Goal: Task Accomplishment & Management: Manage account settings

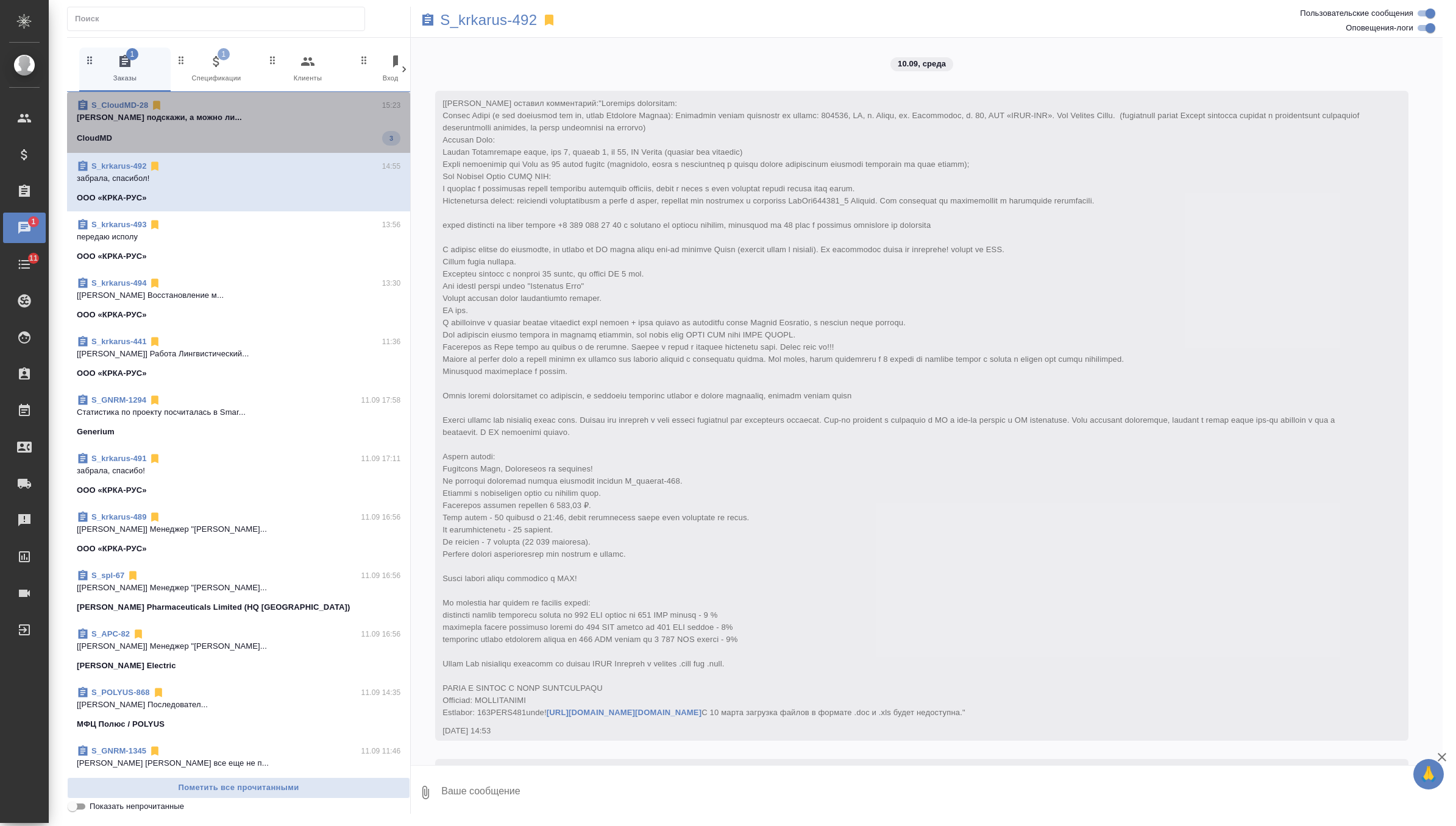
click at [355, 111] on div "S_CloudMD-28 15:23" at bounding box center [238, 105] width 323 height 12
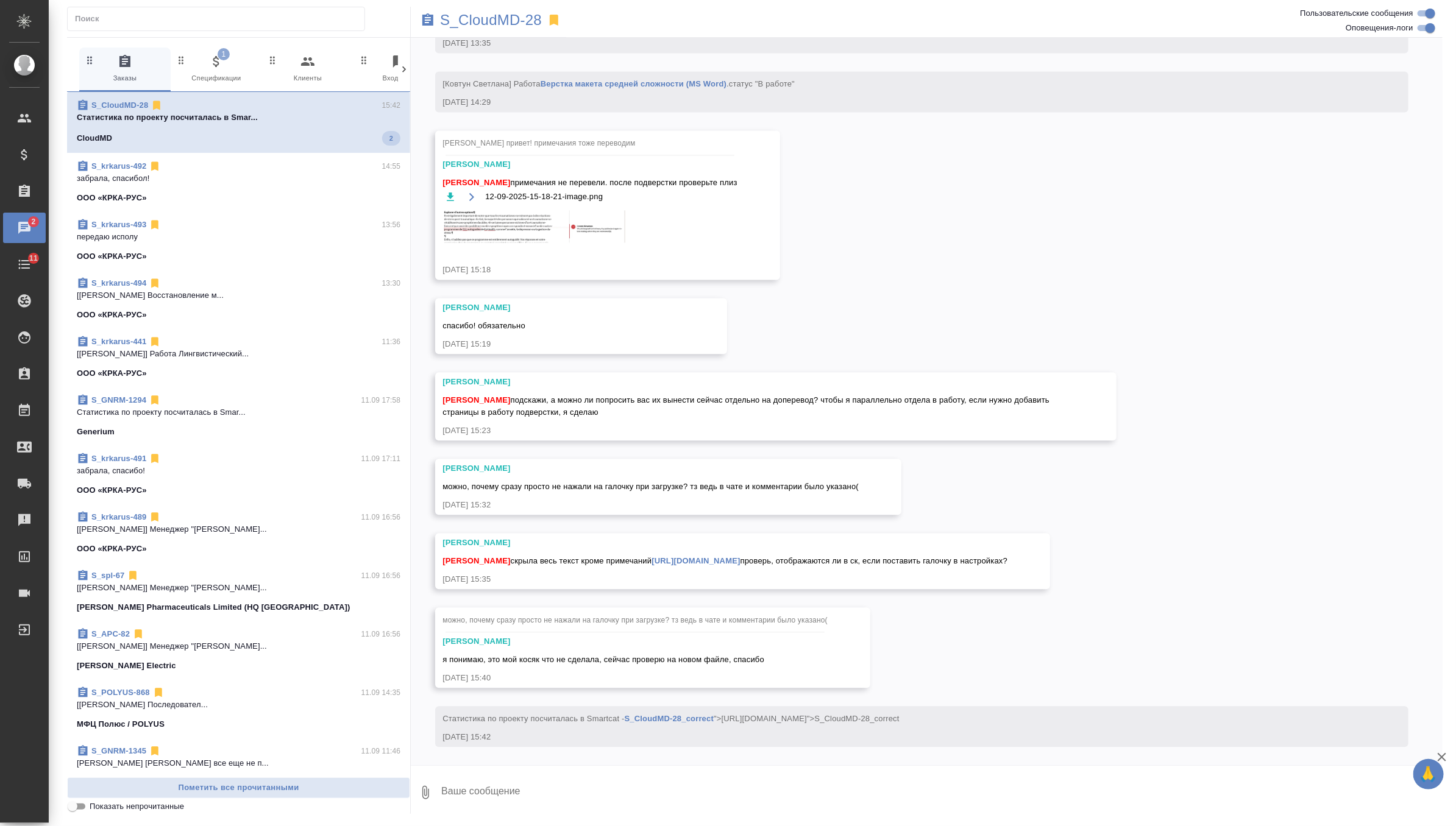
scroll to position [4531, 0]
click at [212, 68] on icon "button" at bounding box center [216, 60] width 14 height 14
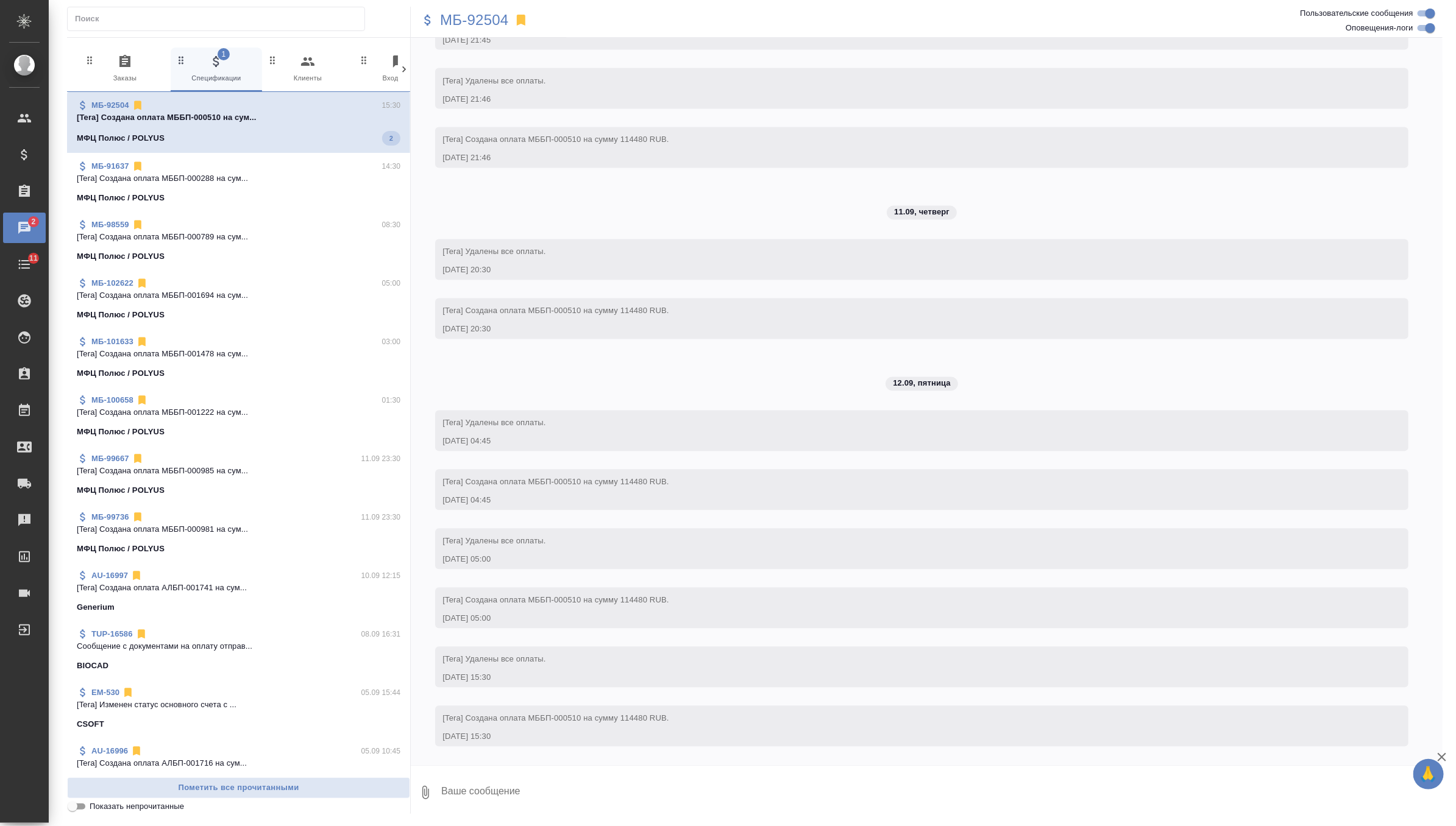
scroll to position [4299, 0]
click at [119, 65] on icon "button" at bounding box center [125, 60] width 11 height 12
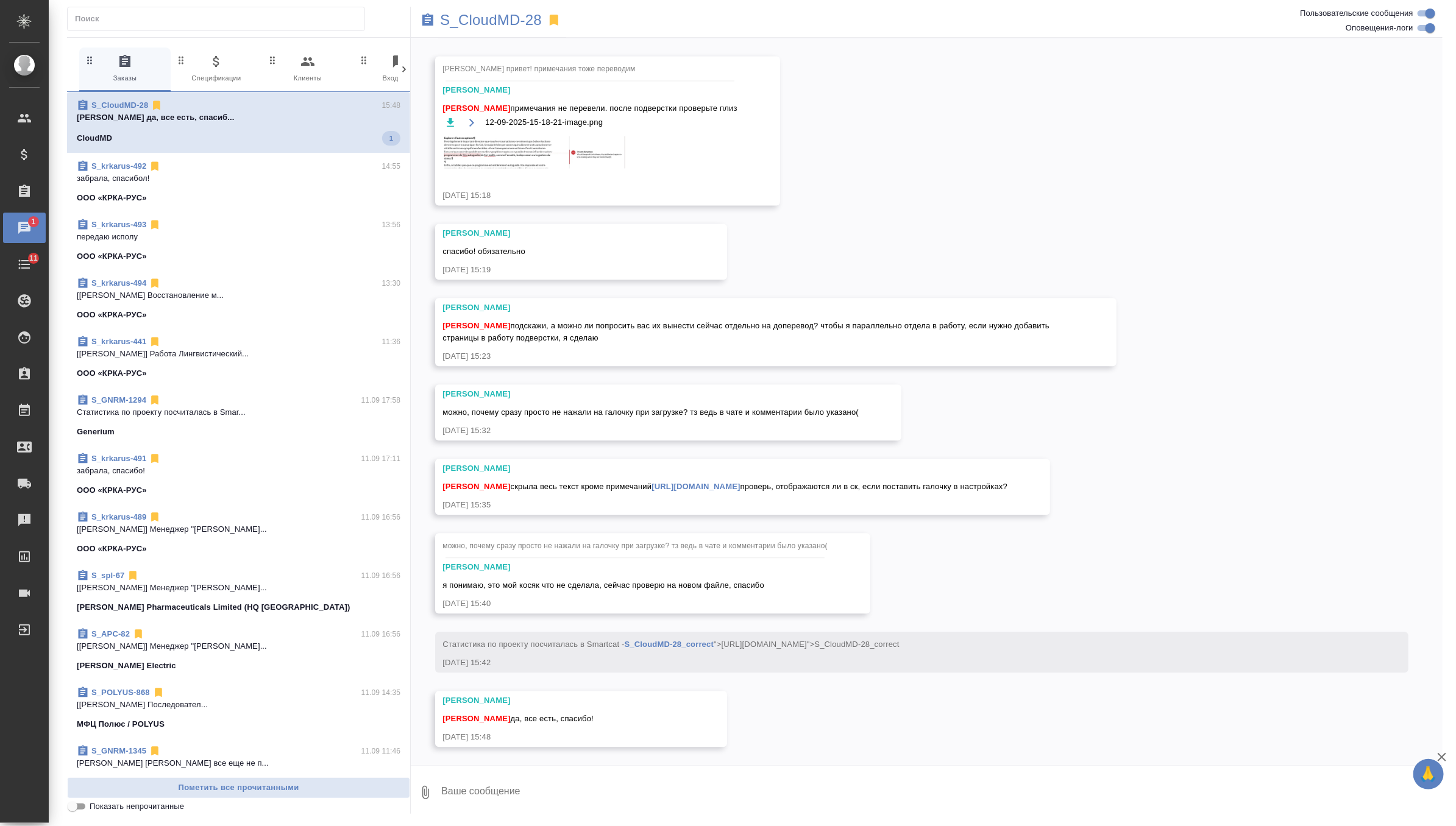
scroll to position [4604, 0]
click at [292, 234] on p "передаю исполу" at bounding box center [238, 234] width 323 height 12
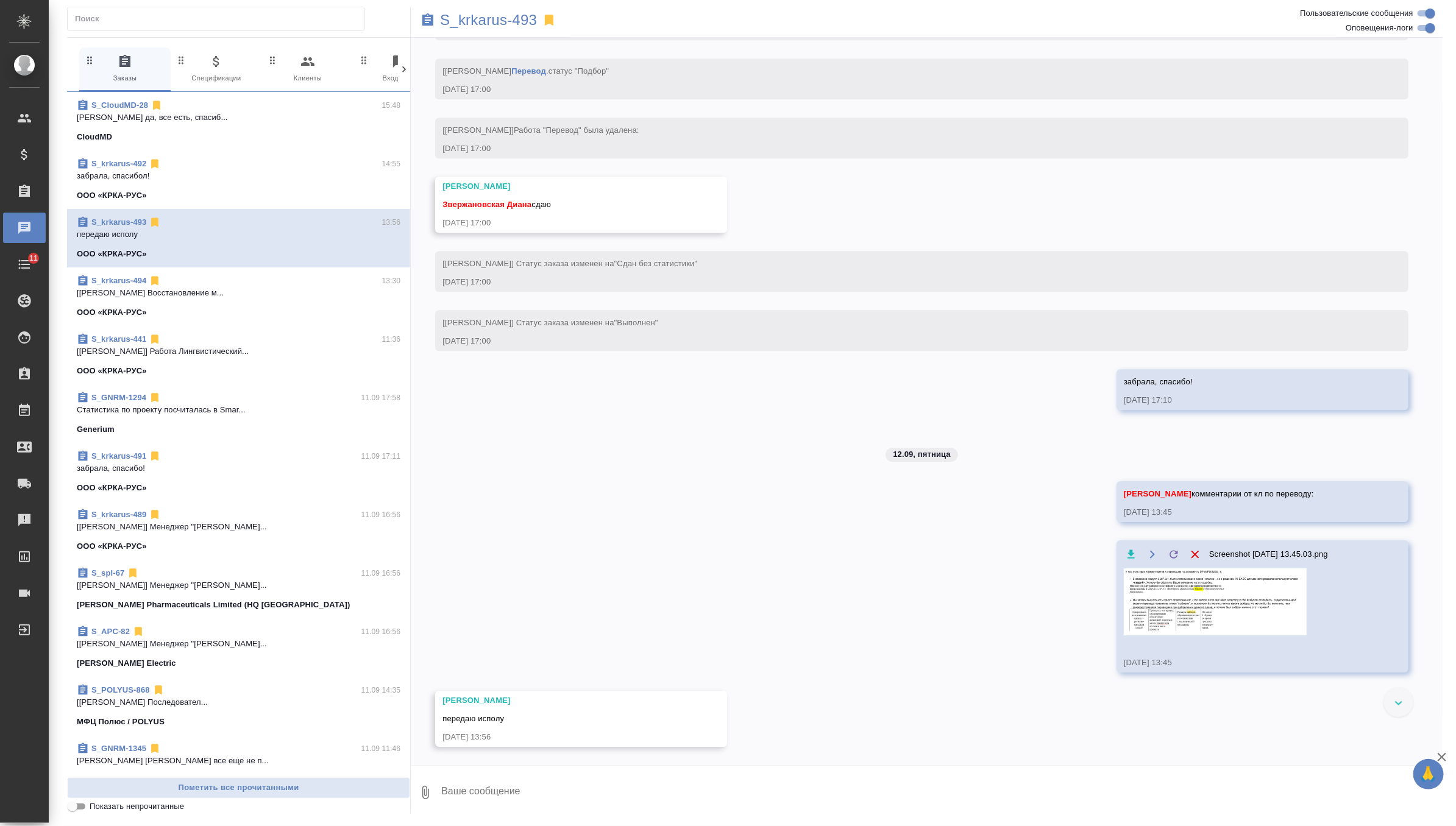
scroll to position [5137, 0]
click at [490, 781] on textarea at bounding box center [941, 793] width 1002 height 42
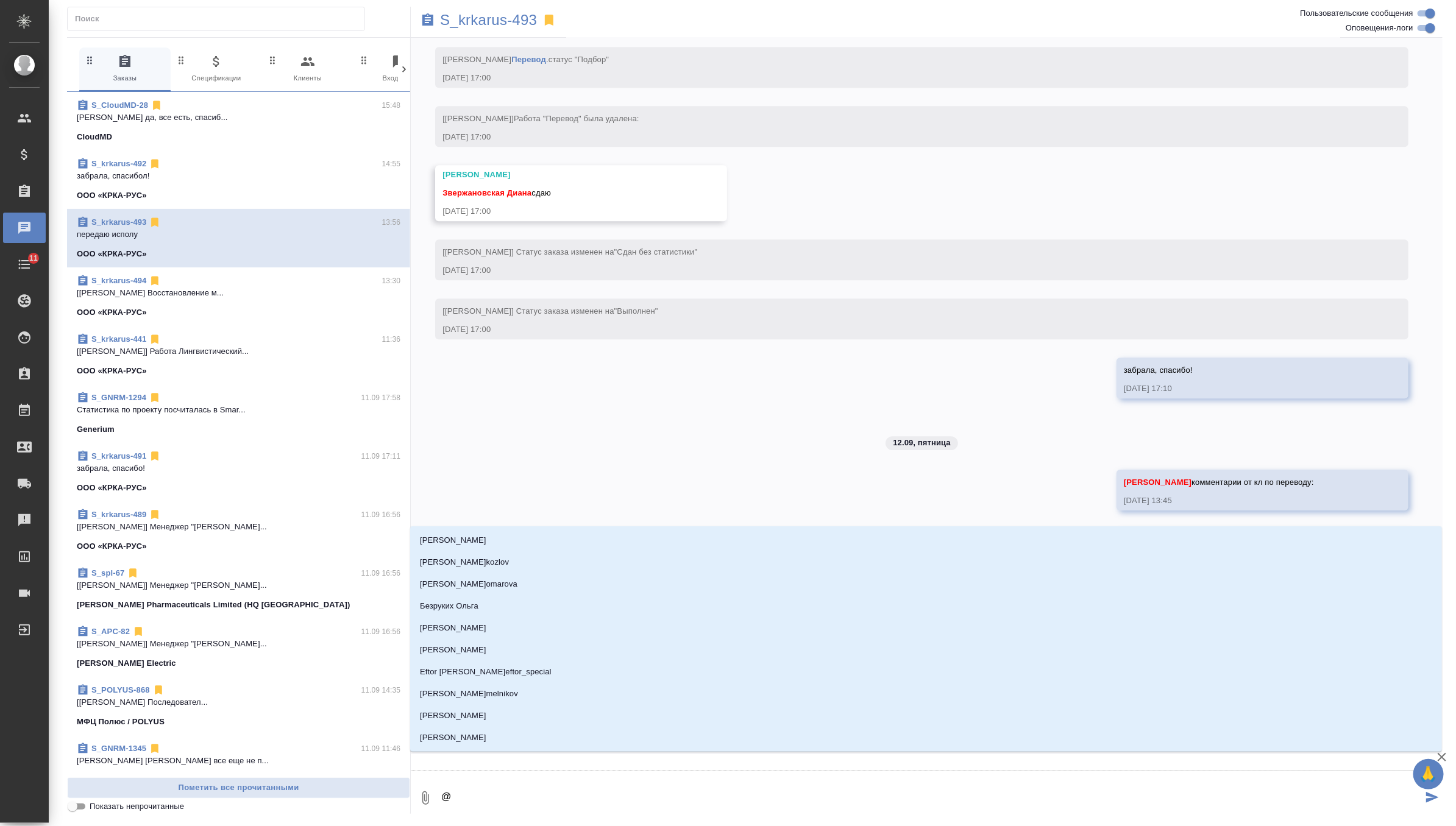
type textarea "@г"
type input "г"
type textarea "@гр"
type input "гр"
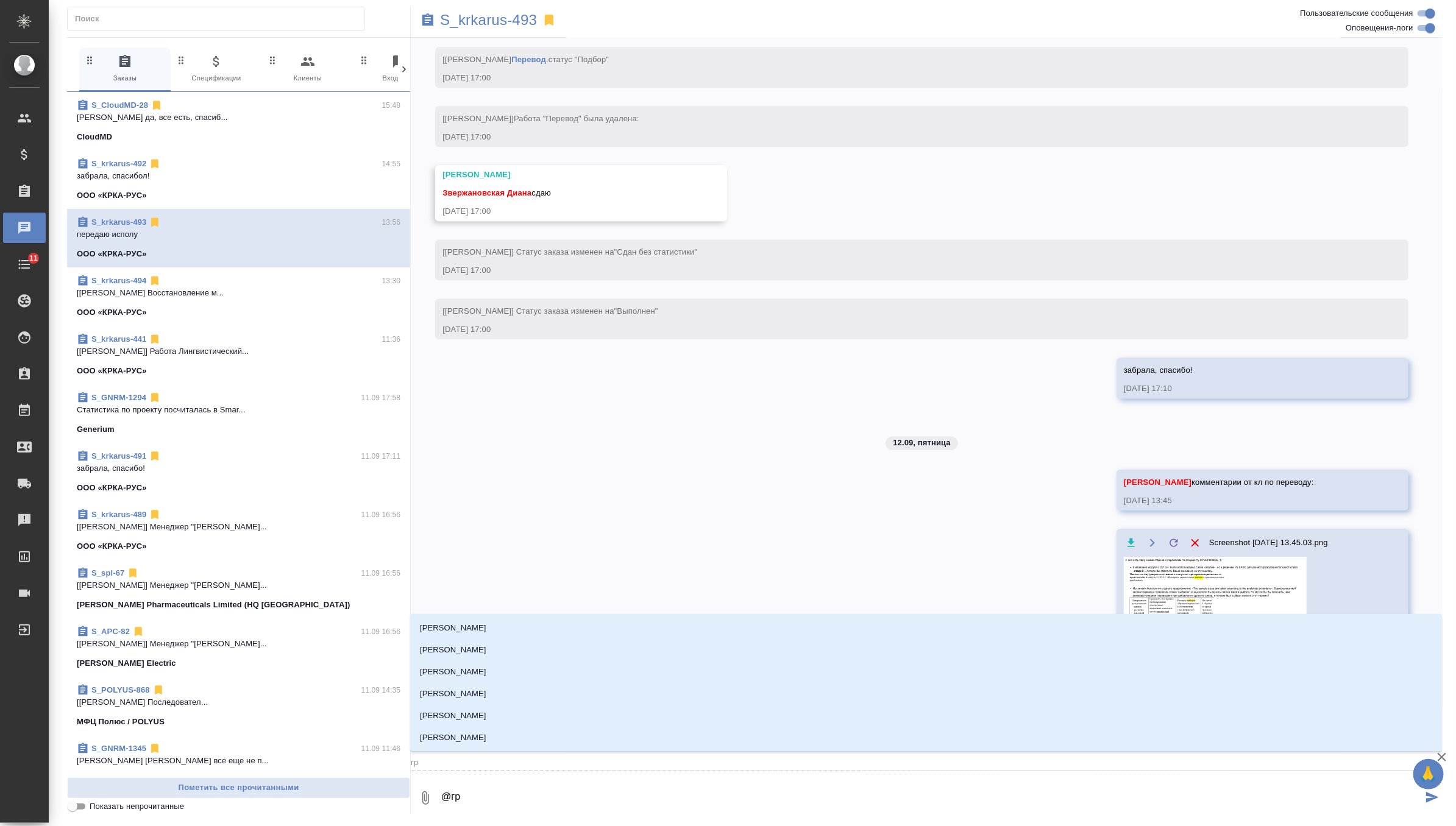
type textarea "@гра"
type input "гра"
type textarea "@граб"
type input "граб"
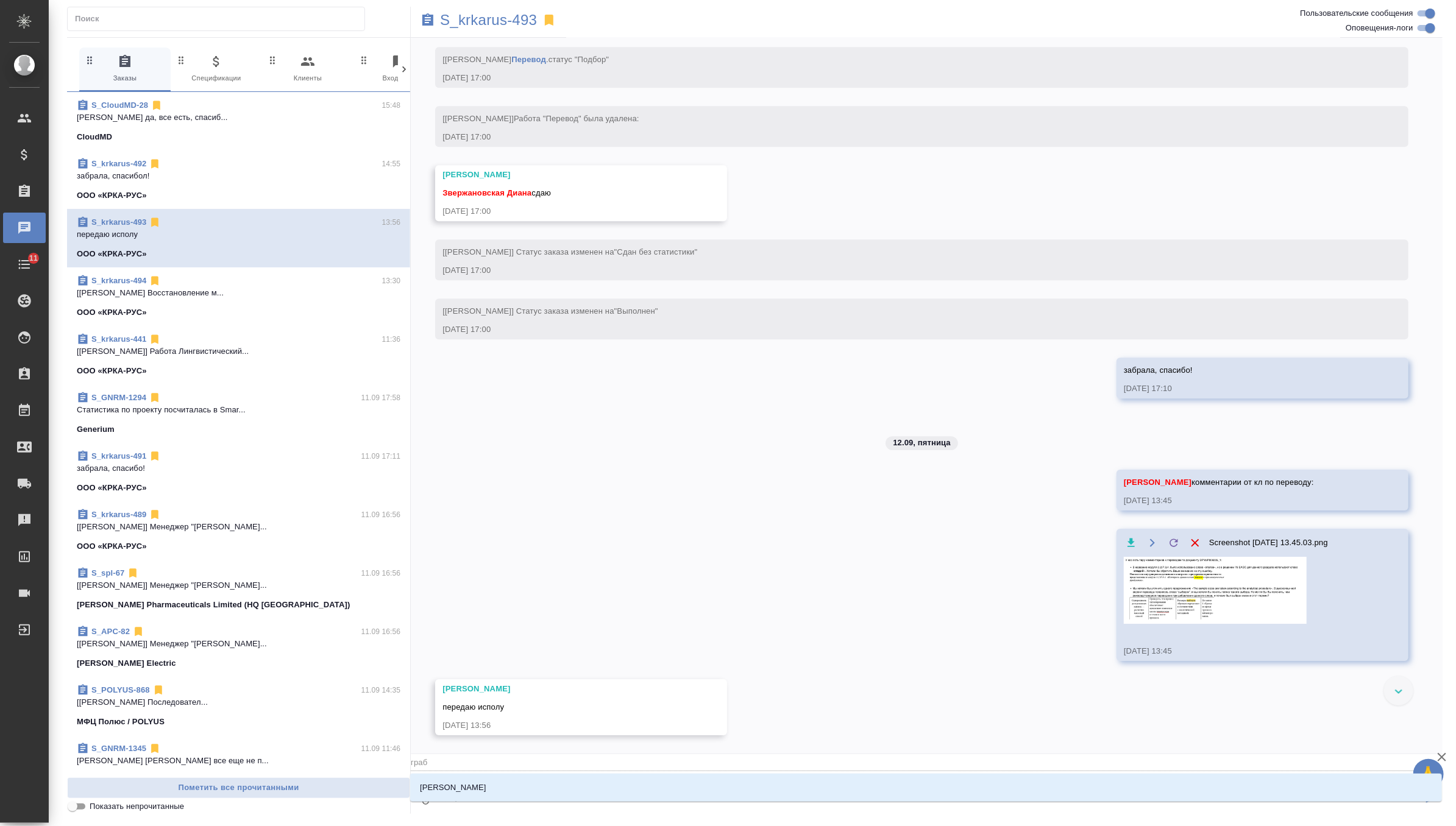
type textarea "@грабк"
type input "грабк"
click at [475, 785] on li "Грабко Мария" at bounding box center [926, 787] width 1031 height 22
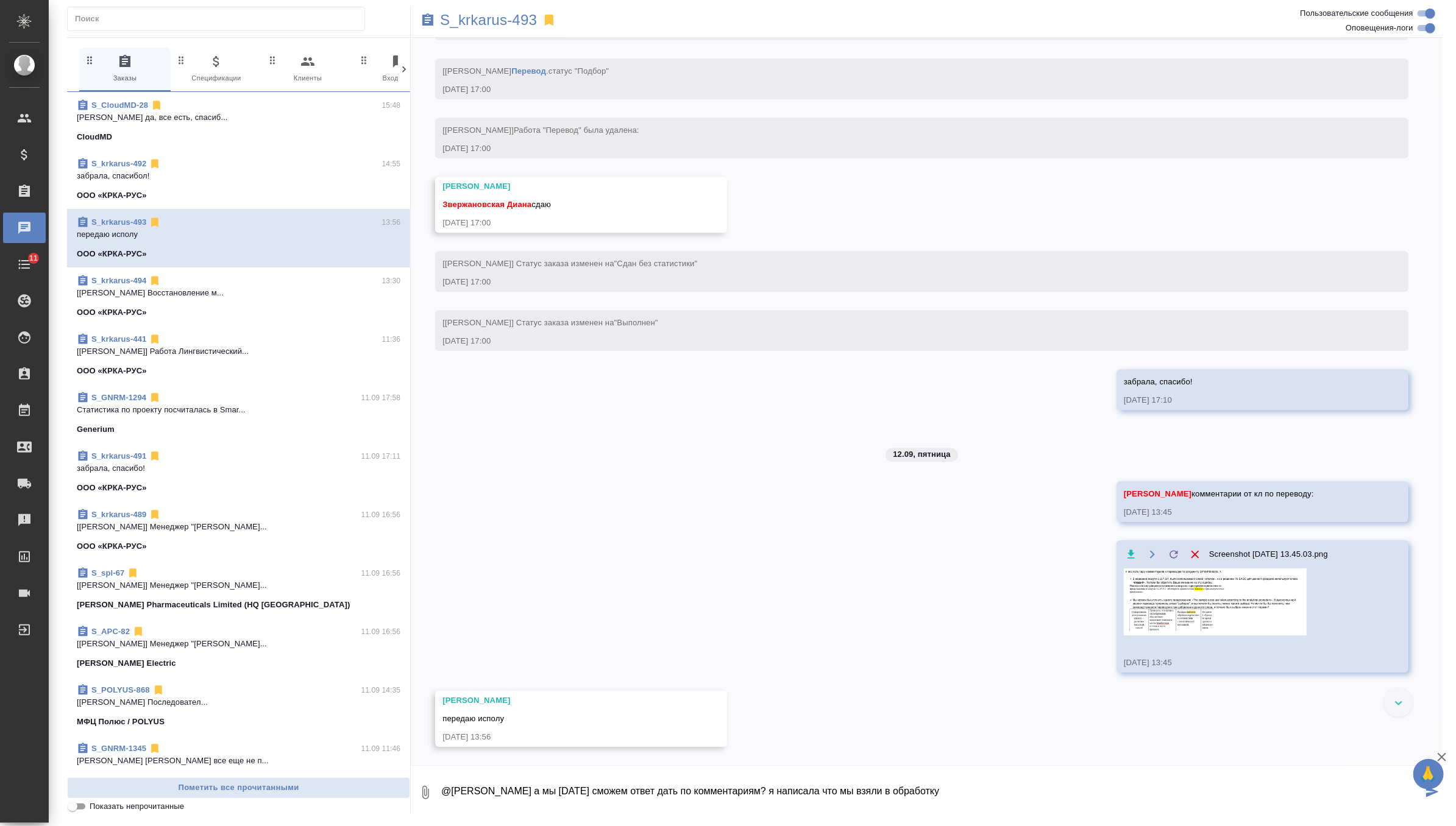
click at [1005, 793] on textarea "@Грабко Мария а мы сегодня сможем ответ дать по комментариям? я написала что мы…" at bounding box center [930, 793] width 982 height 42
type textarea "@Грабко Мария а мы сегодня сможем ответ дать по комментариям? я написала что мы…"
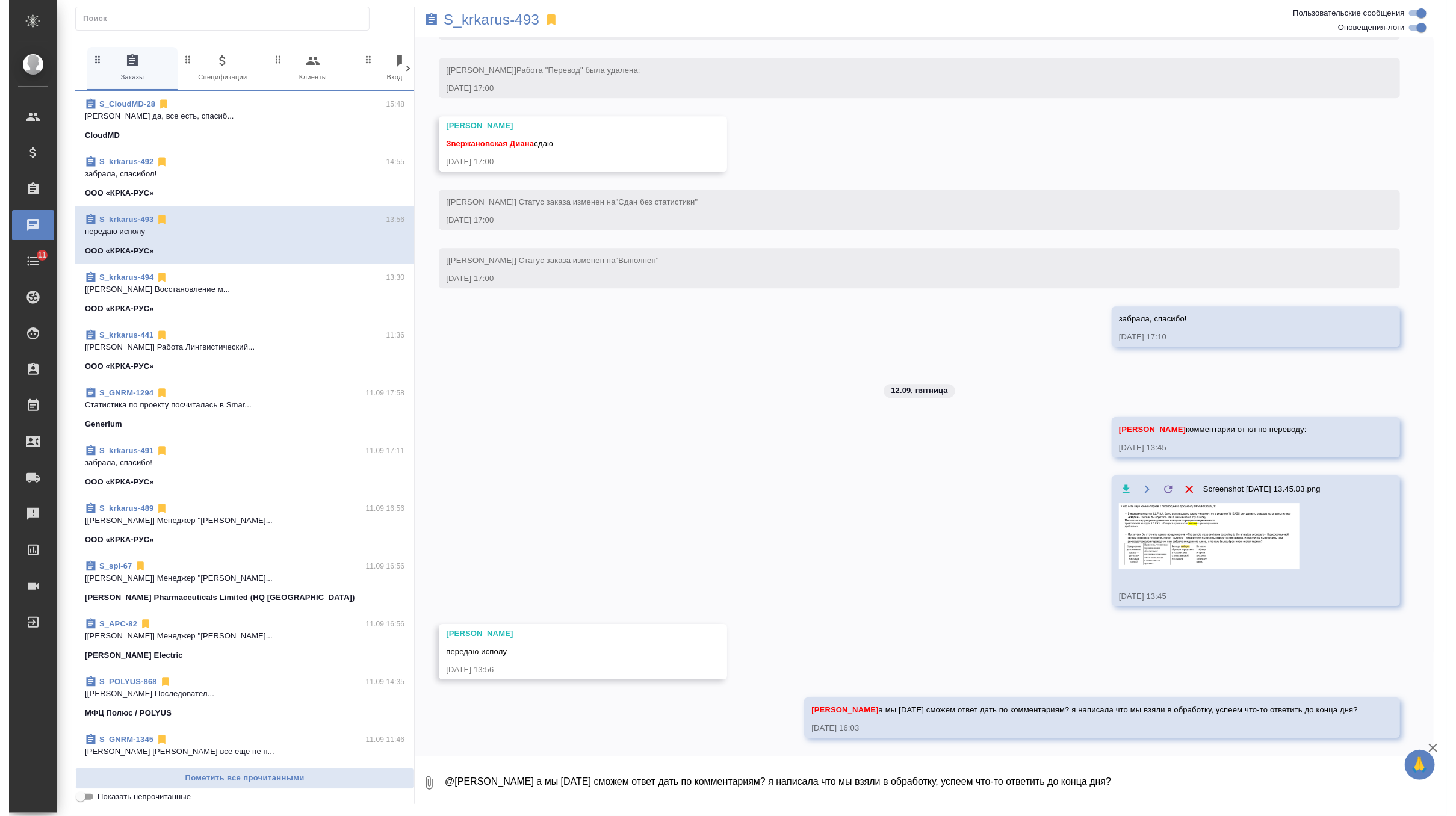
scroll to position [5199, 0]
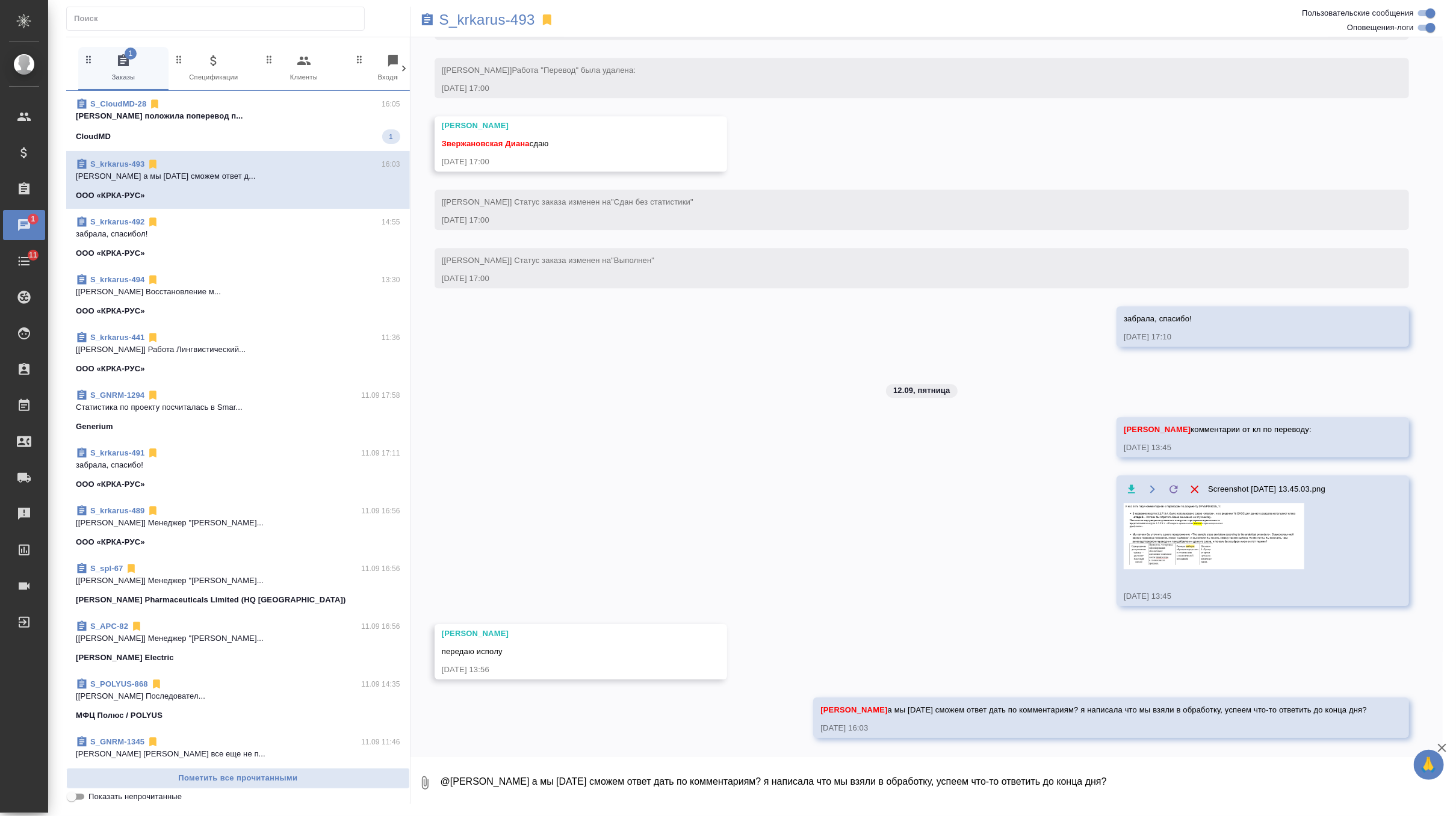
click at [319, 110] on p "Заборова Александра положила поперевод п..." at bounding box center [237, 116] width 324 height 12
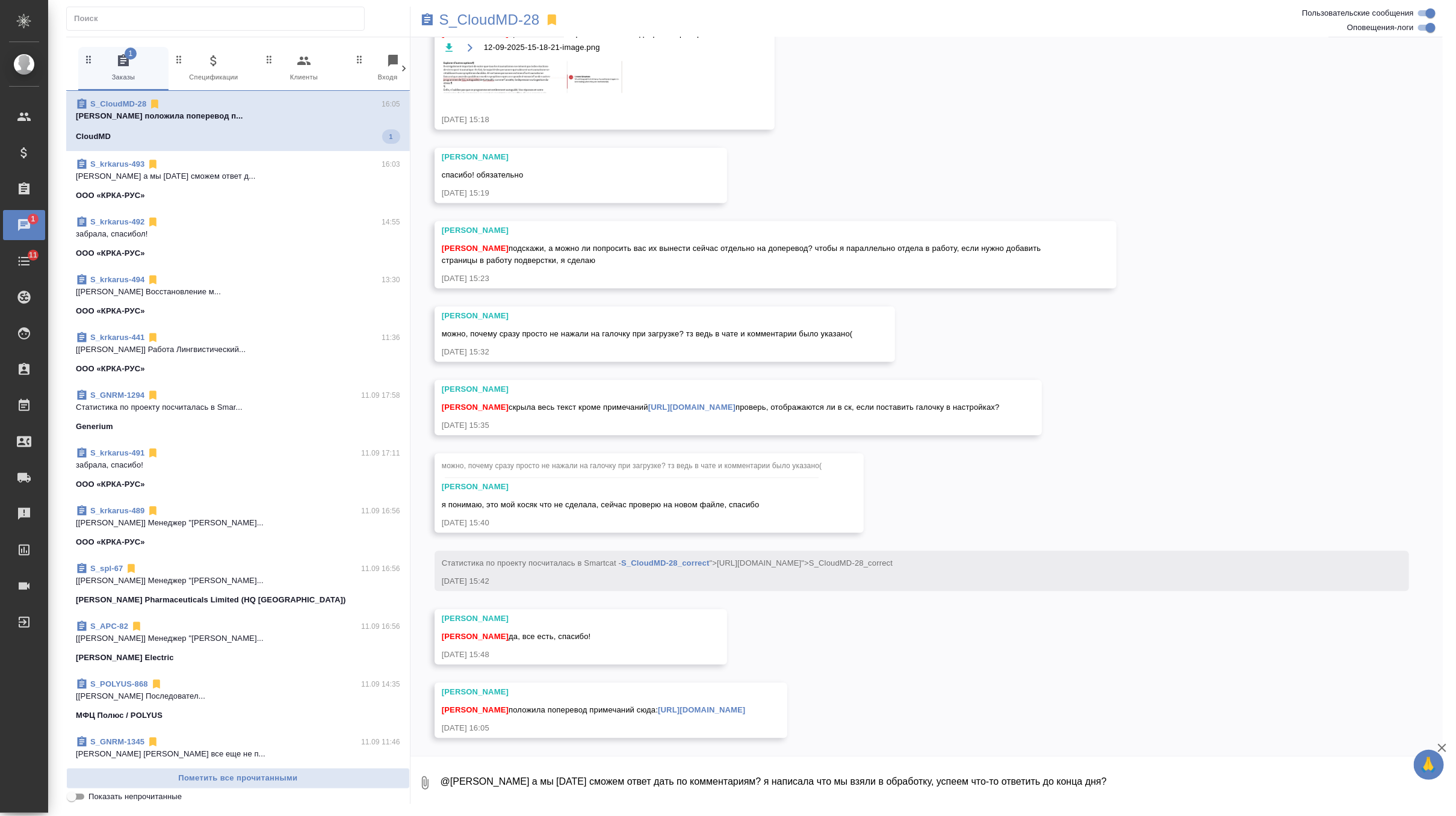
scroll to position [4635, 0]
click at [599, 481] on div "Горшкова Валентина" at bounding box center [631, 486] width 380 height 12
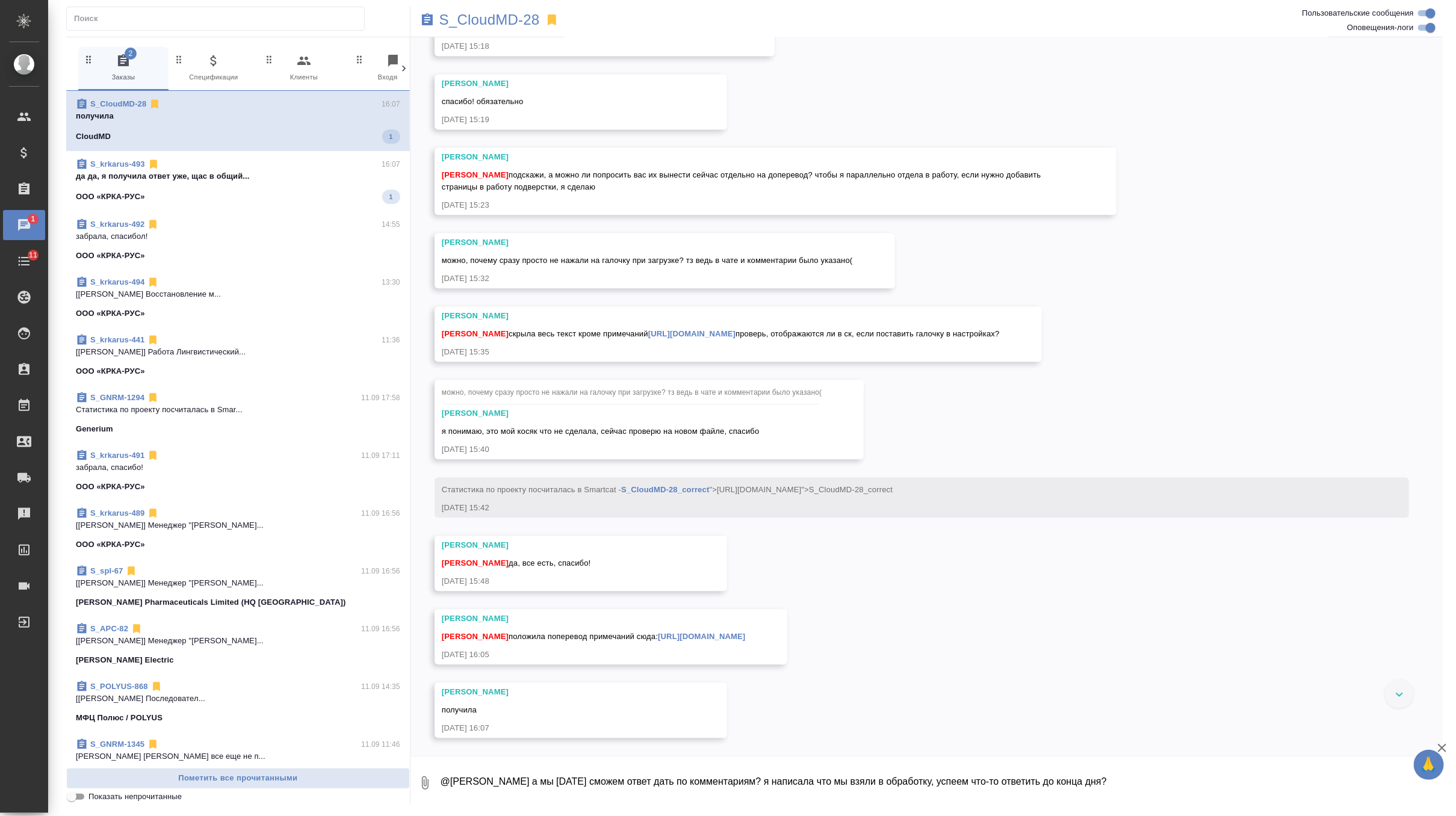
scroll to position [4708, 0]
click at [332, 177] on p "да да, я получила ответ уже, щас в общий..." at bounding box center [237, 174] width 324 height 12
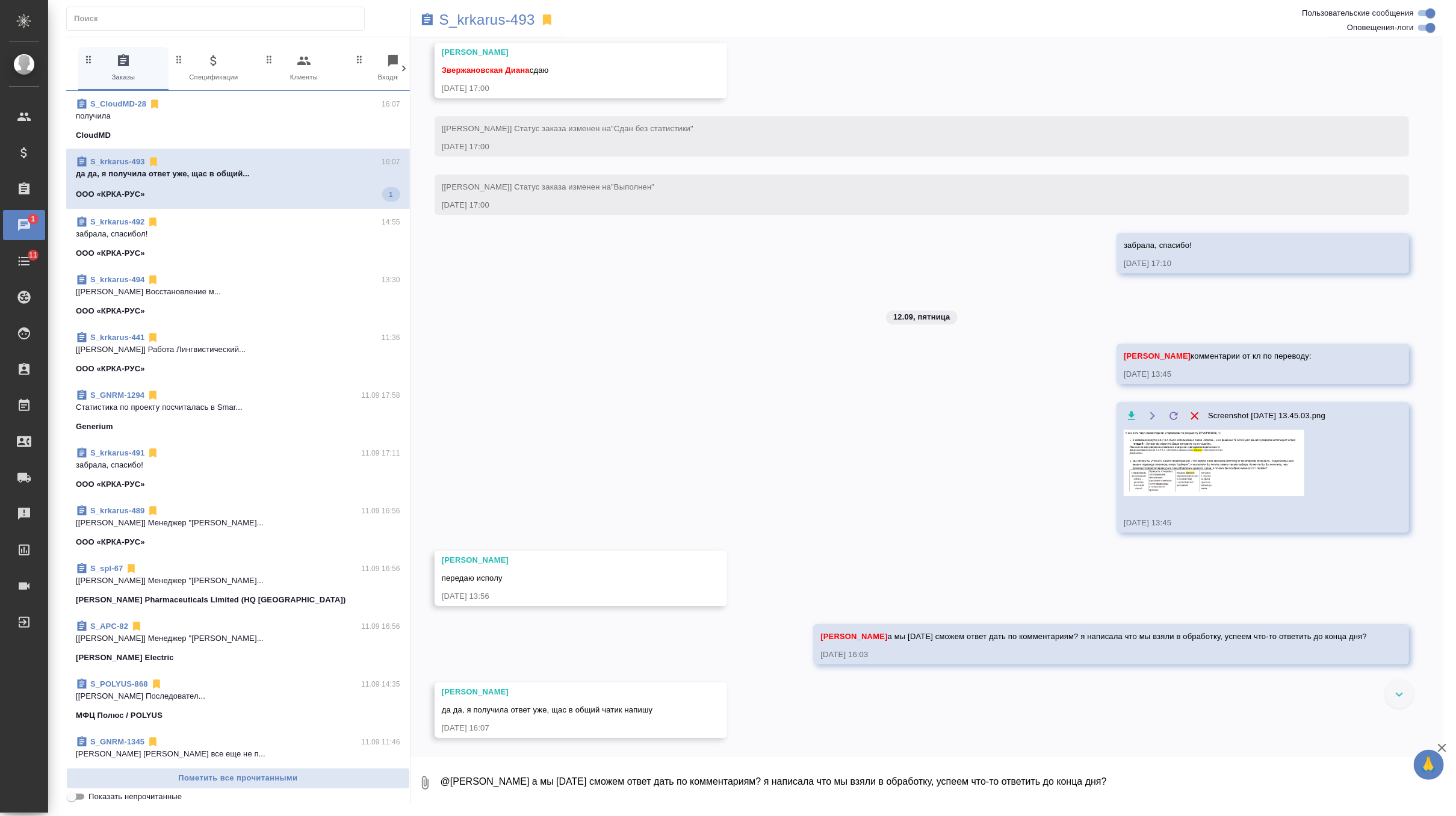
scroll to position [5272, 0]
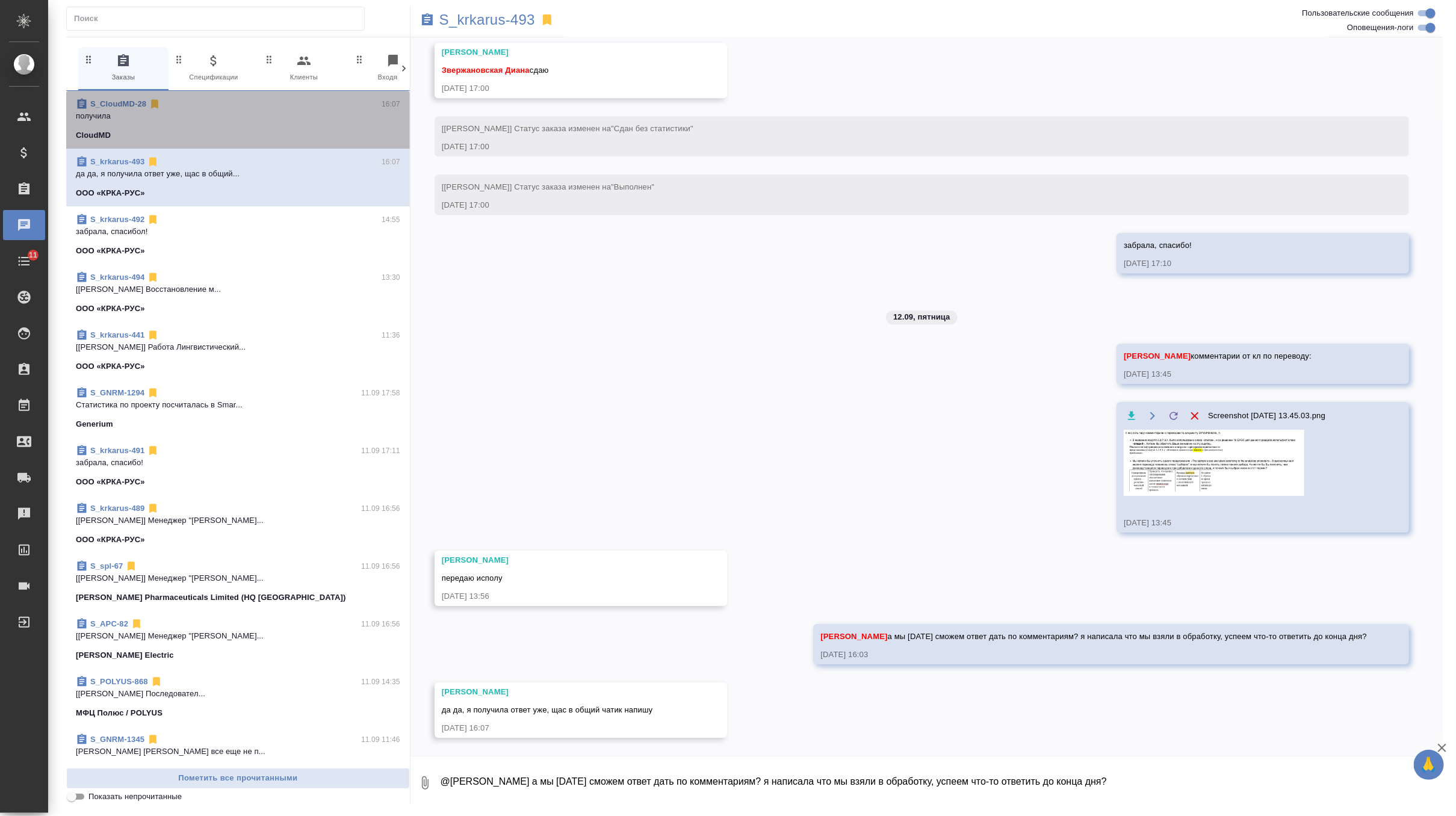
click at [284, 141] on div "S_CloudMD-28 16:07 получила CloudMD" at bounding box center [238, 120] width 344 height 58
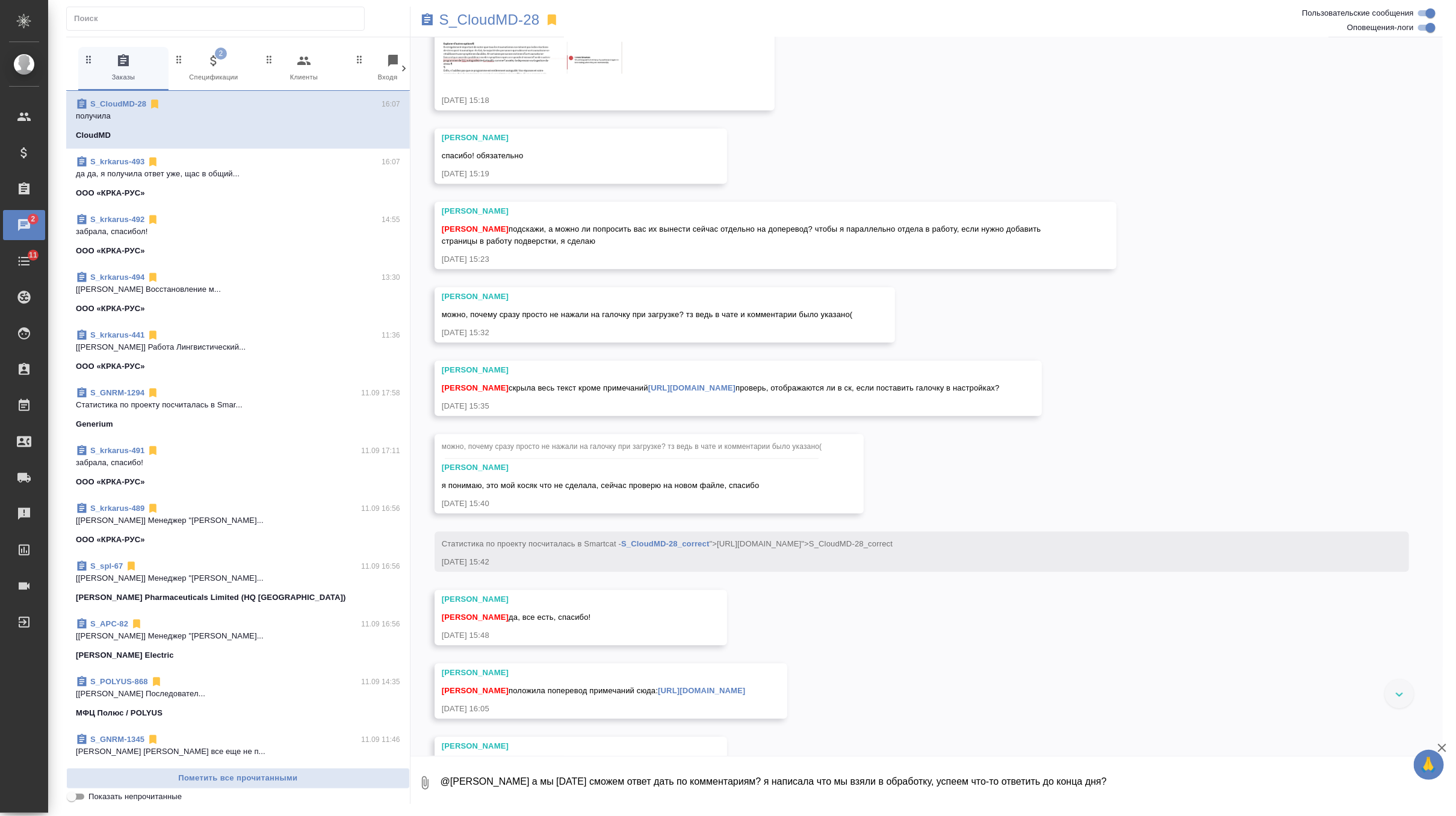
scroll to position [4708, 0]
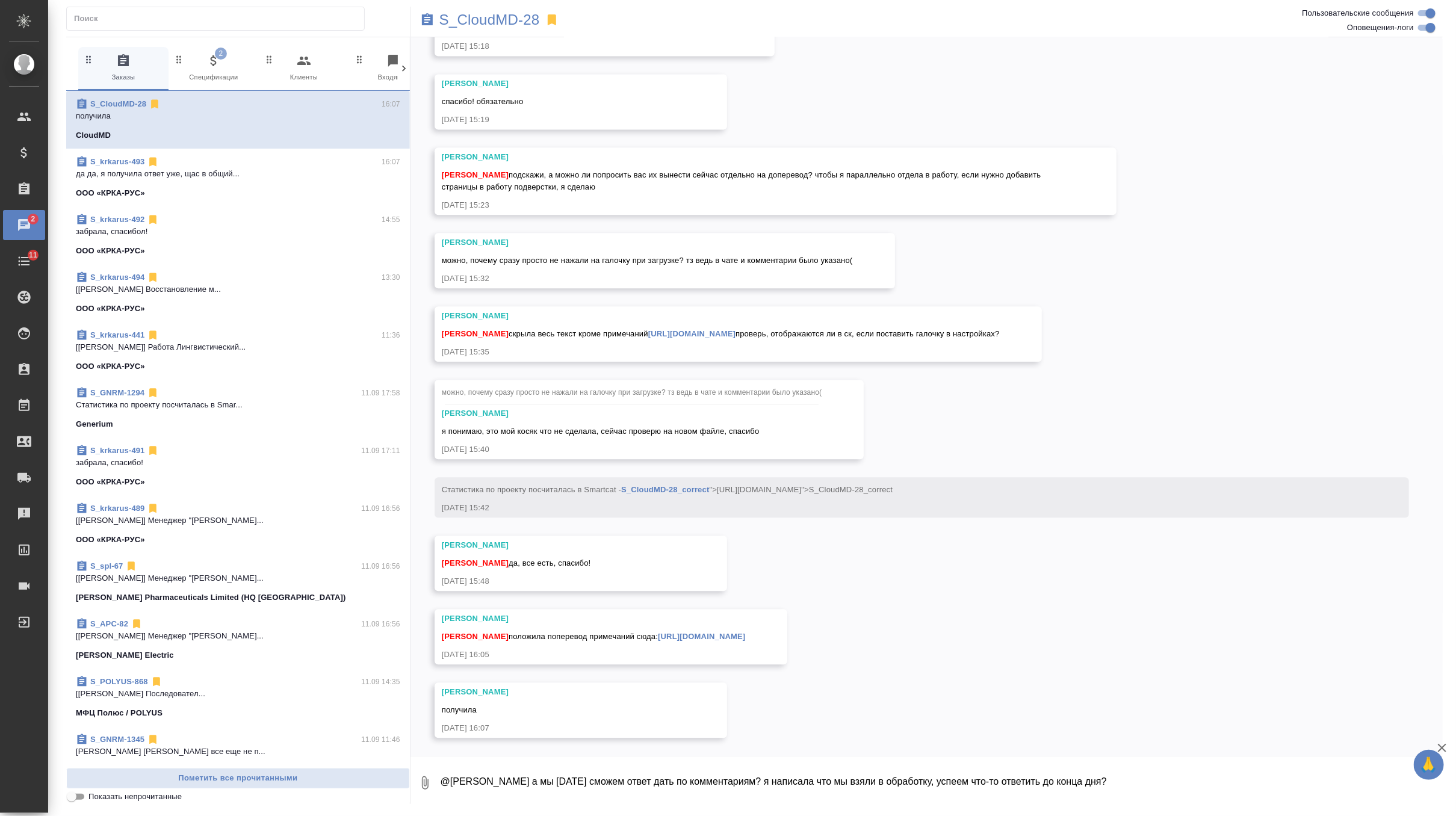
click at [228, 77] on span "2 Спецификации" at bounding box center [214, 68] width 80 height 30
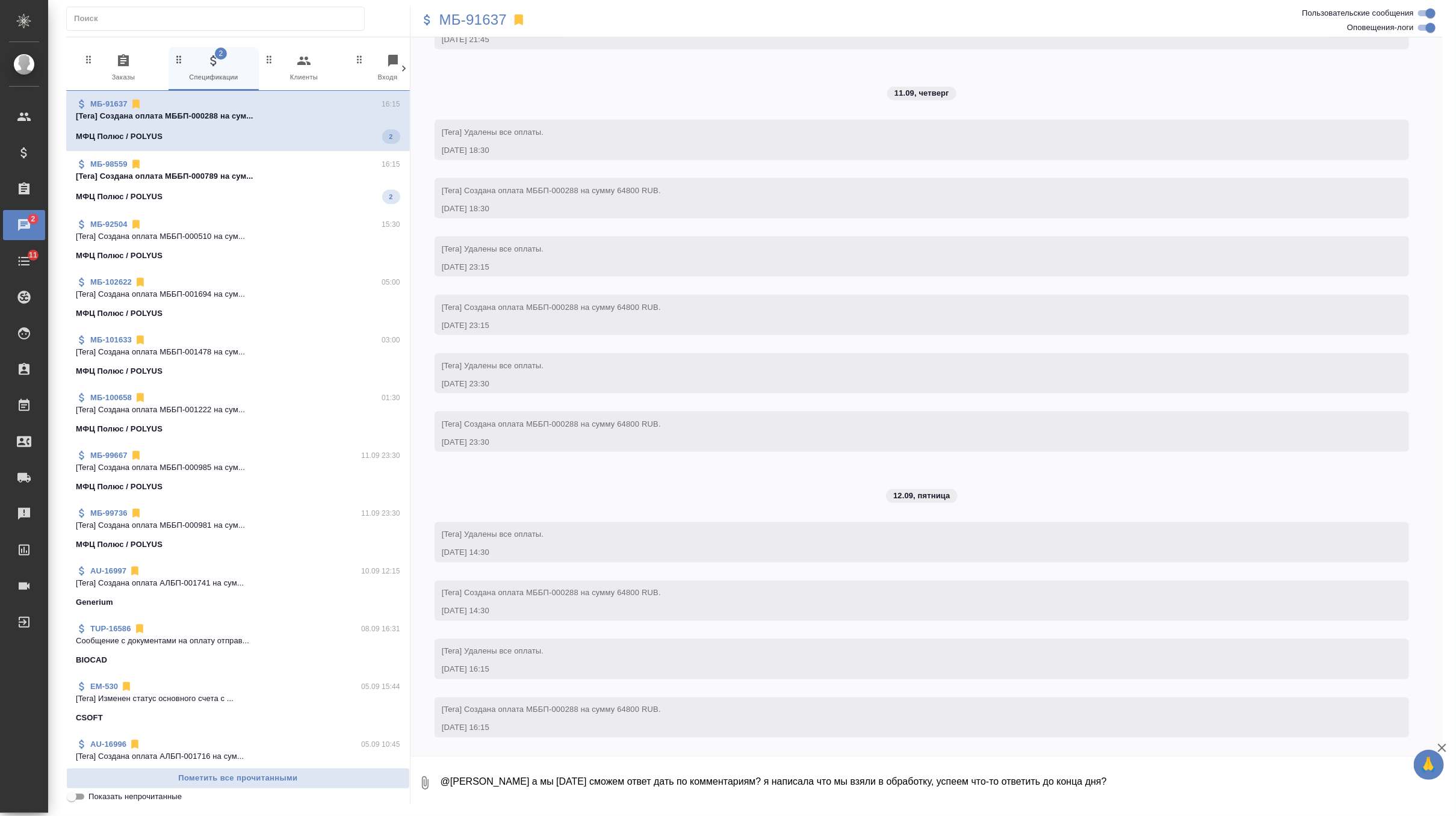
scroll to position [3879, 0]
click at [284, 175] on p "[Tera] Создана оплата МББП-000789 на сум..." at bounding box center [237, 174] width 324 height 12
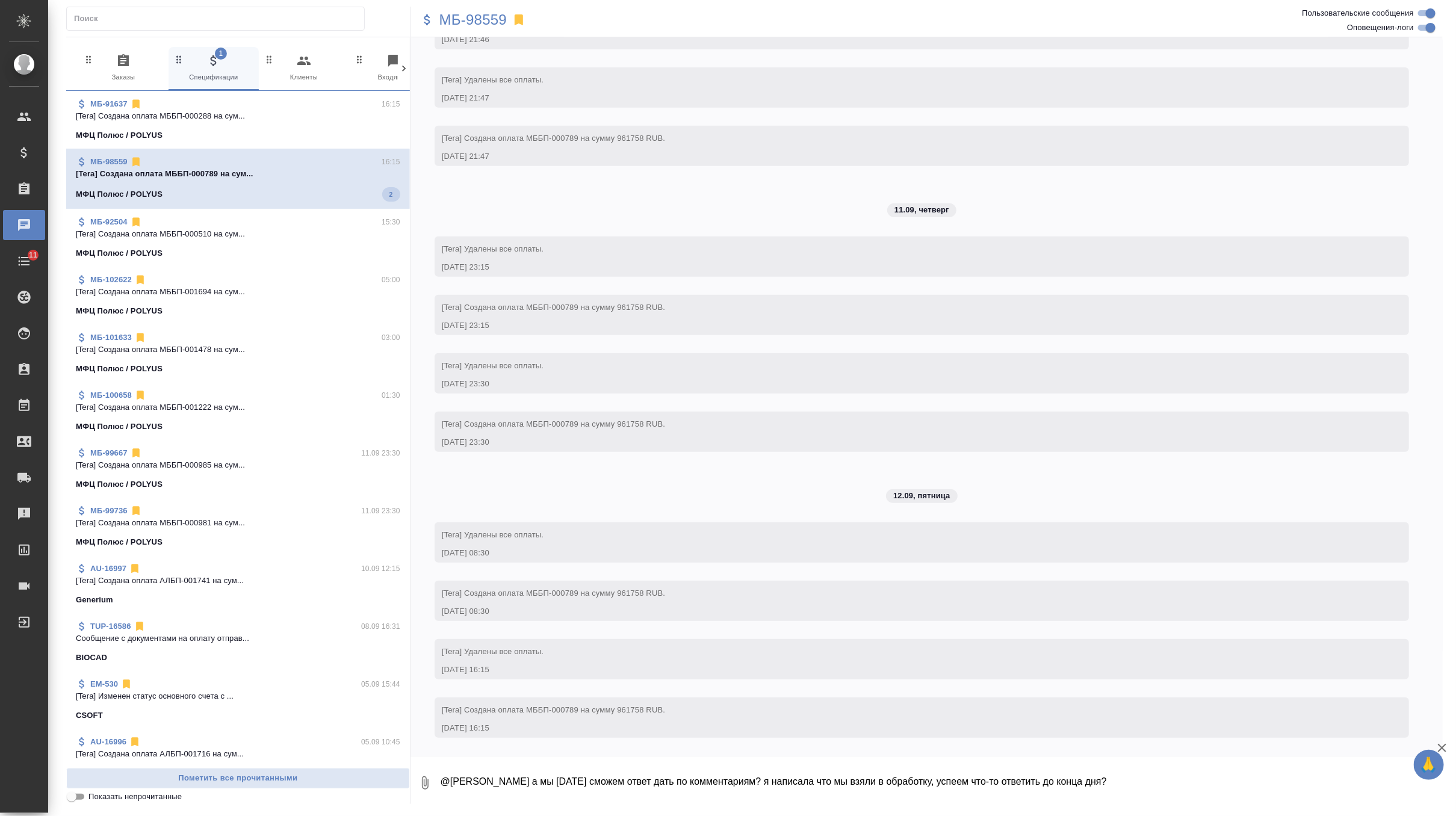
scroll to position [3209, 0]
click at [122, 63] on icon "button" at bounding box center [122, 60] width 14 height 14
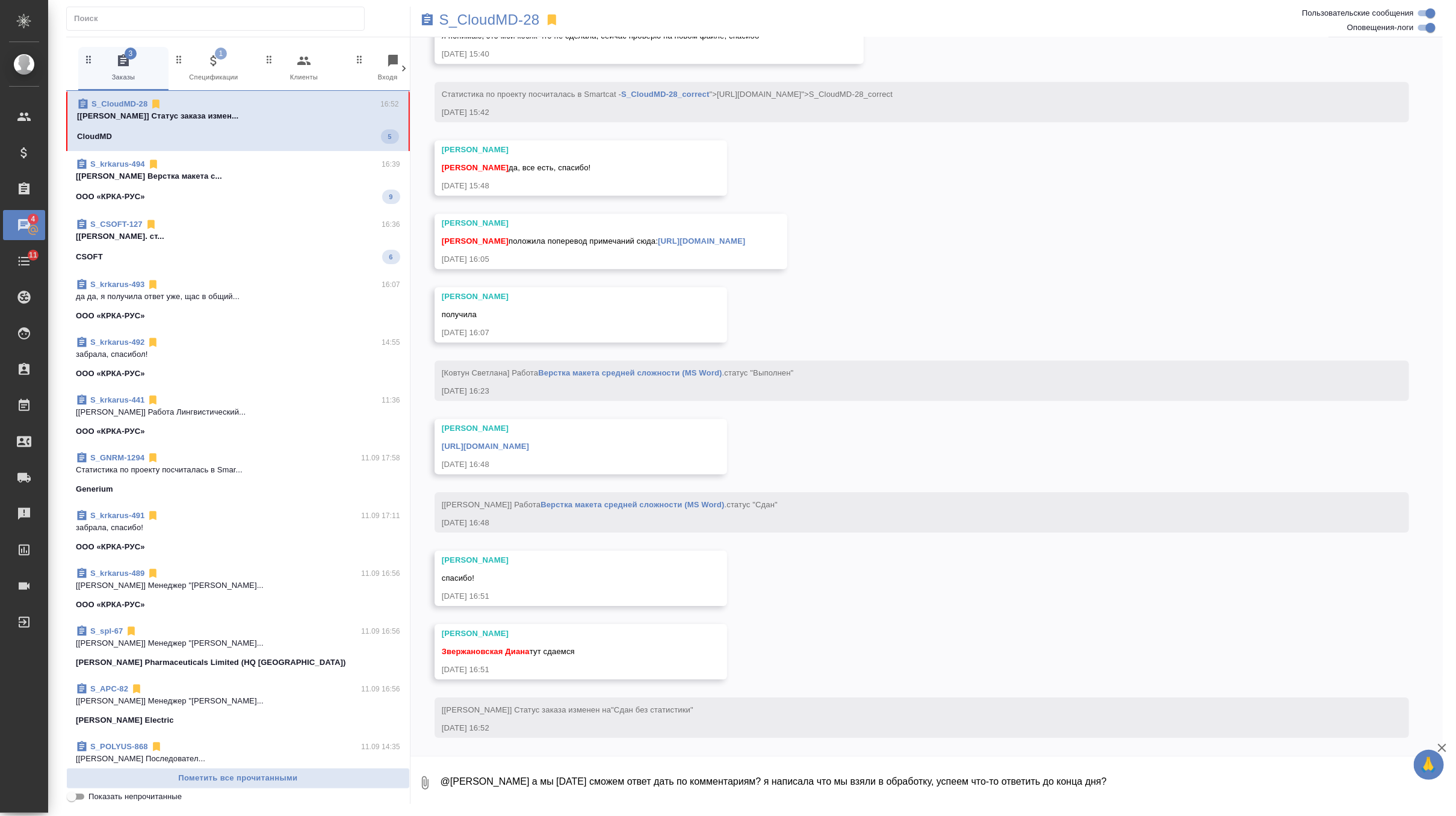
scroll to position [5103, 0]
click at [530, 444] on link "https://drive.awatera.com/apps/files/files/10313577?dir=/Shares/CloudMD/Orders/…" at bounding box center [485, 446] width 87 height 9
click at [515, 16] on p "S_CloudMD-28" at bounding box center [490, 20] width 101 height 12
click at [317, 180] on span "S_krkarus-494 16:39 [Арсеньева Вера] Работа Верстка макета с... ООО «КРКА-РУС» 9" at bounding box center [237, 178] width 324 height 46
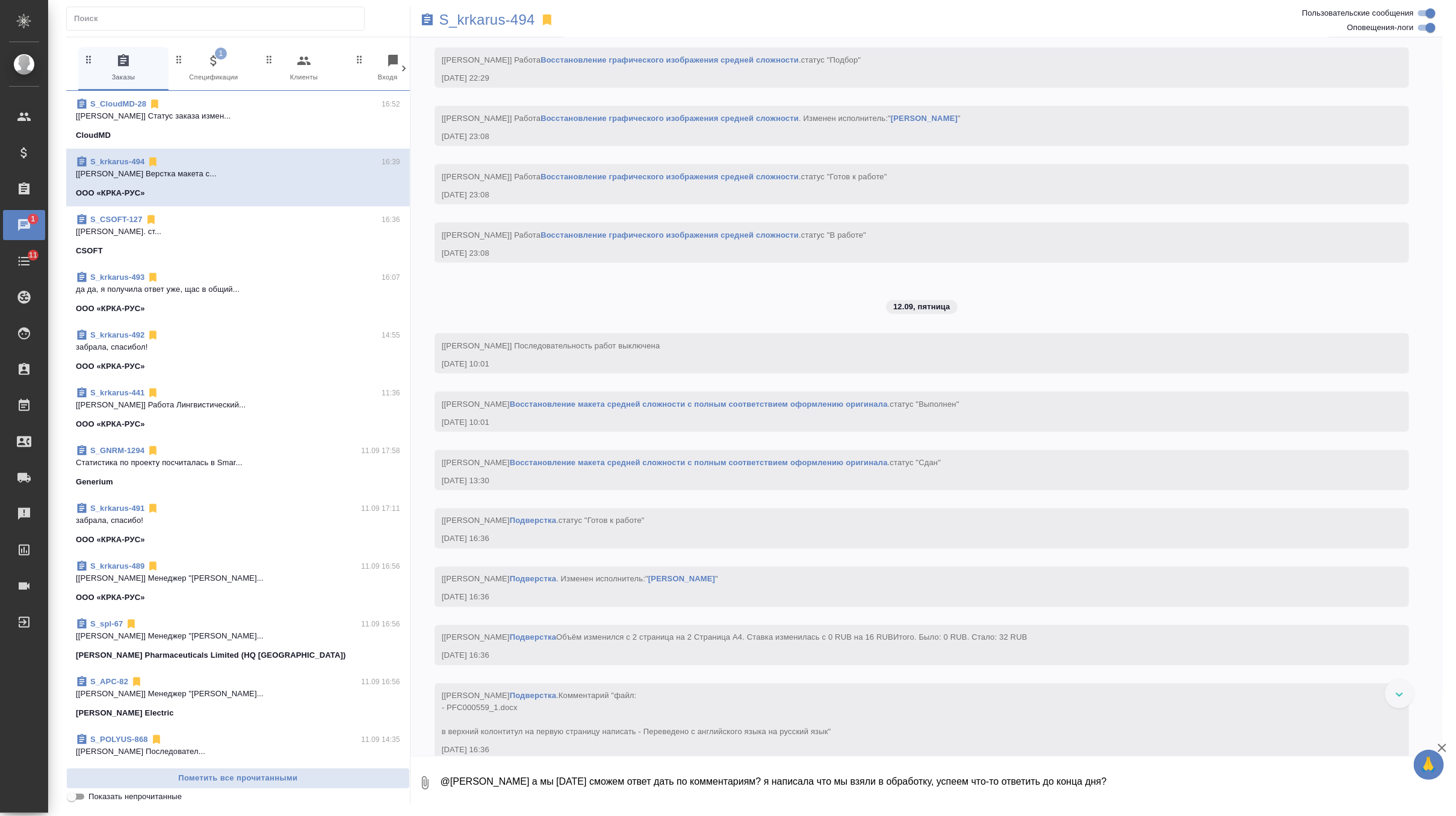
scroll to position [9781, 0]
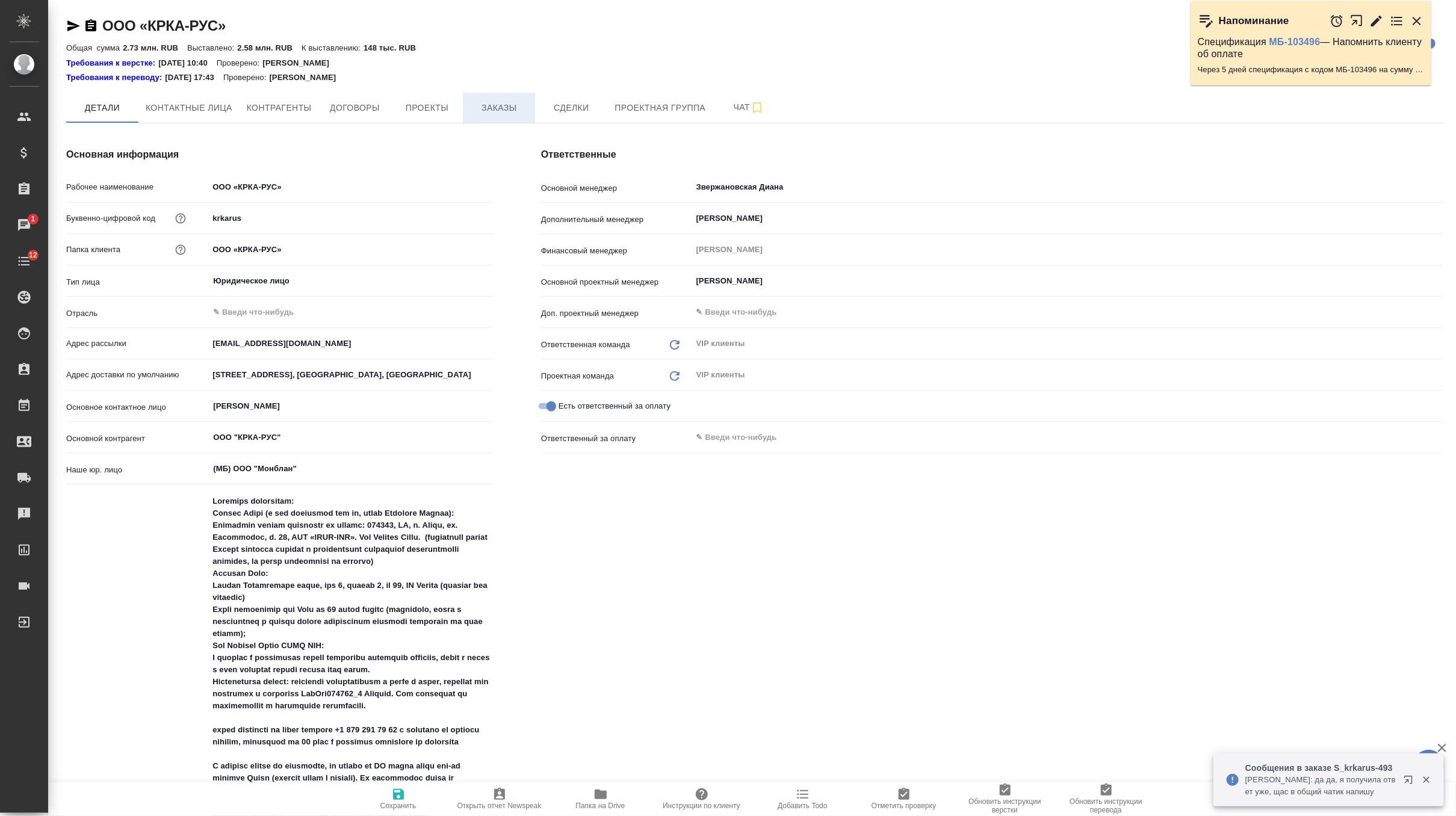
click at [494, 104] on span "Заказы" at bounding box center [499, 108] width 58 height 15
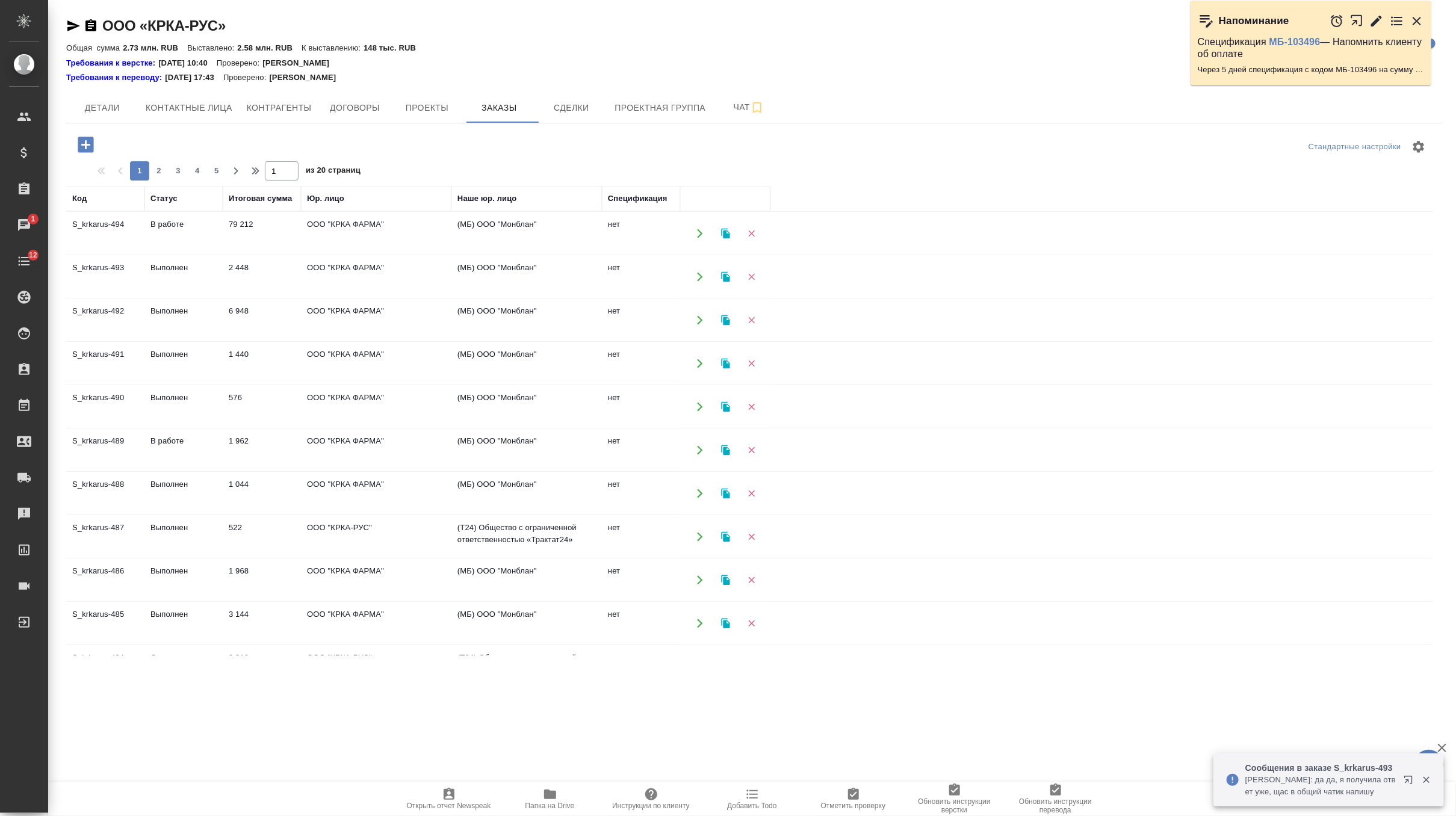
click at [265, 232] on td "79 212" at bounding box center [262, 233] width 78 height 42
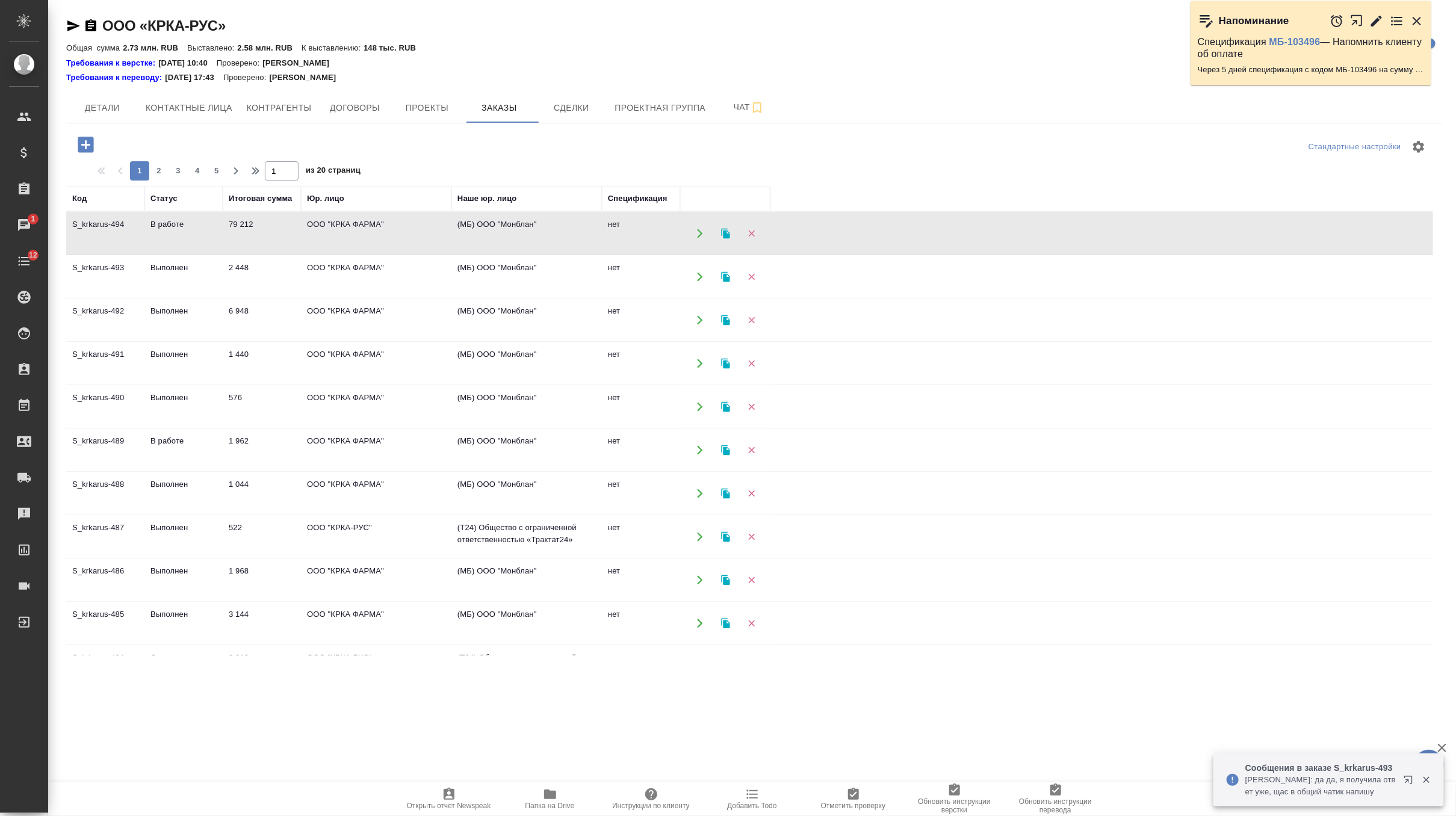
click at [265, 232] on td "79 212" at bounding box center [262, 233] width 78 height 42
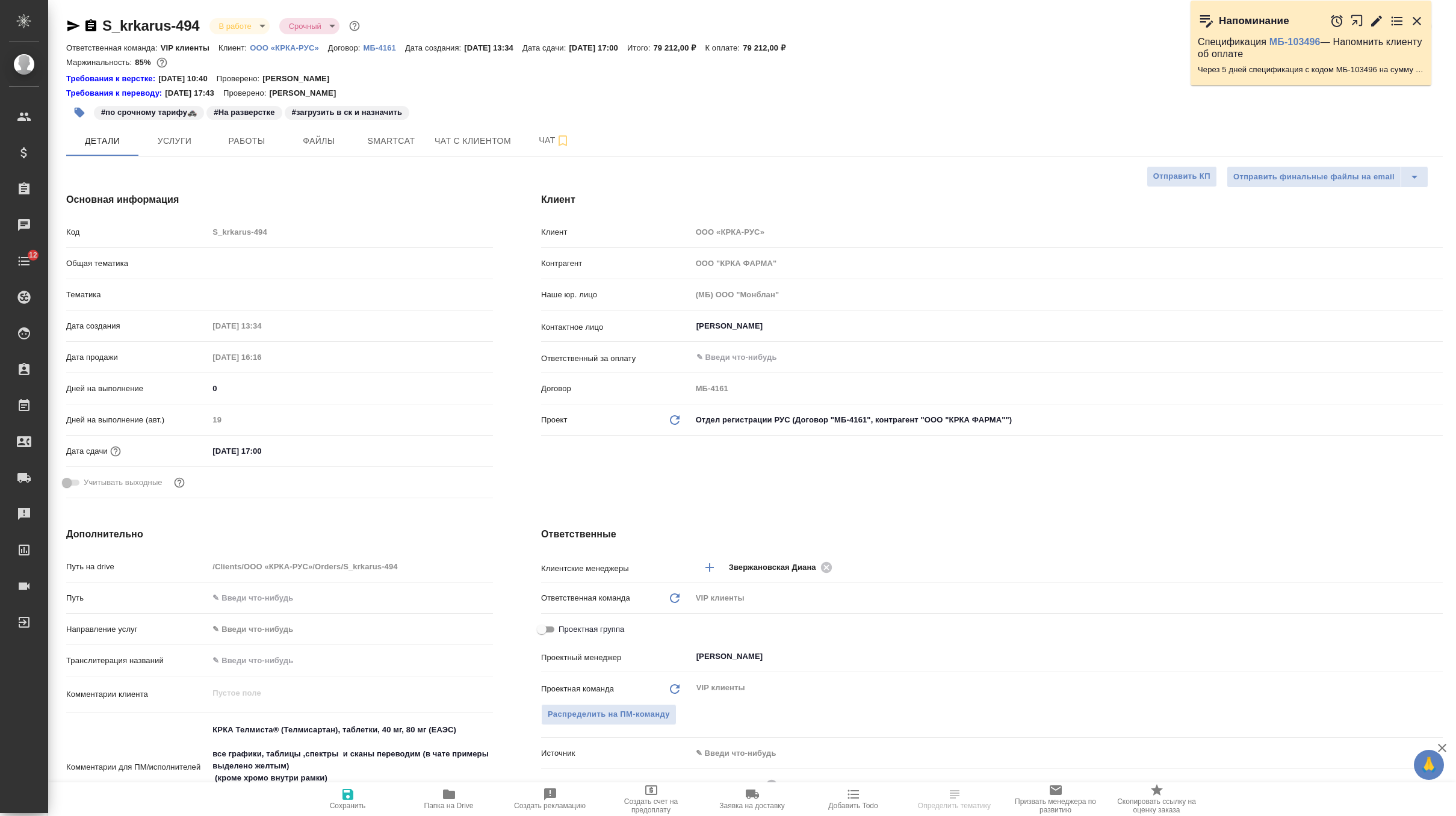
select select "RU"
click at [81, 111] on icon "button" at bounding box center [79, 112] width 10 height 10
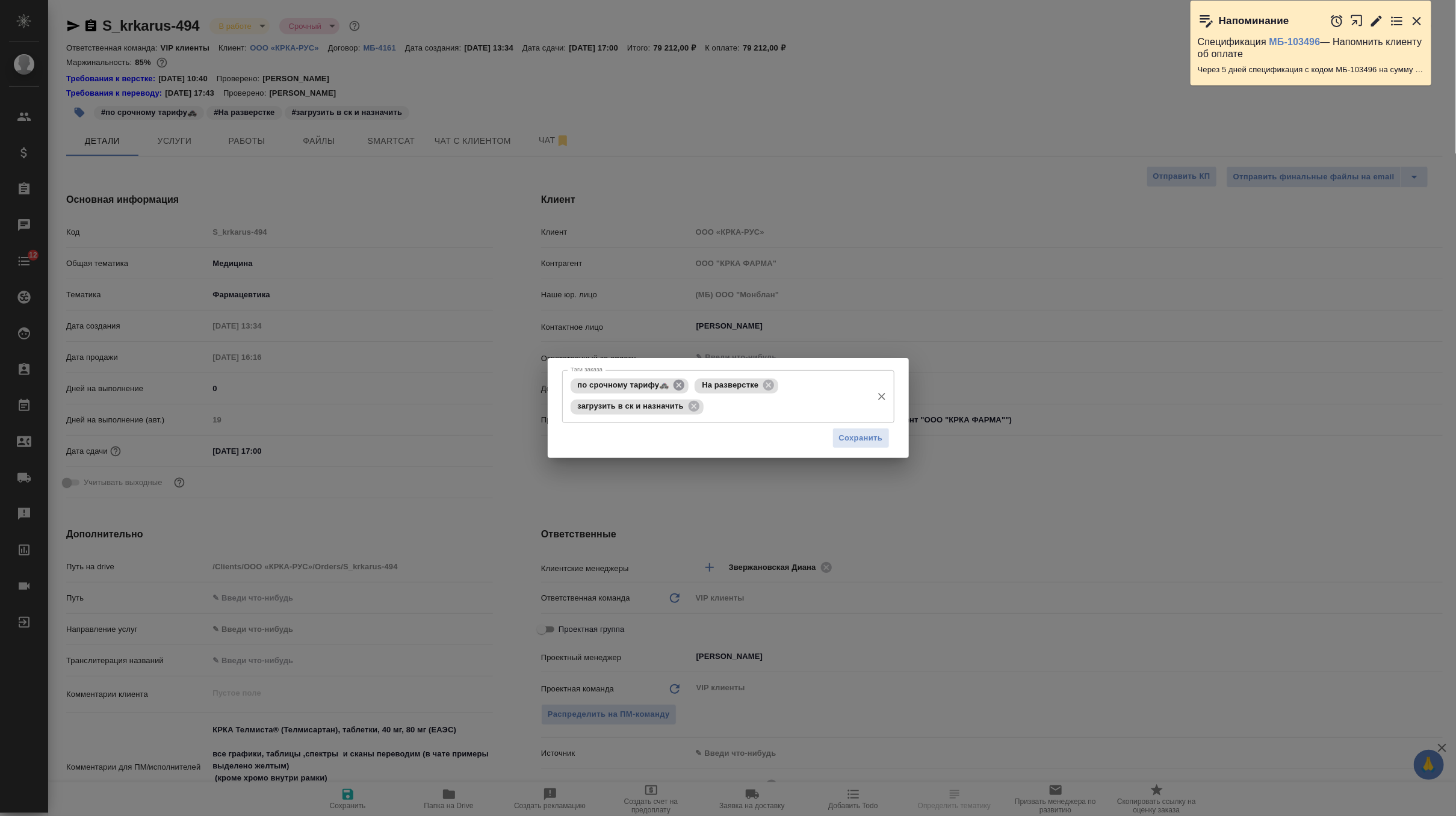
click at [680, 385] on icon at bounding box center [679, 385] width 13 height 13
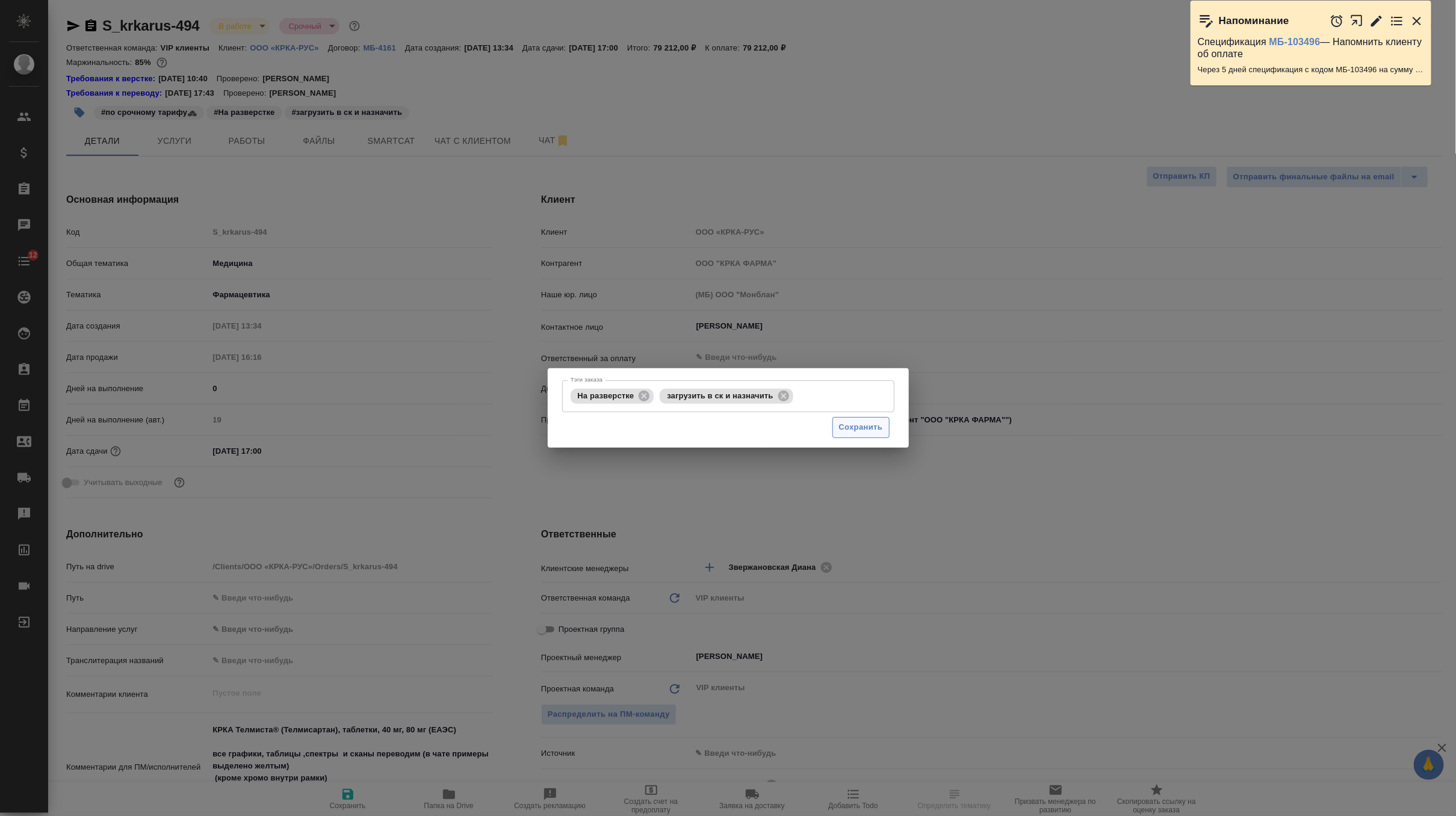
click at [865, 429] on span "Сохранить" at bounding box center [861, 428] width 44 height 14
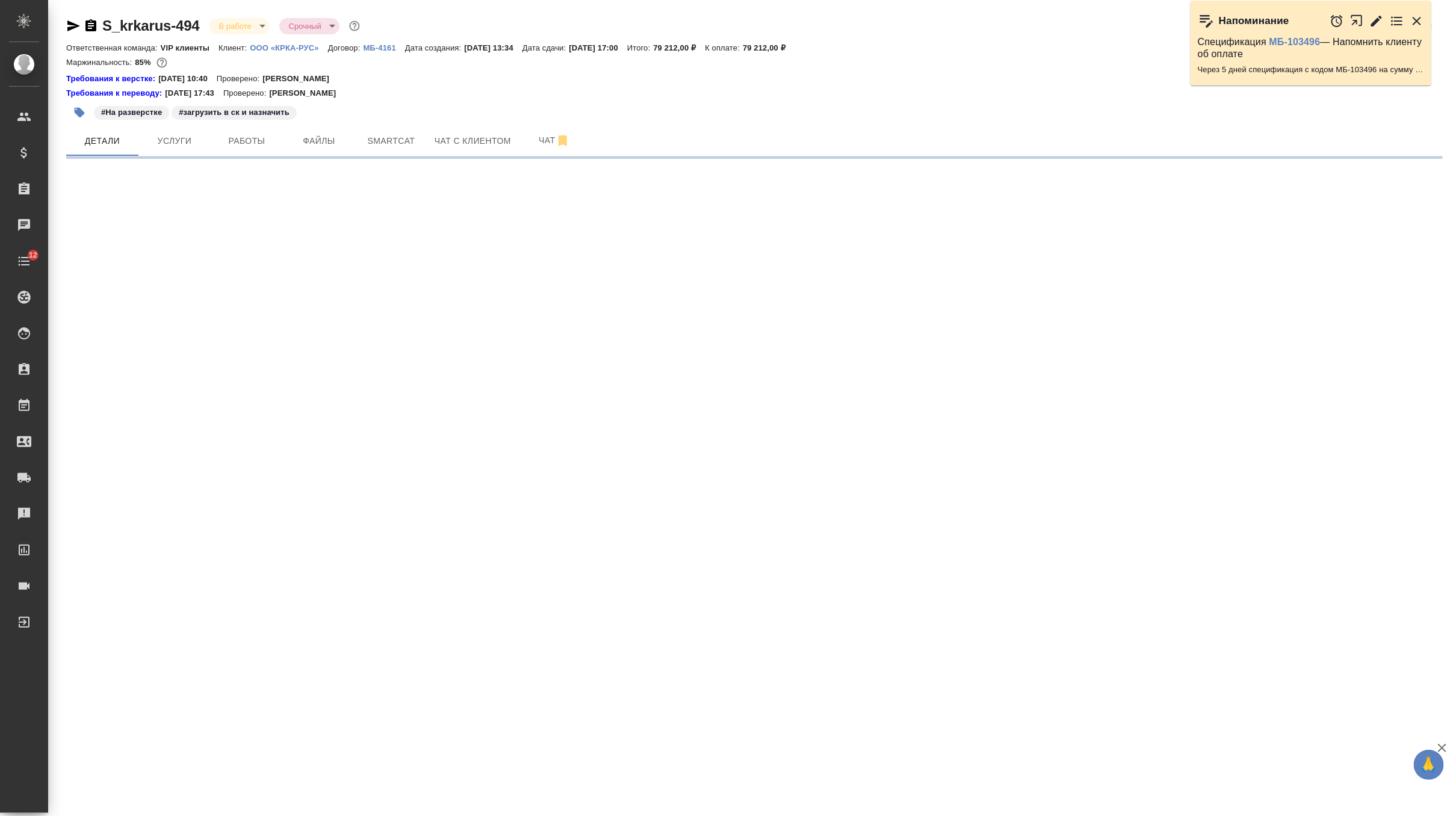
select select "RU"
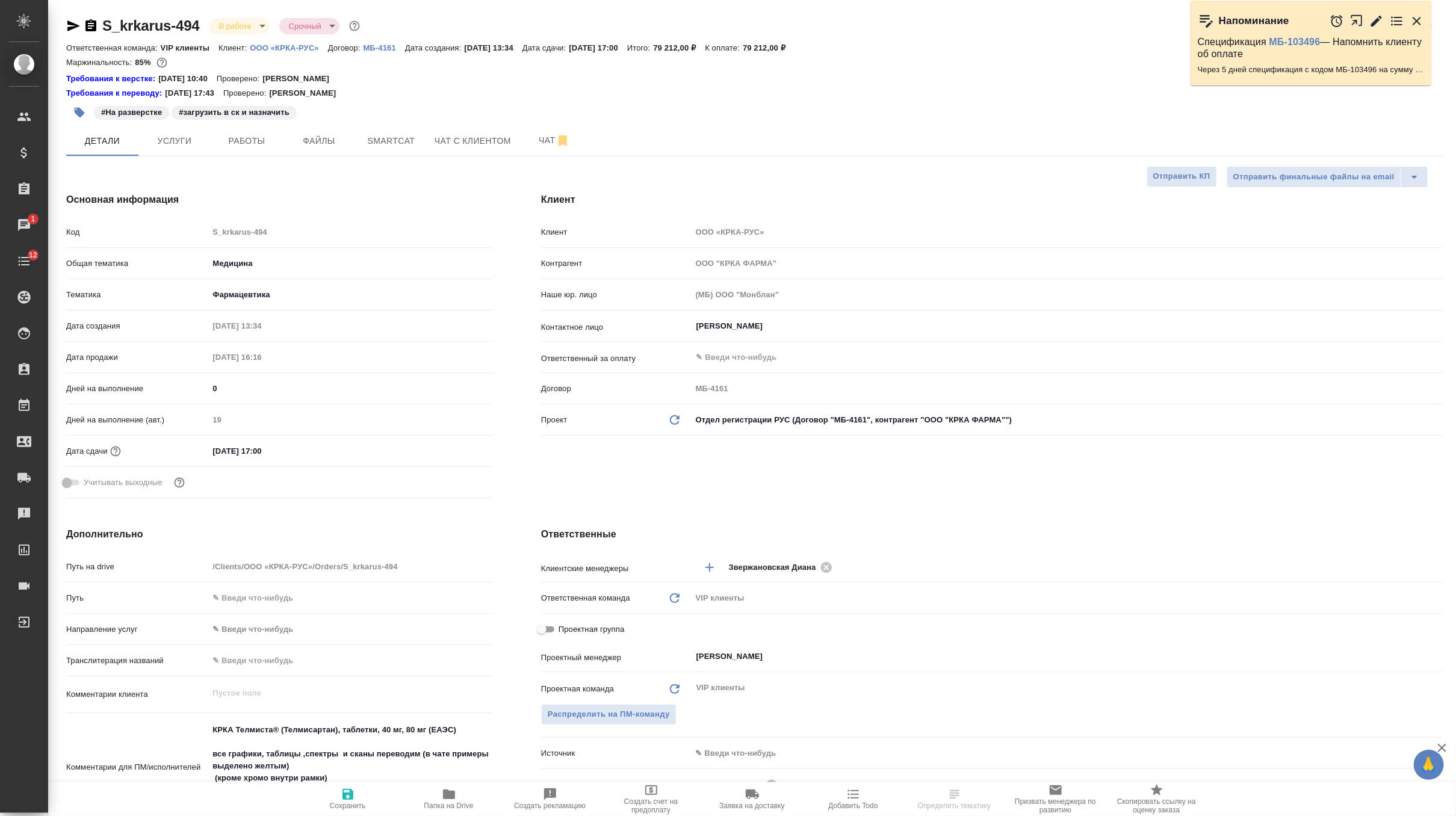
type textarea "x"
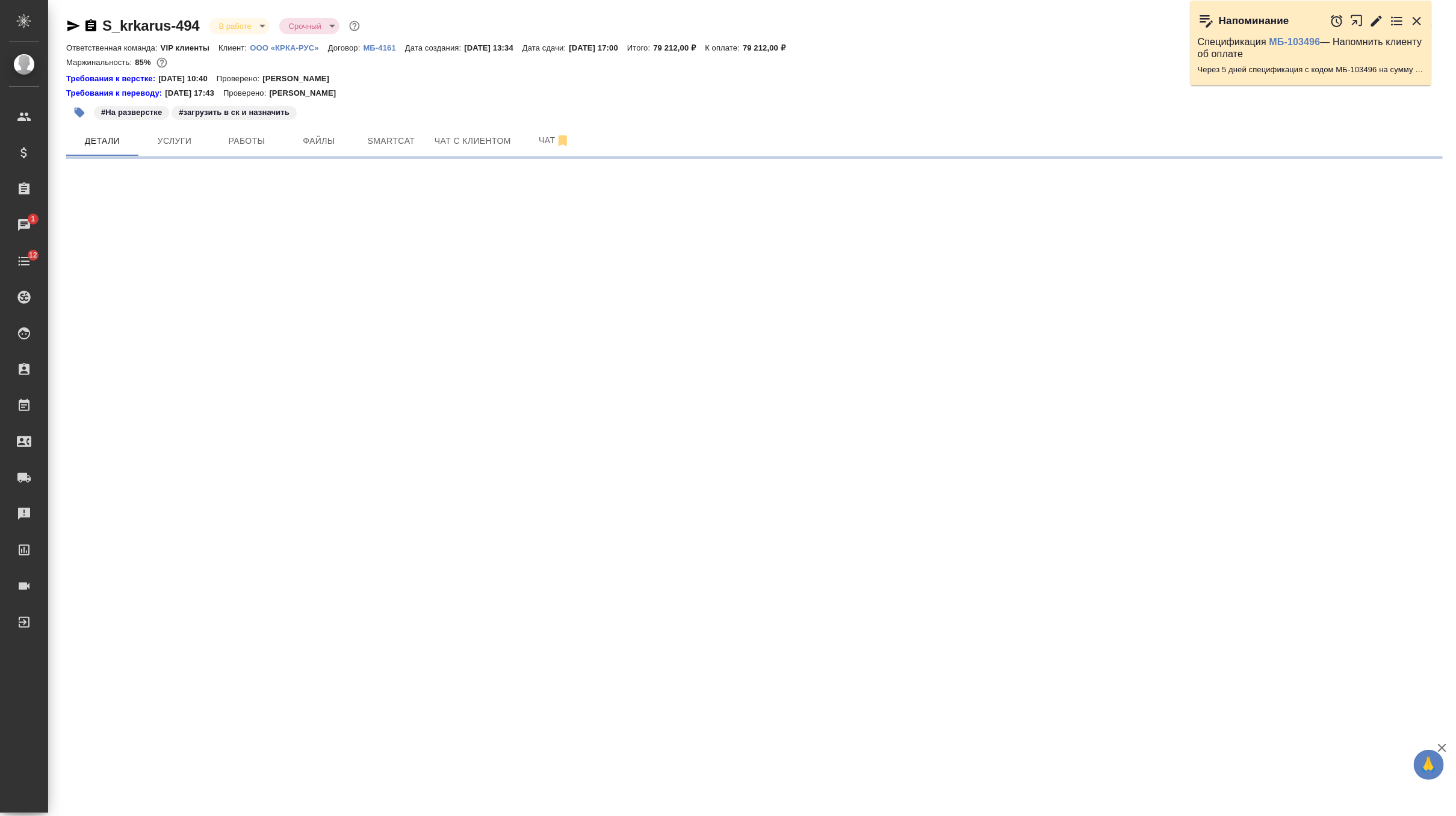
select select "RU"
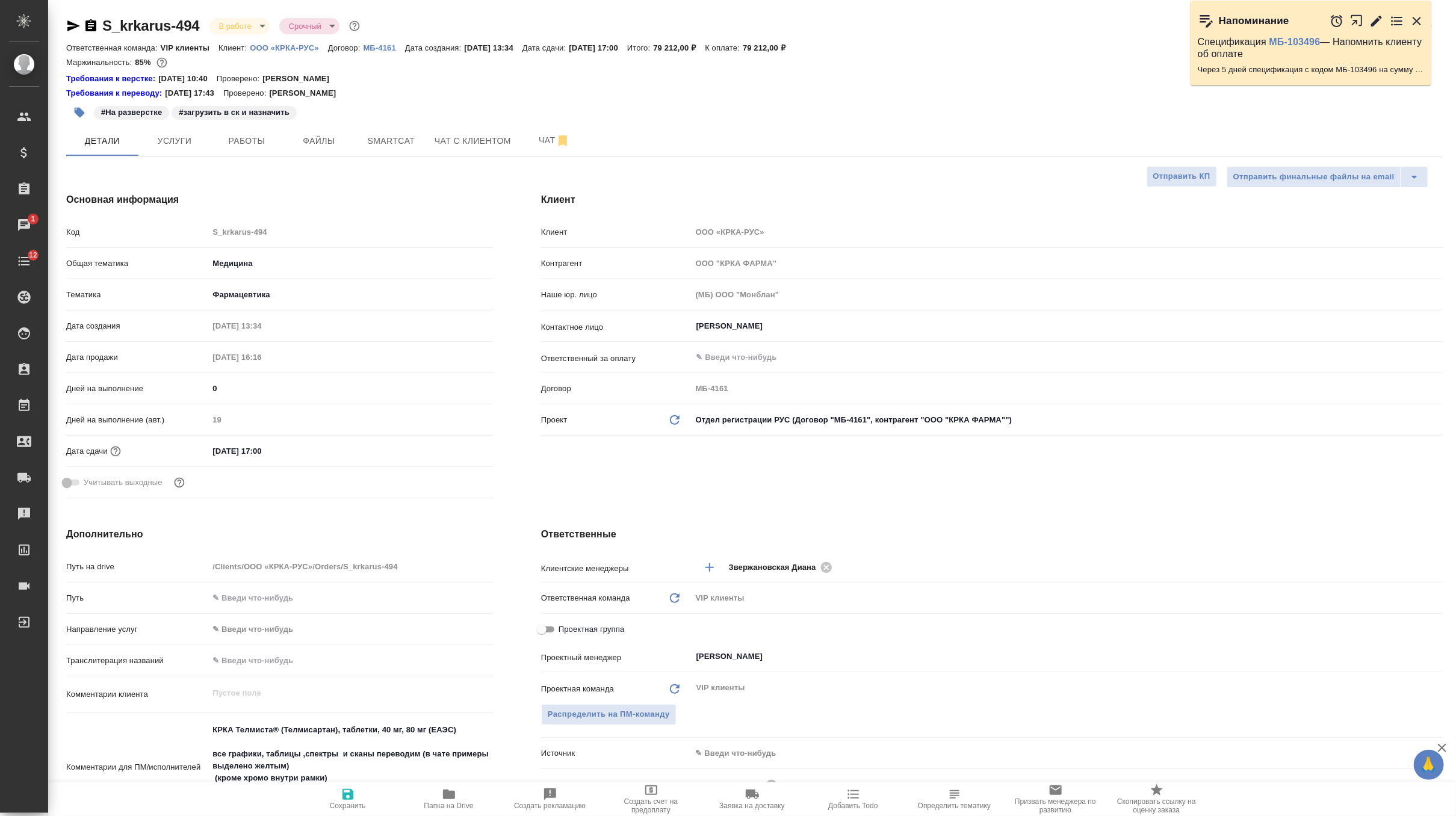
type textarea "x"
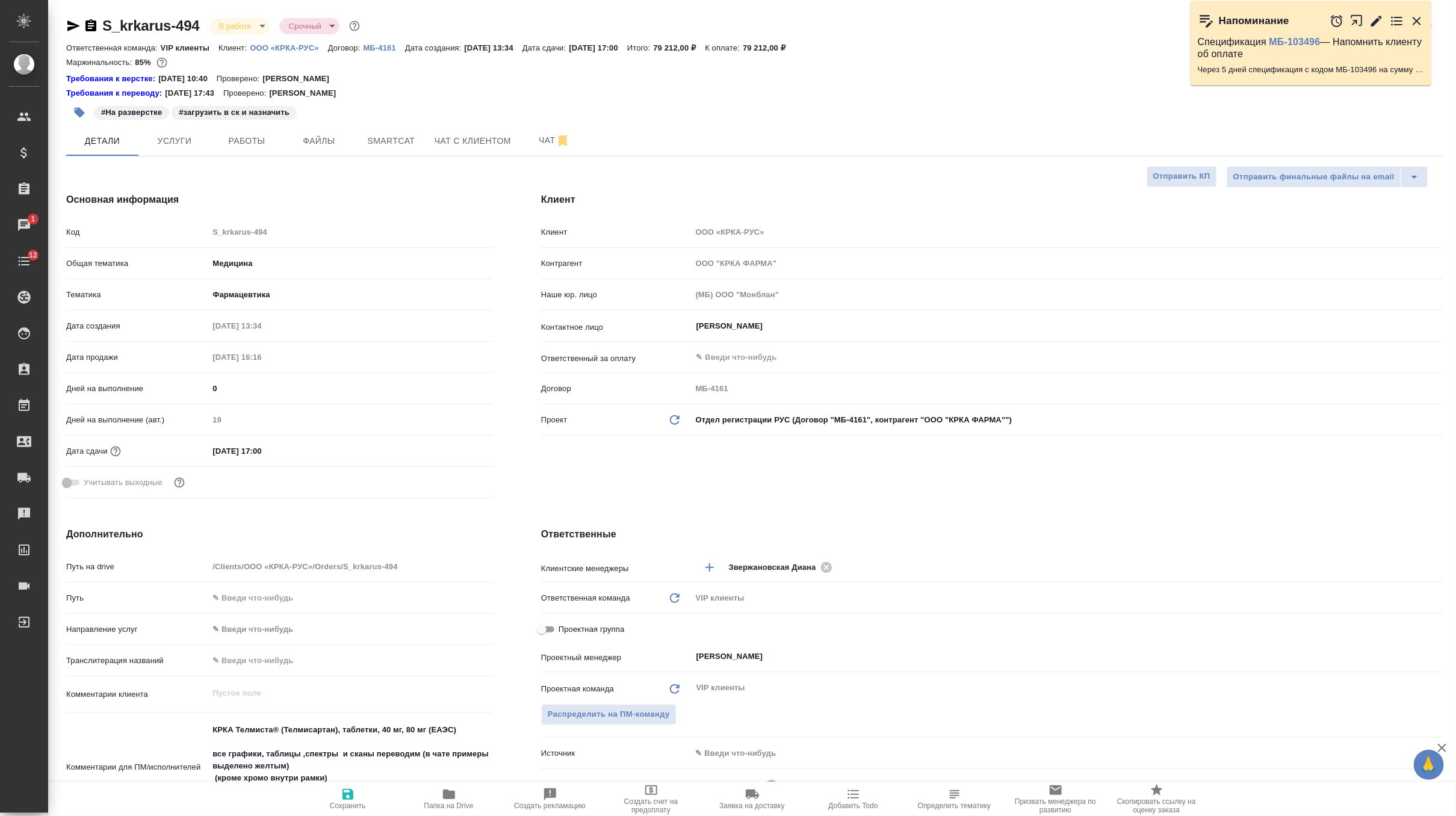
type textarea "x"
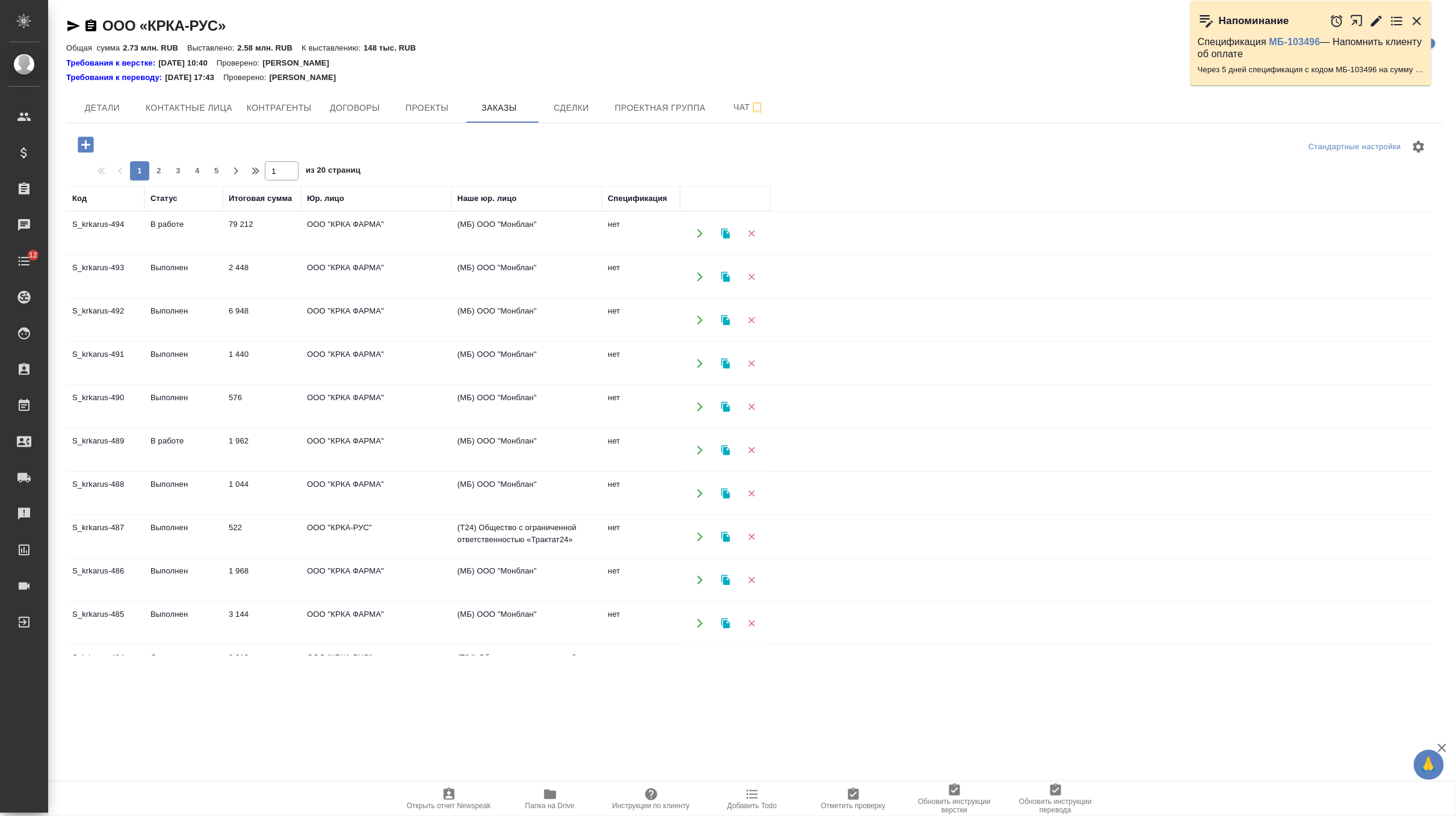
click at [263, 233] on td "79 212" at bounding box center [262, 233] width 78 height 42
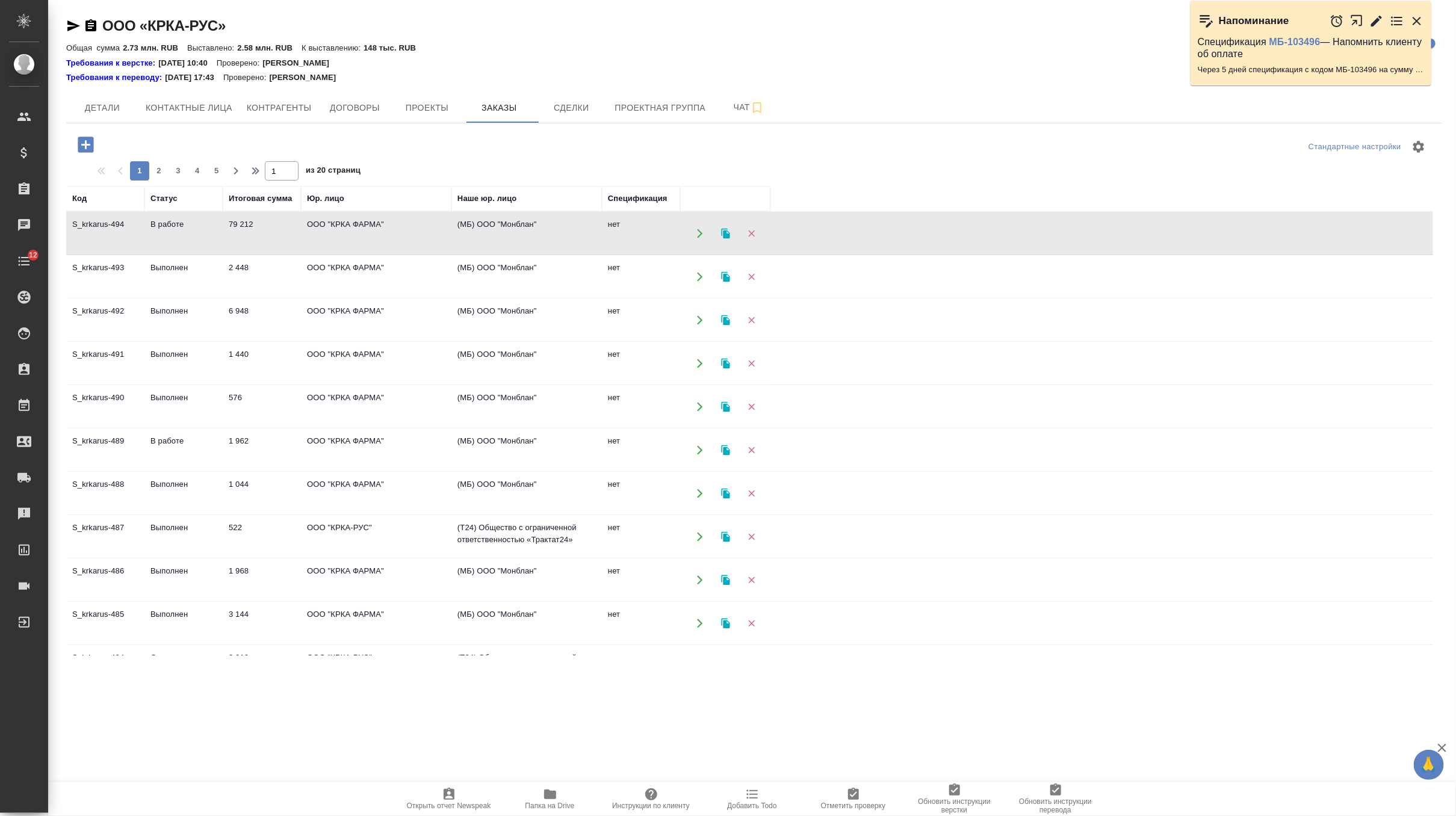
click at [263, 233] on td "79 212" at bounding box center [262, 233] width 78 height 42
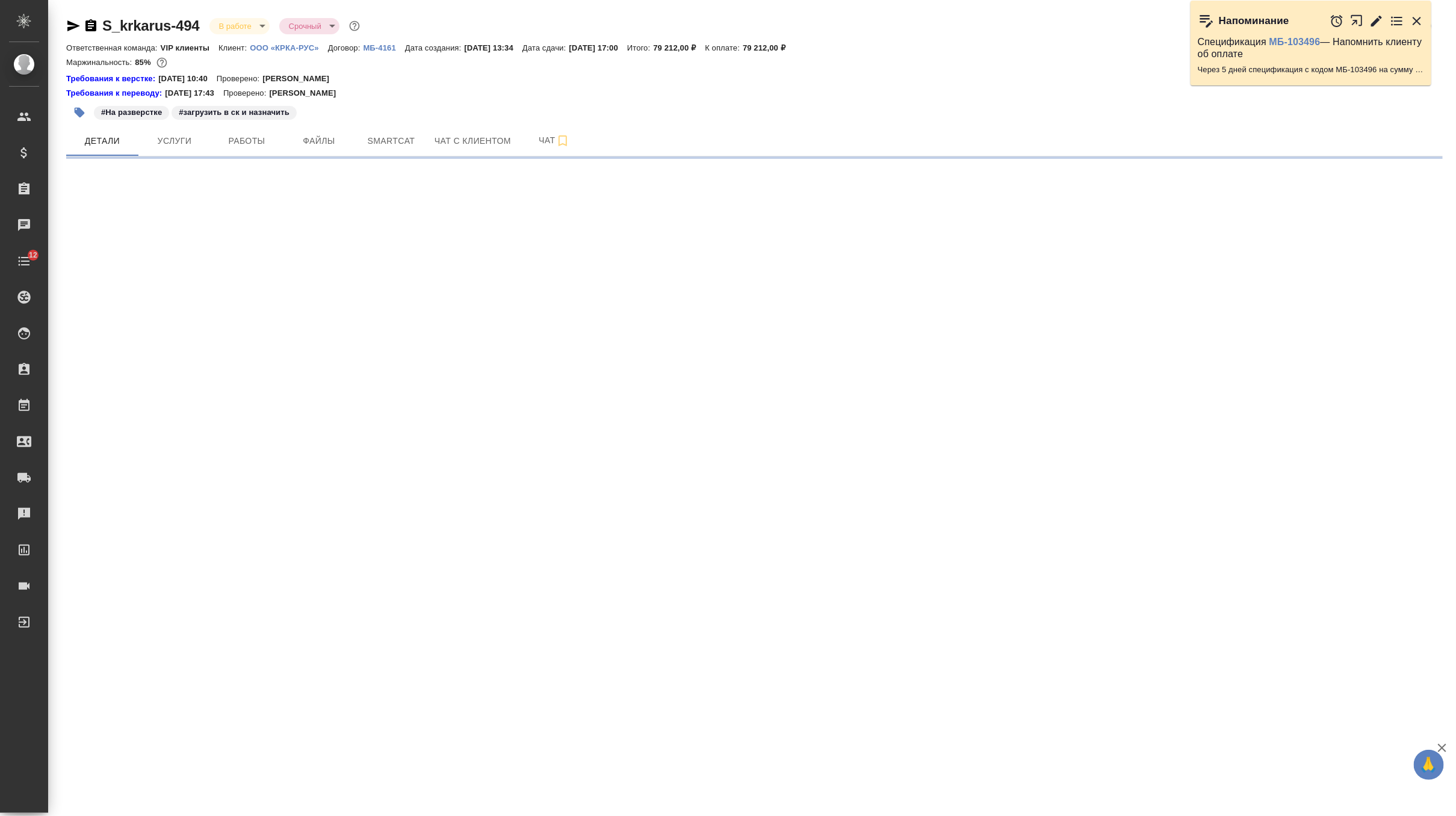
select select "RU"
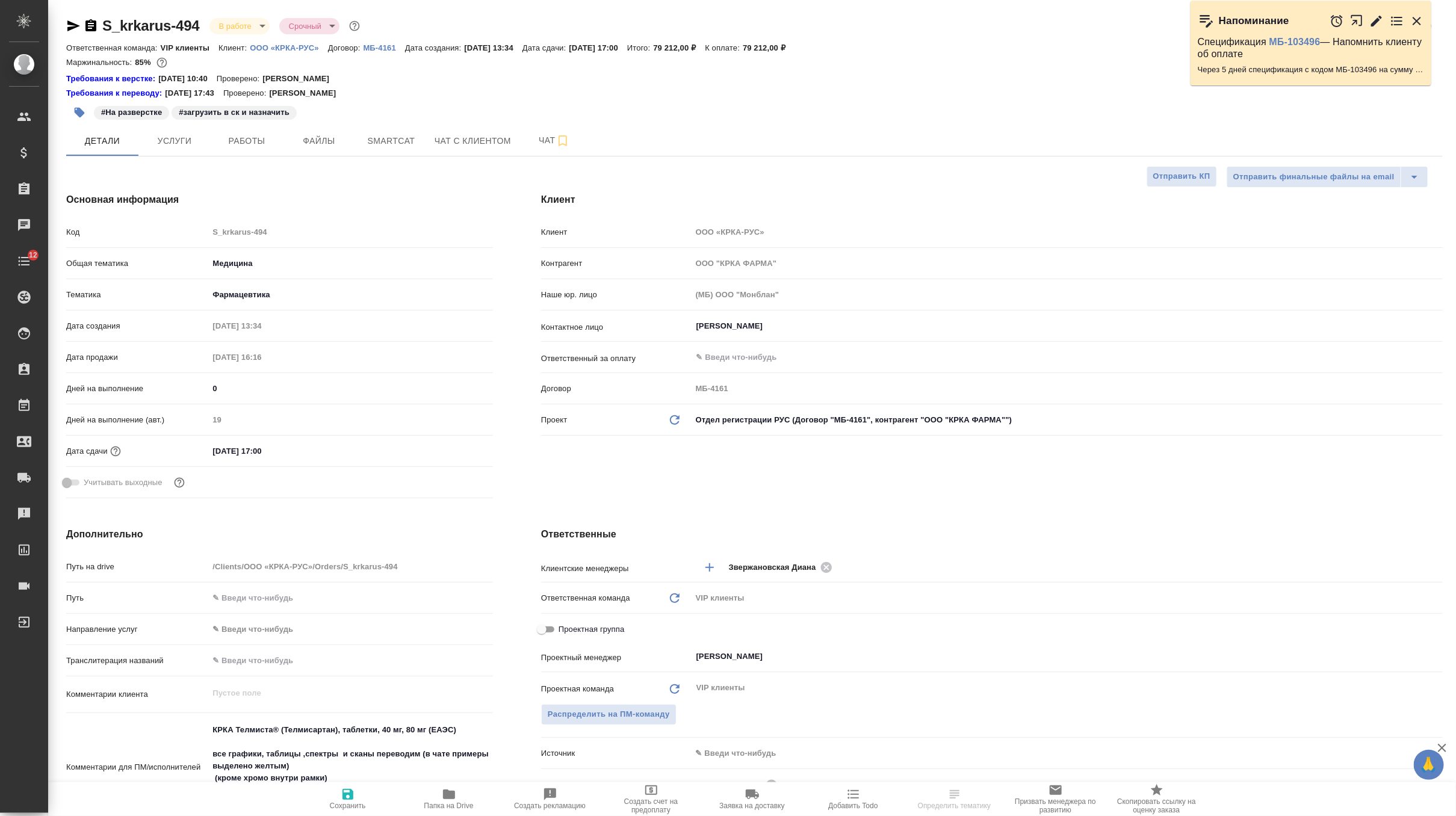
type textarea "x"
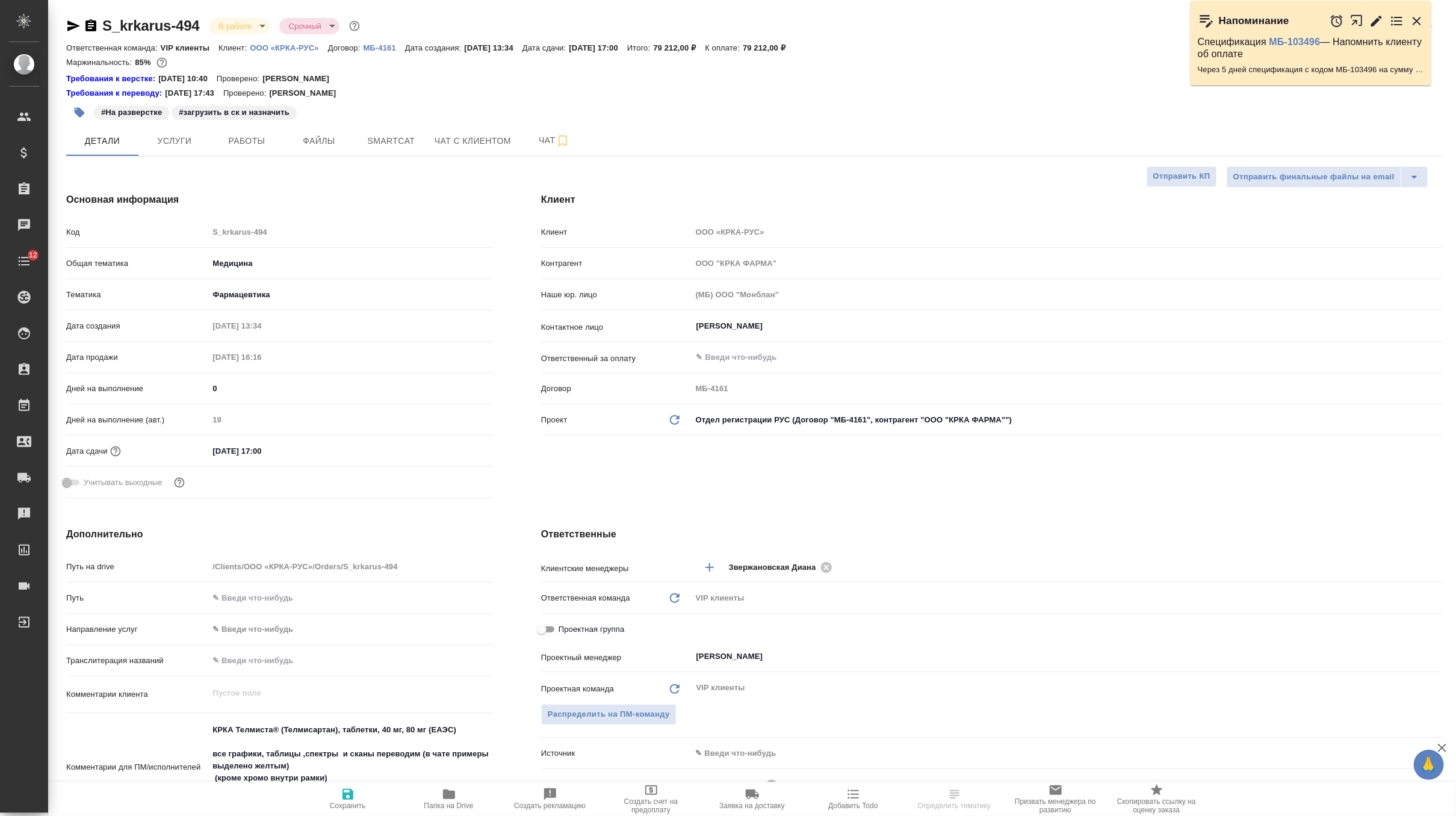
type textarea "x"
click at [221, 453] on input "[DATE] 17:00" at bounding box center [262, 451] width 106 height 18
type input "20.92.0251 70:0_"
type textarea "x"
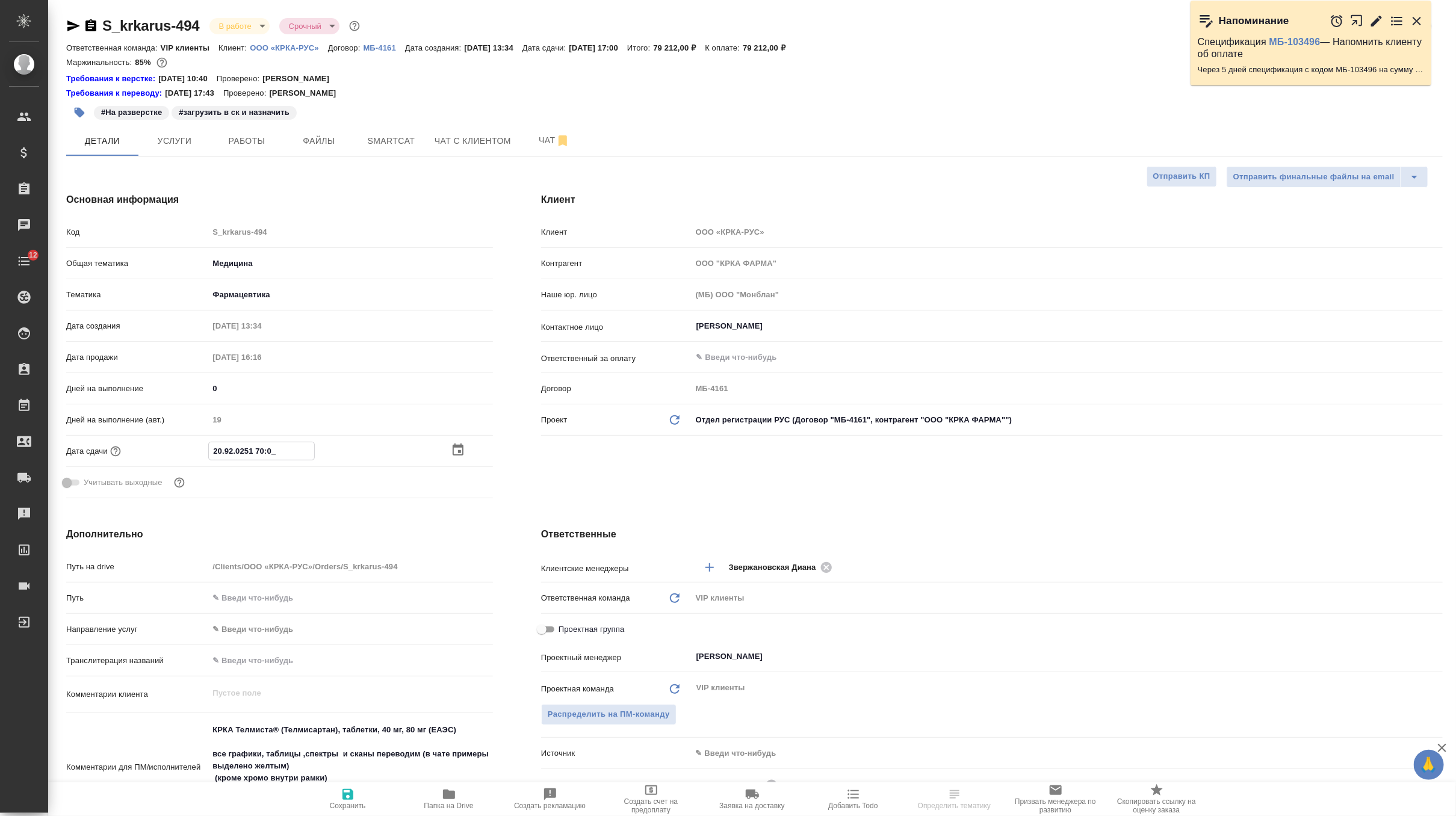
type textarea "x"
type input "[DATE] 17:00"
type textarea "x"
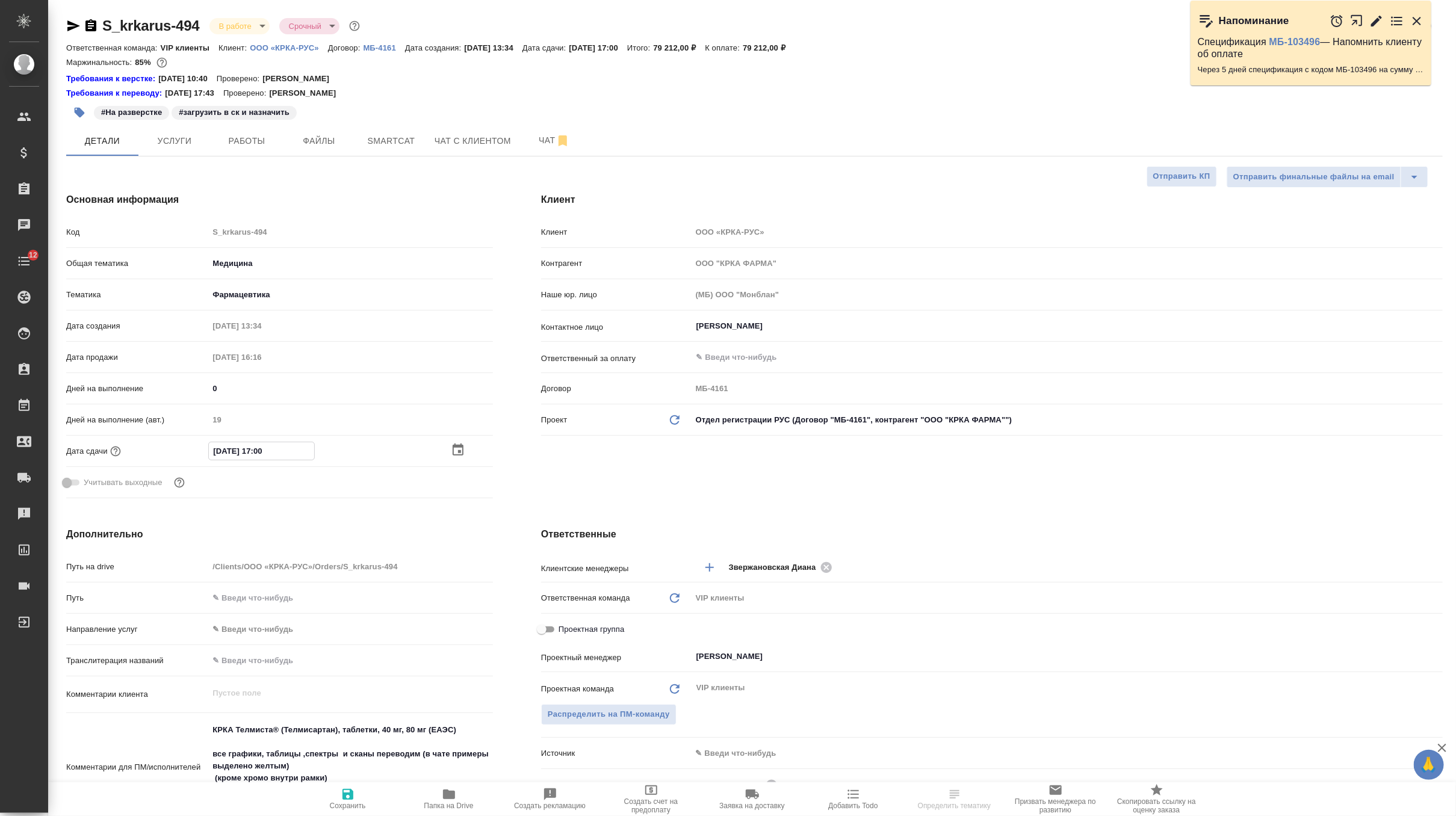
type input "[DATE] 17:00"
click at [352, 806] on span "Сохранить" at bounding box center [347, 806] width 36 height 8
type textarea "x"
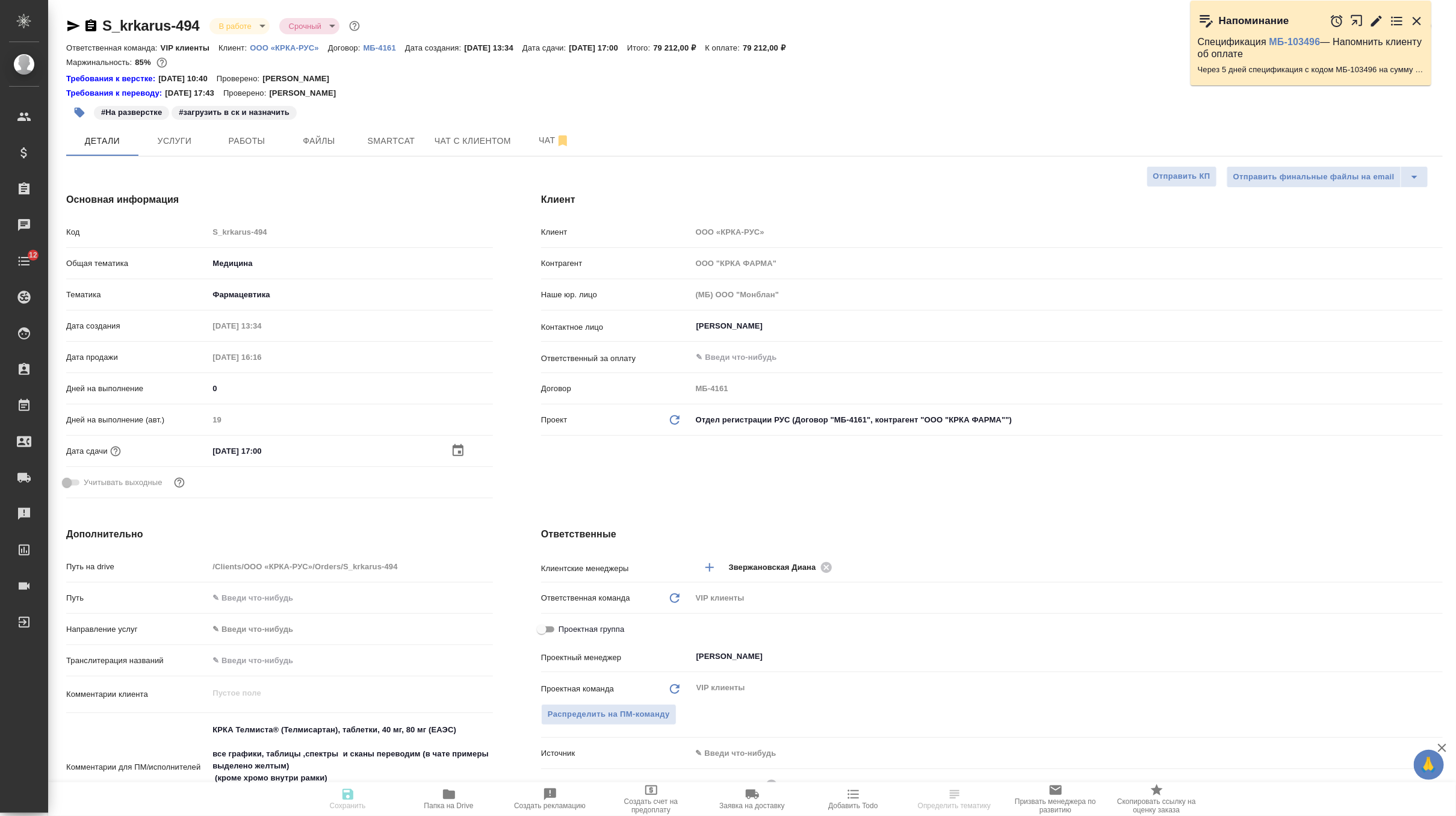
type textarea "x"
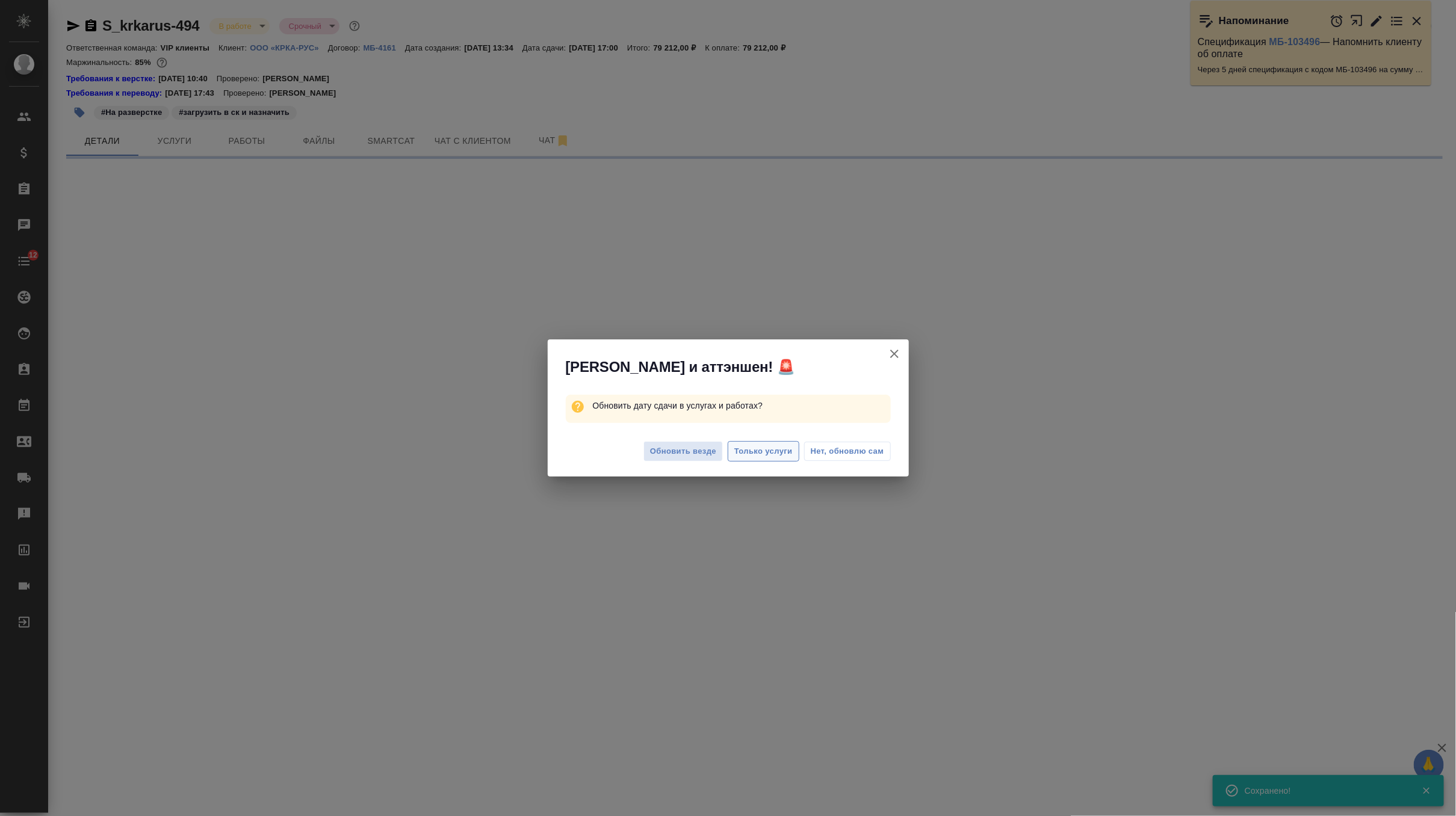
select select "RU"
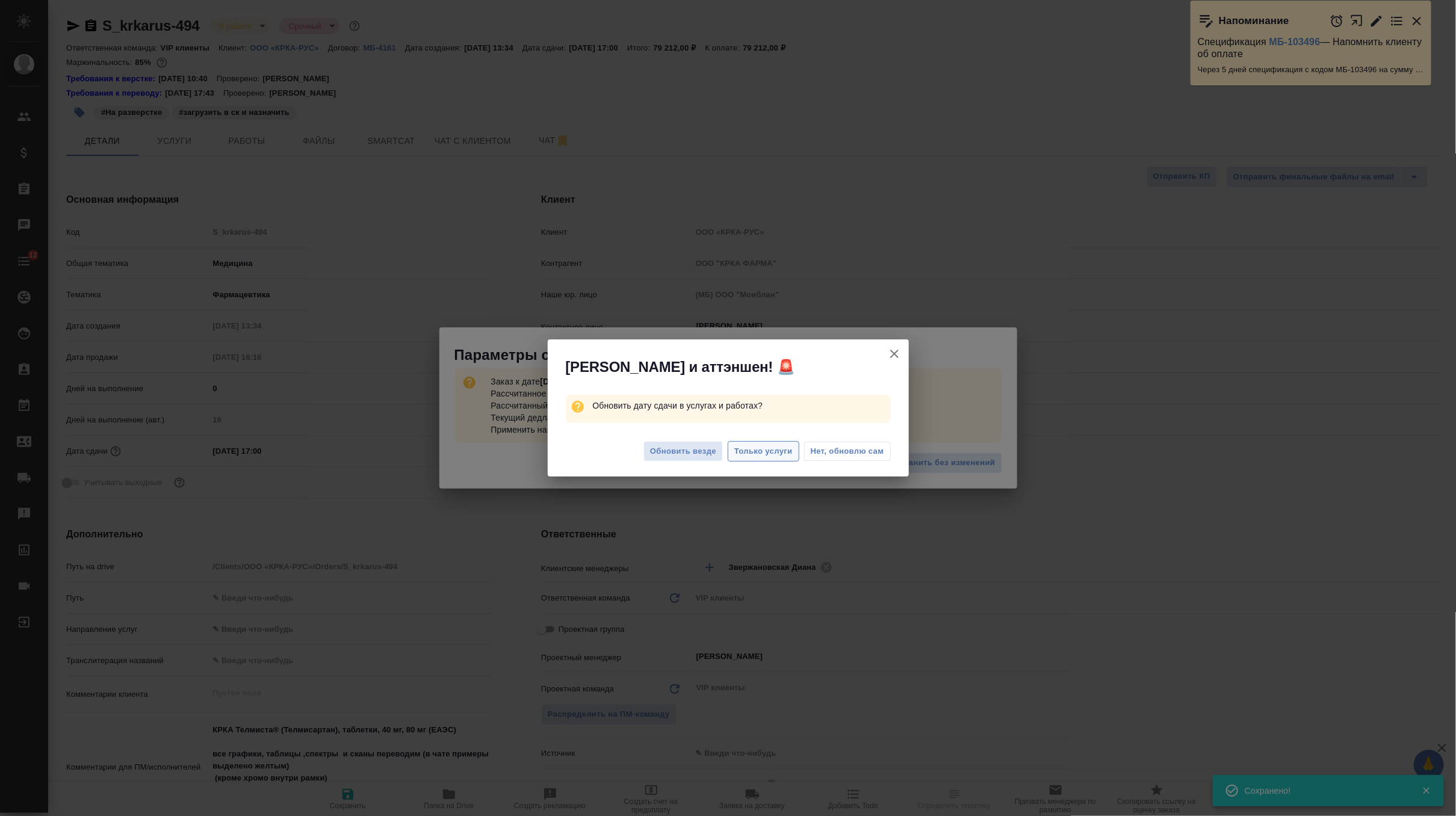
type textarea "x"
click at [858, 455] on span "Нет, обновлю сам" at bounding box center [847, 451] width 74 height 12
type textarea "x"
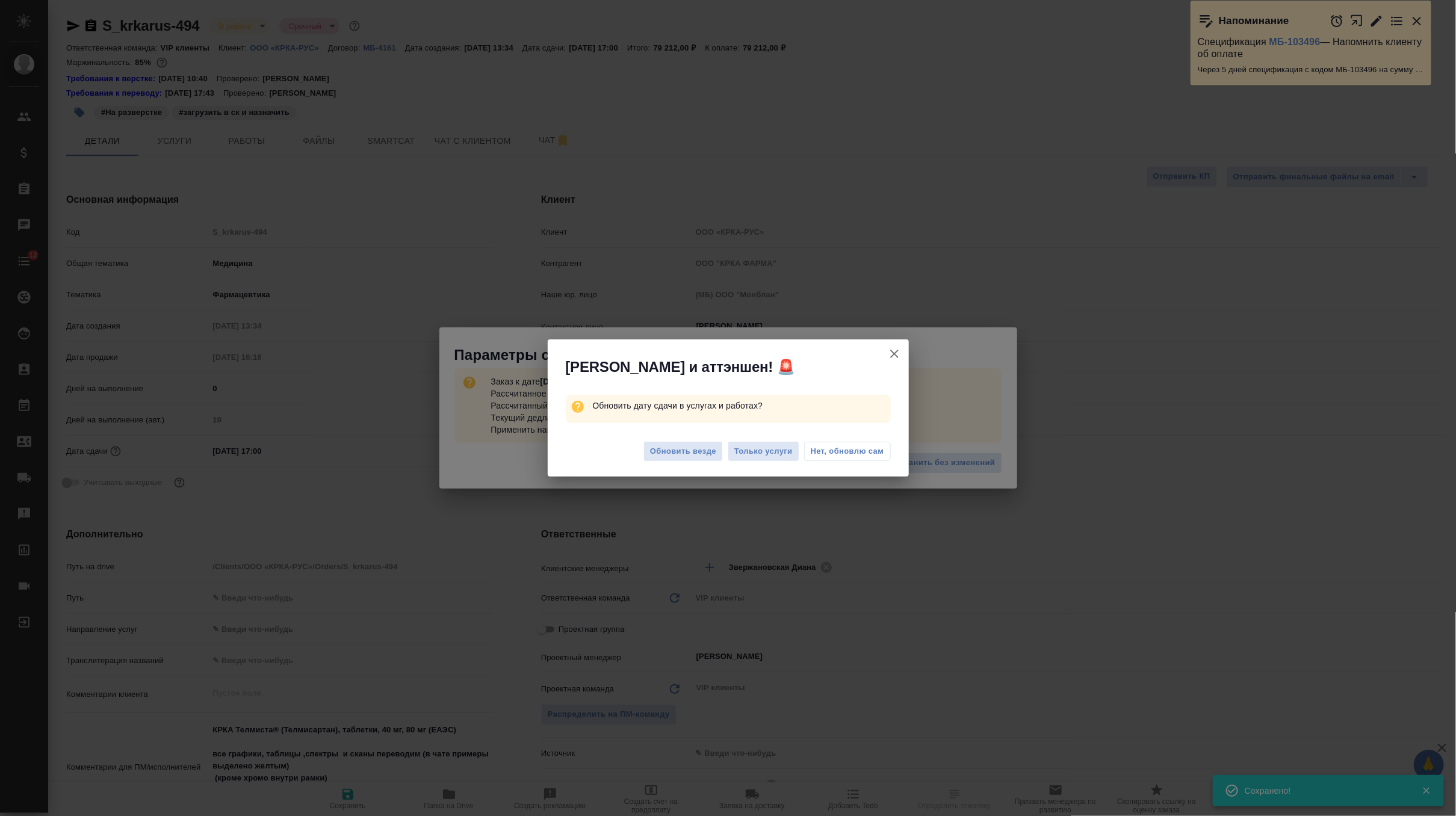
type textarea "x"
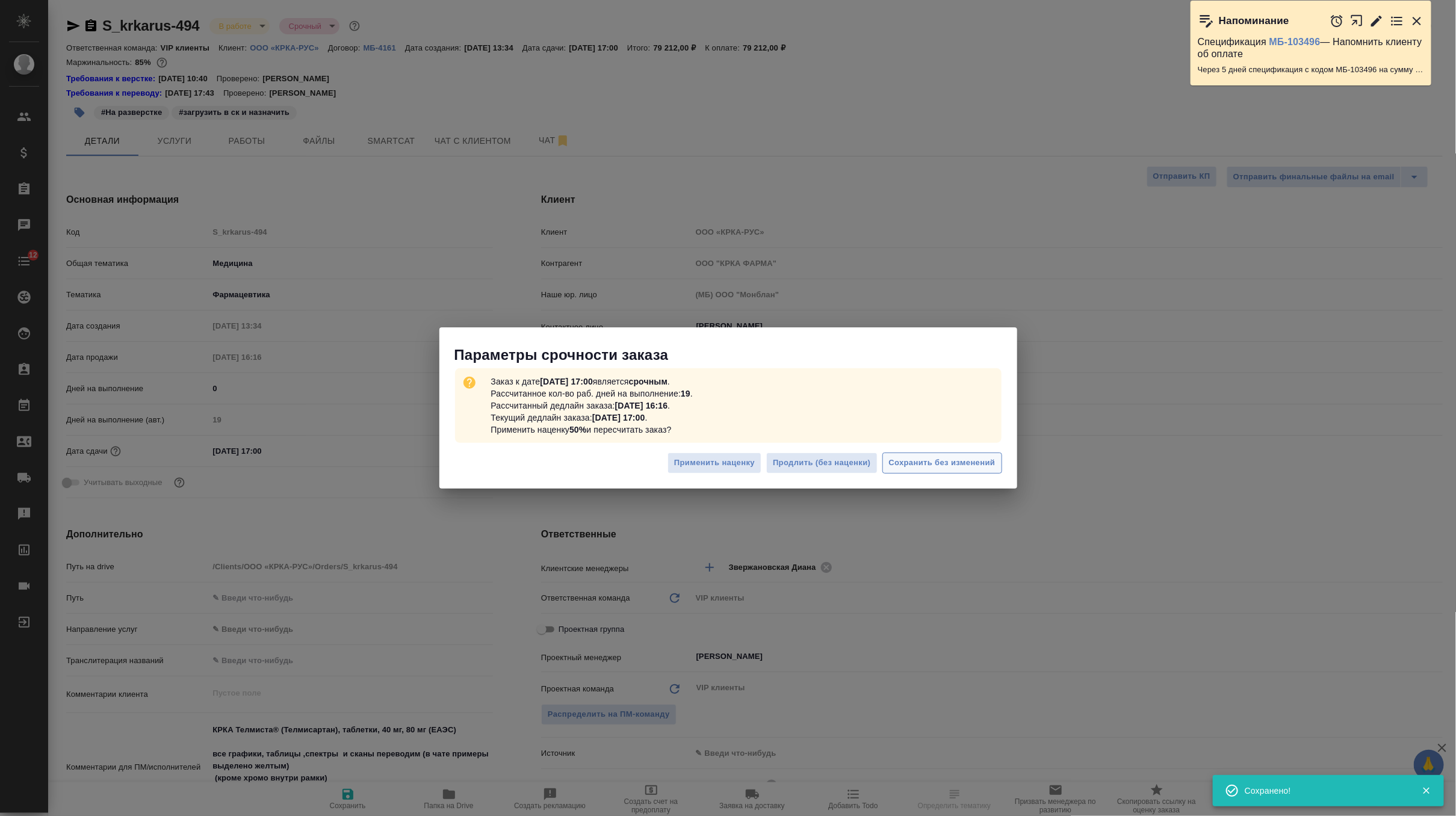
click at [912, 464] on span "Сохранить без изменений" at bounding box center [942, 463] width 106 height 14
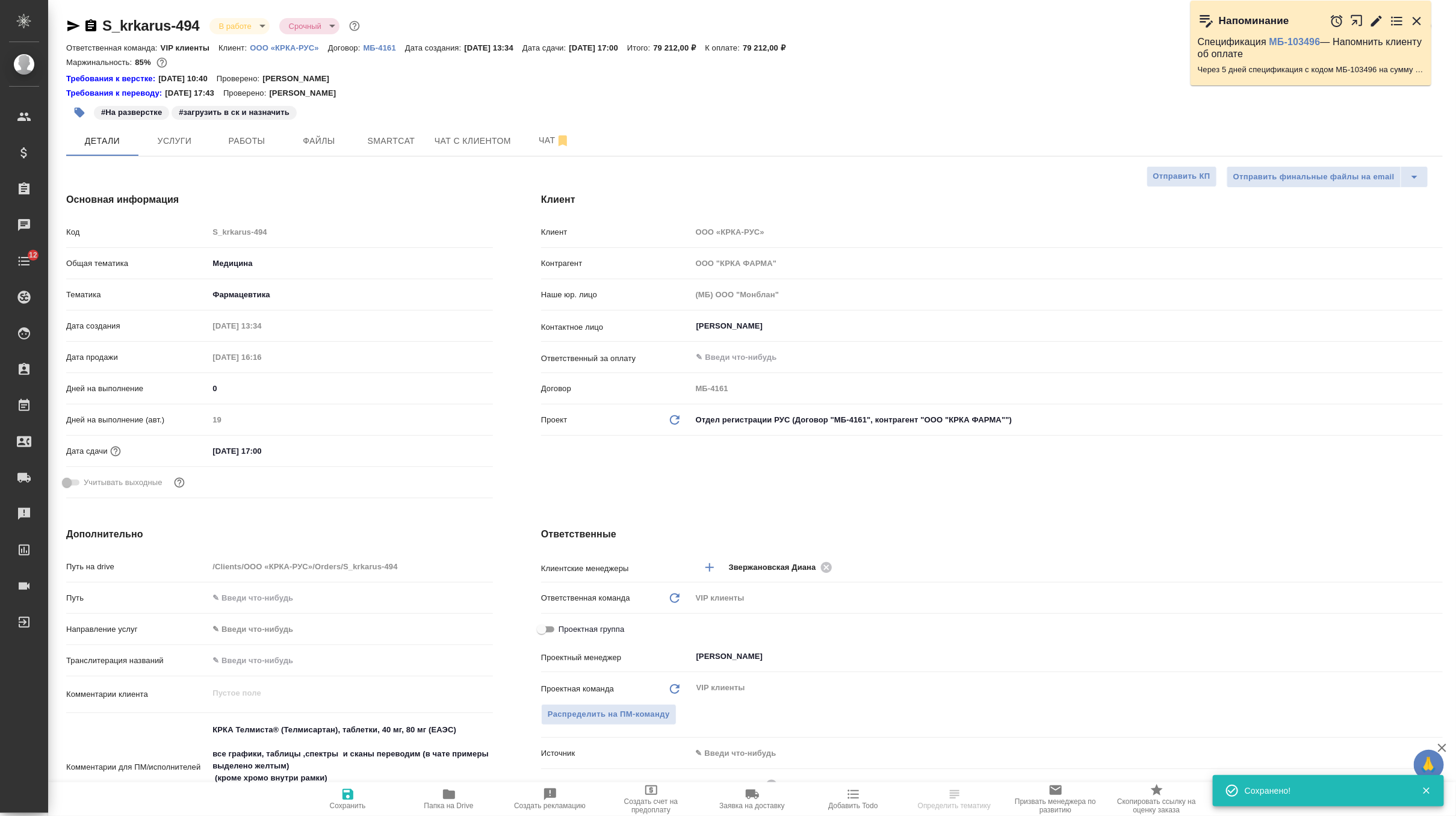
type textarea "x"
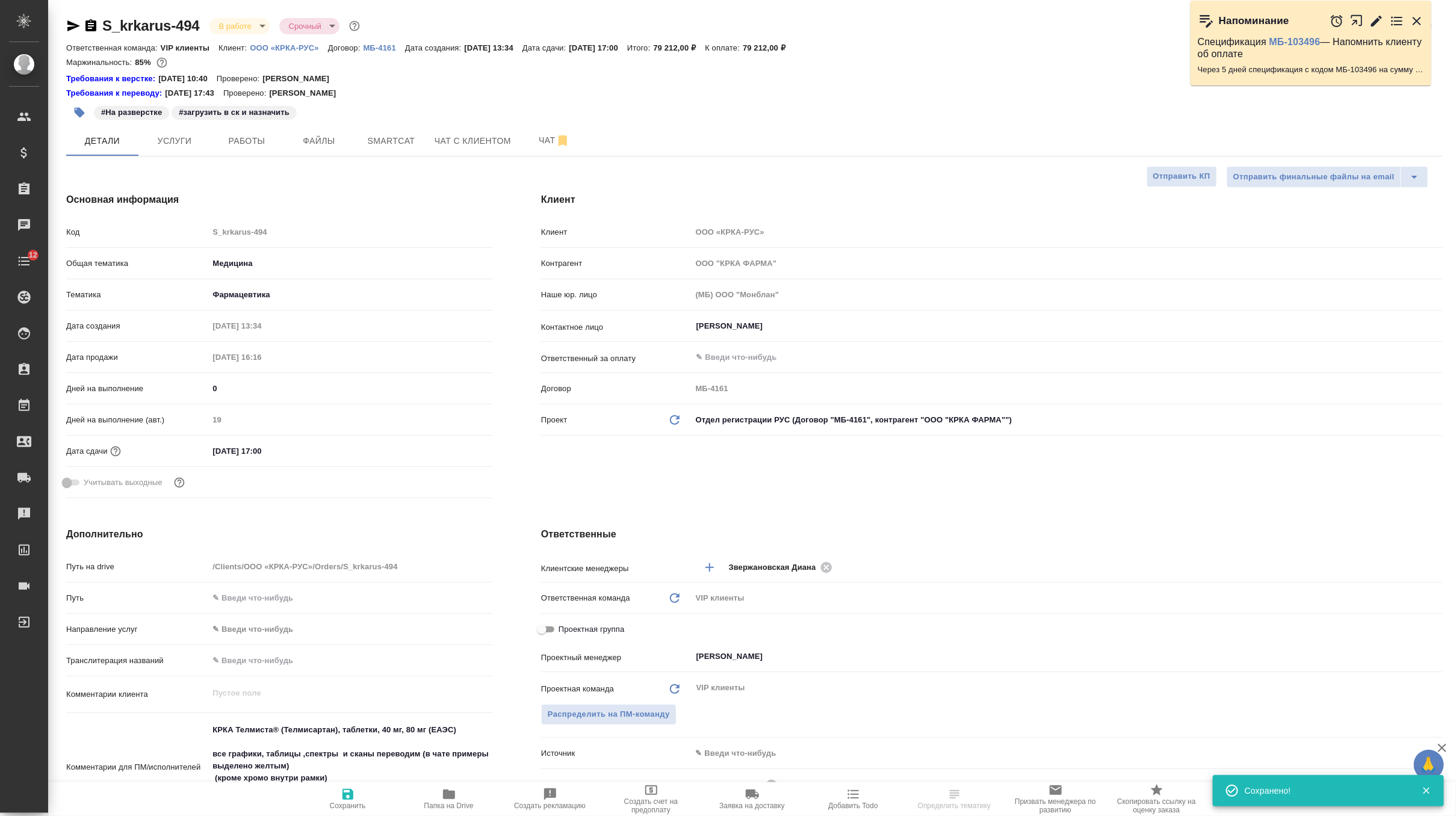
type textarea "x"
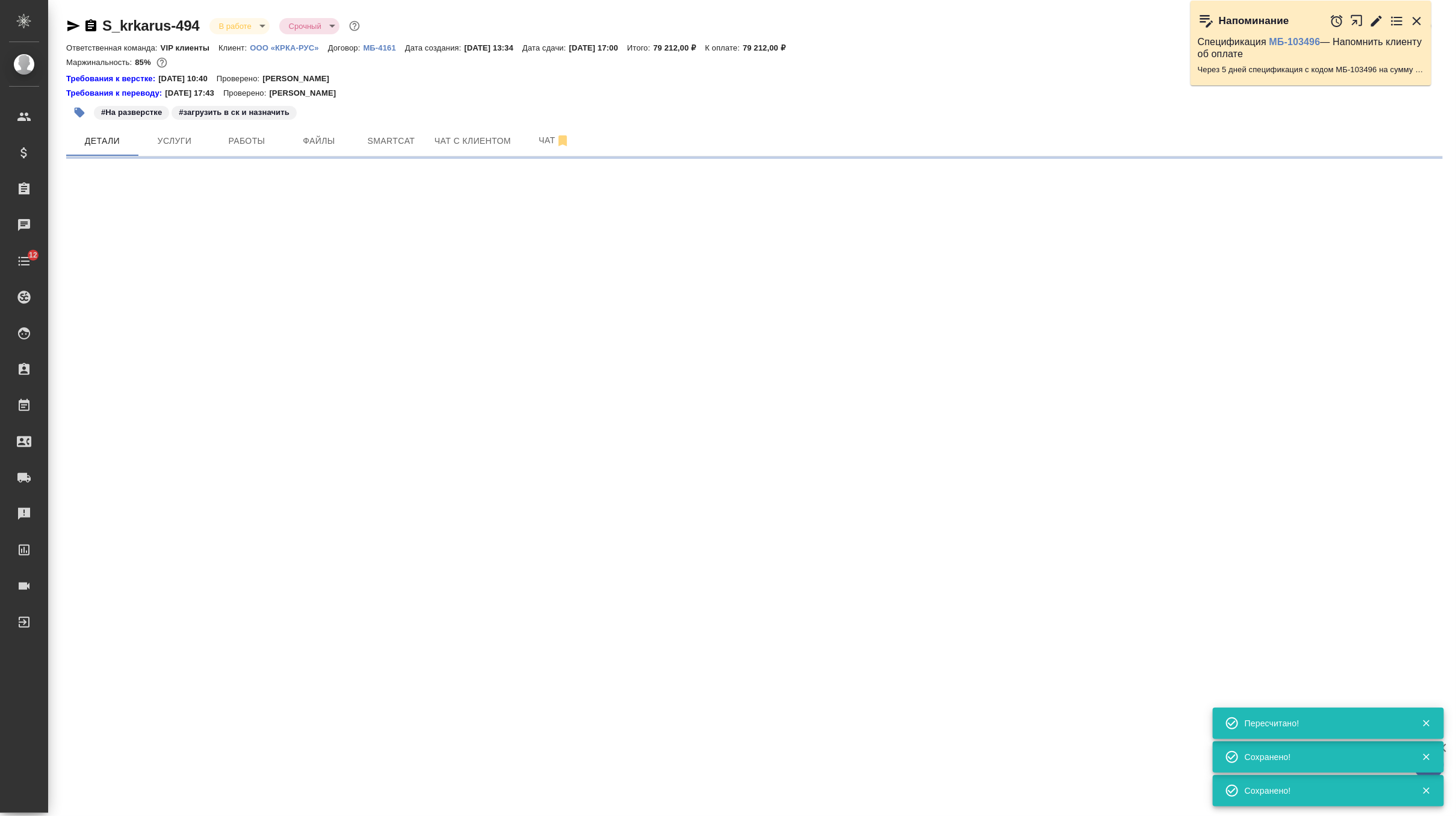
select select "RU"
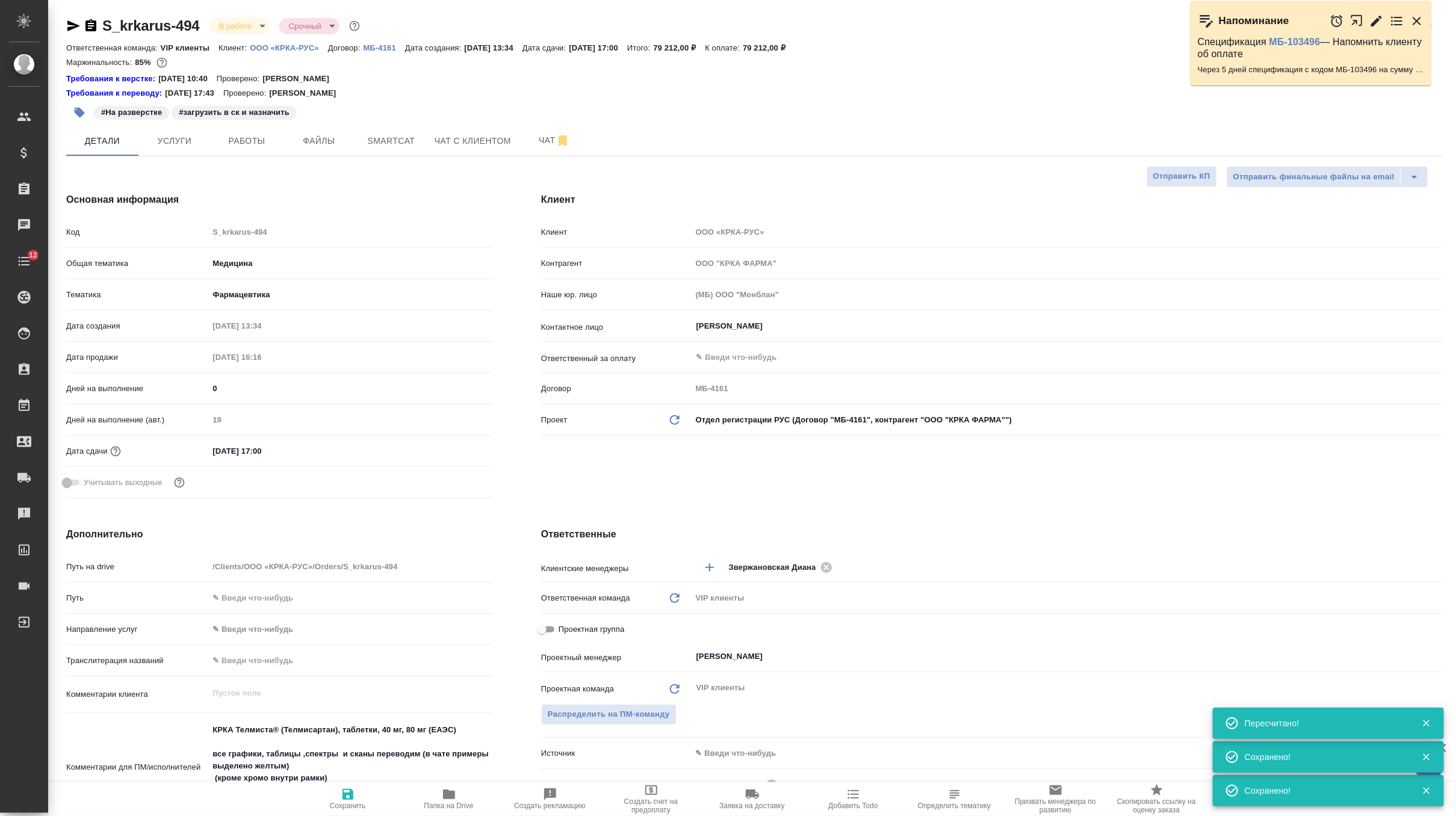
type textarea "x"
click at [240, 143] on span "Работы" at bounding box center [247, 141] width 58 height 15
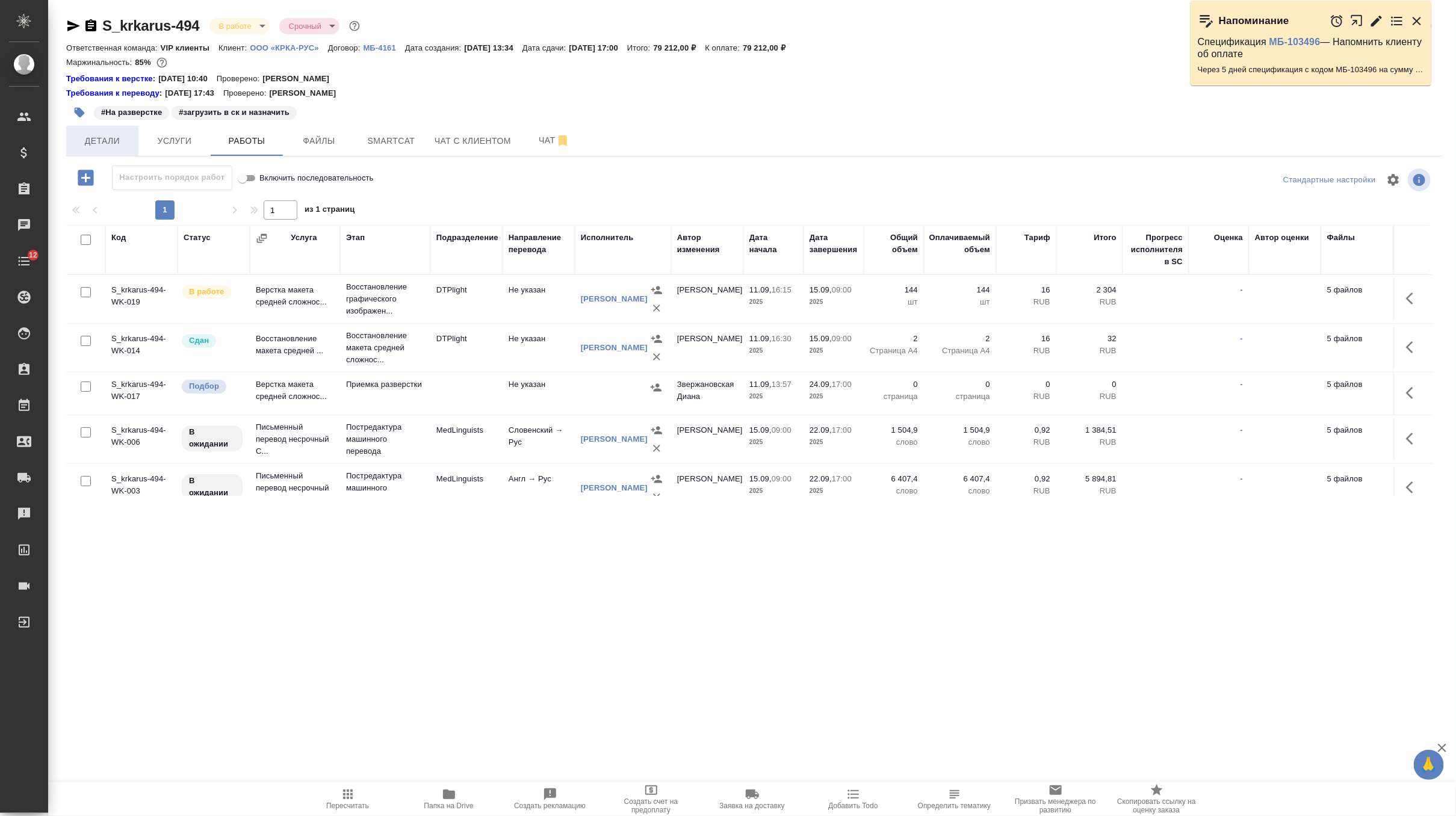
click at [115, 130] on button "Детали" at bounding box center [102, 141] width 72 height 30
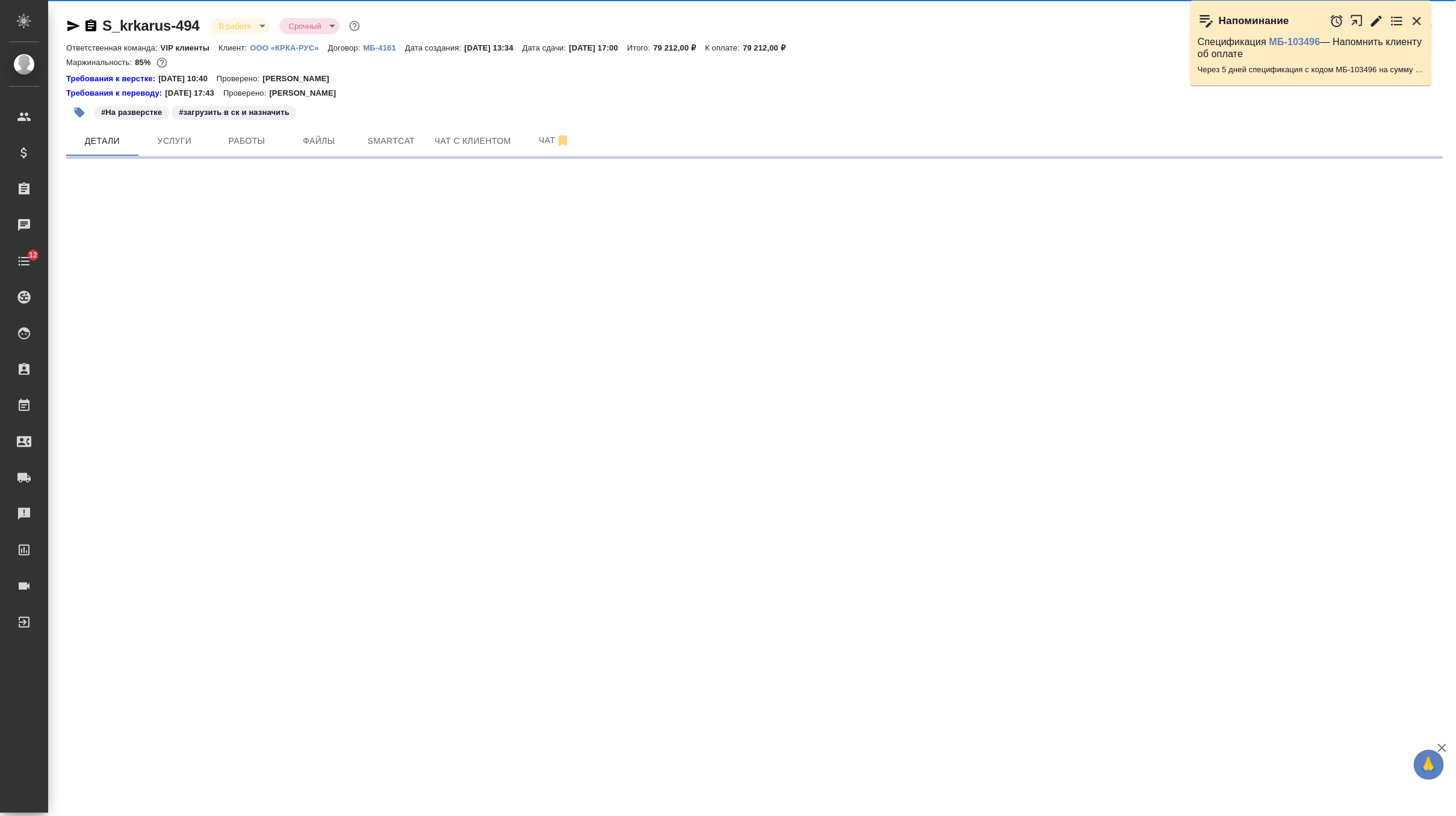
select select "RU"
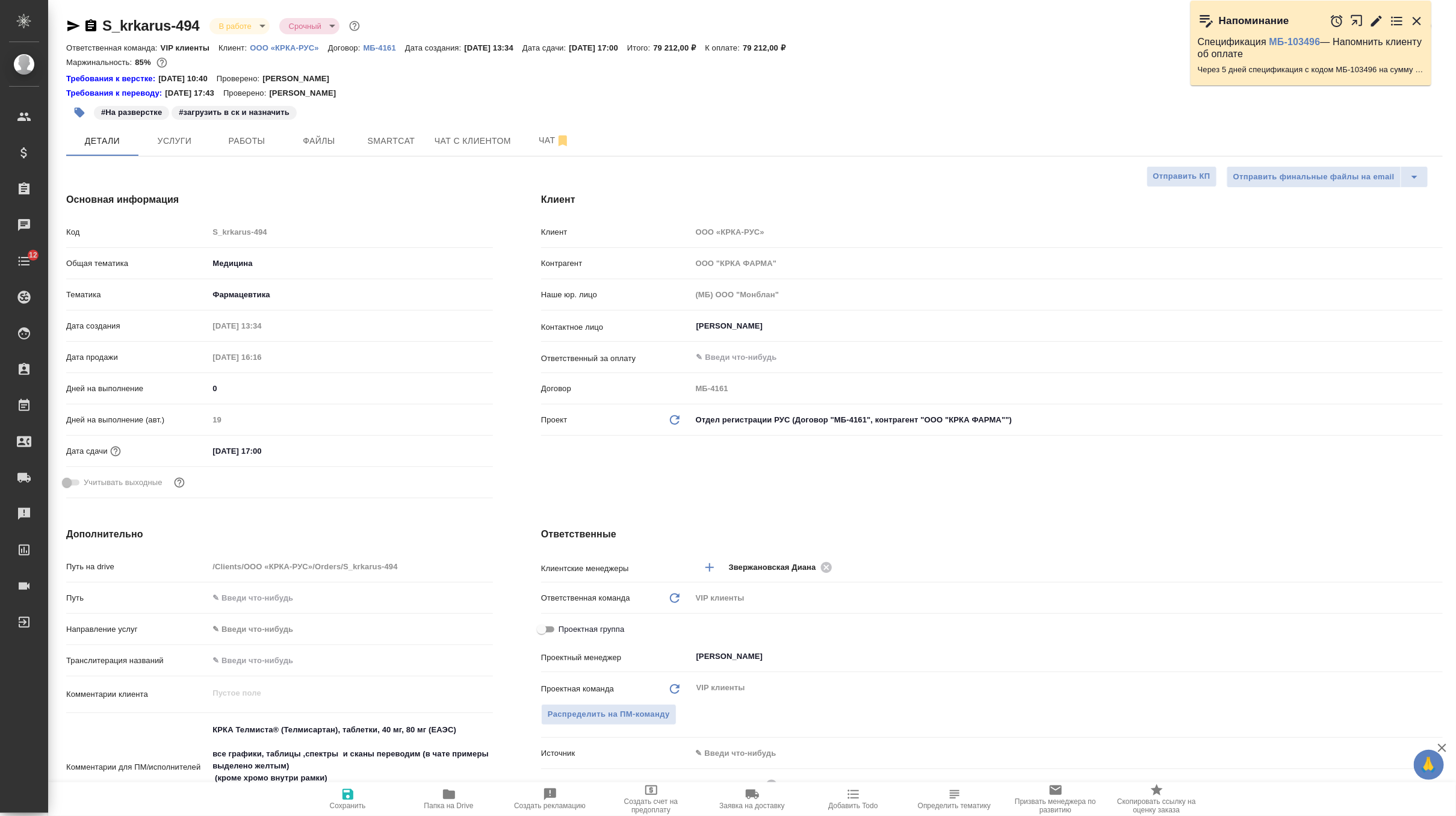
type textarea "x"
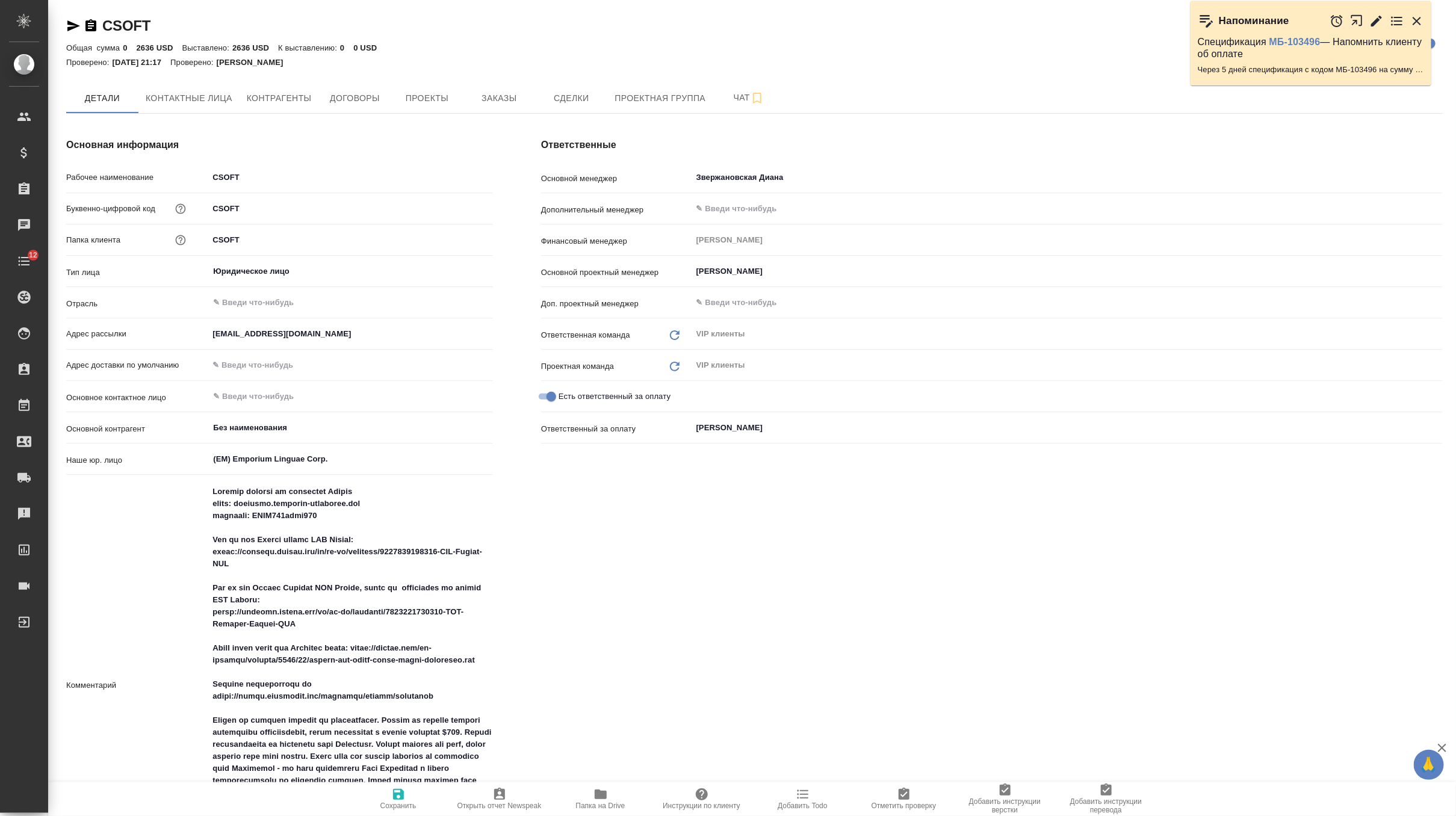
click at [1421, 20] on icon "button" at bounding box center [1417, 21] width 14 height 14
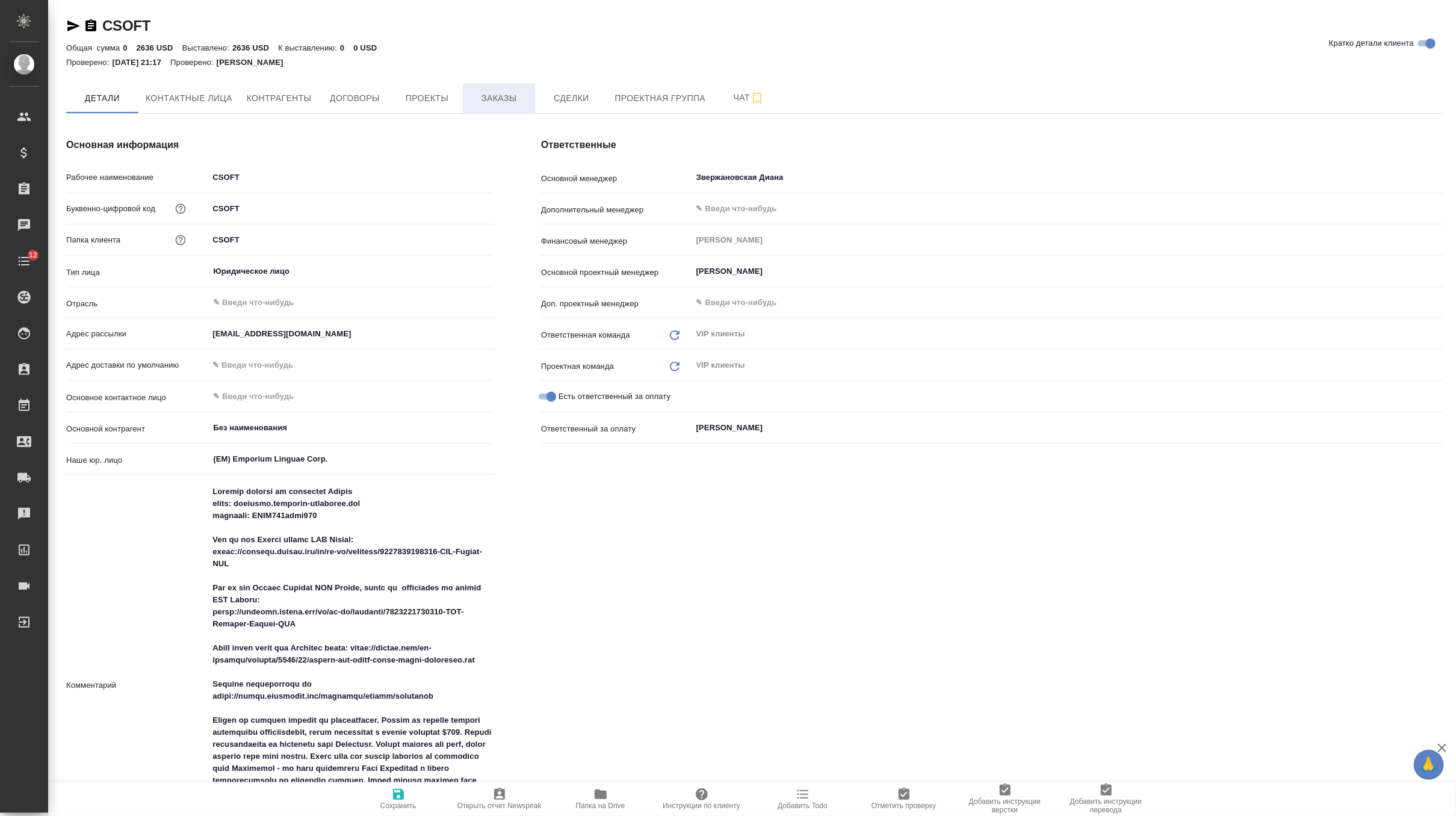
click at [514, 94] on span "Заказы" at bounding box center [499, 98] width 58 height 15
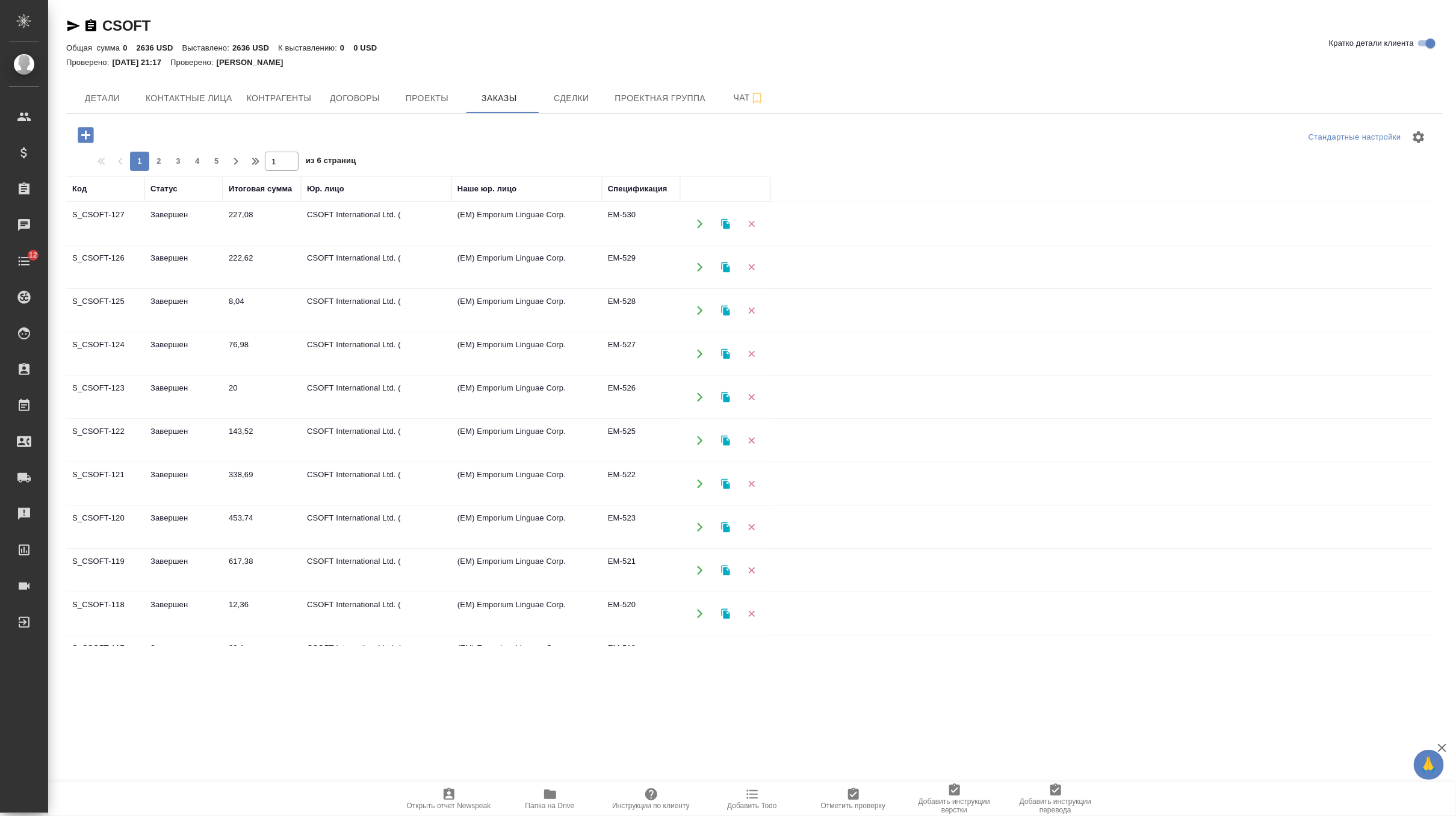
click at [251, 233] on td "227,08" at bounding box center [262, 223] width 78 height 42
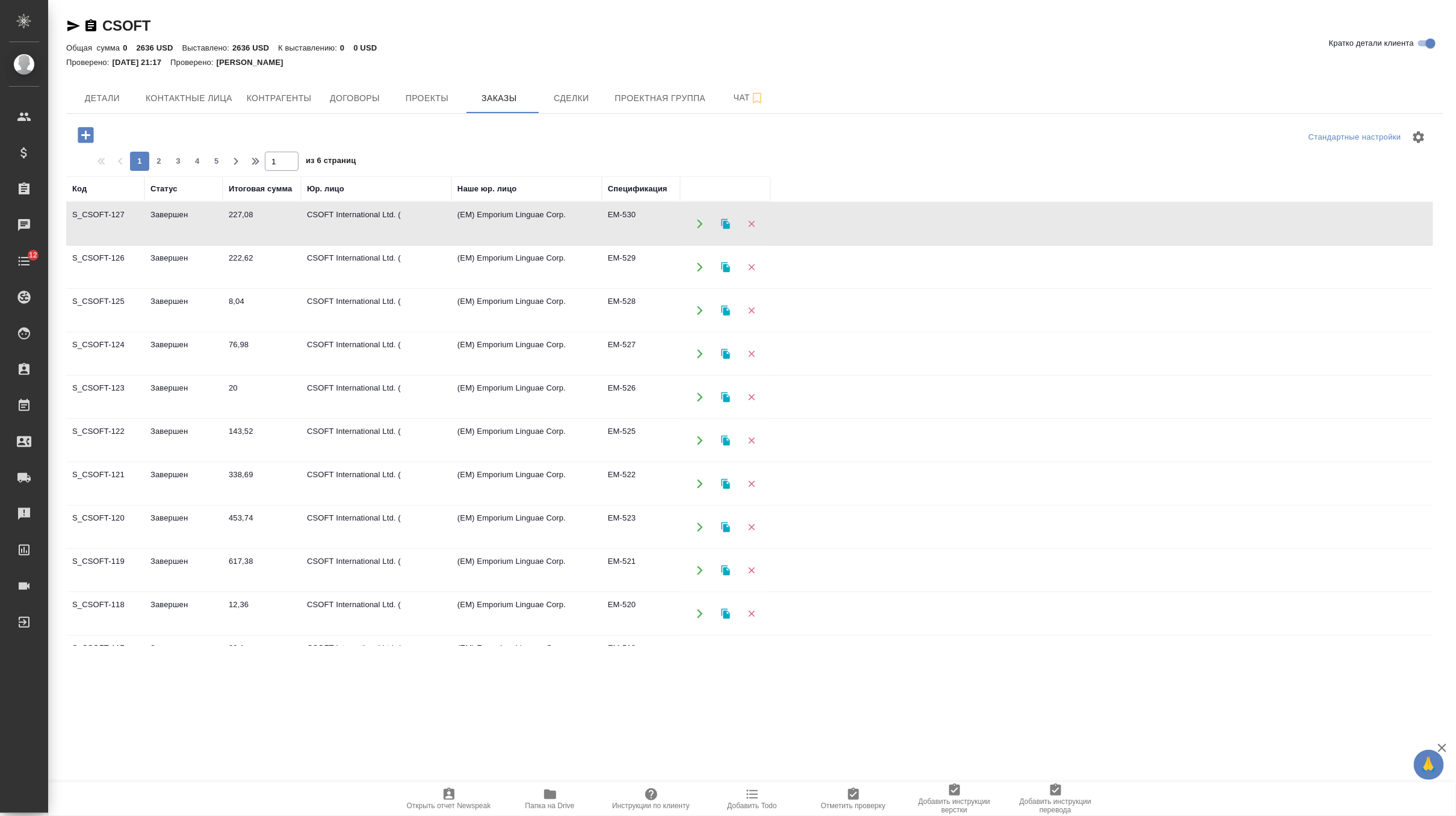
click at [251, 233] on td "227,08" at bounding box center [262, 223] width 78 height 42
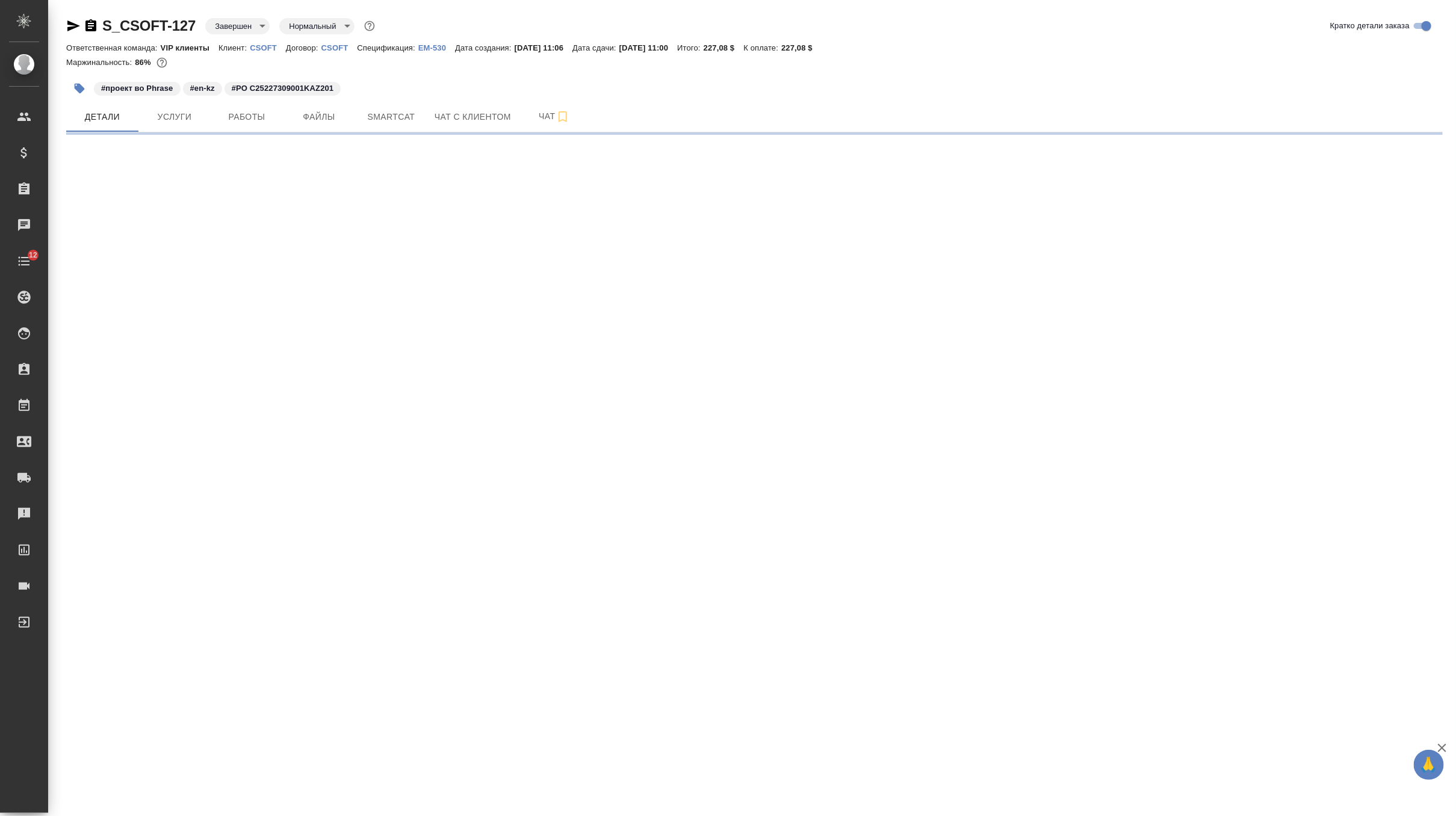
select select "RU"
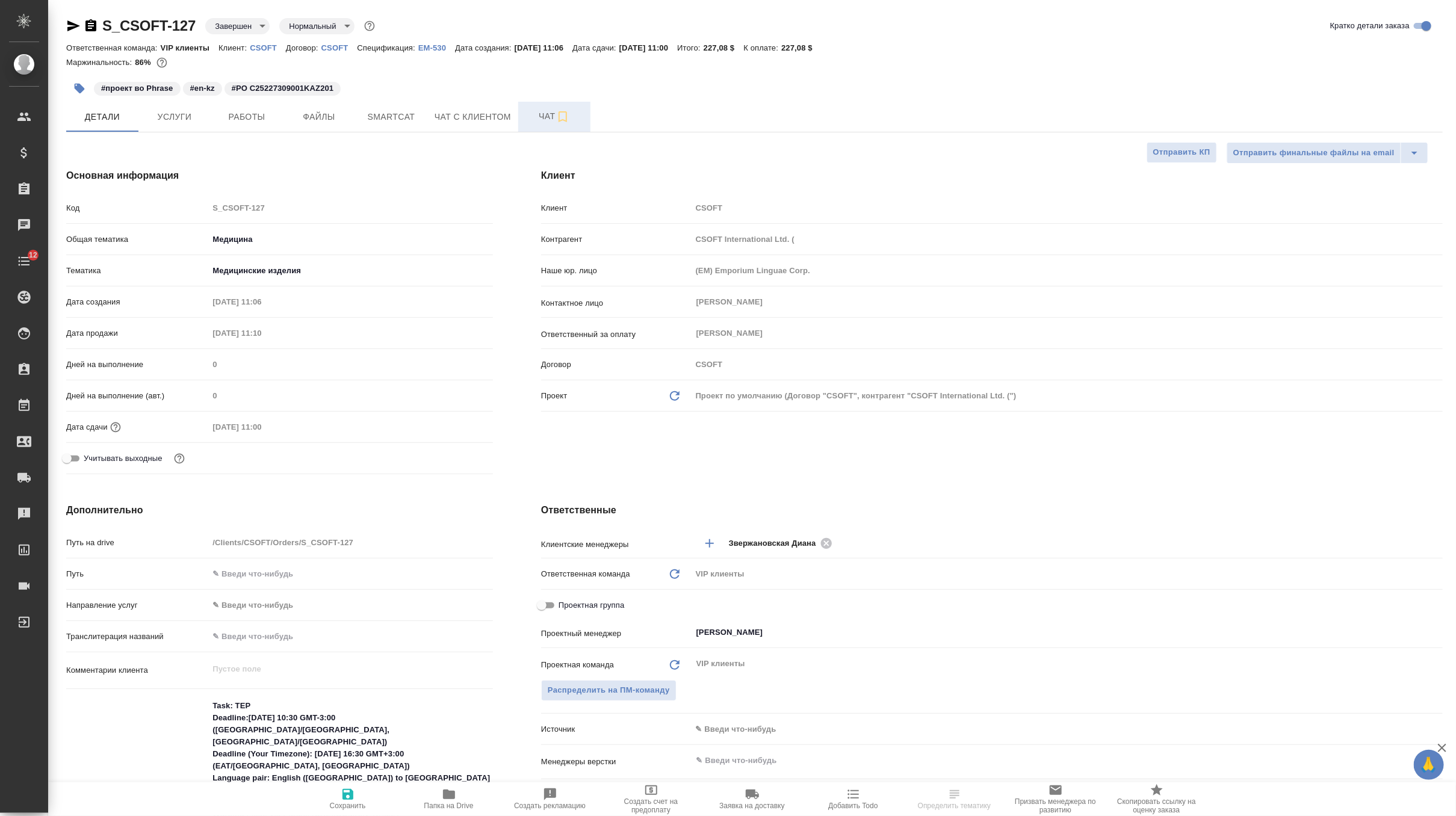
type textarea "x"
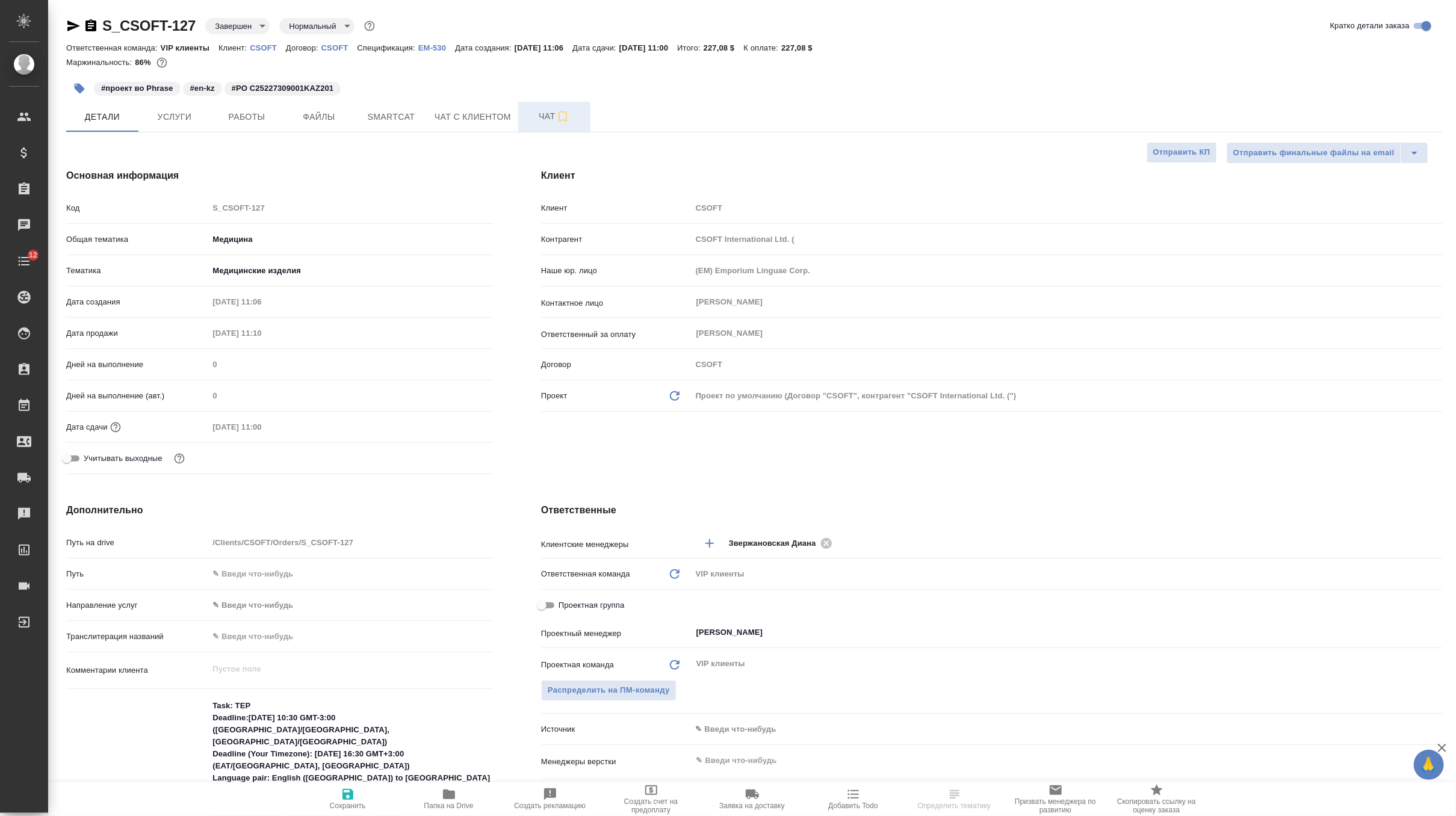
type textarea "x"
click at [544, 111] on span "Чат" at bounding box center [555, 117] width 58 height 15
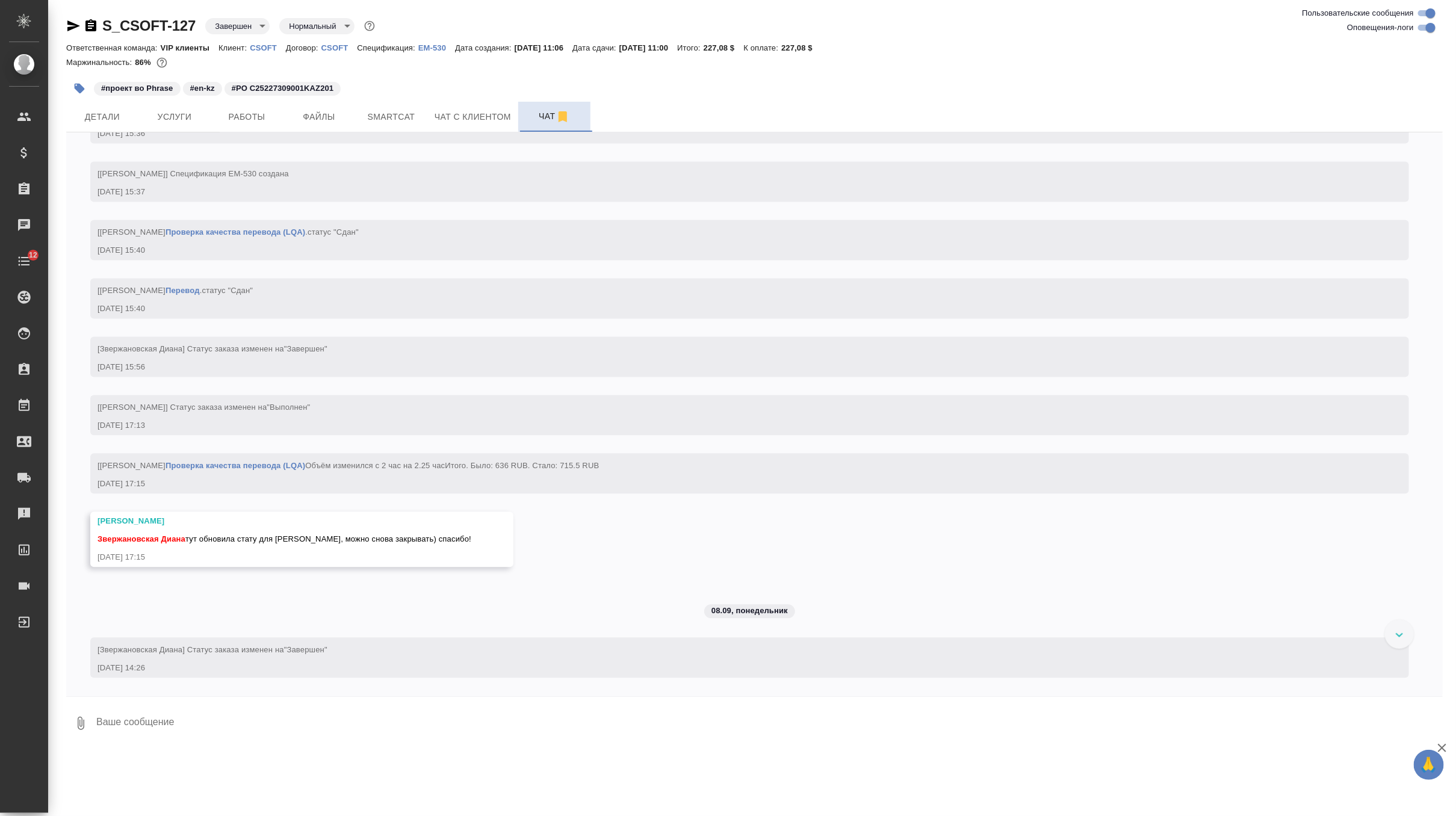
scroll to position [4738, 0]
click at [68, 26] on icon "button" at bounding box center [73, 25] width 14 height 14
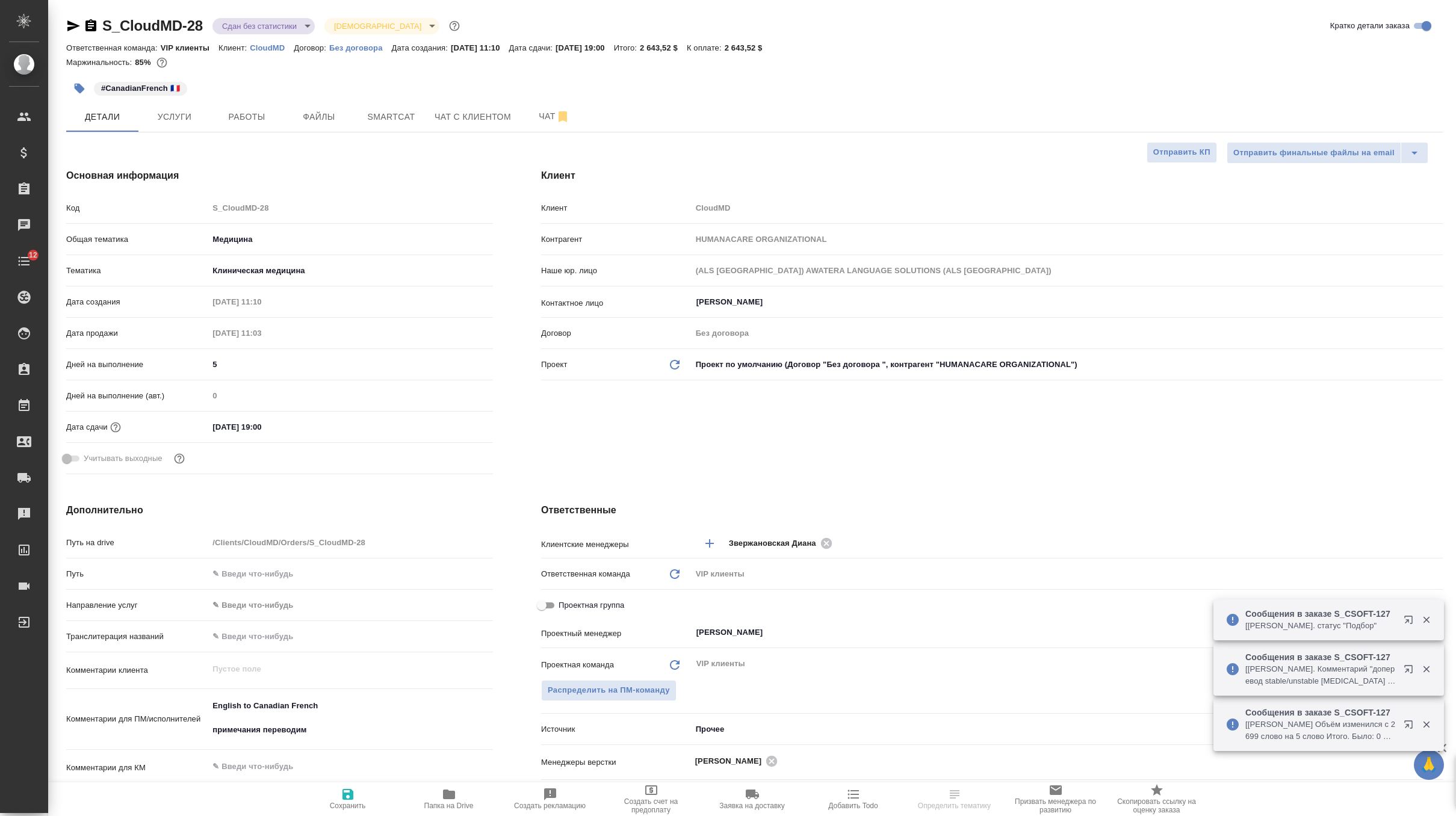
select select "RU"
click at [441, 805] on span "Папка на Drive" at bounding box center [448, 806] width 49 height 8
select select "RU"
type textarea "x"
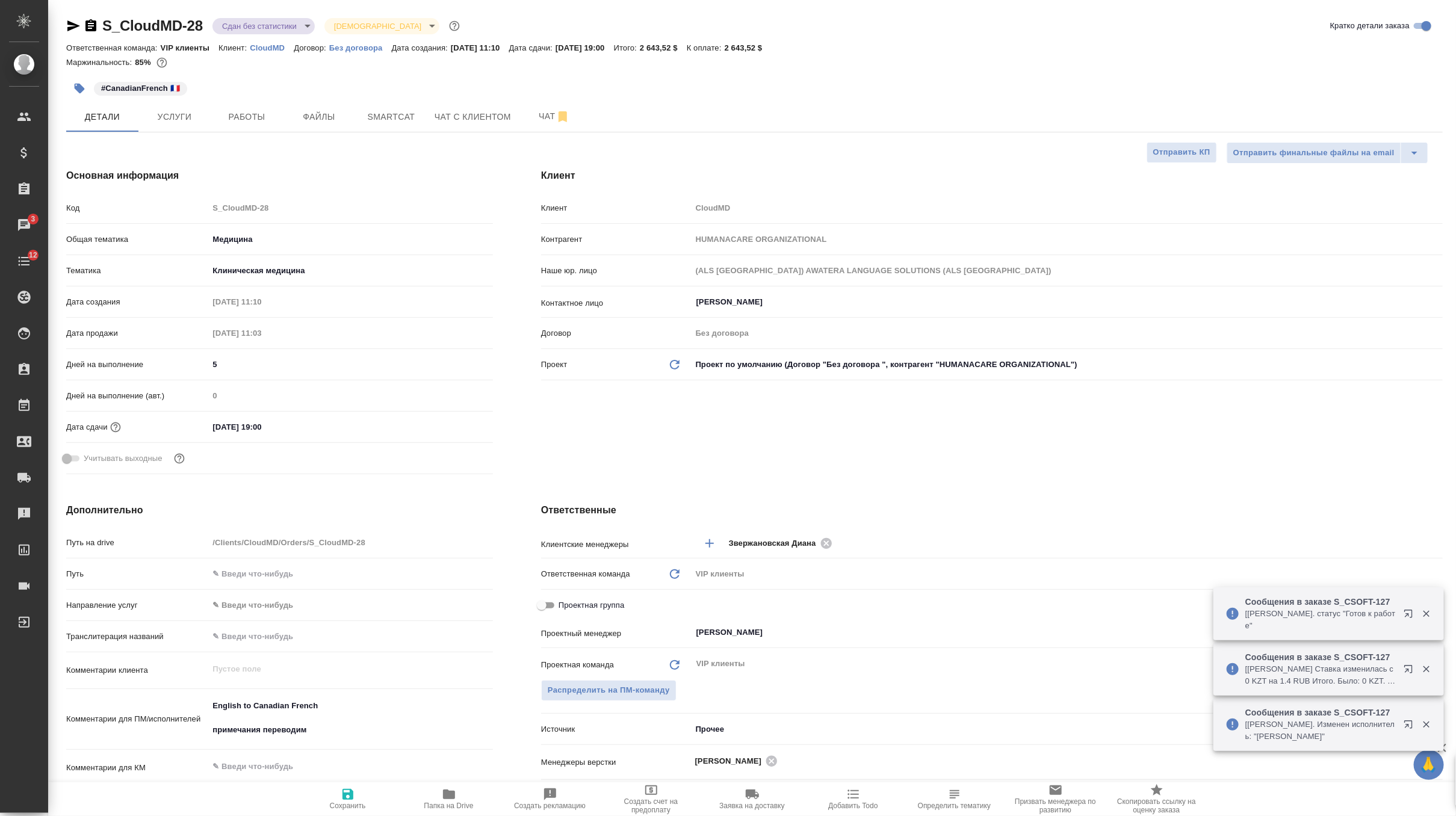
type textarea "x"
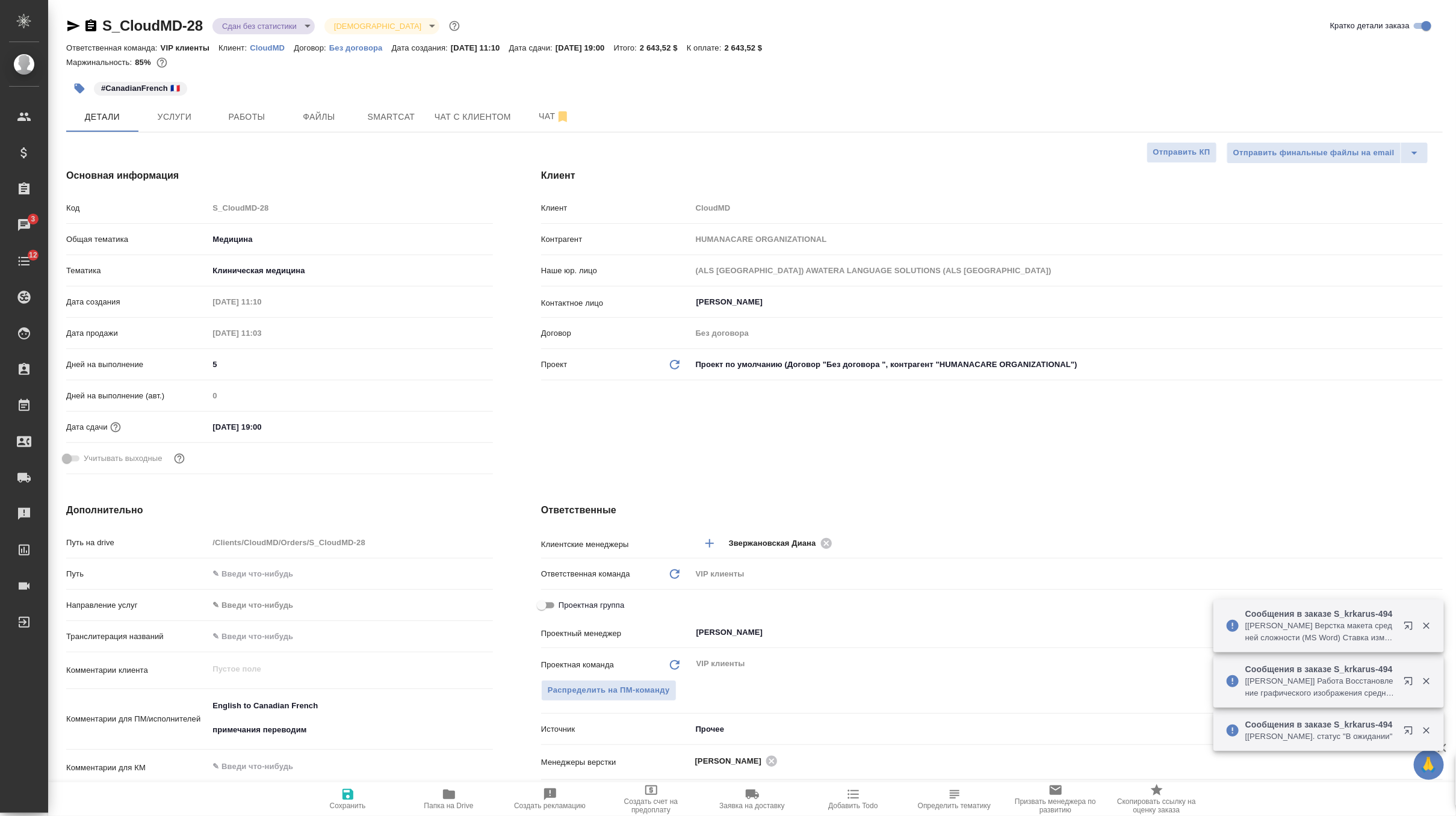
type textarea "x"
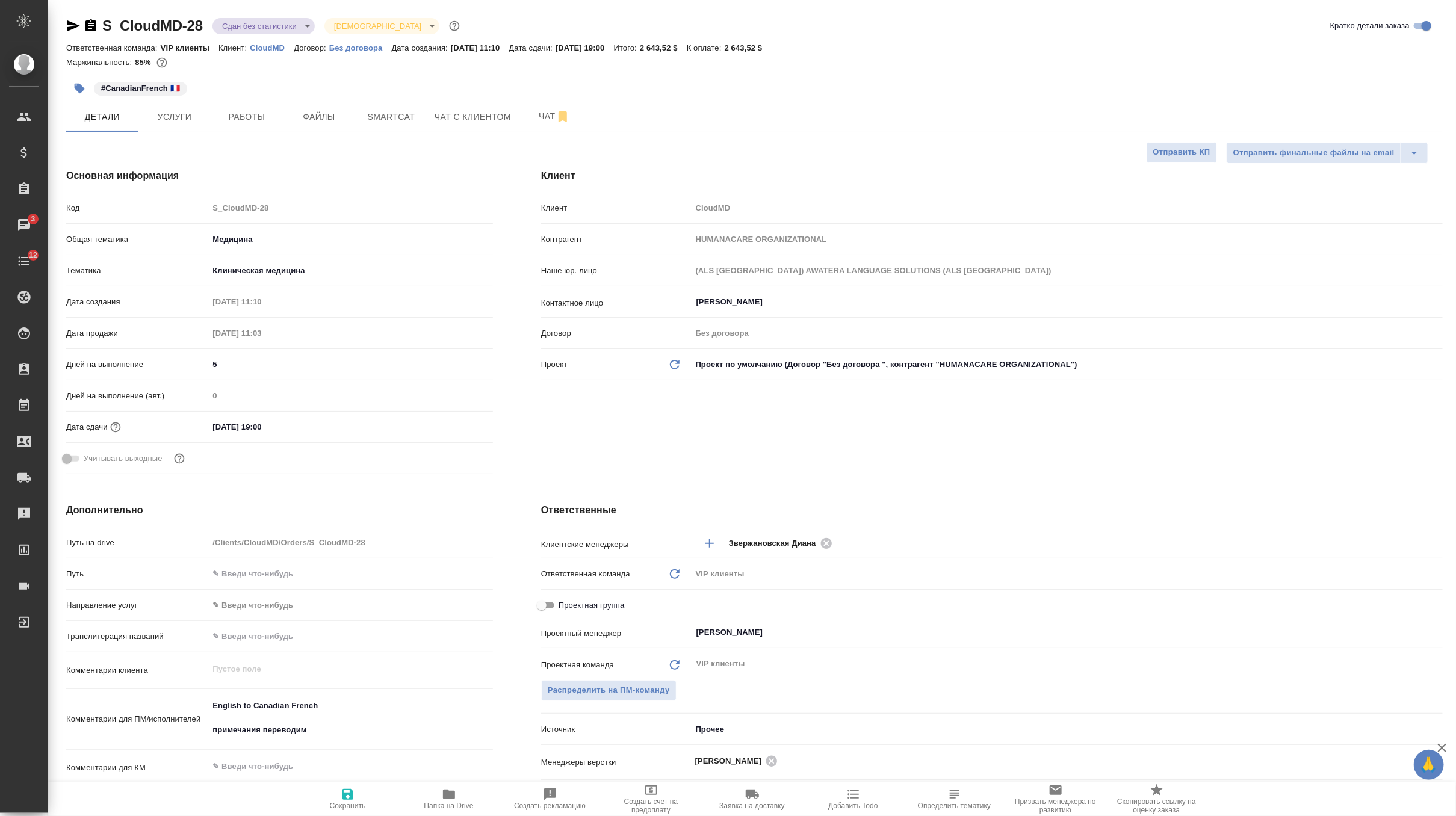
type textarea "x"
click at [540, 121] on span "Чат" at bounding box center [555, 117] width 58 height 15
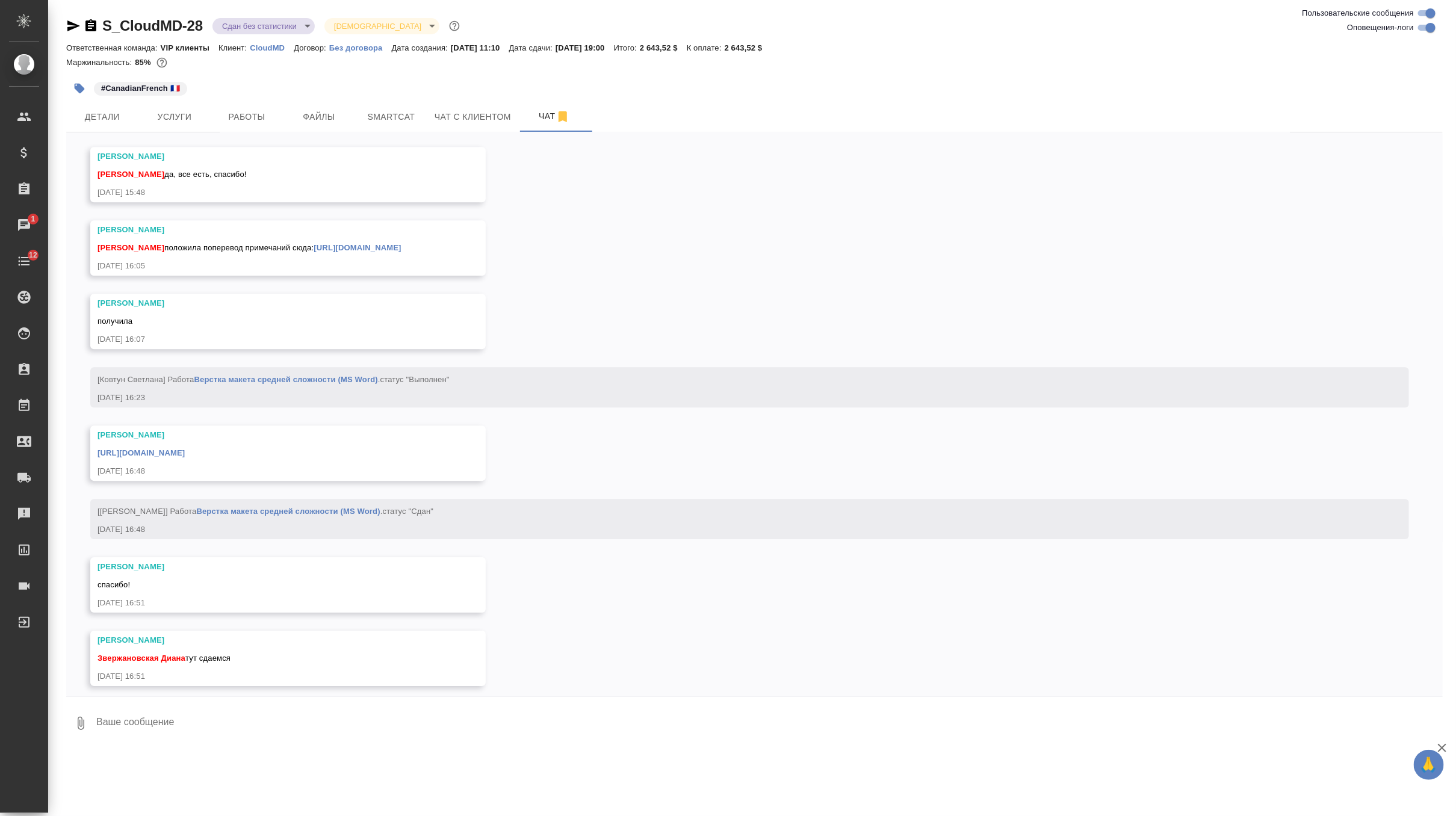
scroll to position [5234, 0]
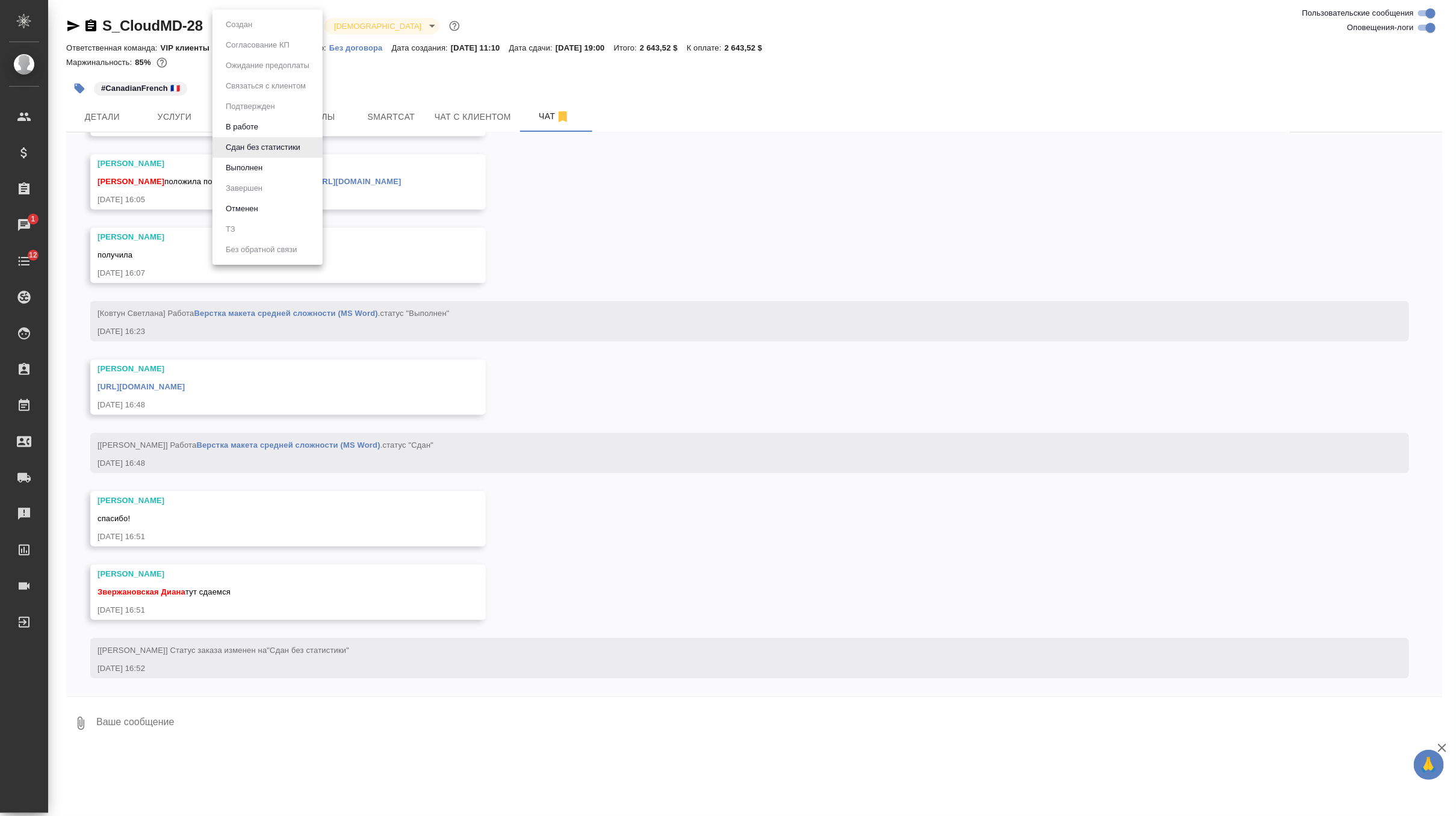
click at [277, 21] on body "🙏 .cls-1 fill:#fff; AWATERA Zverzhanovskaya Diana Клиенты Спецификации Заказы 1…" at bounding box center [728, 408] width 1456 height 816
click at [256, 163] on button "Выполнен" at bounding box center [244, 168] width 44 height 13
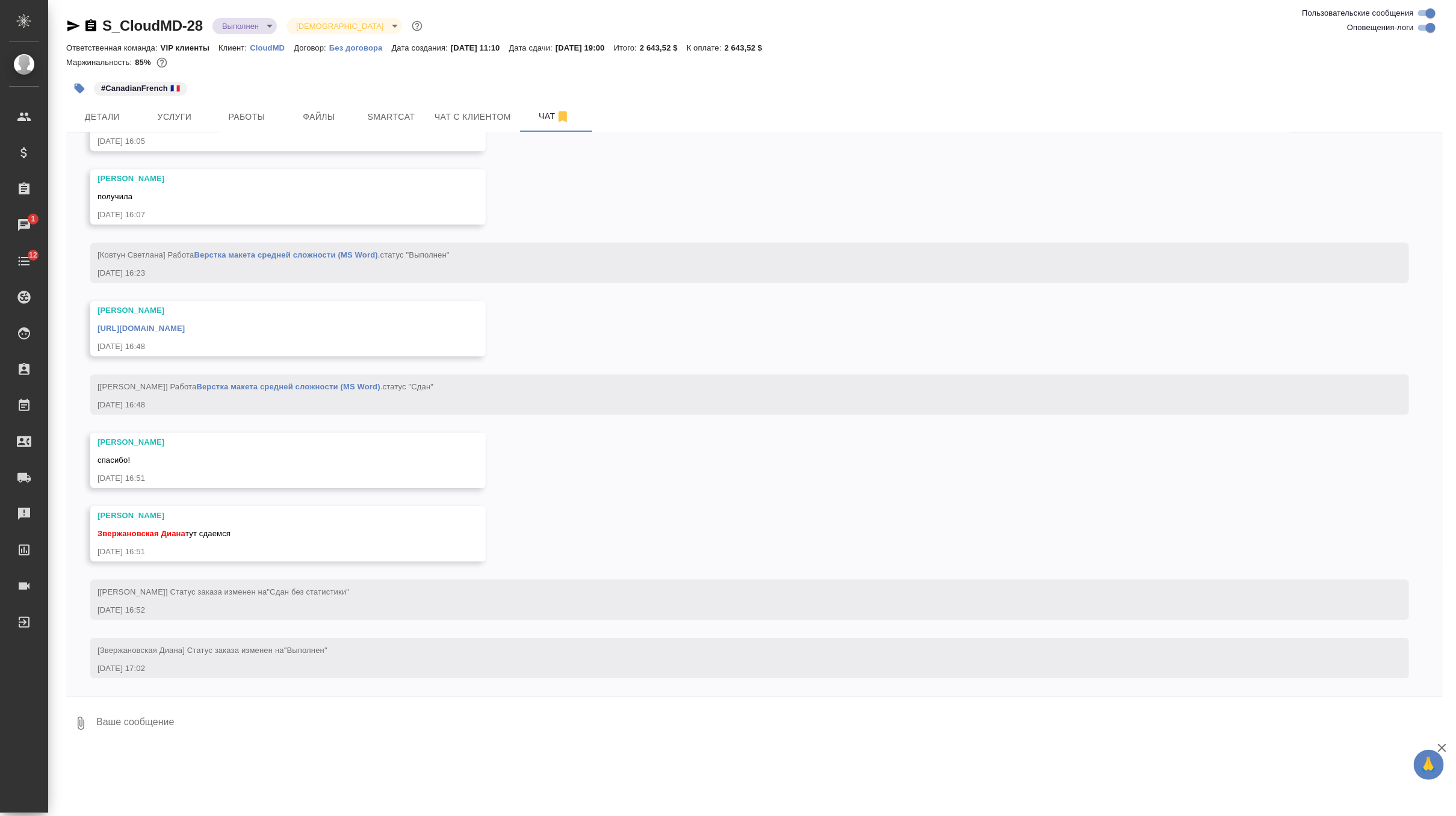
scroll to position [5292, 0]
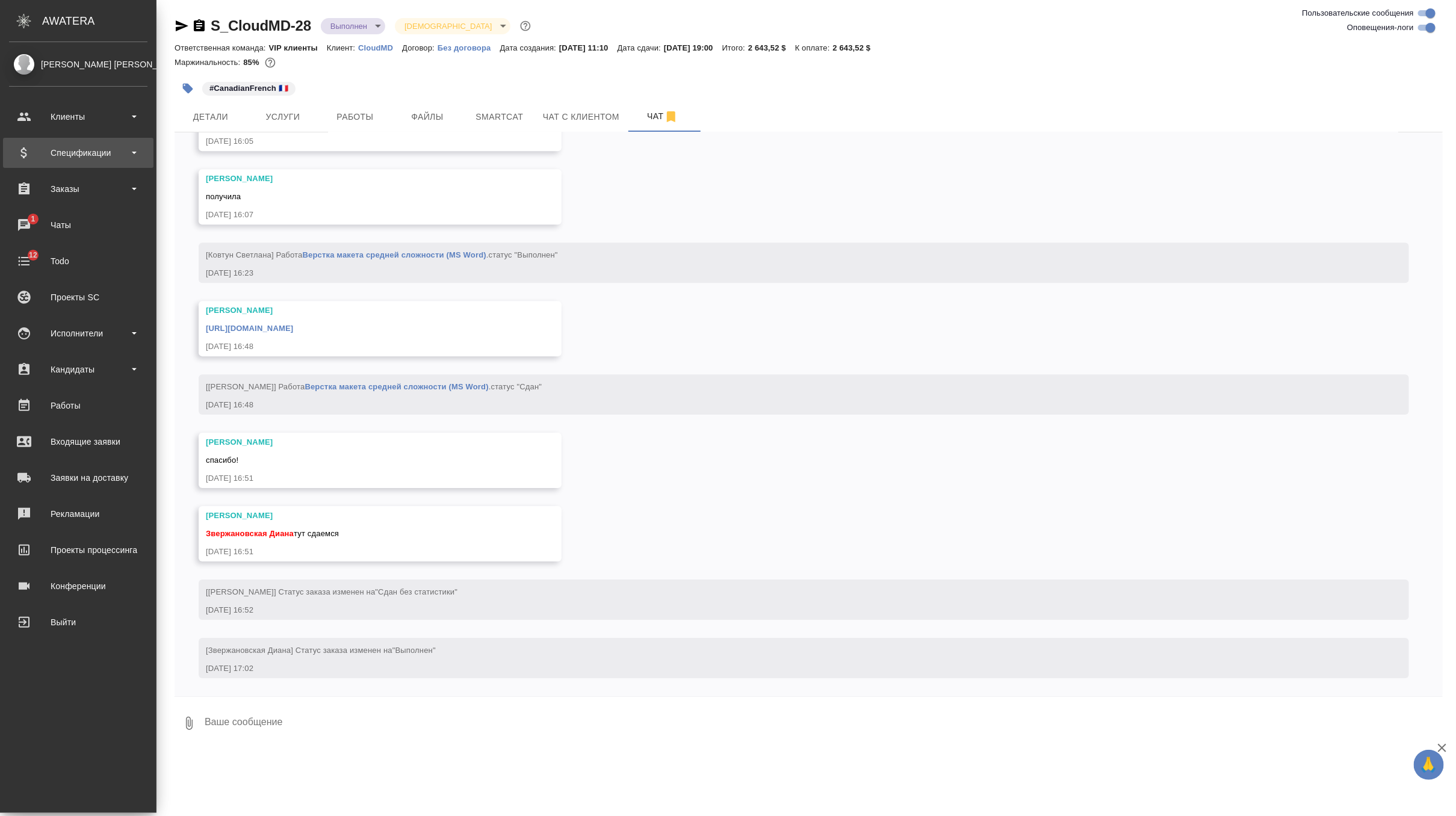
click at [86, 159] on div "Спецификации" at bounding box center [78, 152] width 138 height 18
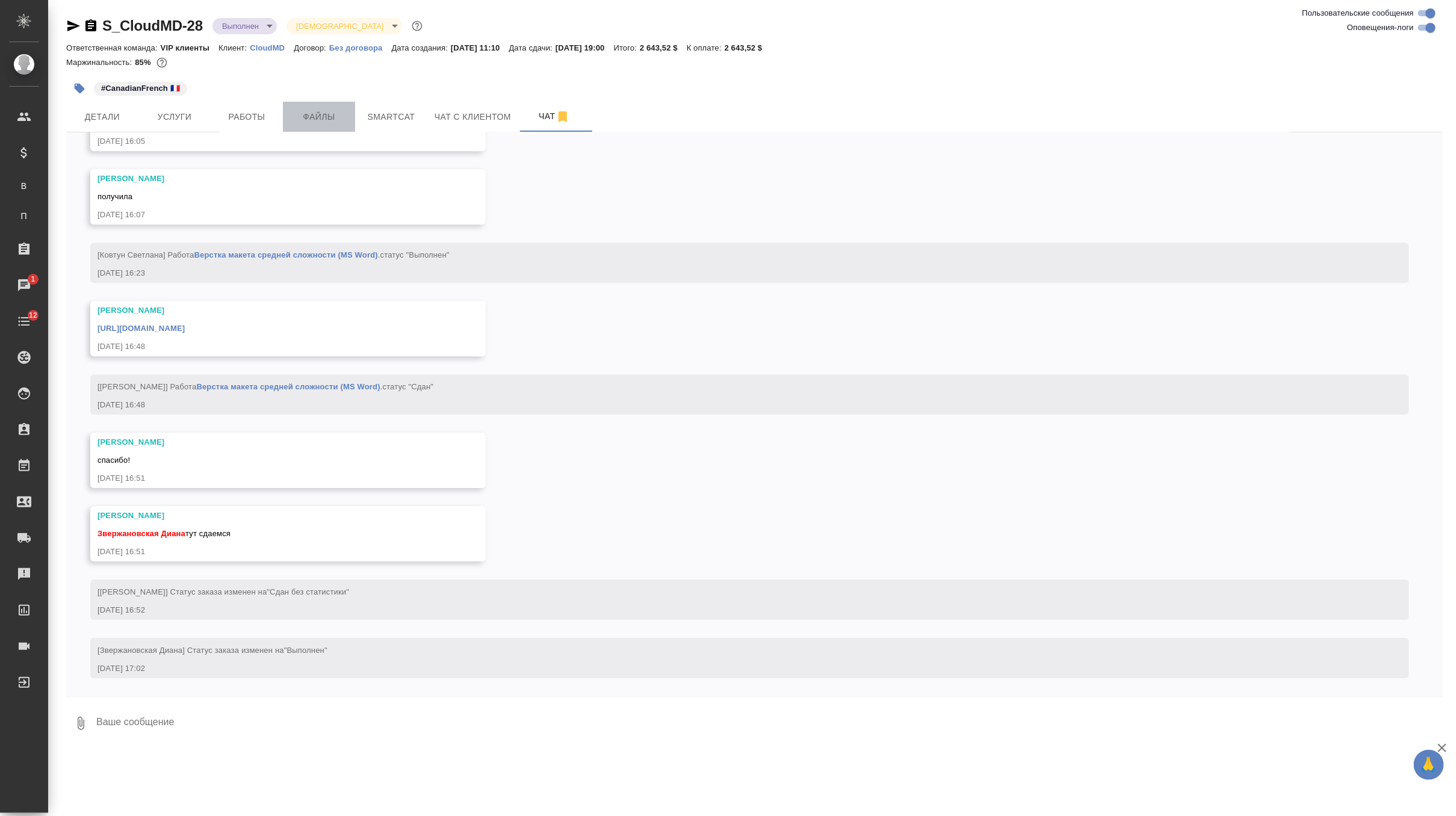
click at [309, 118] on span "Файлы" at bounding box center [319, 117] width 58 height 15
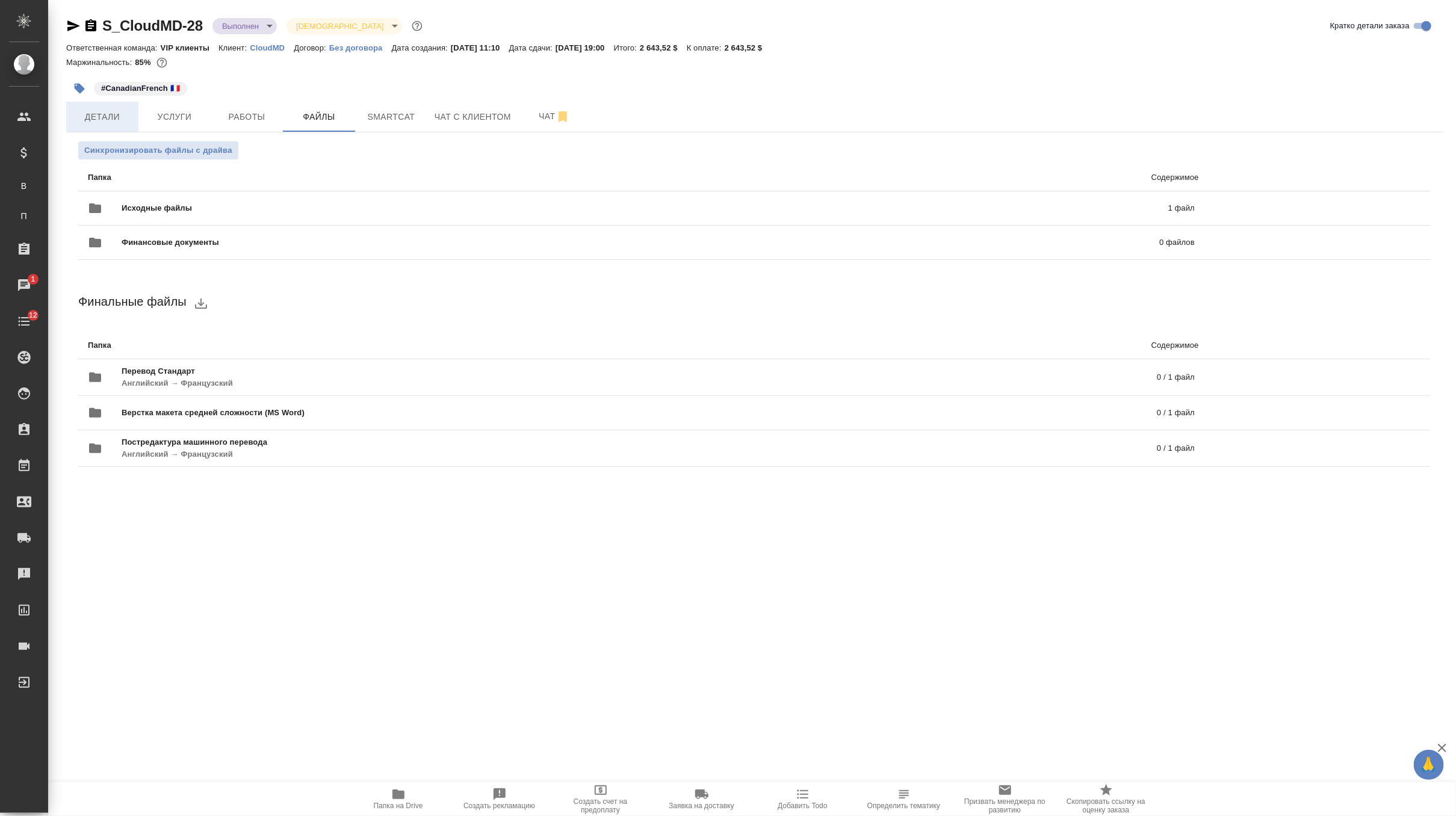
click at [107, 113] on span "Детали" at bounding box center [103, 117] width 58 height 15
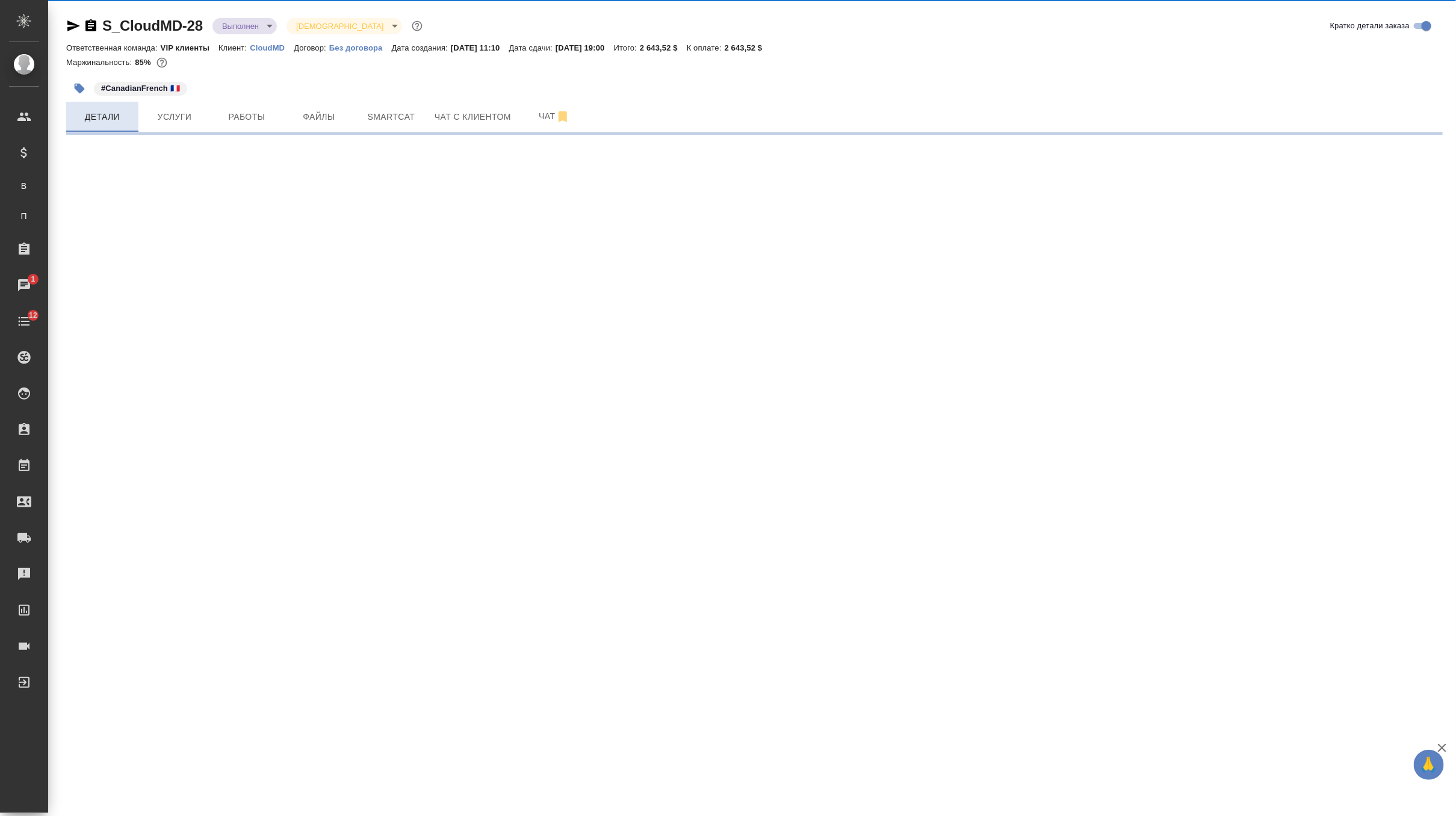
select select "RU"
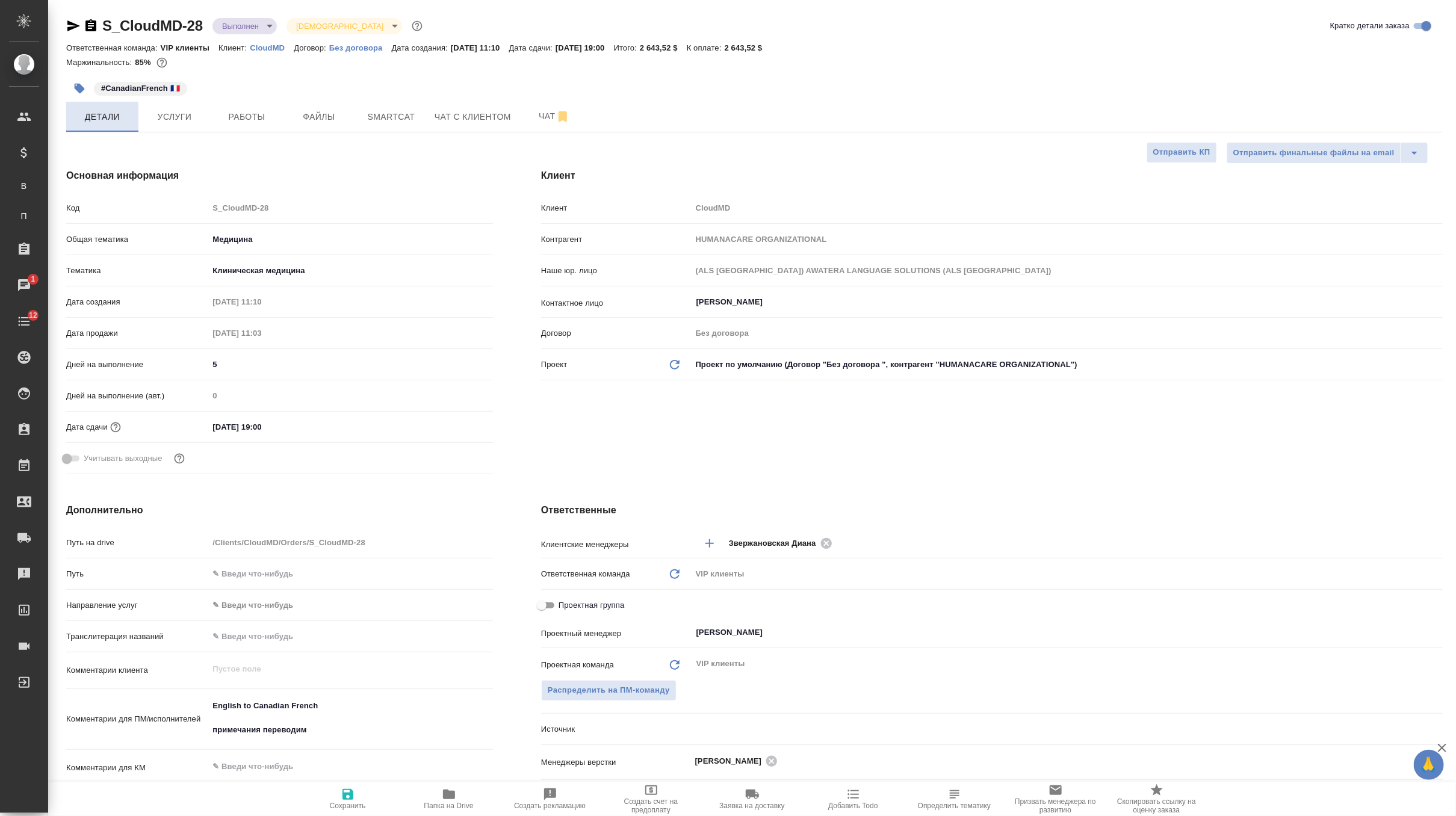
type textarea "x"
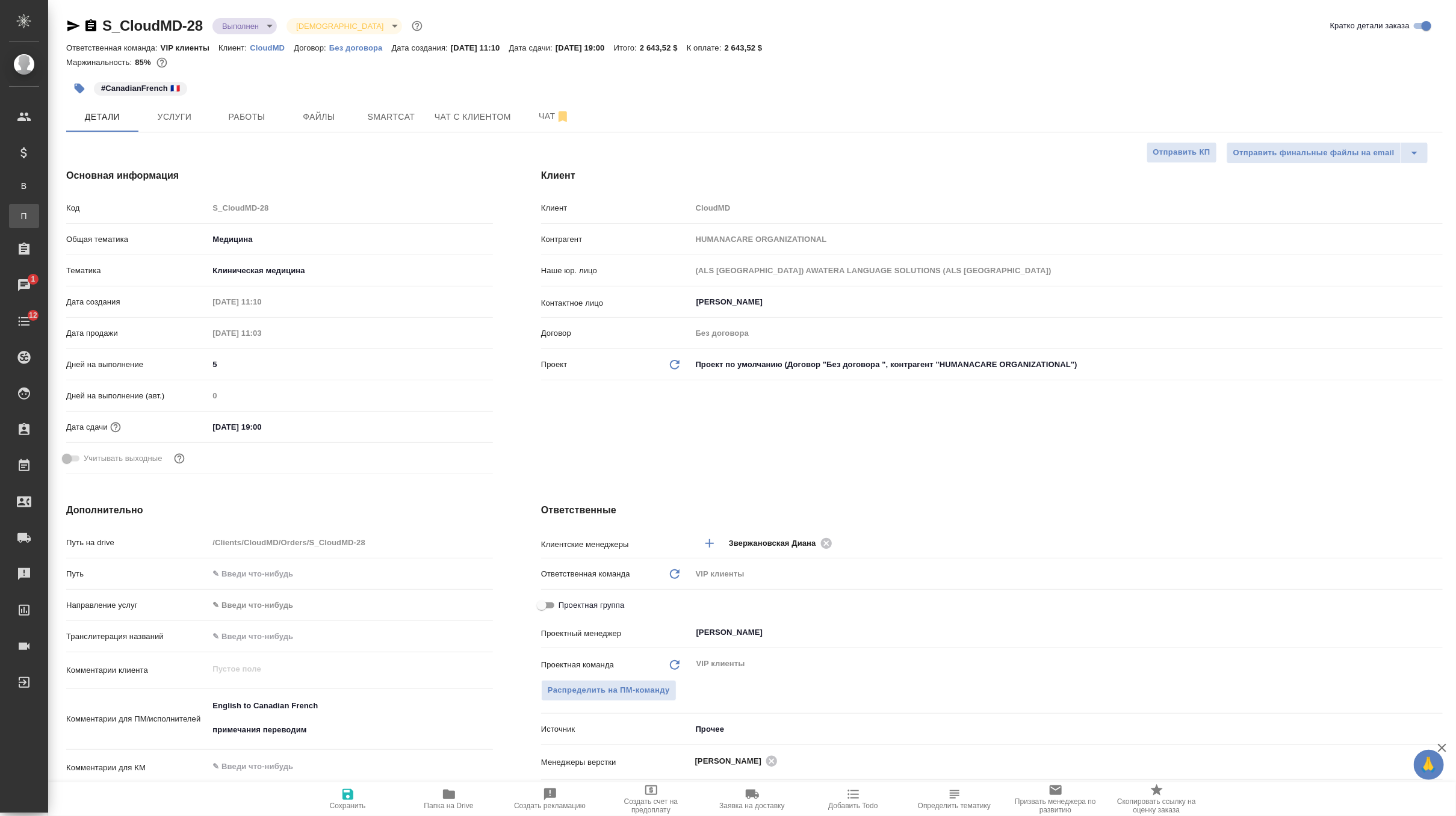
type textarea "x"
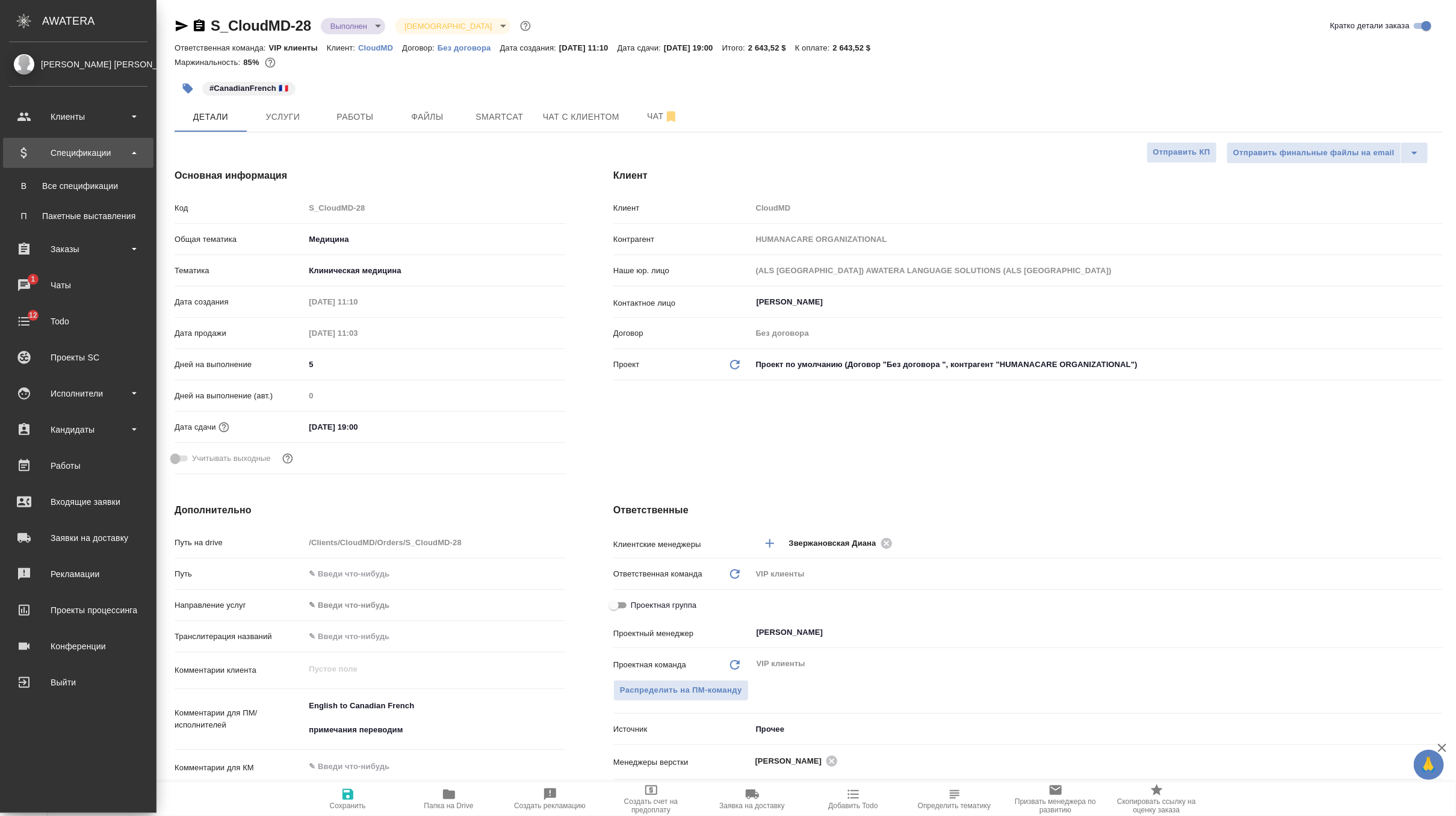
click at [102, 154] on div "Спецификации" at bounding box center [78, 152] width 138 height 18
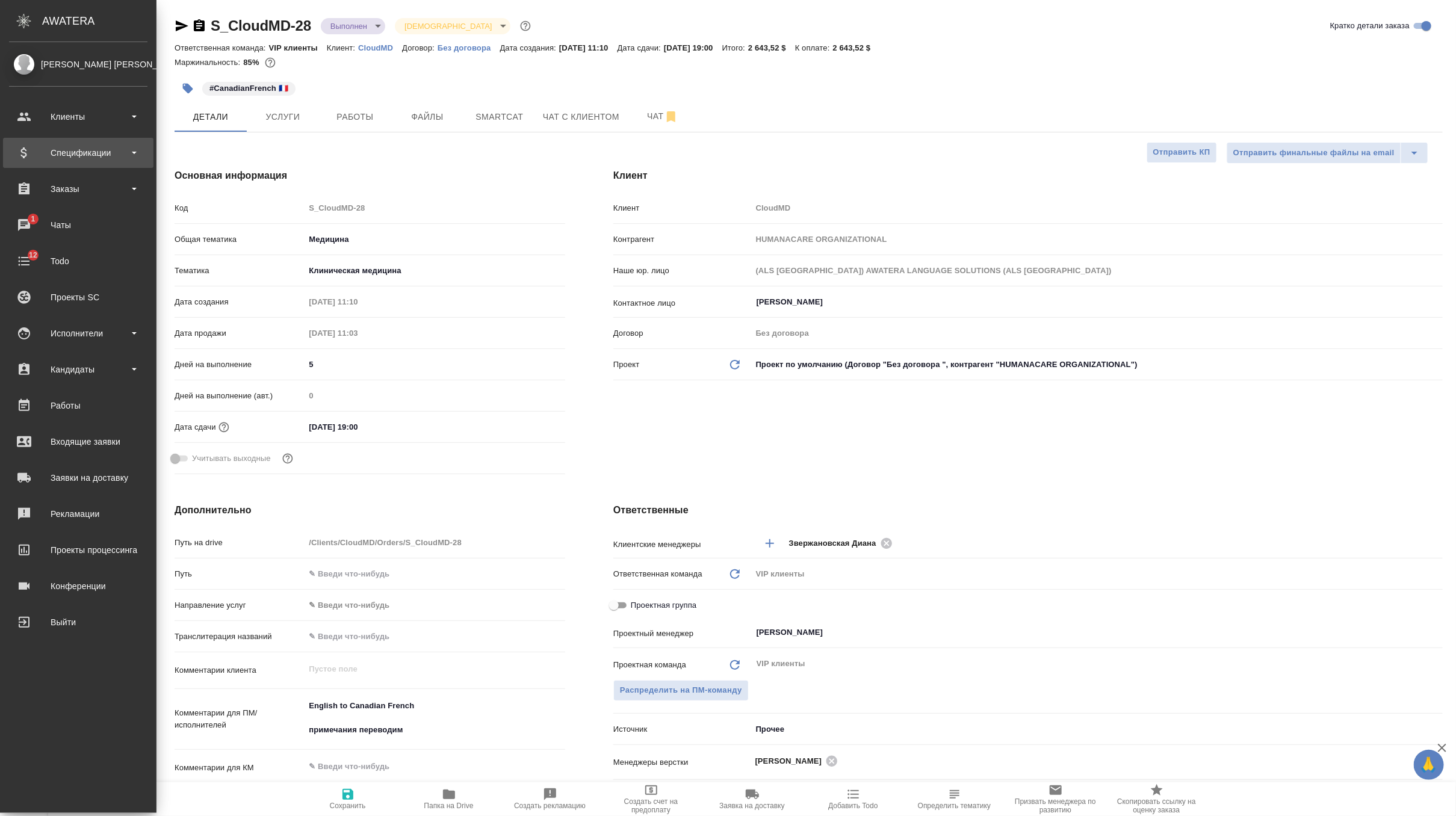
click at [102, 154] on div "Спецификации" at bounding box center [78, 152] width 138 height 18
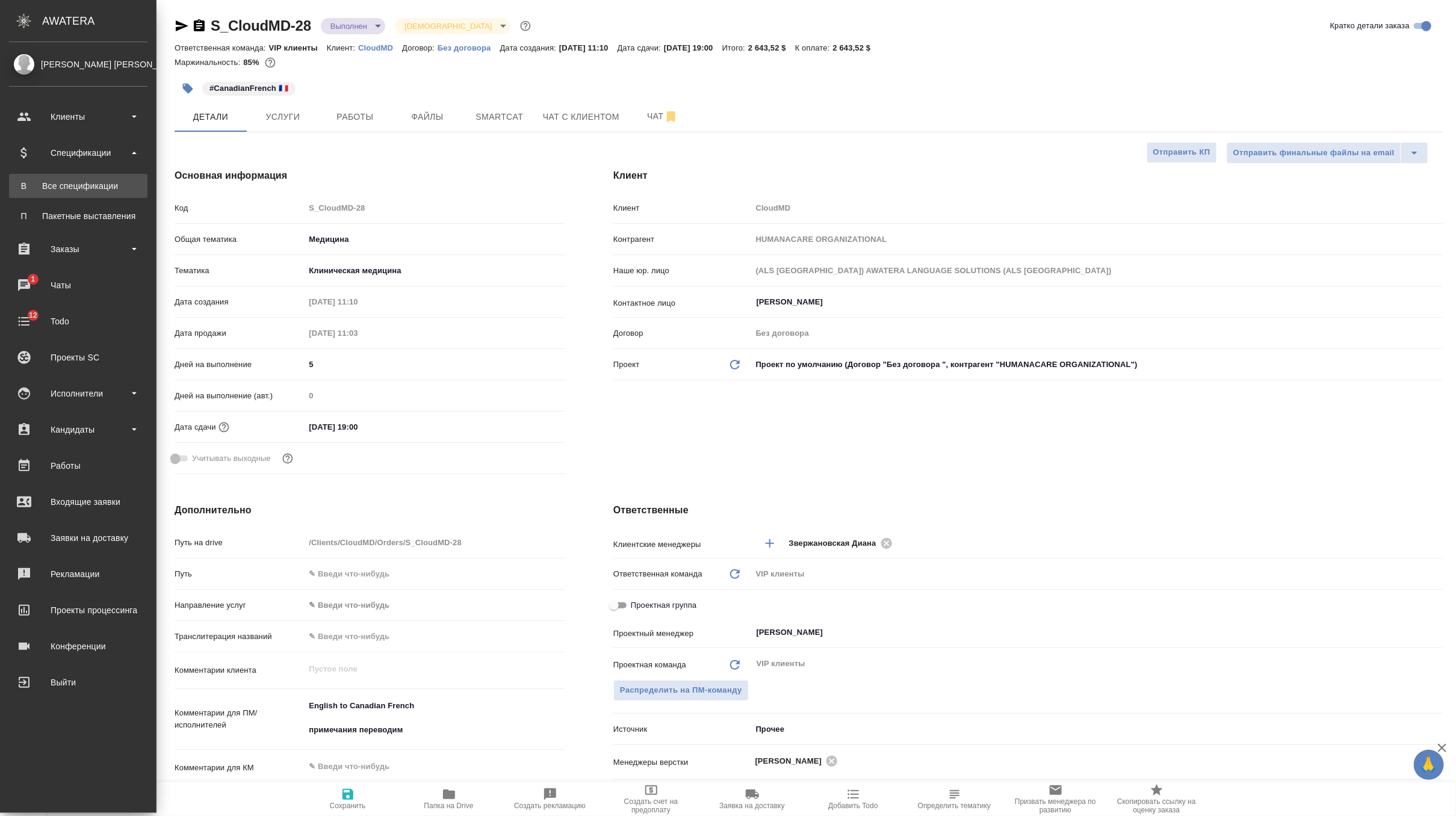
click at [91, 180] on div "Все спецификации" at bounding box center [78, 186] width 126 height 12
type textarea "x"
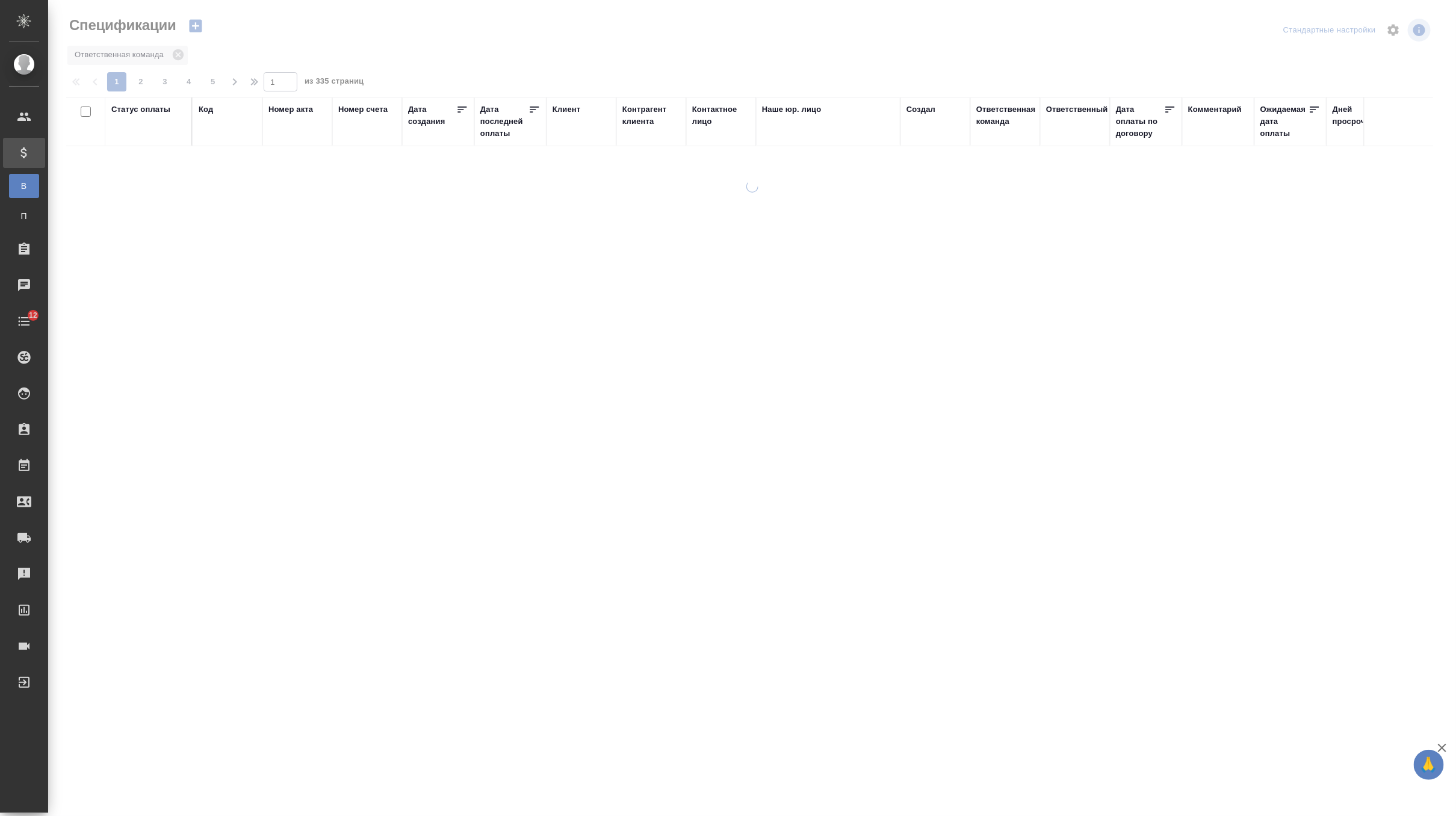
click at [197, 26] on icon "button" at bounding box center [195, 26] width 17 height 17
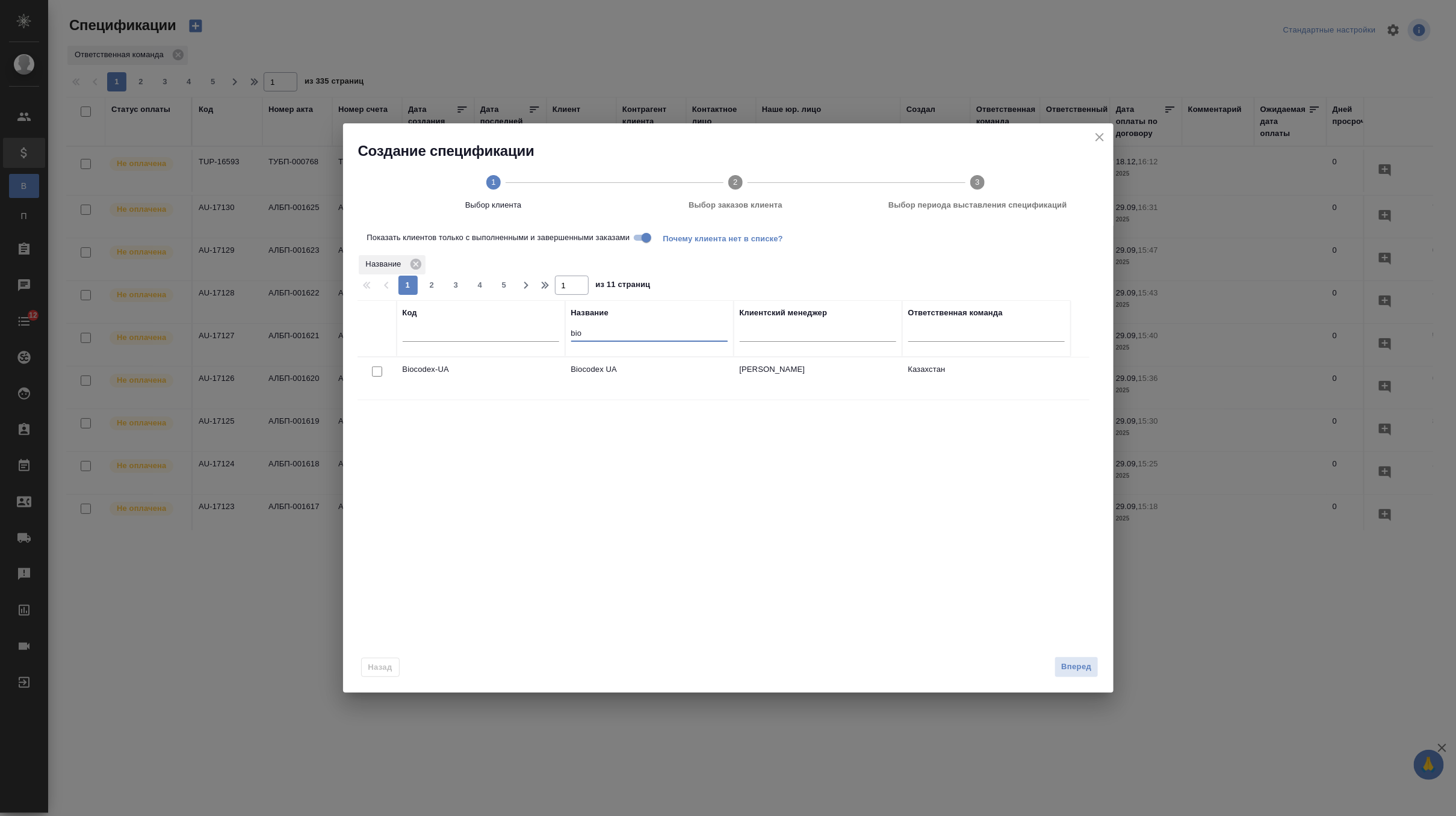
drag, startPoint x: 586, startPoint y: 334, endPoint x: 544, endPoint y: 331, distance: 42.1
click at [544, 331] on tr "Код Название bio Клиентский менеджер Ответственная команда" at bounding box center [714, 329] width 714 height 57
type input "с"
type input "clou"
click at [376, 370] on input "checkbox" at bounding box center [376, 372] width 10 height 10
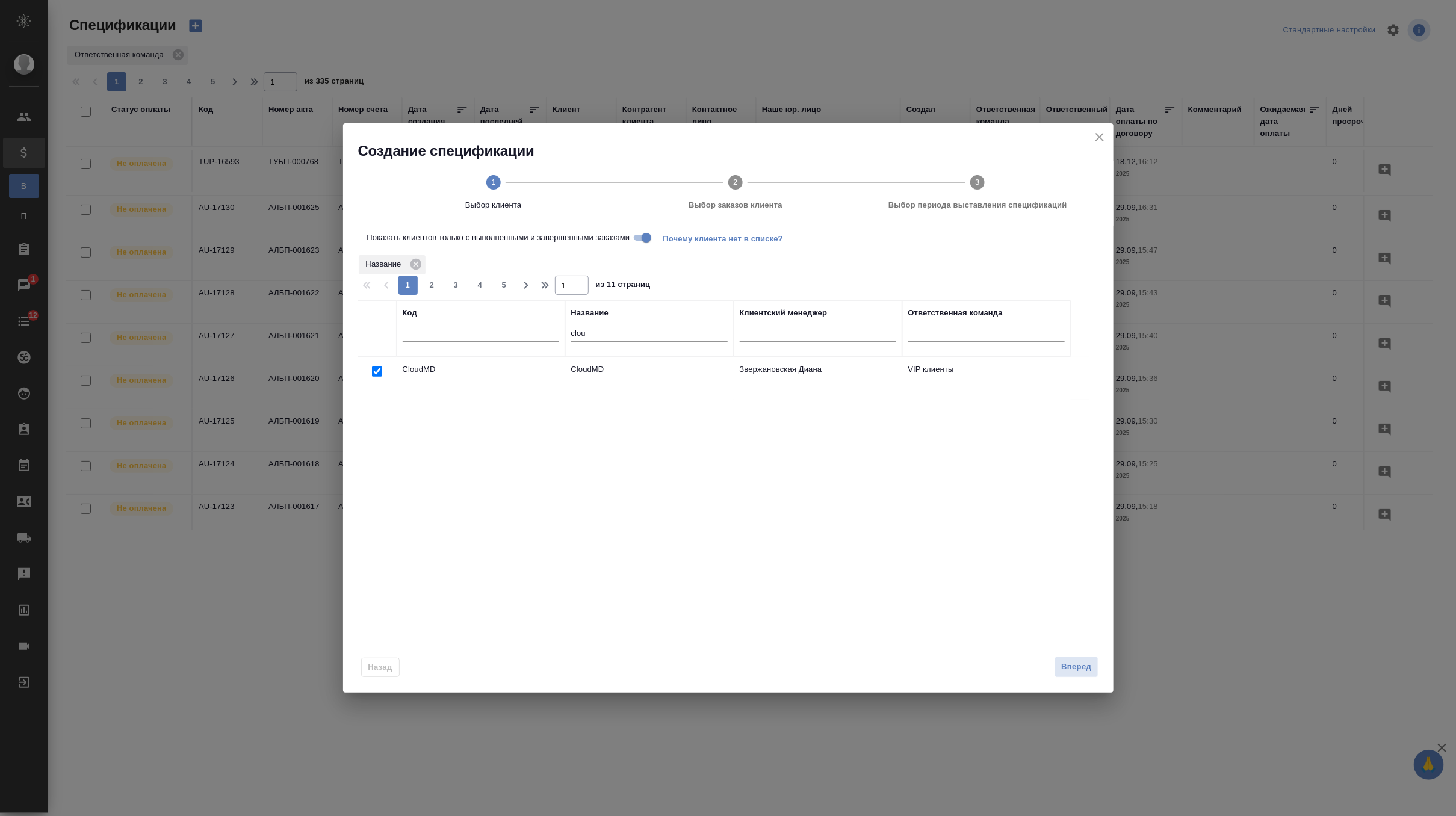
checkbox input "true"
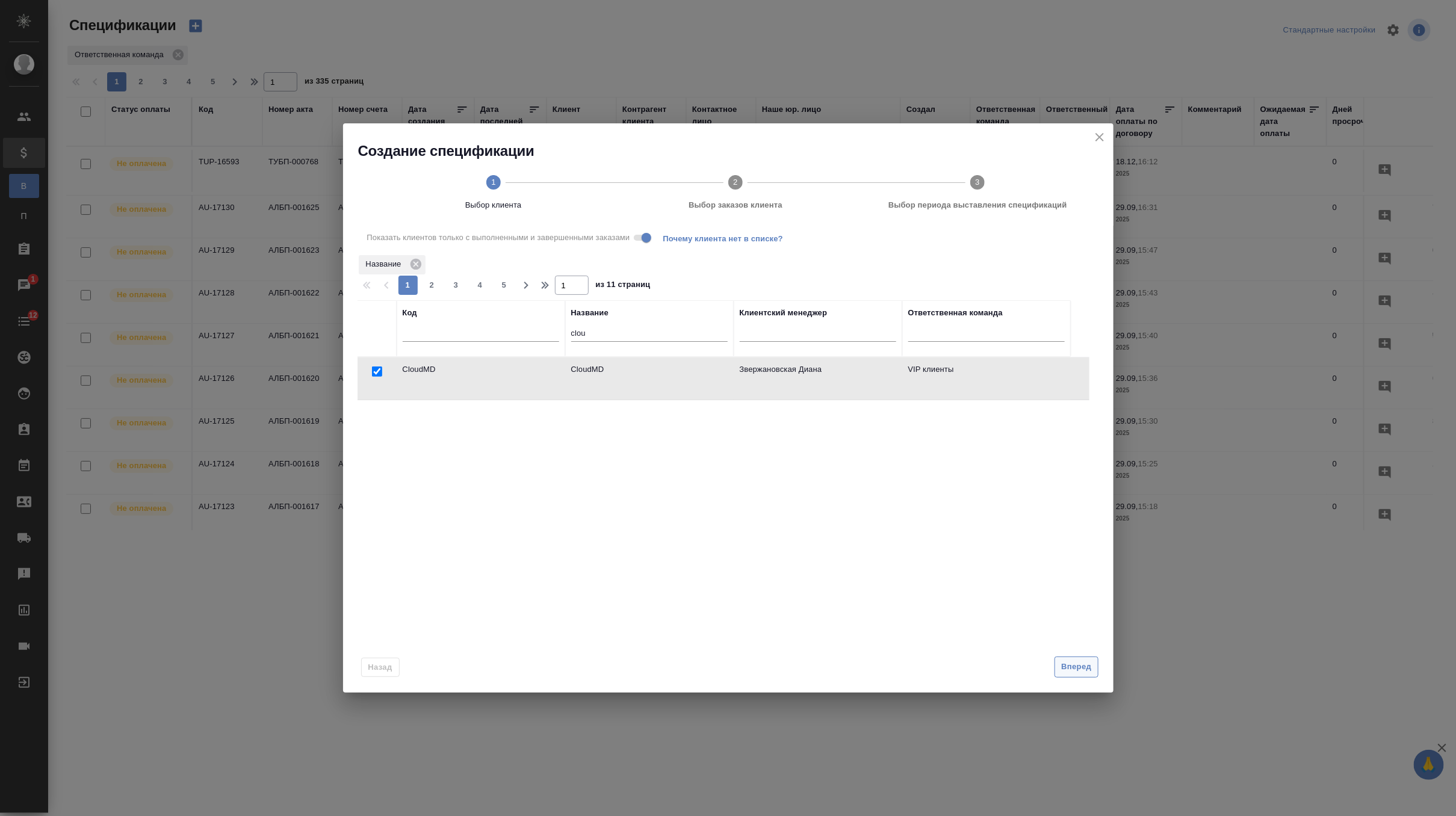
click at [1065, 667] on span "Вперед" at bounding box center [1077, 667] width 30 height 14
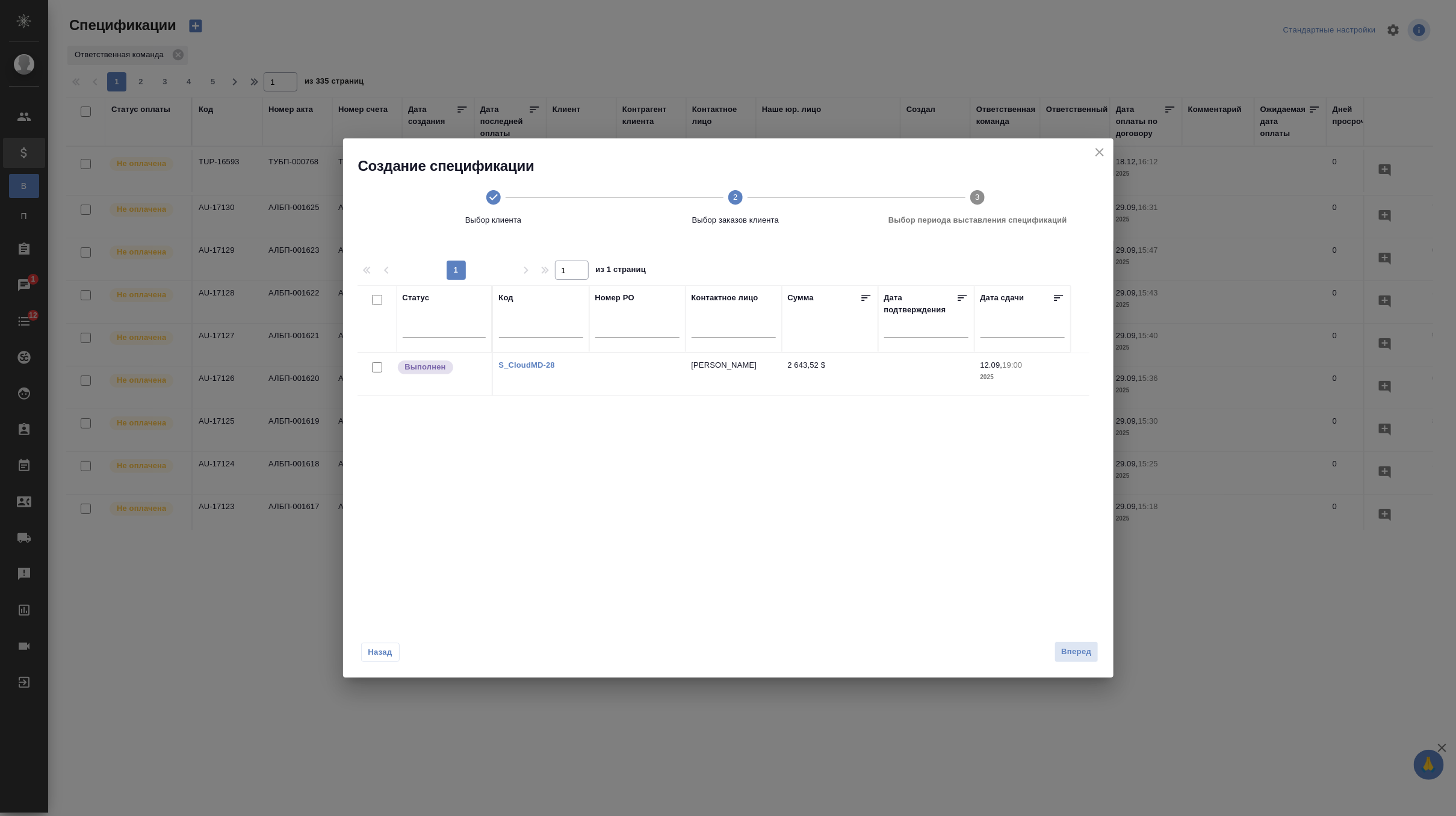
click at [378, 363] on input "checkbox" at bounding box center [376, 367] width 10 height 10
checkbox input "true"
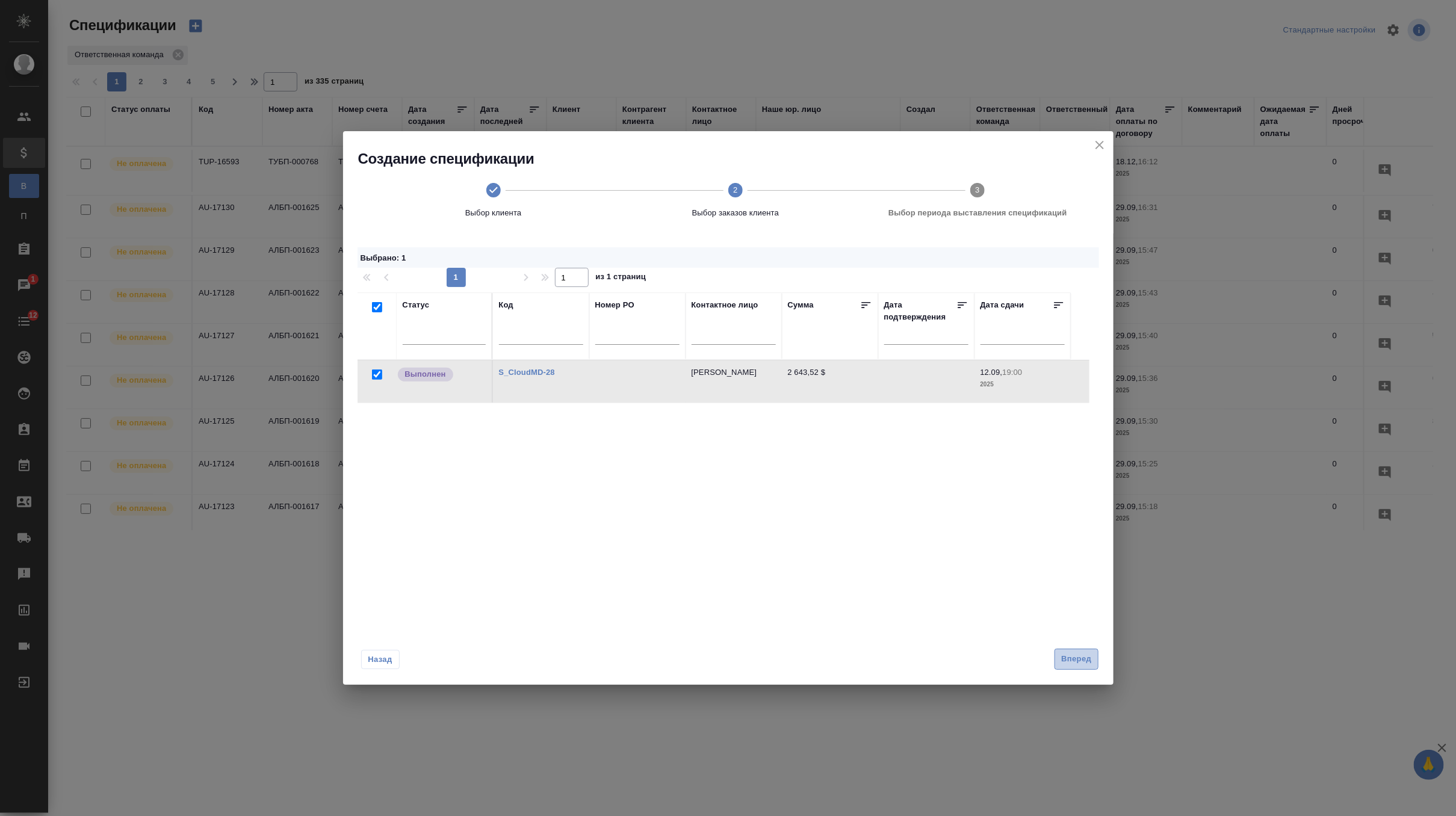
click at [1081, 660] on span "Вперед" at bounding box center [1077, 659] width 30 height 14
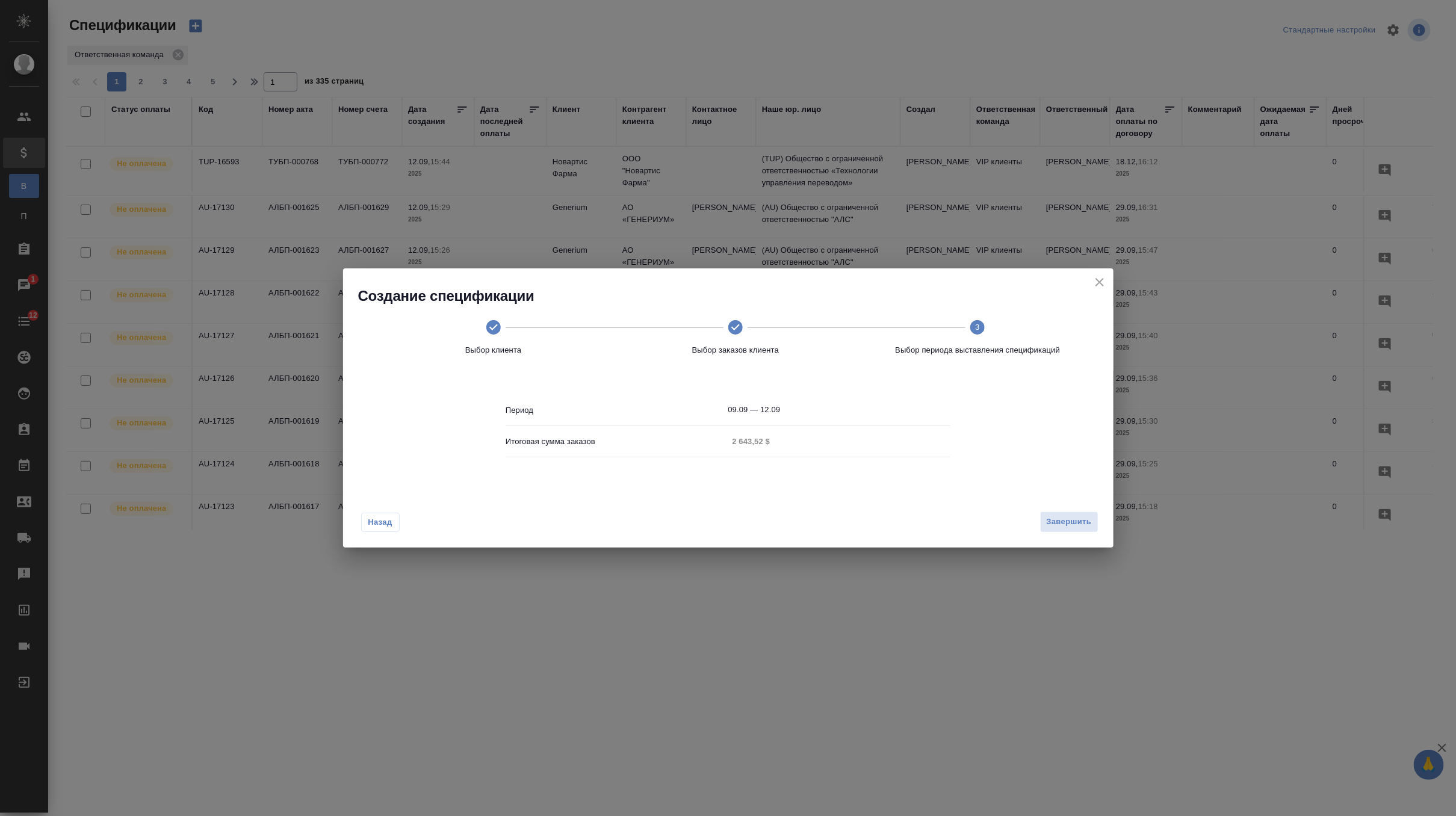
click at [1067, 534] on div "Назад Завершить" at bounding box center [728, 519] width 770 height 57
click at [1071, 524] on span "Завершить" at bounding box center [1069, 522] width 45 height 14
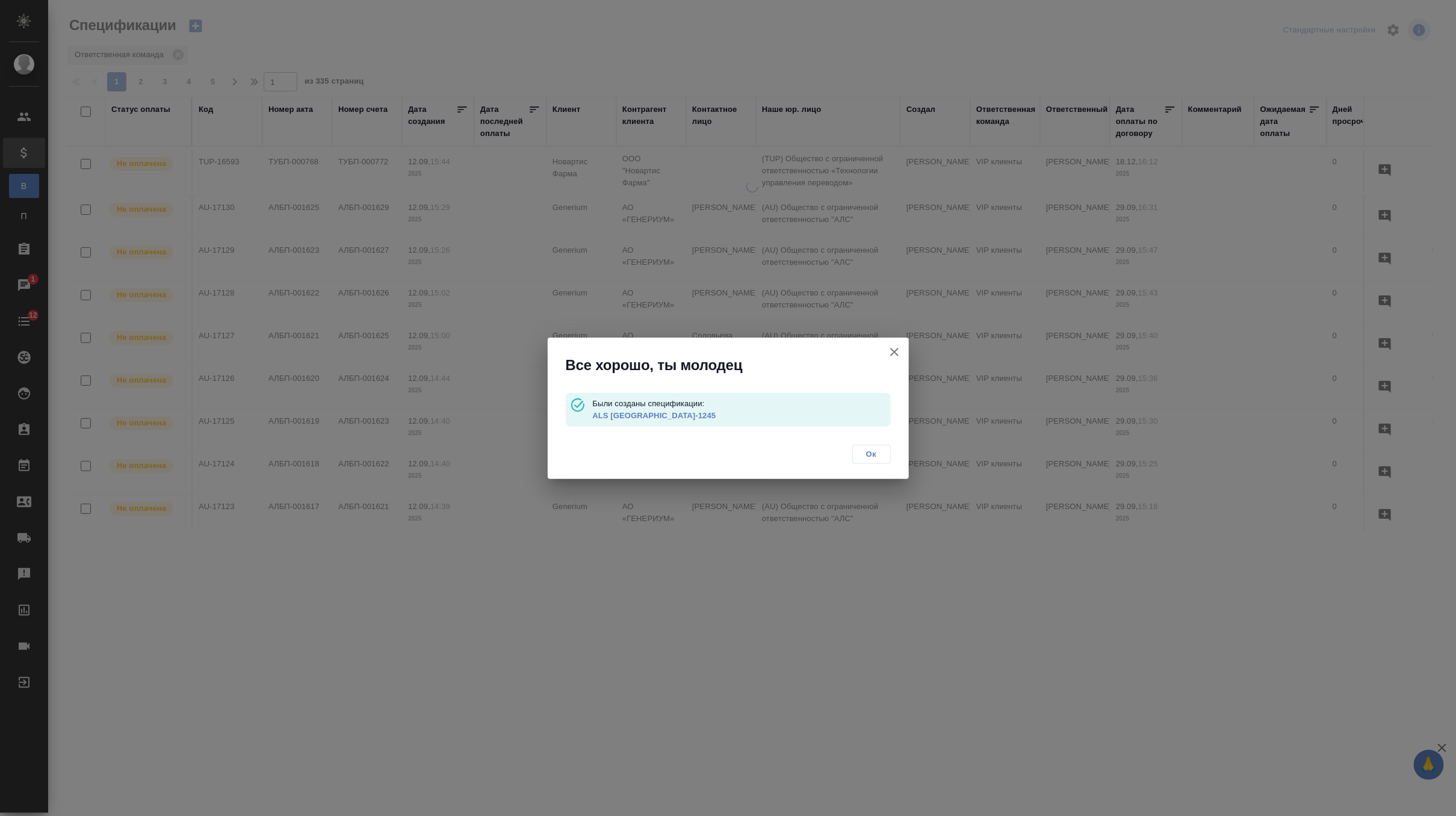
click at [632, 418] on link "ALS USA-1245" at bounding box center [654, 415] width 123 height 9
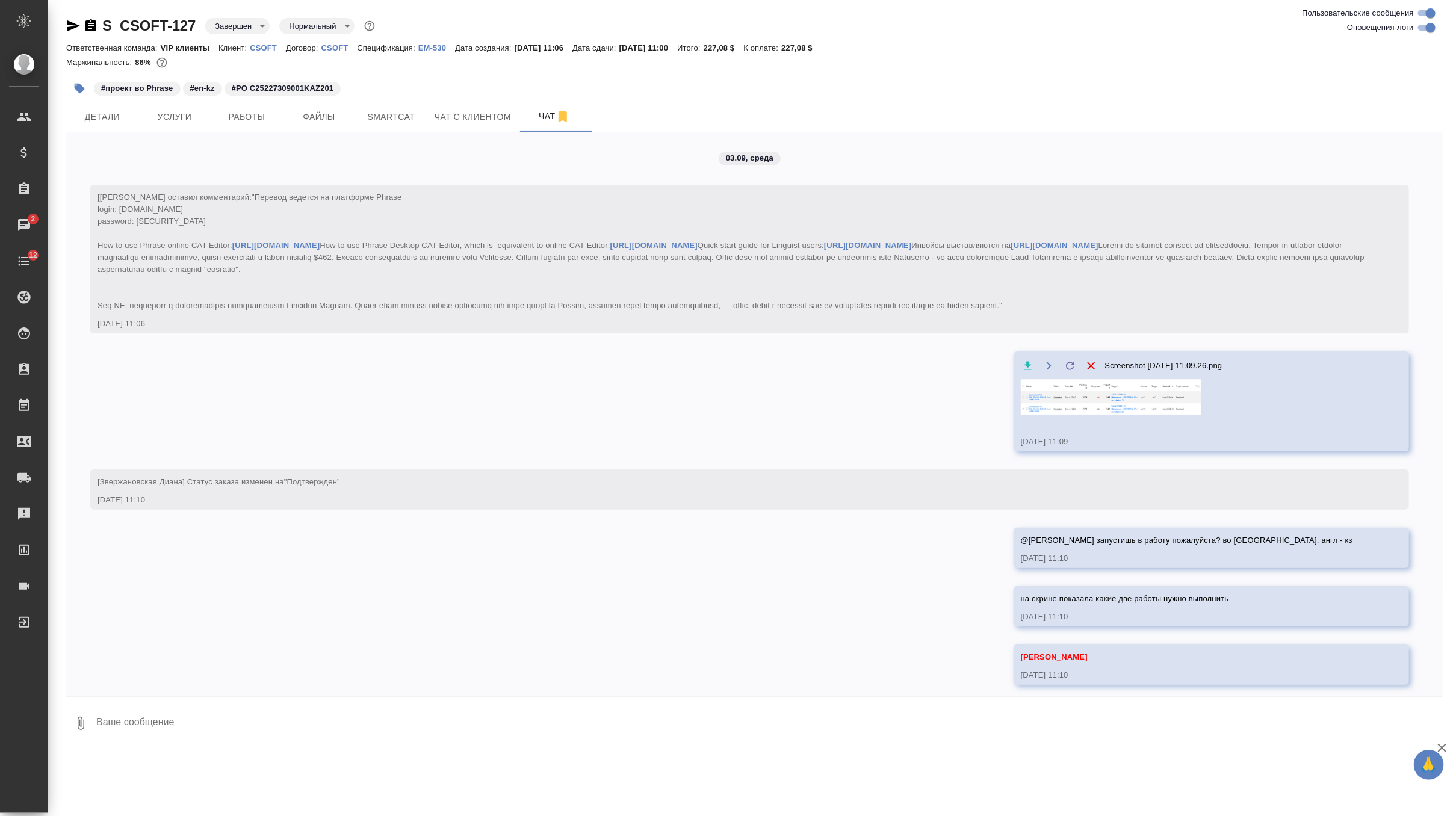
scroll to position [5375, 0]
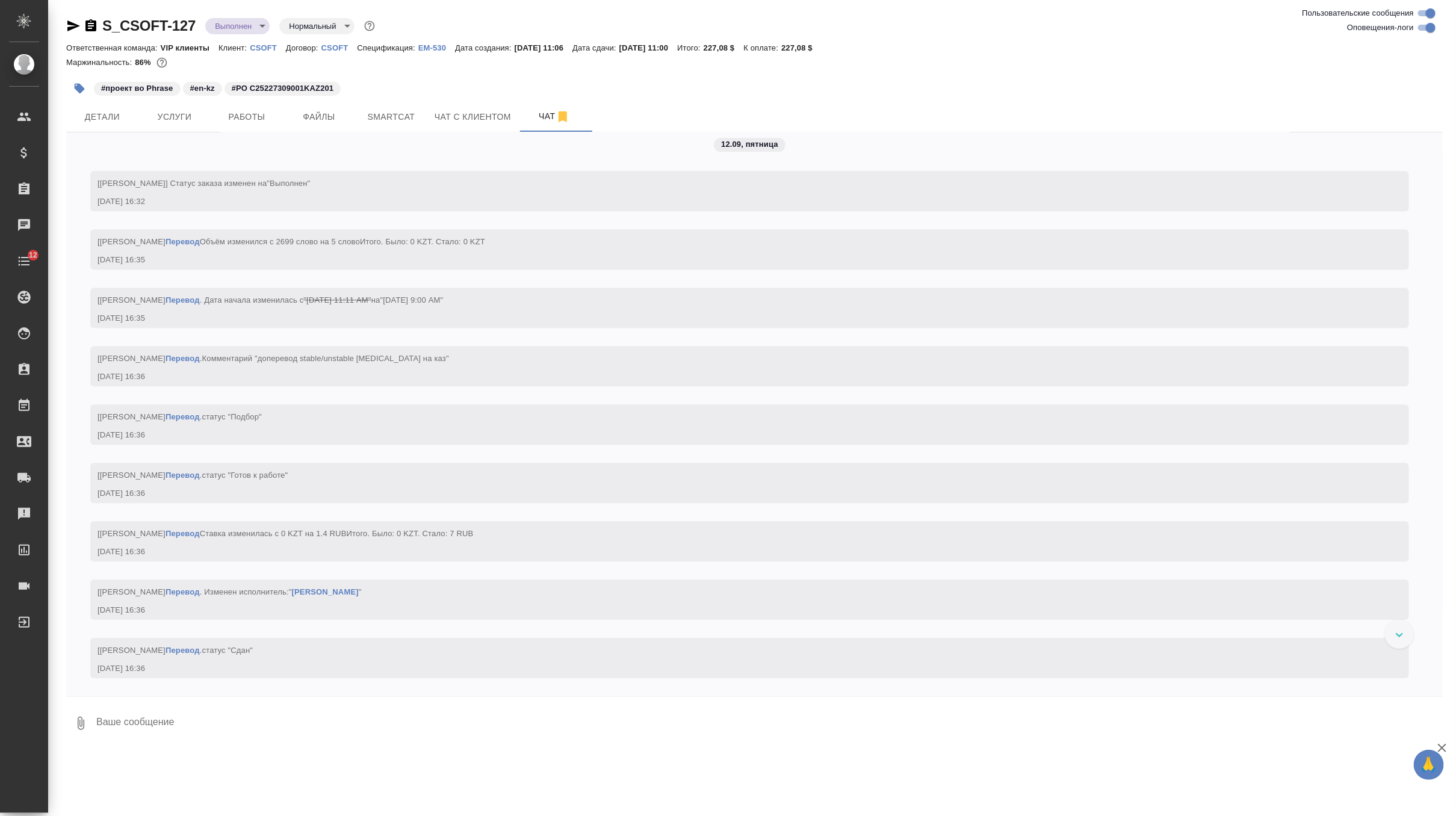
scroll to position [5375, 0]
click at [259, 19] on body "🙏 .cls-1 fill:#fff; AWATERA Zverzhanovskaya [PERSON_NAME] Спецификации Заказы 1…" at bounding box center [728, 408] width 1456 height 816
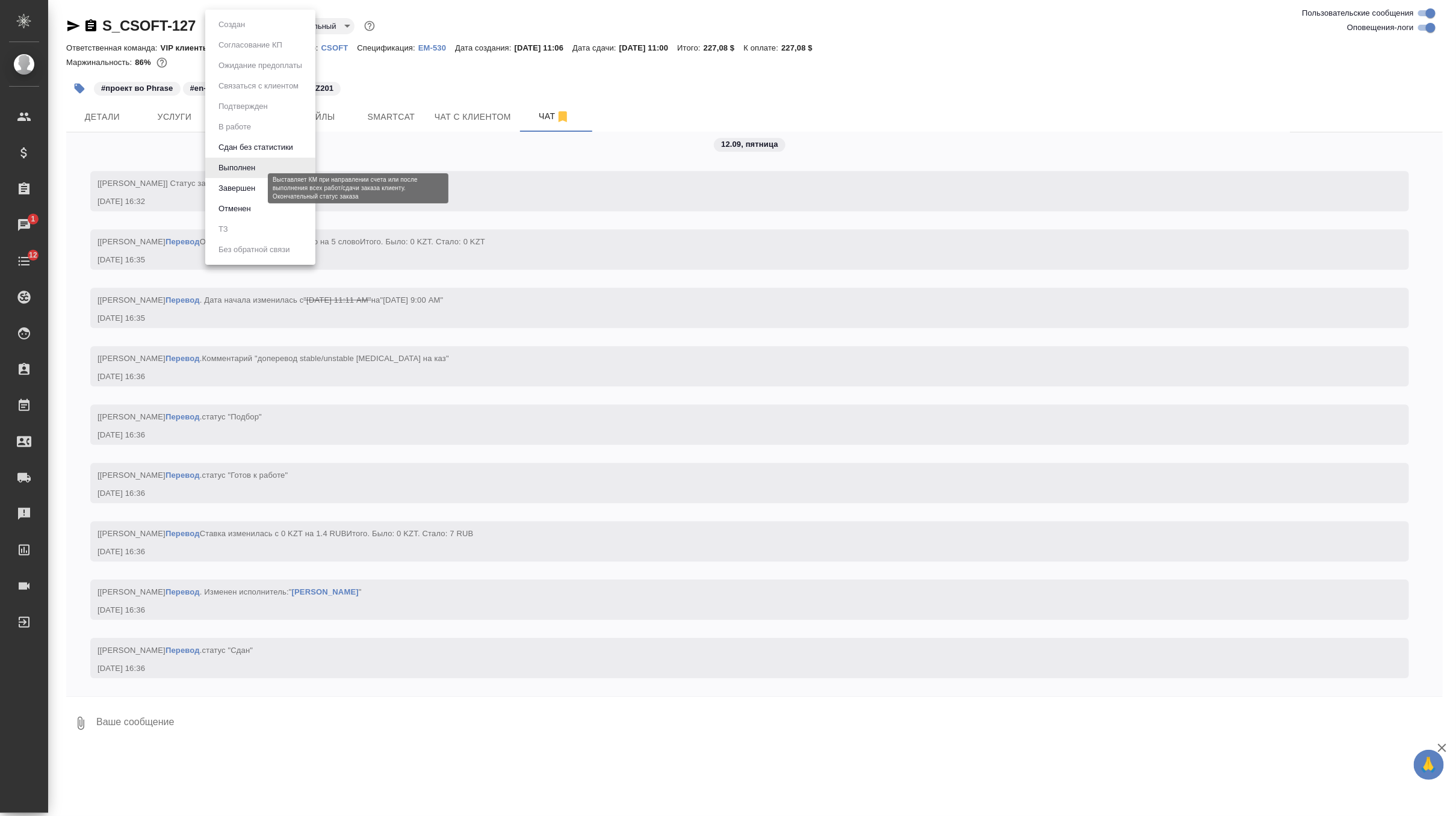
click at [254, 190] on button "Завершен" at bounding box center [236, 189] width 44 height 13
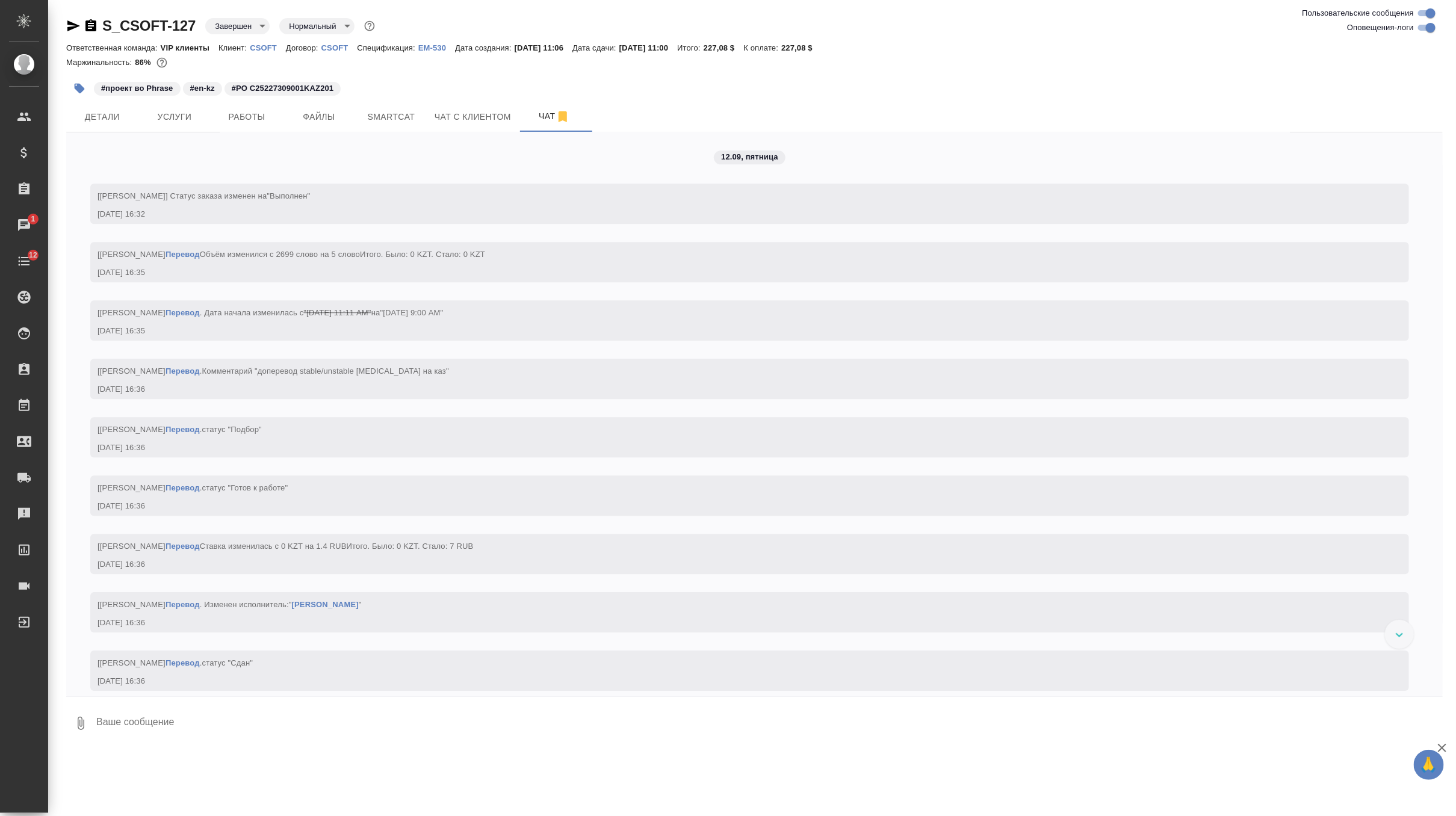
scroll to position [5240, 0]
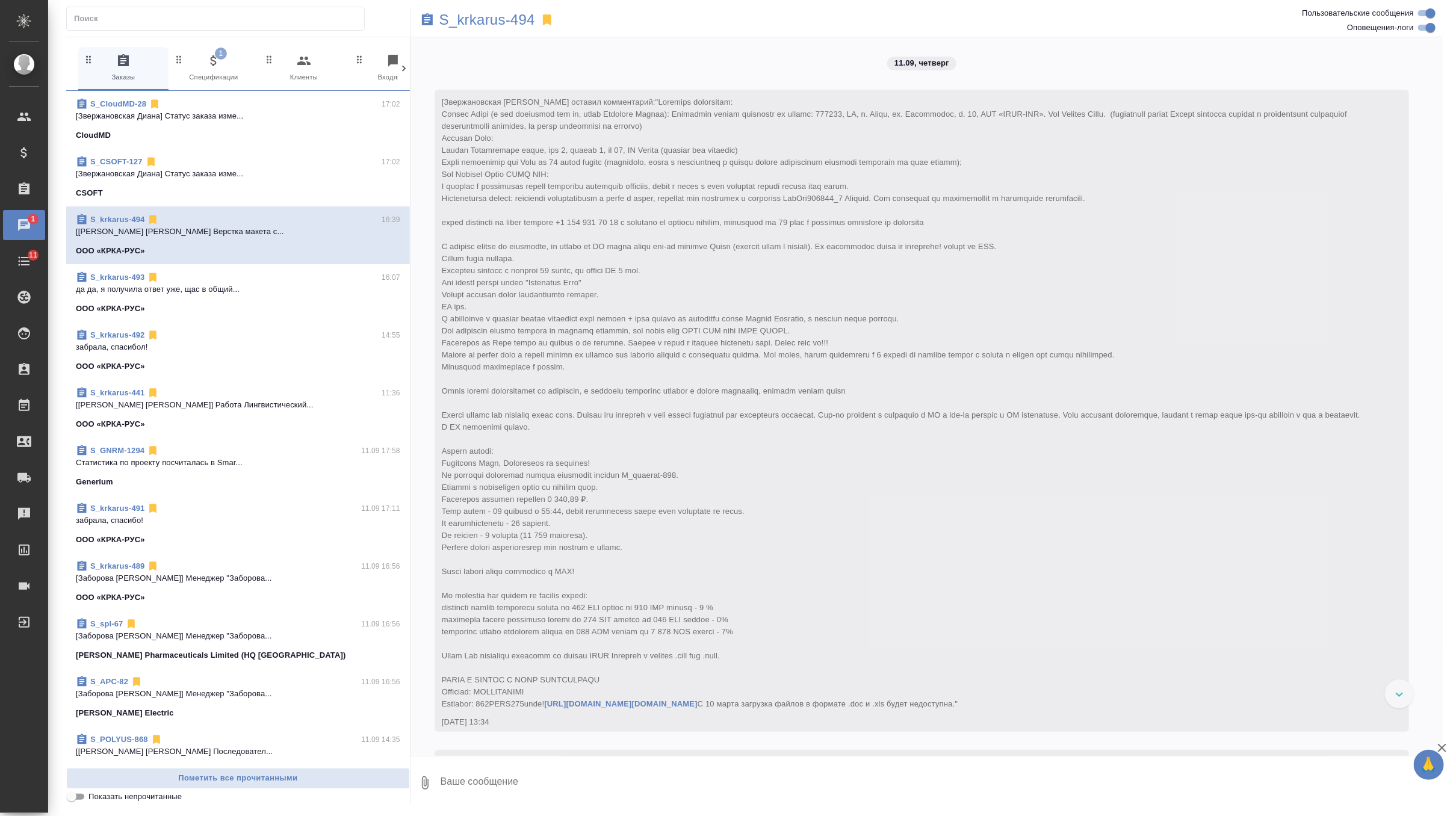
scroll to position [10026, 0]
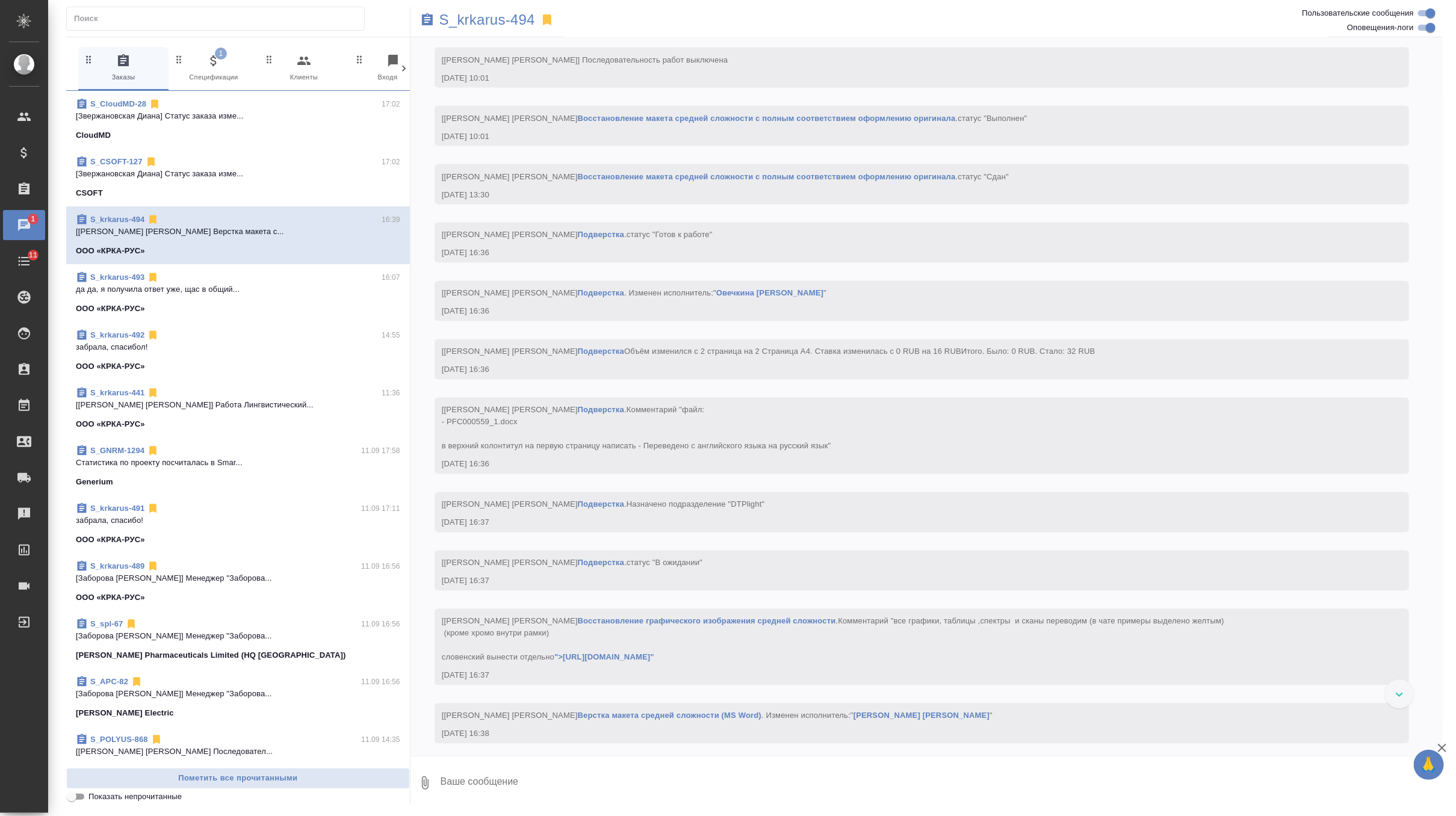
click at [224, 52] on span "1" at bounding box center [220, 53] width 12 height 12
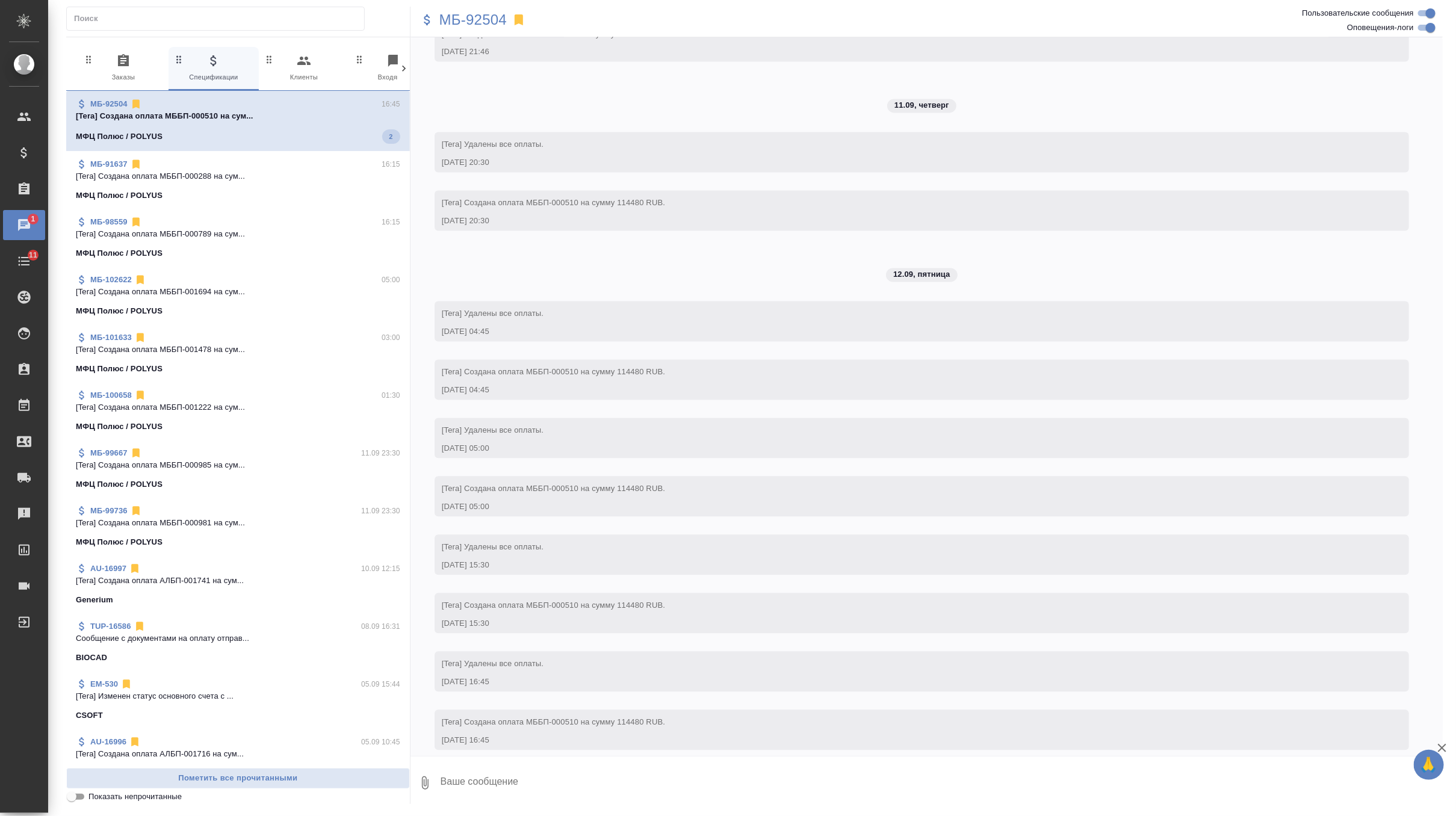
scroll to position [4364, 0]
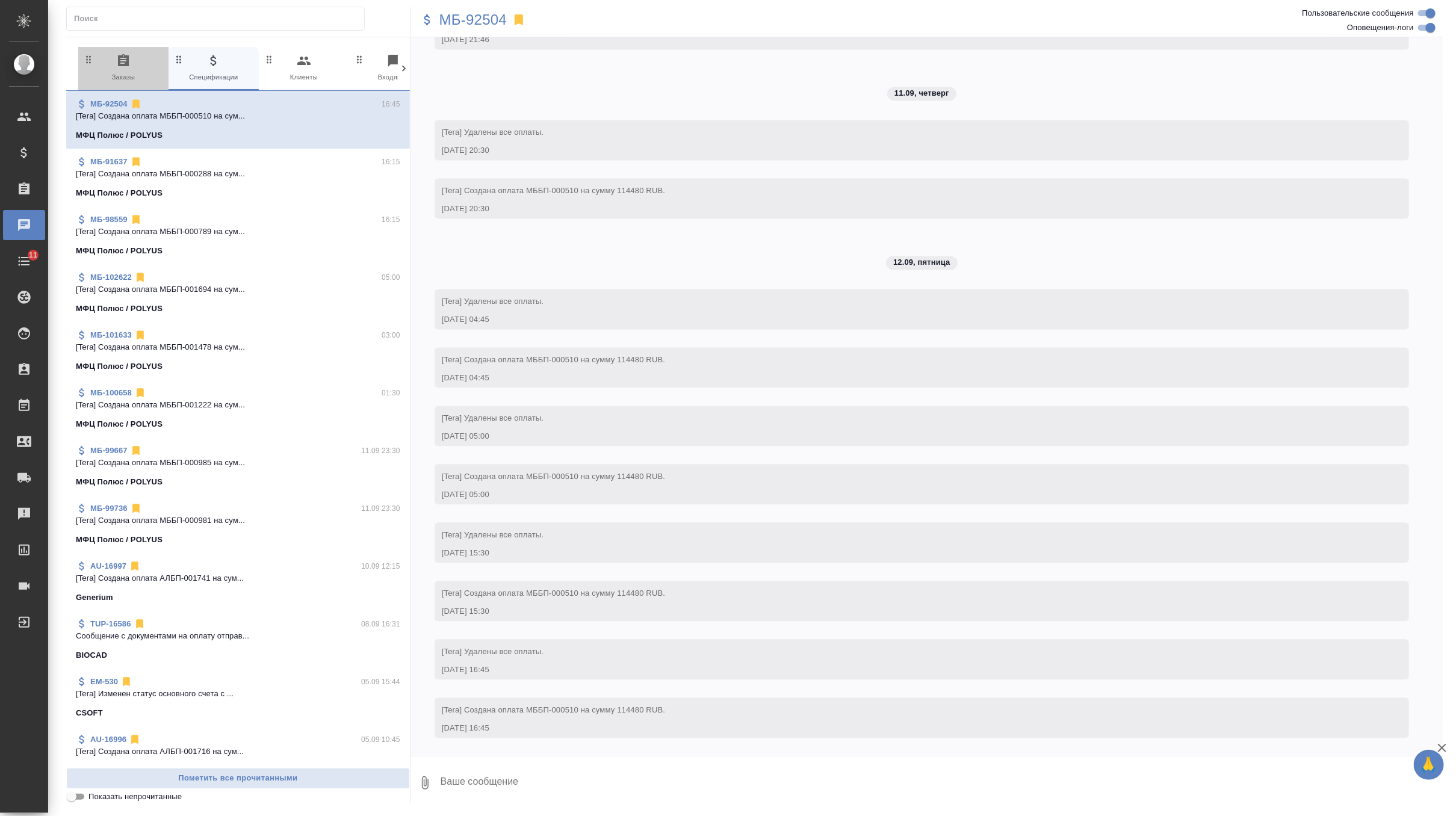
click at [130, 69] on span "0 Заказы" at bounding box center [123, 68] width 80 height 30
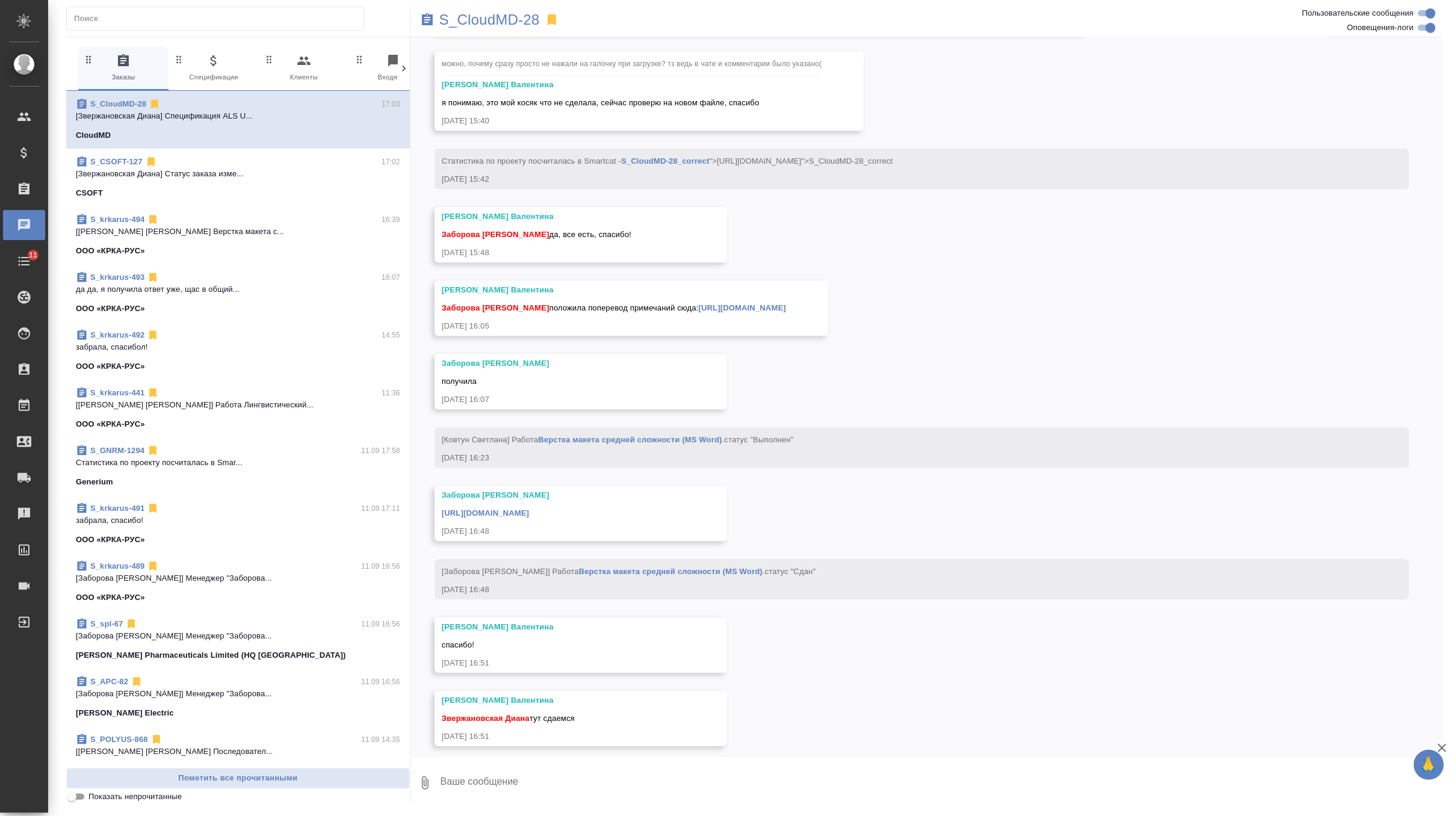
scroll to position [5220, 0]
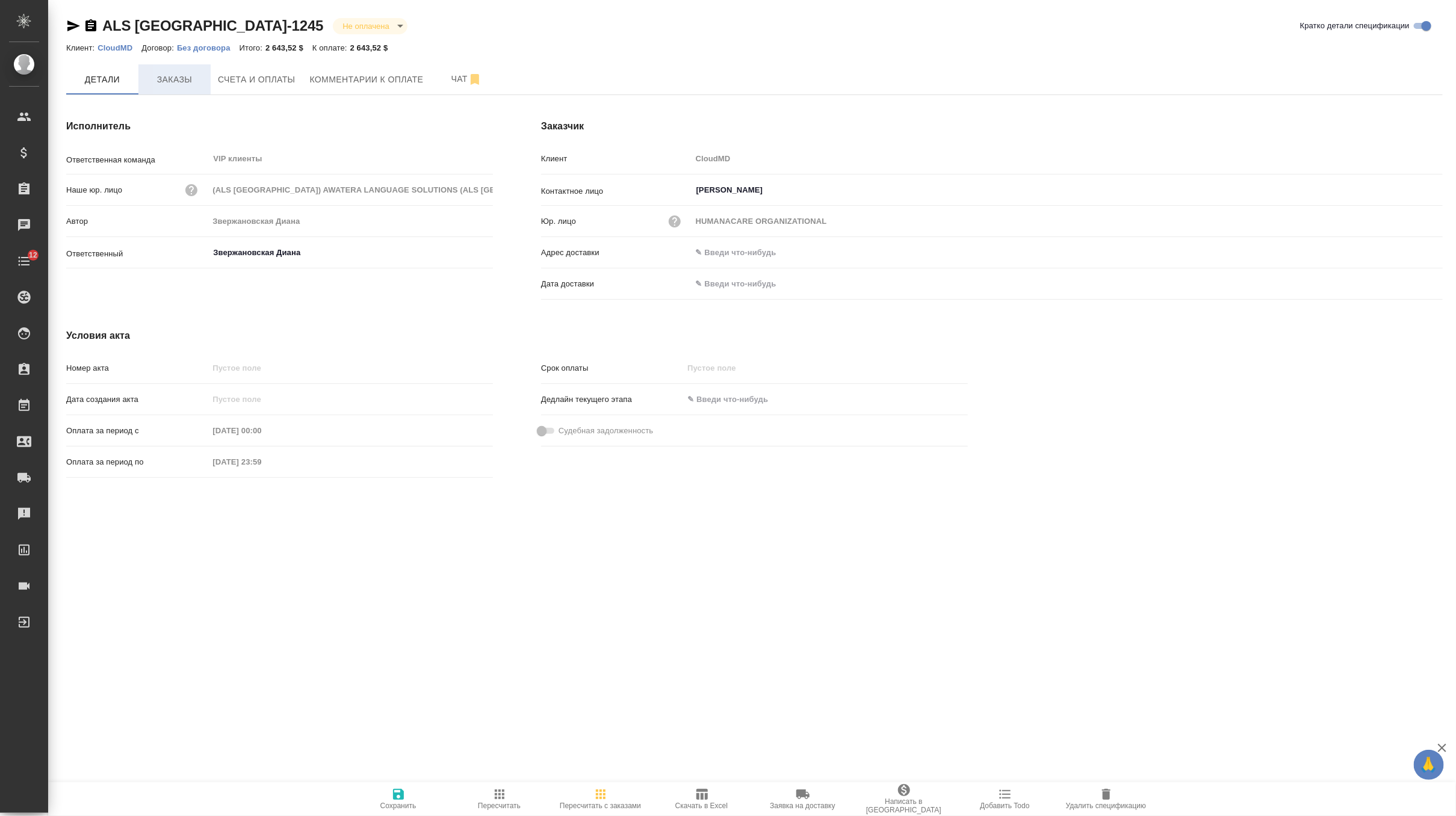
click at [172, 78] on span "Заказы" at bounding box center [175, 79] width 58 height 15
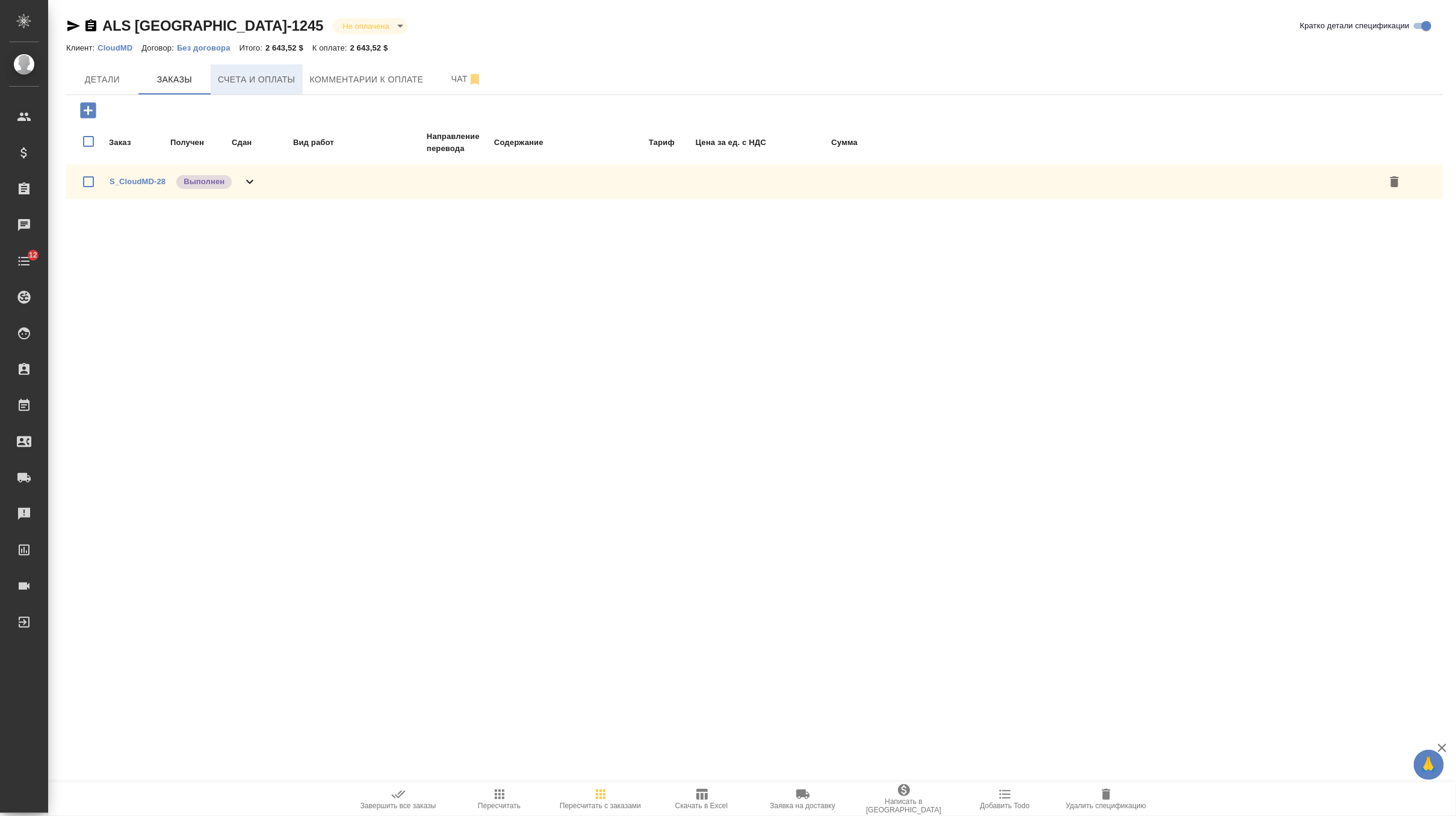
click at [234, 78] on span "Счета и оплаты" at bounding box center [256, 79] width 78 height 15
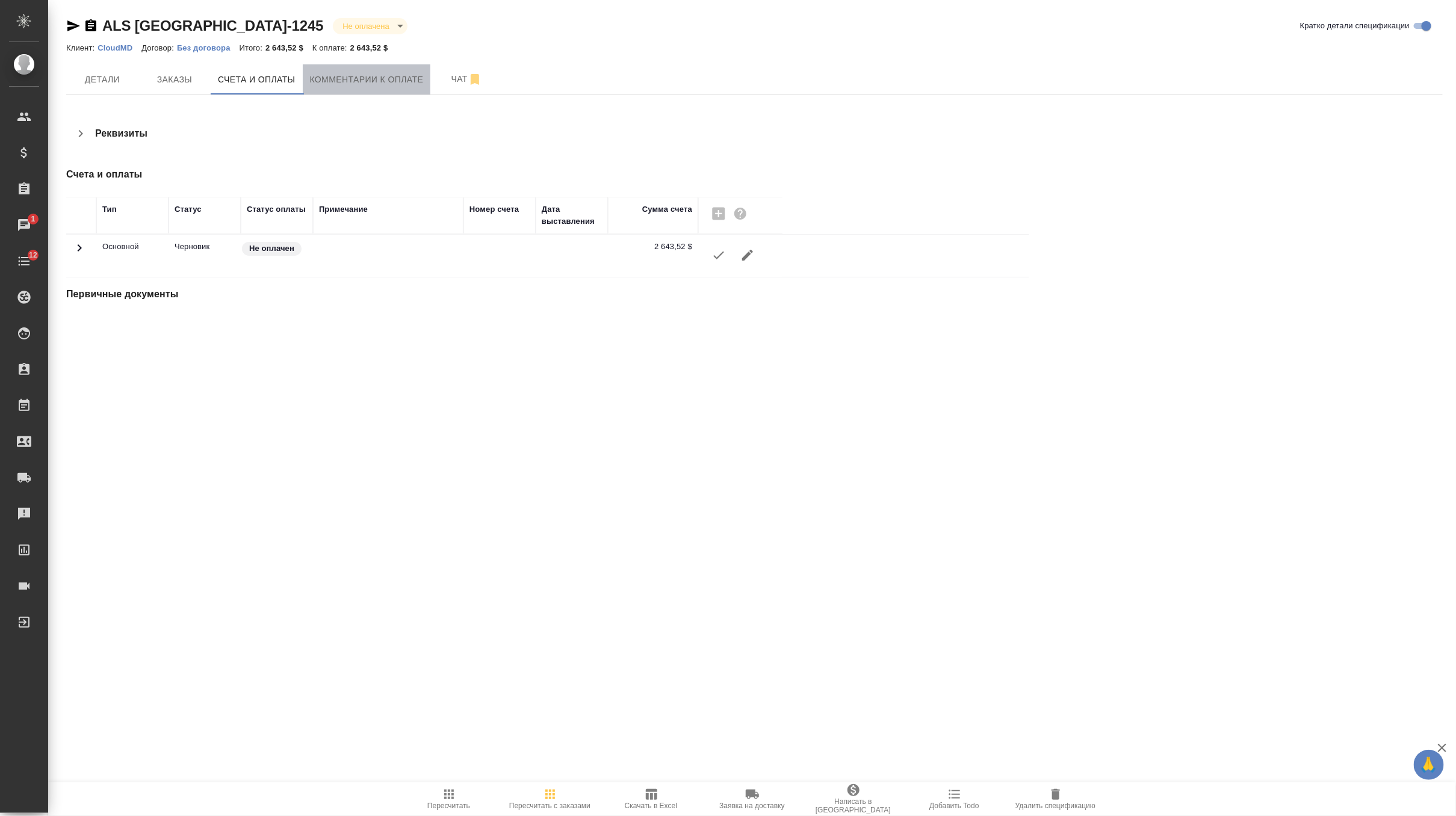
click at [382, 86] on span "Комментарии к оплате" at bounding box center [367, 79] width 114 height 15
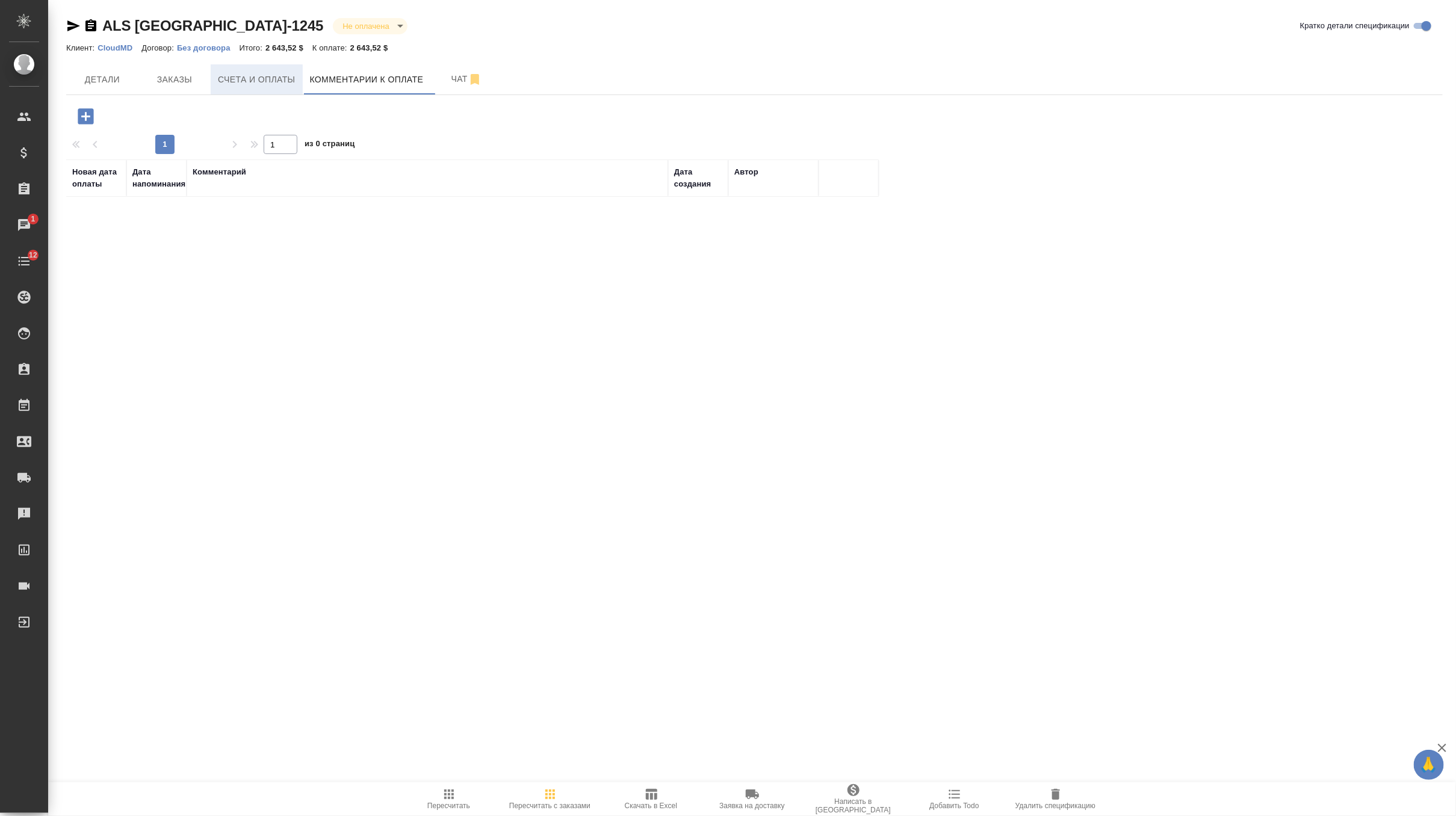
click at [231, 77] on span "Счета и оплаты" at bounding box center [256, 79] width 78 height 15
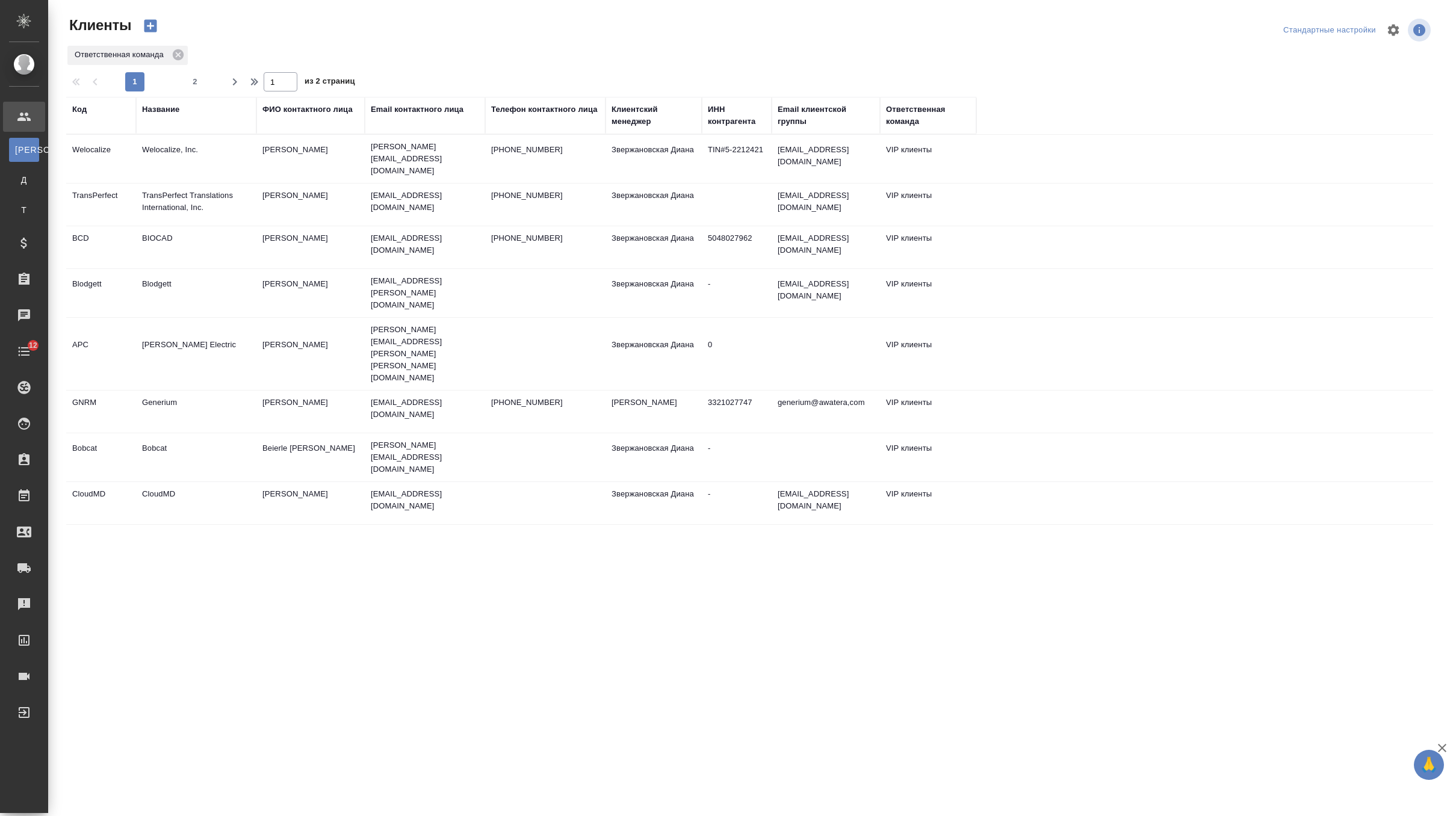
select select "RU"
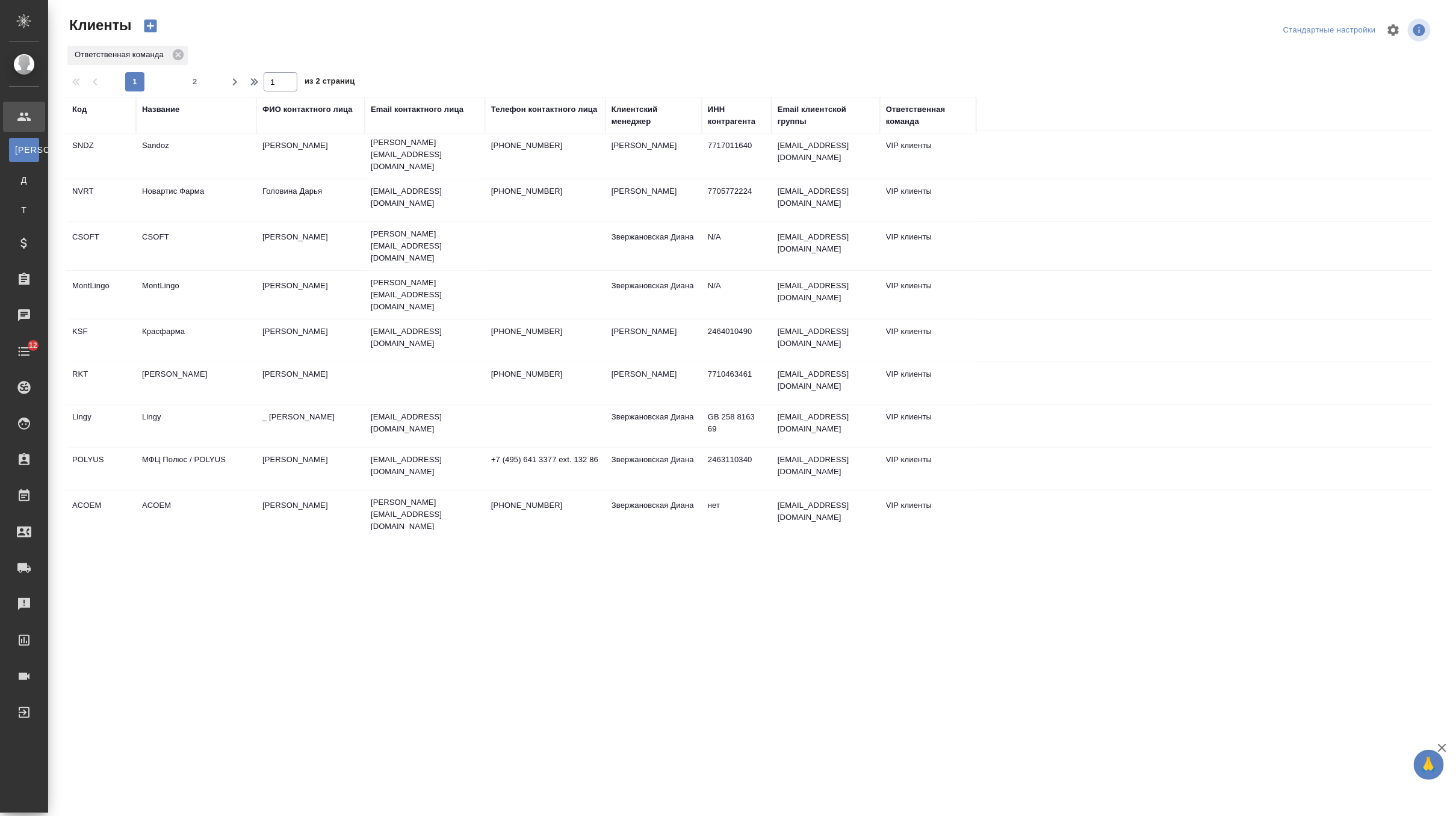
scroll to position [547, 0]
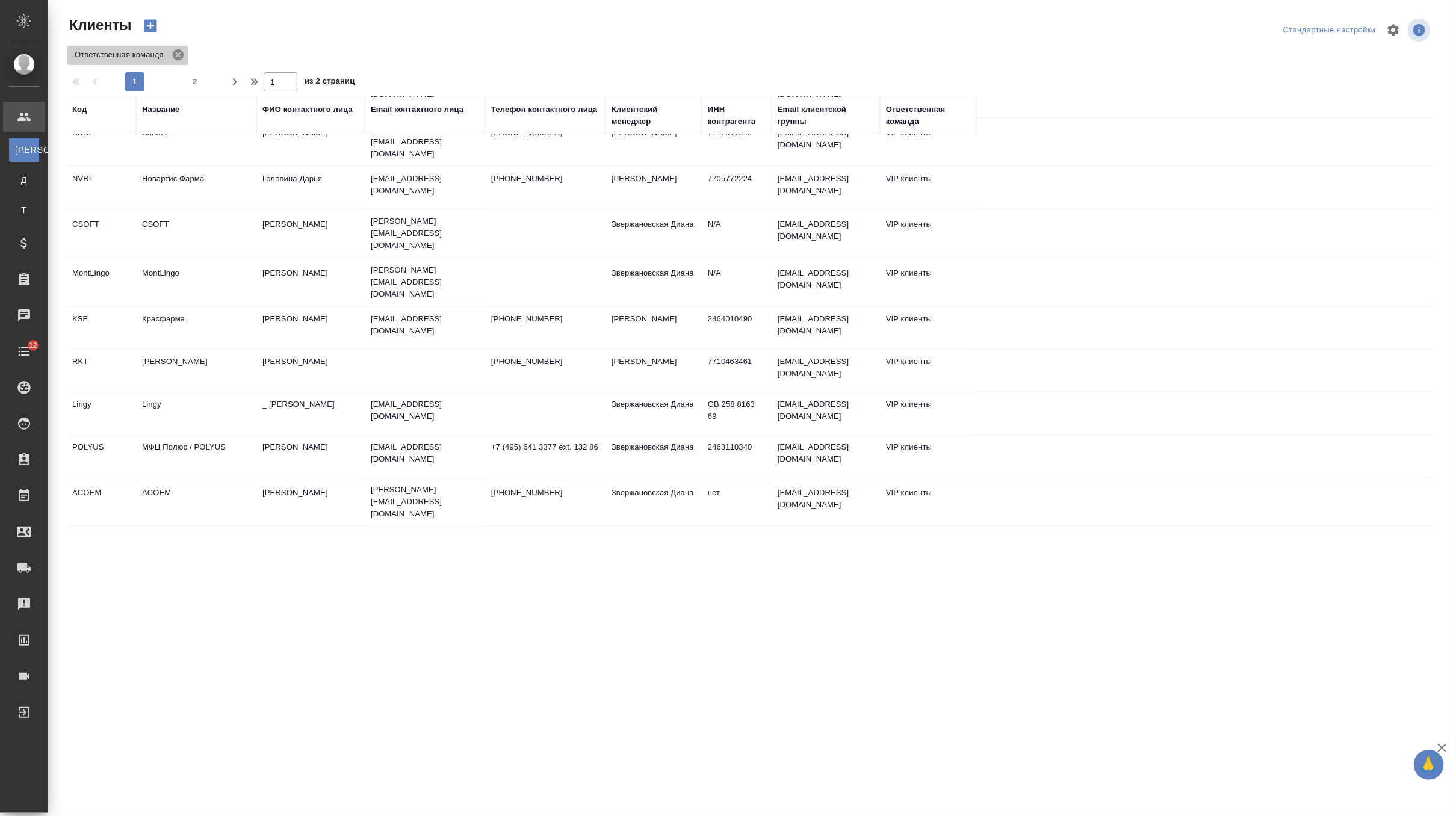
click at [181, 53] on icon at bounding box center [178, 55] width 11 height 11
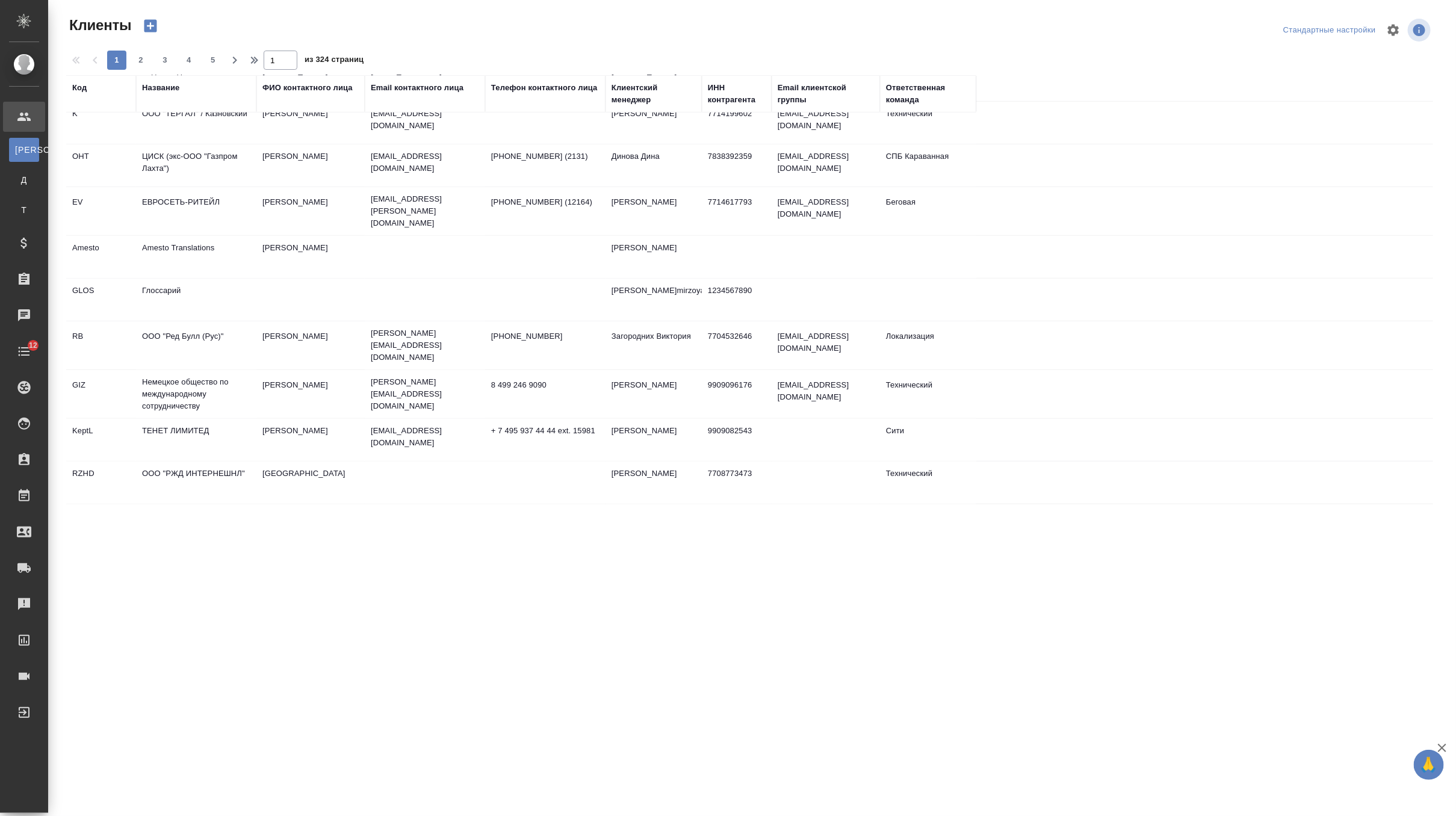
click at [160, 103] on div "Название" at bounding box center [196, 94] width 108 height 24
click at [160, 91] on div "Название" at bounding box center [161, 88] width 37 height 12
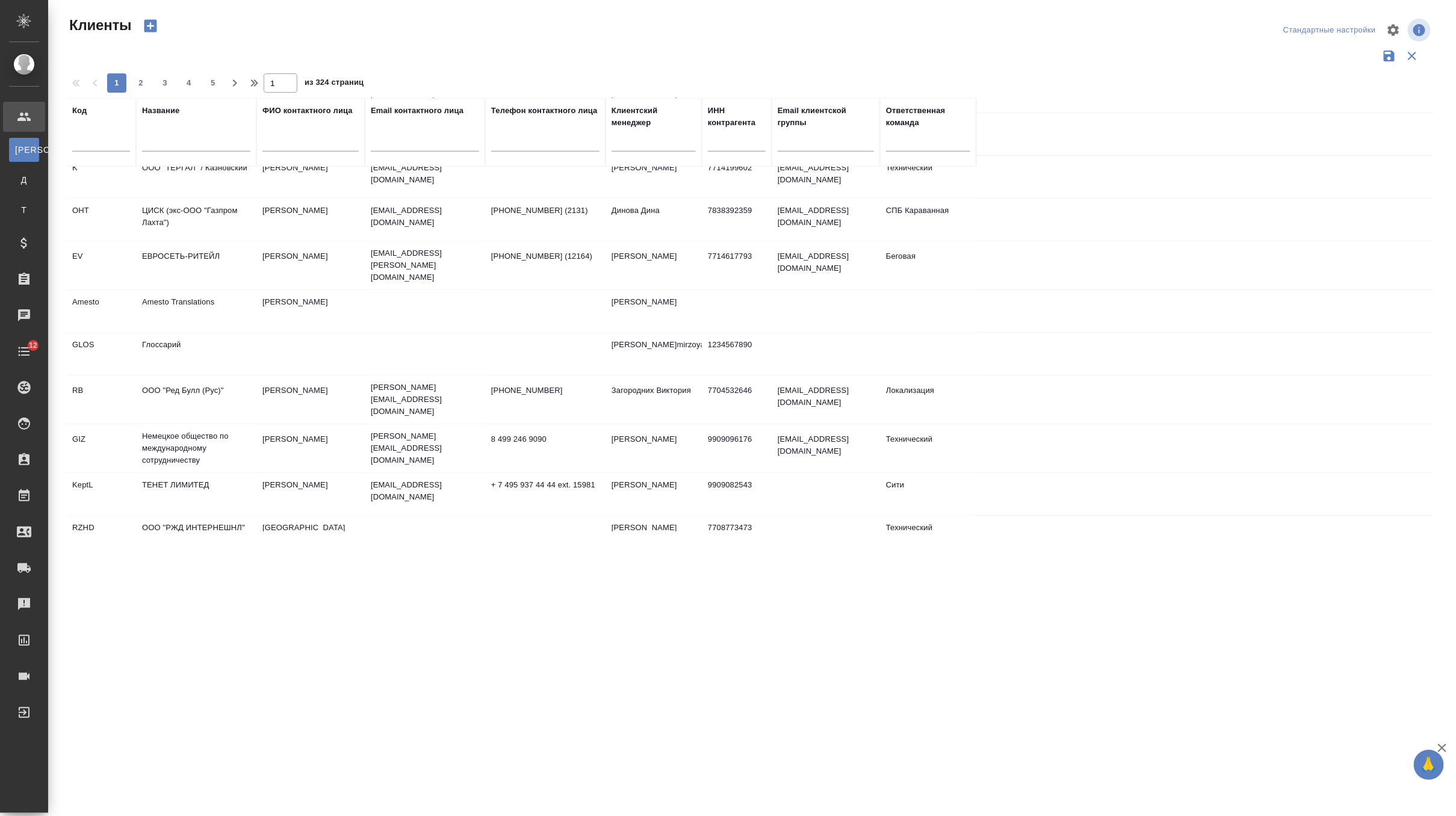
scroll to position [578, 0]
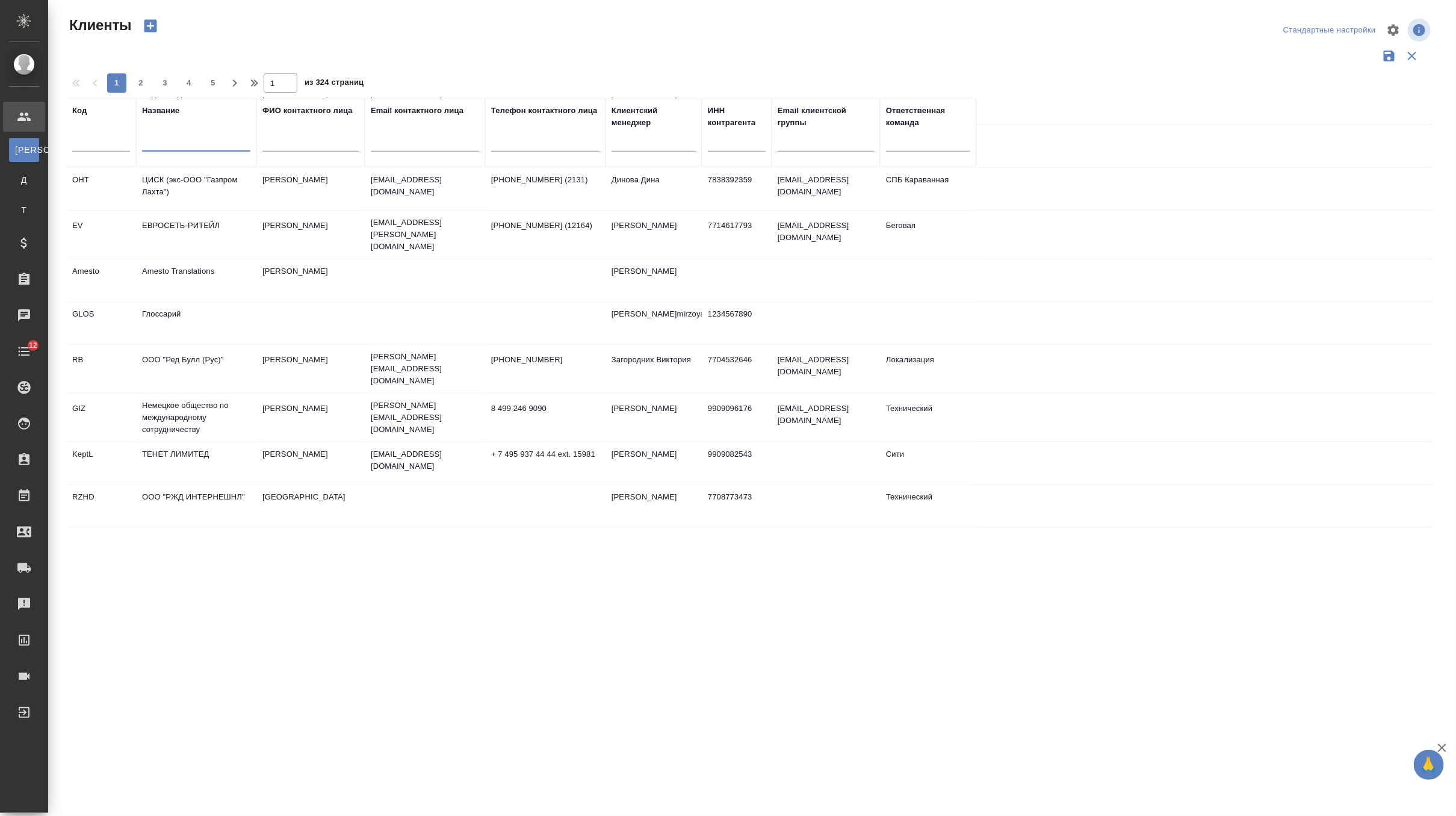
click at [161, 142] on input "text" at bounding box center [196, 144] width 108 height 15
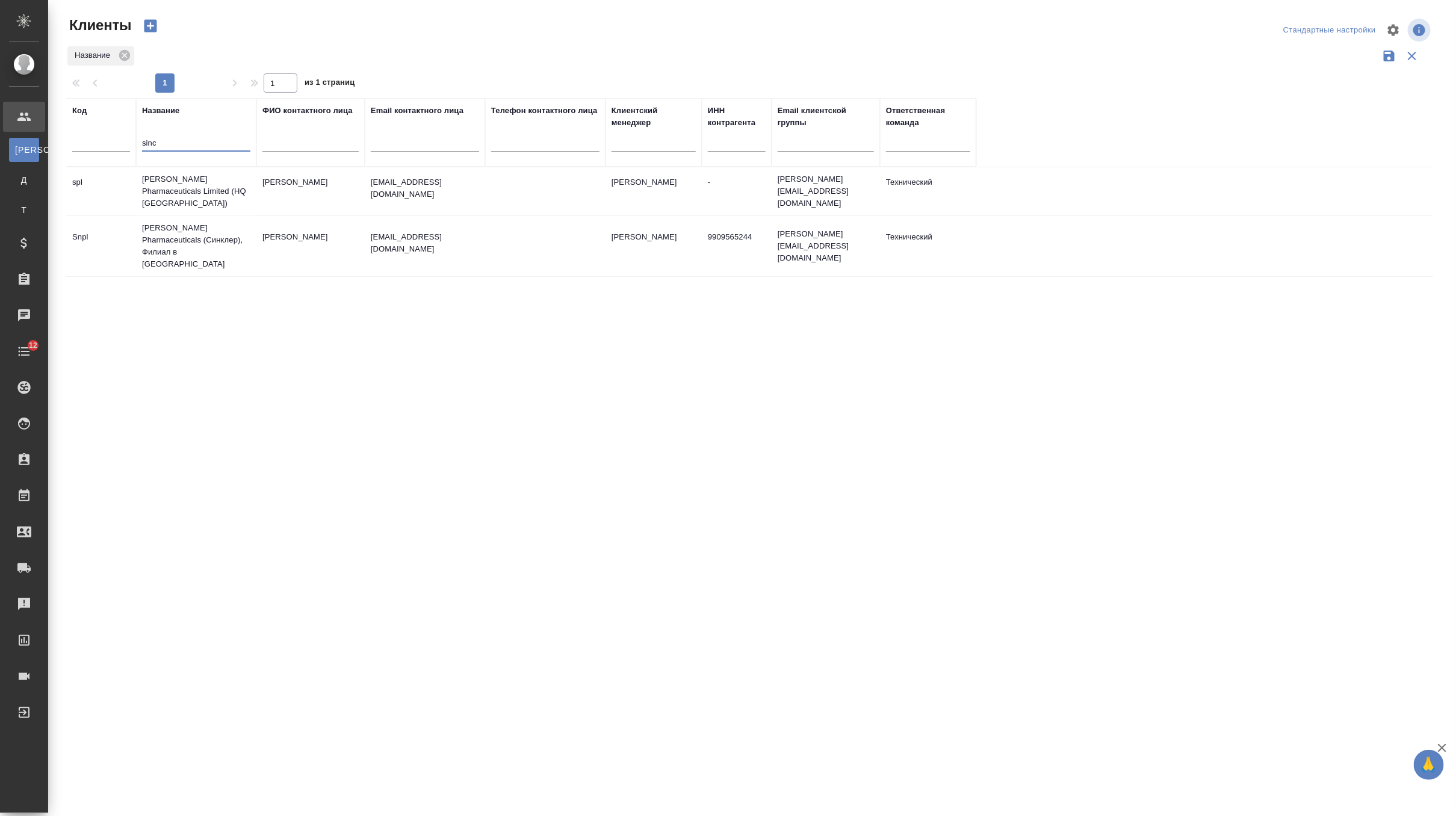
scroll to position [0, 0]
type input "sinc"
click at [178, 196] on td "[PERSON_NAME] Pharmaceuticals Limited (HQ [GEOGRAPHIC_DATA])" at bounding box center [196, 191] width 120 height 49
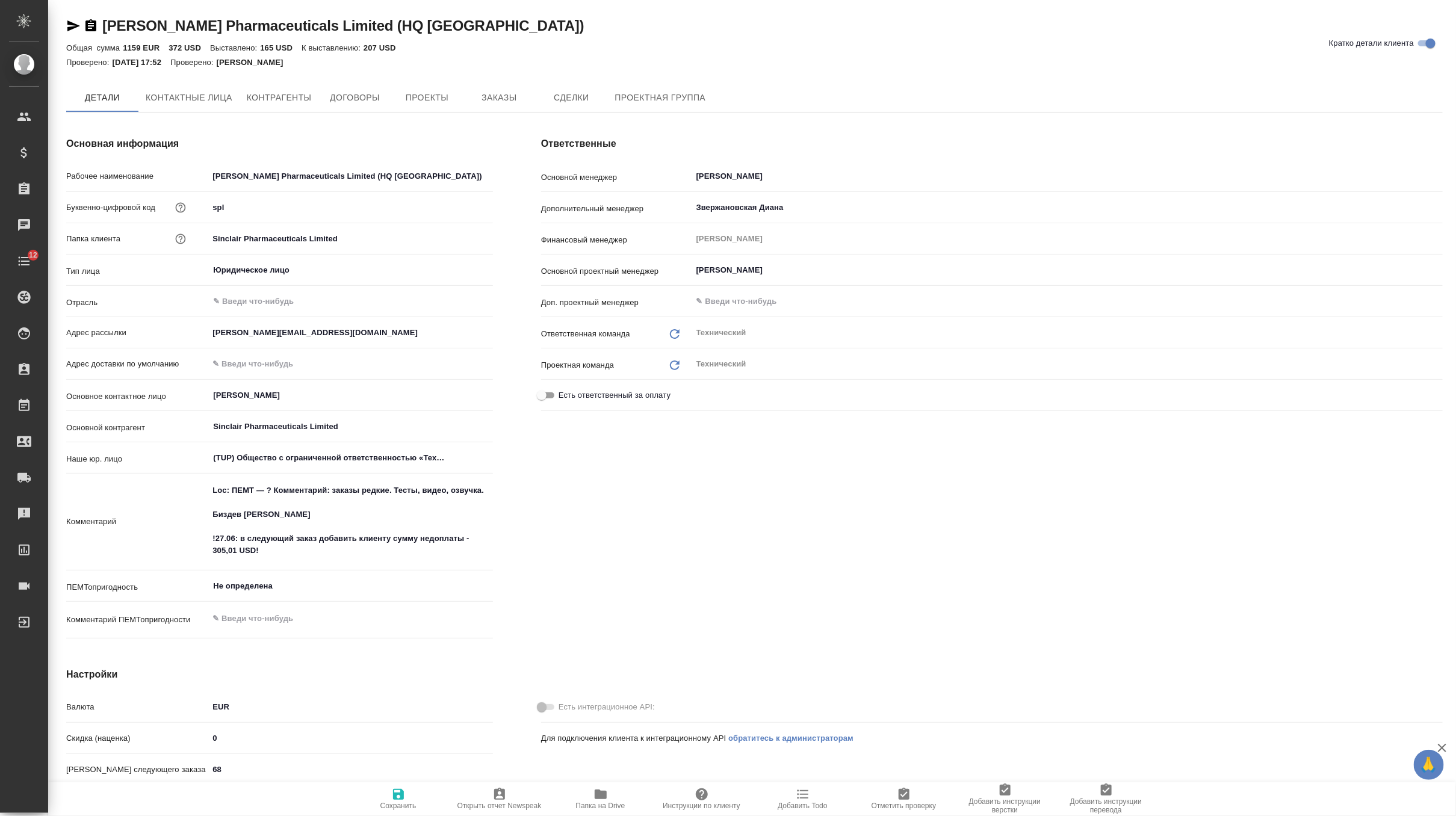
type textarea "x"
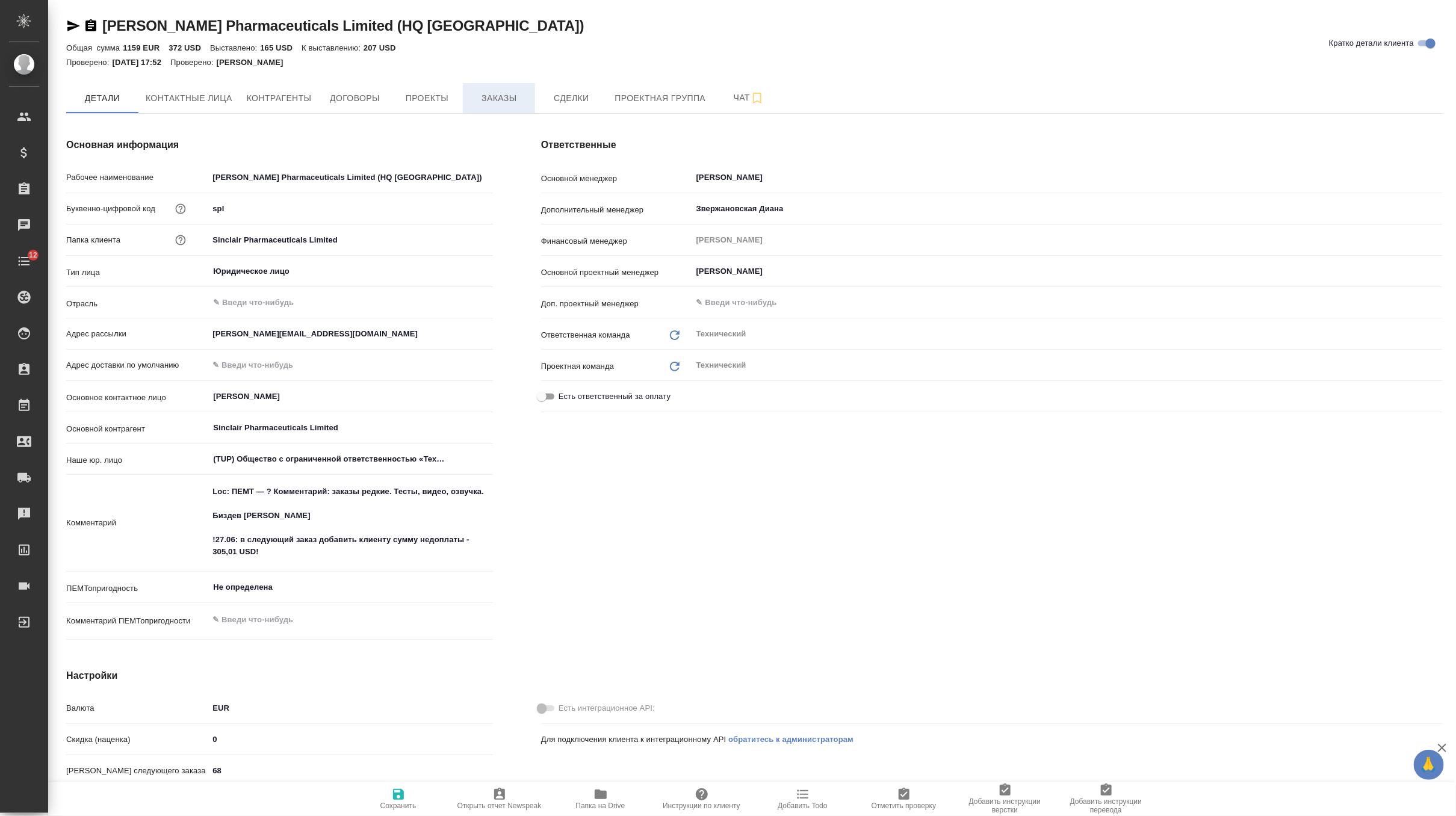
type textarea "x"
click at [507, 96] on span "Заказы" at bounding box center [499, 98] width 58 height 15
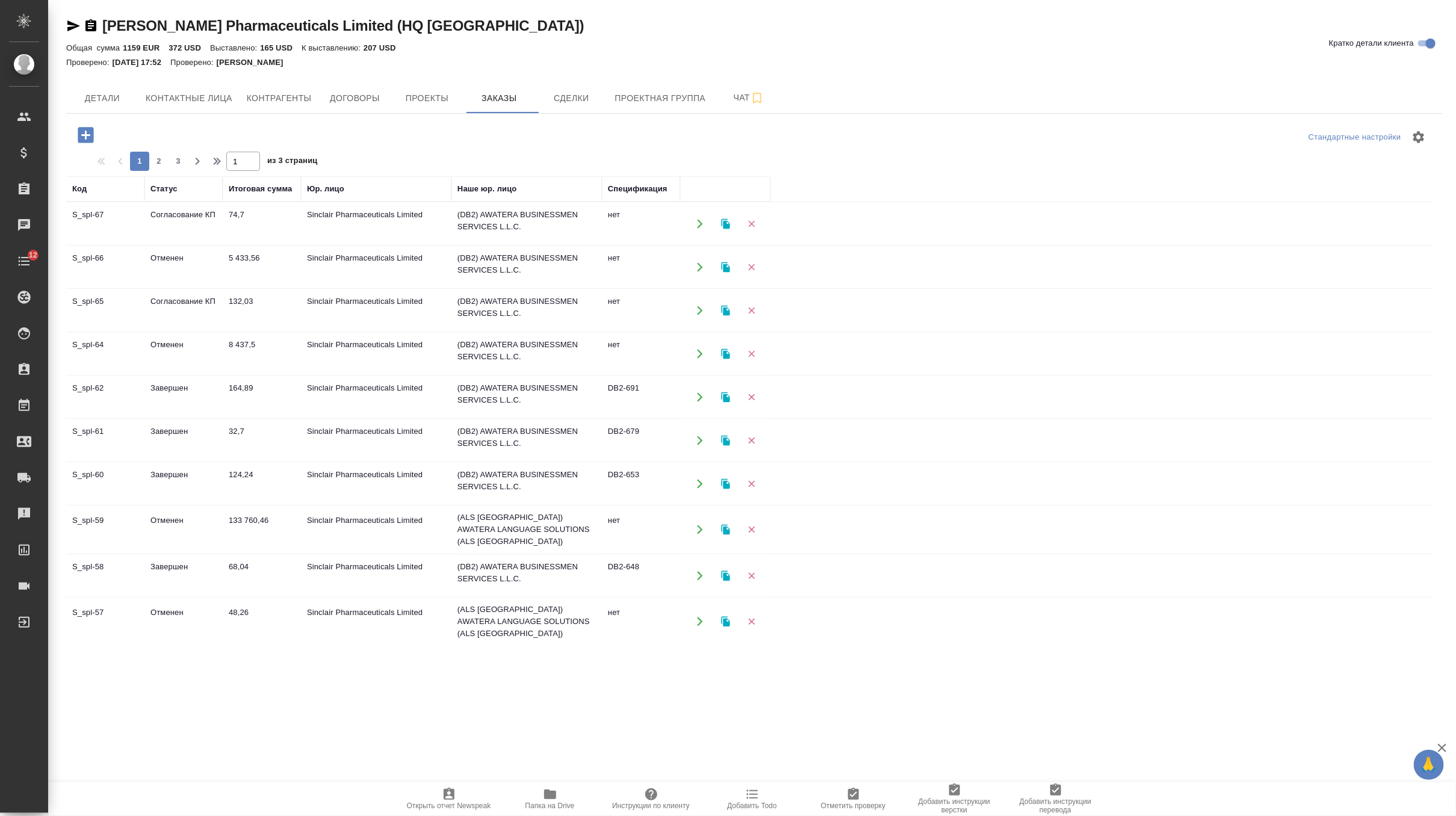
click at [264, 302] on td "132,03" at bounding box center [262, 310] width 78 height 42
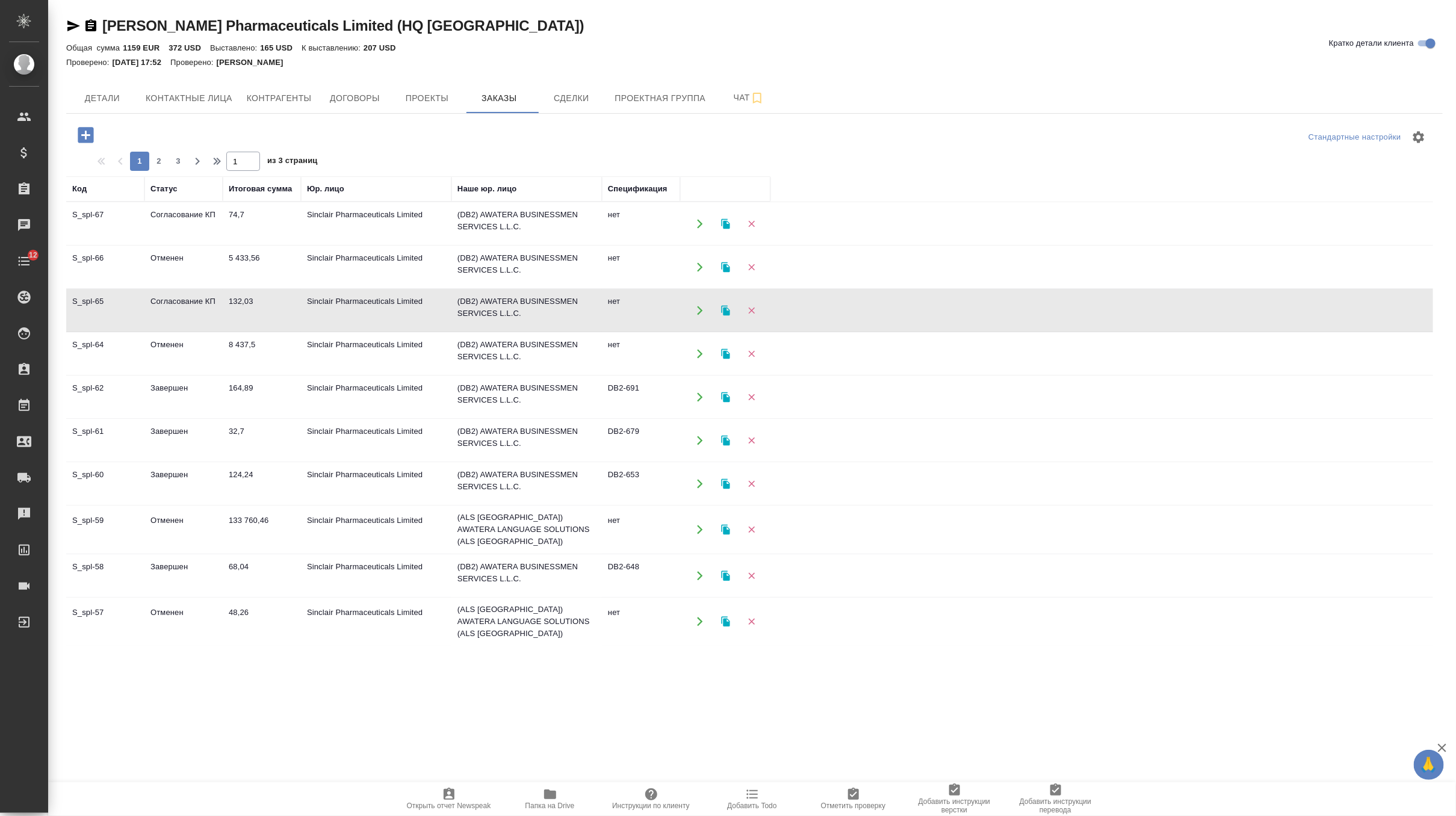
click at [264, 302] on td "132,03" at bounding box center [262, 310] width 78 height 42
click at [219, 394] on td "Завершен" at bounding box center [184, 397] width 78 height 42
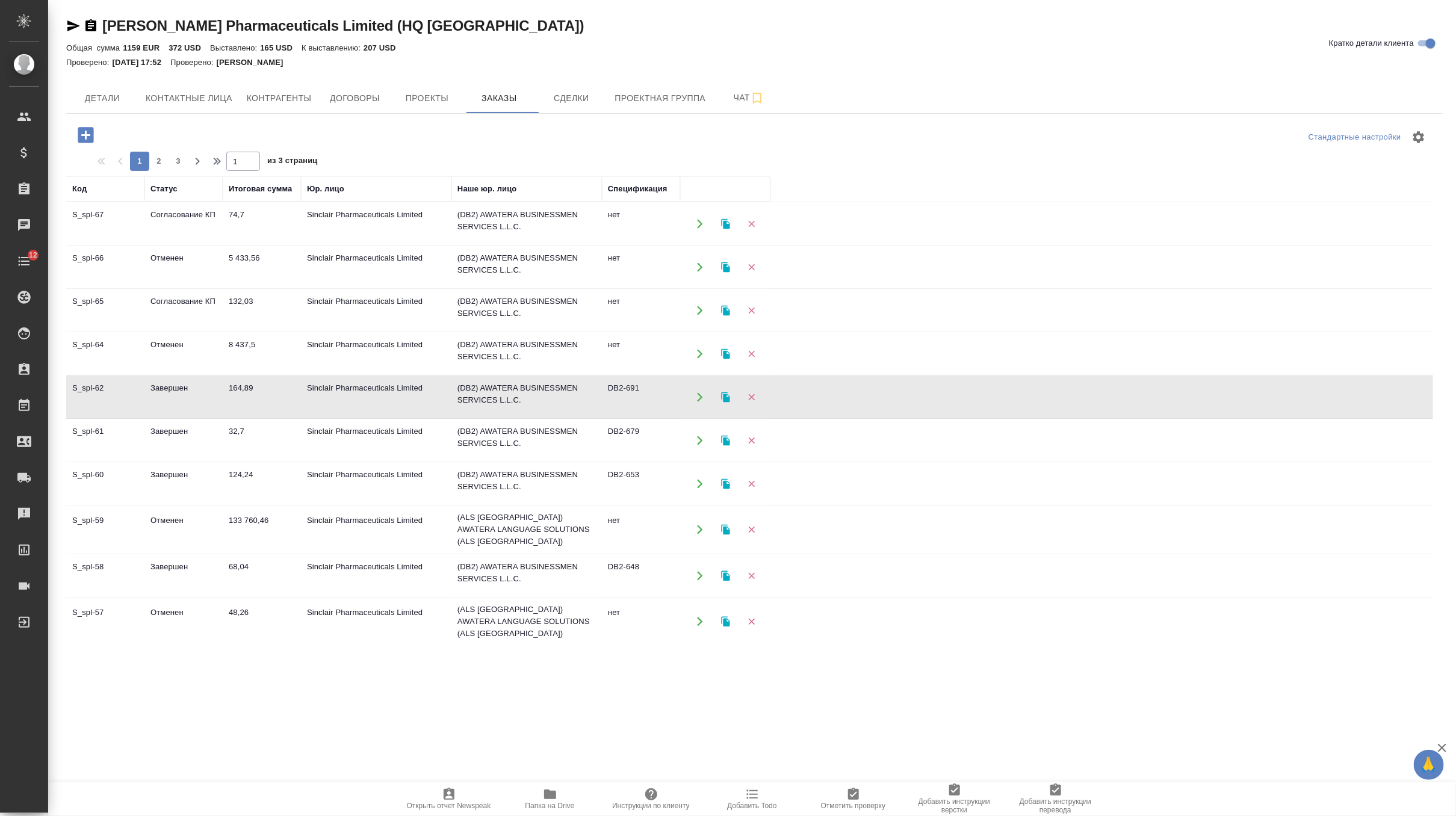
click at [219, 394] on td "Завершен" at bounding box center [184, 397] width 78 height 42
click at [114, 94] on span "Детали" at bounding box center [103, 98] width 58 height 15
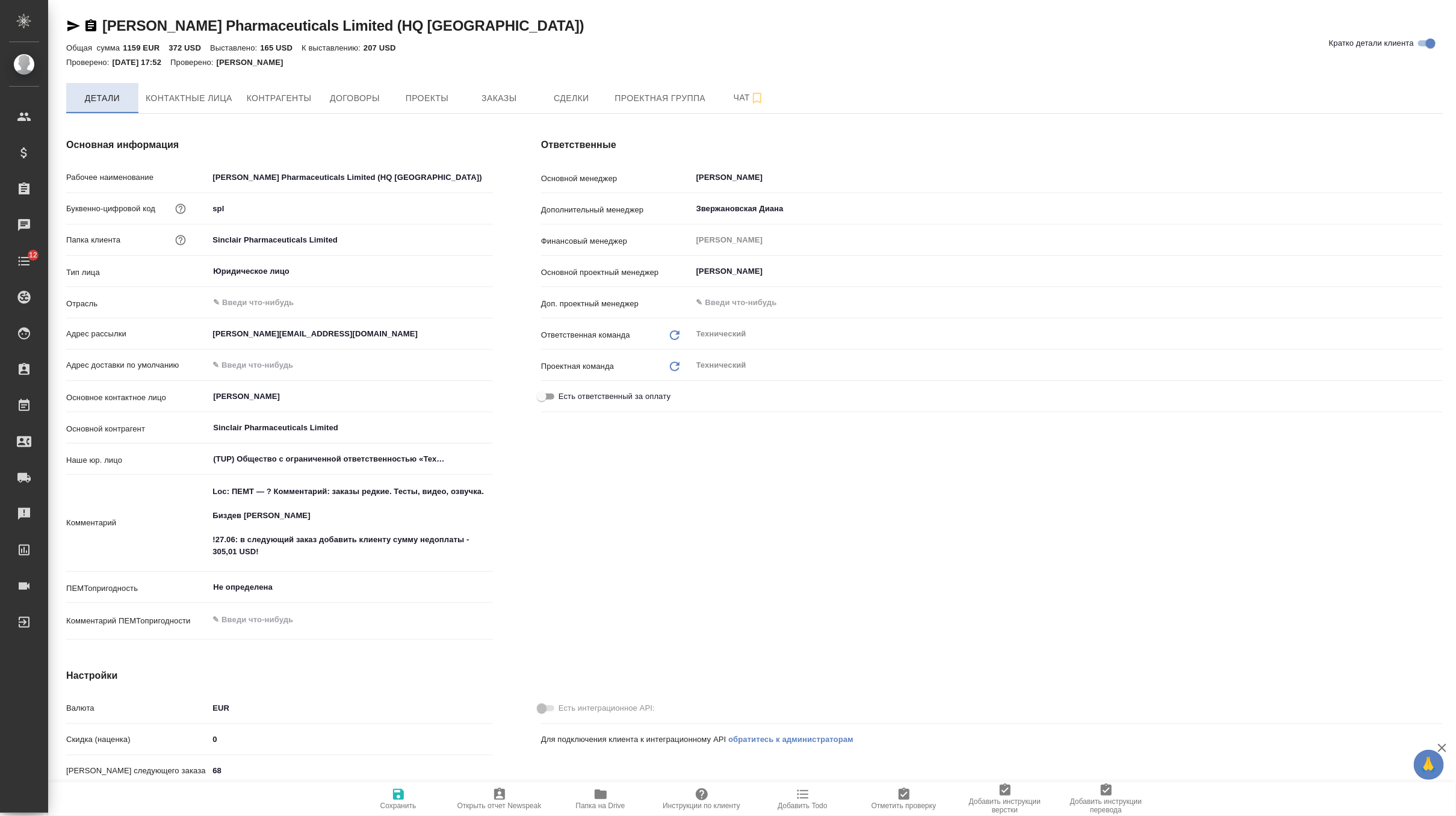
type textarea "x"
click at [494, 97] on span "Заказы" at bounding box center [499, 98] width 58 height 15
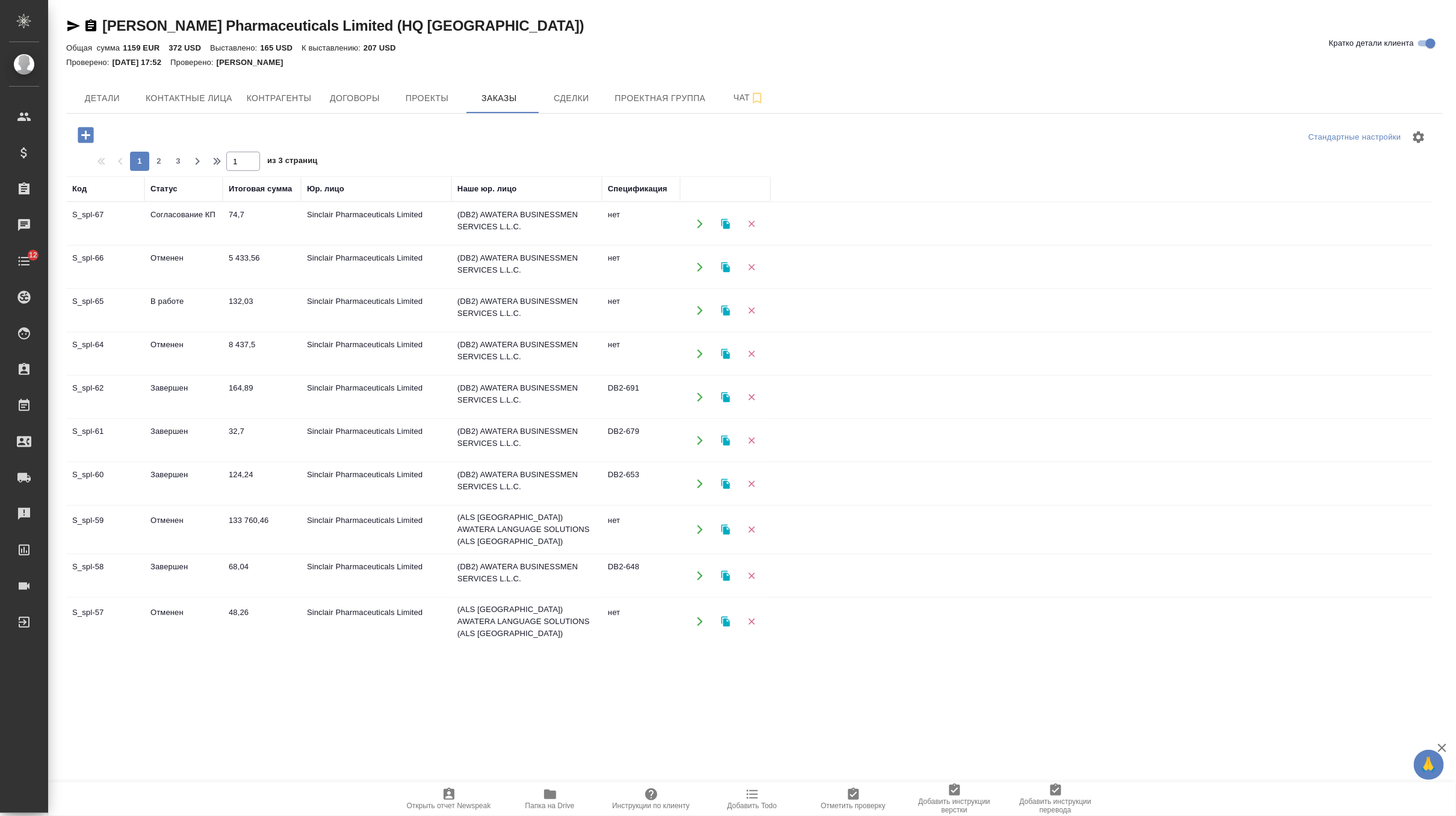
click at [276, 216] on td "74,7" at bounding box center [262, 223] width 78 height 42
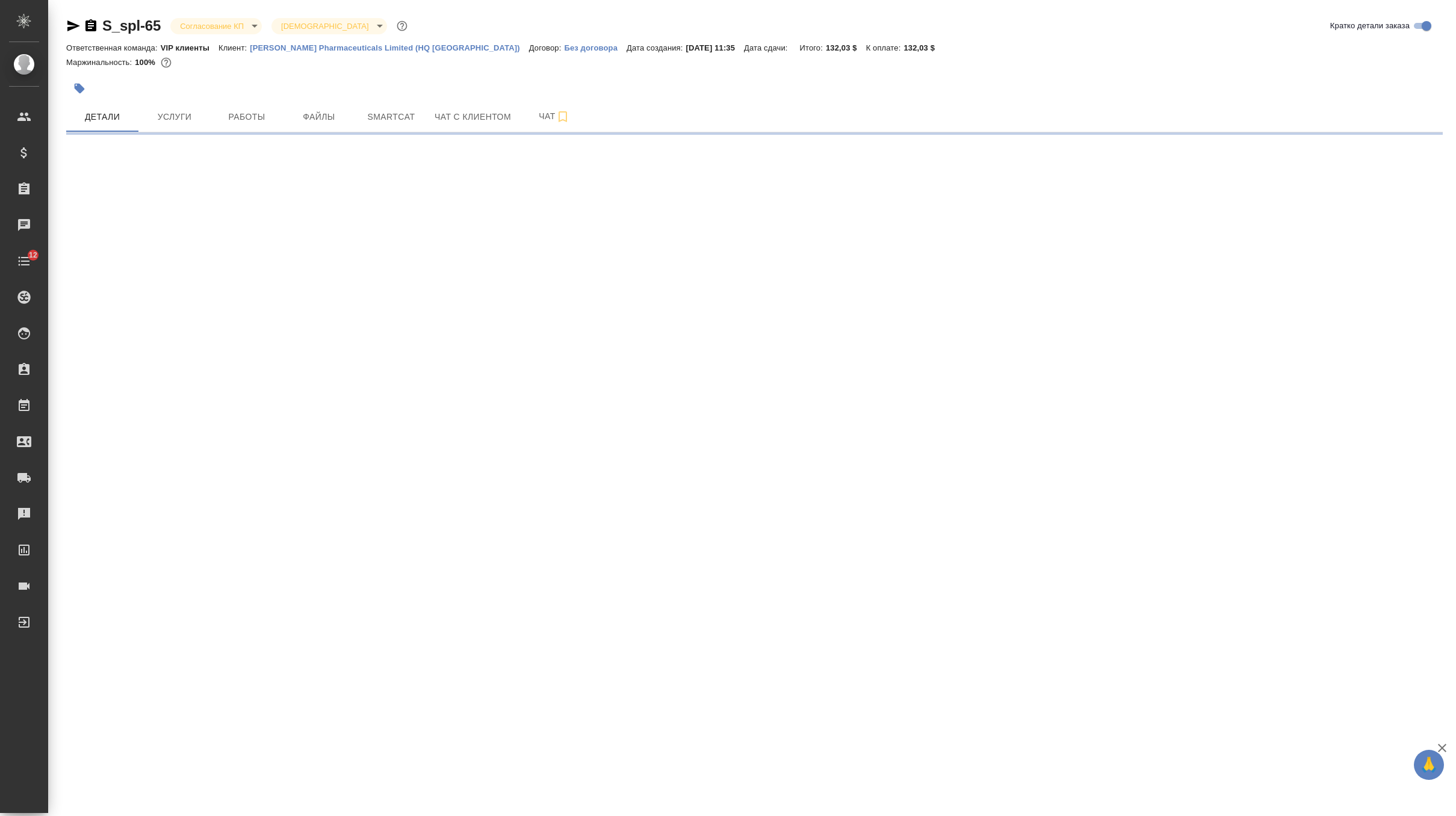
select select "RU"
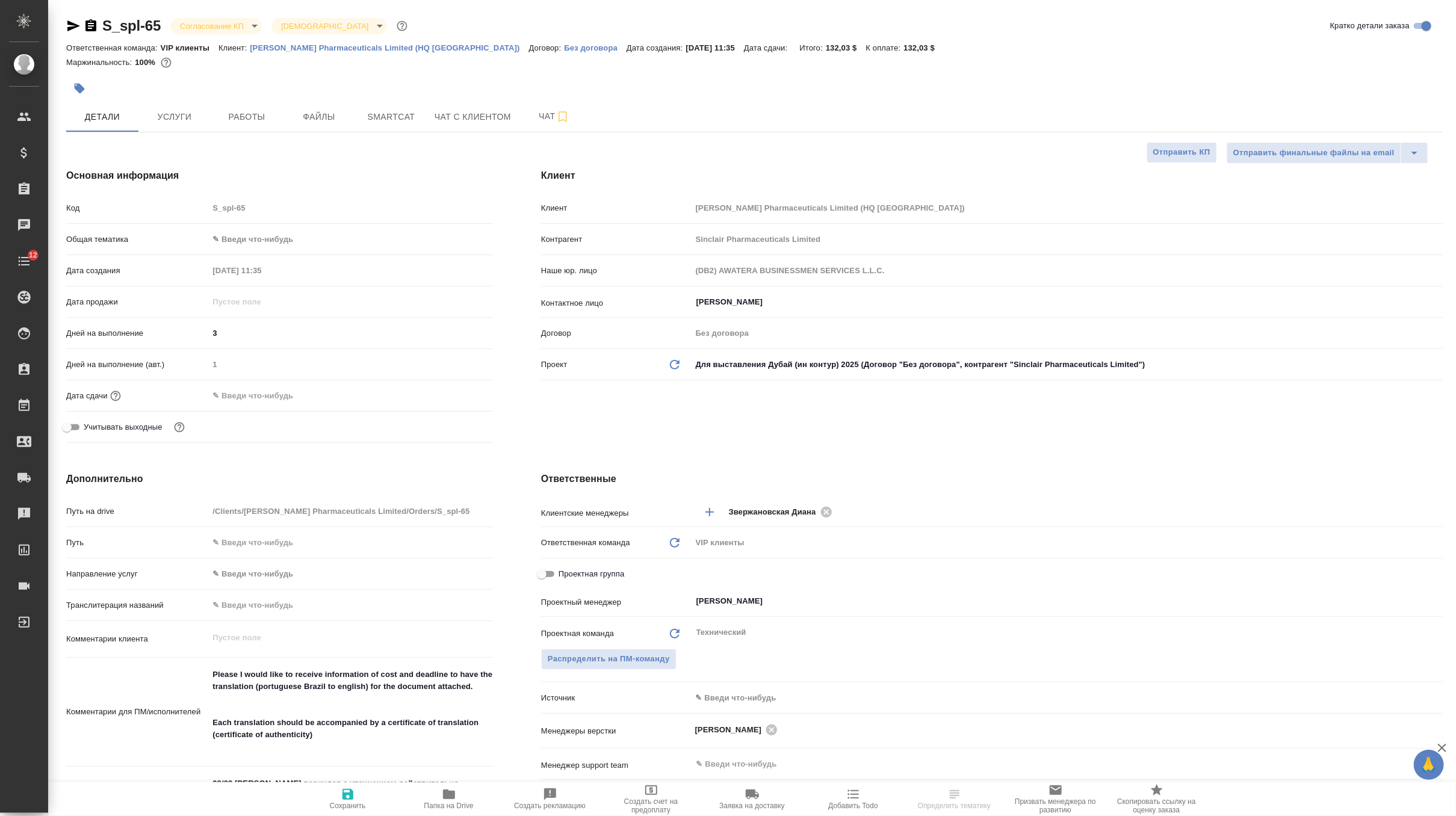
type textarea "x"
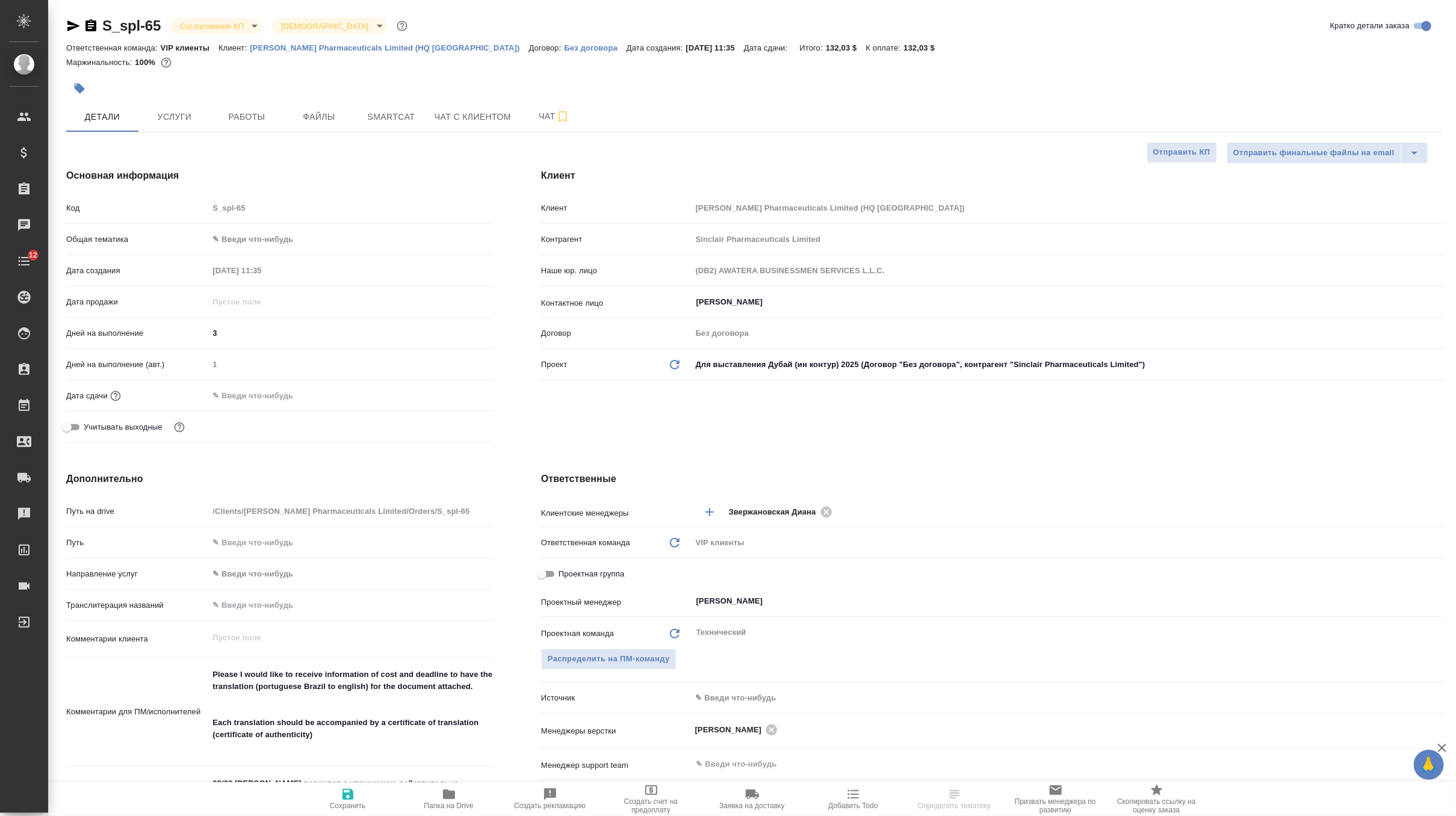
type textarea "x"
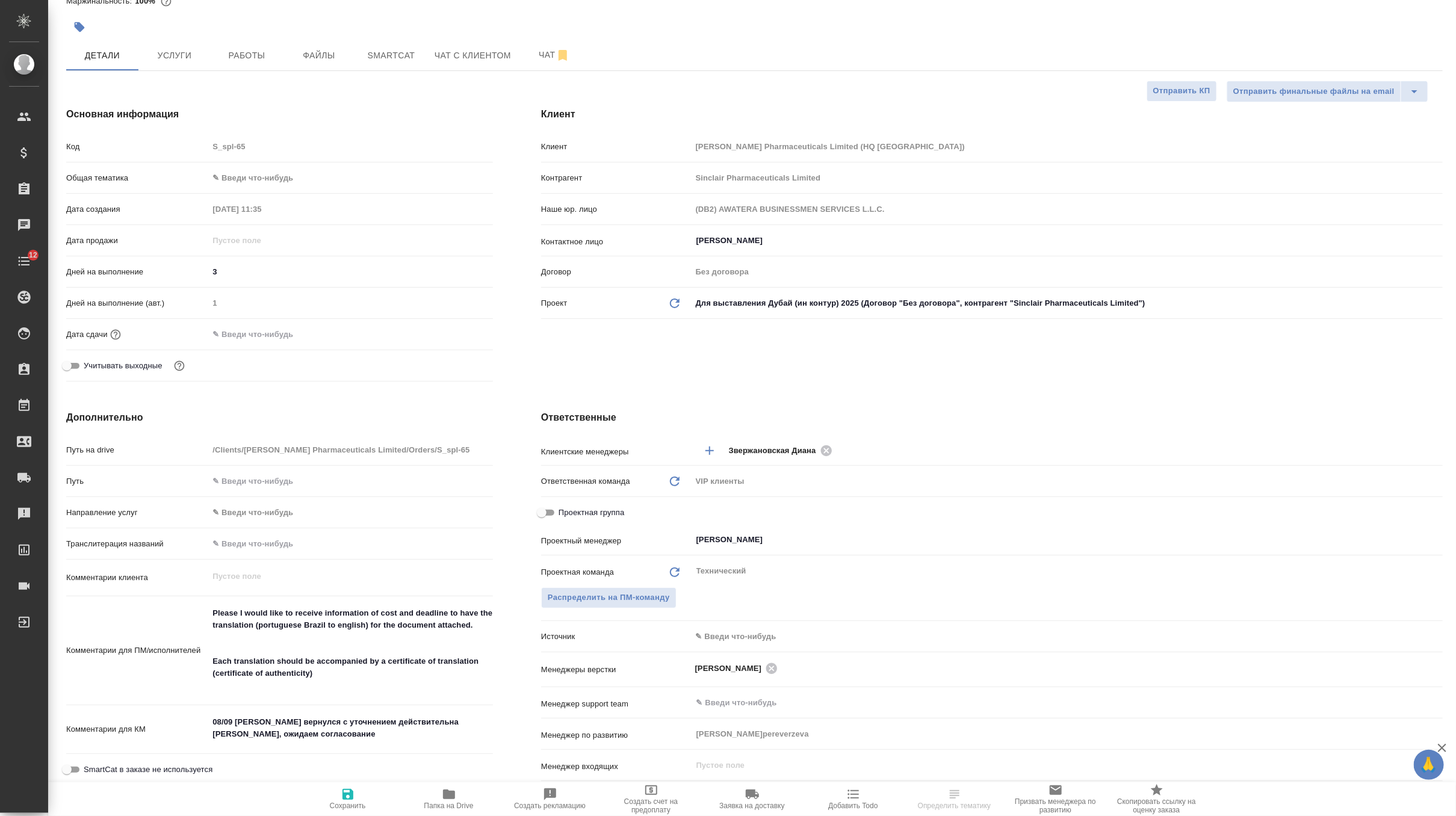
scroll to position [96, 0]
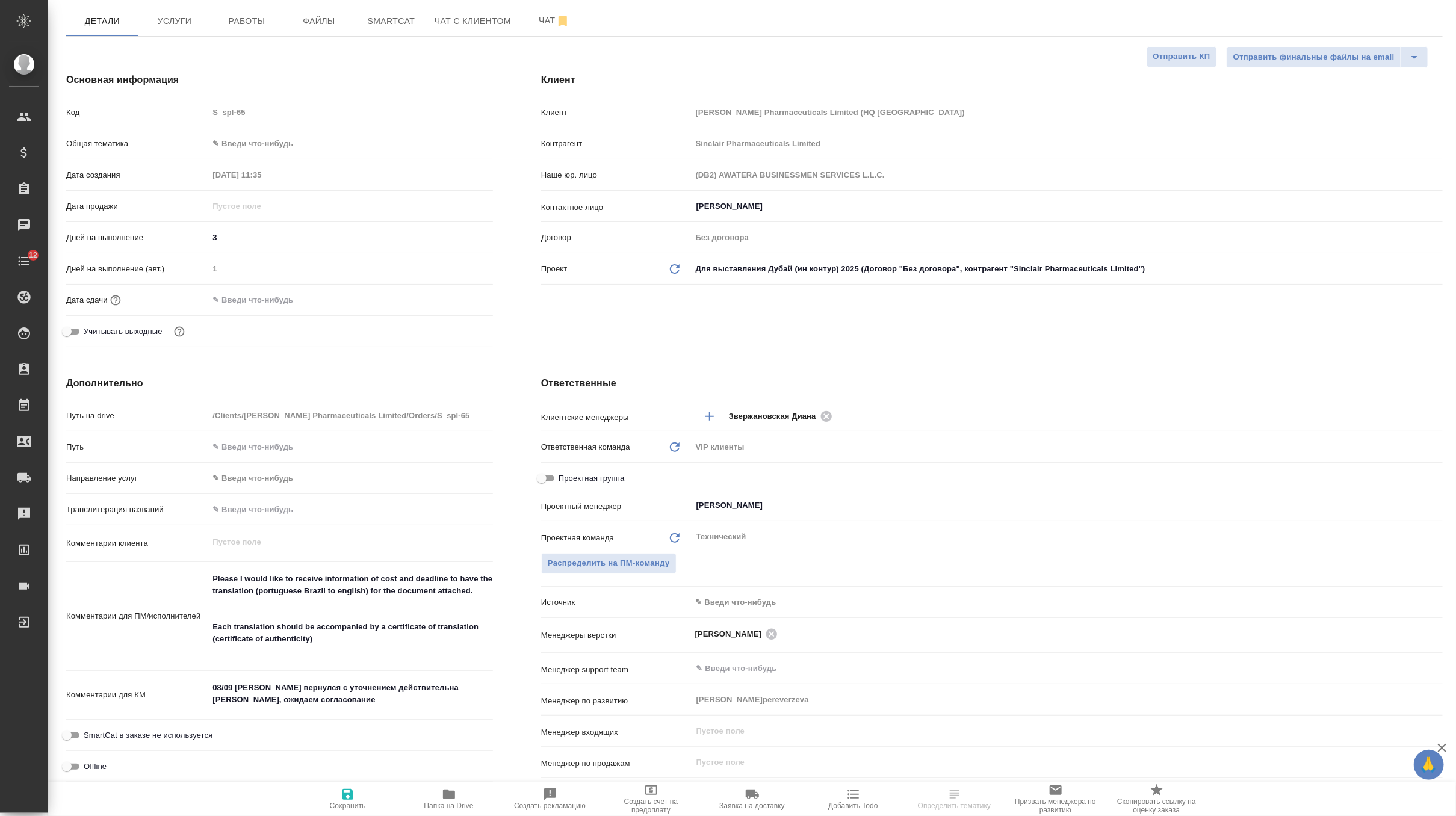
type textarea "x"
drag, startPoint x: 318, startPoint y: 702, endPoint x: 141, endPoint y: 645, distance: 186.0
click at [141, 645] on div "Путь на drive /Clients/Sinclair Pharmaceuticals Limited/Orders/S_spl-65 Путь На…" at bounding box center [279, 612] width 427 height 415
type textarea "x"
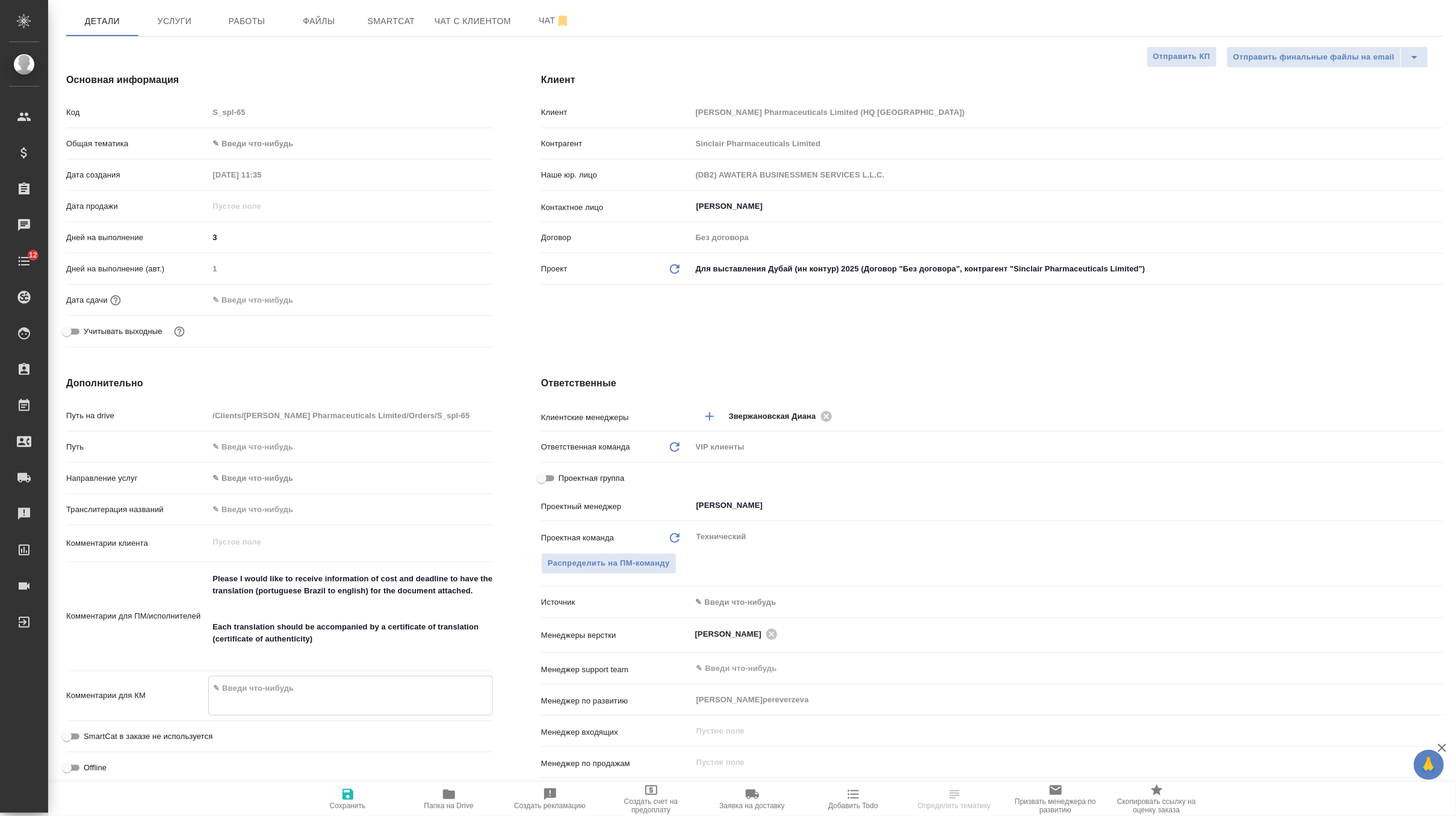
type textarea "x"
select select "RU"
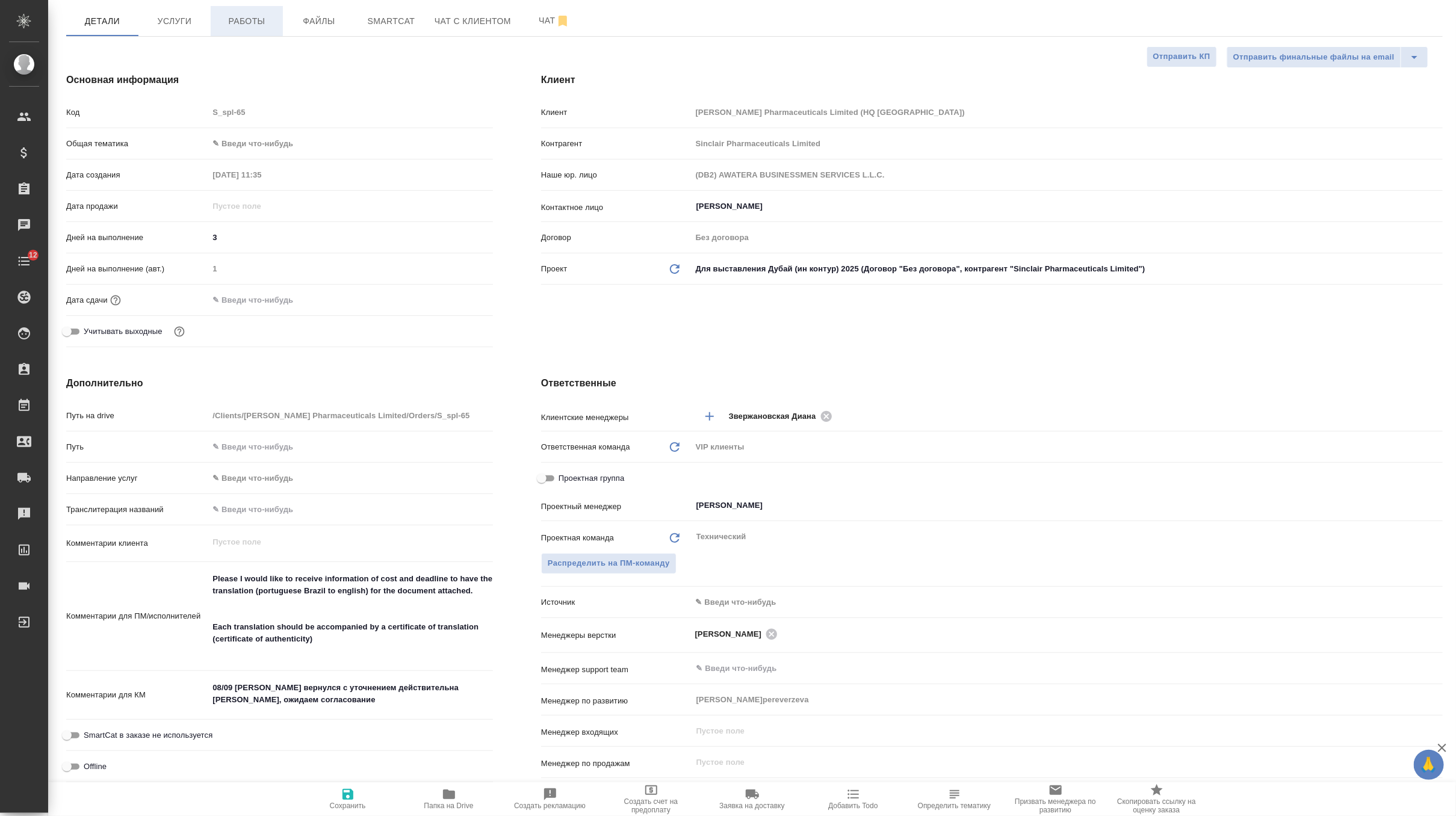
type textarea "x"
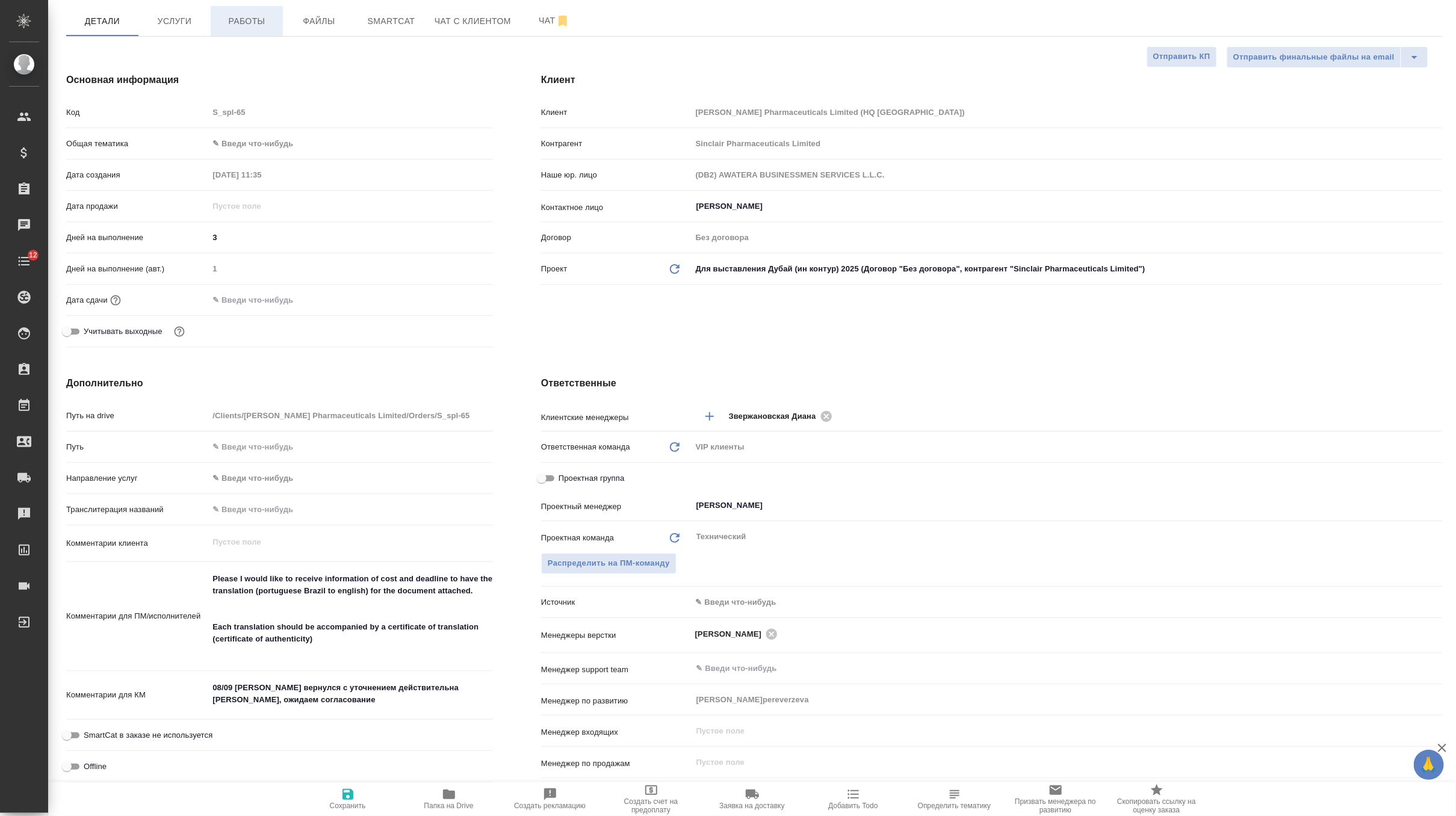
type textarea "x"
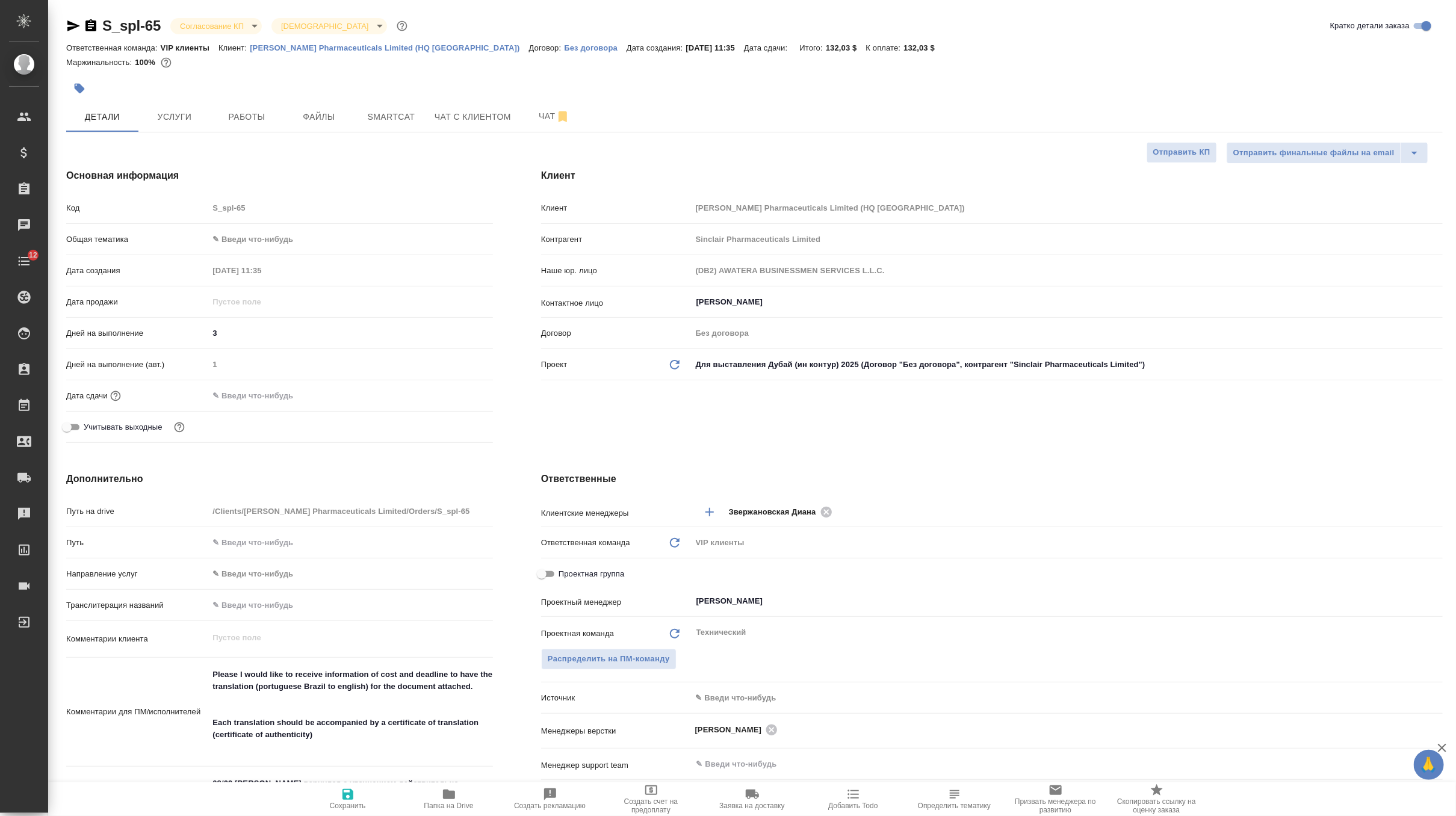
type textarea "x"
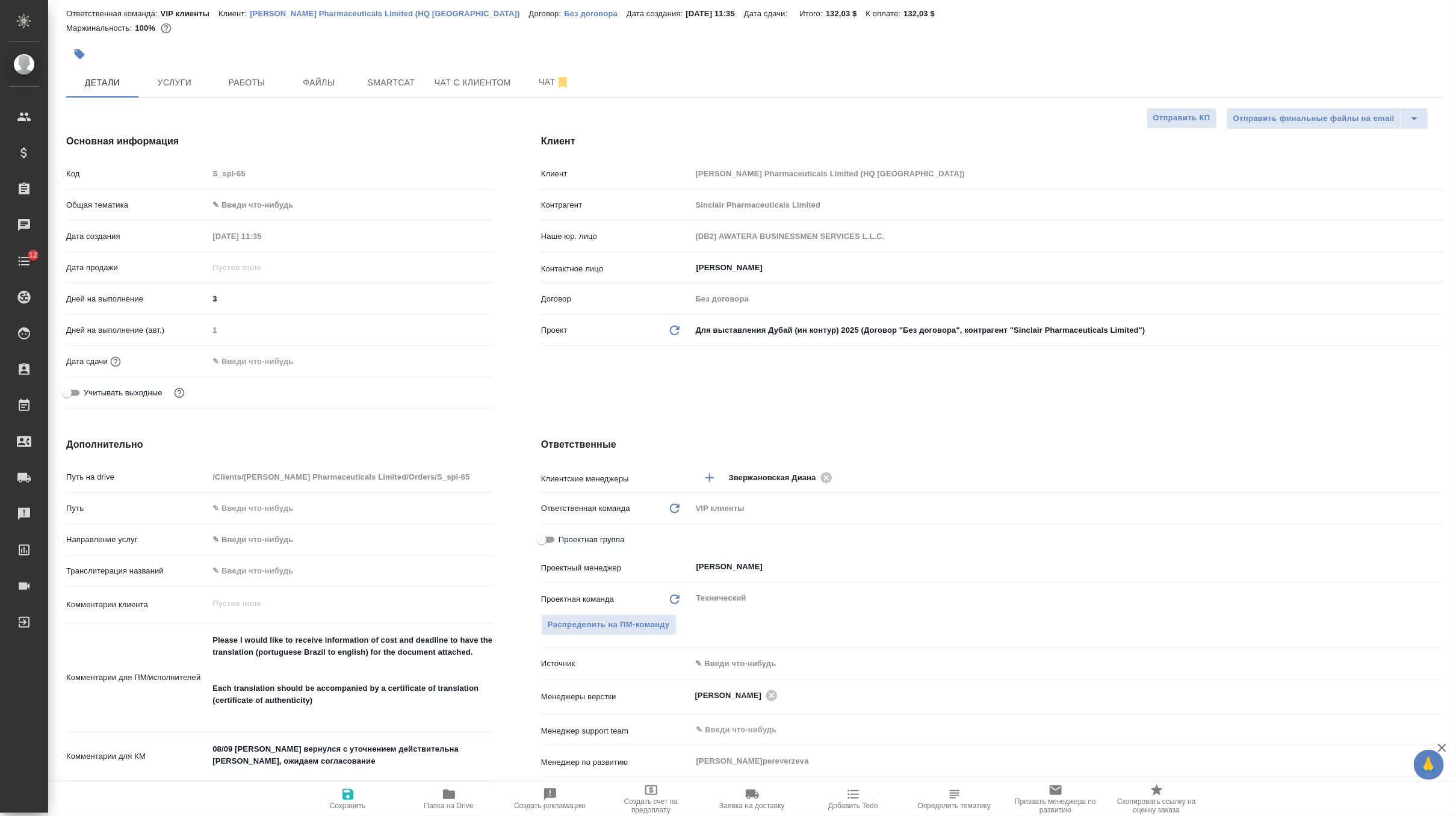
scroll to position [188, 0]
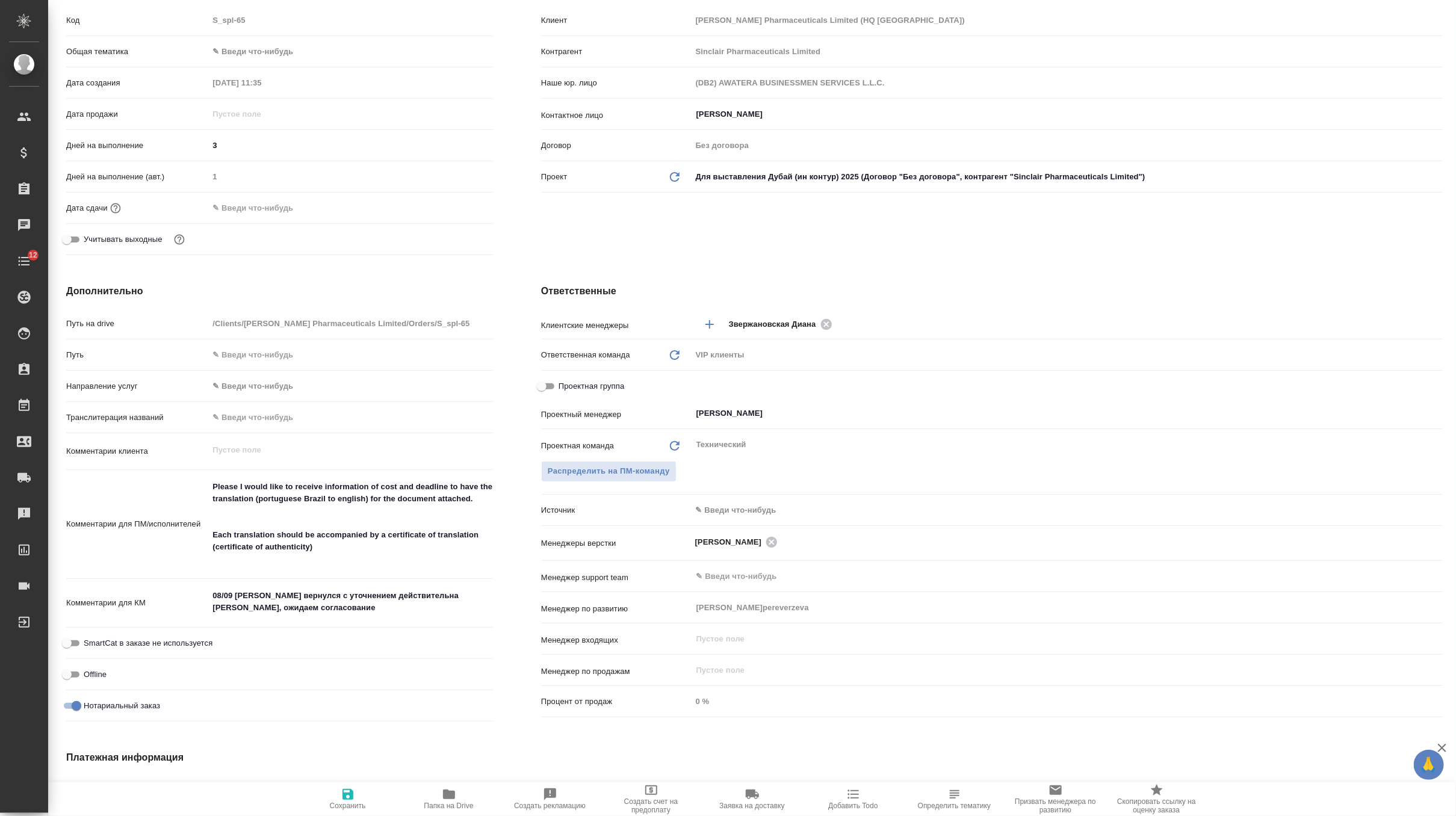
type textarea "x"
drag, startPoint x: 330, startPoint y: 609, endPoint x: 154, endPoint y: 576, distance: 179.1
click at [154, 576] on div "Путь на drive /Clients/Sinclair Pharmaceuticals Limited/Orders/S_spl-65 Путь На…" at bounding box center [279, 520] width 427 height 415
paste textarea "the invoice on behalf of Sinclair Brazil (attached, the data)."
type textarea "x"
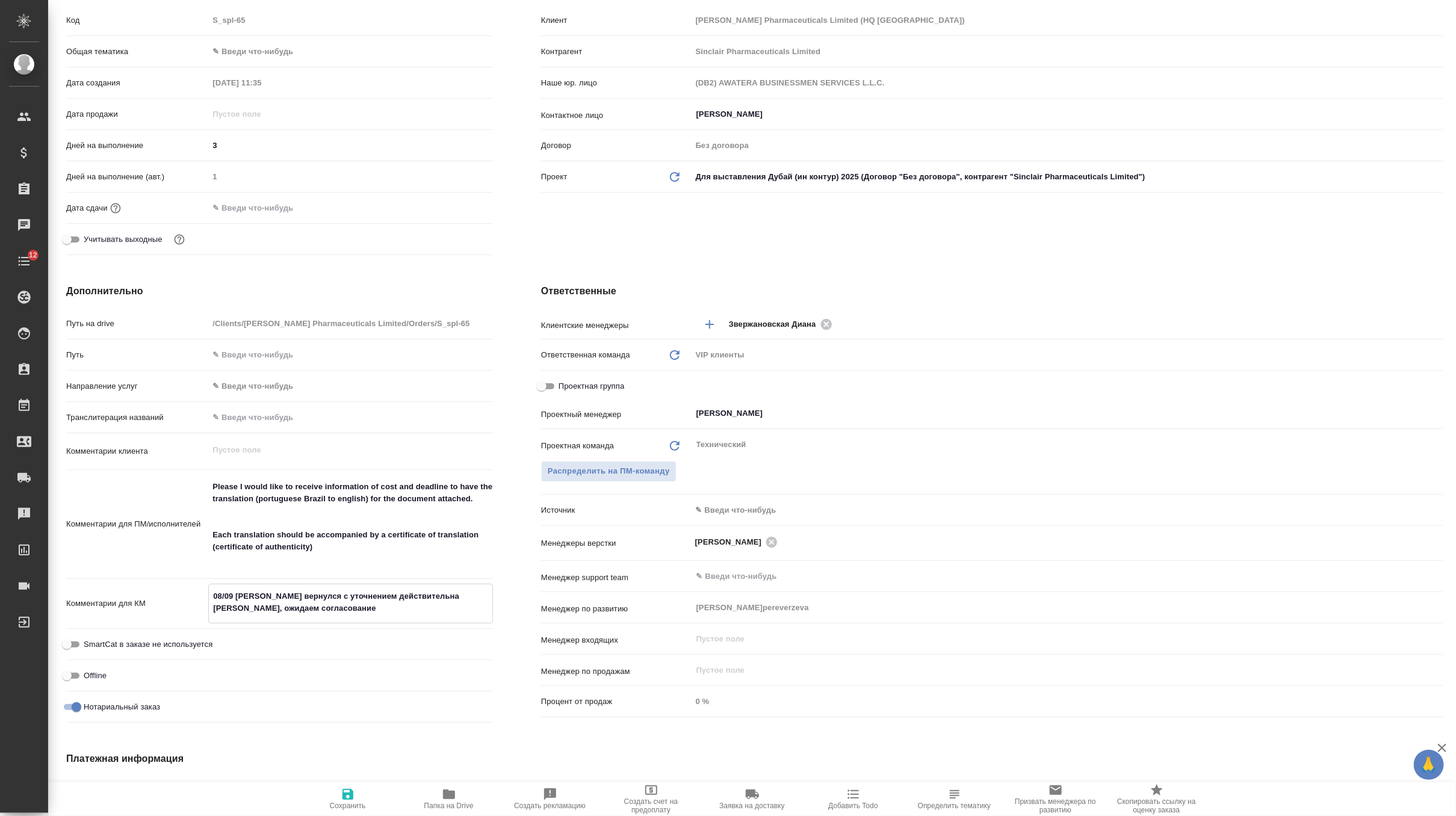
type textarea "x"
type textarea "the invoice on behalf of Sinclair Brazil (attached, the data)."
type textarea "x"
type textarea "the invoice on behalf of Sinclair Brazil (attached, the data)."
type textarea "x"
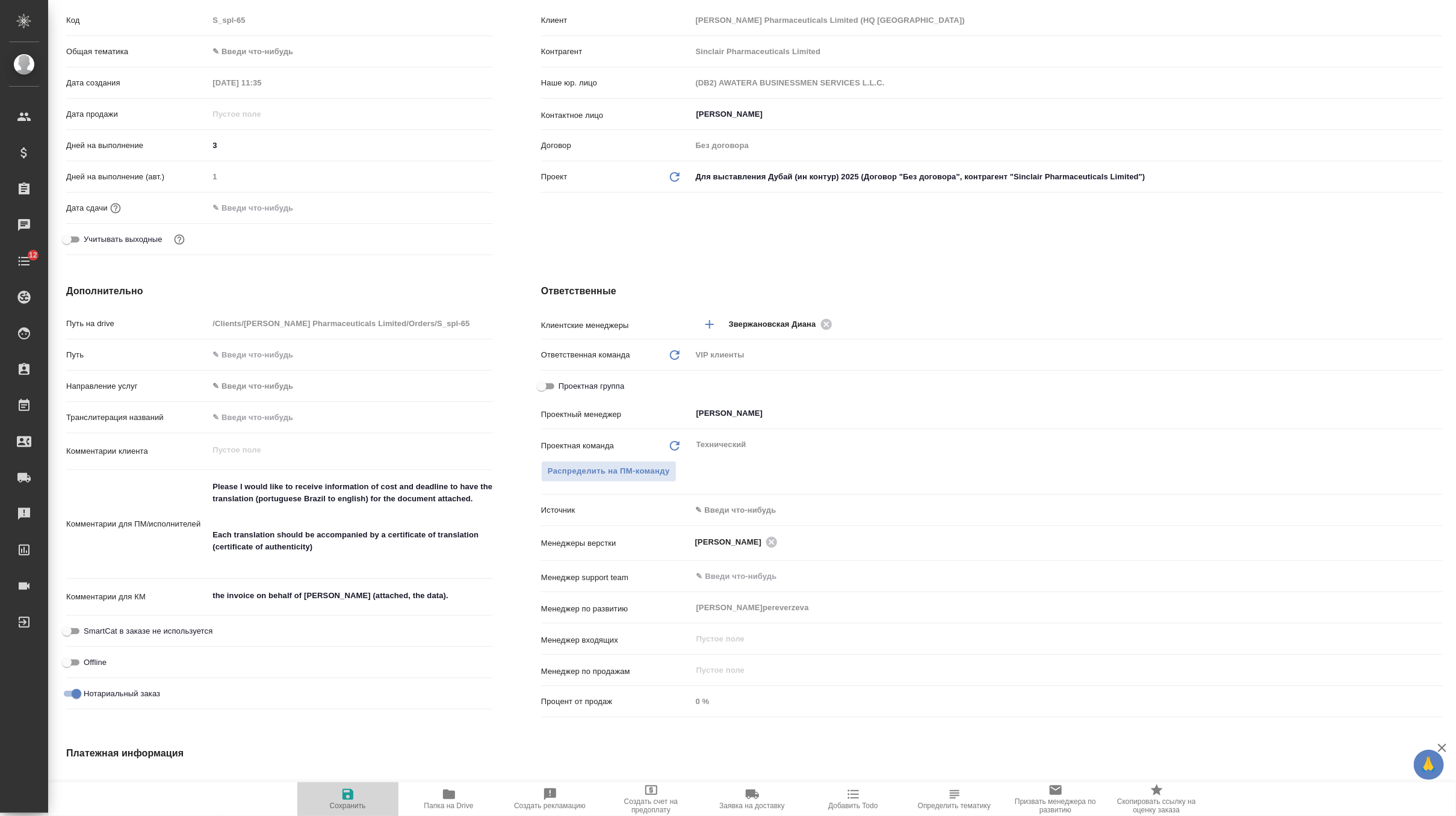
click at [344, 797] on icon "button" at bounding box center [348, 795] width 11 height 11
type textarea "x"
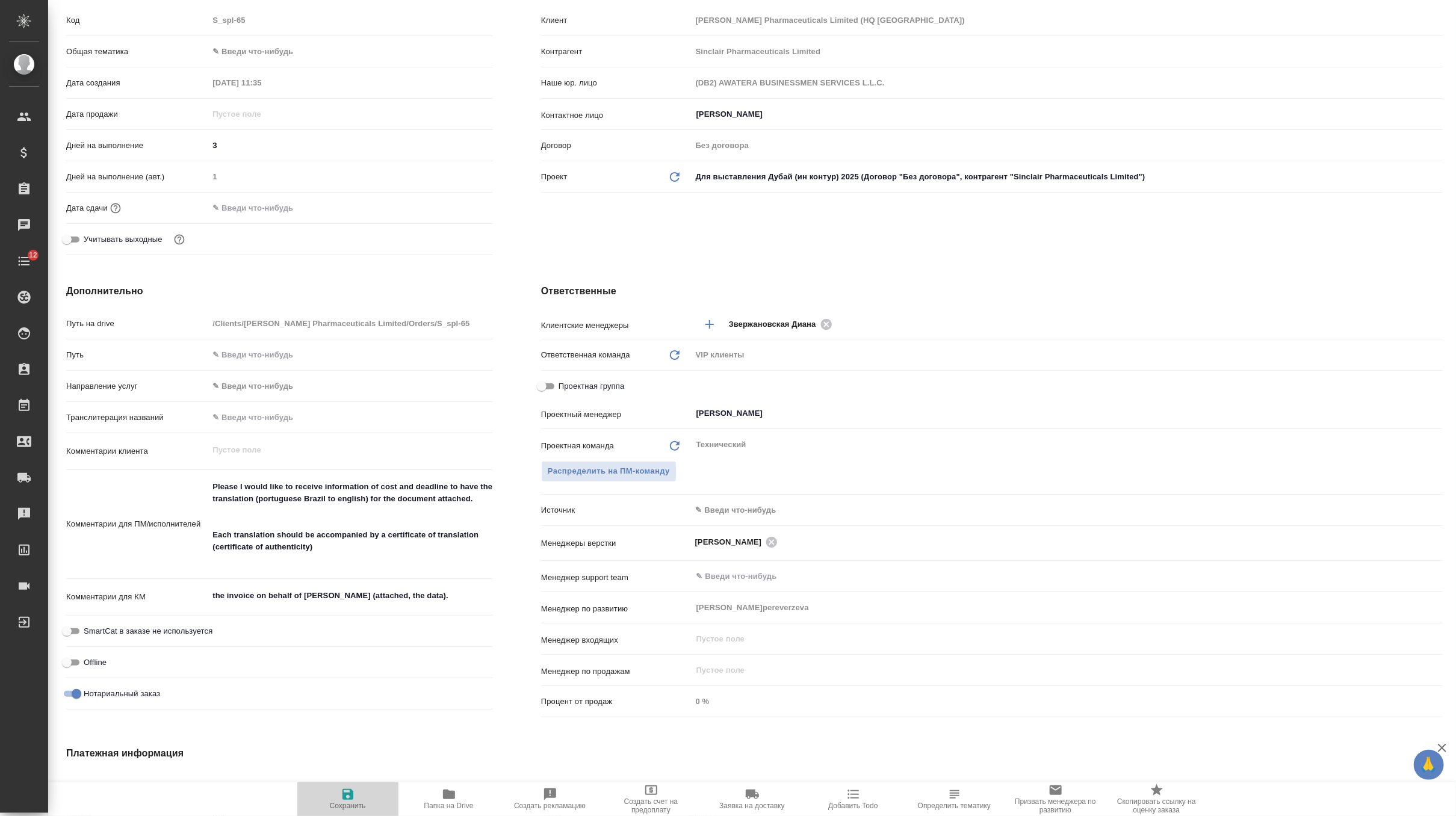
type textarea "x"
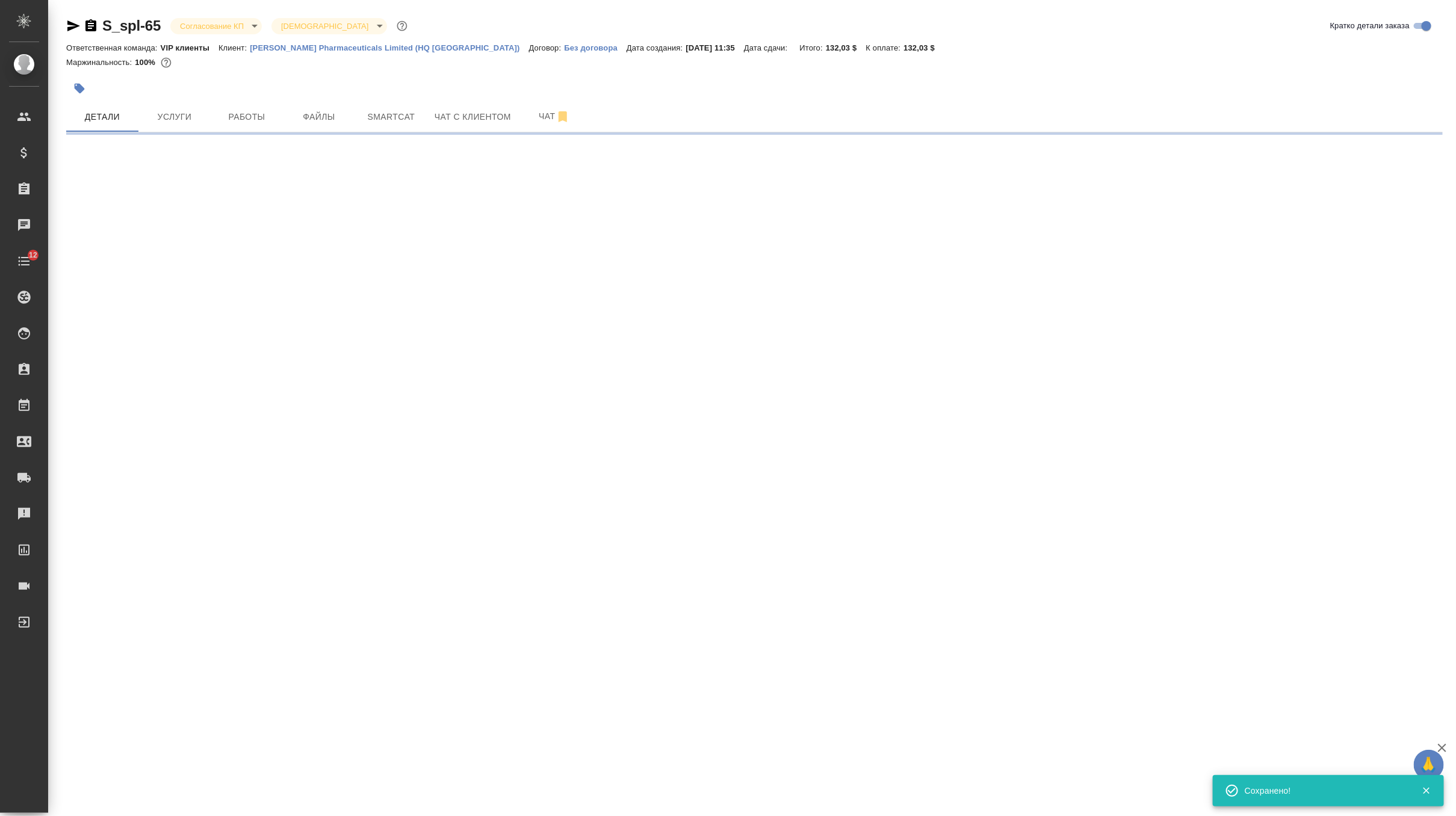
scroll to position [0, 0]
select select "RU"
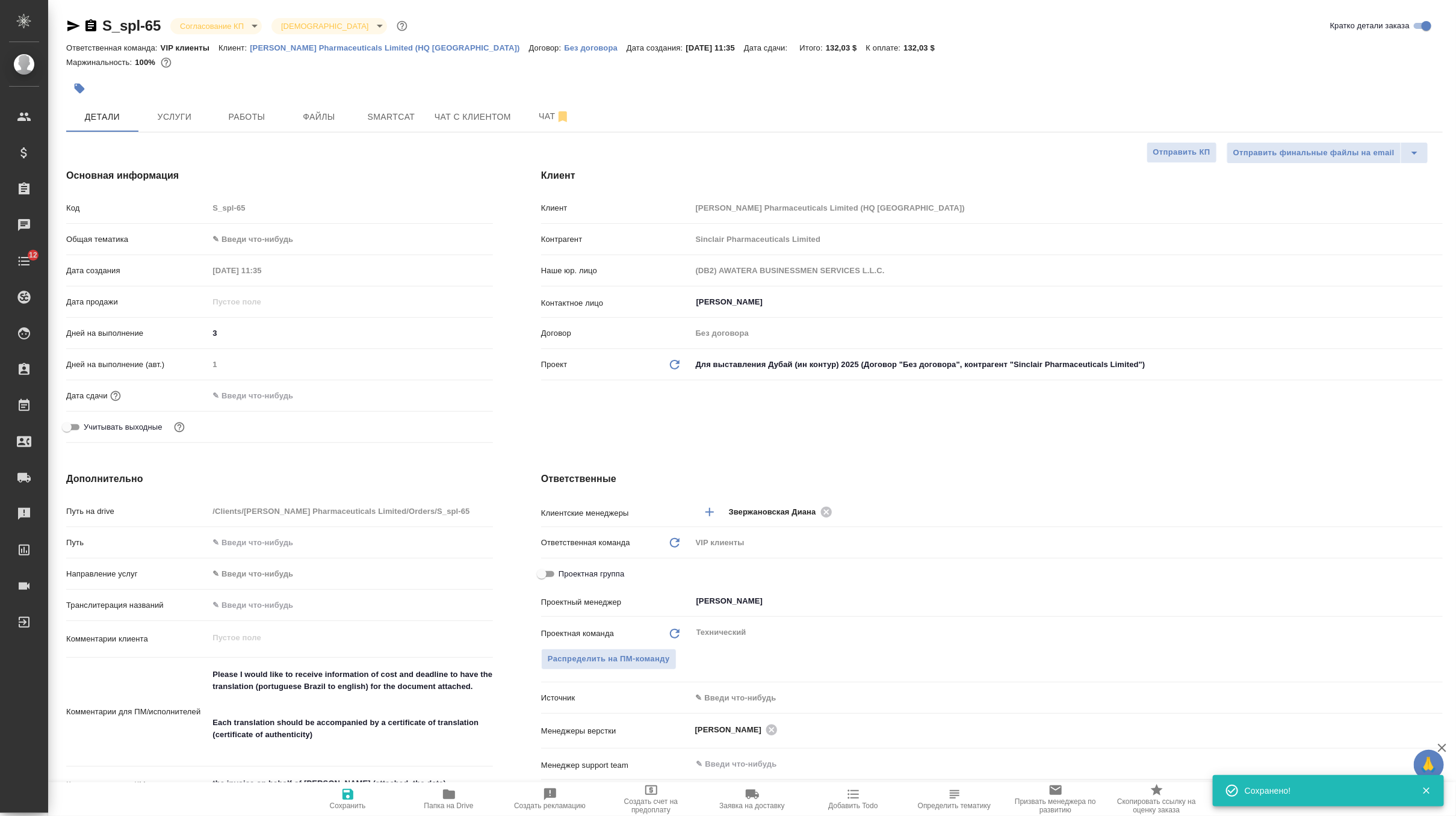
type textarea "x"
click at [326, 121] on span "Файлы" at bounding box center [319, 117] width 58 height 15
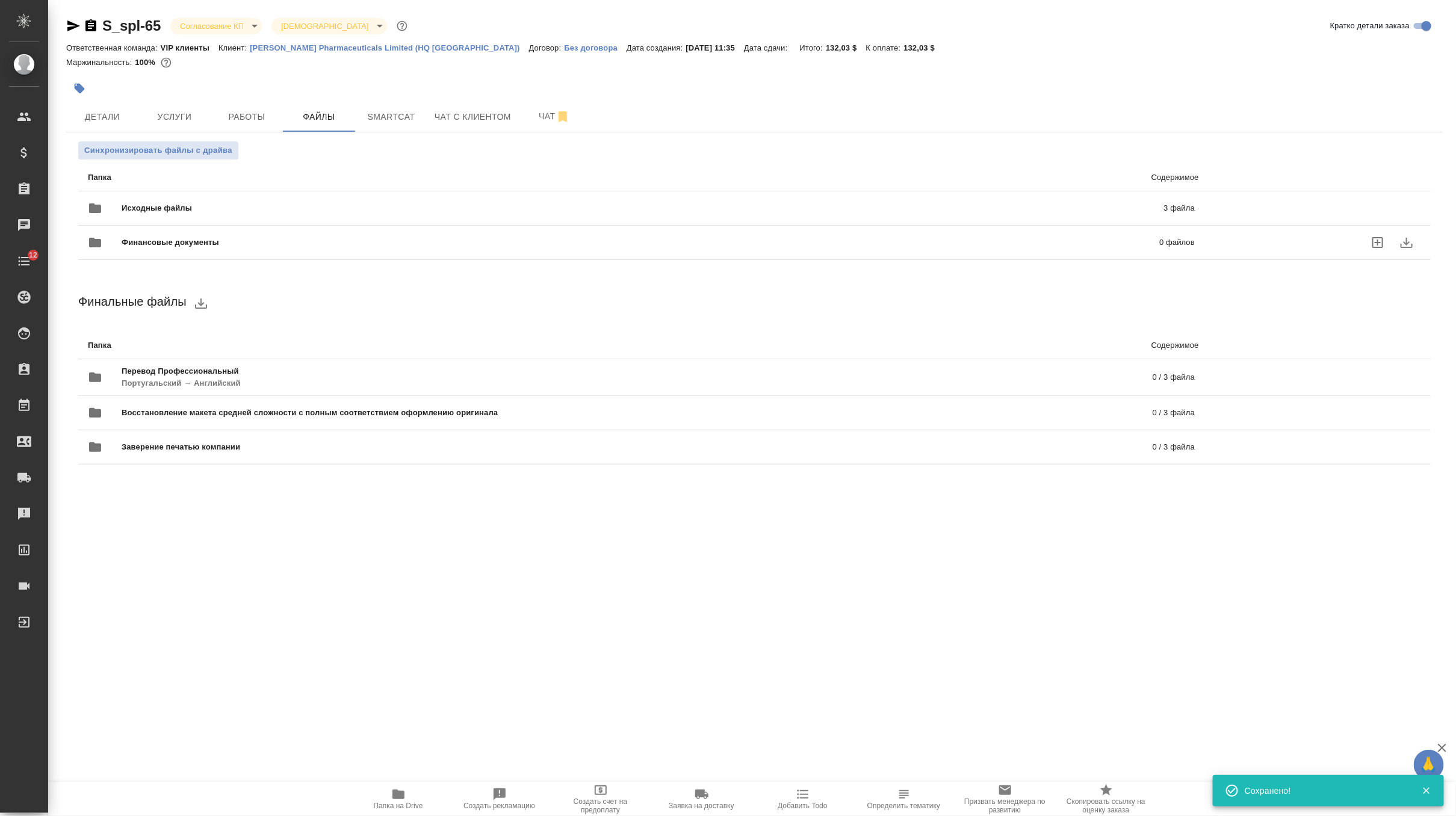
click at [227, 240] on span "Финансовые документы" at bounding box center [405, 242] width 568 height 12
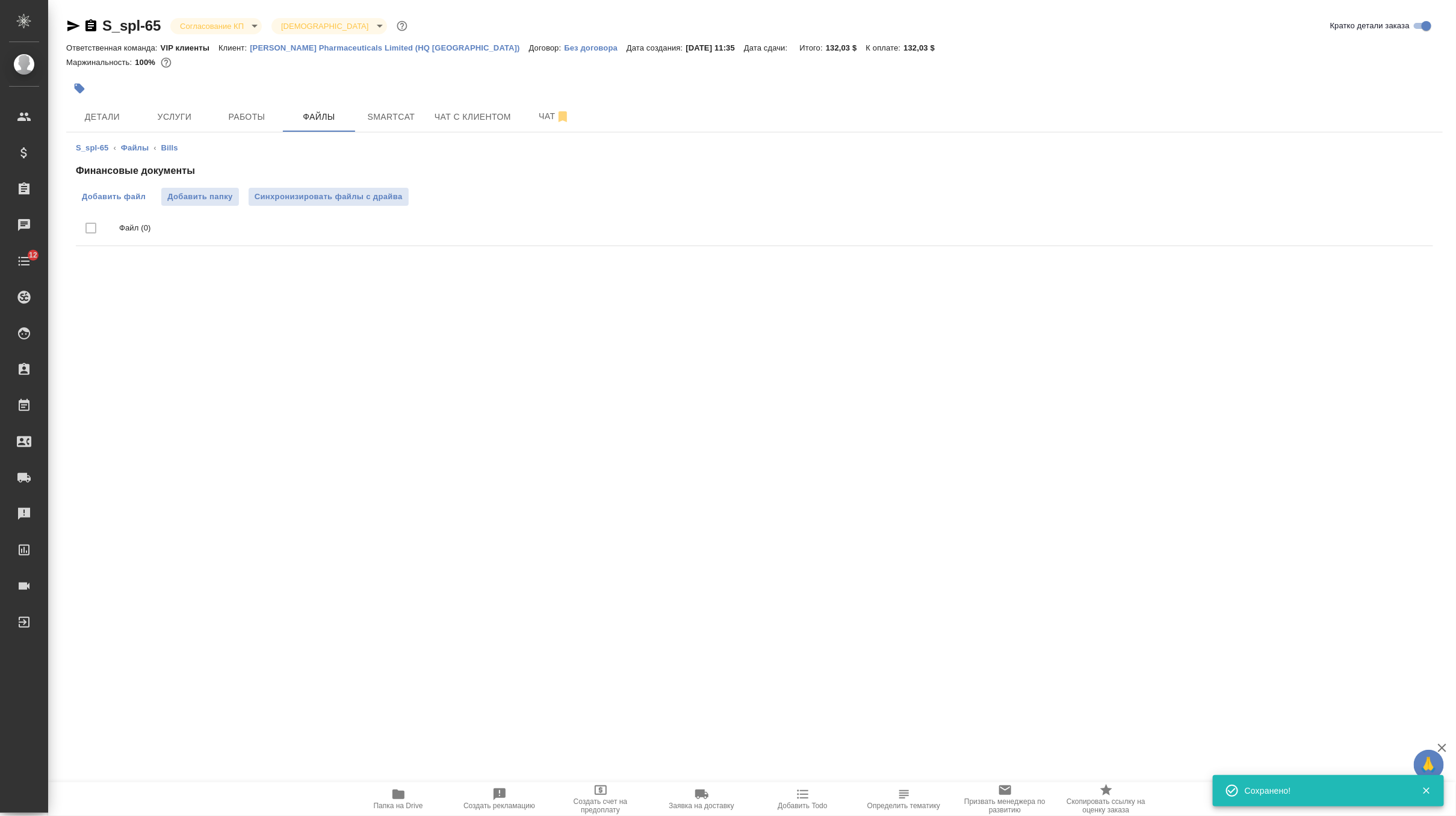
click at [134, 190] on span "Добавить файл" at bounding box center [114, 196] width 64 height 12
click at [0, 0] on input "Добавить файл" at bounding box center [0, 0] width 0 height 0
click at [235, 17] on body "🙏 .cls-1 fill:#fff; AWATERA Zverzhanovskaya Diana Клиенты Спецификации Заказы 0…" at bounding box center [728, 408] width 1456 height 816
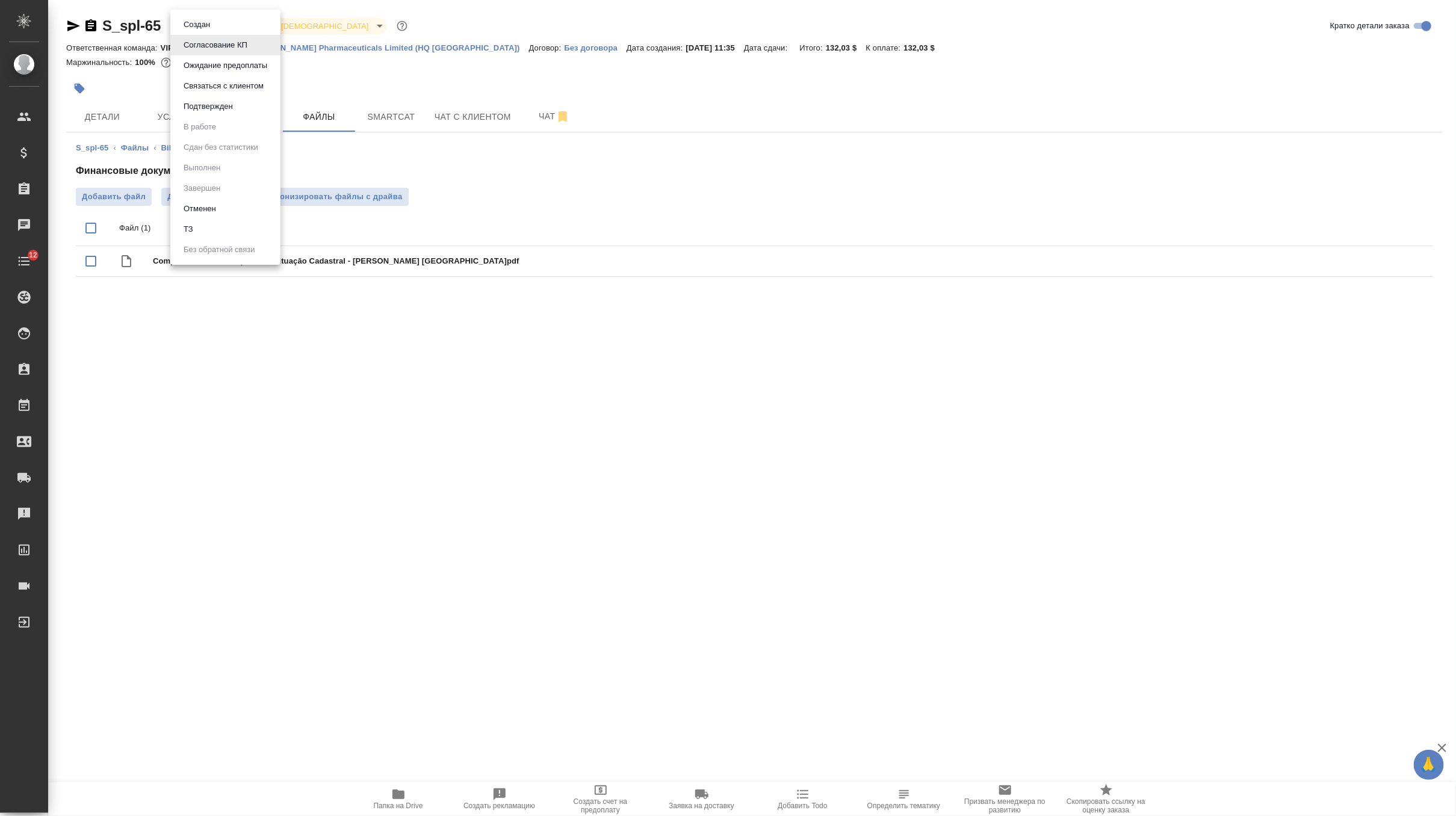
click at [223, 107] on button "Подтвержден" at bounding box center [208, 106] width 57 height 13
click at [111, 114] on span "Детали" at bounding box center [103, 117] width 58 height 15
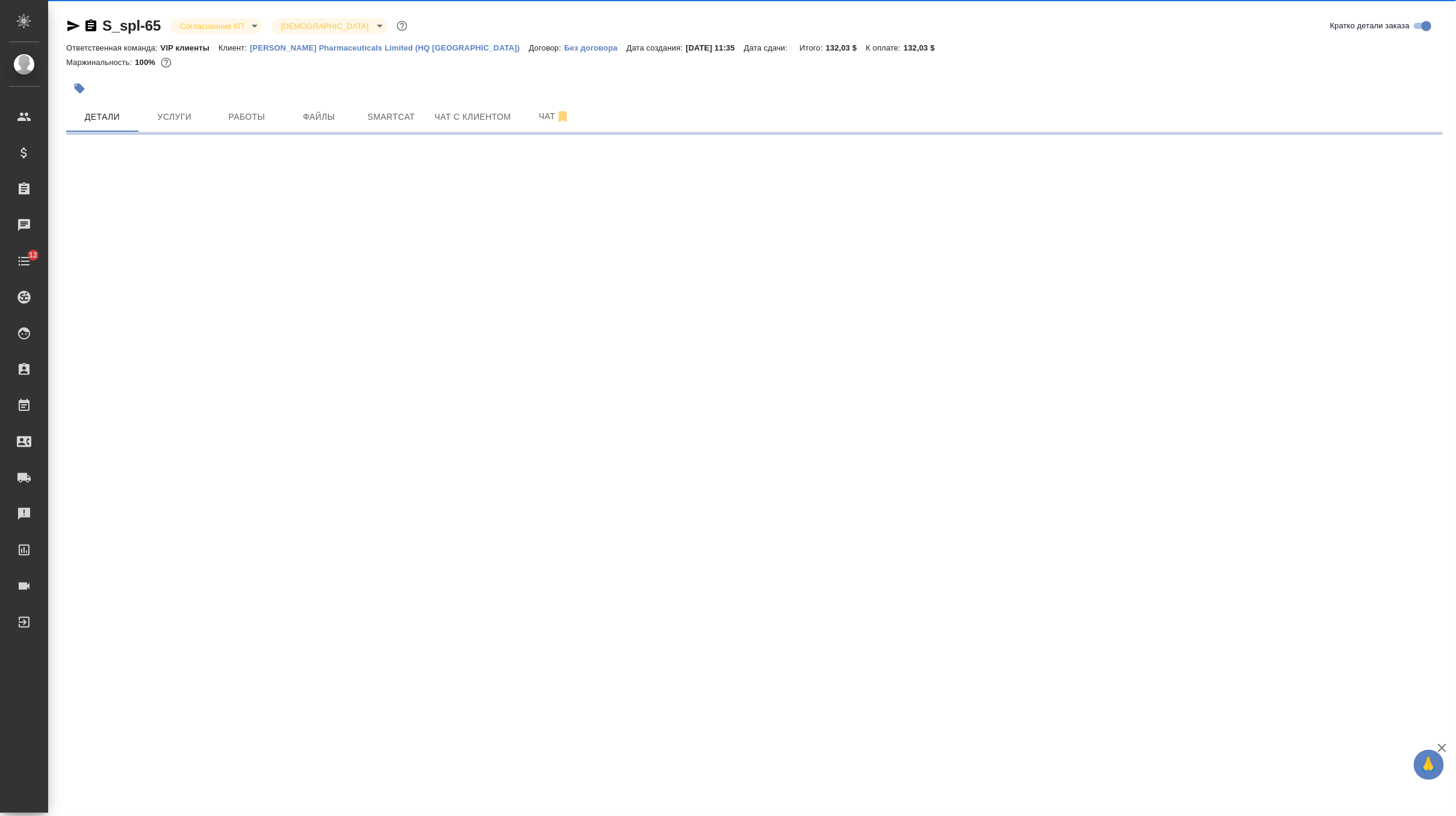
select select "RU"
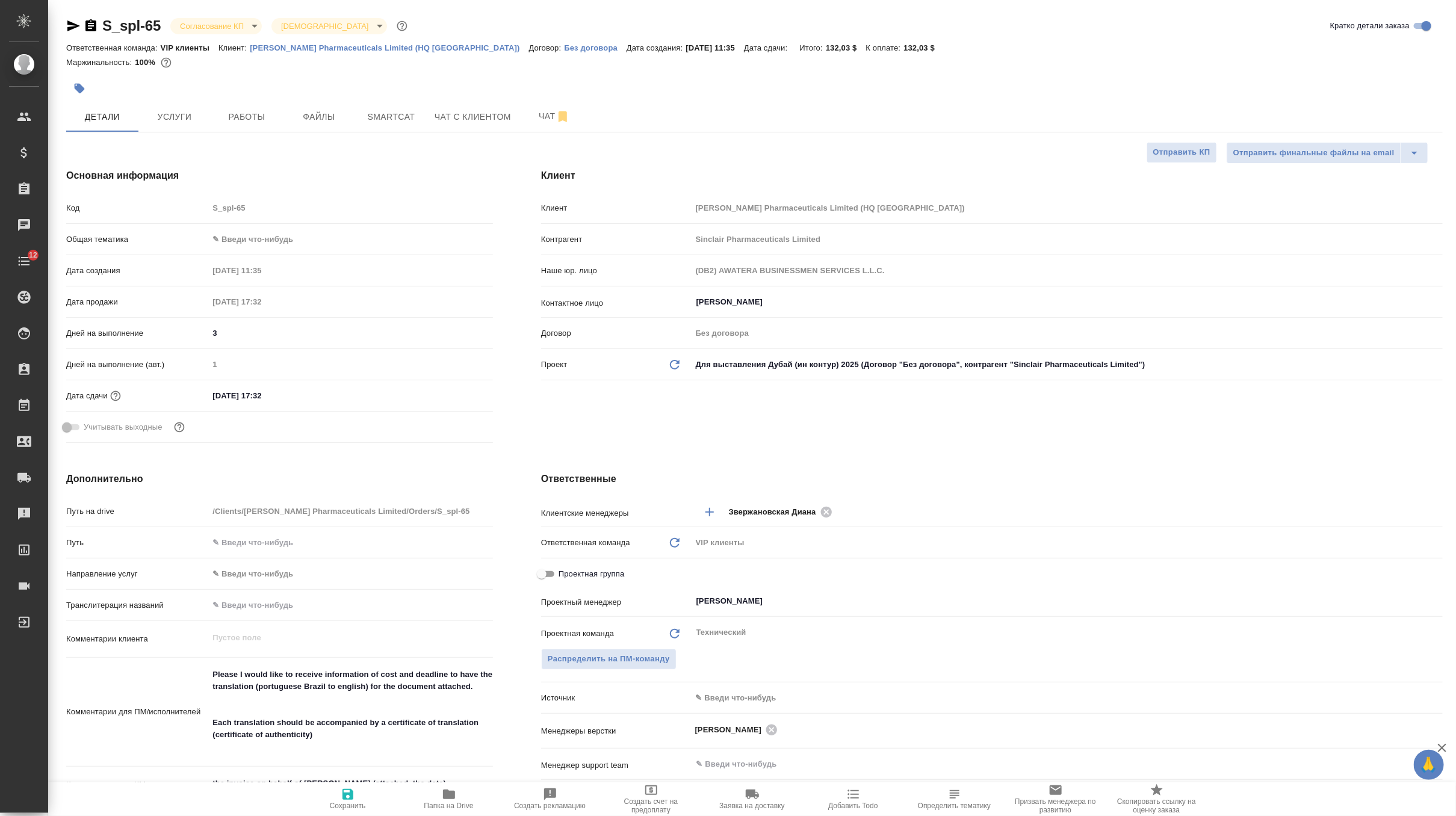
type textarea "x"
select select "RU"
type textarea "x"
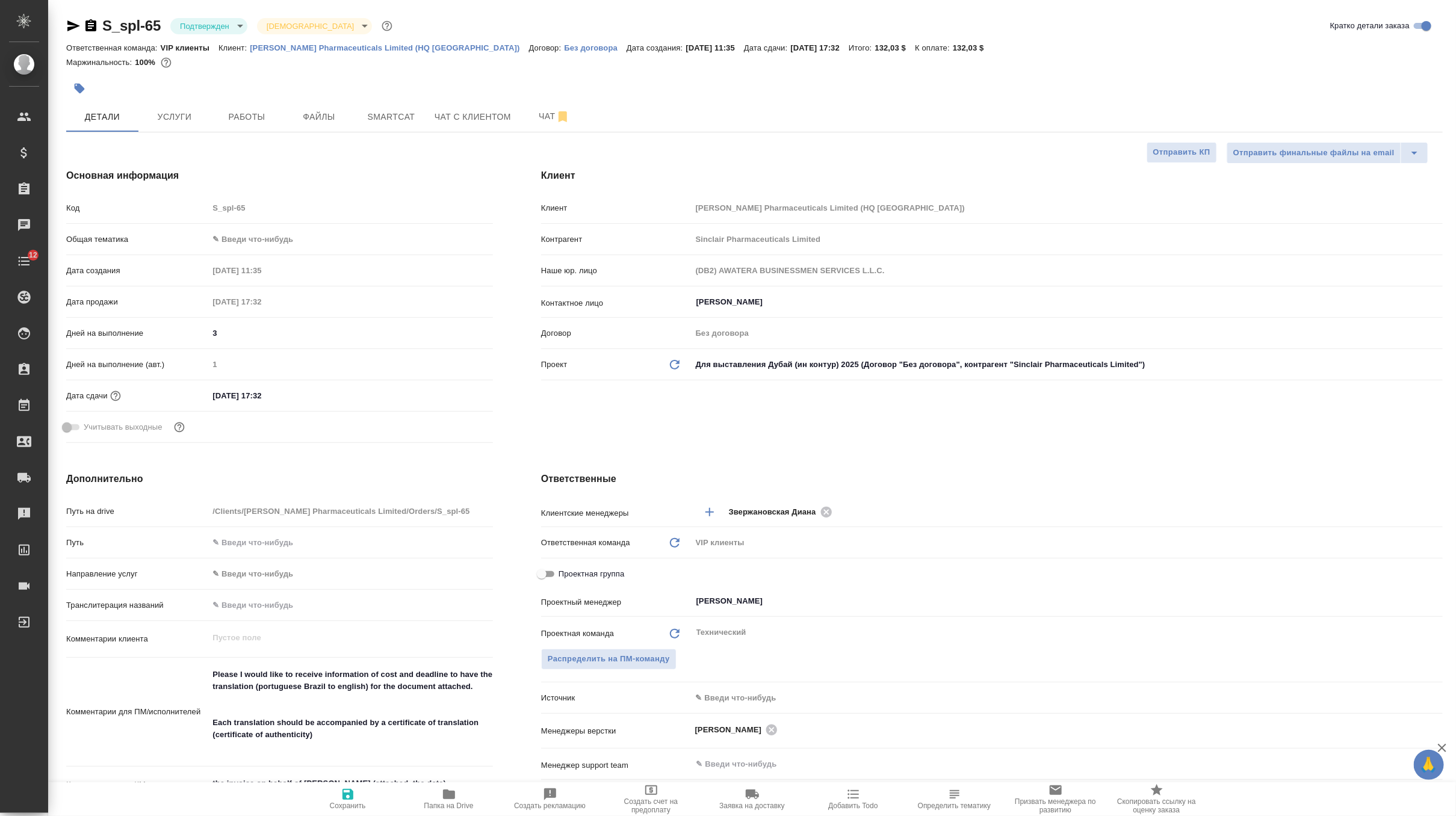
type textarea "x"
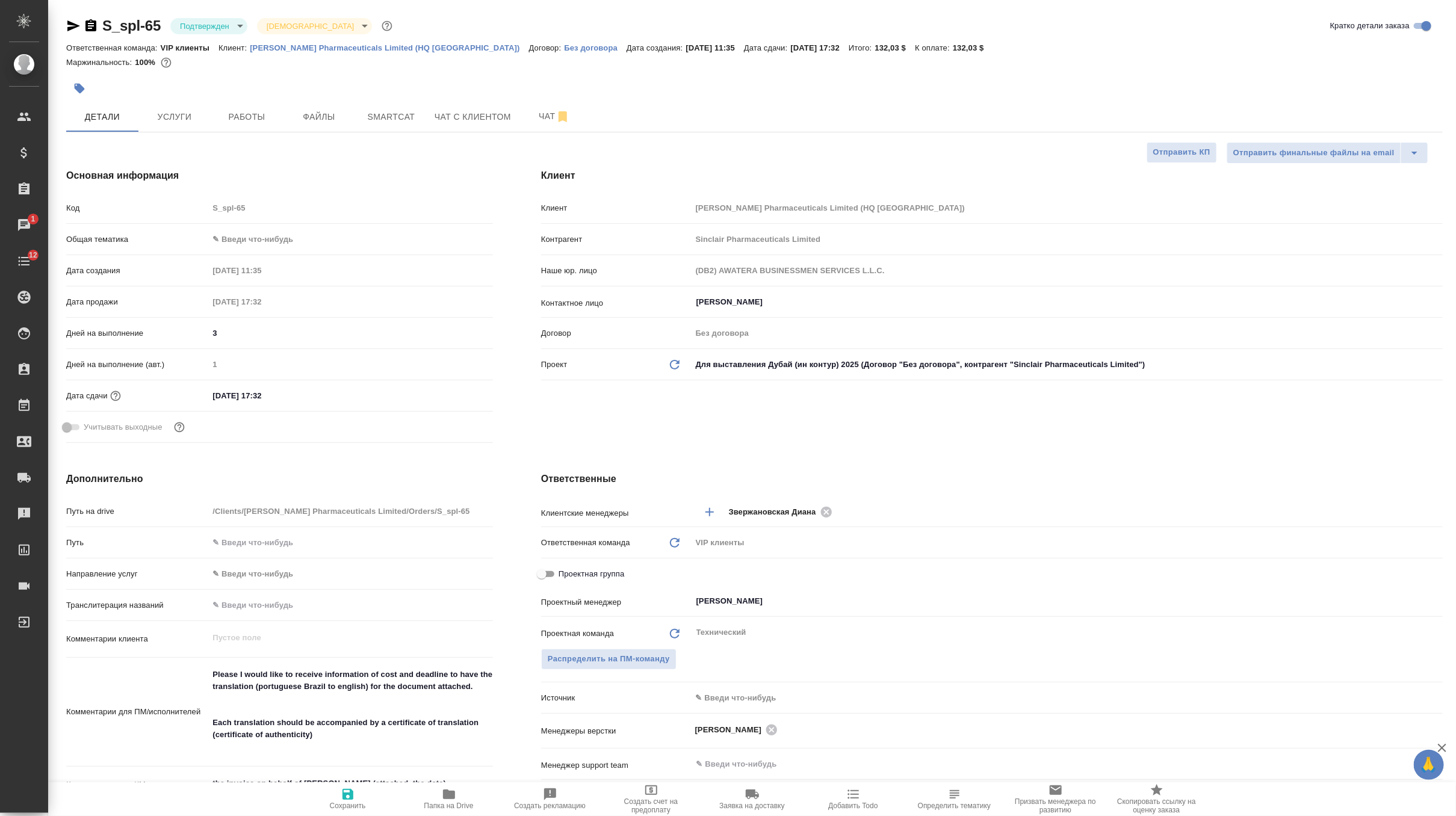
type textarea "x"
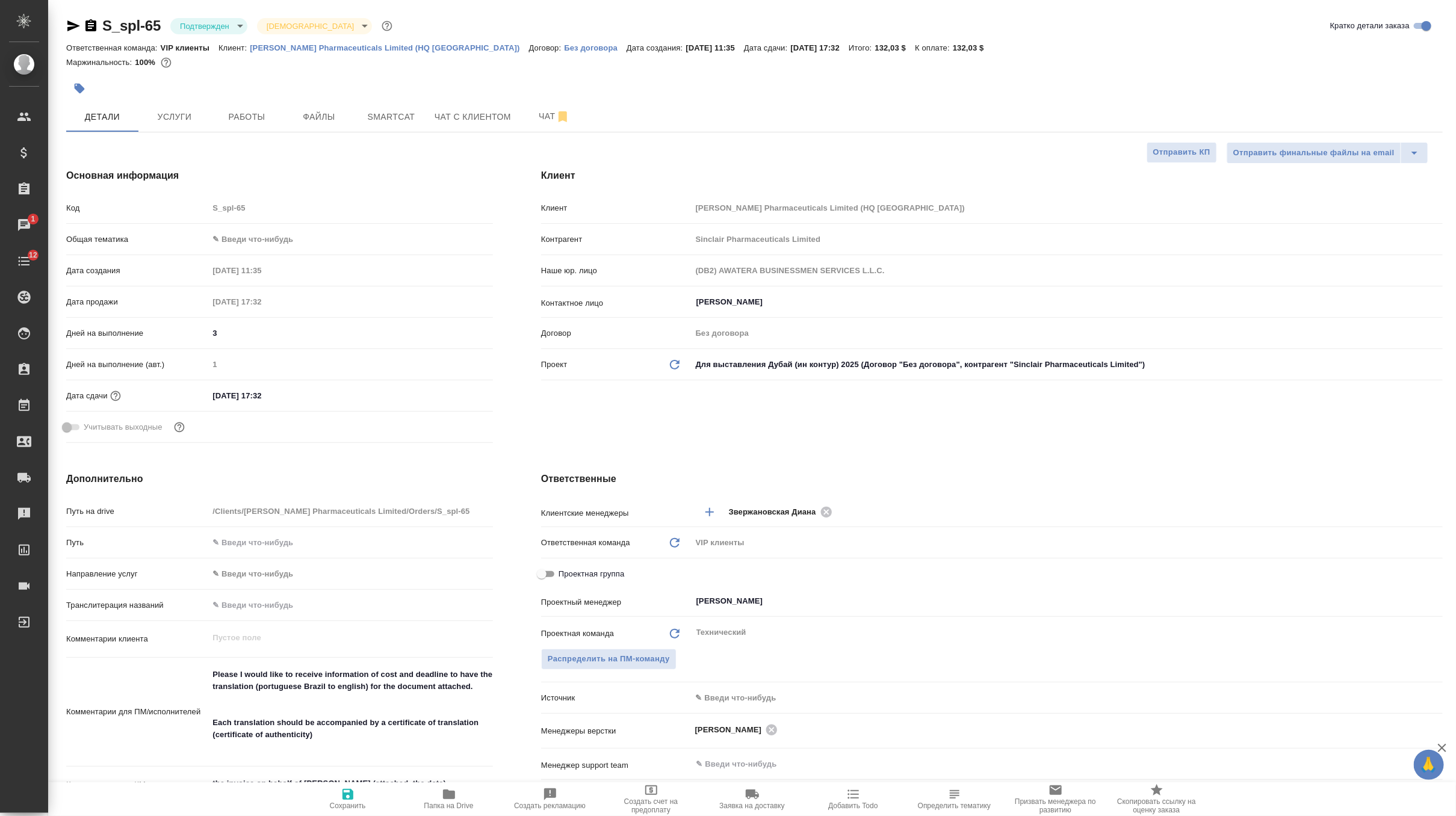
type textarea "x"
click at [282, 396] on input "15.09.2025 17:32" at bounding box center [261, 396] width 106 height 18
click at [455, 394] on icon "button" at bounding box center [458, 394] width 14 height 14
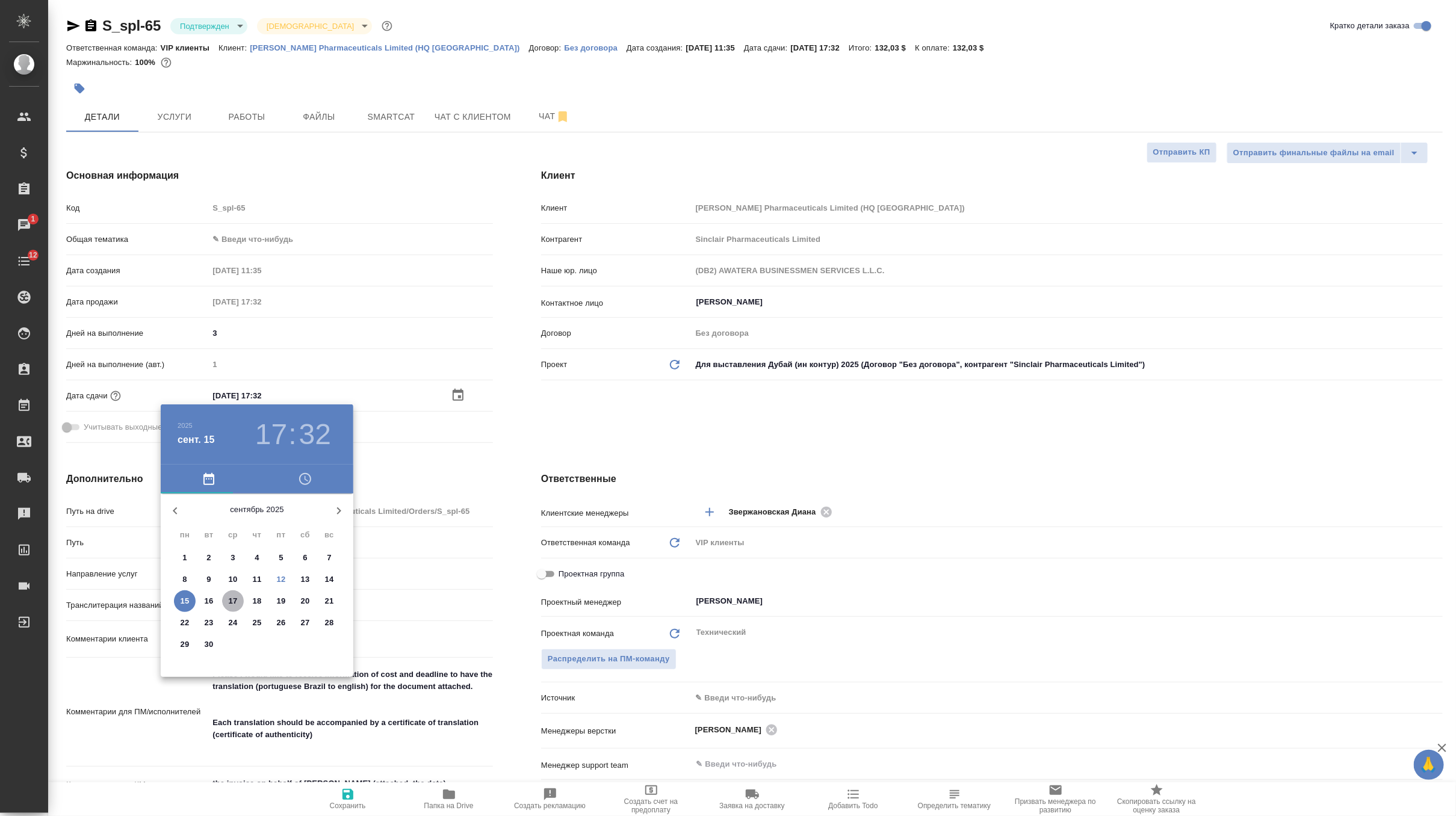
click at [233, 600] on p "17" at bounding box center [233, 601] width 9 height 12
type input "17.09.2025 17:32"
type textarea "x"
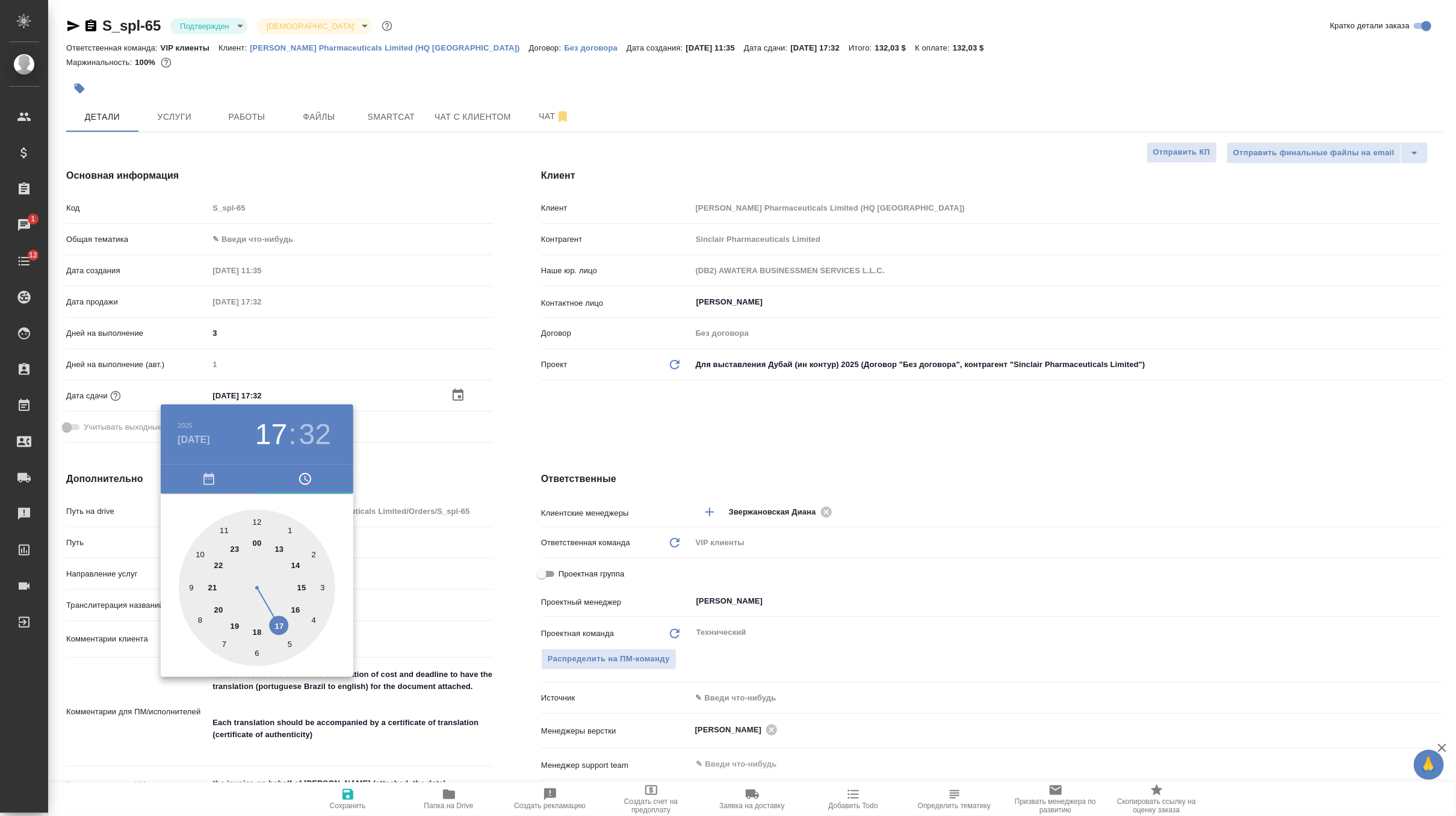
click at [233, 621] on div at bounding box center [257, 588] width 157 height 157
type input "17.09.2025 19:32"
type textarea "x"
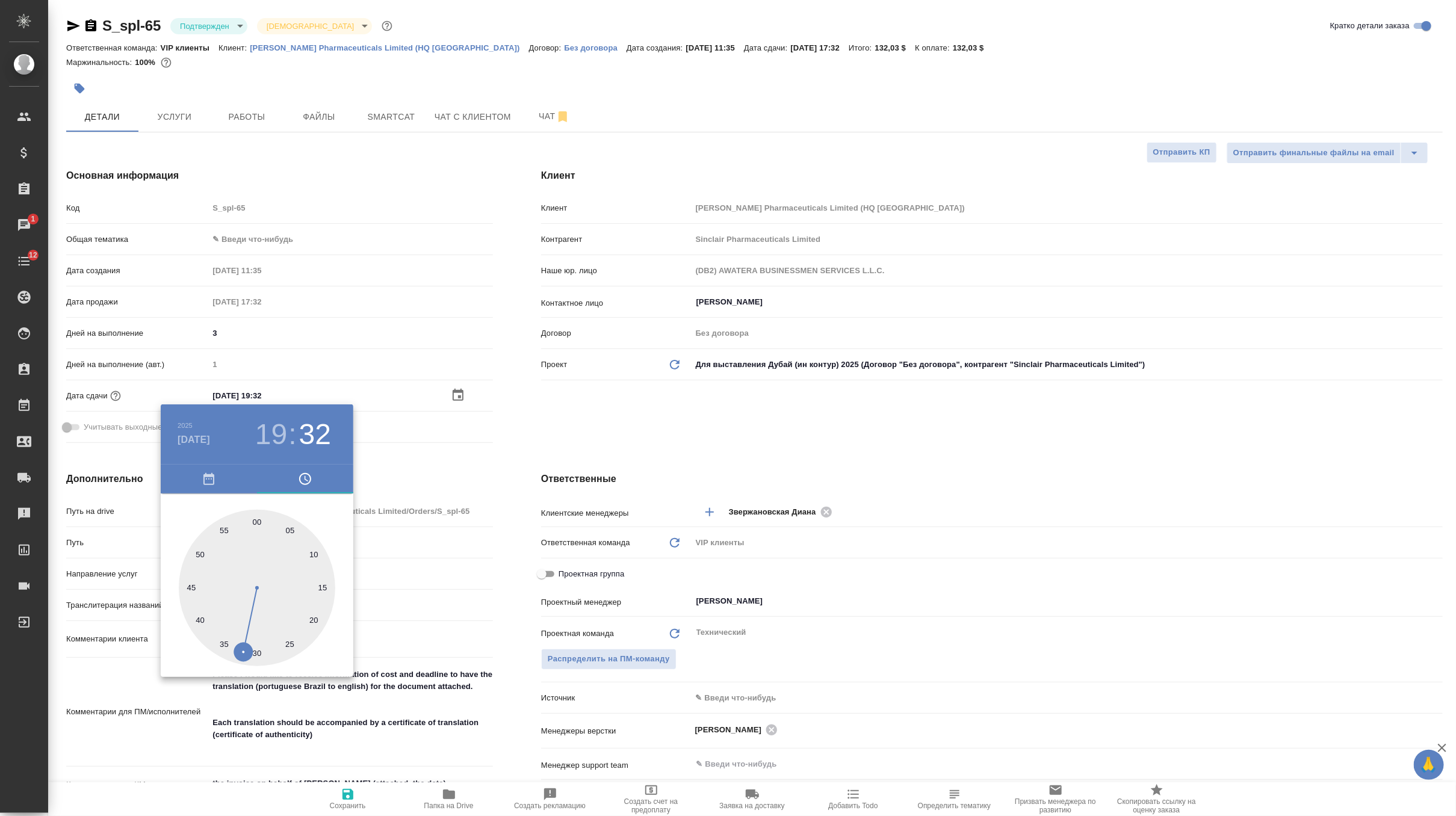
click at [257, 520] on div at bounding box center [257, 588] width 157 height 157
type input "17.09.2025 19:00"
type textarea "x"
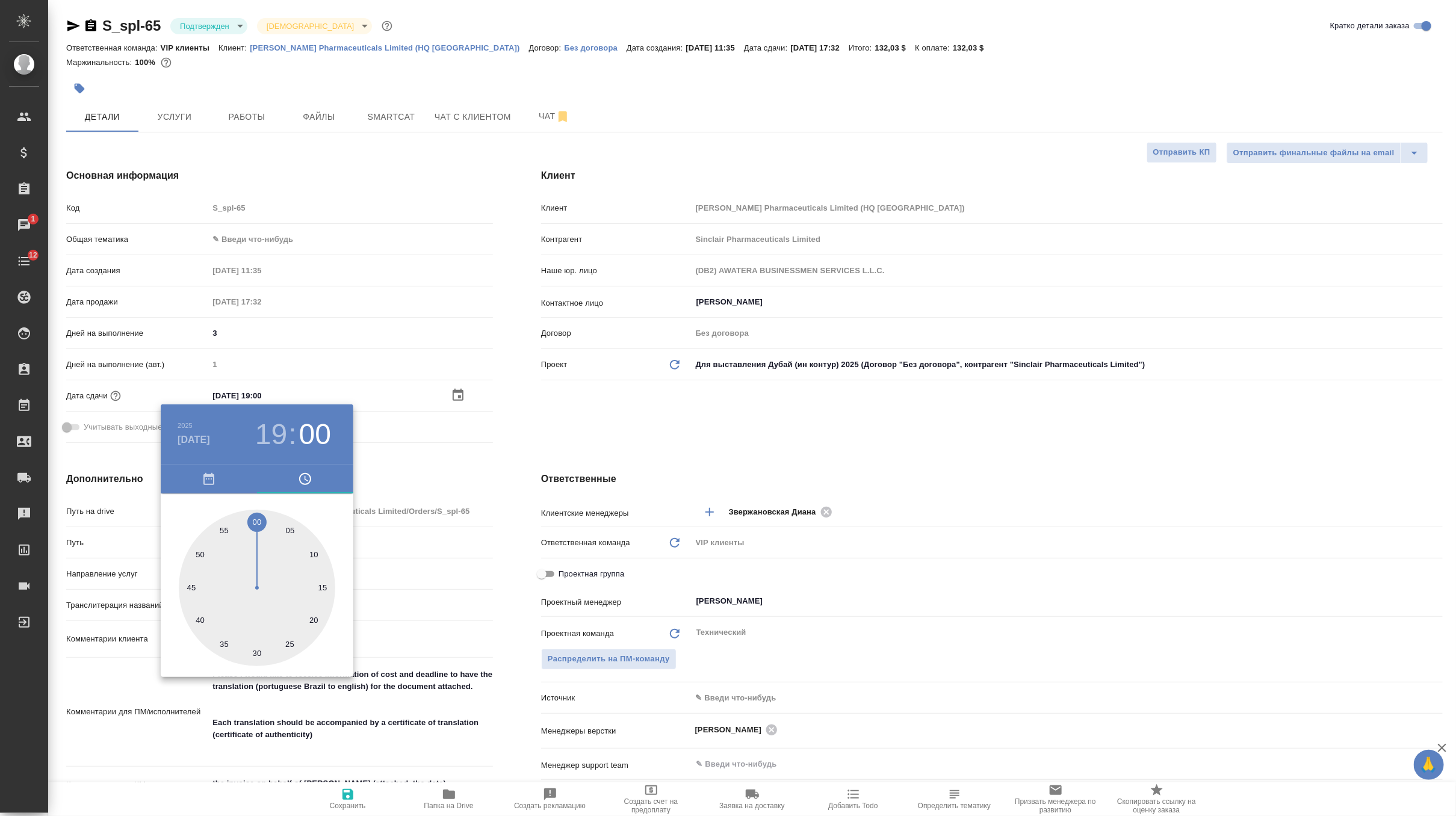
click at [642, 392] on div at bounding box center [728, 408] width 1456 height 816
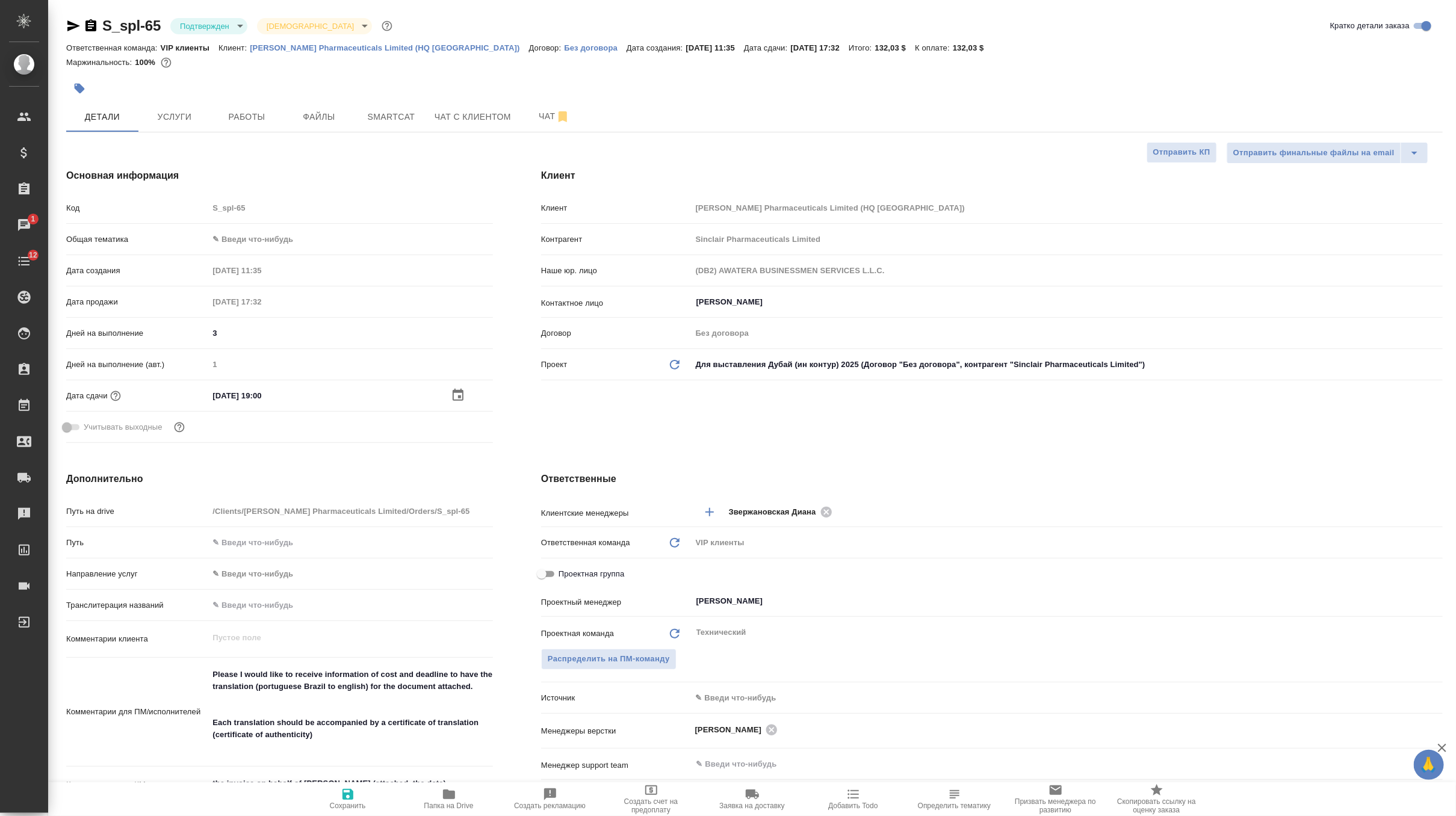
click at [353, 801] on icon "button" at bounding box center [347, 794] width 14 height 14
type textarea "x"
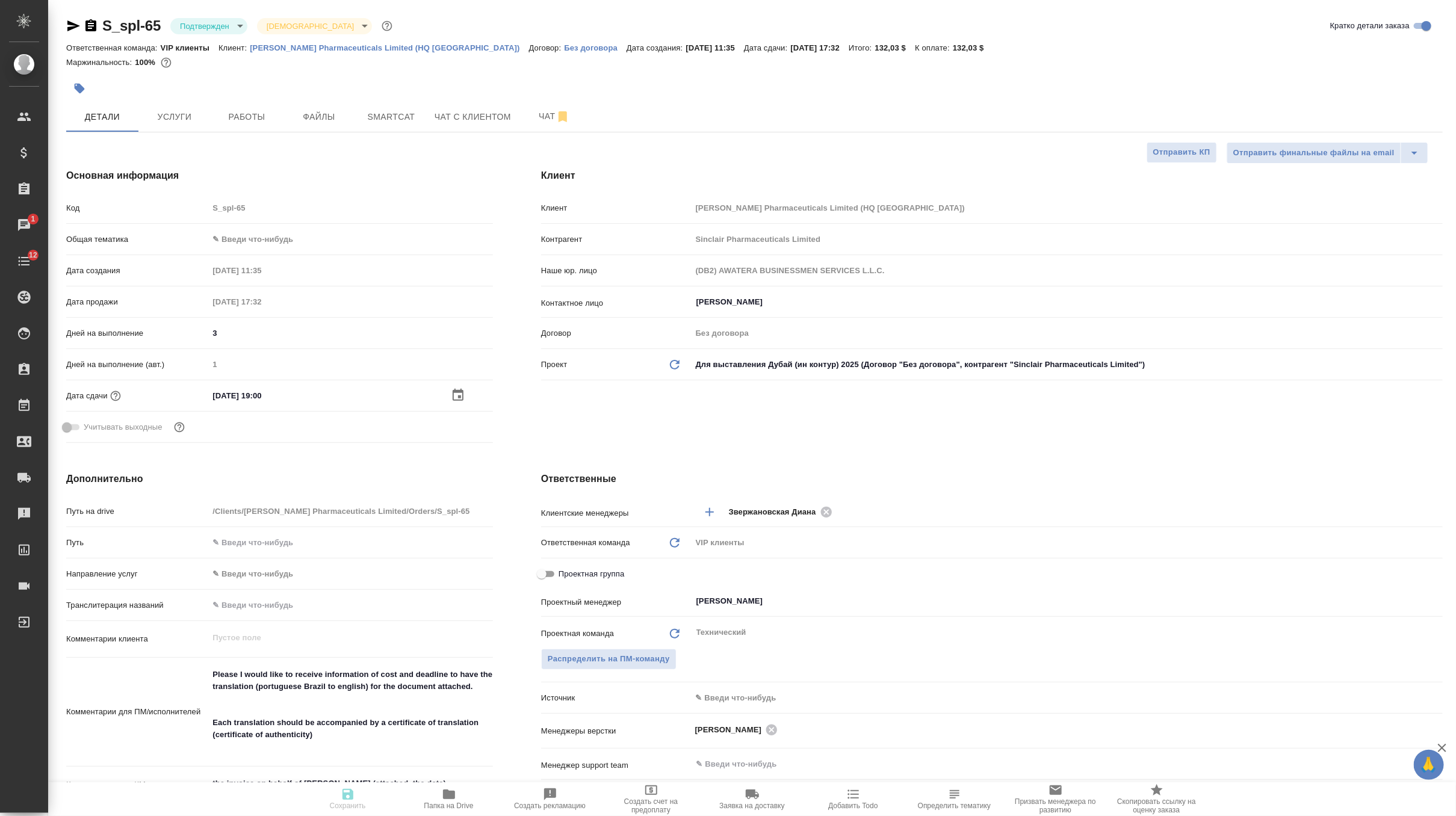
type textarea "x"
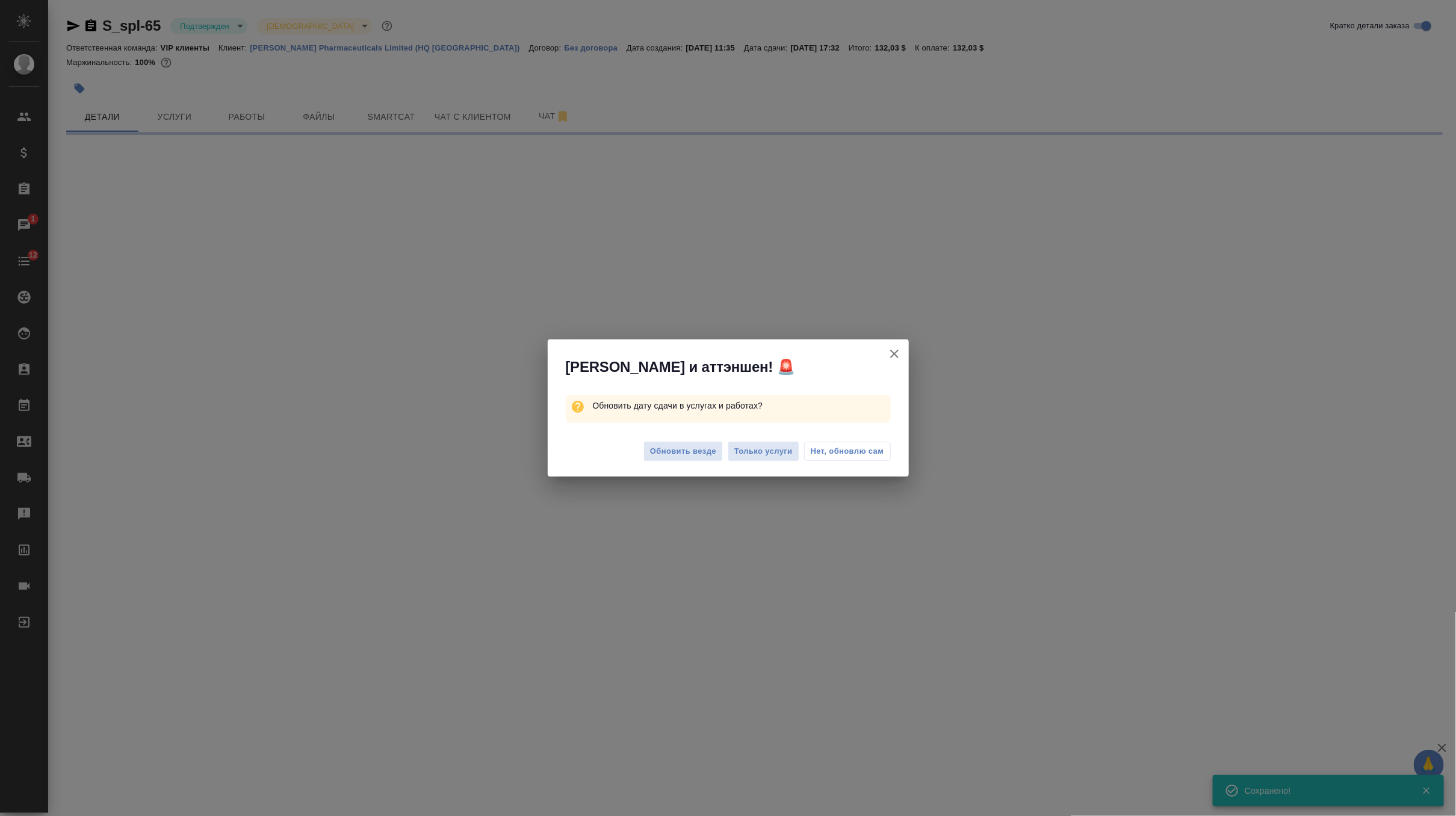
select select "RU"
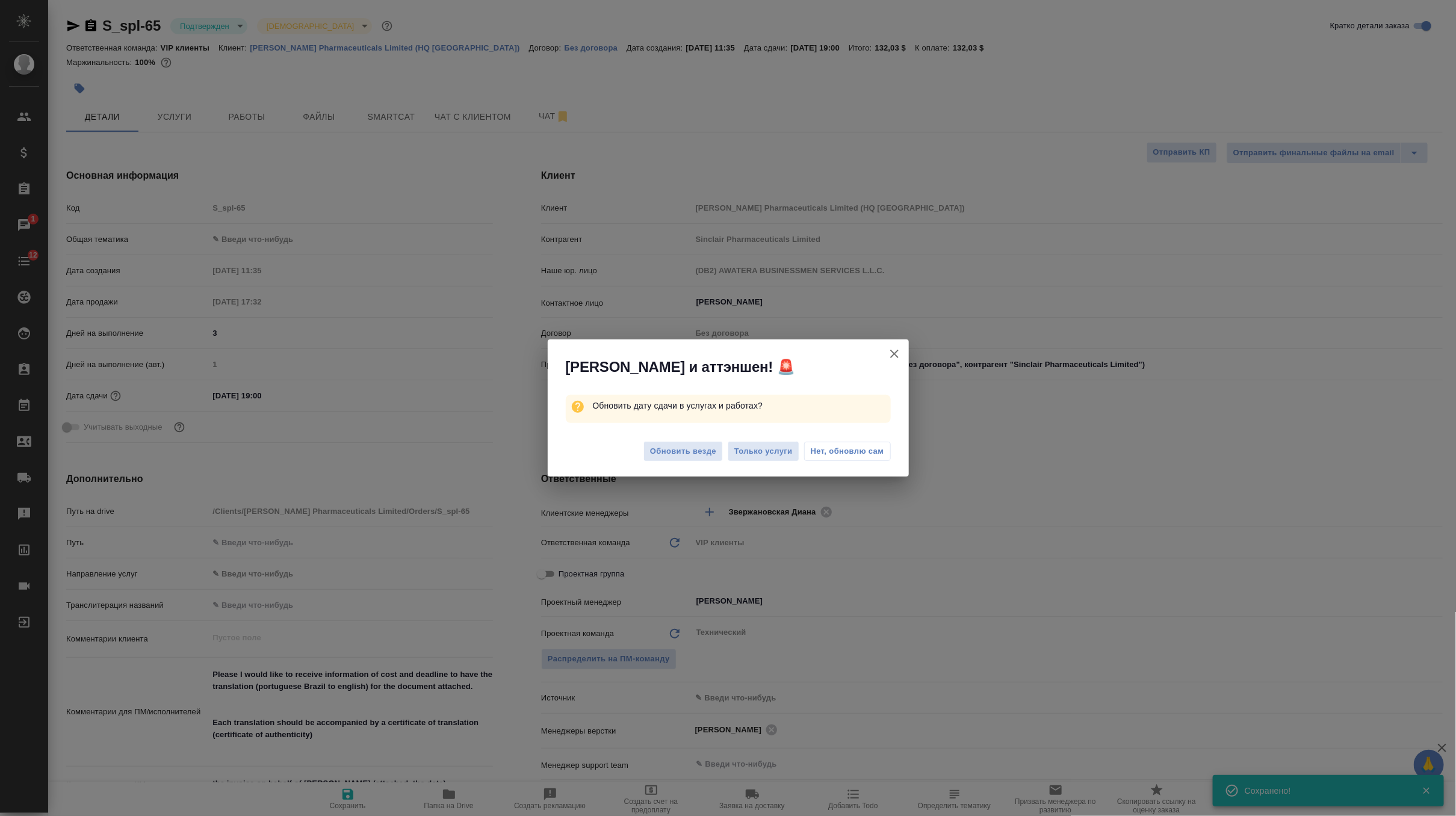
type textarea "x"
click at [706, 453] on span "Обновить везде" at bounding box center [683, 451] width 66 height 14
type textarea "x"
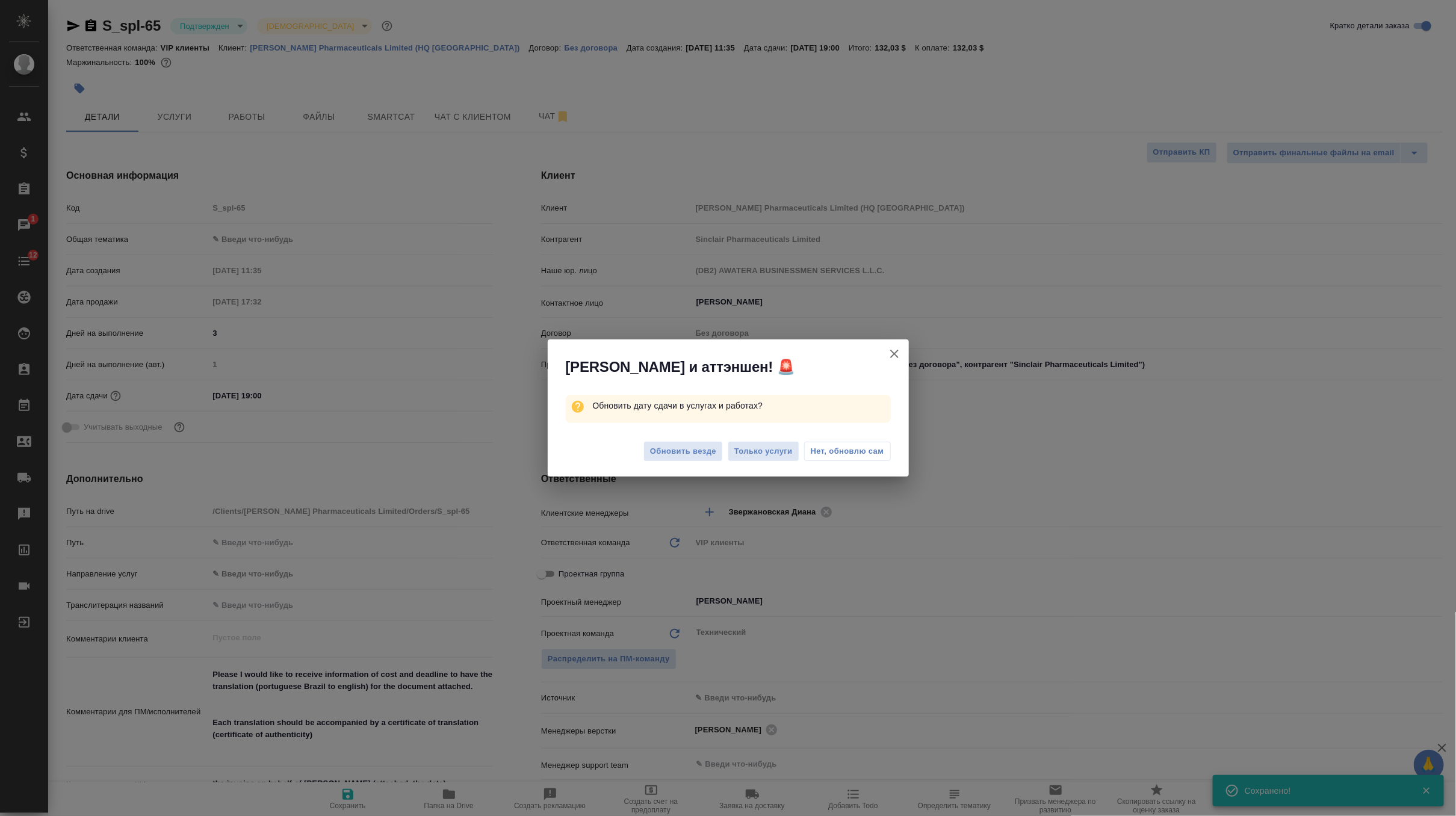
type textarea "x"
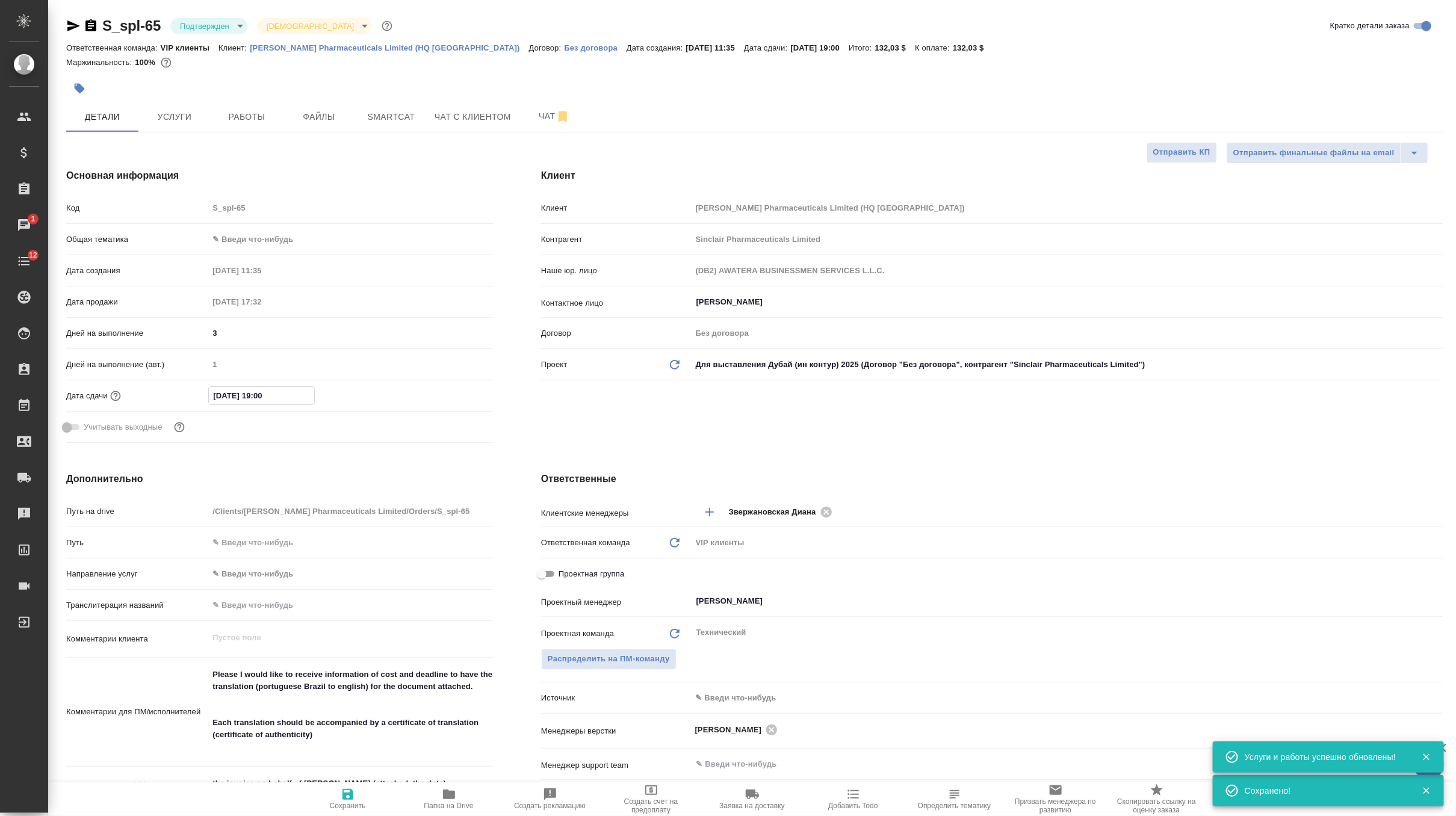
click at [262, 396] on input "17.09.2025 19:00" at bounding box center [262, 396] width 106 height 18
type input "17.09.2025 10:0_"
type textarea "x"
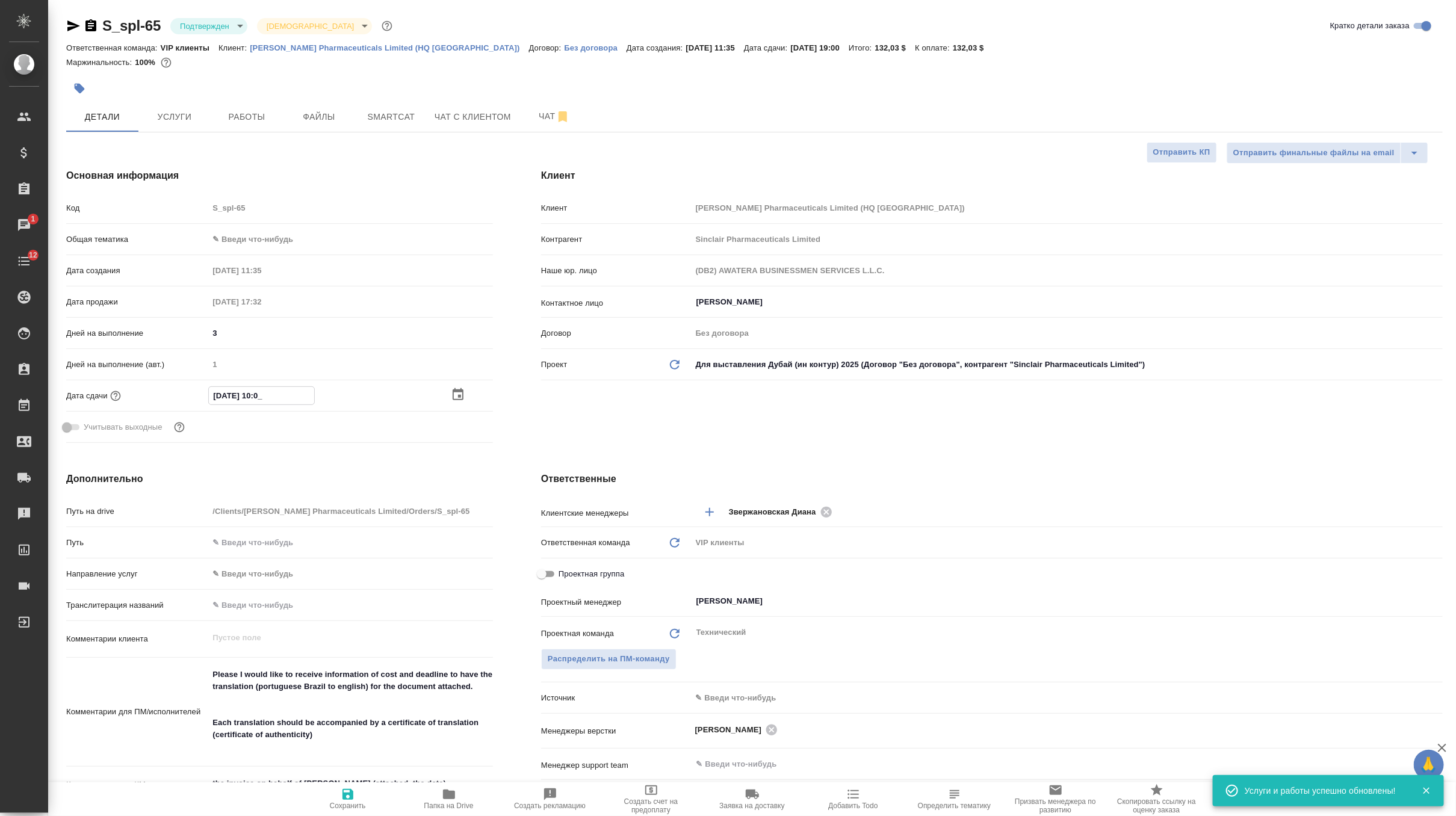
type input "17.09.2025 17:00"
type textarea "x"
type input "17.09.2025 17:00"
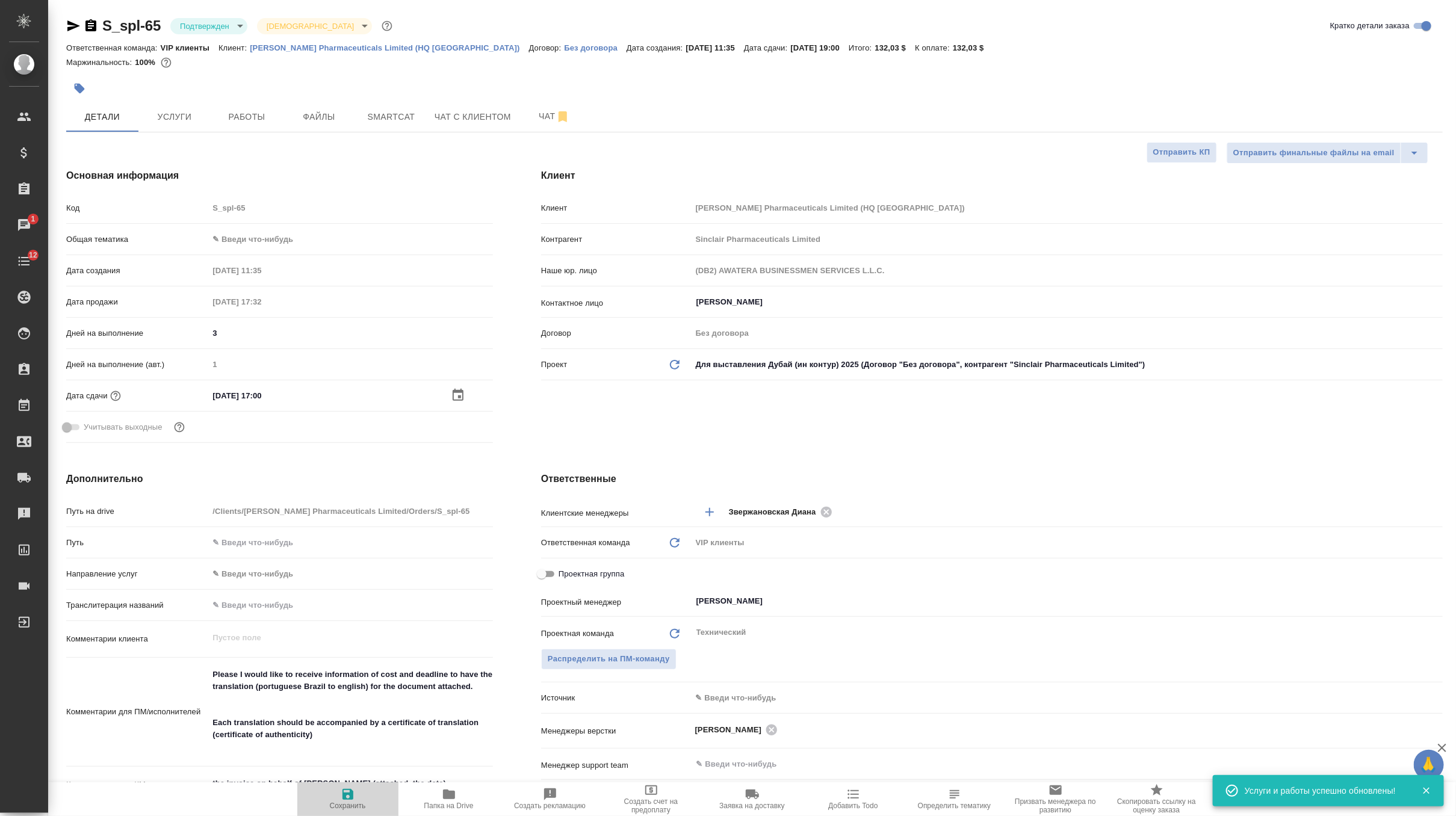
click at [344, 791] on icon "button" at bounding box center [347, 794] width 14 height 14
type textarea "x"
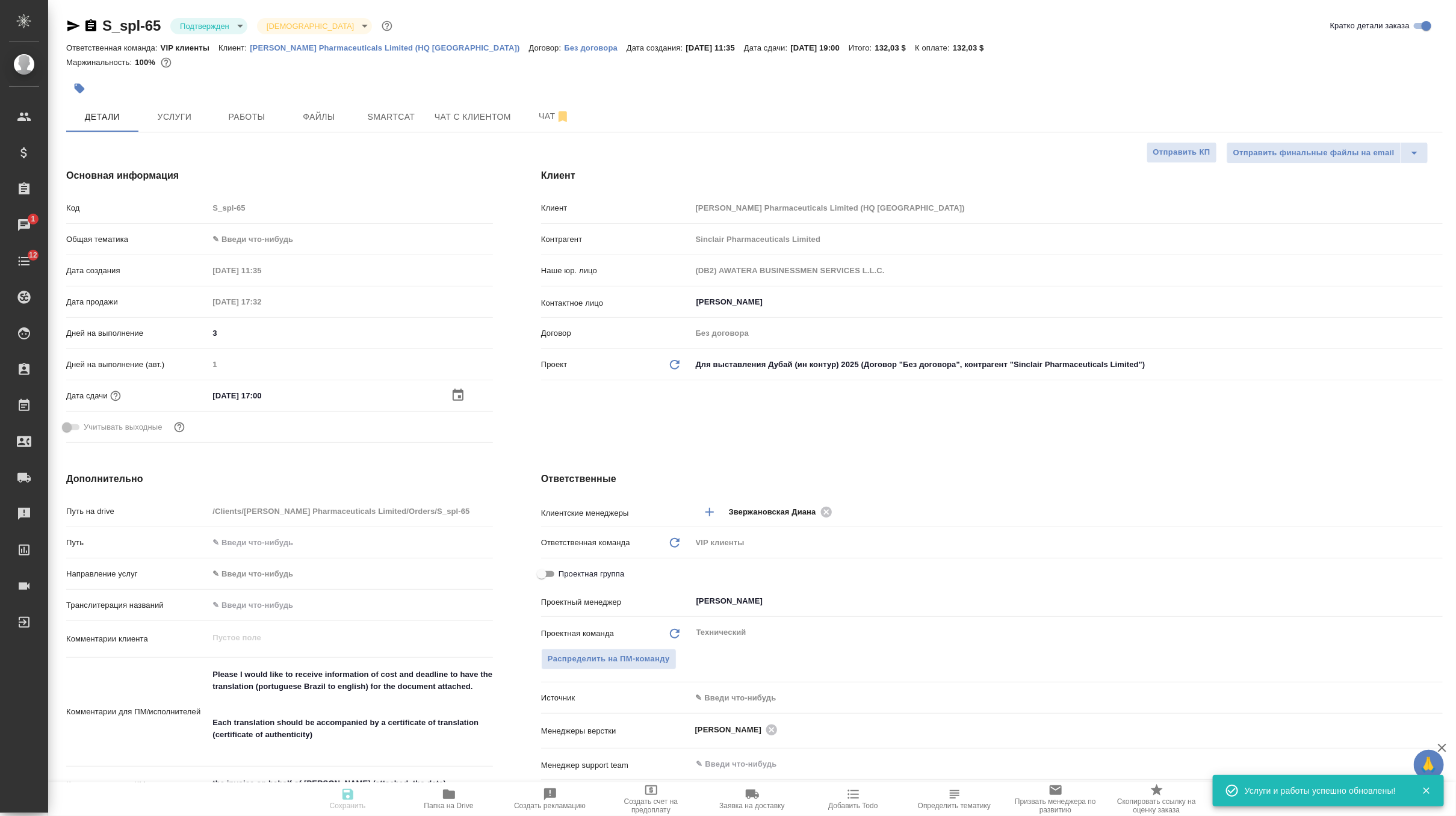
type textarea "x"
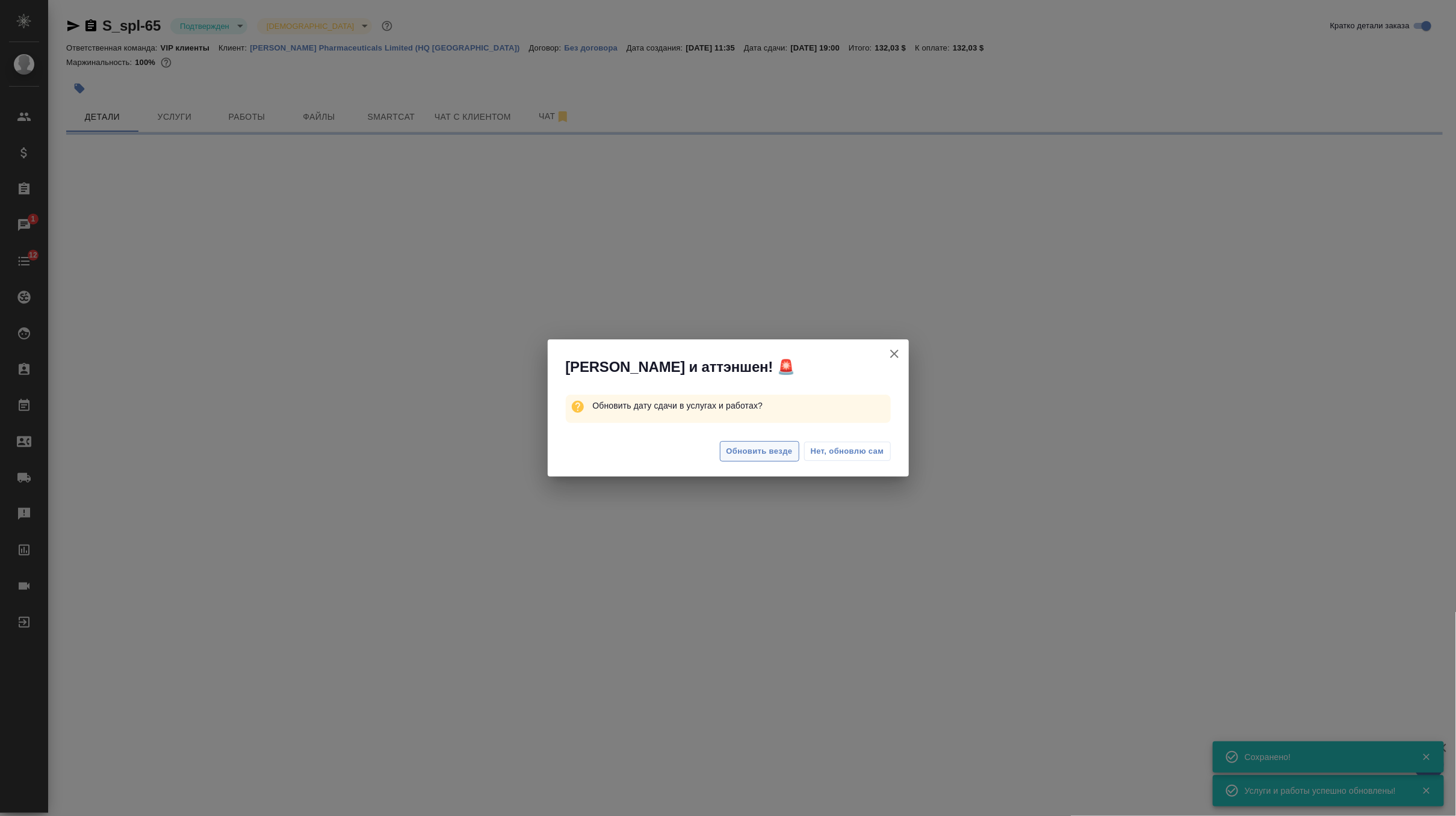
select select "RU"
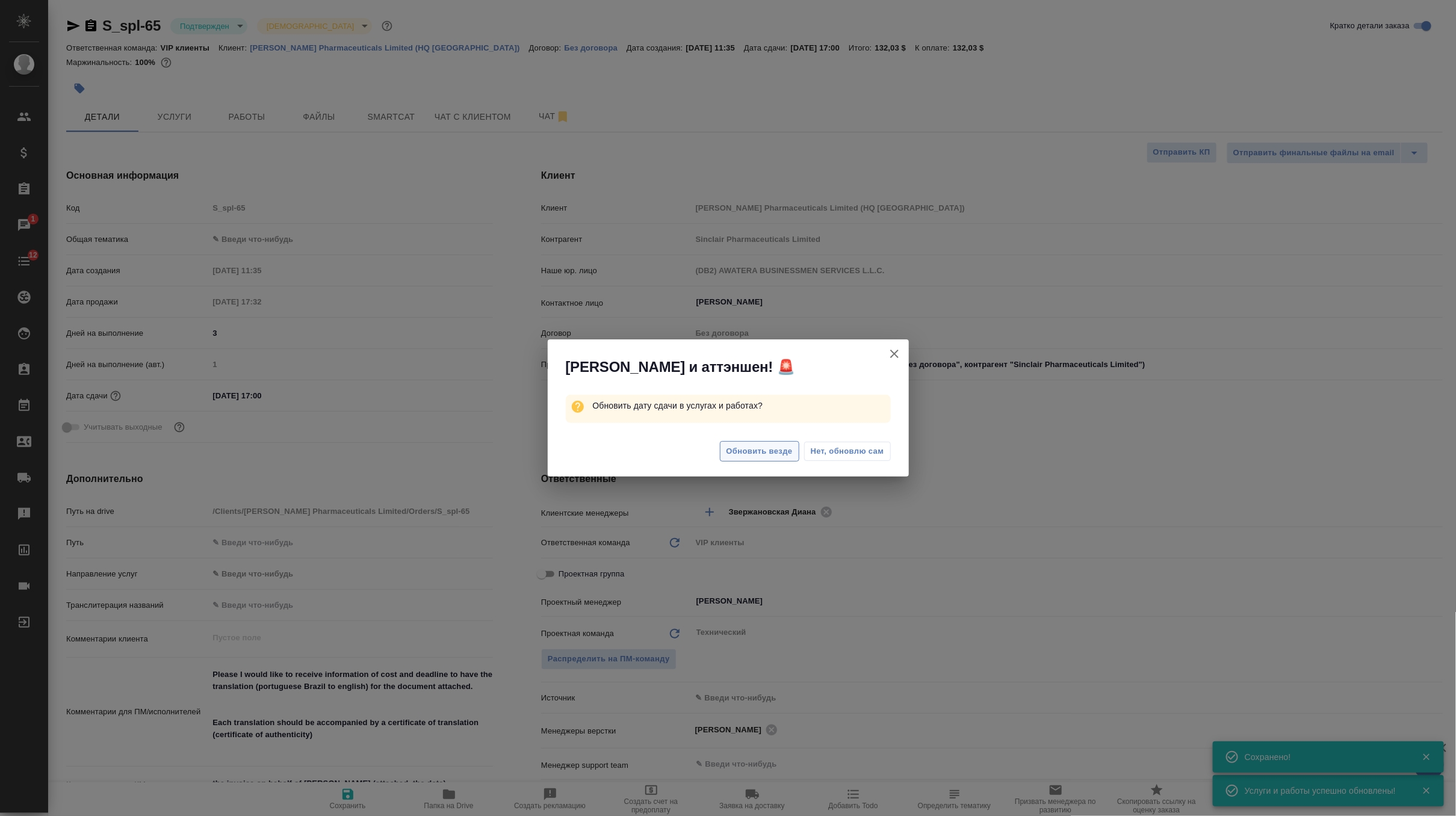
click at [749, 448] on span "Обновить везде" at bounding box center [759, 451] width 66 height 14
type textarea "x"
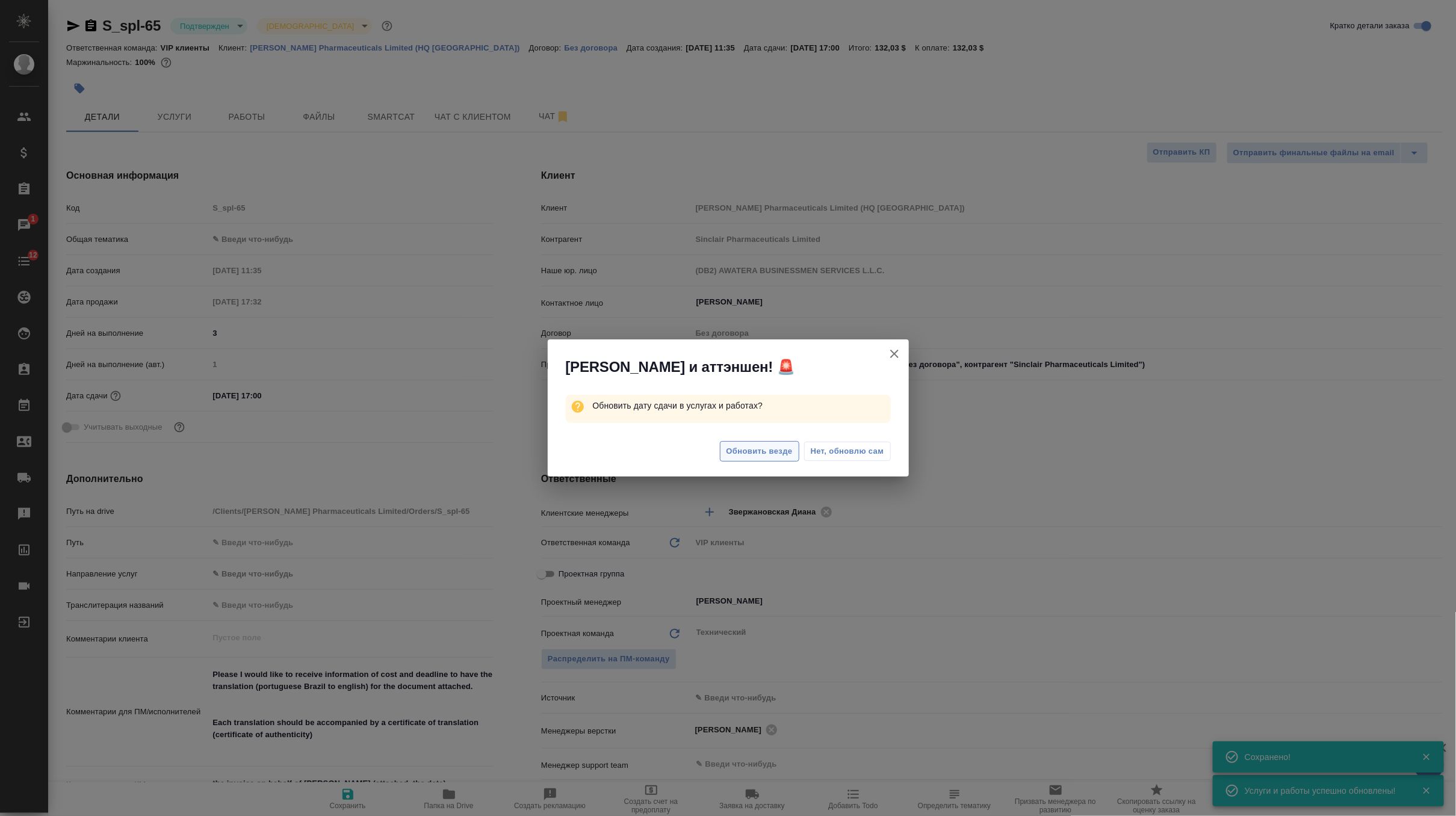
type textarea "x"
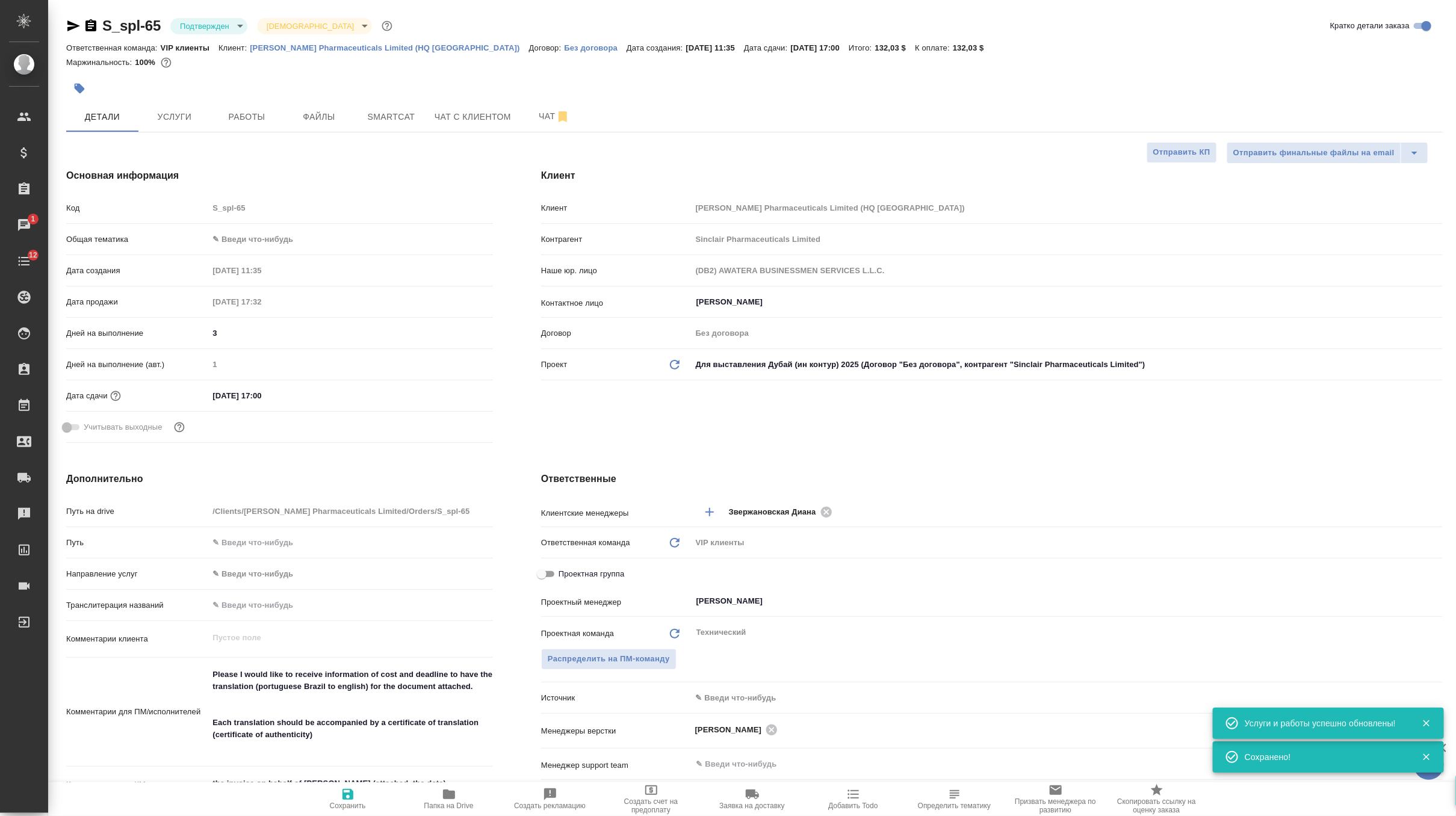
click at [749, 448] on div "Ответственные Клиентские менеджеры Звержановская Диана ​ Ответственная команда …" at bounding box center [992, 691] width 950 height 486
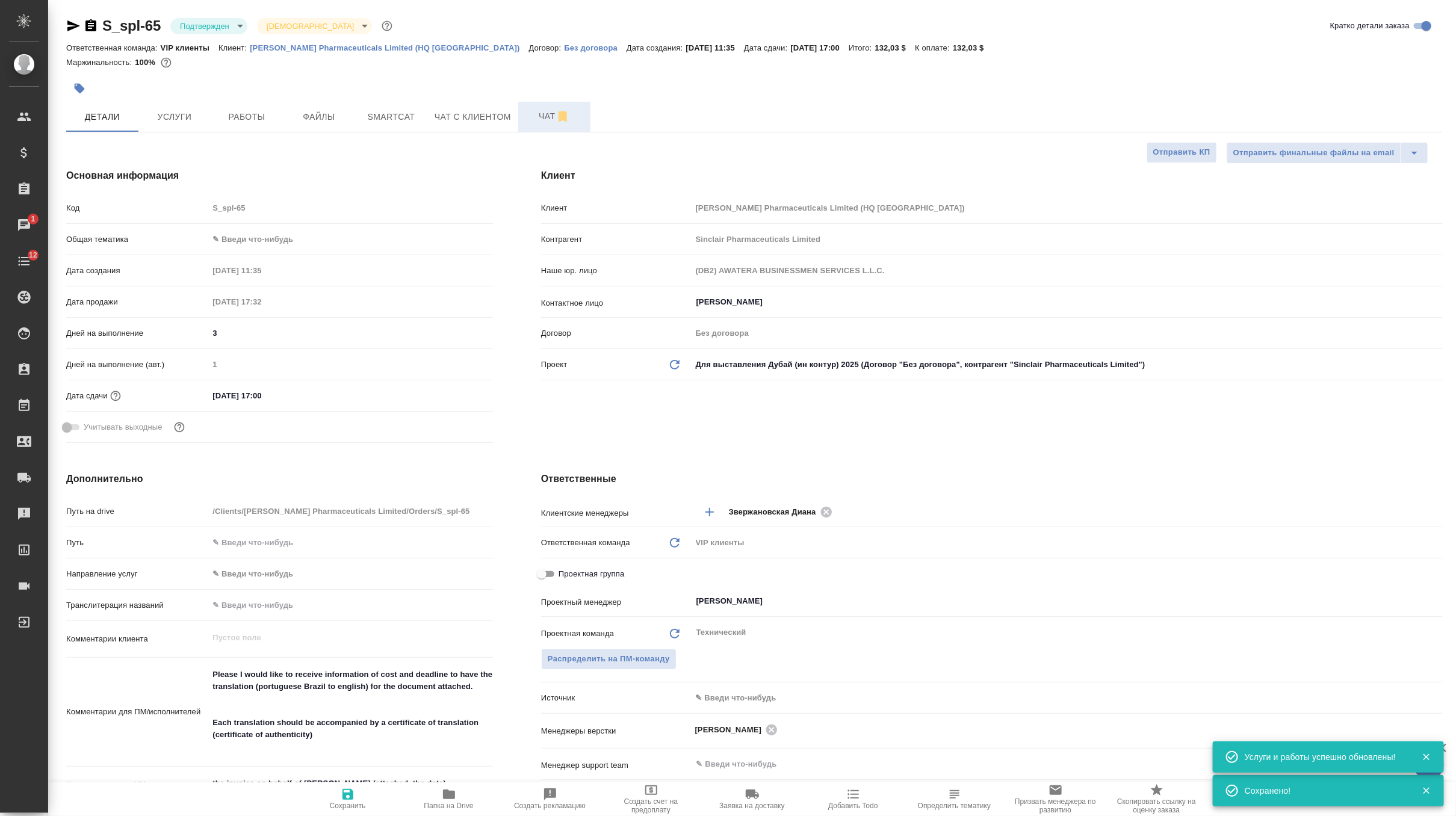
click at [534, 113] on span "Чат" at bounding box center [555, 117] width 58 height 15
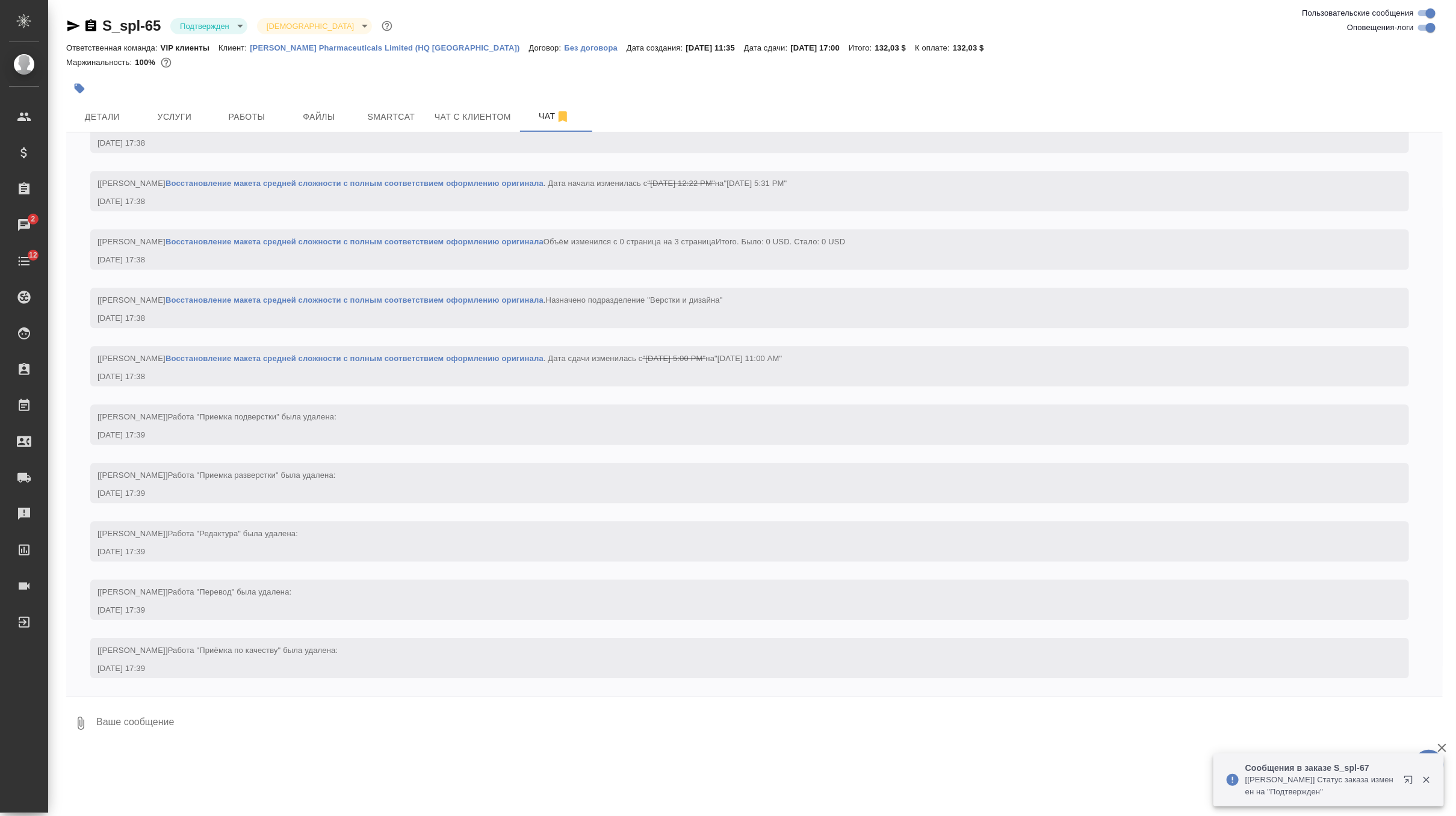
scroll to position [2078, 0]
click at [106, 118] on span "Детали" at bounding box center [103, 117] width 58 height 15
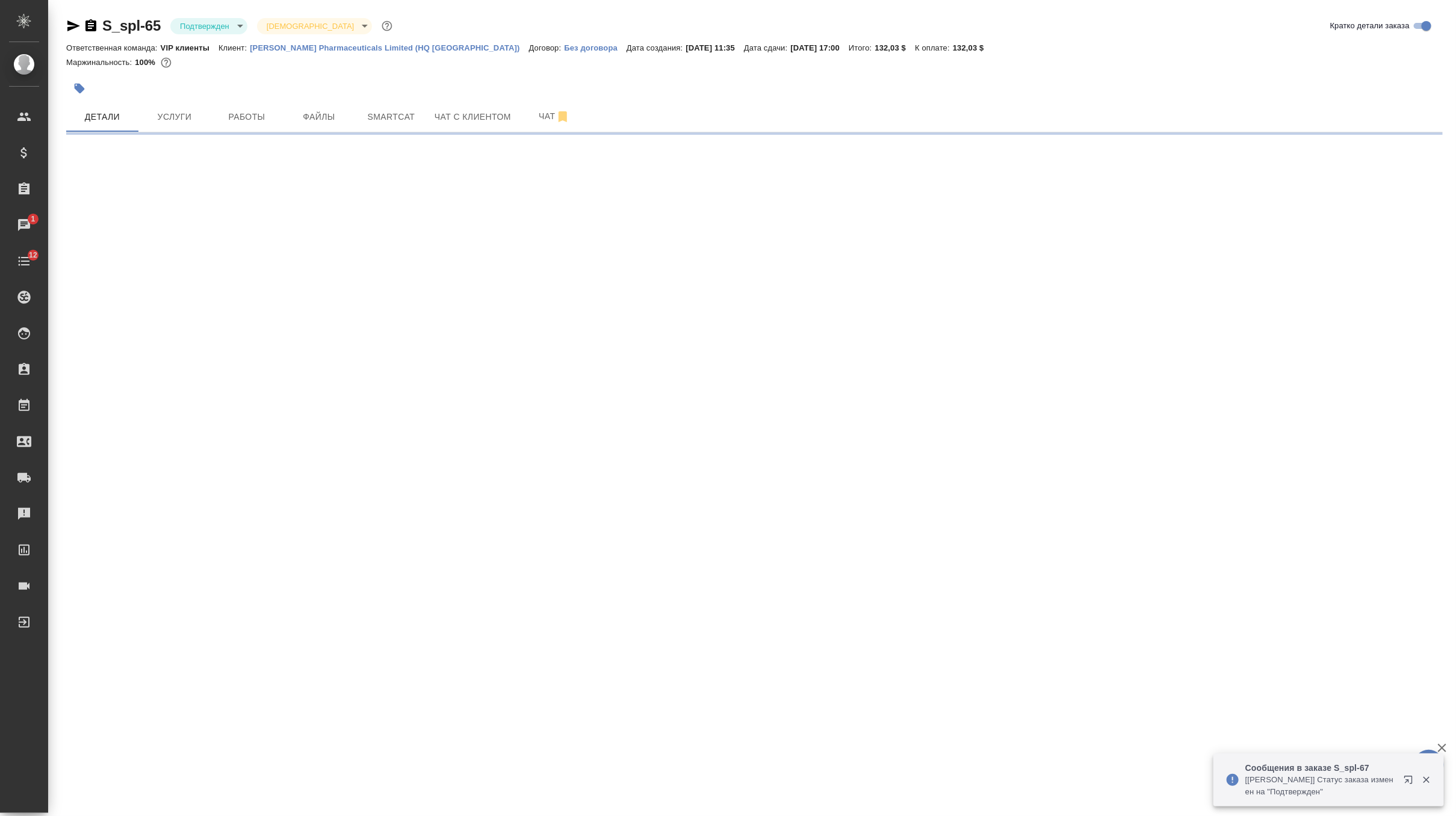
select select "RU"
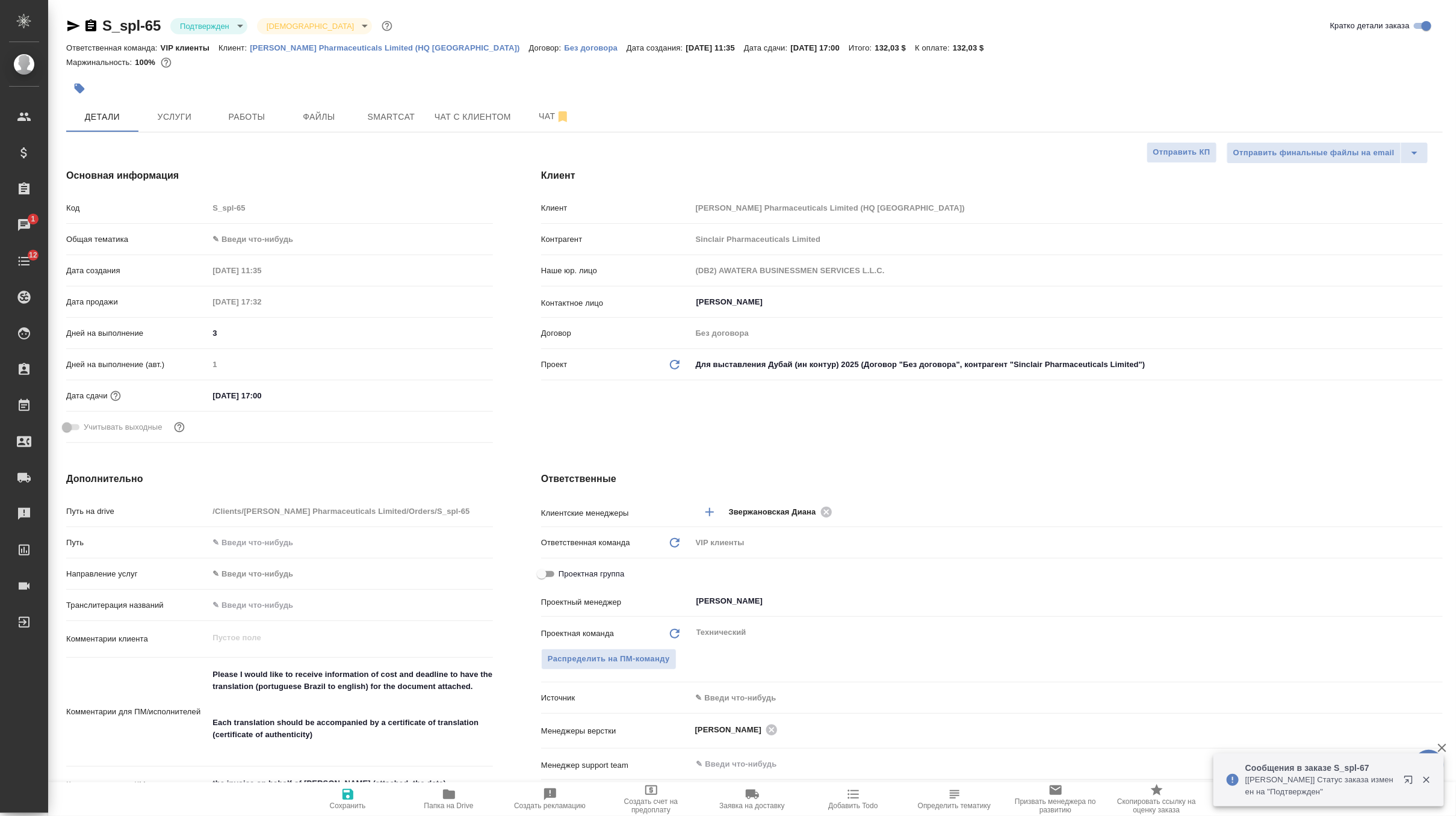
type textarea "x"
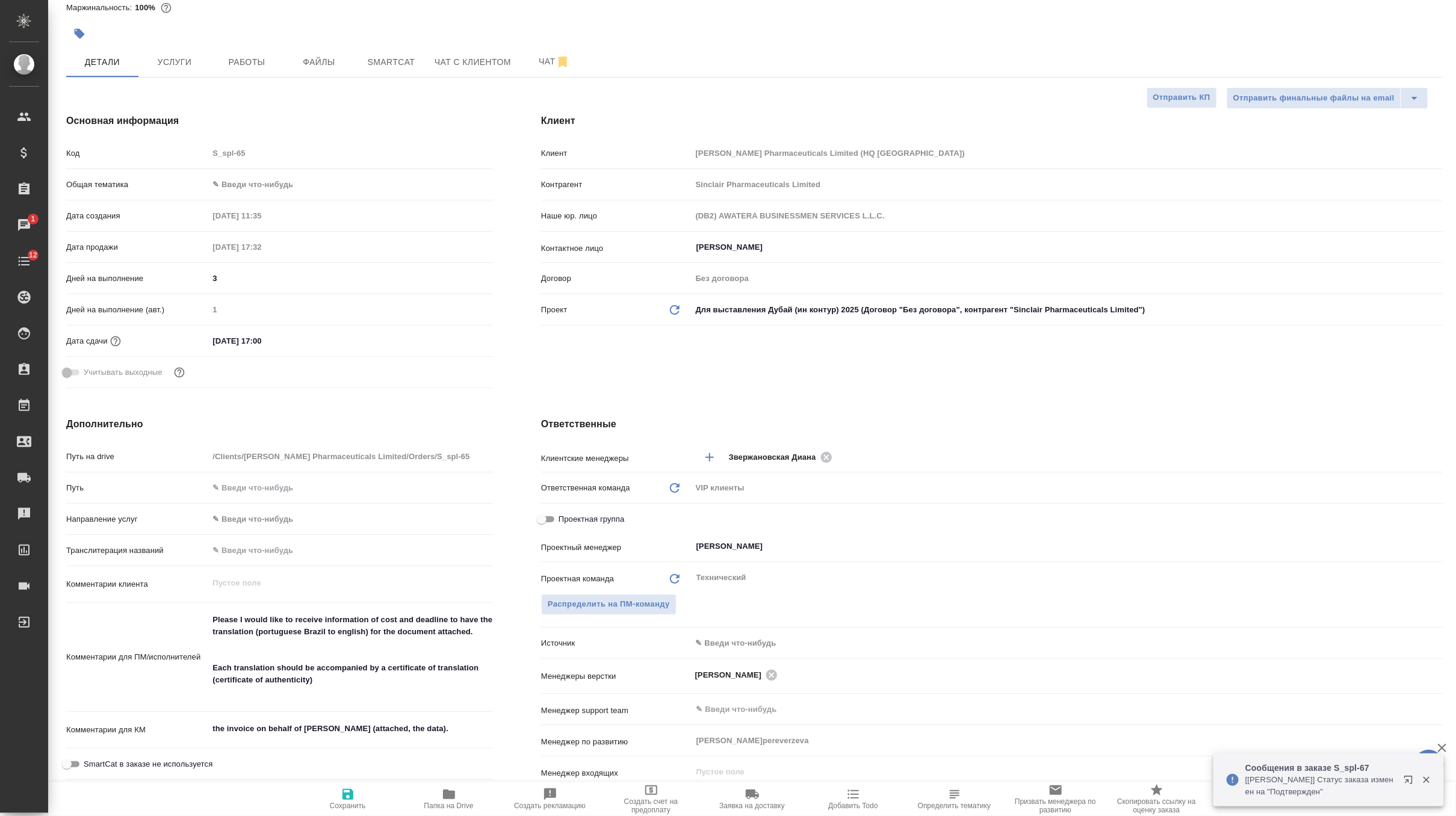
scroll to position [56, 0]
type textarea "x"
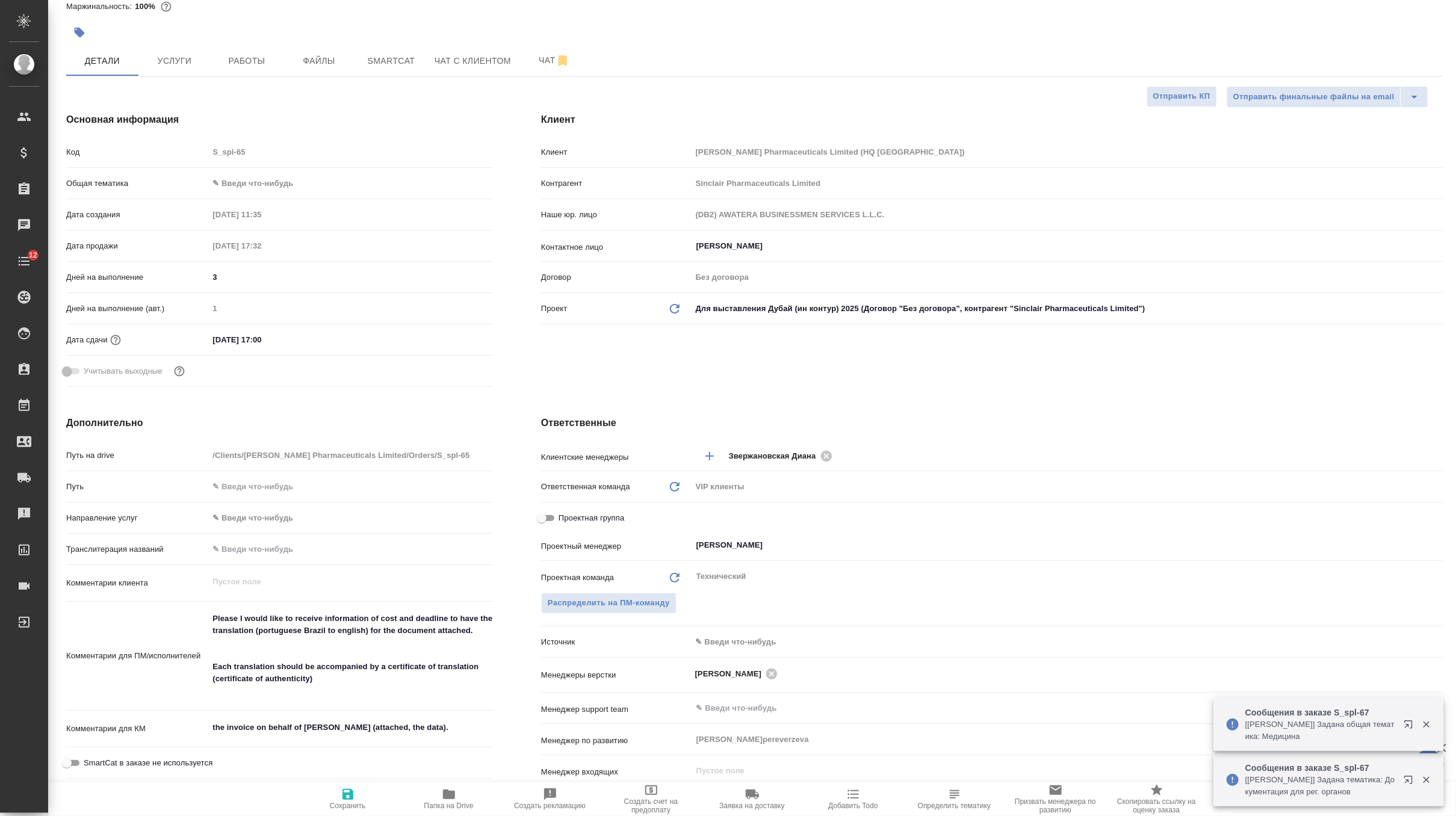
type textarea "x"
click at [169, 66] on span "Услуги" at bounding box center [175, 61] width 58 height 15
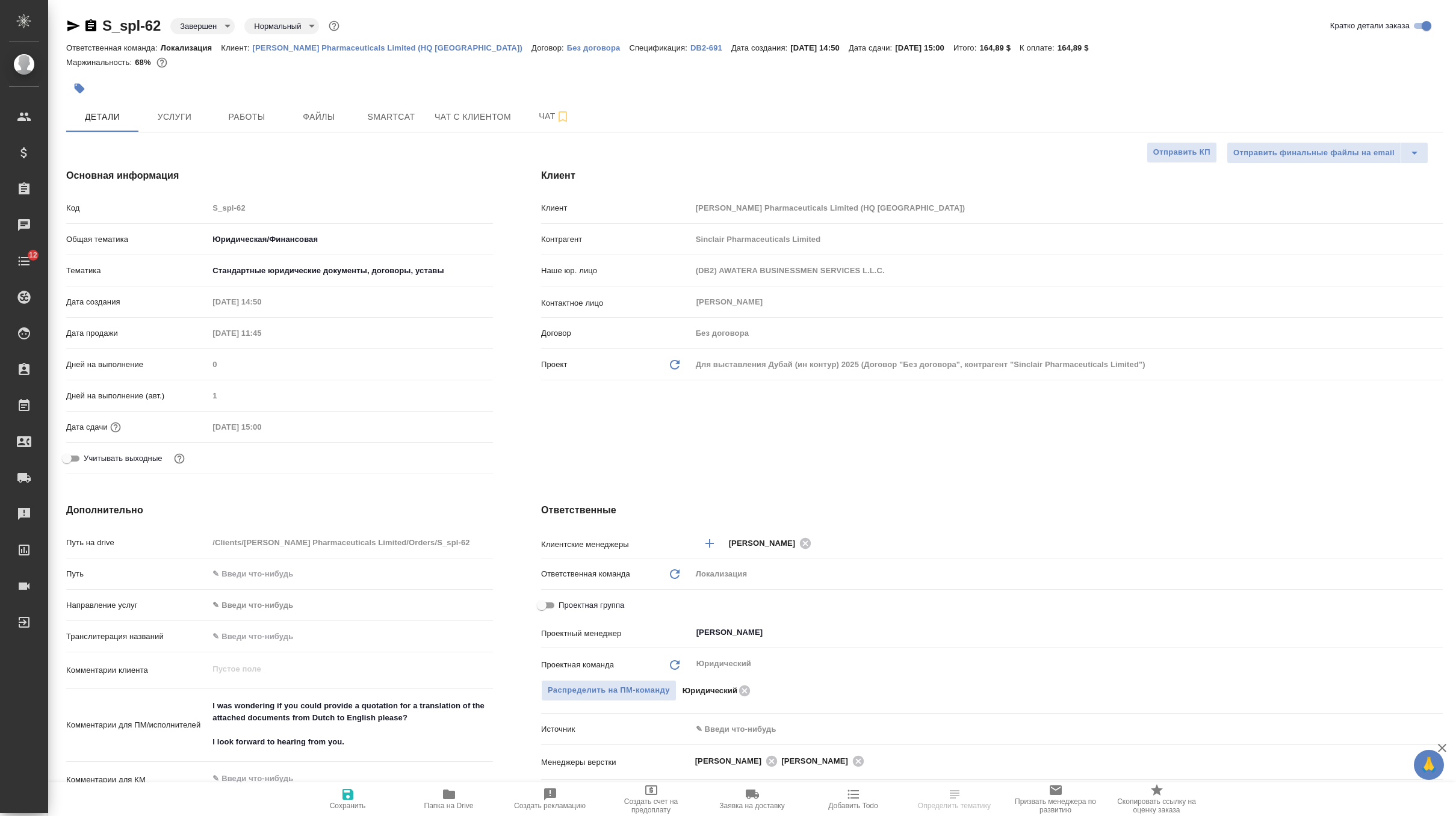
select select "RU"
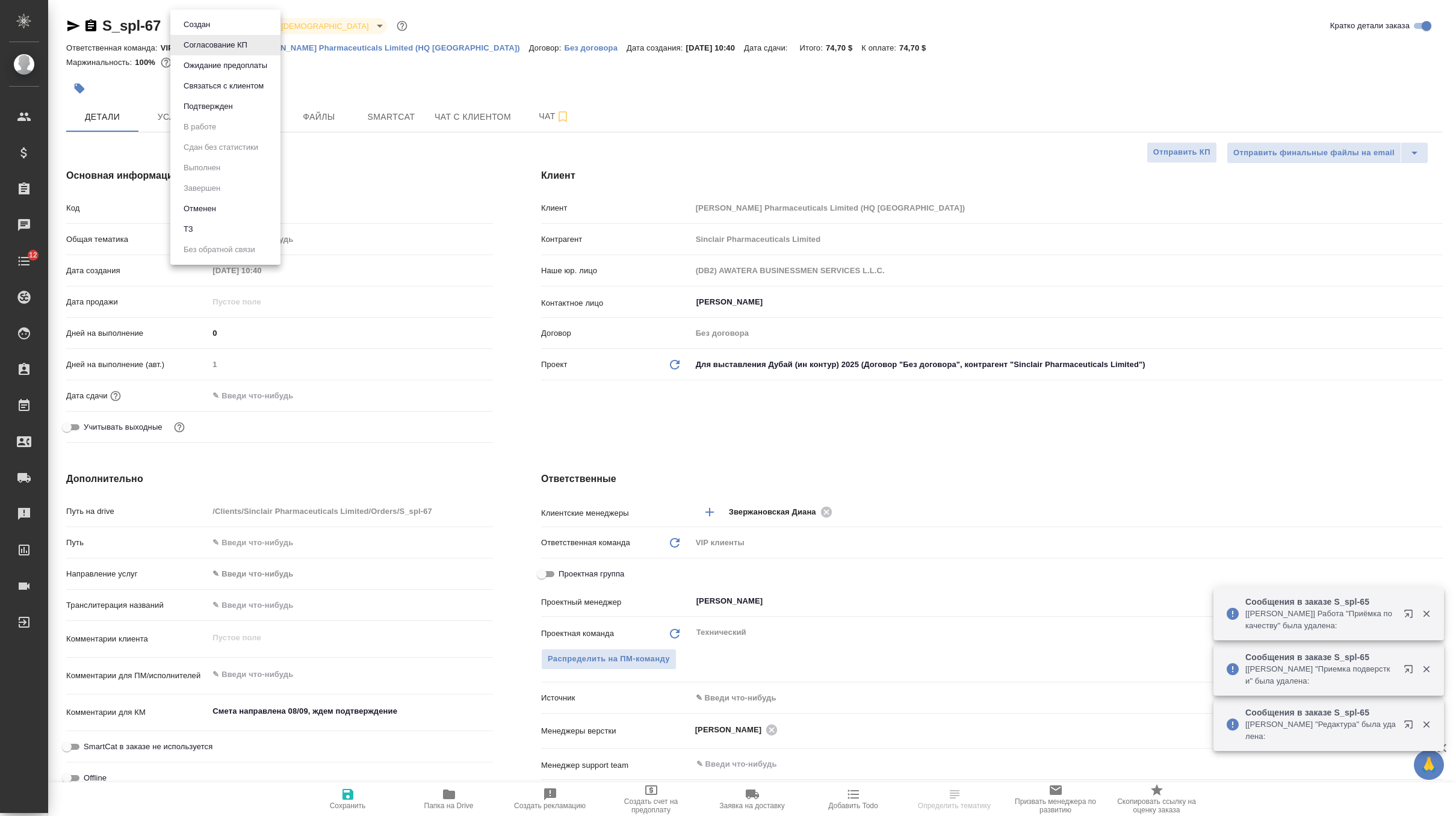
select select "RU"
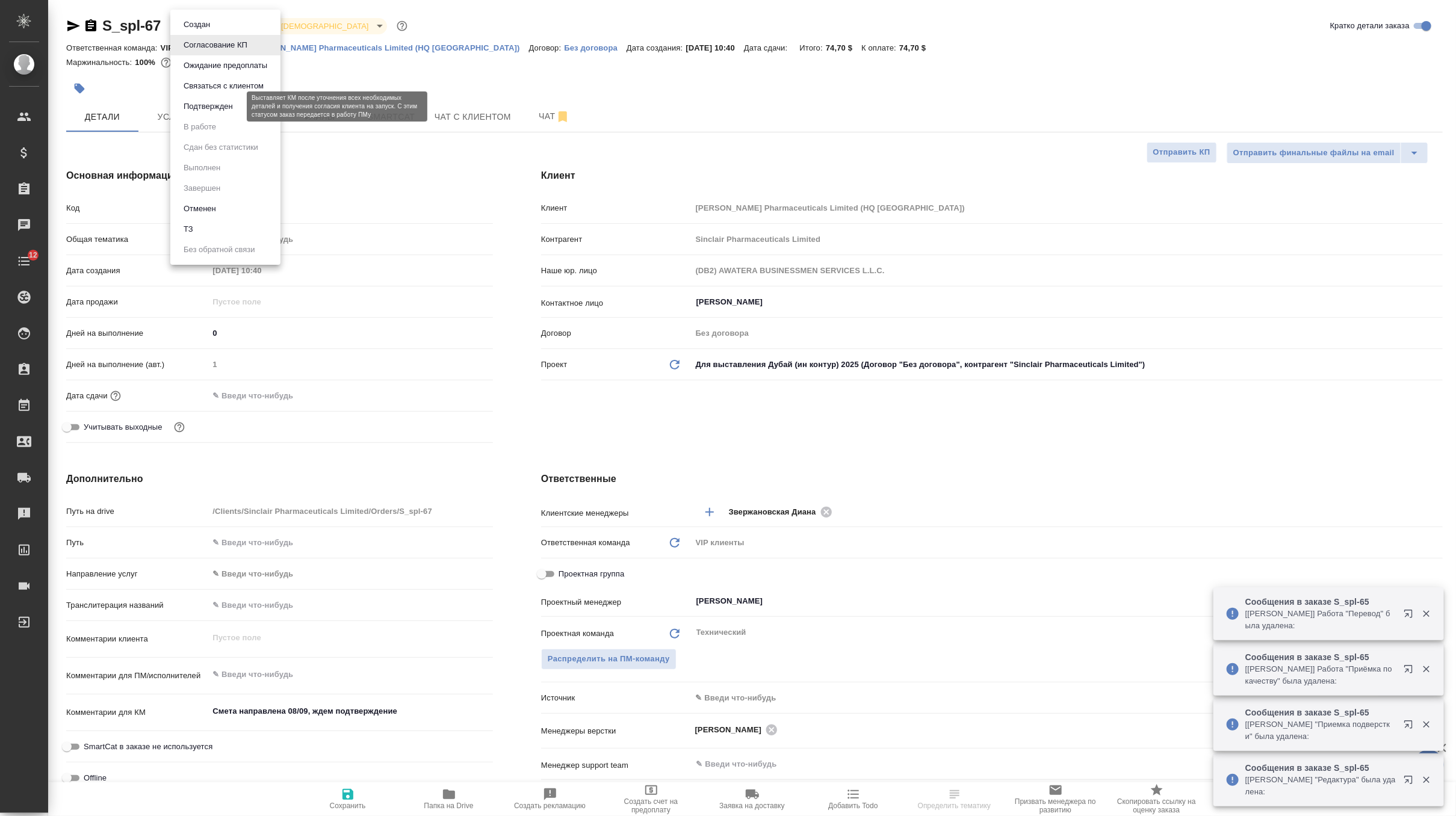
click at [230, 109] on button "Подтвержден" at bounding box center [208, 106] width 57 height 13
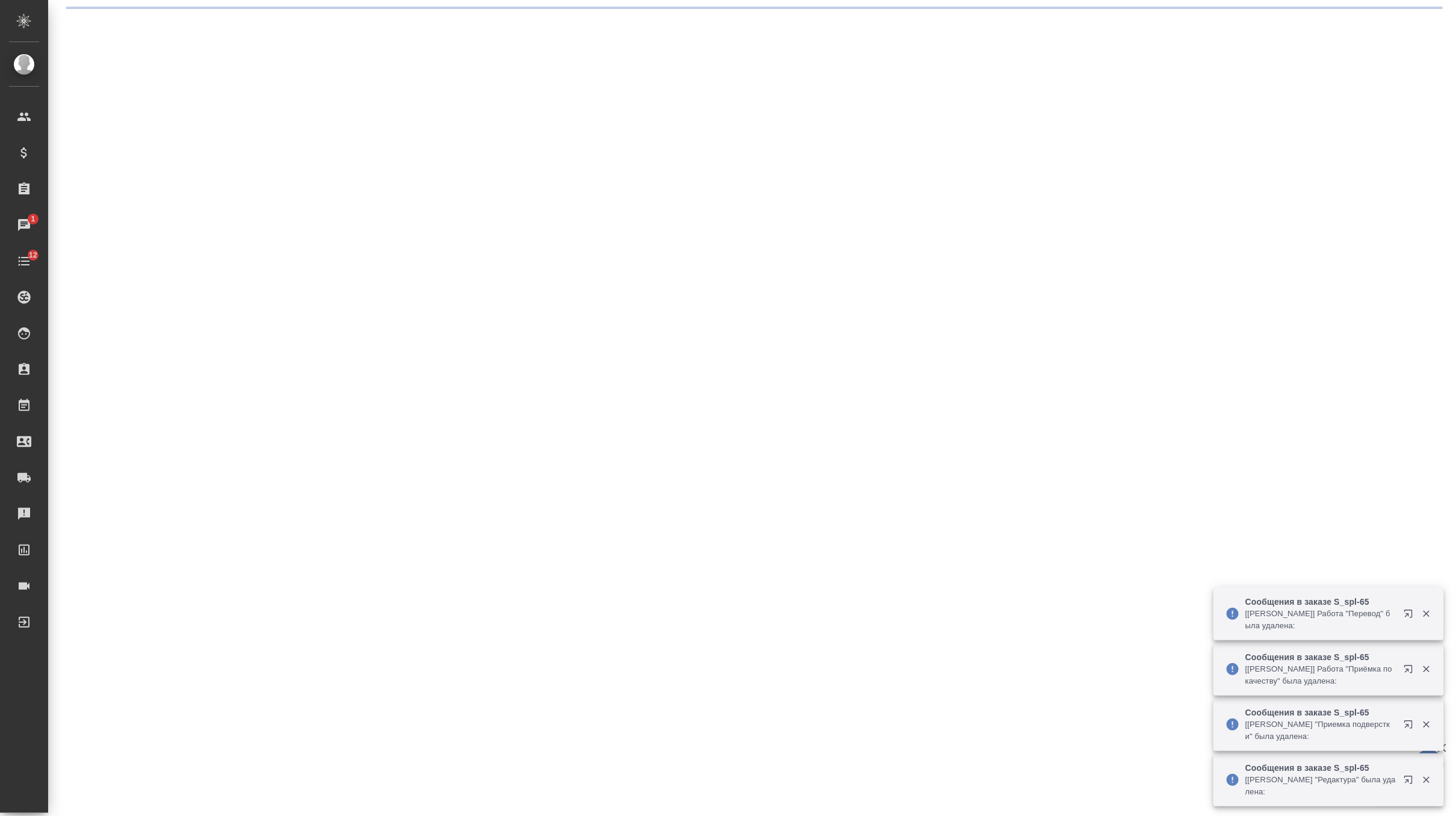
click at [249, 397] on div ".cls-1 fill:#fff; AWATERA Zverzhanovskaya [PERSON_NAME] Спецификации Заказы 1 Ч…" at bounding box center [728, 408] width 1456 height 816
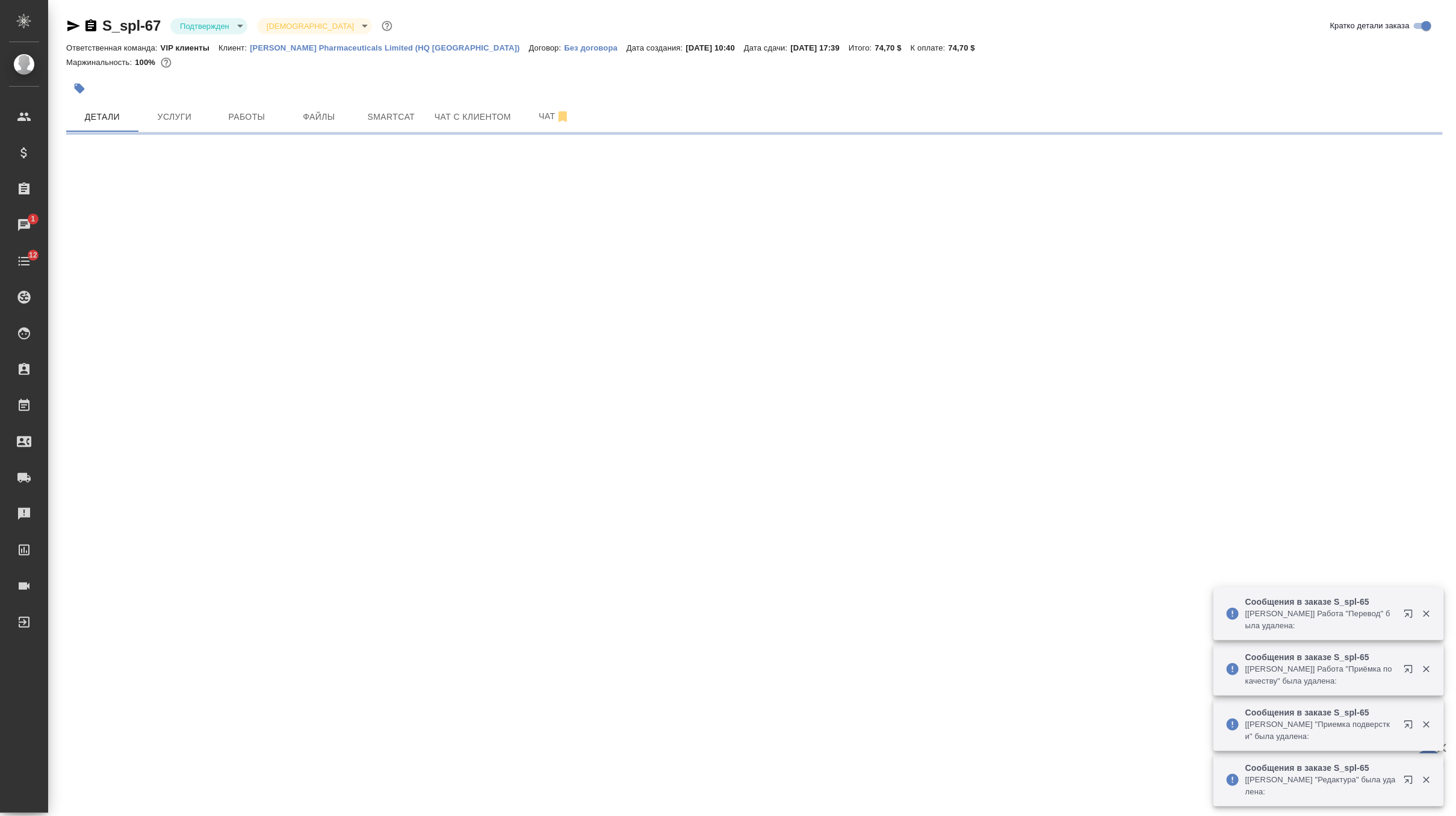
select select "RU"
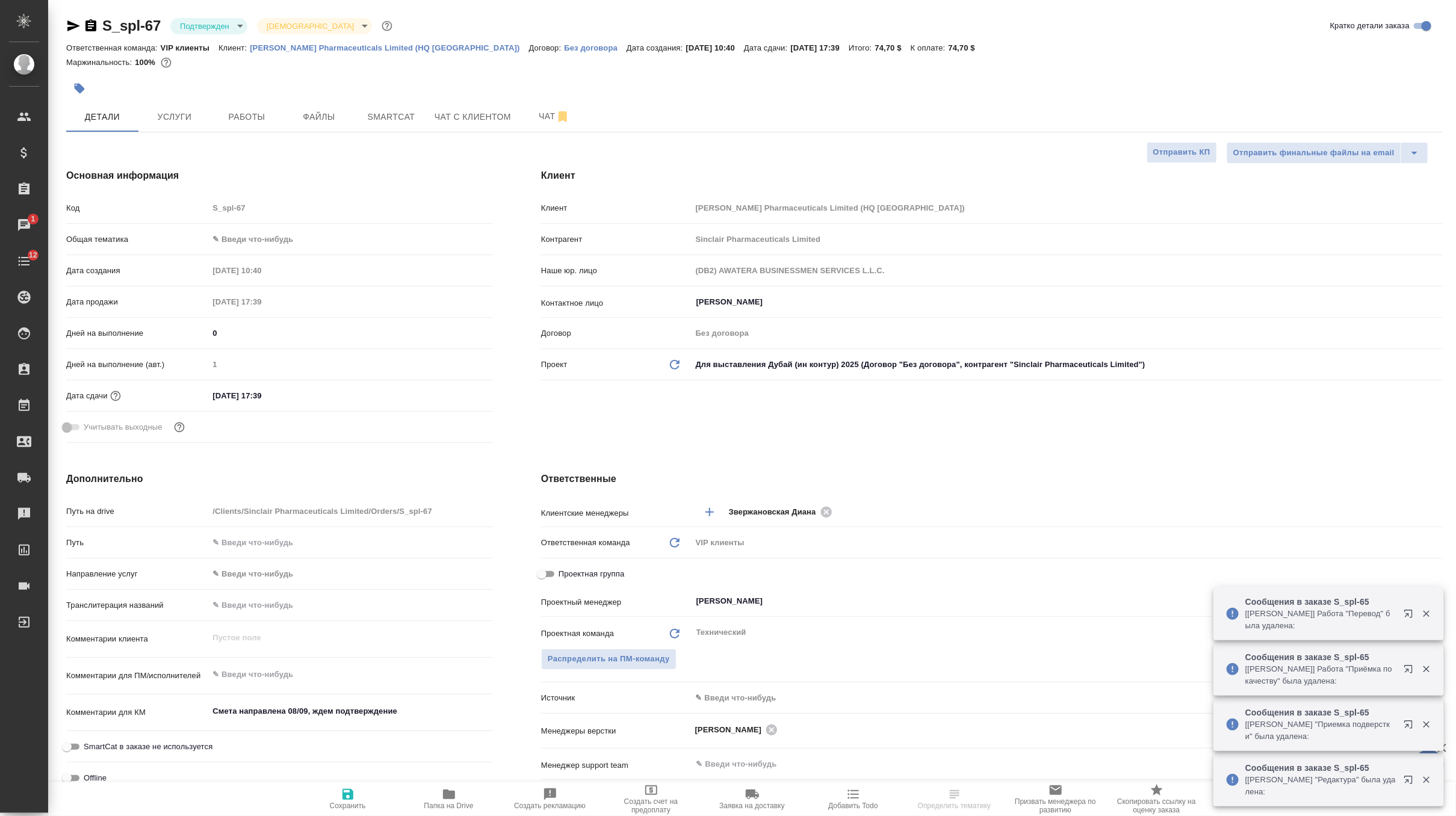
type textarea "x"
click at [270, 399] on input "[DATE] 17:39" at bounding box center [261, 396] width 106 height 18
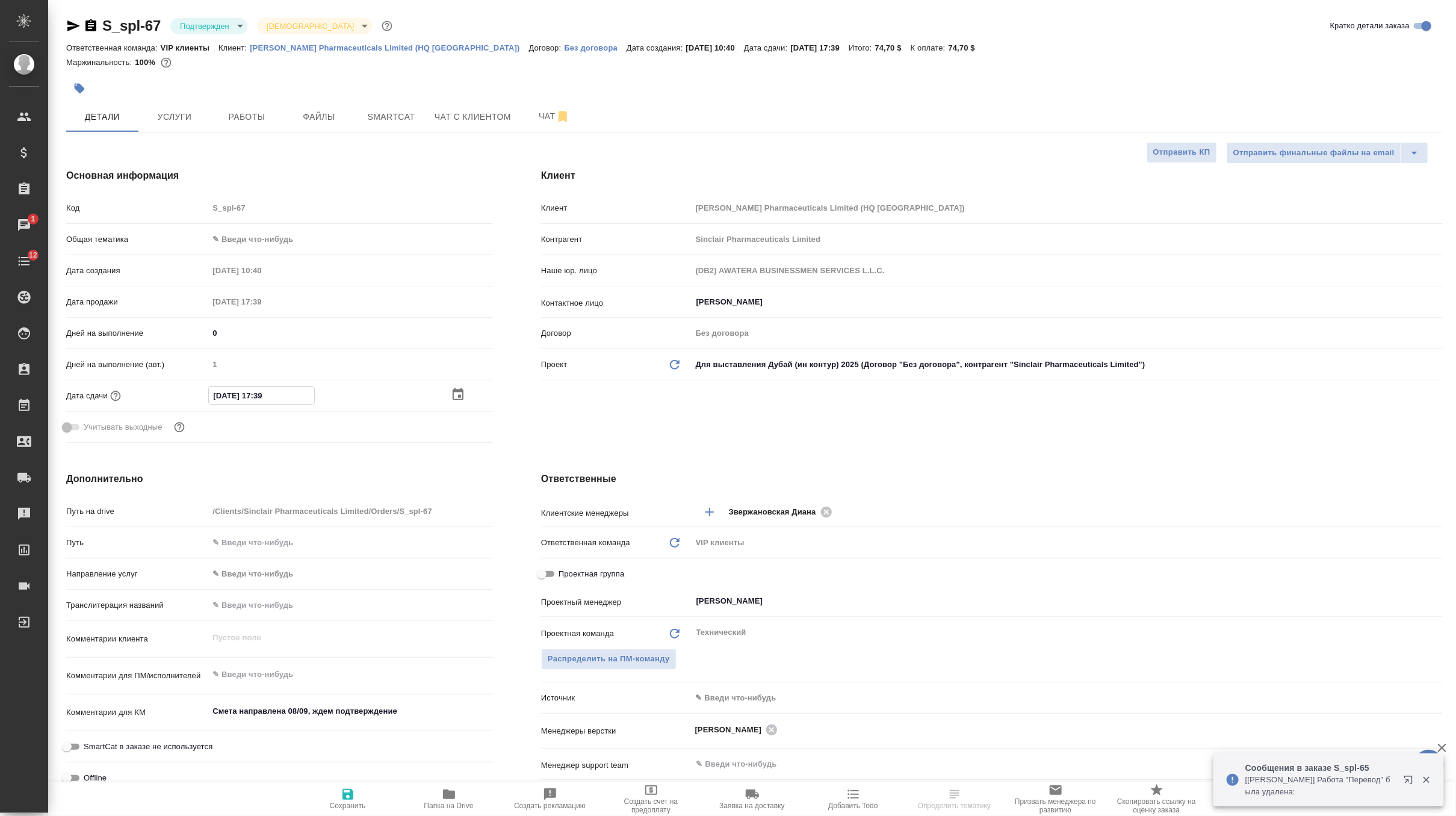
click at [451, 391] on icon "button" at bounding box center [458, 394] width 14 height 14
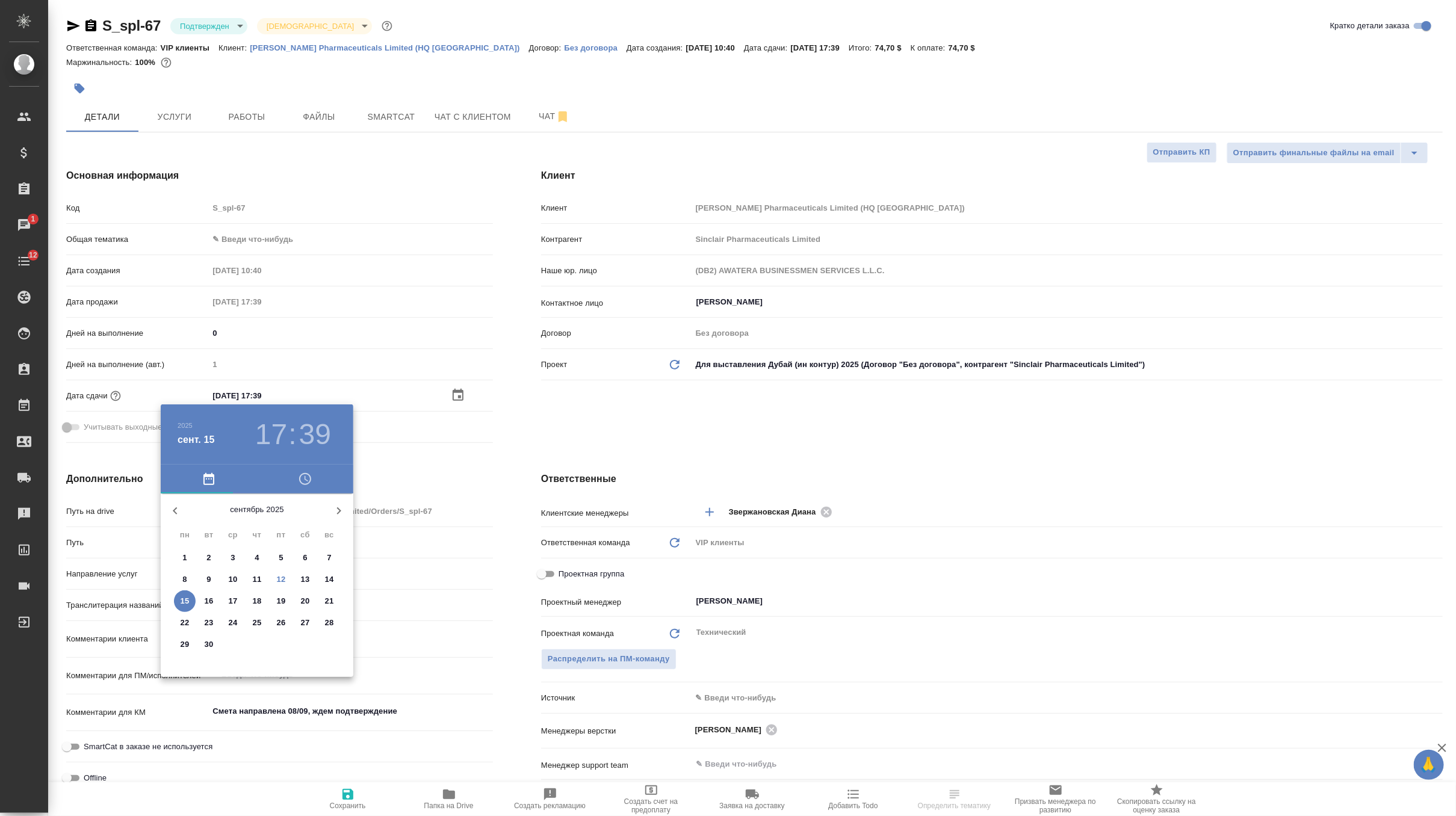
click at [205, 598] on p "16" at bounding box center [209, 601] width 9 height 12
type input "[DATE] 17:39"
type textarea "x"
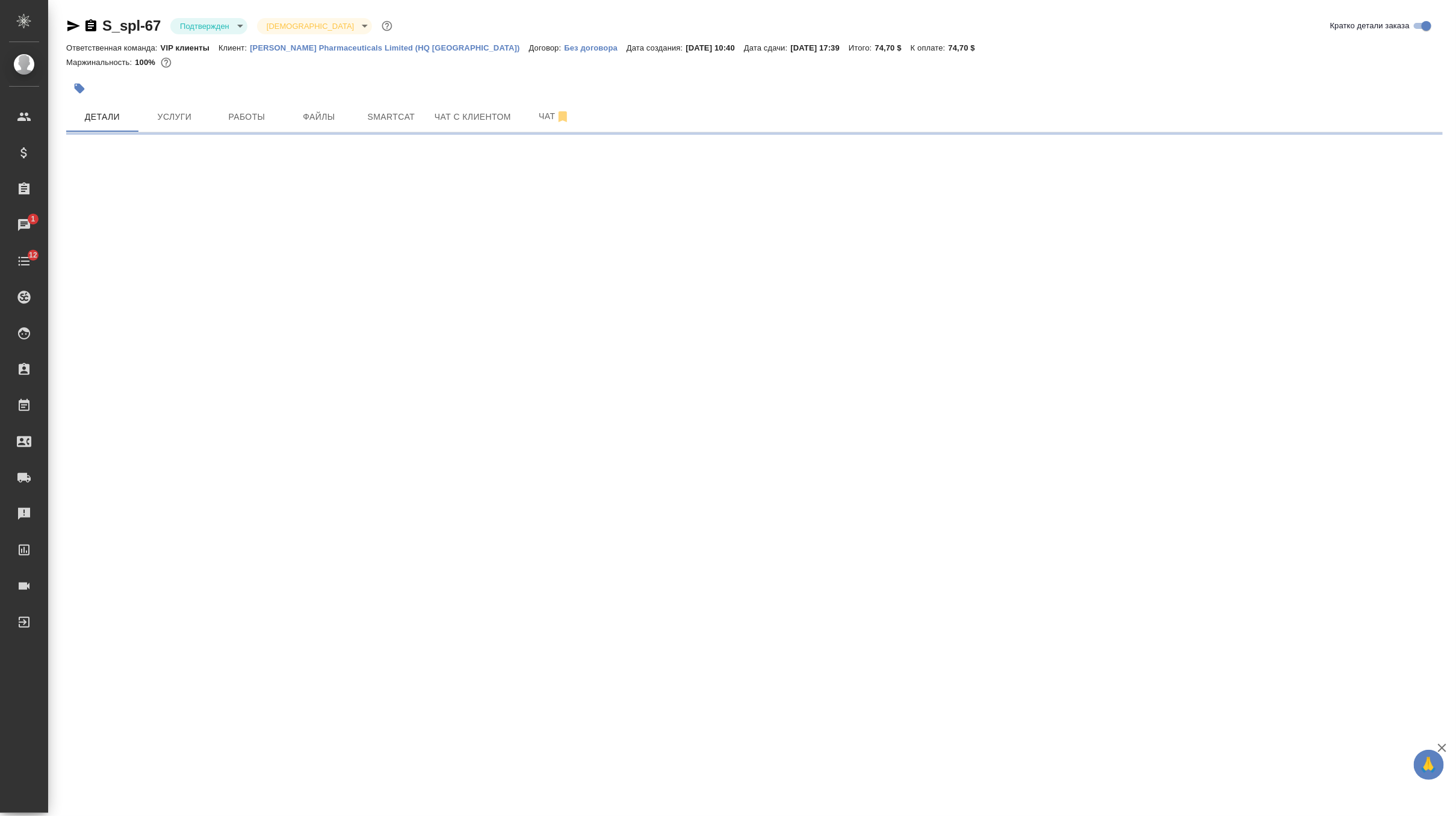
select select "RU"
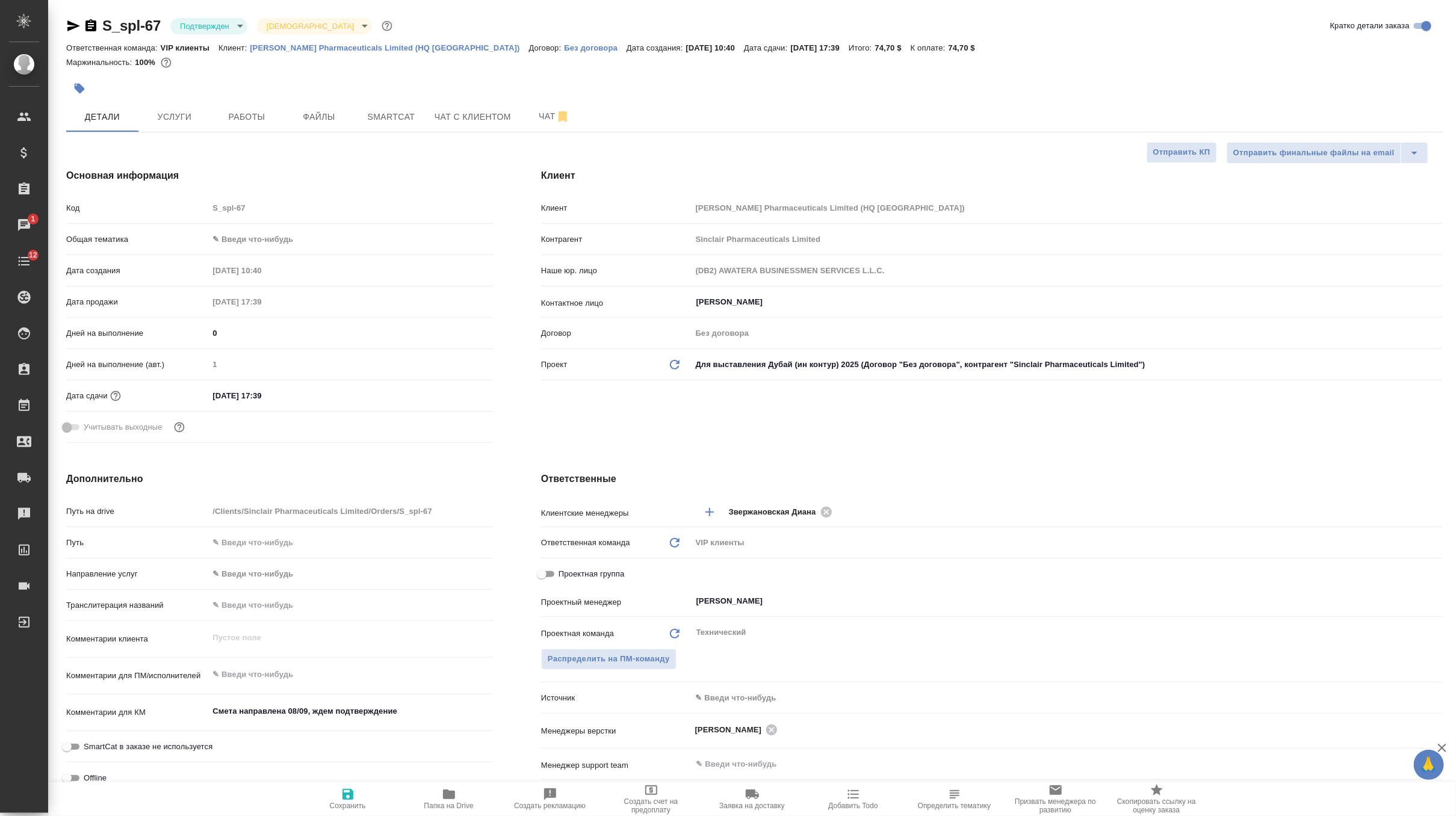
type textarea "x"
click at [255, 394] on input "[DATE] 17:39" at bounding box center [262, 396] width 106 height 18
click at [460, 390] on icon "button" at bounding box center [459, 394] width 11 height 12
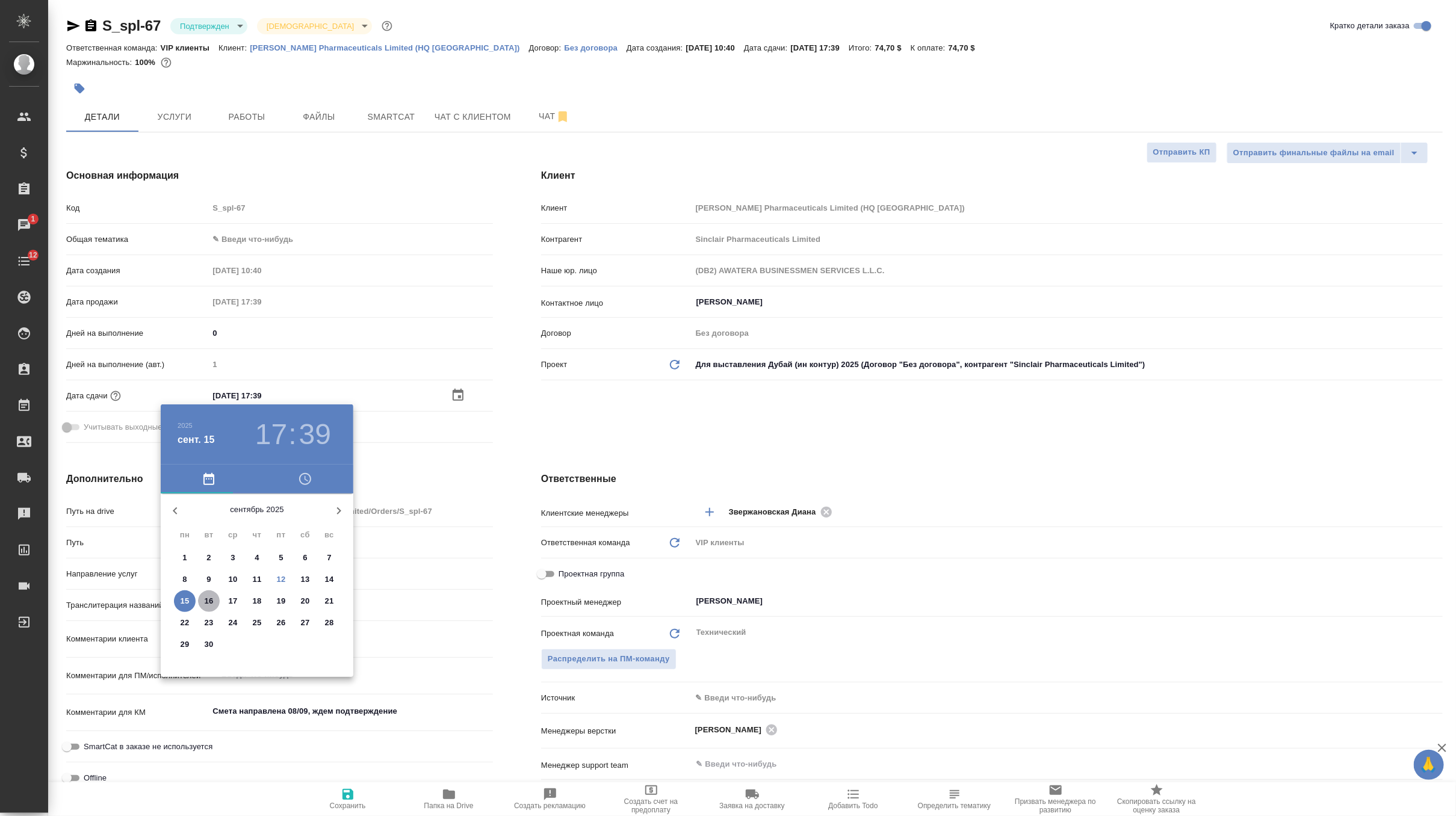
click at [209, 598] on p "16" at bounding box center [209, 601] width 9 height 12
type input "[DATE] 17:39"
type textarea "x"
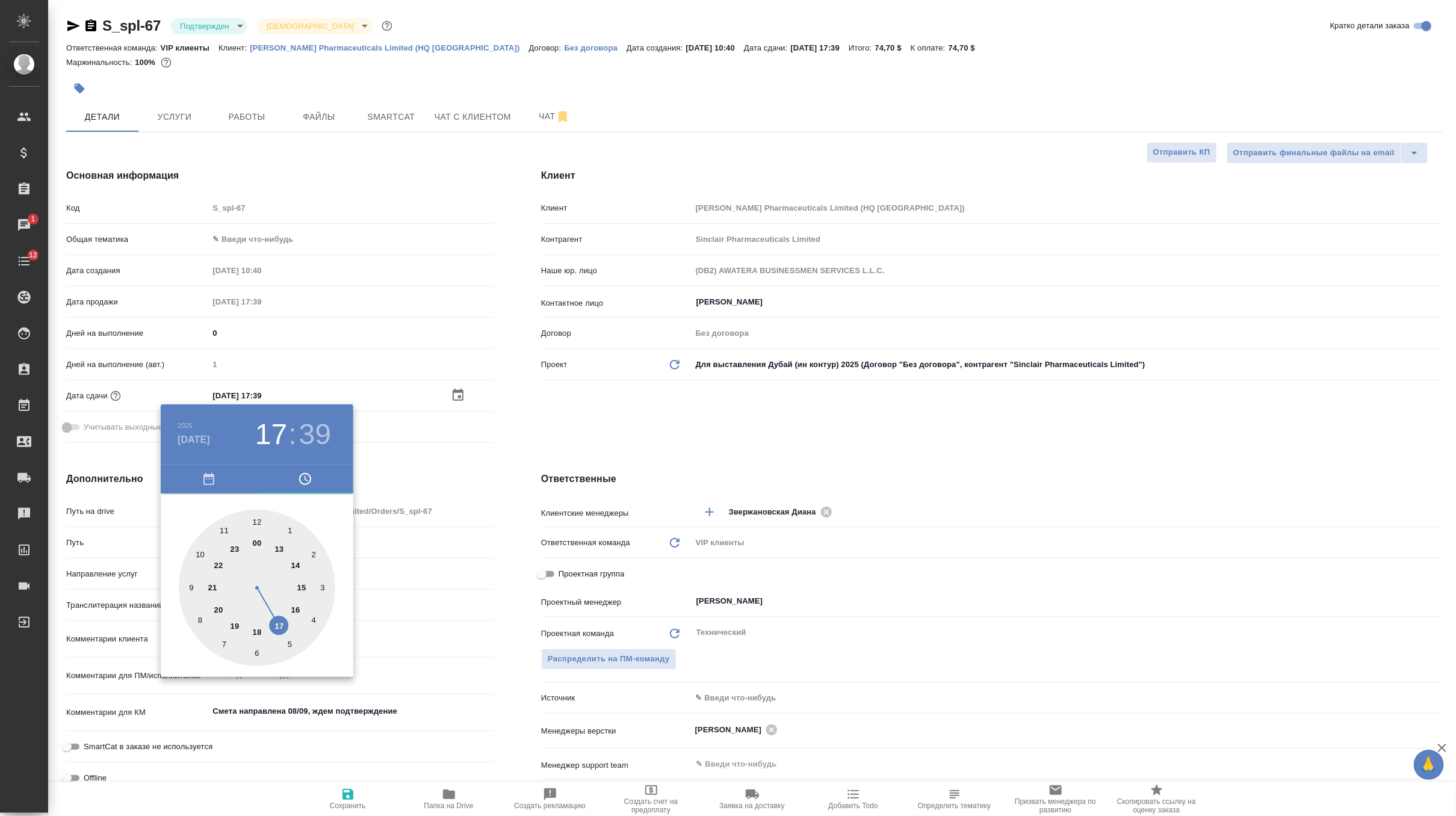
click at [280, 623] on div at bounding box center [257, 588] width 157 height 157
type textarea "x"
type input "[DATE] 17:00"
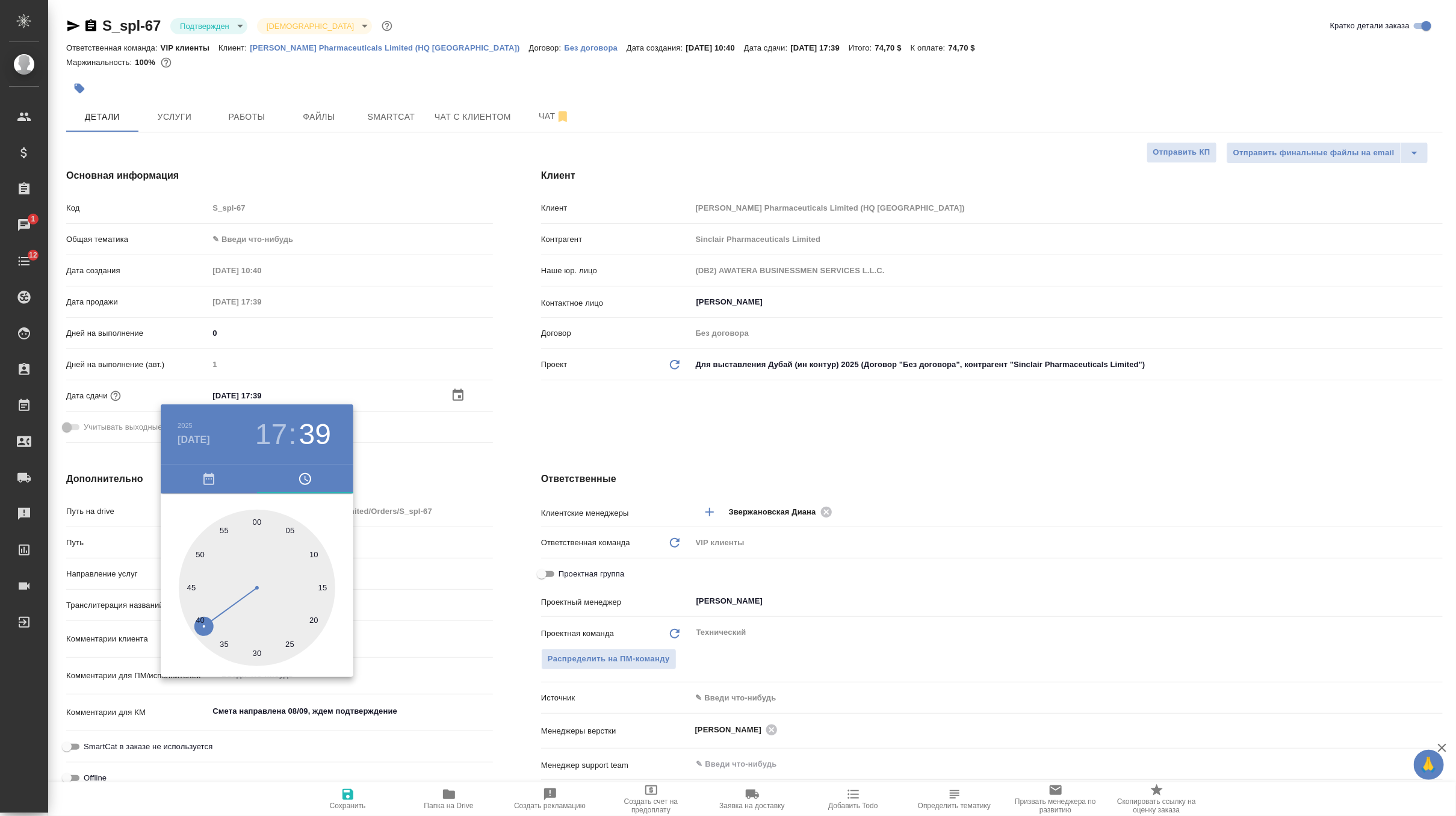
type textarea "x"
click at [260, 519] on div at bounding box center [257, 588] width 157 height 157
type textarea "x"
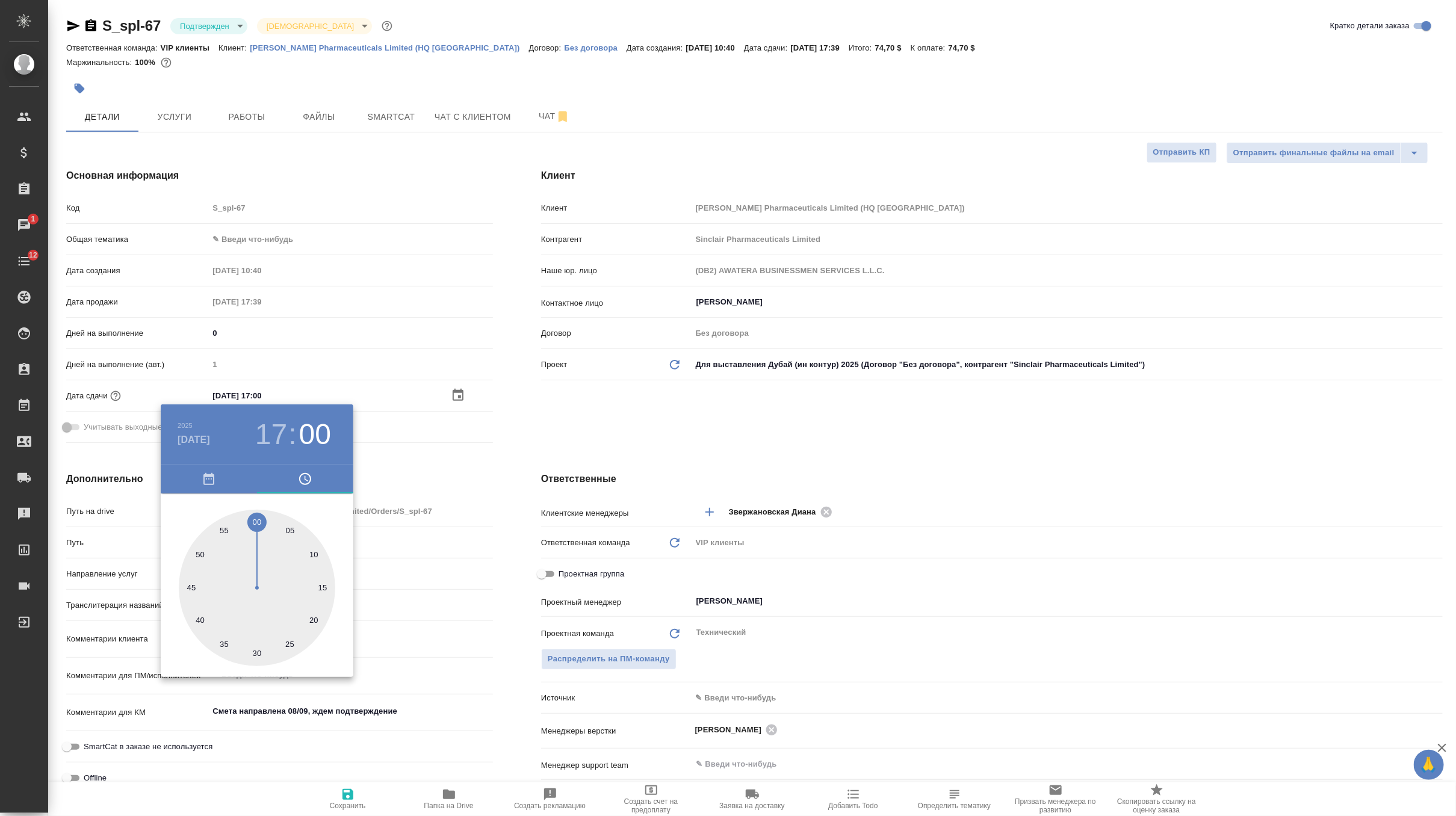
type textarea "x"
click at [611, 442] on div at bounding box center [728, 408] width 1456 height 816
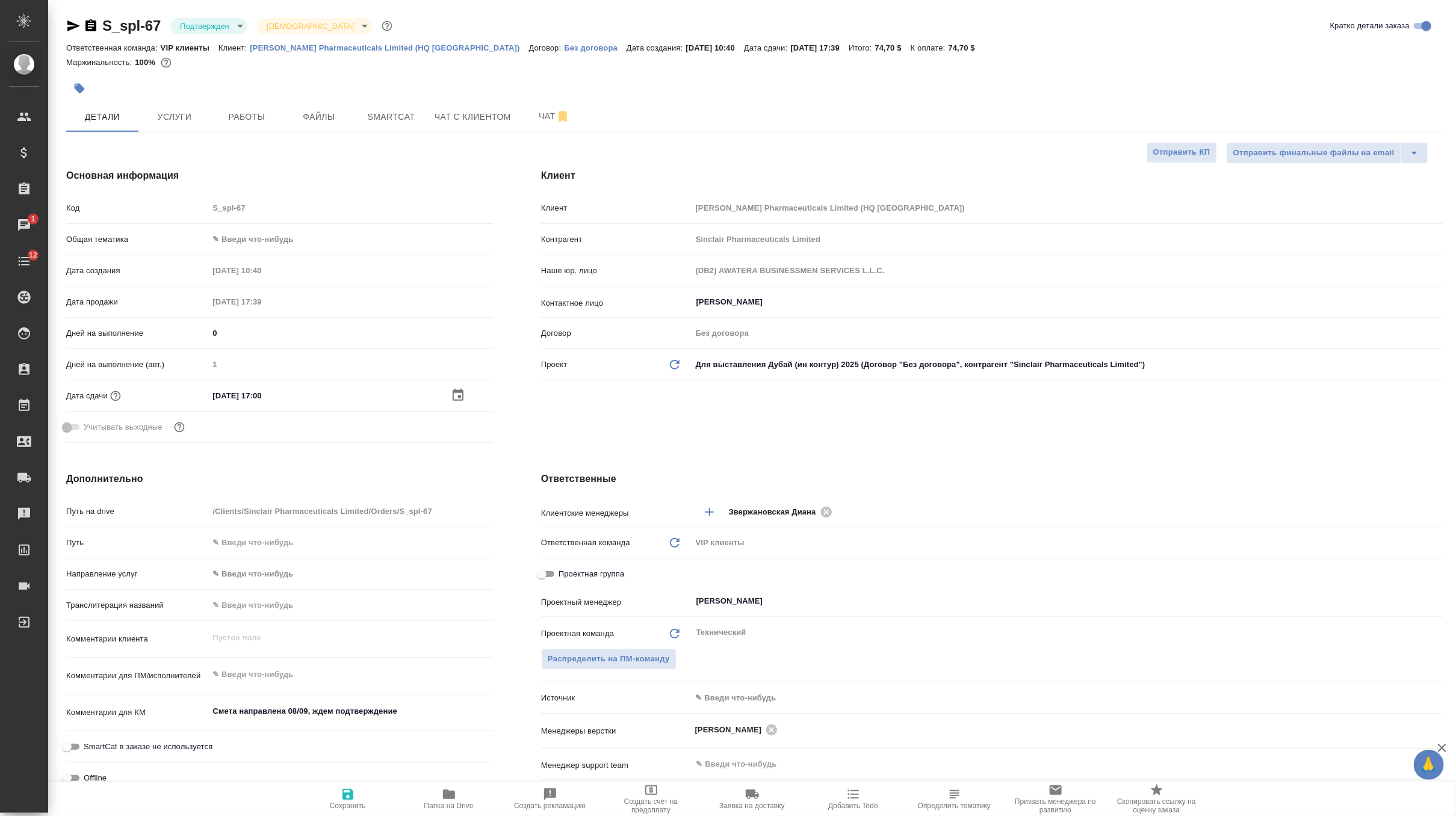
click at [350, 804] on span "Сохранить" at bounding box center [347, 806] width 36 height 8
type textarea "x"
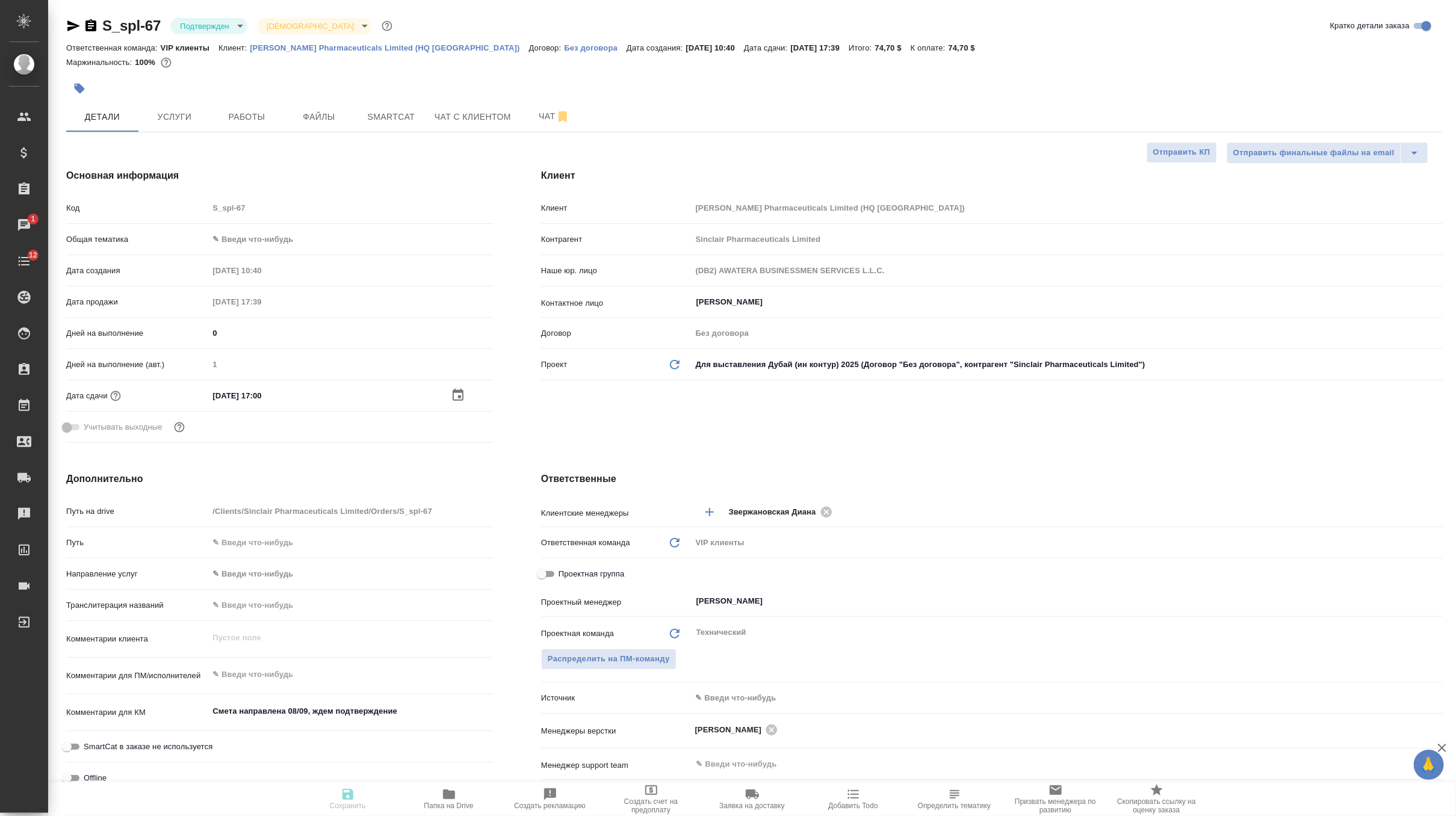
type textarea "x"
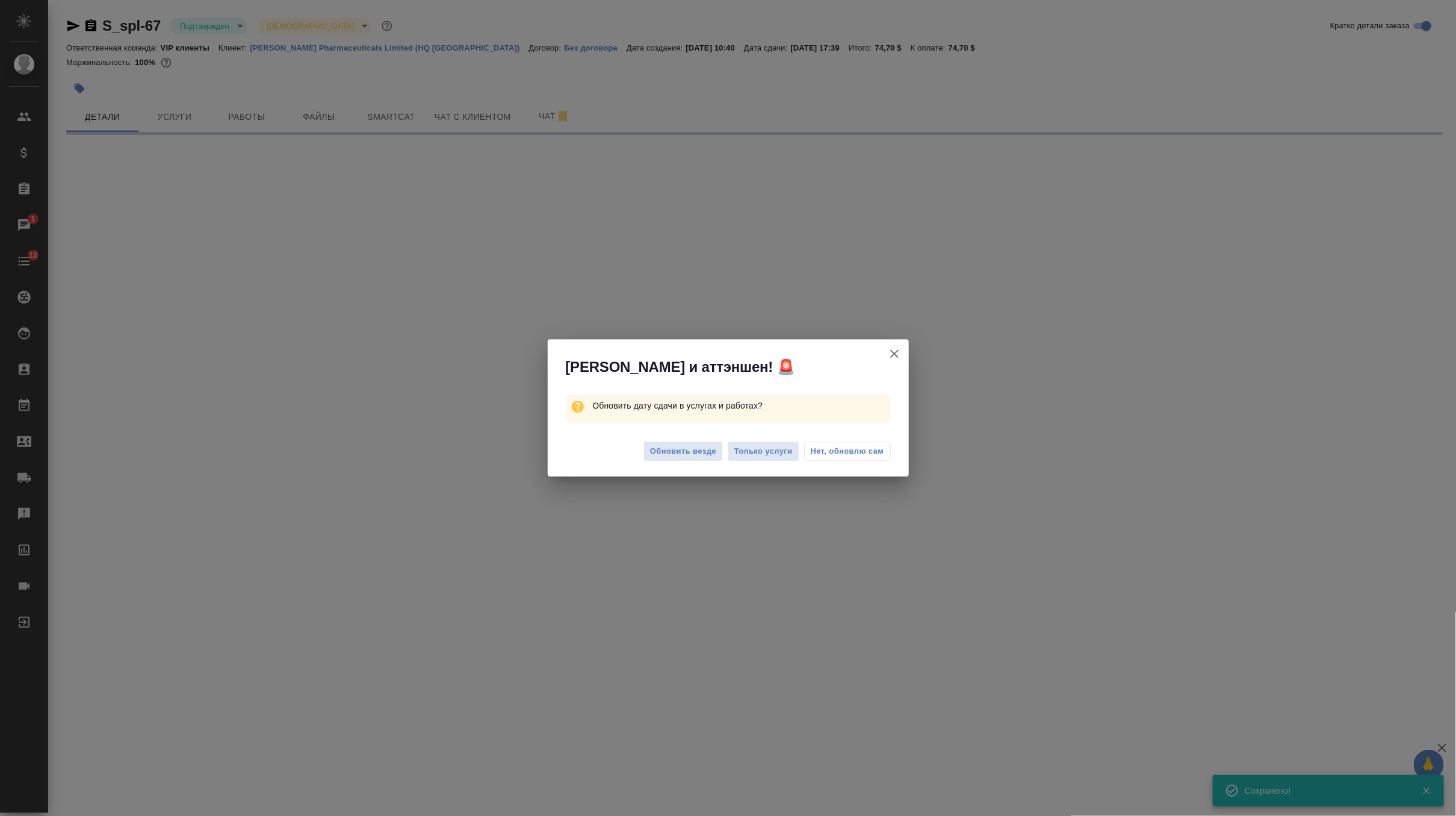
select select "RU"
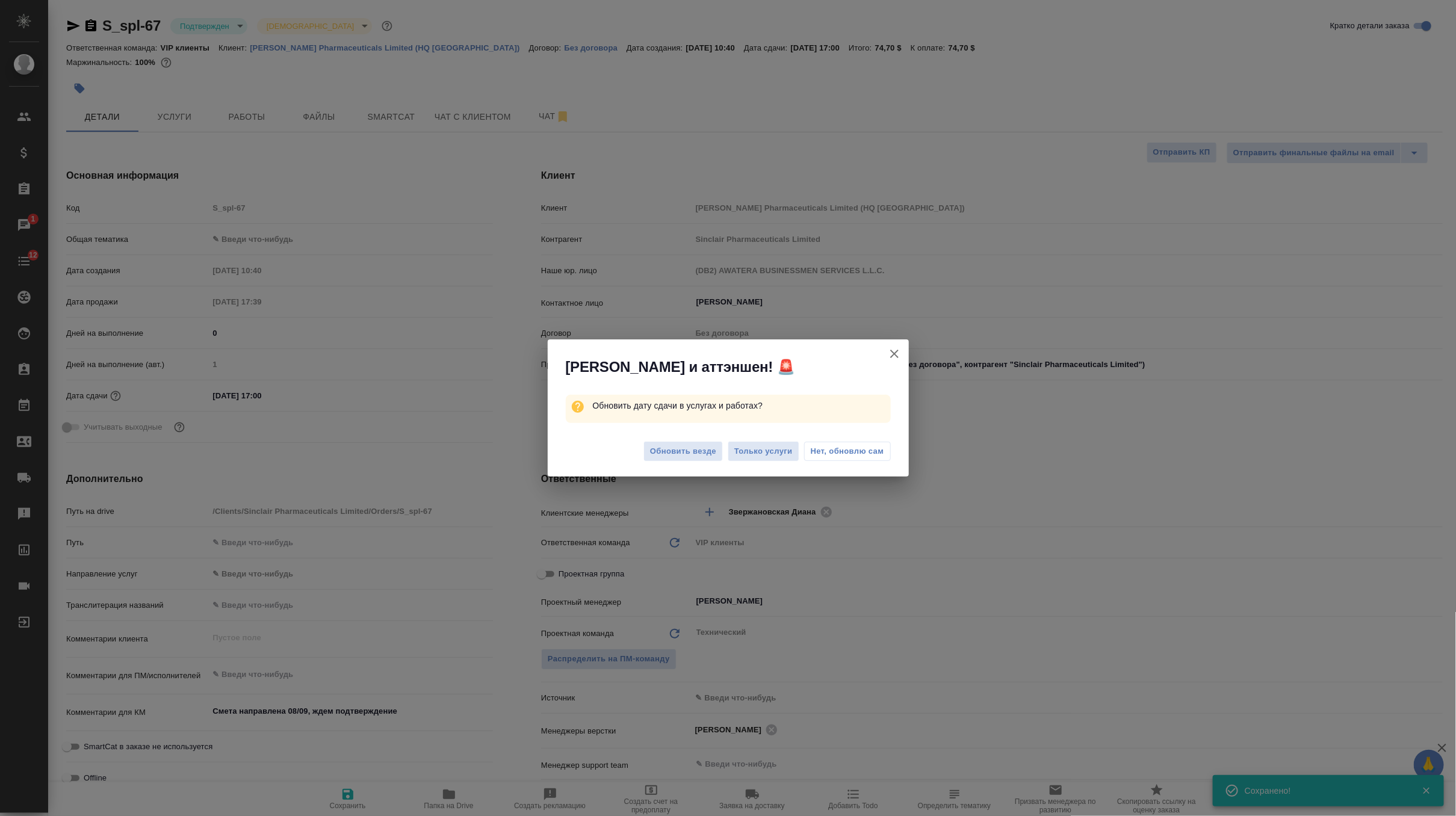
type textarea "x"
click at [689, 461] on div "Обновить везде Только услуги Нет, обновлю сам" at bounding box center [728, 454] width 361 height 49
click at [690, 444] on span "Обновить везде" at bounding box center [683, 451] width 66 height 14
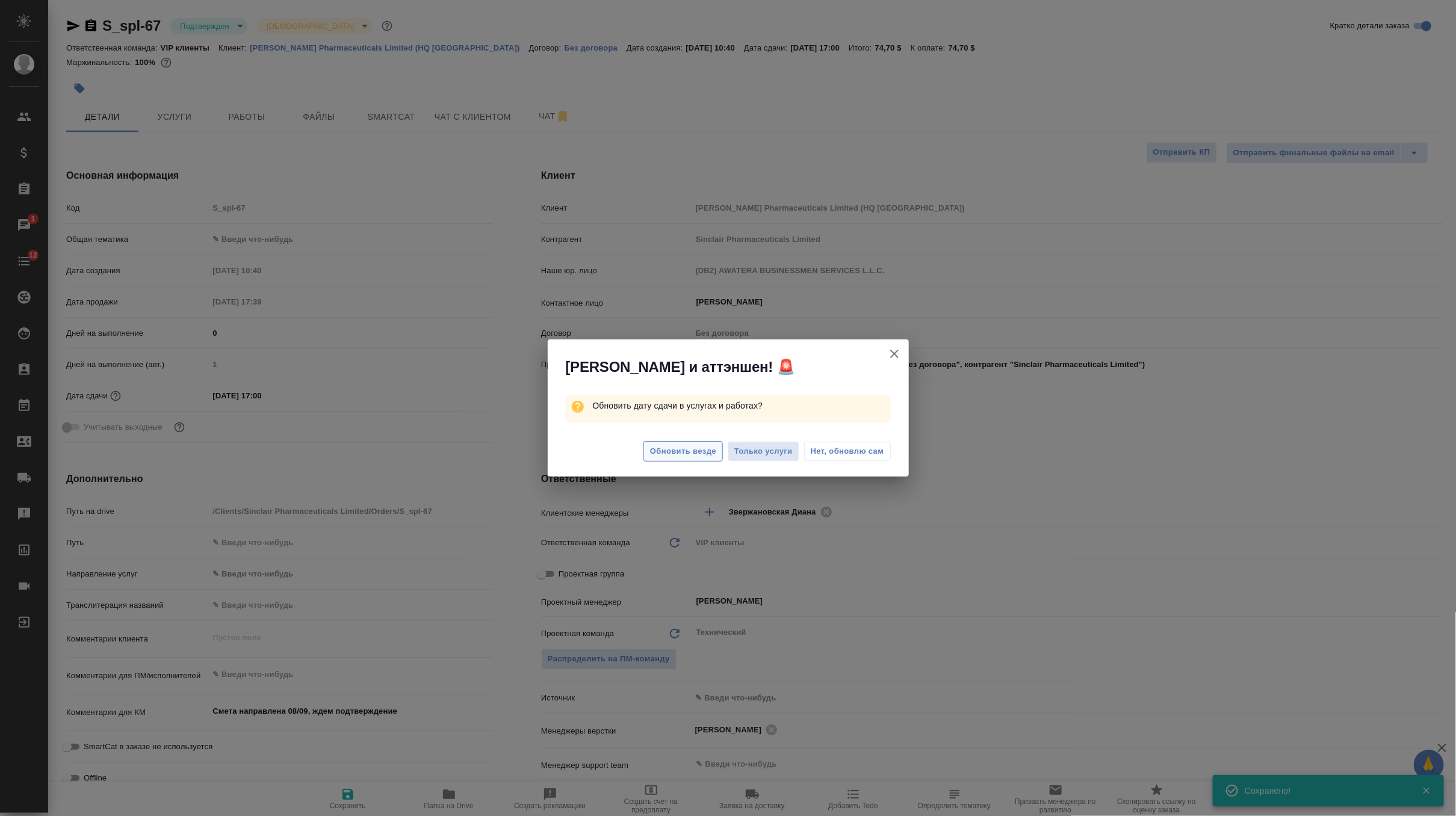
type textarea "x"
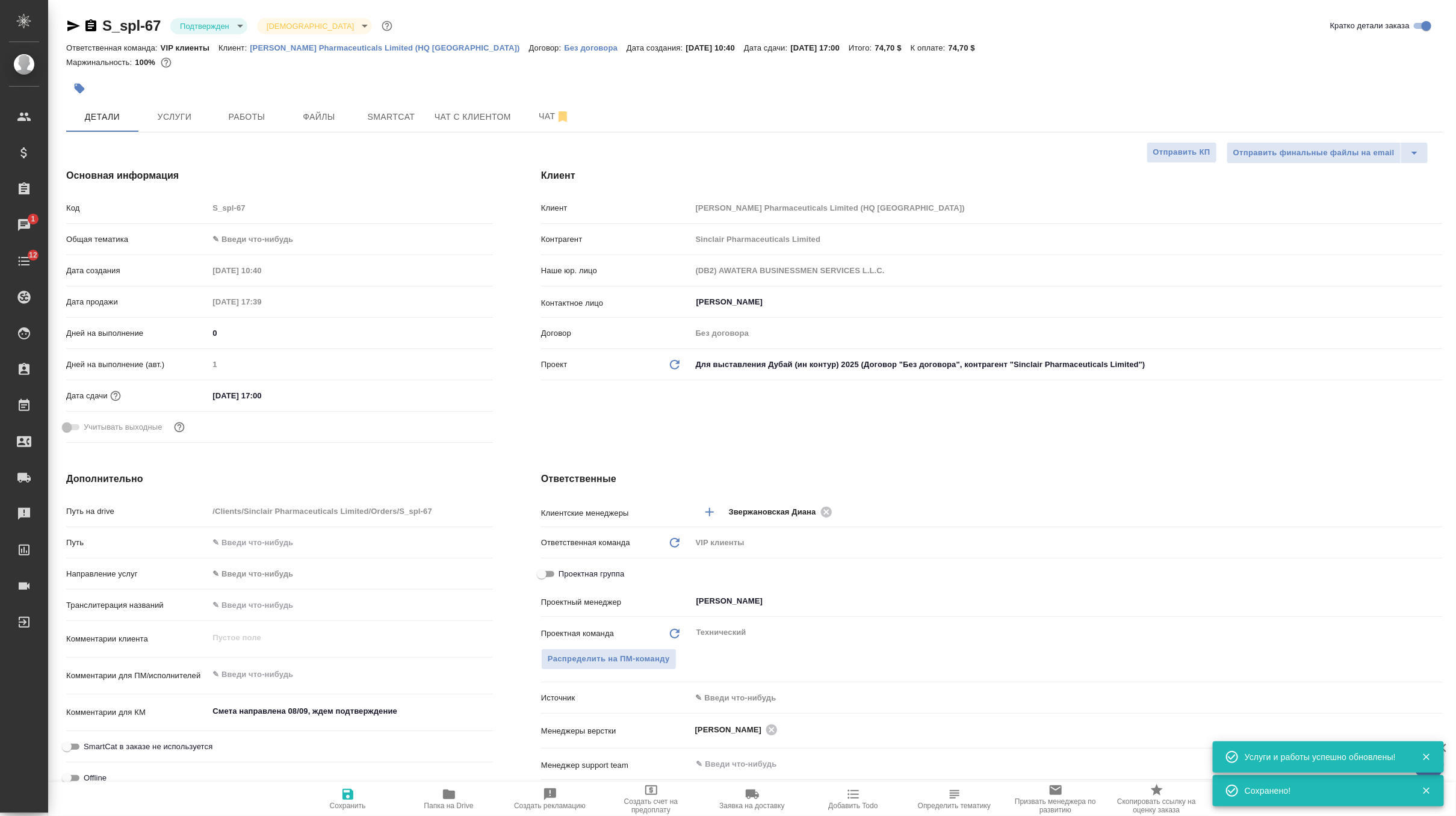
type textarea "x"
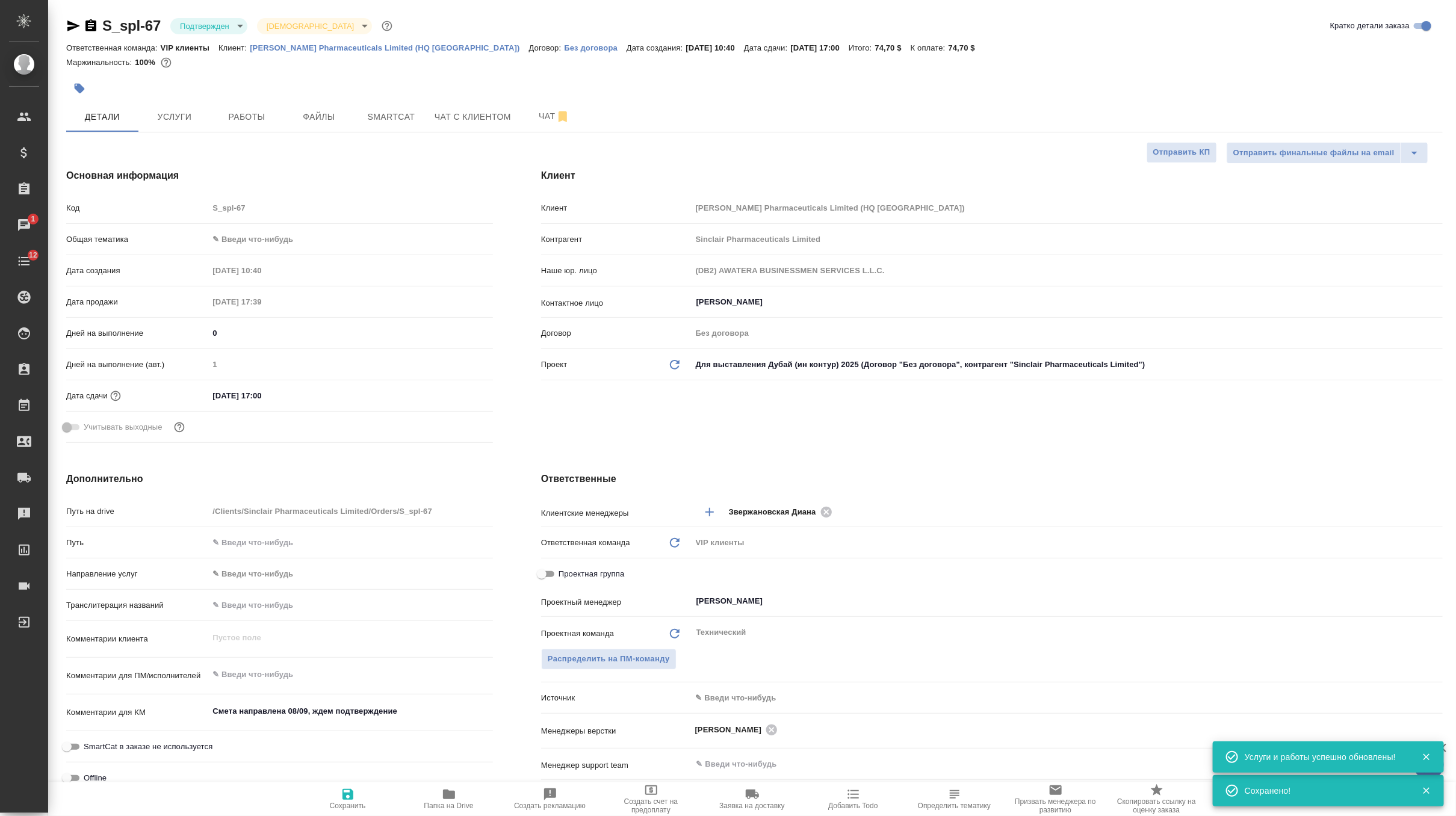
type textarea "x"
click at [537, 121] on span "Чат" at bounding box center [555, 117] width 58 height 15
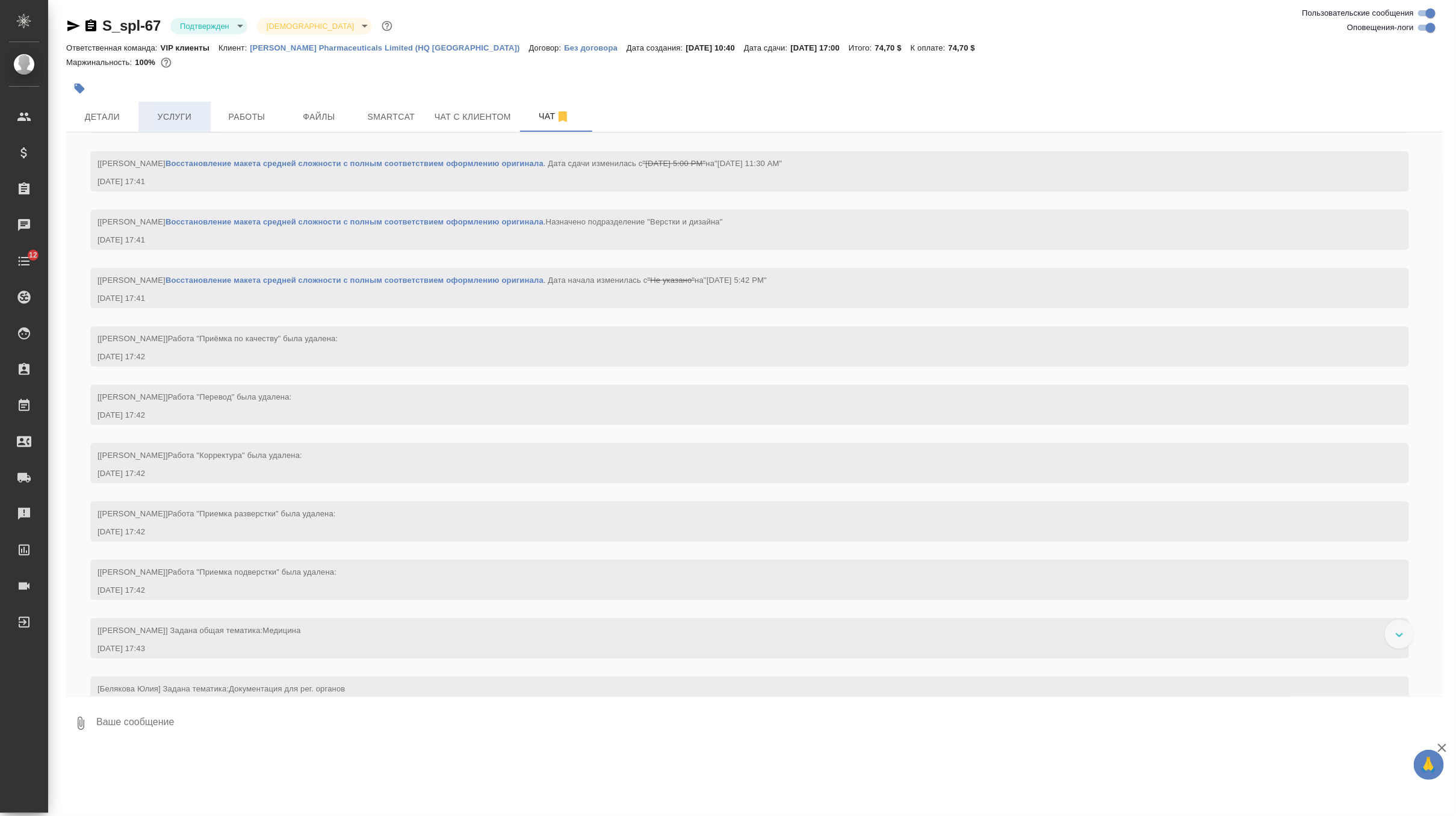
scroll to position [2256, 0]
click at [194, 111] on span "Услуги" at bounding box center [175, 117] width 58 height 15
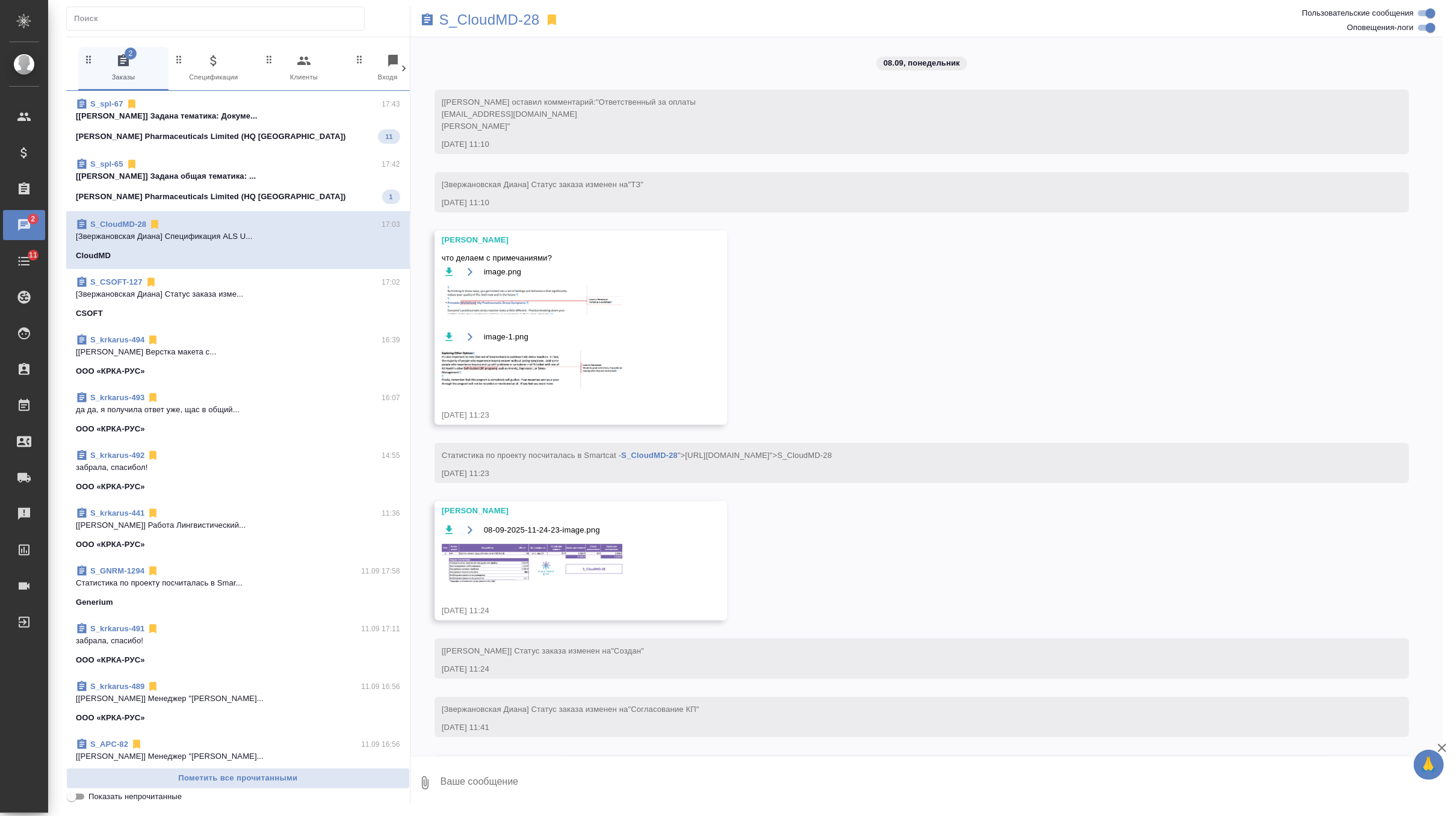
scroll to position [5220, 0]
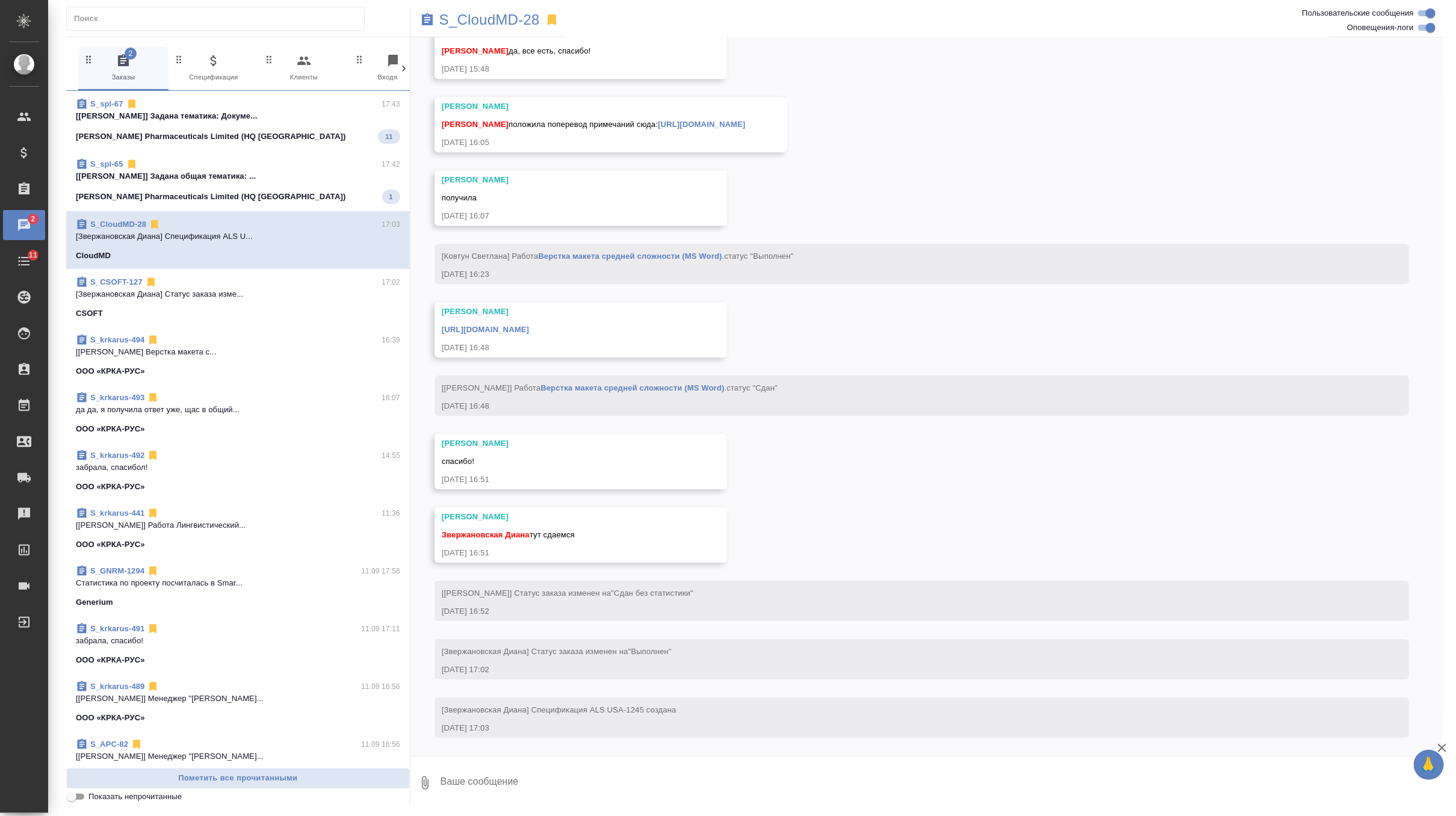
click at [343, 130] on div "[PERSON_NAME] Pharmaceuticals Limited (HQ [GEOGRAPHIC_DATA]) 11" at bounding box center [237, 136] width 324 height 14
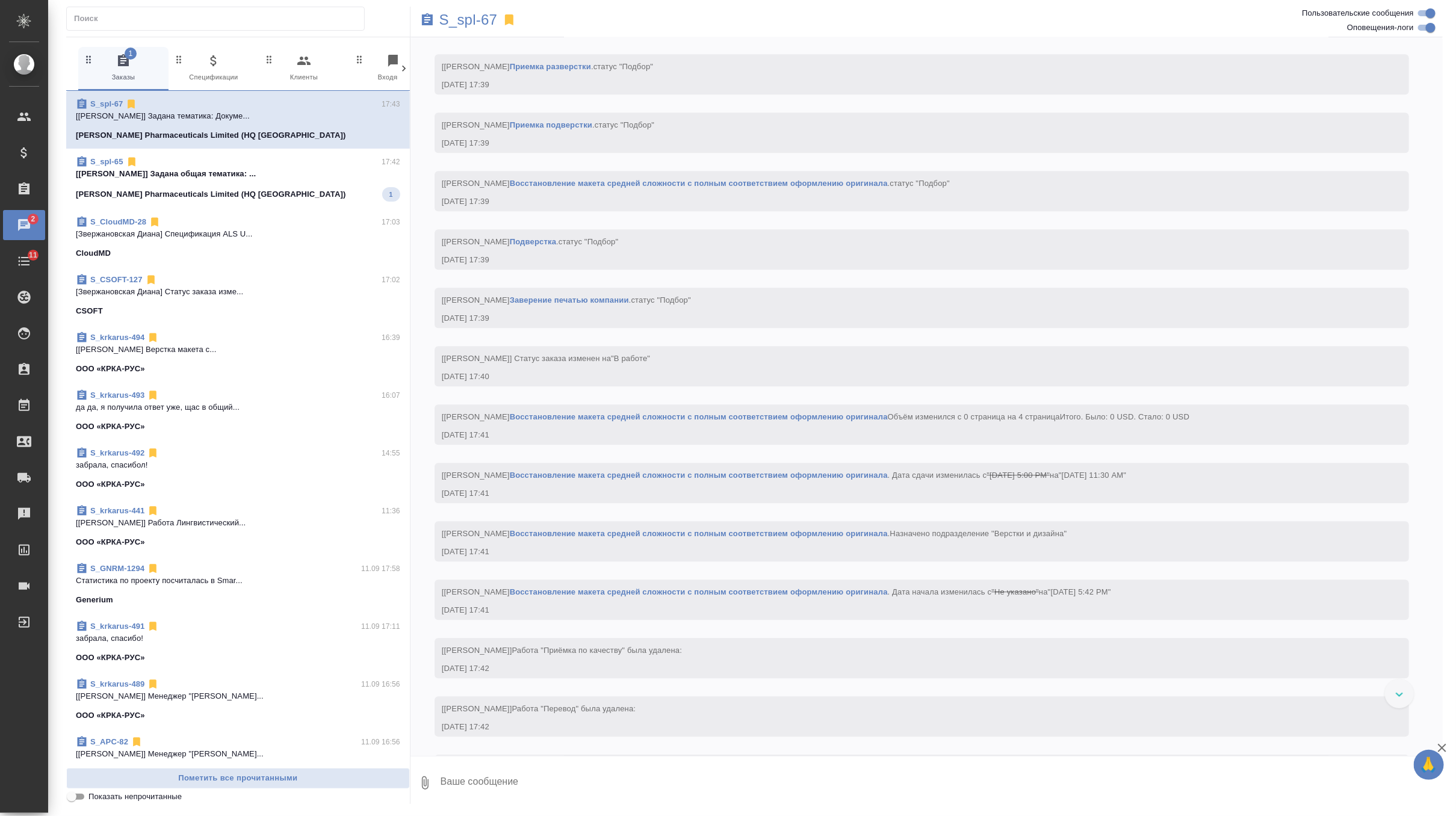
scroll to position [2149, 0]
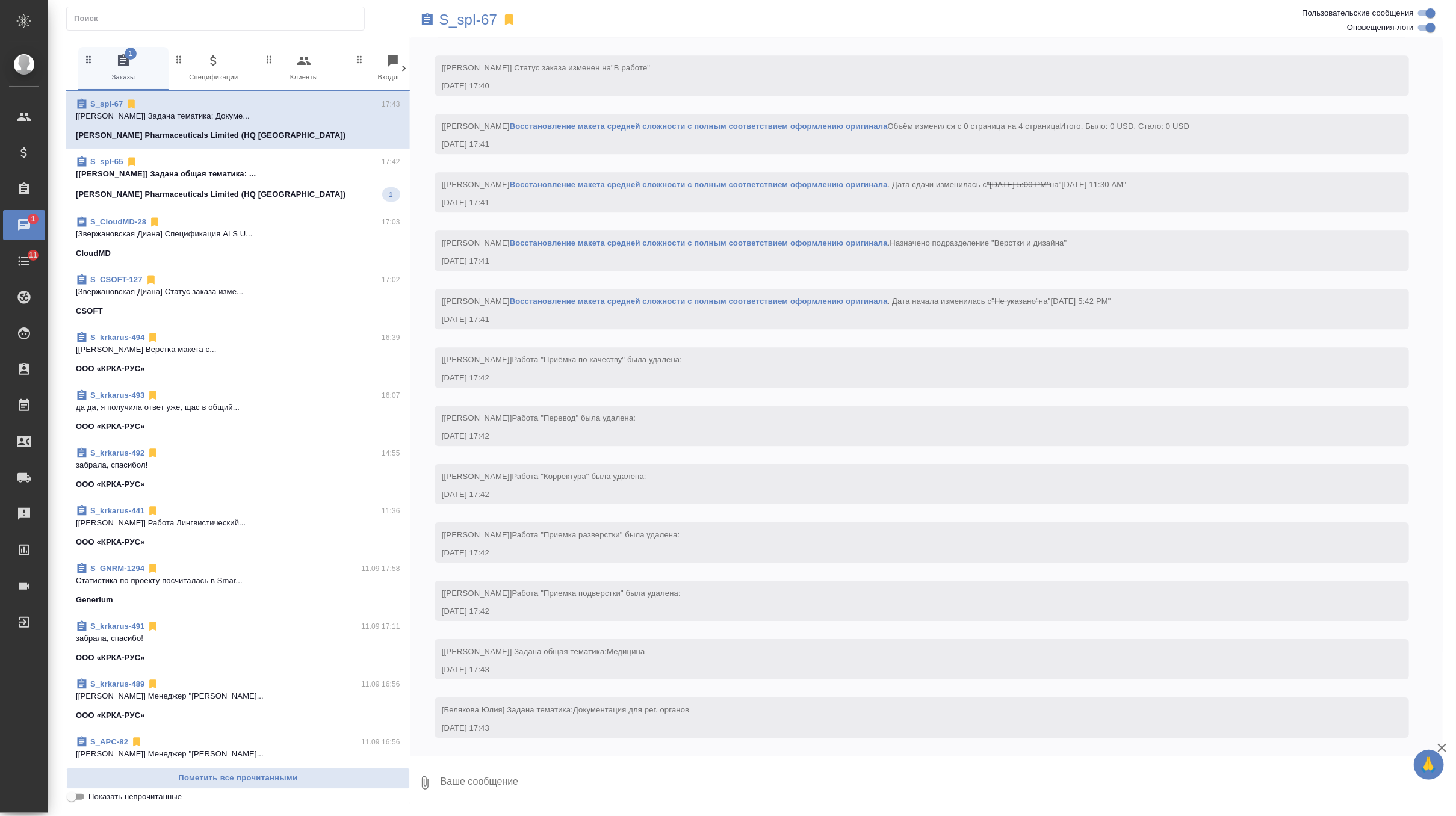
click at [320, 187] on div "[PERSON_NAME] Pharmaceuticals Limited (HQ [GEOGRAPHIC_DATA]) 1" at bounding box center [237, 193] width 324 height 14
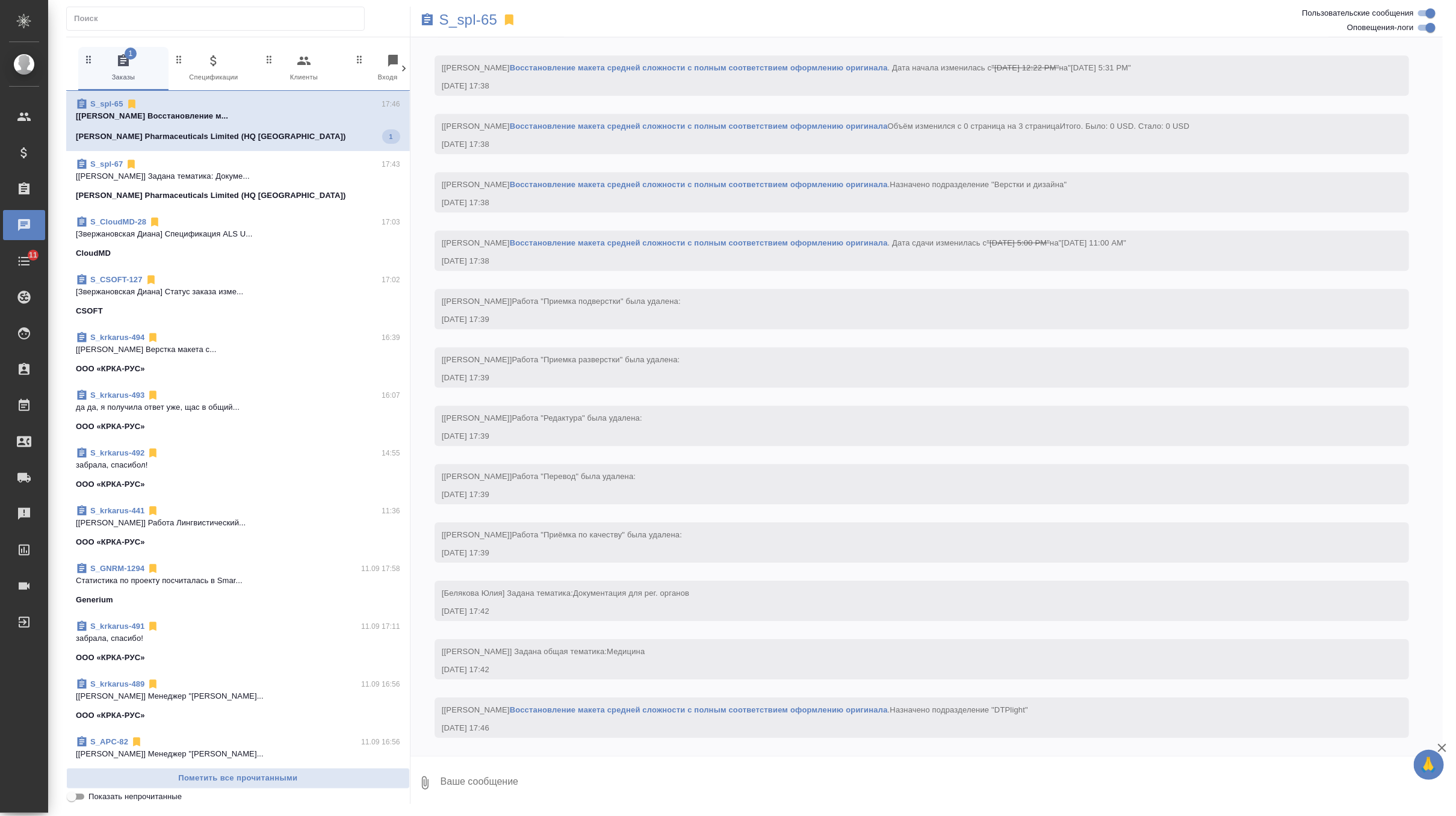
scroll to position [2099, 0]
click at [475, 21] on p "S_spl-65" at bounding box center [469, 20] width 59 height 12
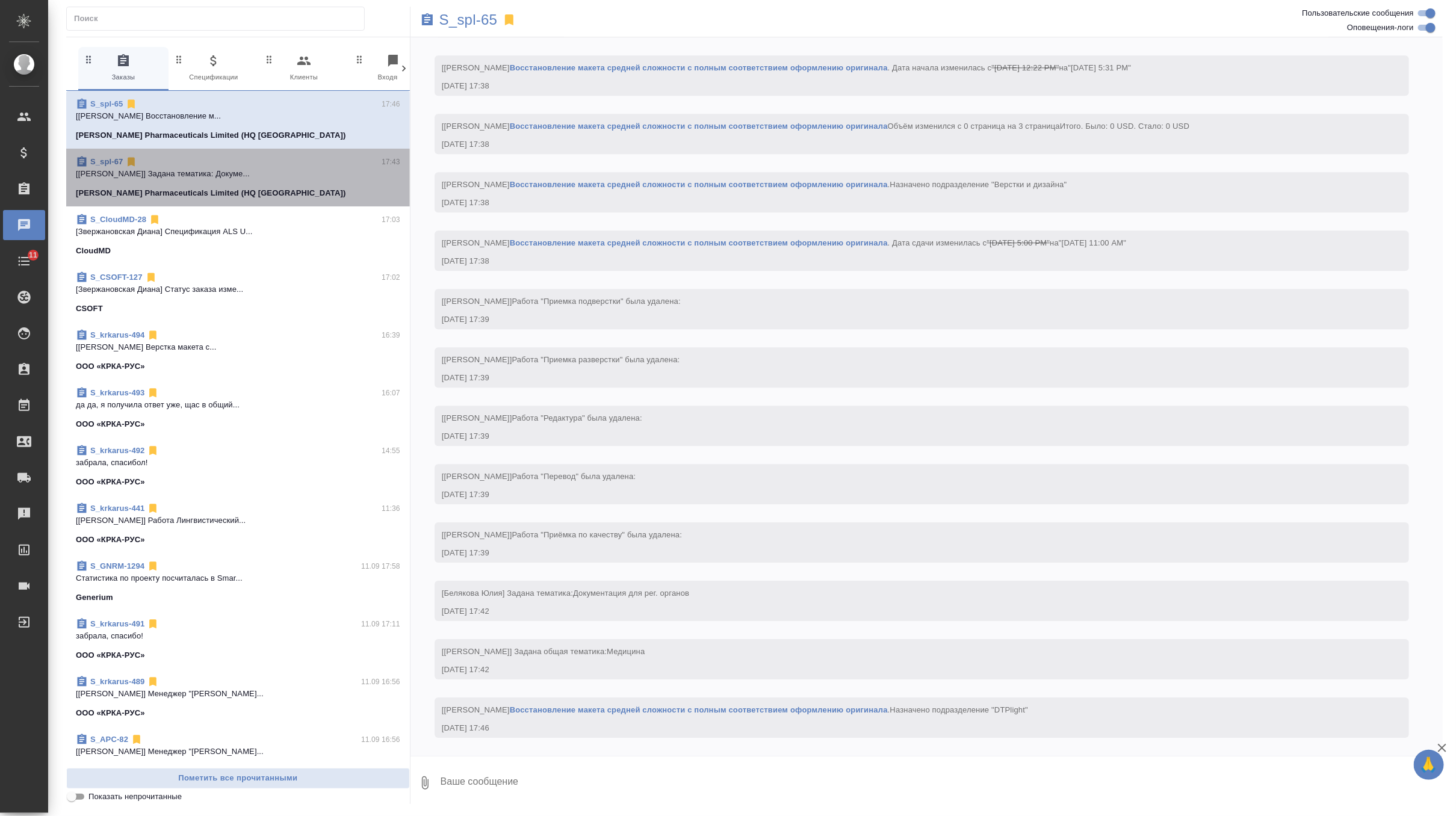
click at [177, 157] on div "S_spl-67 17:43" at bounding box center [237, 162] width 324 height 12
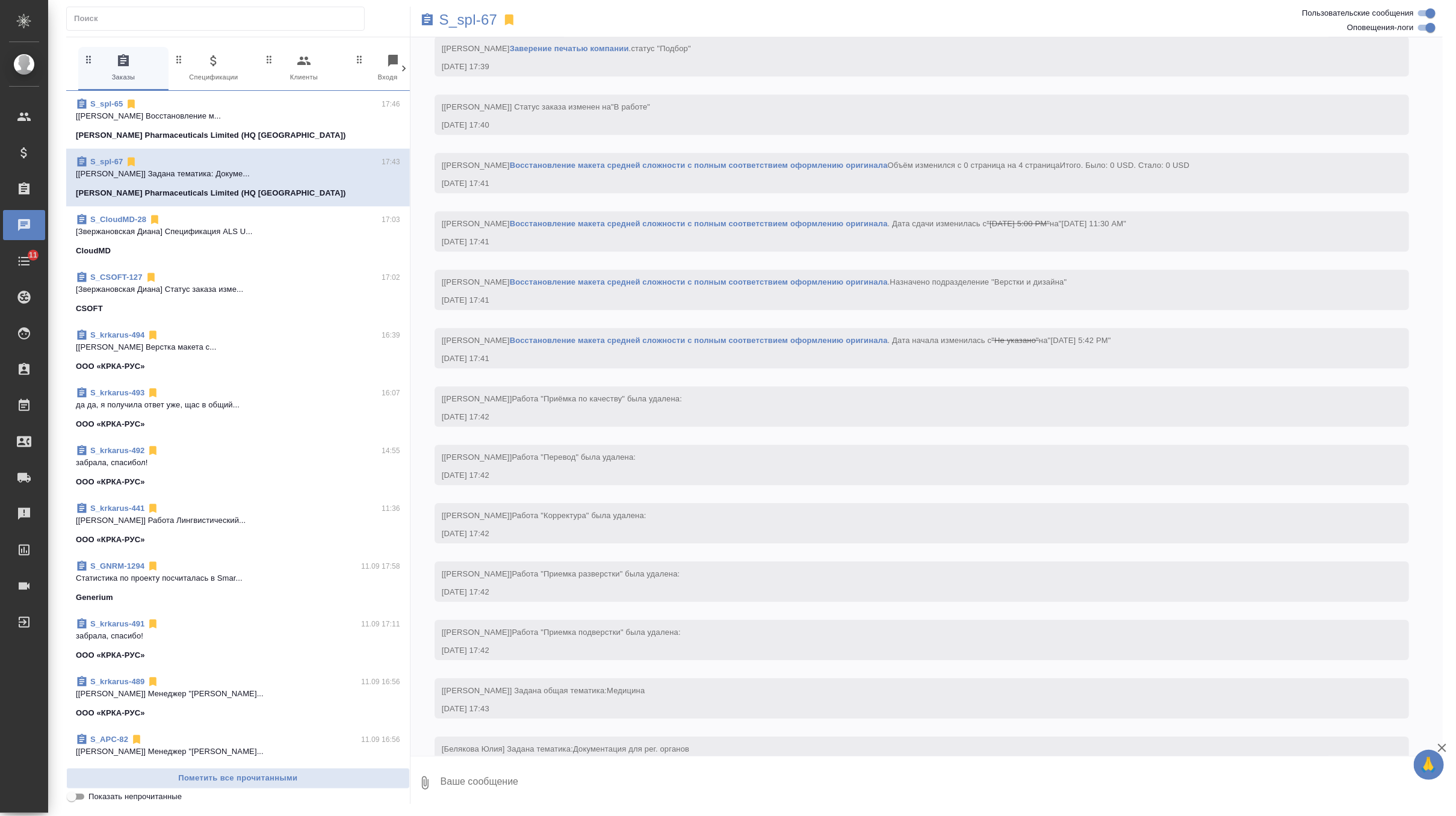
scroll to position [2100, 0]
click at [459, 26] on p "S_spl-67" at bounding box center [469, 20] width 59 height 12
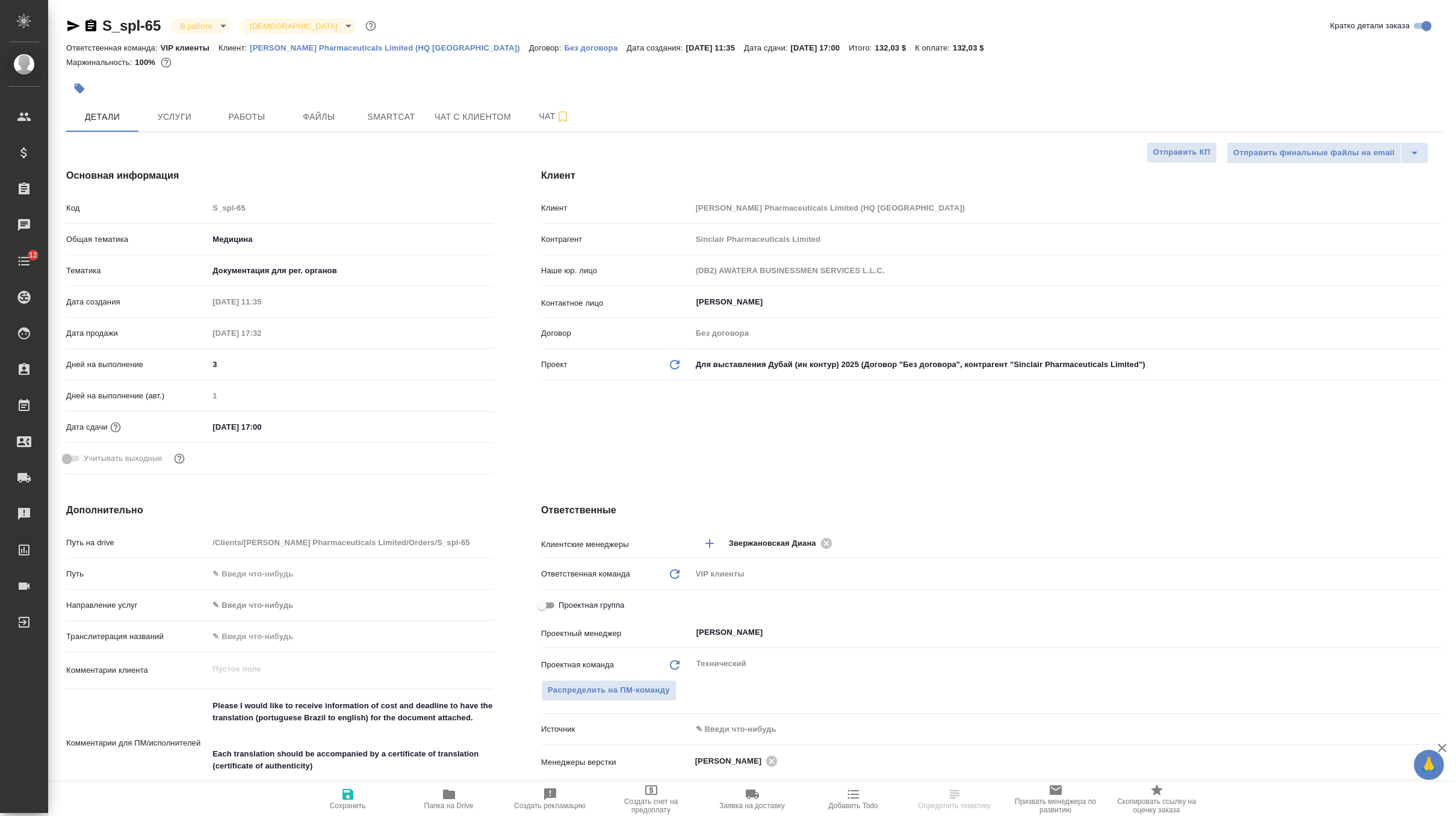
select select "RU"
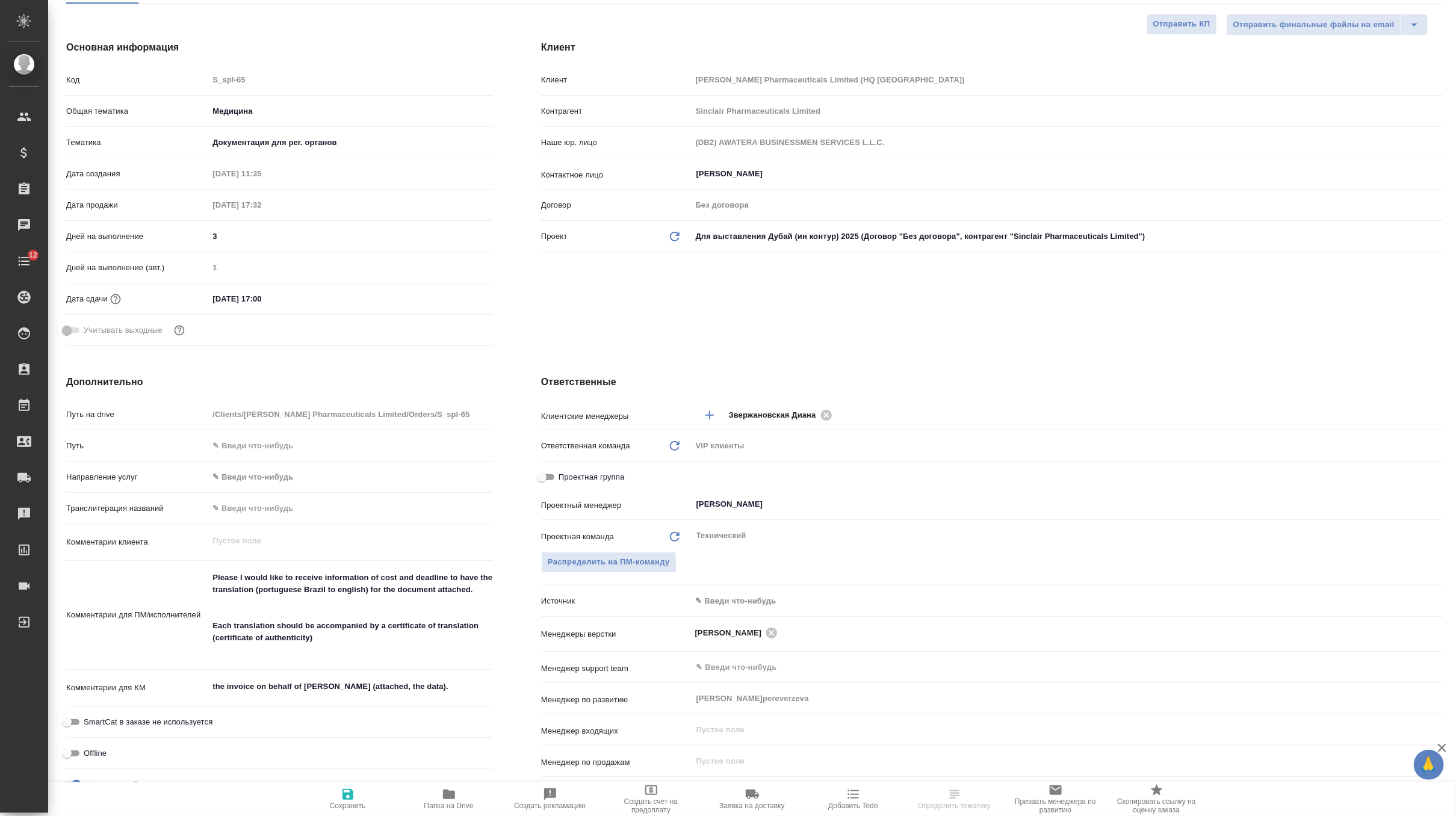
scroll to position [183, 0]
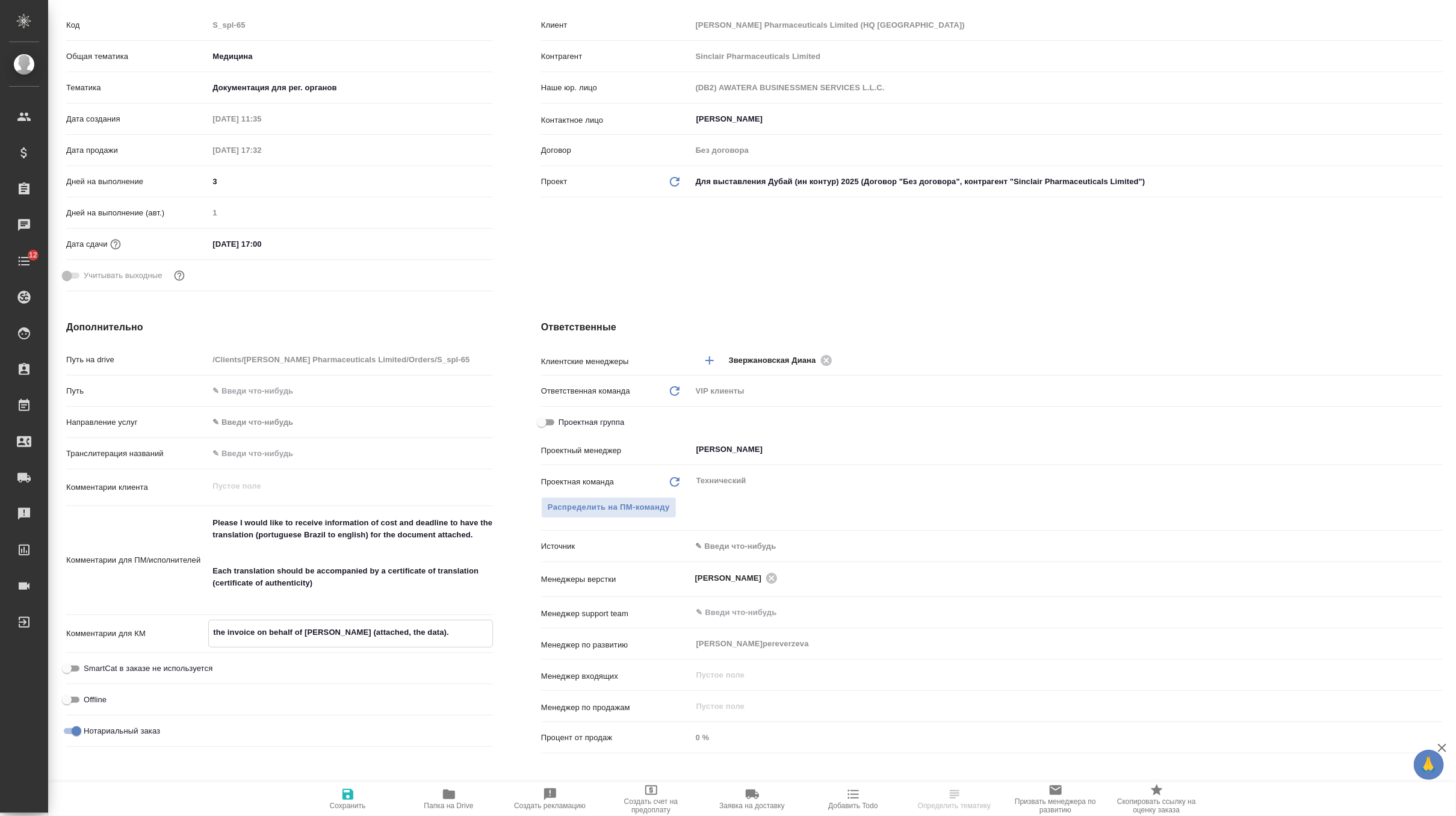
drag, startPoint x: 456, startPoint y: 627, endPoint x: 53, endPoint y: 608, distance: 403.4
click at [53, 608] on div "Дополнительно Путь на drive /Clients/[PERSON_NAME] Pharmaceuticals Limited/Orde…" at bounding box center [279, 539] width 475 height 486
select select "RU"
type textarea "x"
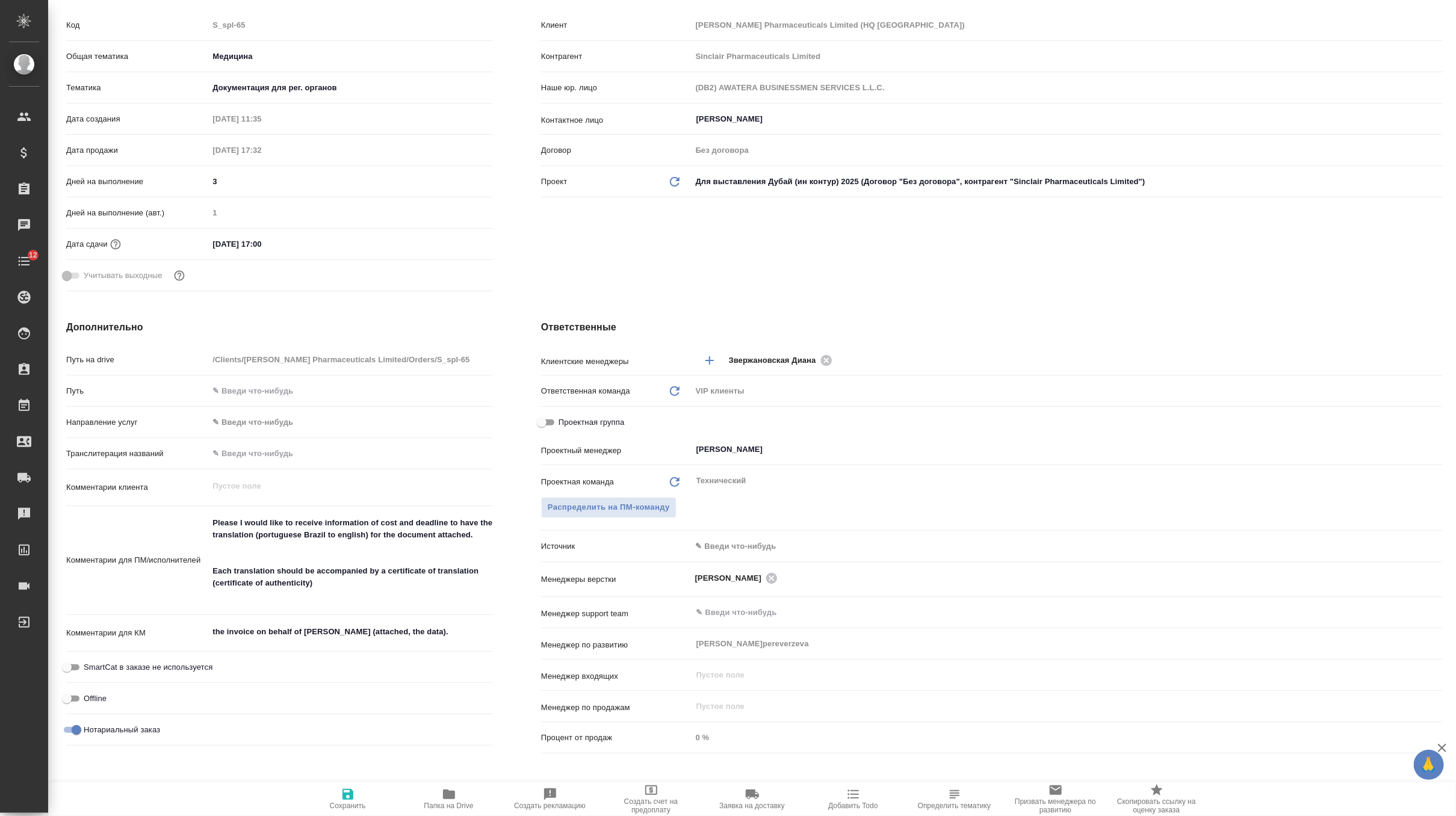
type textarea "x"
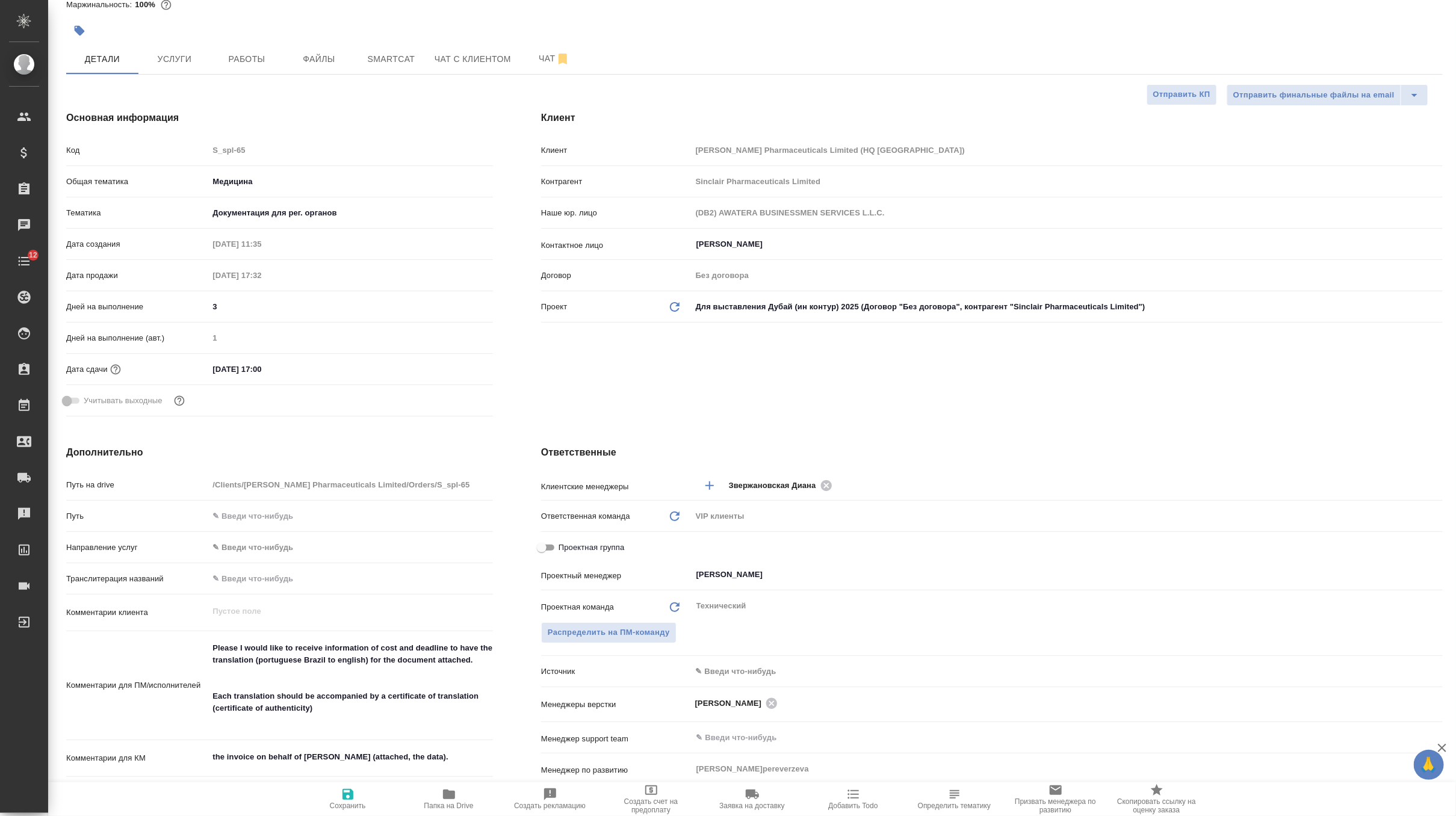
scroll to position [74, 0]
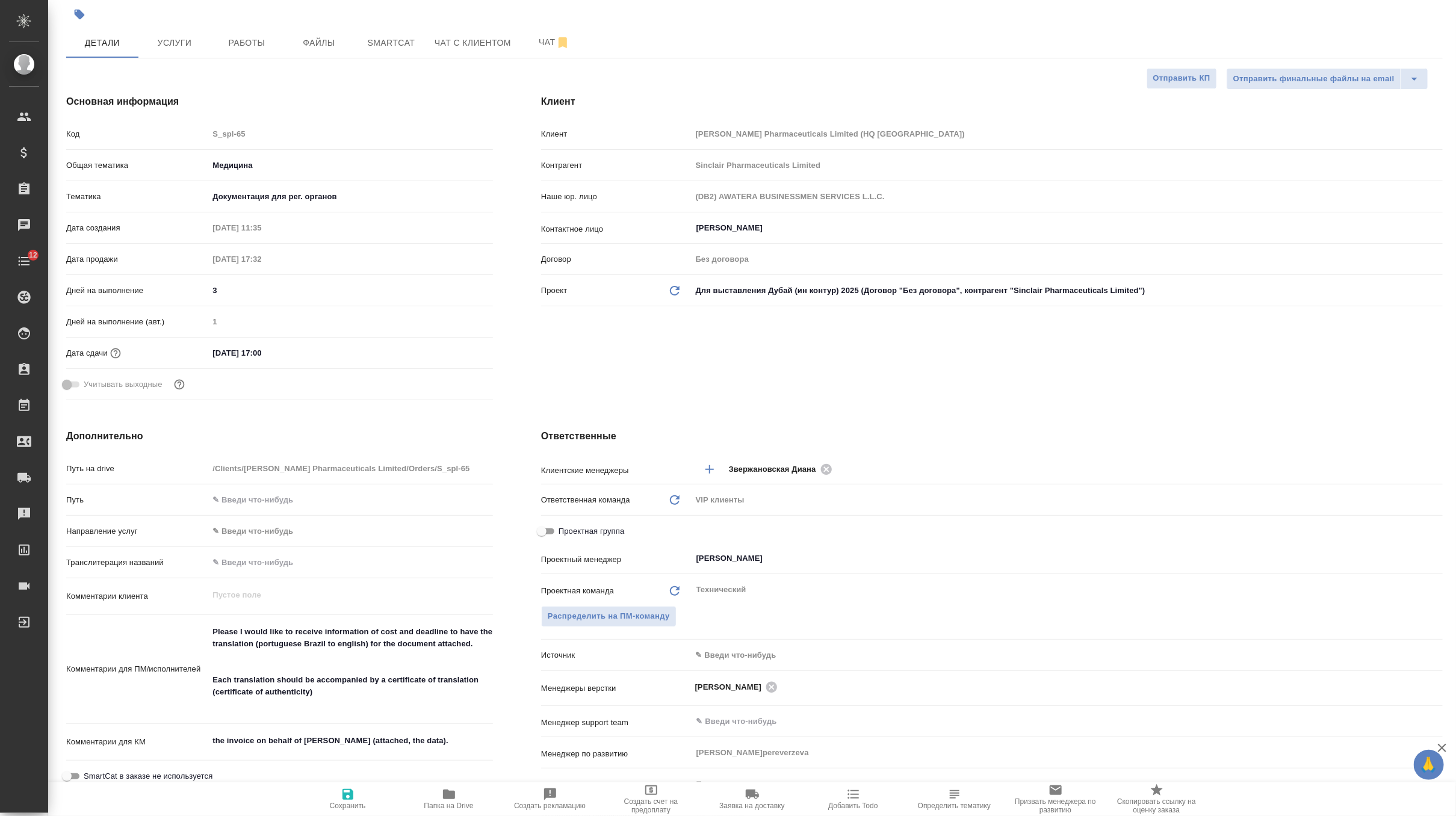
type textarea "x"
drag, startPoint x: 328, startPoint y: 695, endPoint x: 189, endPoint y: 615, distance: 160.4
click at [189, 615] on div "Путь на drive /Clients/[PERSON_NAME] Pharmaceuticals Limited/Orders/S_spl-65 Пу…" at bounding box center [279, 659] width 427 height 402
type textarea "x"
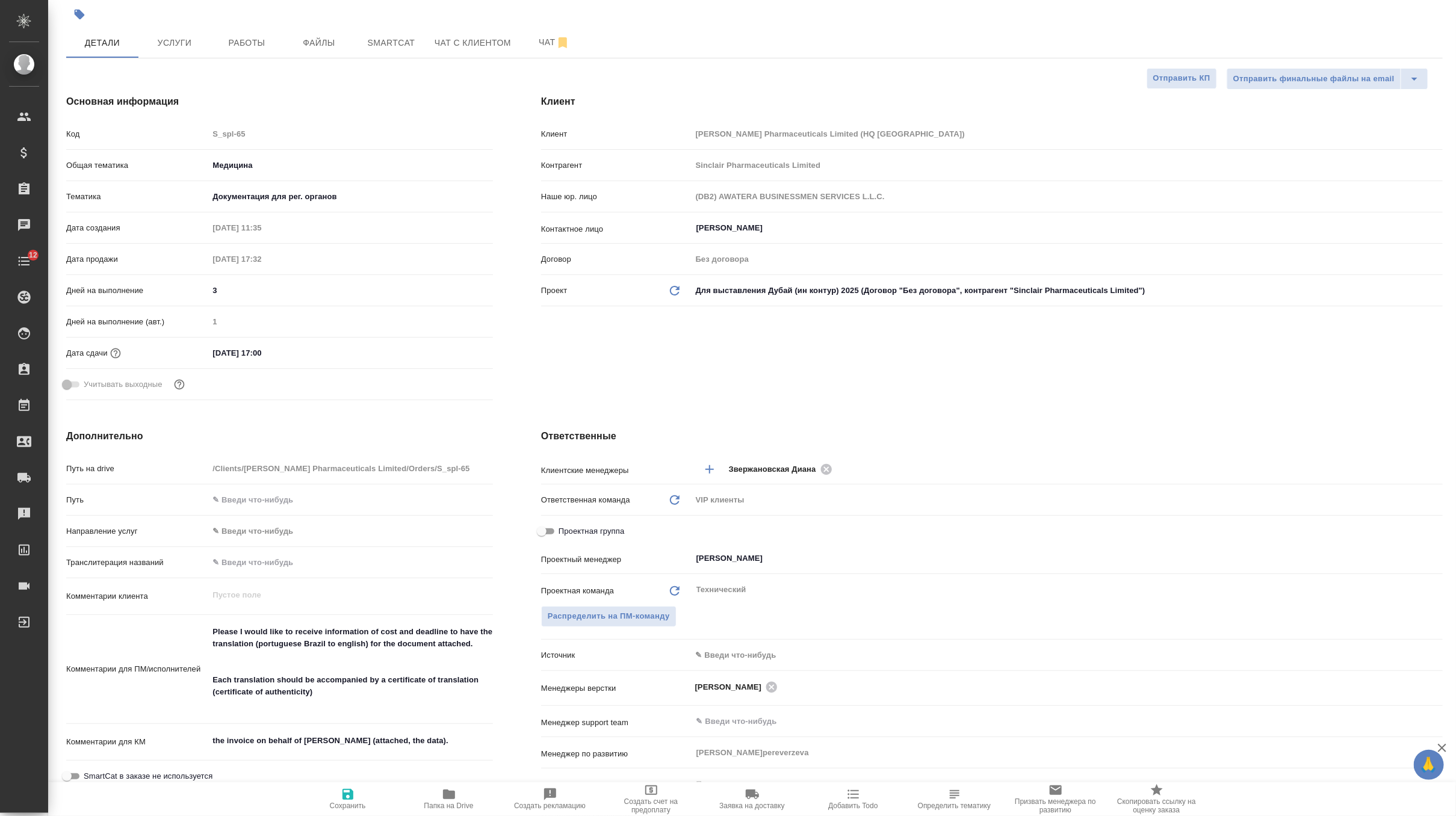
type textarea "x"
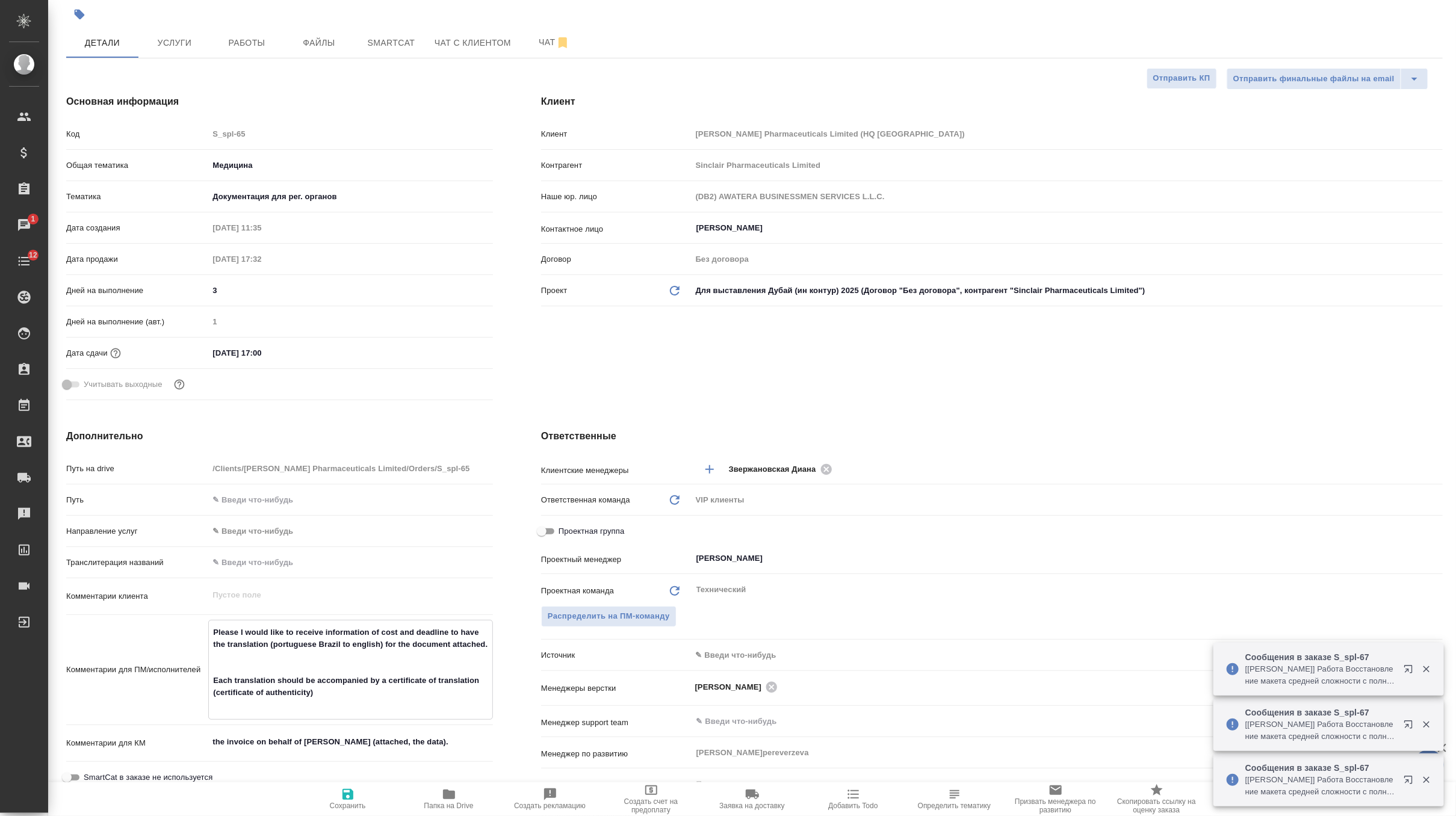
scroll to position [0, 0]
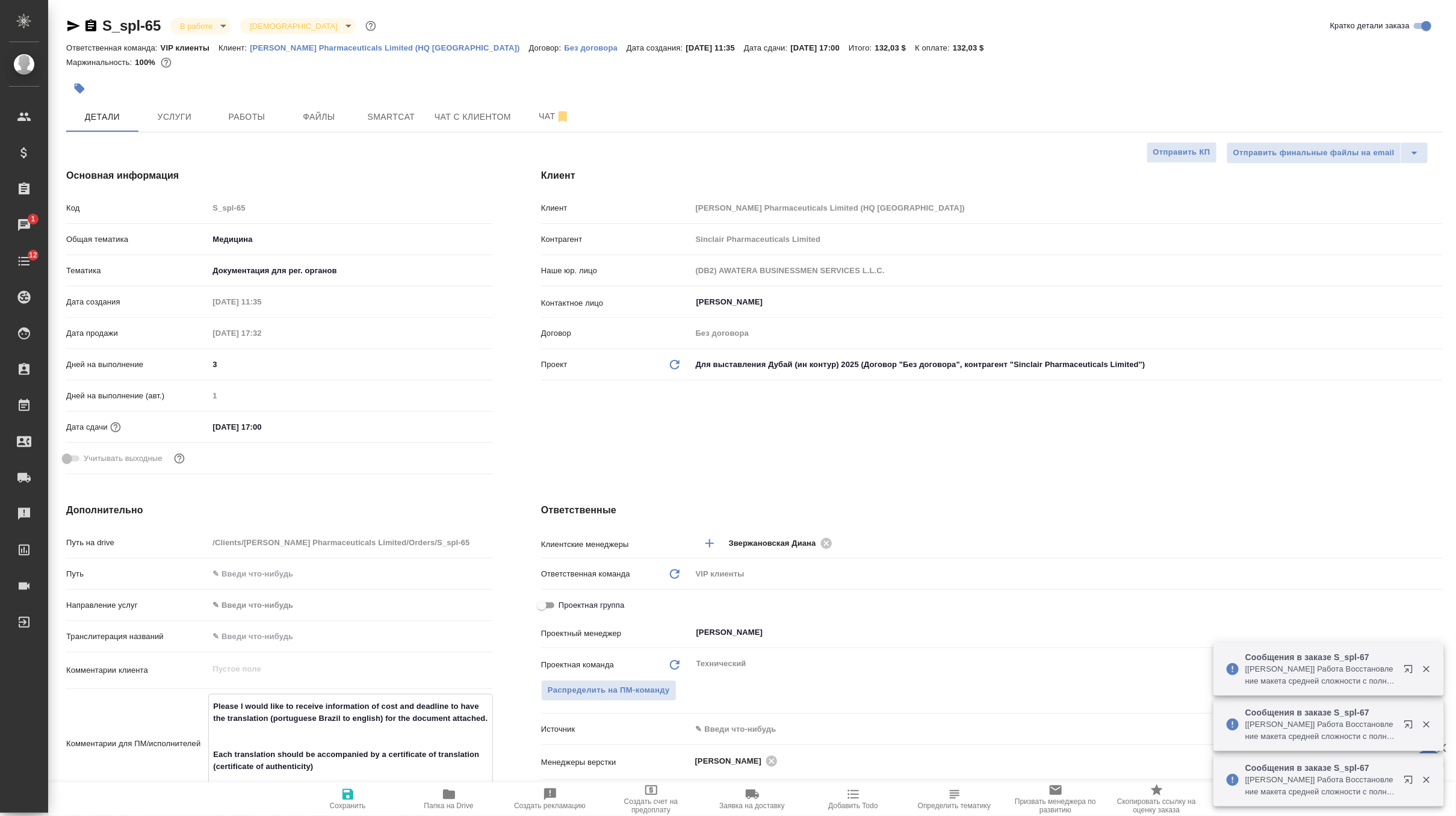
type textarea "x"
click at [78, 87] on icon "button" at bounding box center [79, 89] width 10 height 10
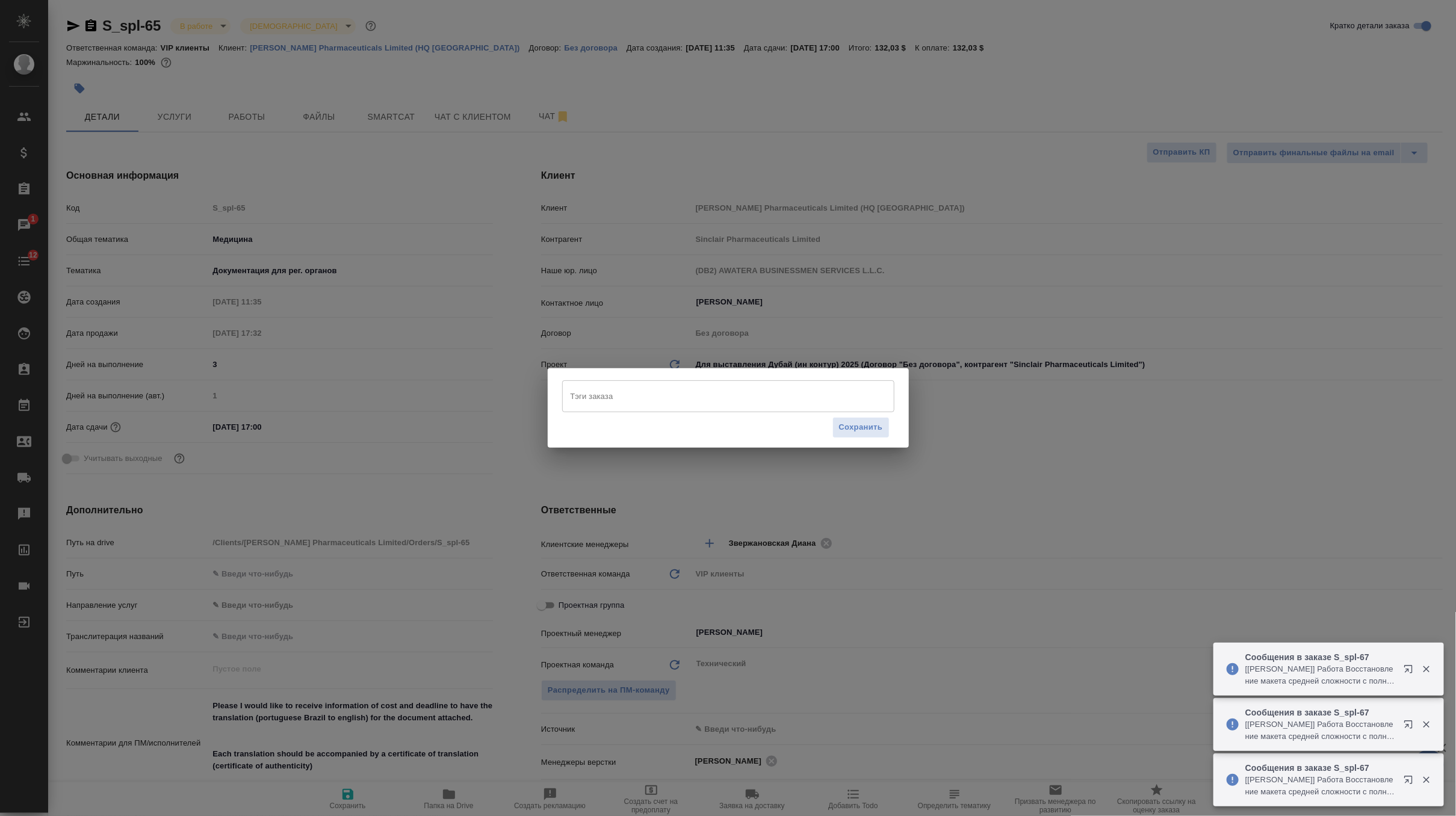
click at [594, 402] on input "Тэги заказа" at bounding box center [717, 396] width 299 height 21
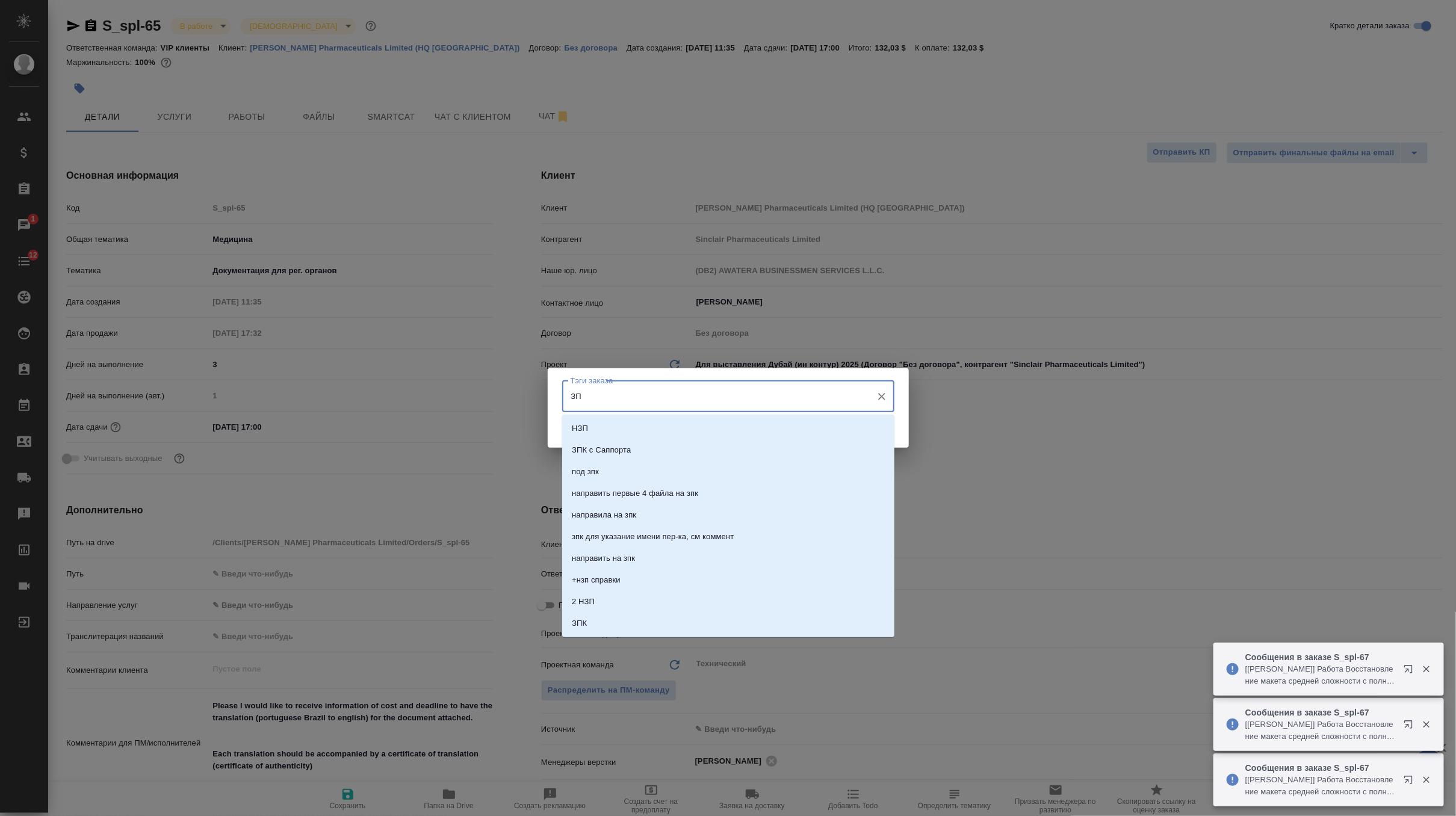
type input "ЗПК"
click at [618, 550] on li "ЗПК" at bounding box center [728, 558] width 332 height 21
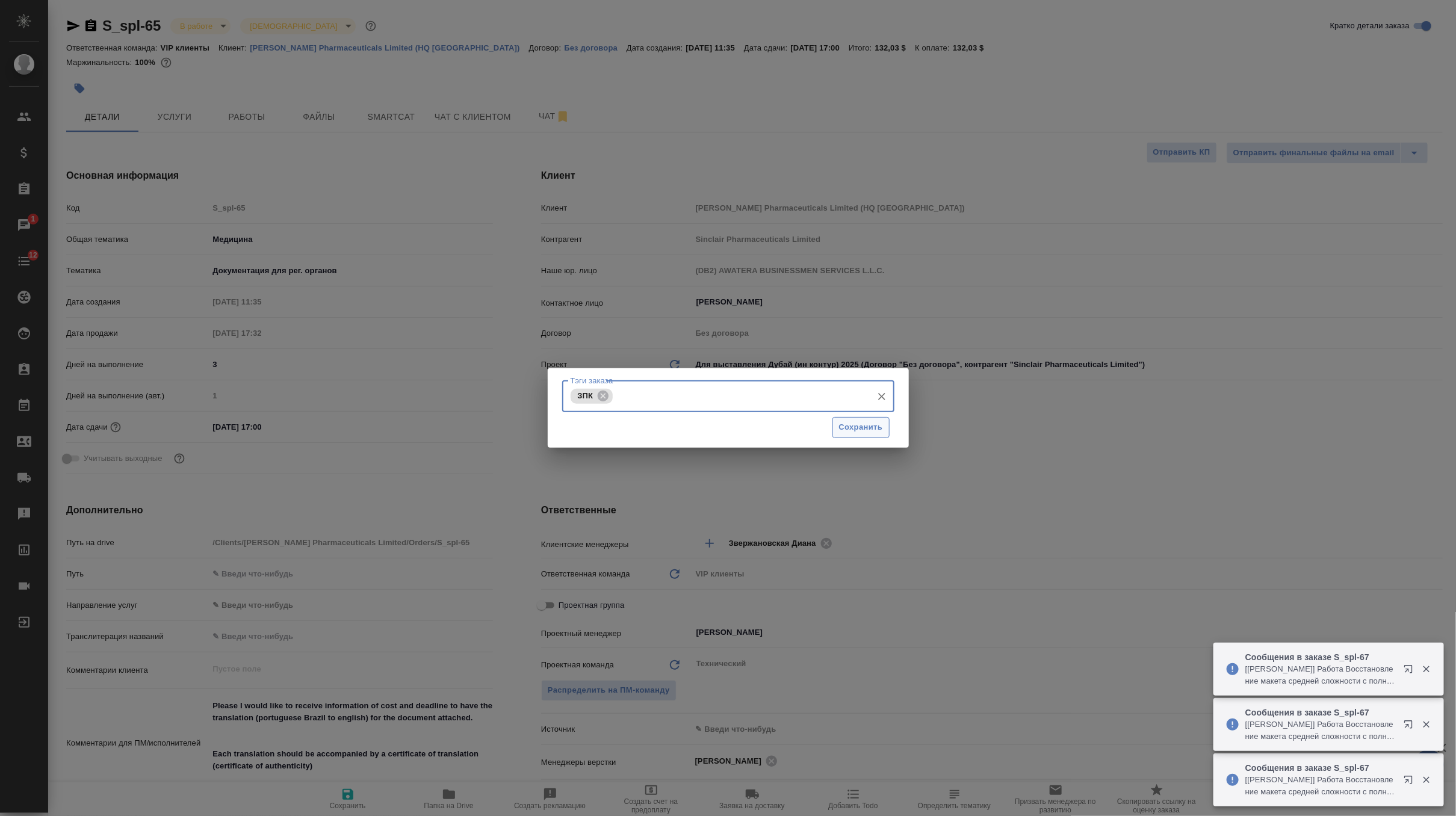
click at [860, 424] on span "Сохранить" at bounding box center [861, 428] width 44 height 14
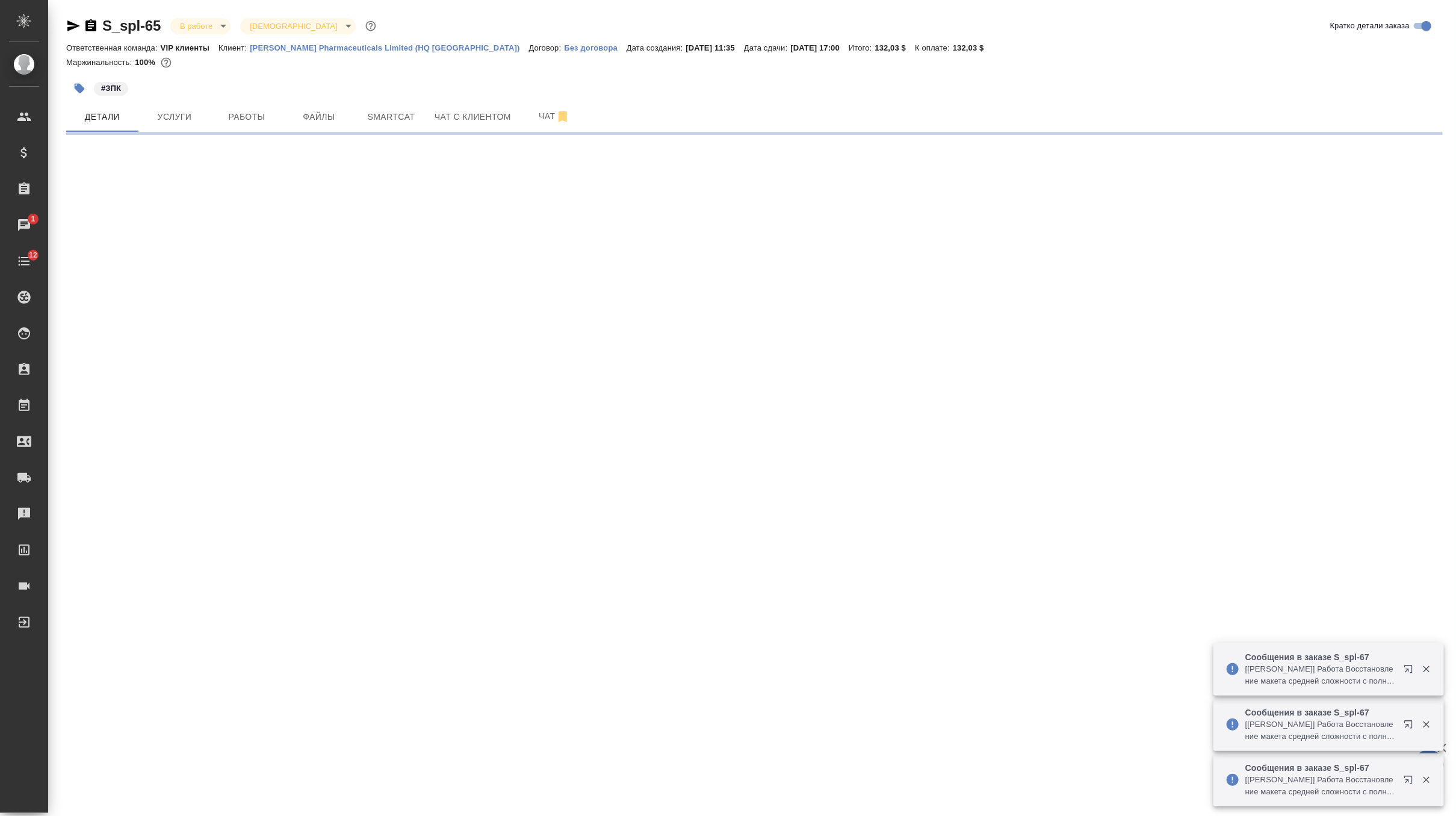
select select "RU"
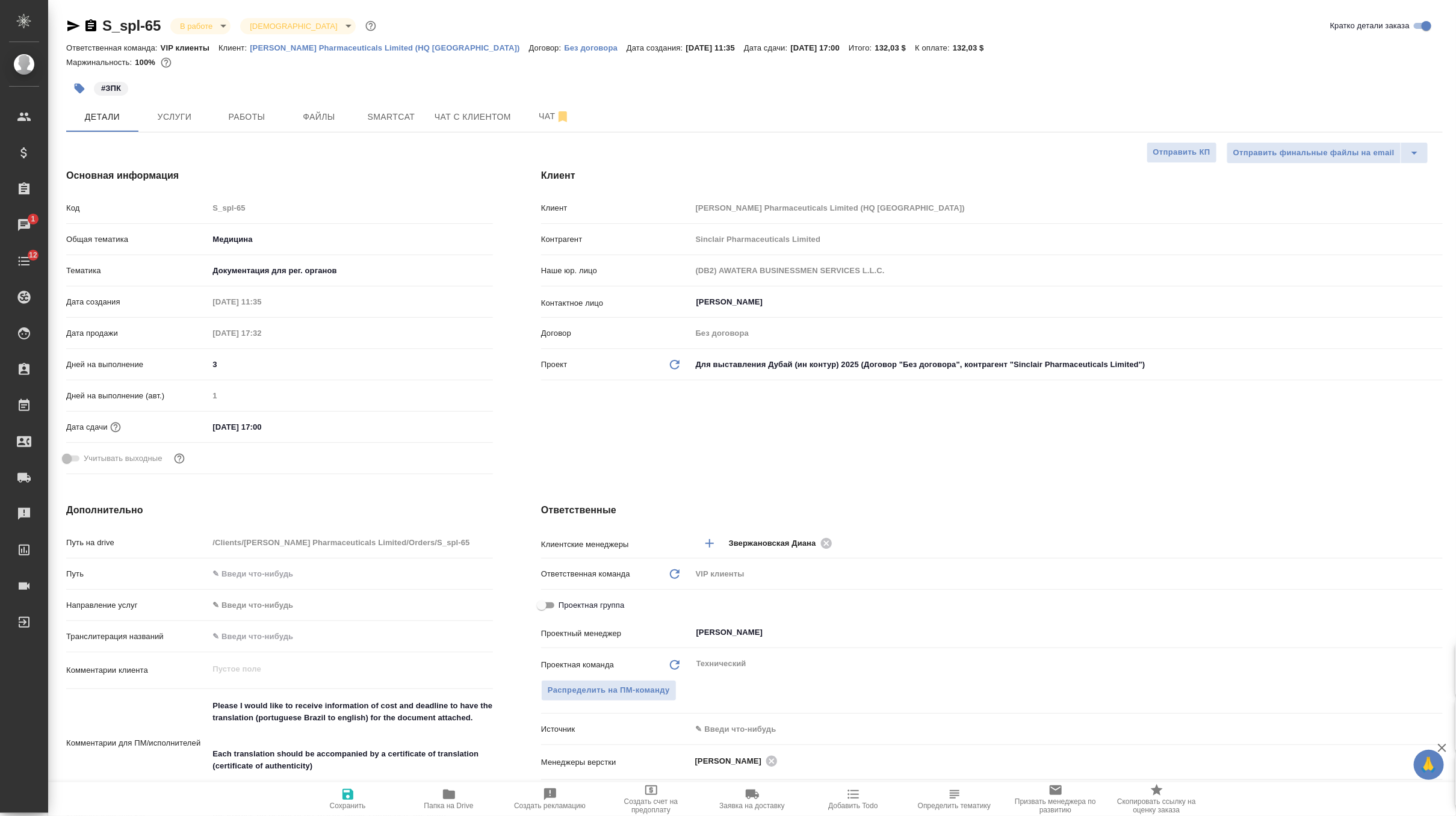
type textarea "x"
click at [328, 101] on div "#ЗПК" at bounding box center [525, 89] width 918 height 26
click at [328, 120] on span "Файлы" at bounding box center [319, 117] width 58 height 15
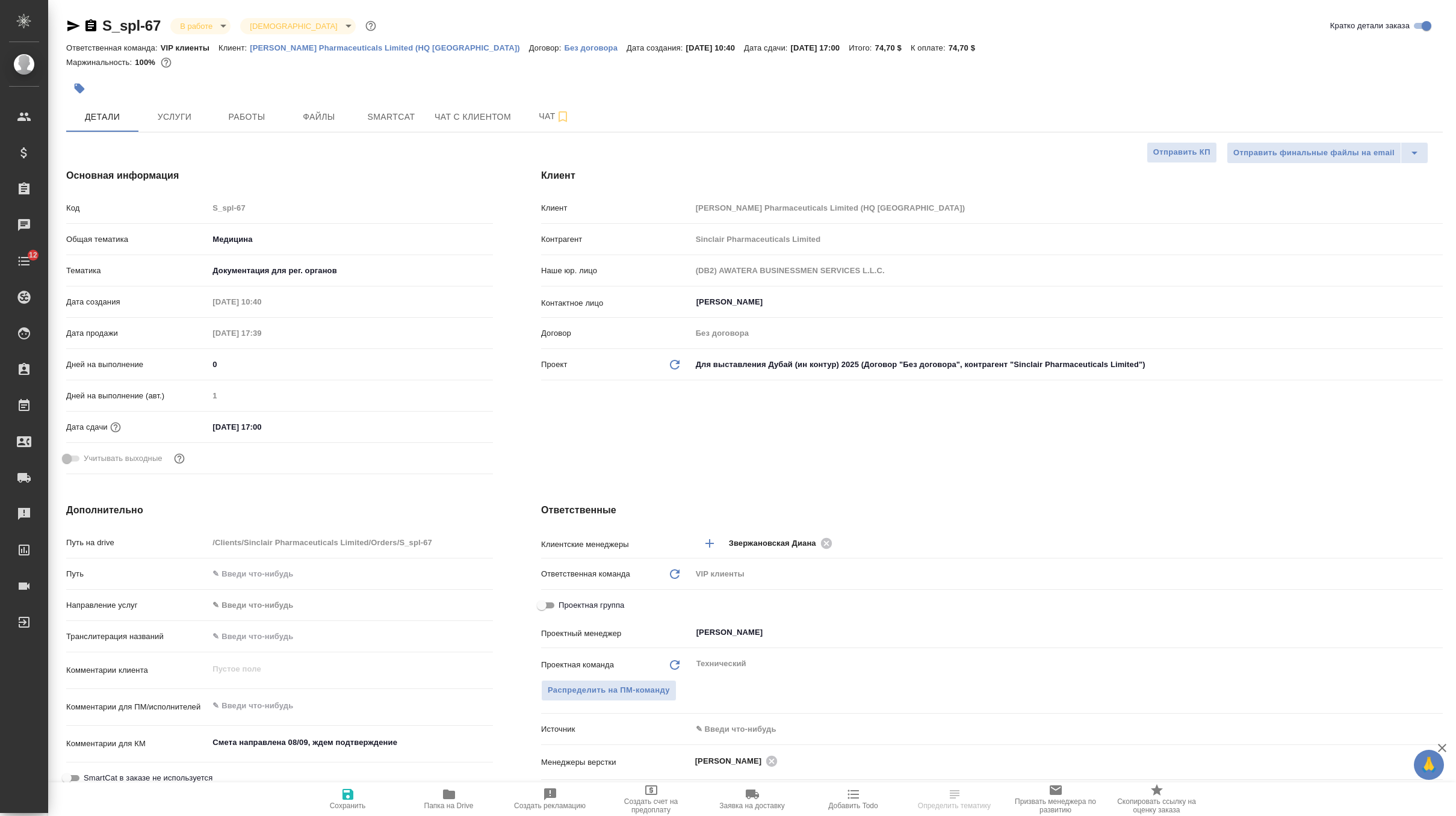
select select "RU"
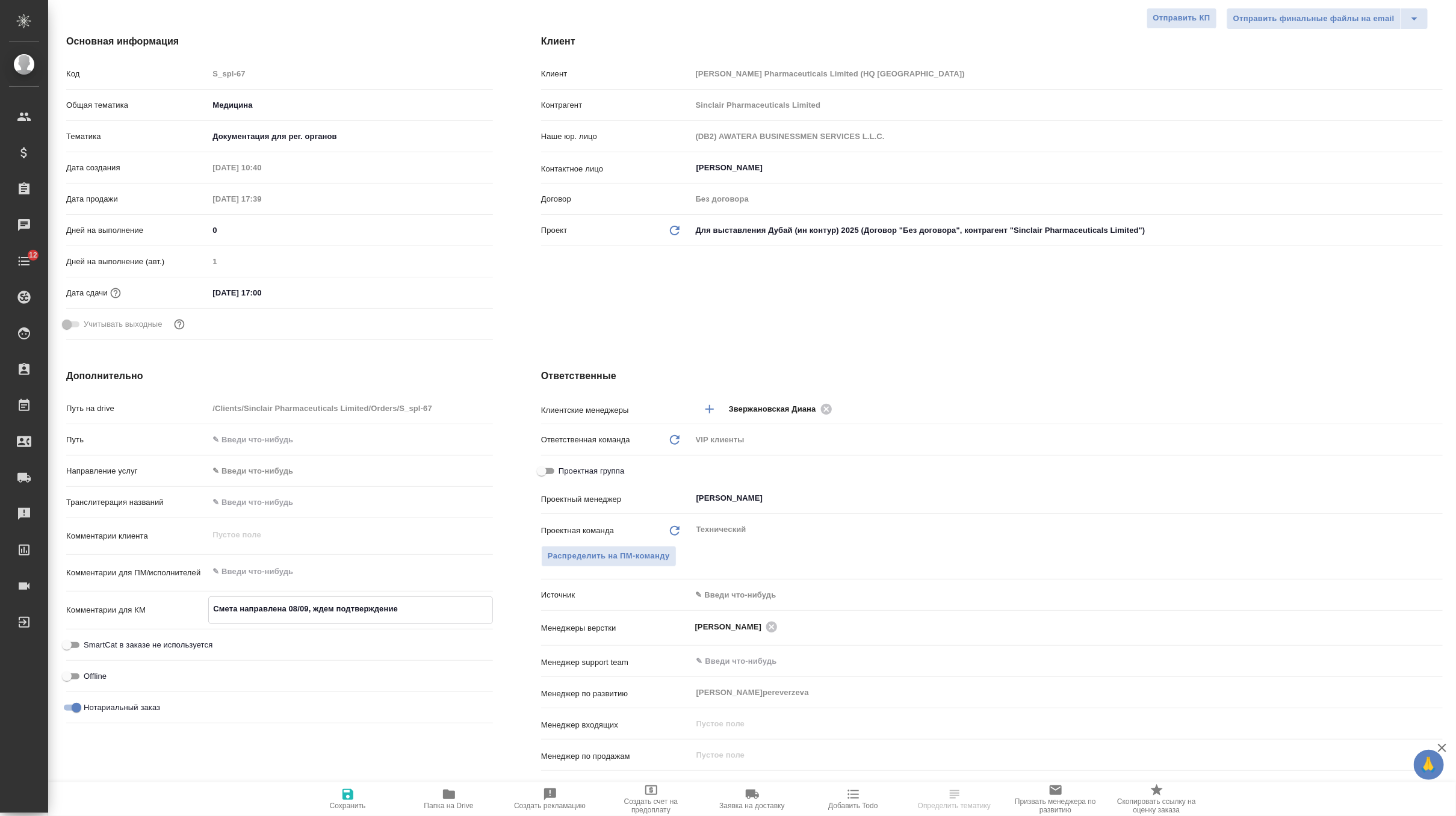
drag, startPoint x: 433, startPoint y: 606, endPoint x: 161, endPoint y: 596, distance: 272.2
click at [161, 597] on div "Комментарии для КМ Смета направлена 08/09, ждем подтверждение x" at bounding box center [279, 611] width 427 height 28
paste textarea "the invoice on behalf of [PERSON_NAME] (attached, the data)."
type textarea "the invoice on behalf of [PERSON_NAME] (attached, the data)."
click at [336, 795] on span "Сохранить" at bounding box center [347, 798] width 87 height 22
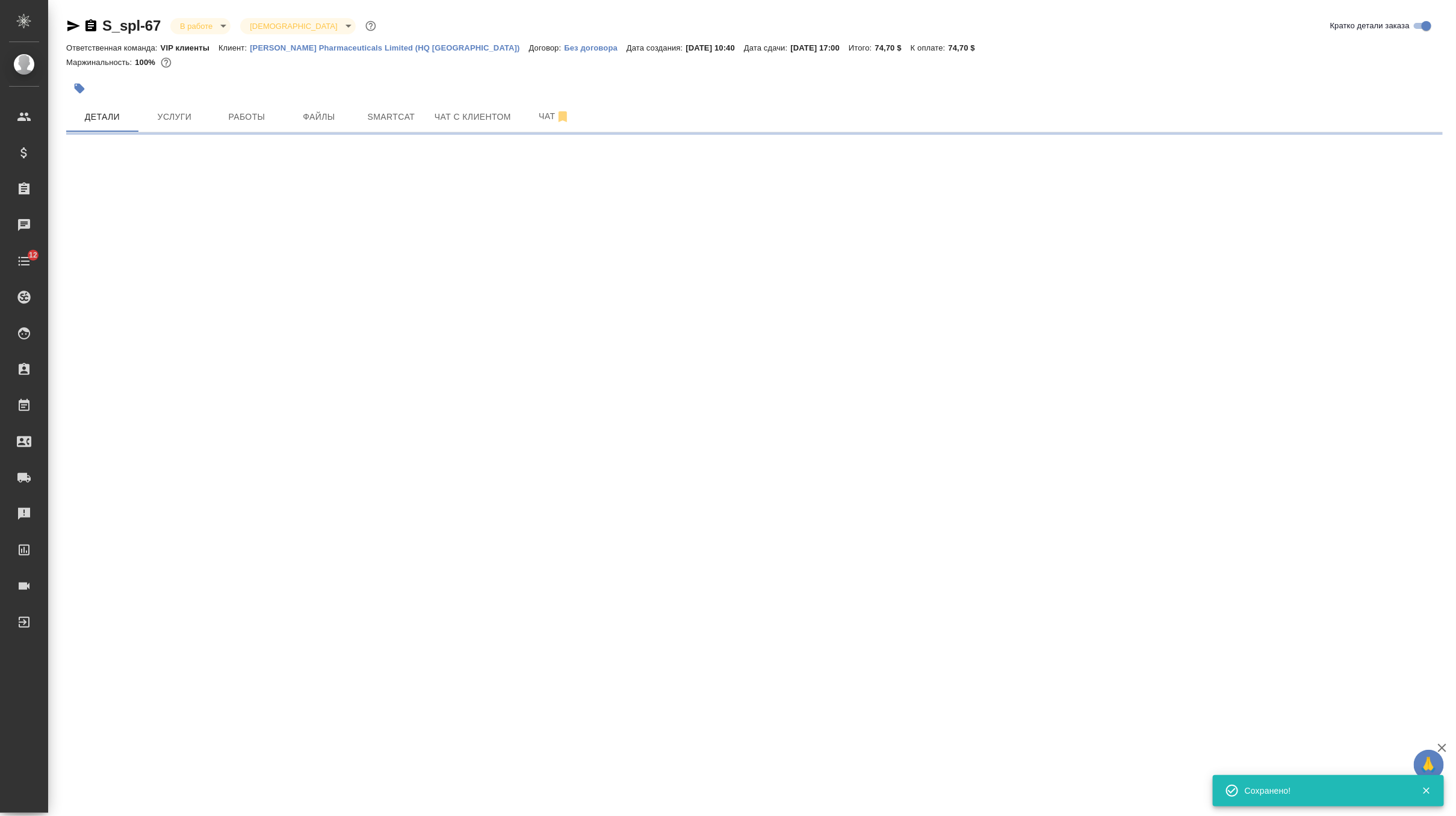
scroll to position [0, 0]
select select "RU"
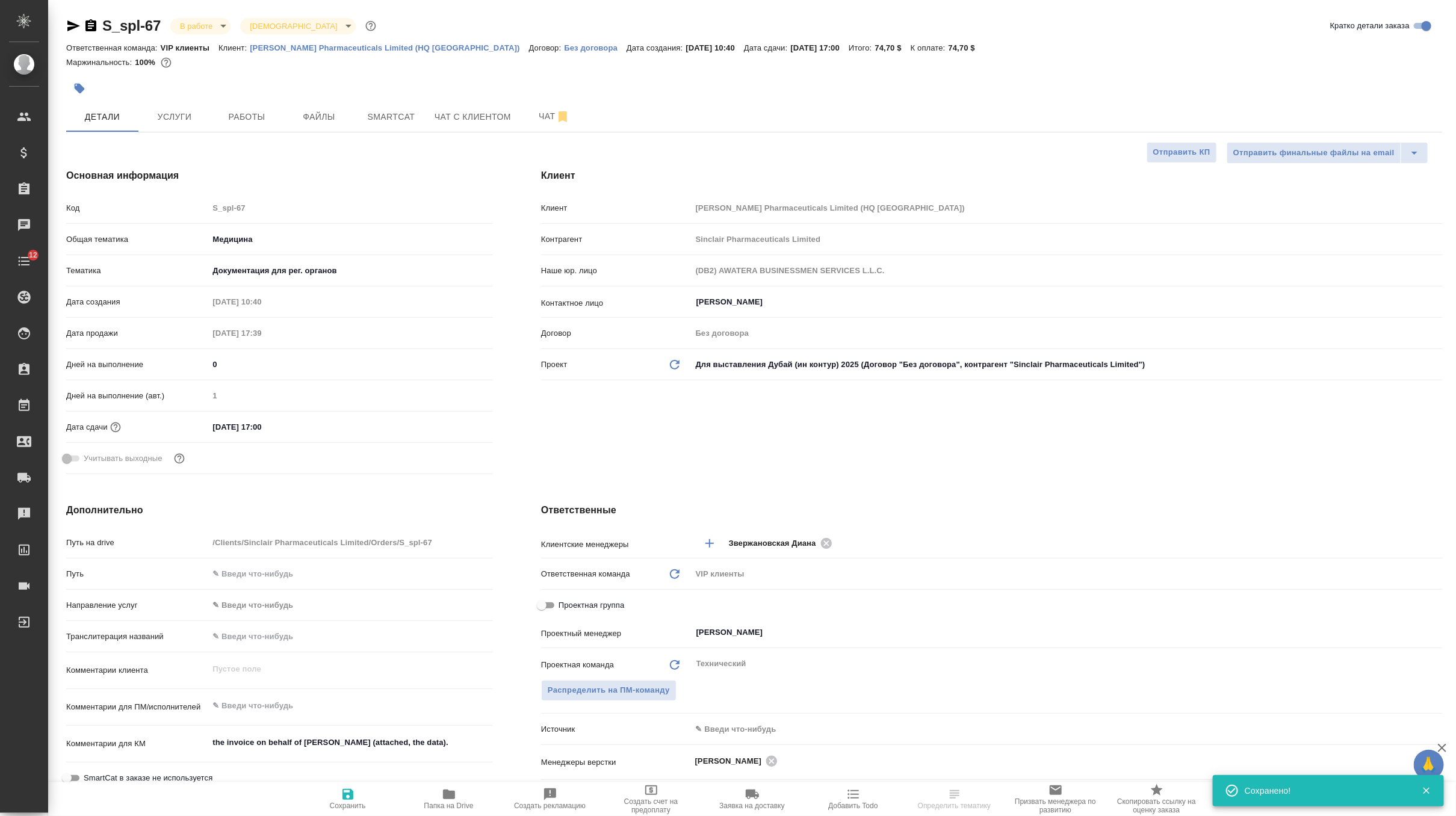
type textarea "x"
select select "RU"
type textarea "x"
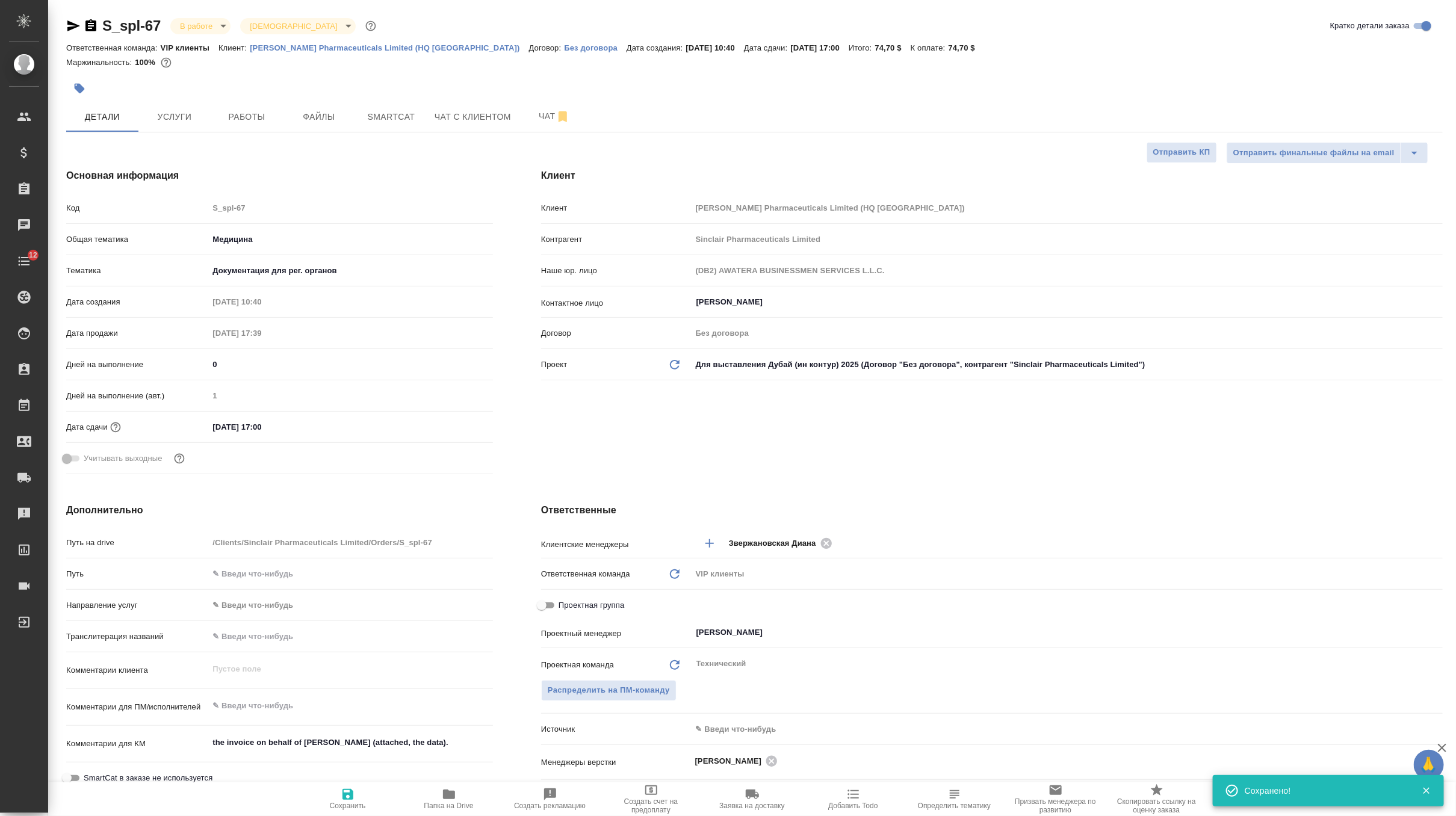
type textarea "x"
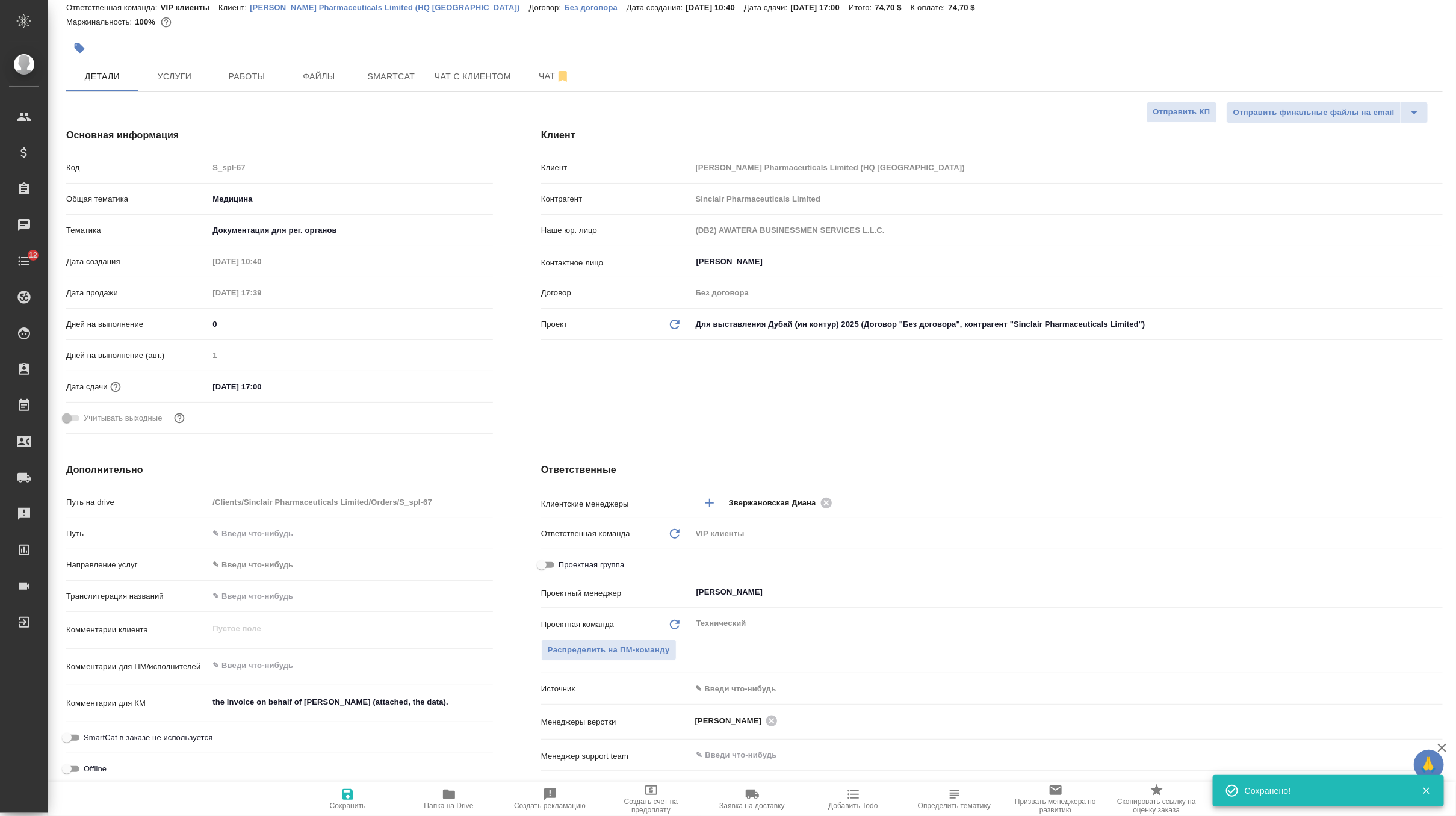
scroll to position [94, 0]
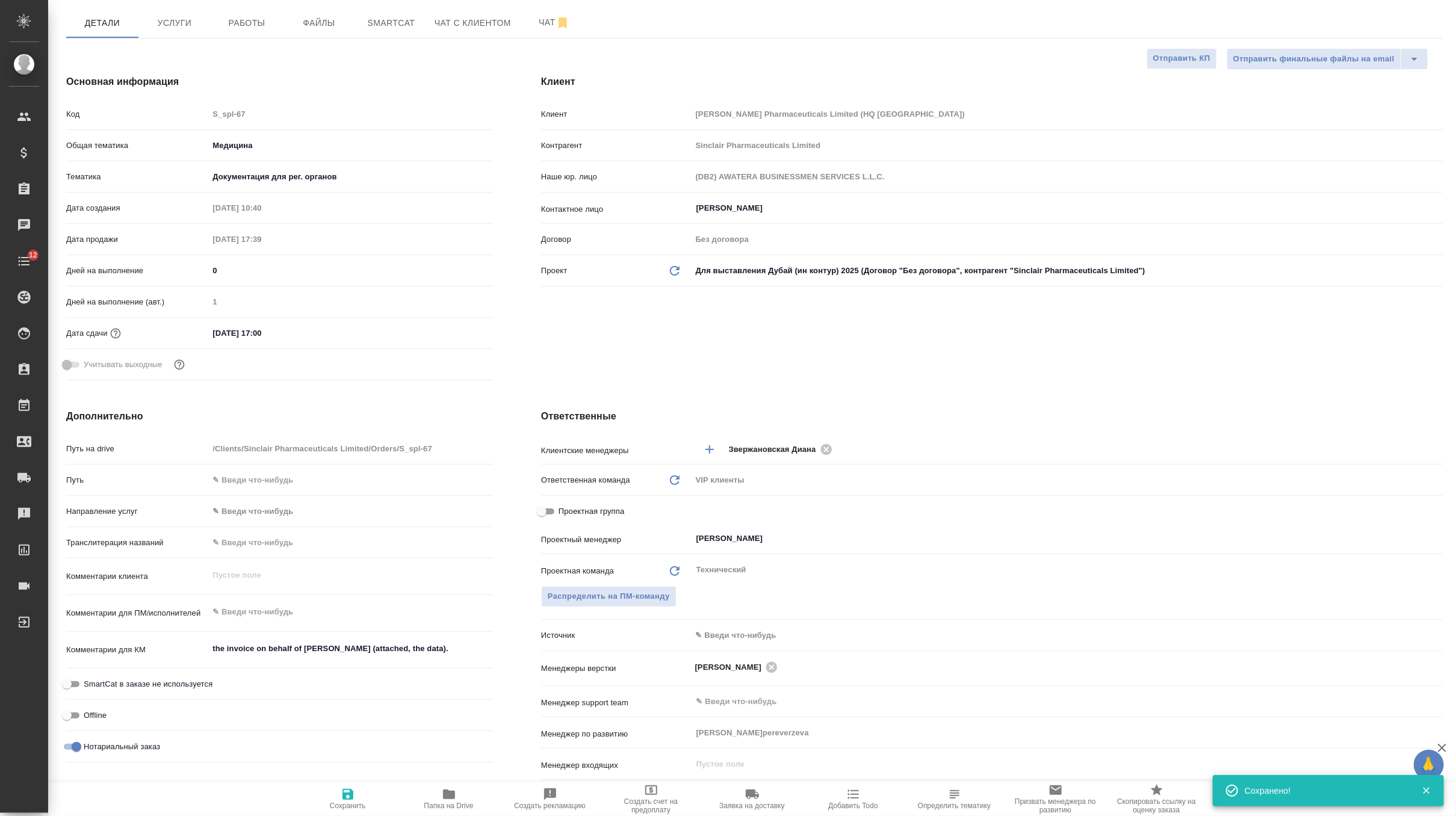
type textarea "x"
click at [257, 611] on textarea at bounding box center [350, 612] width 285 height 21
paste textarea "Please I would like to receive information of cost and deadline to have the tra…"
type textarea "x"
type textarea "Please I would like to receive information of cost and deadline to have the tra…"
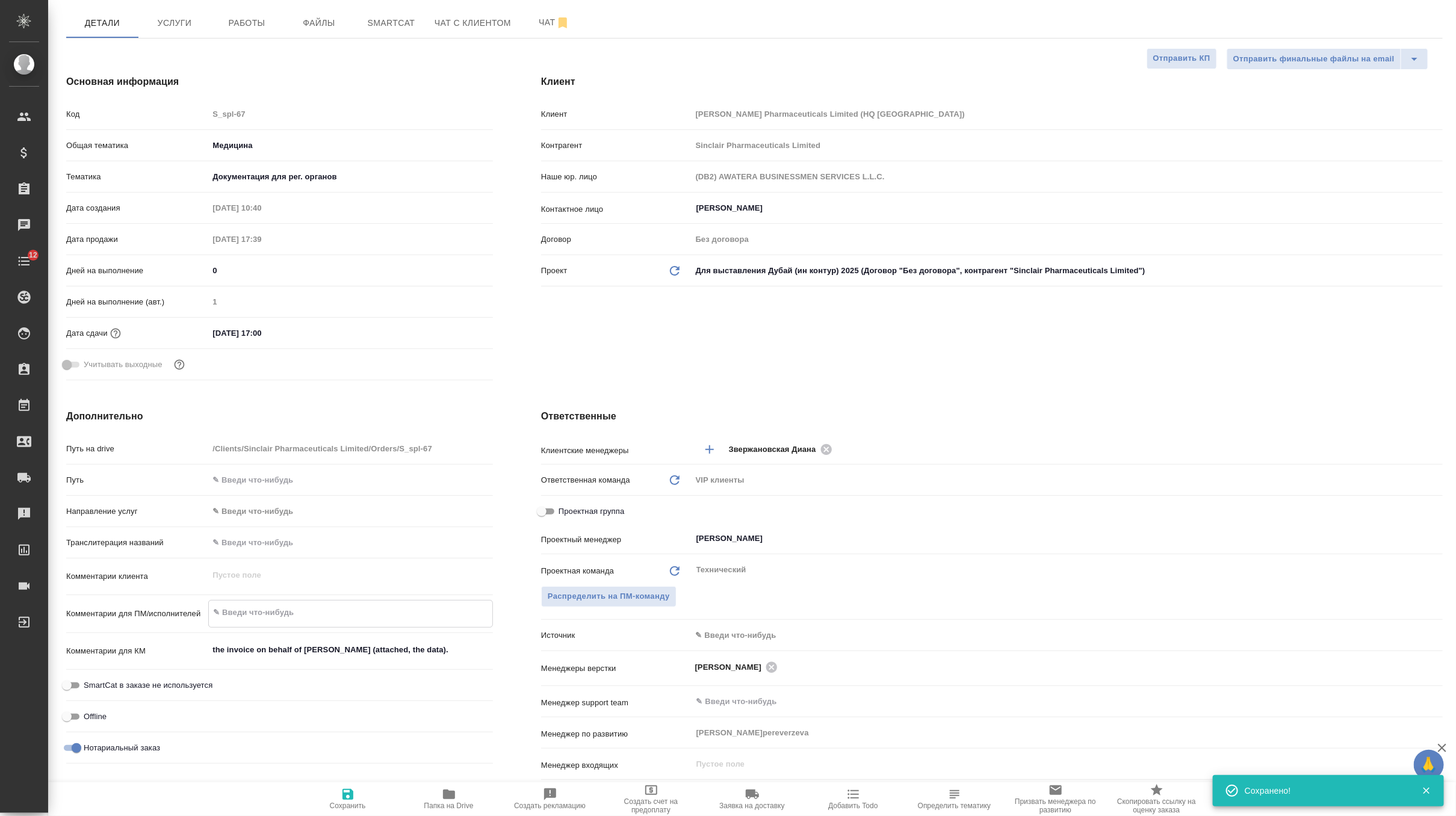
type textarea "x"
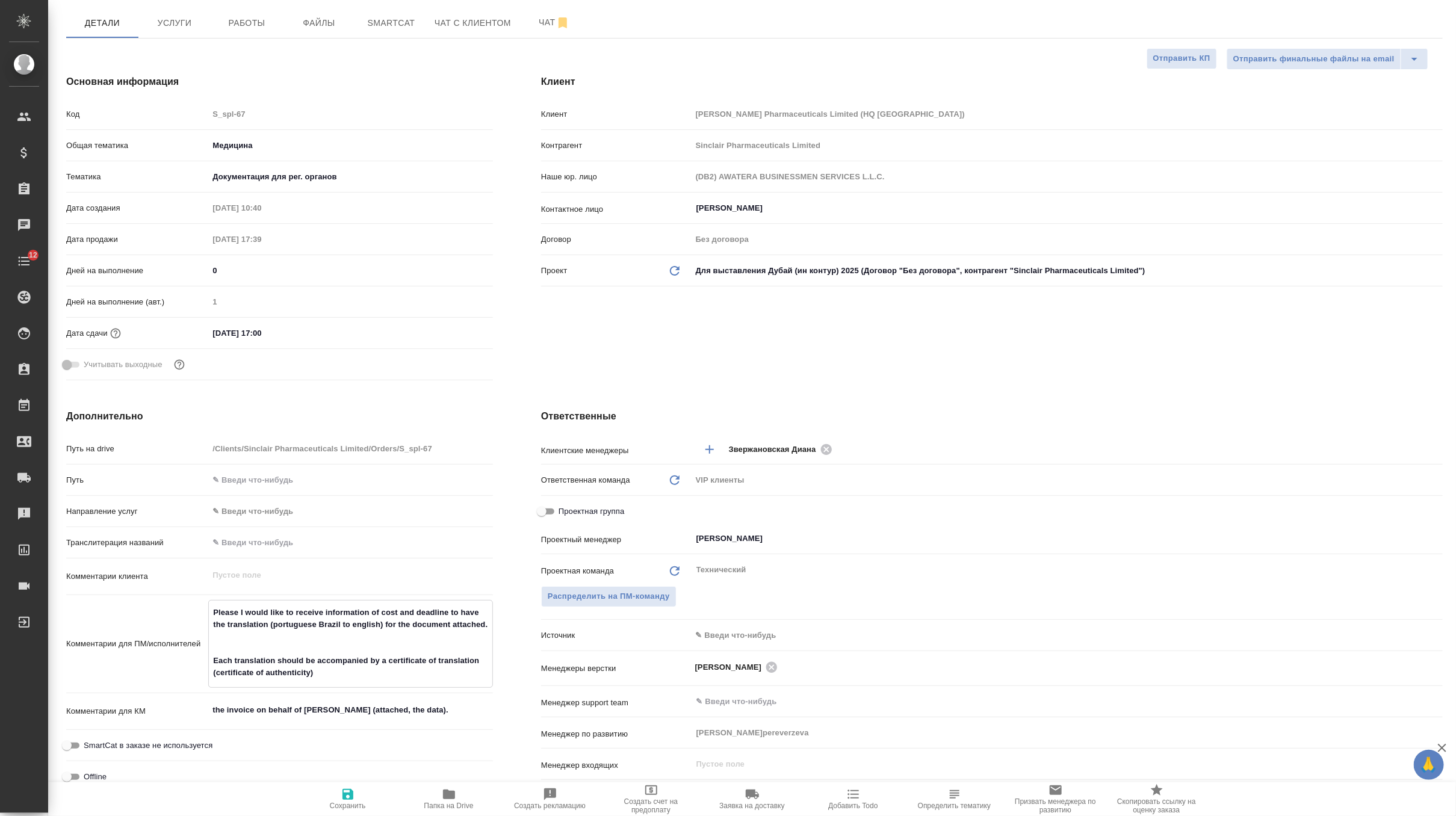
type textarea "Please I would like to receive information of cost and deadline to have the tra…"
type textarea "x"
click at [353, 802] on span "Сохранить" at bounding box center [347, 806] width 36 height 8
type textarea "x"
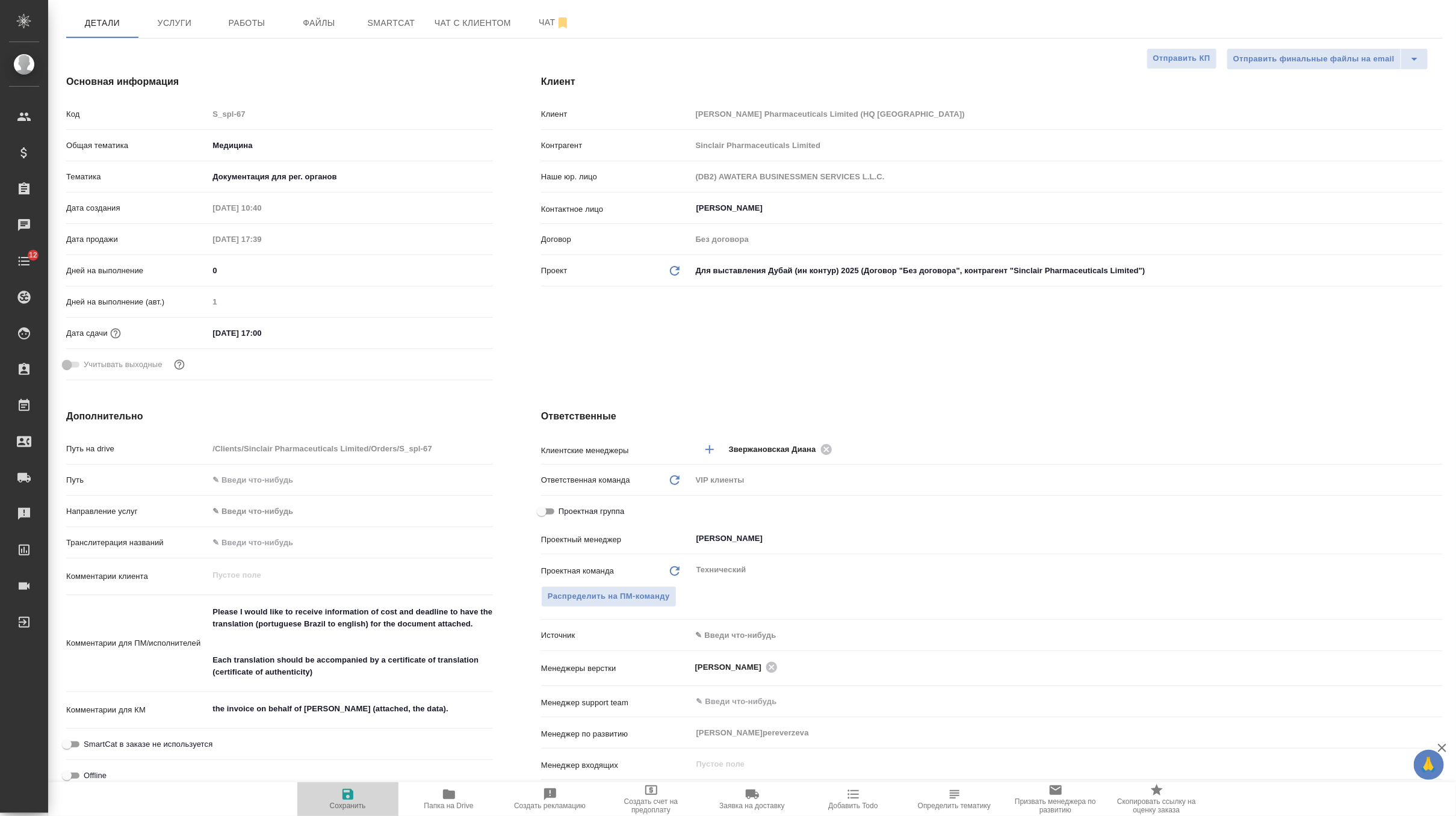
type textarea "x"
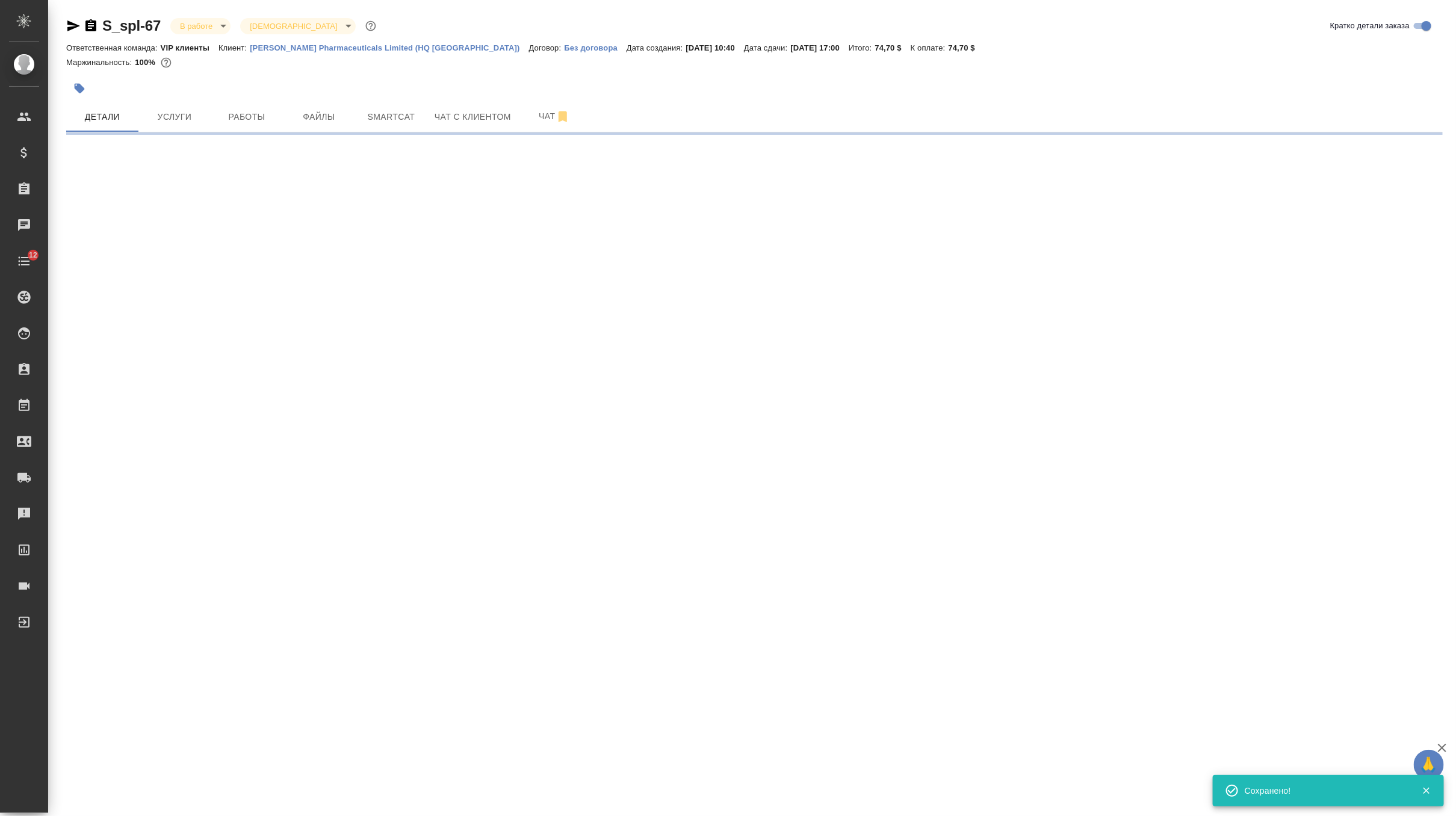
scroll to position [0, 0]
select select "RU"
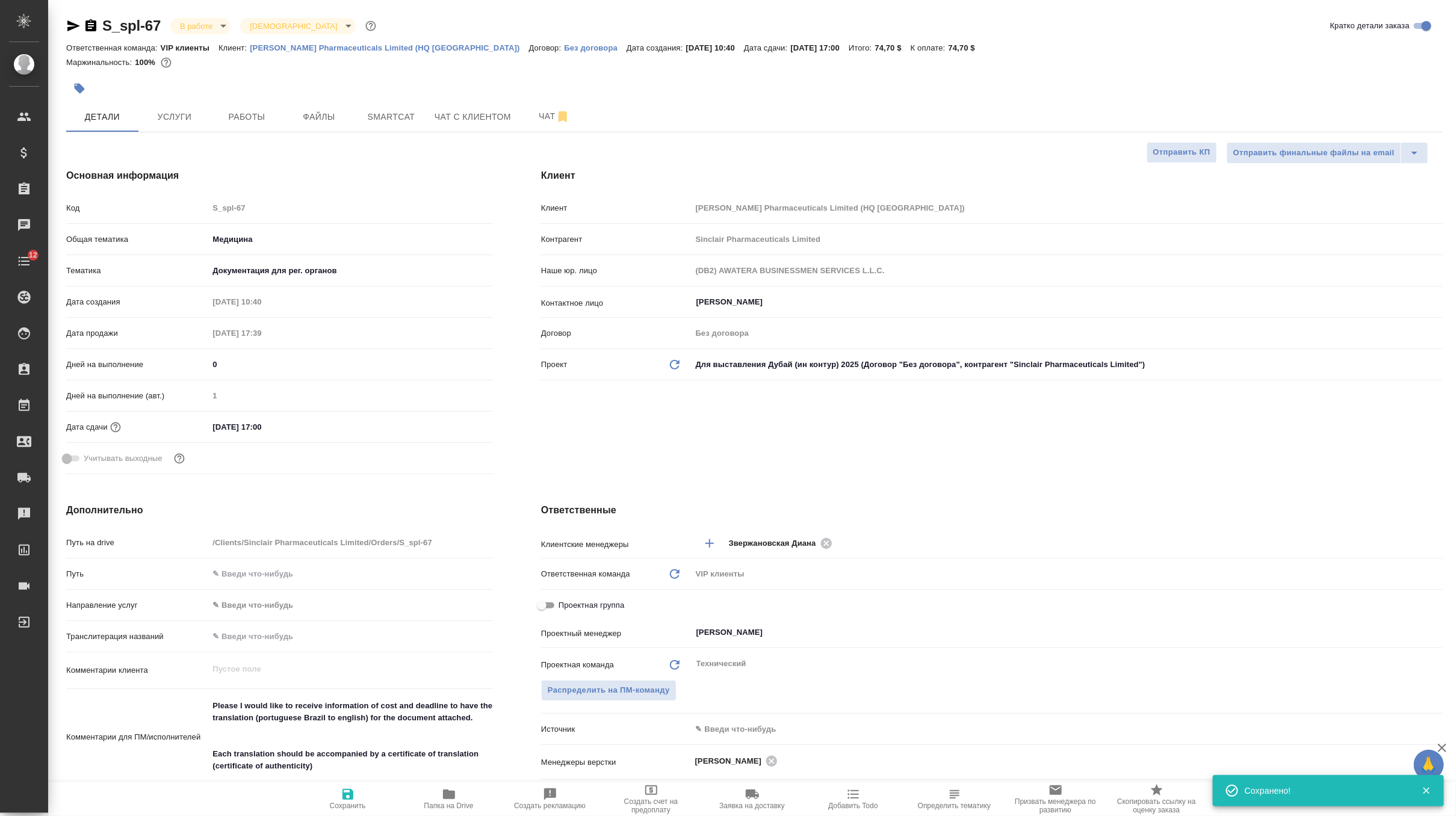
type textarea "x"
click at [190, 119] on span "Услуги" at bounding box center [175, 117] width 58 height 15
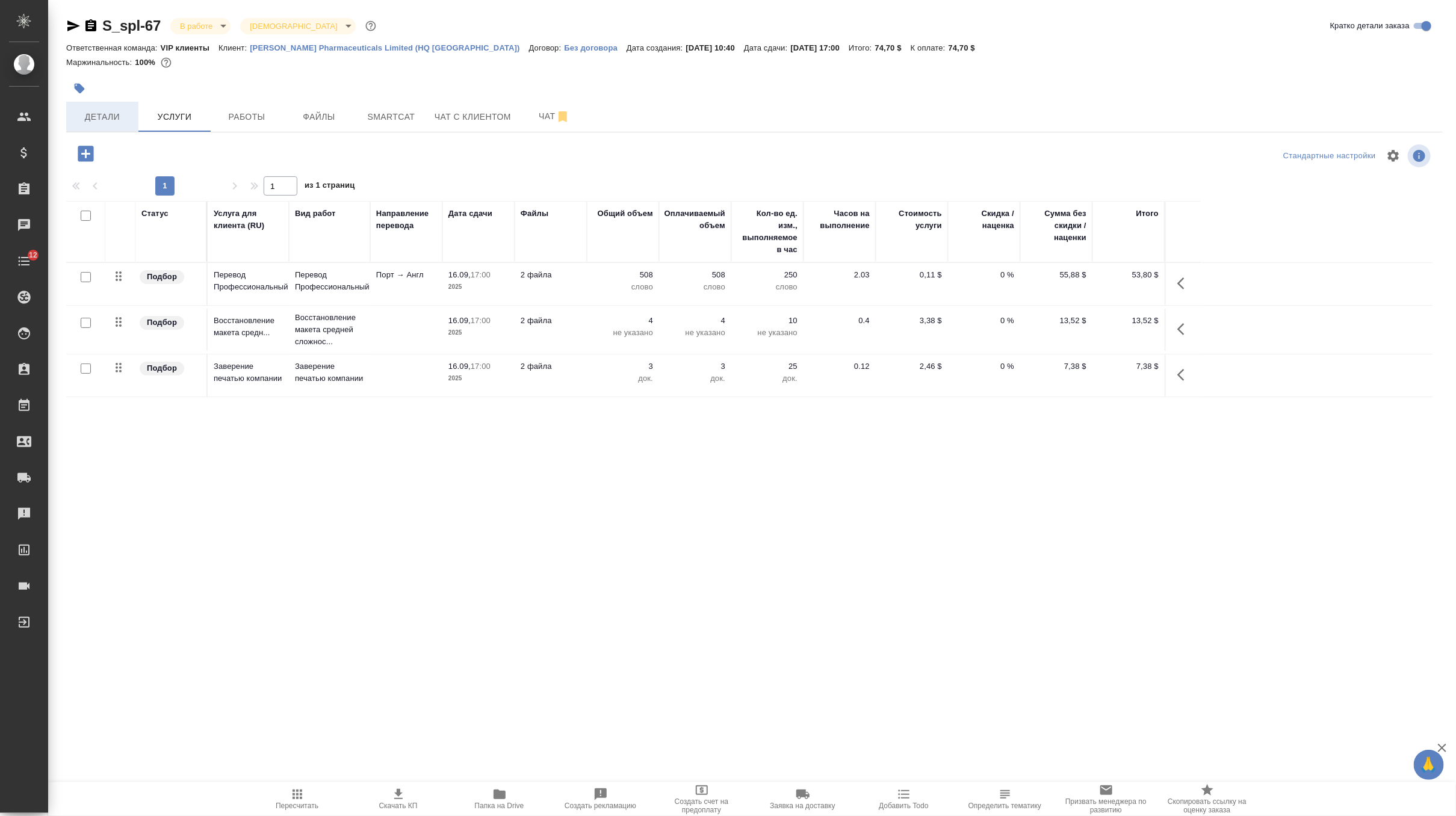
click at [96, 124] on button "Детали" at bounding box center [102, 117] width 72 height 30
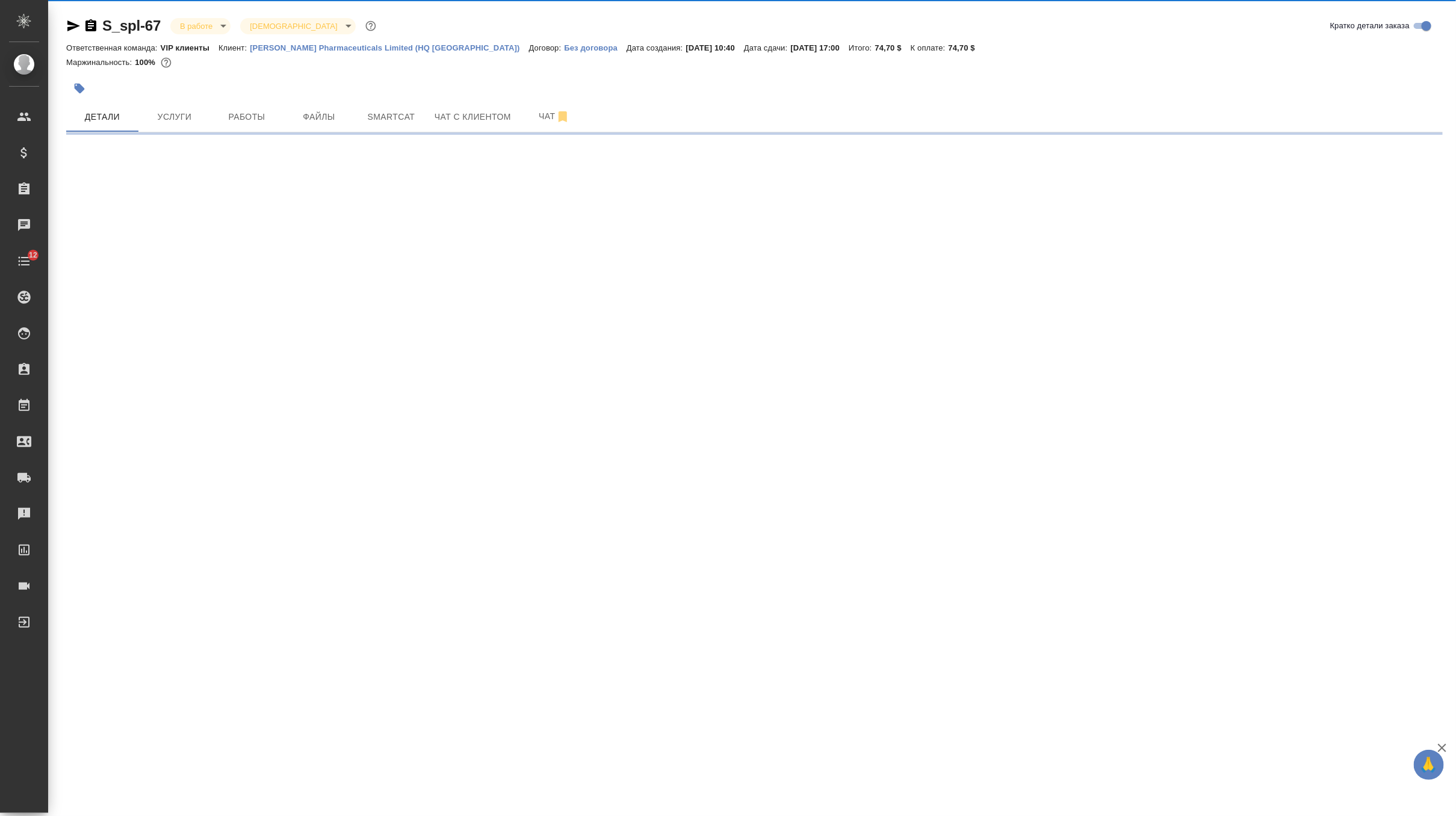
select select "RU"
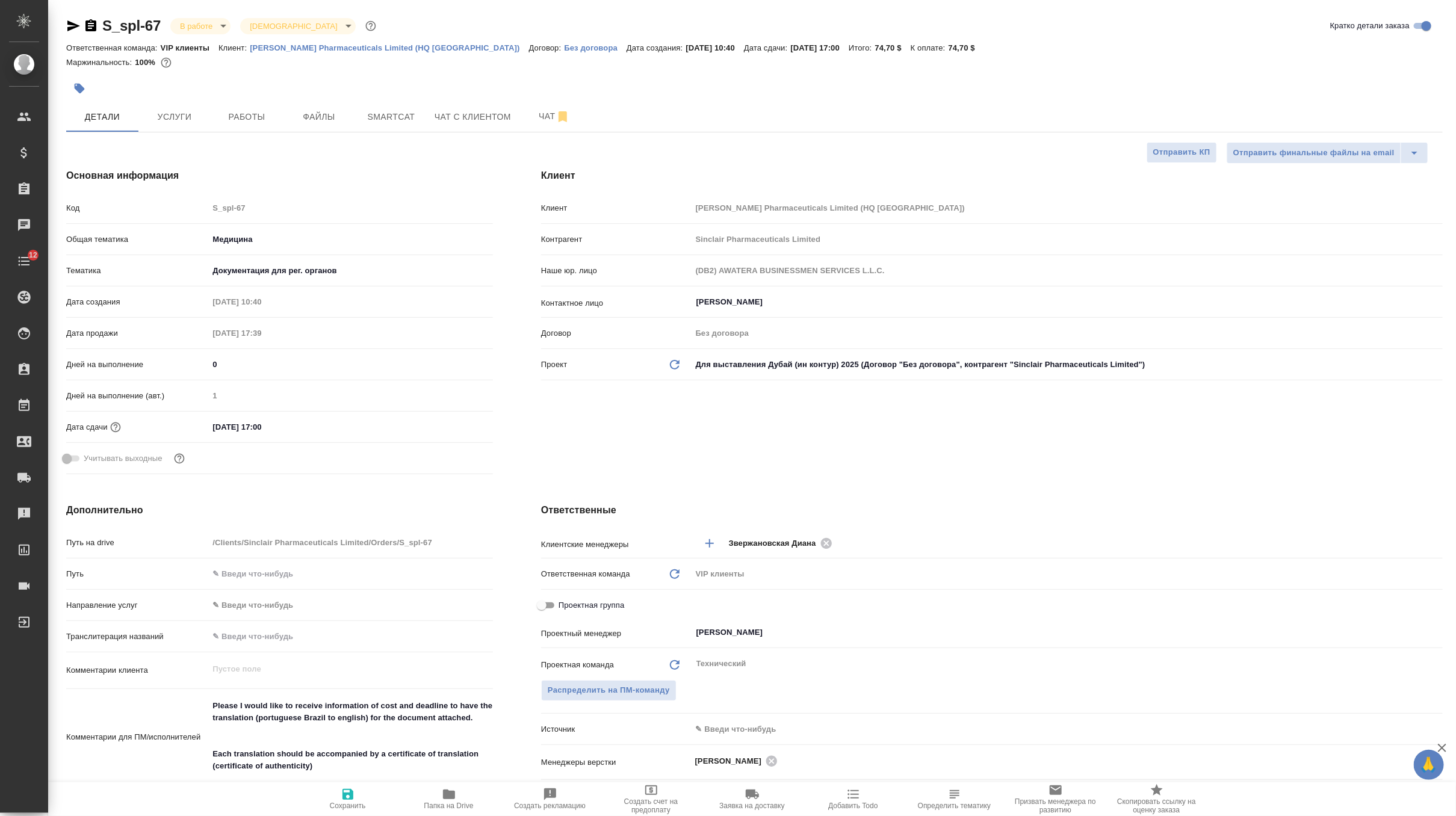
type textarea "x"
click at [79, 84] on icon "button" at bounding box center [79, 89] width 10 height 10
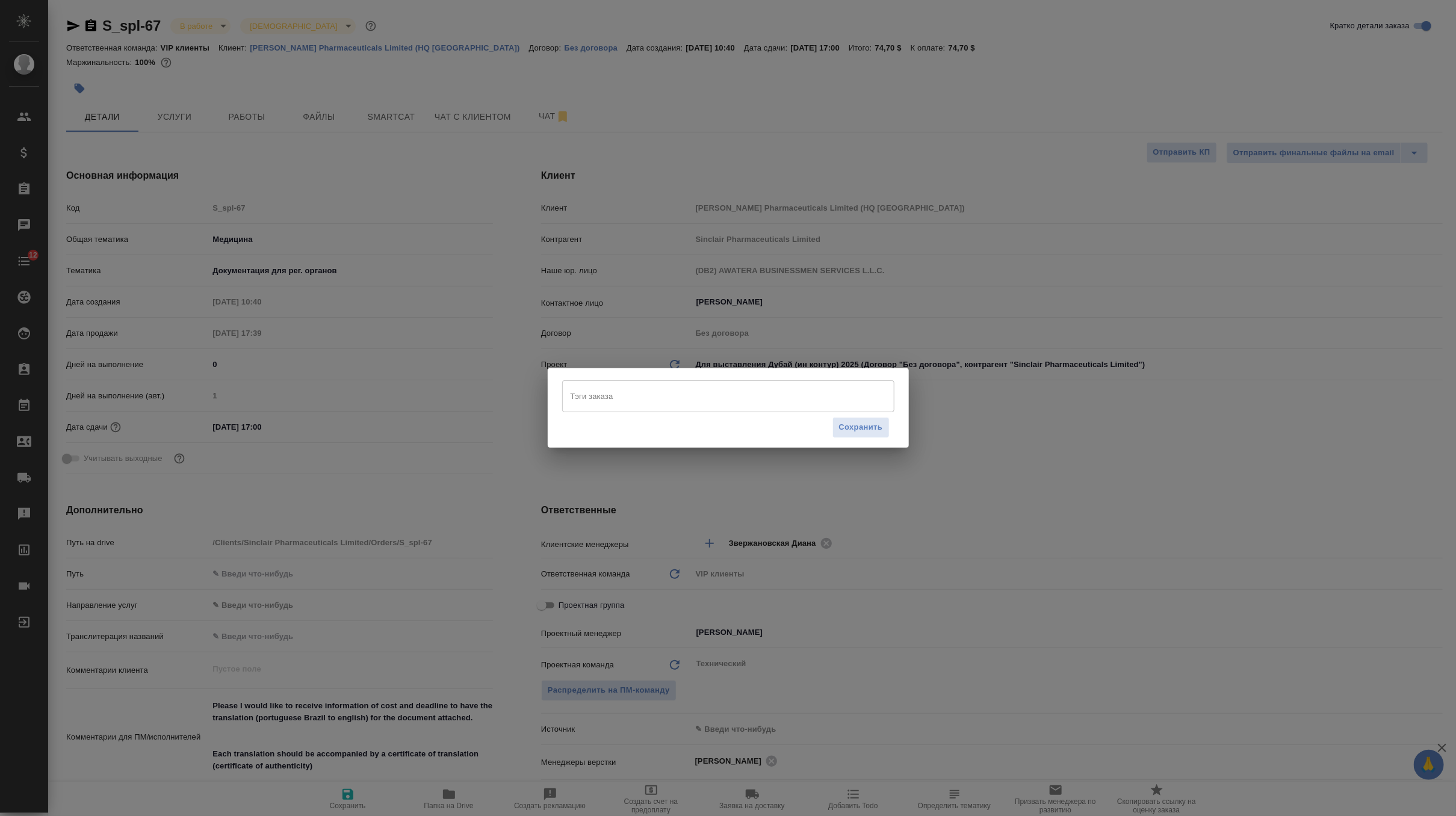
click at [756, 402] on input "Тэги заказа" at bounding box center [717, 396] width 299 height 21
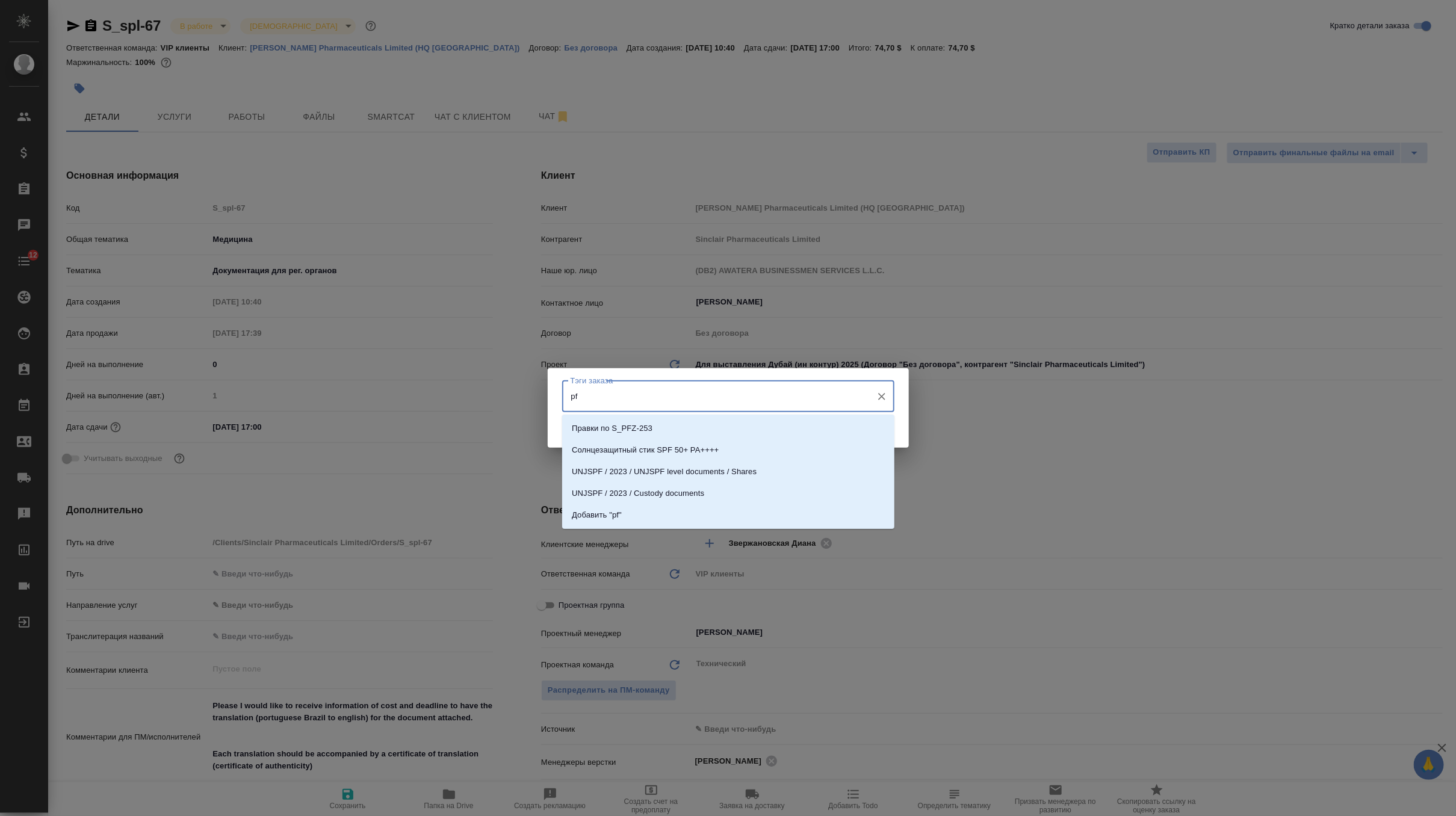
type input "p"
type input "заверение пе"
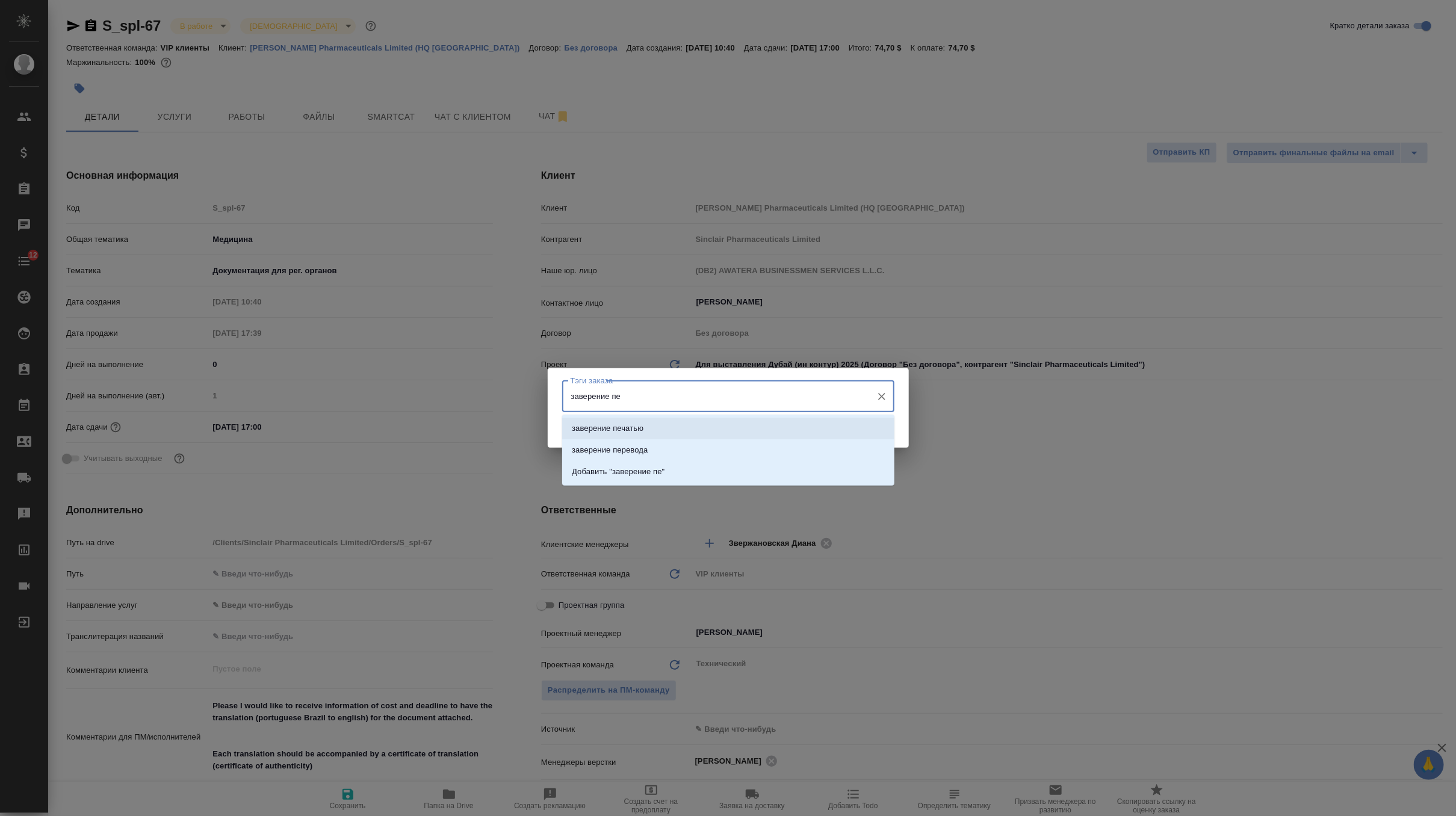
click at [760, 425] on li "заверение печатью" at bounding box center [728, 428] width 332 height 21
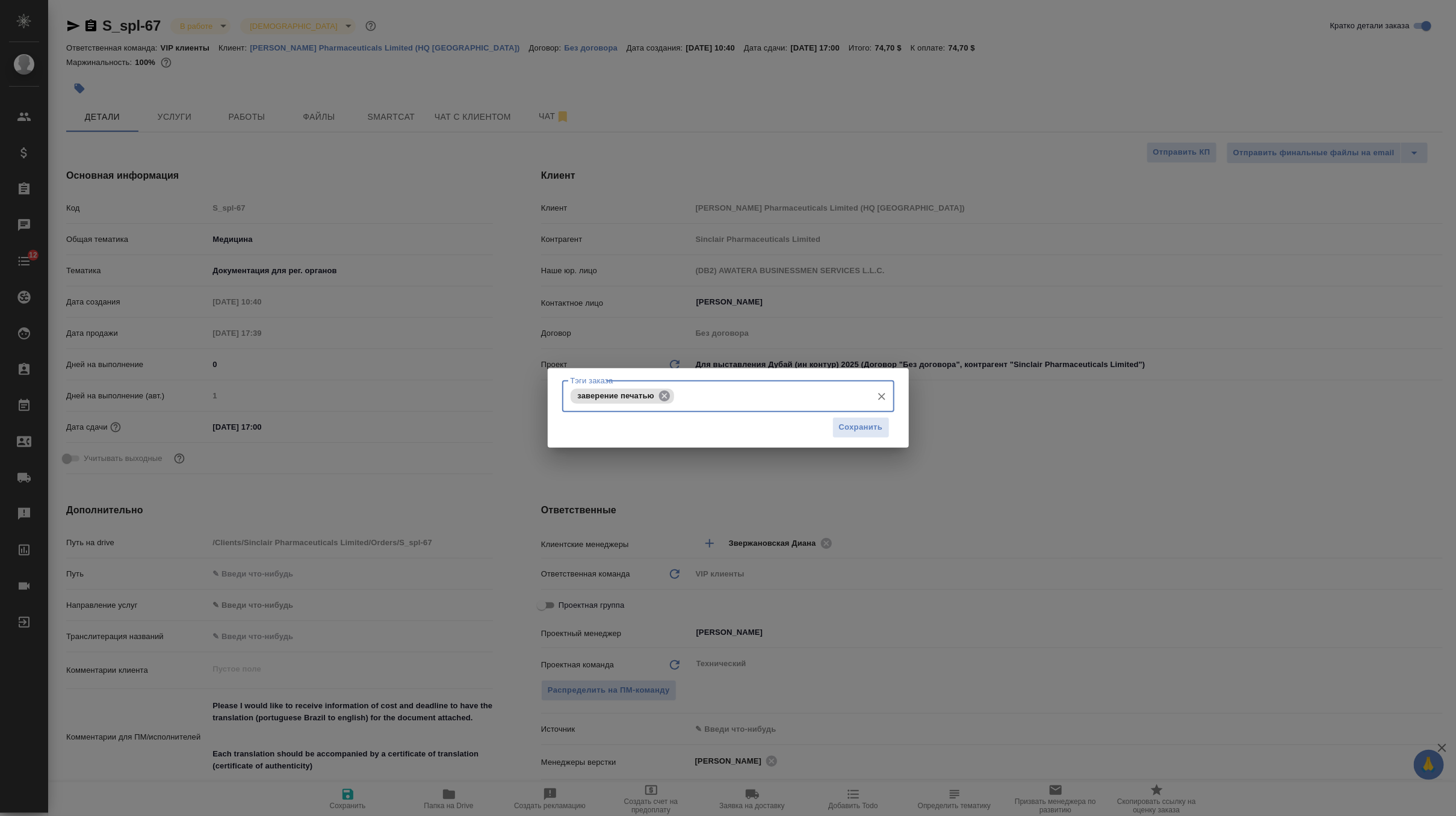
click at [659, 399] on icon at bounding box center [665, 396] width 13 height 13
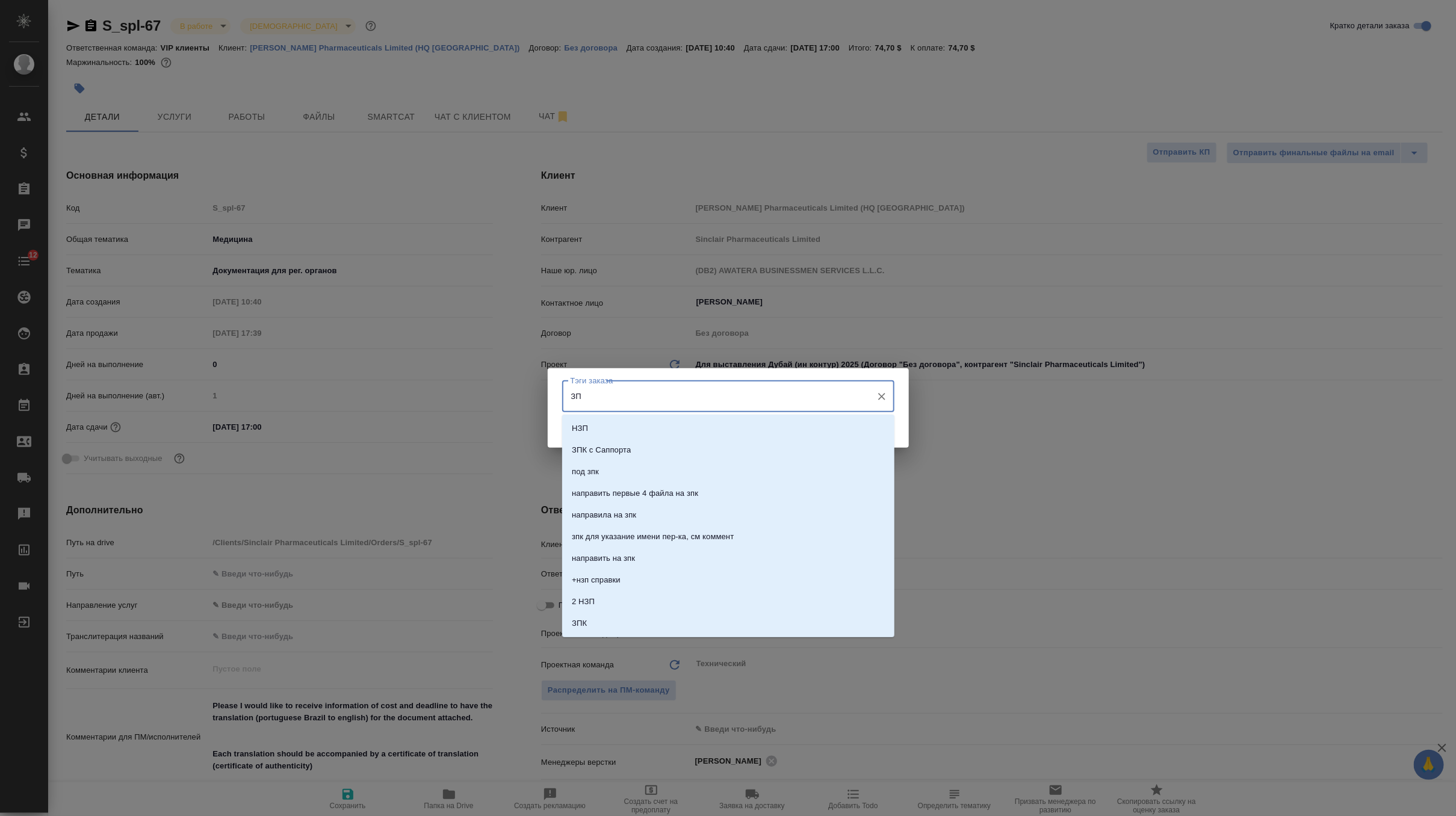
type input "ЗПК"
click at [614, 561] on li "ЗПК" at bounding box center [728, 558] width 332 height 21
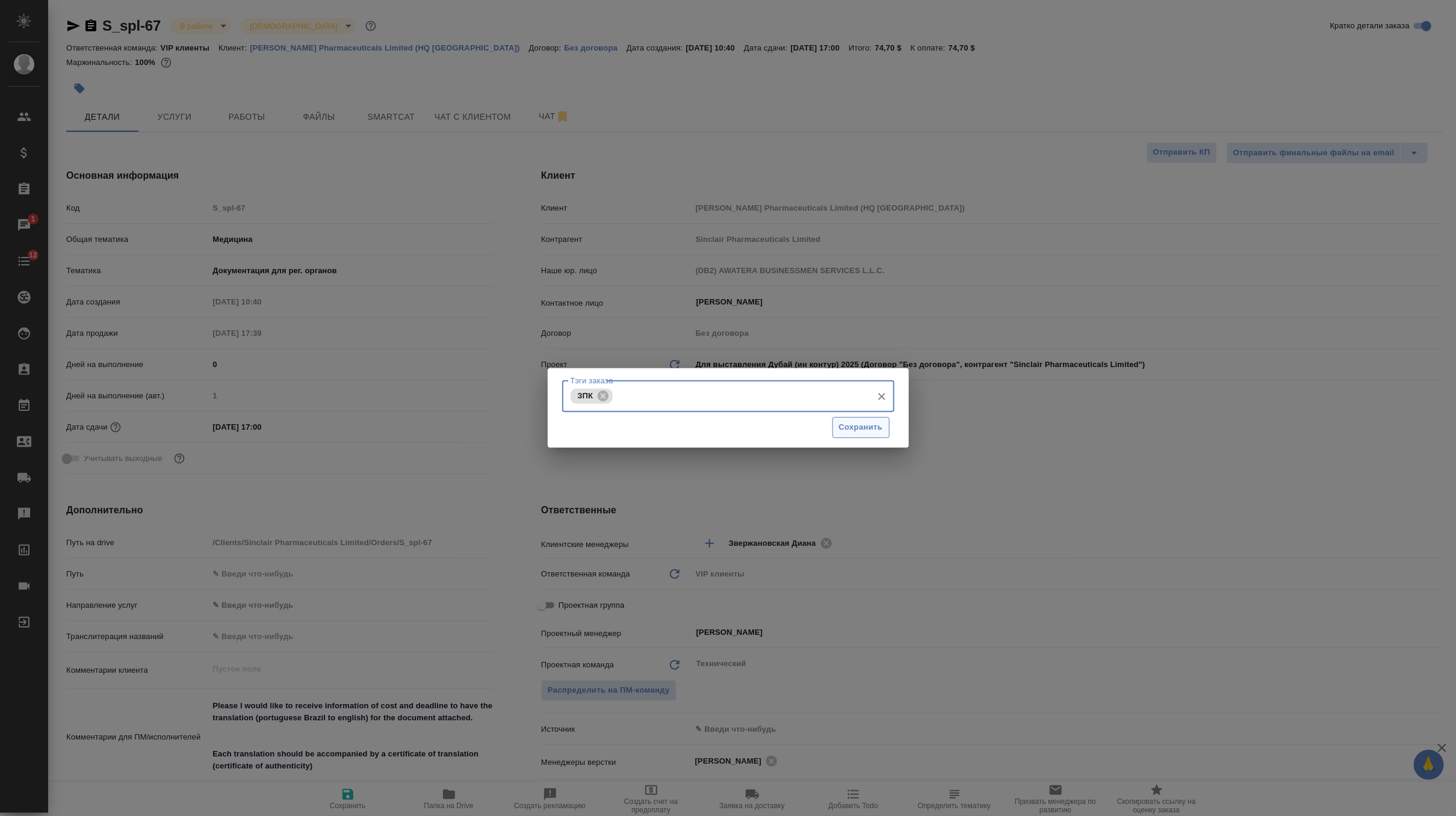
click at [880, 420] on button "Сохранить" at bounding box center [861, 428] width 57 height 21
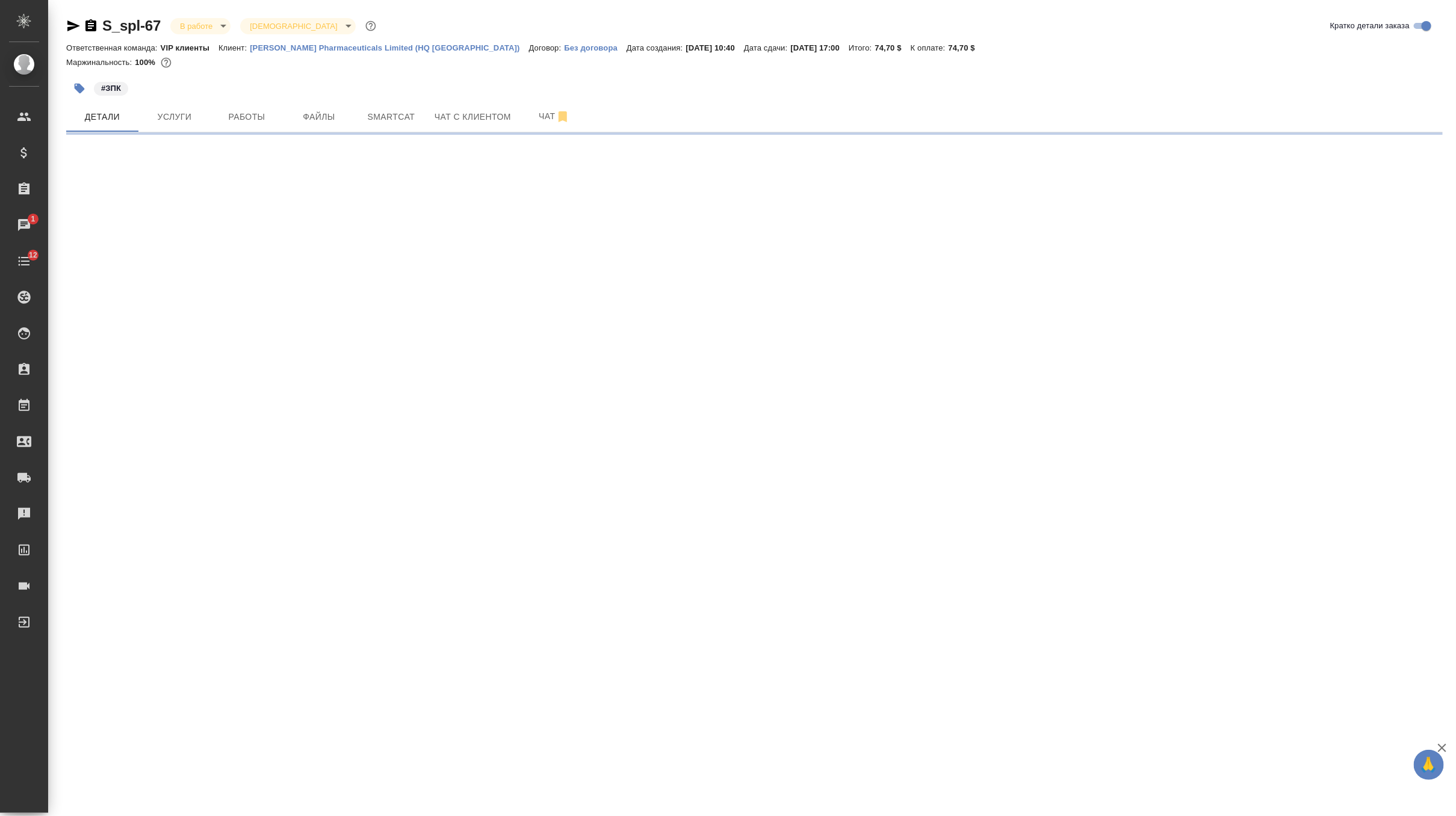
select select "RU"
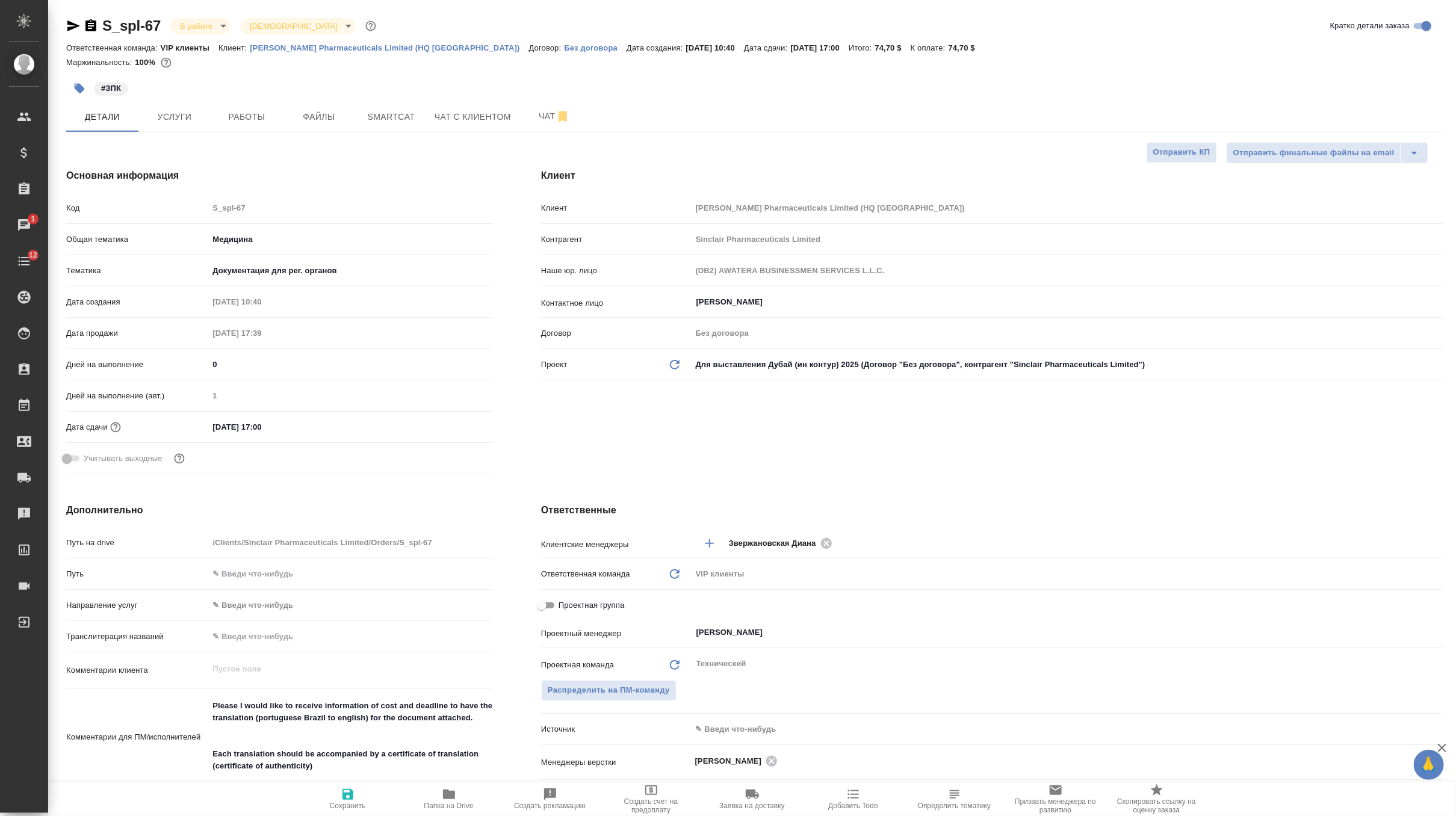
type textarea "x"
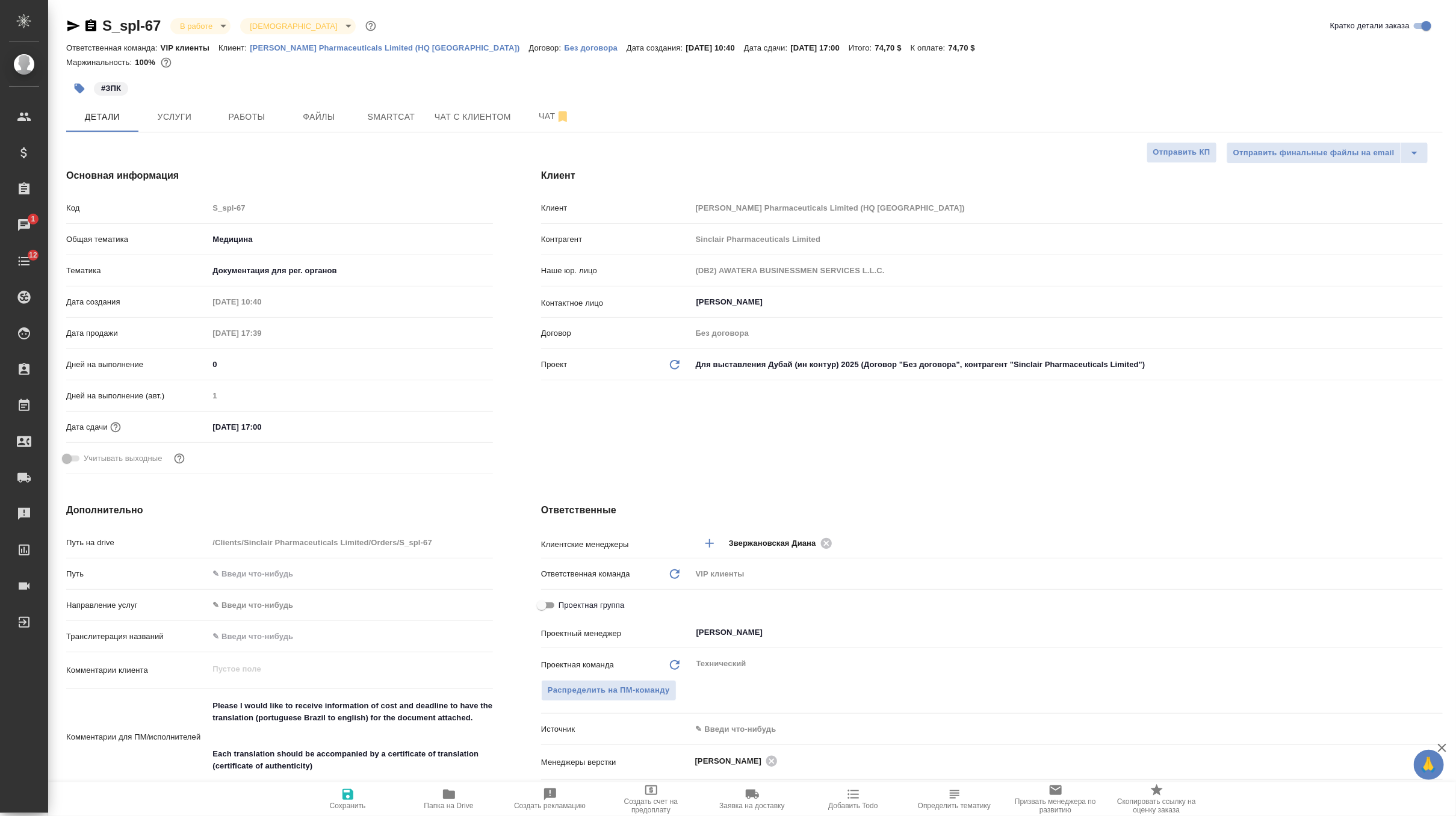
type textarea "x"
click at [307, 118] on span "Файлы" at bounding box center [319, 117] width 58 height 15
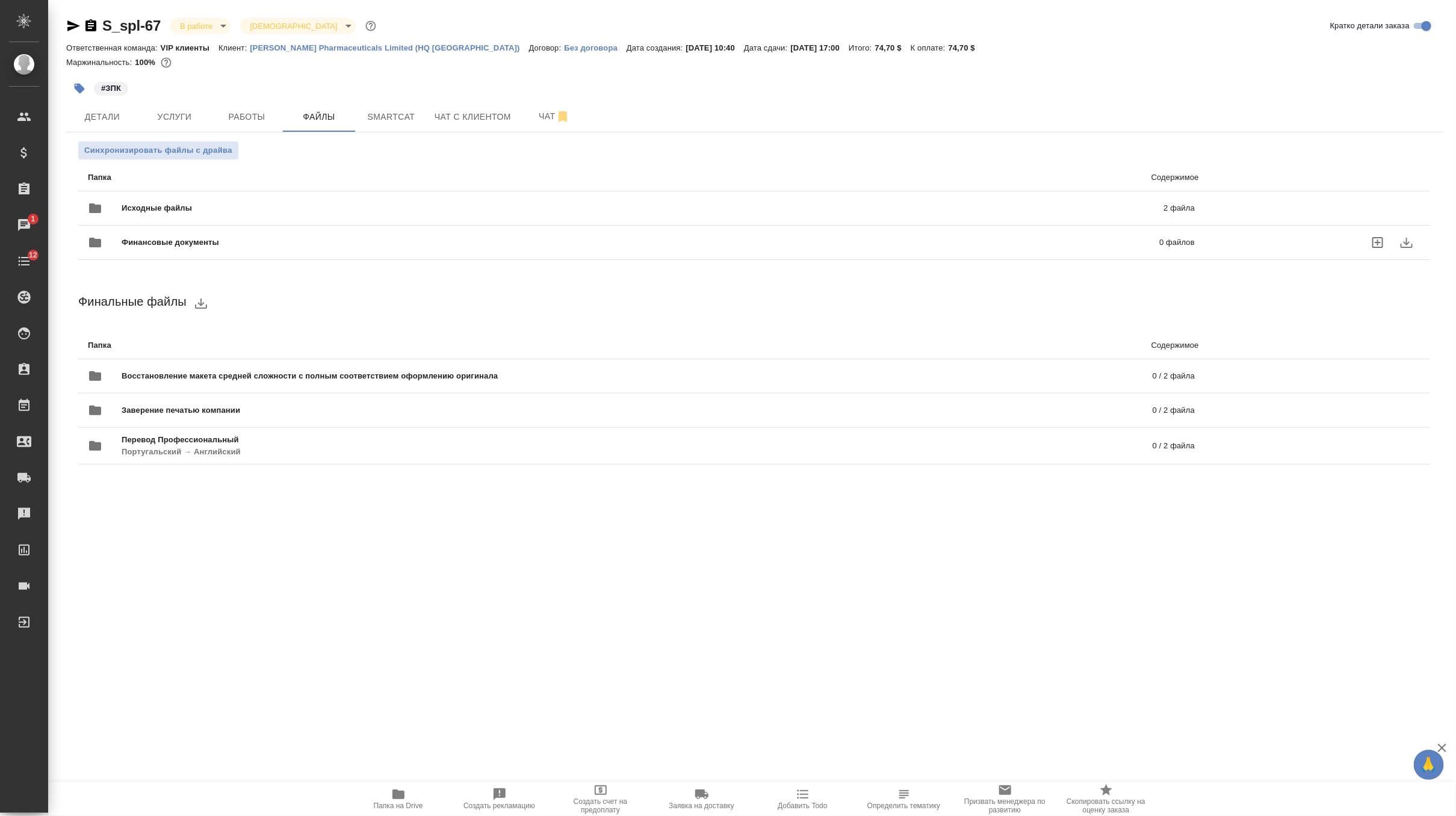
click at [179, 251] on div "Финансовые документы 0 файлов" at bounding box center [642, 242] width 1108 height 29
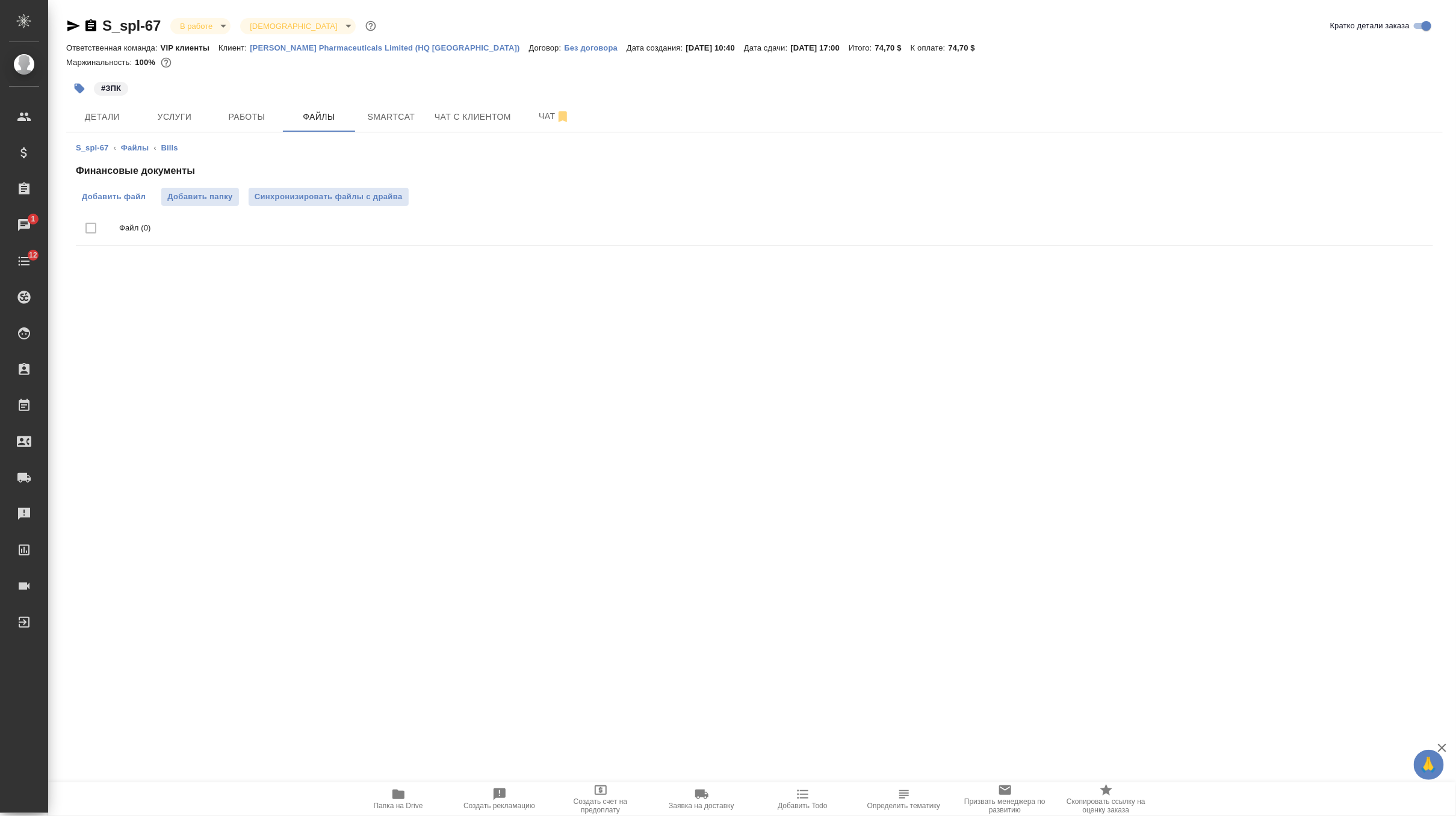
click at [107, 195] on span "Добавить файл" at bounding box center [114, 196] width 64 height 12
click at [0, 0] on input "Добавить файл" at bounding box center [0, 0] width 0 height 0
click at [120, 196] on span "Добавить файл" at bounding box center [114, 196] width 64 height 12
click at [0, 0] on input "Добавить файл" at bounding box center [0, 0] width 0 height 0
click at [325, 194] on span "Синхронизировать файлы с драйва" at bounding box center [329, 196] width 148 height 12
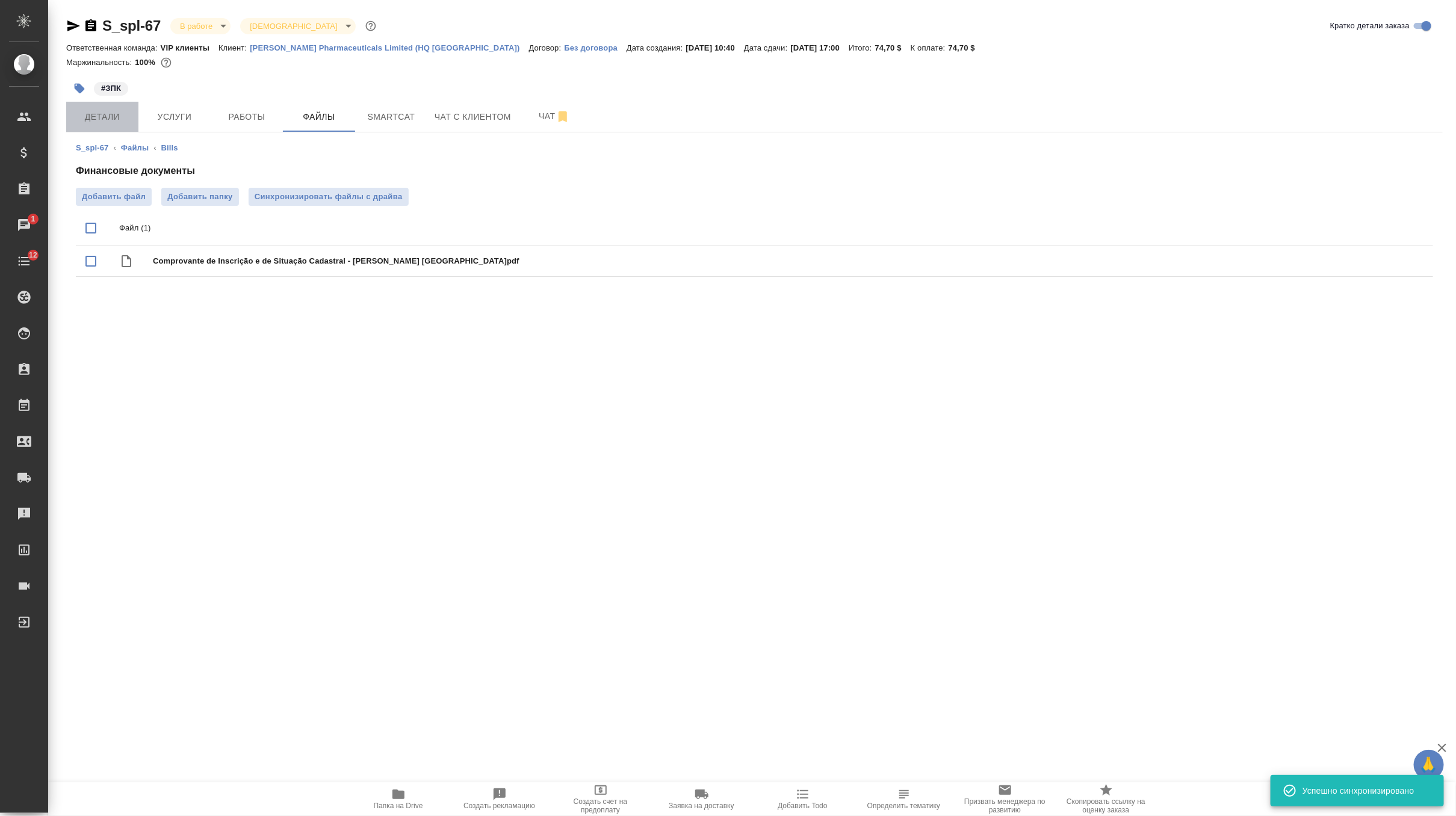
click at [94, 129] on button "Детали" at bounding box center [102, 117] width 72 height 30
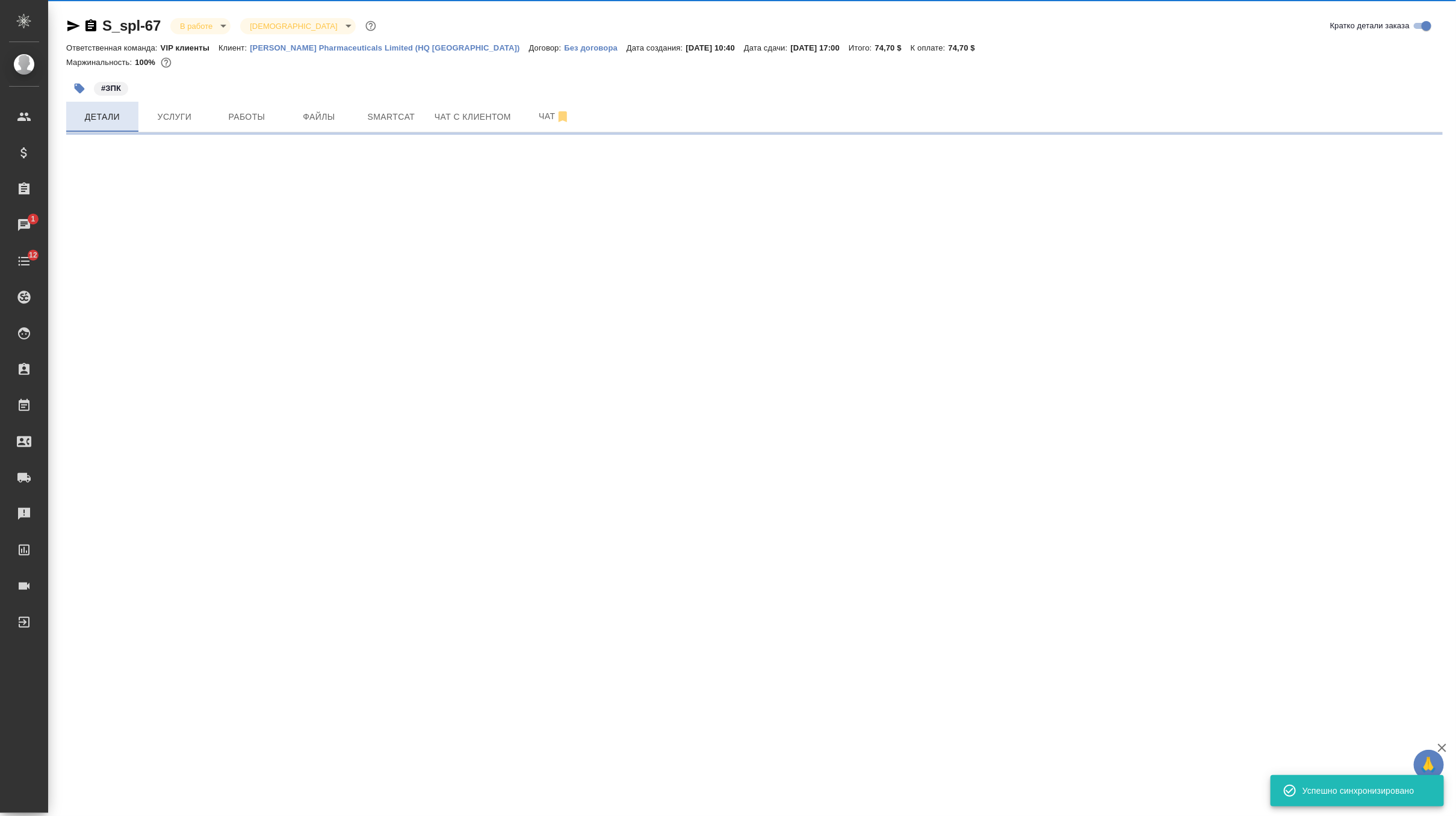
select select "RU"
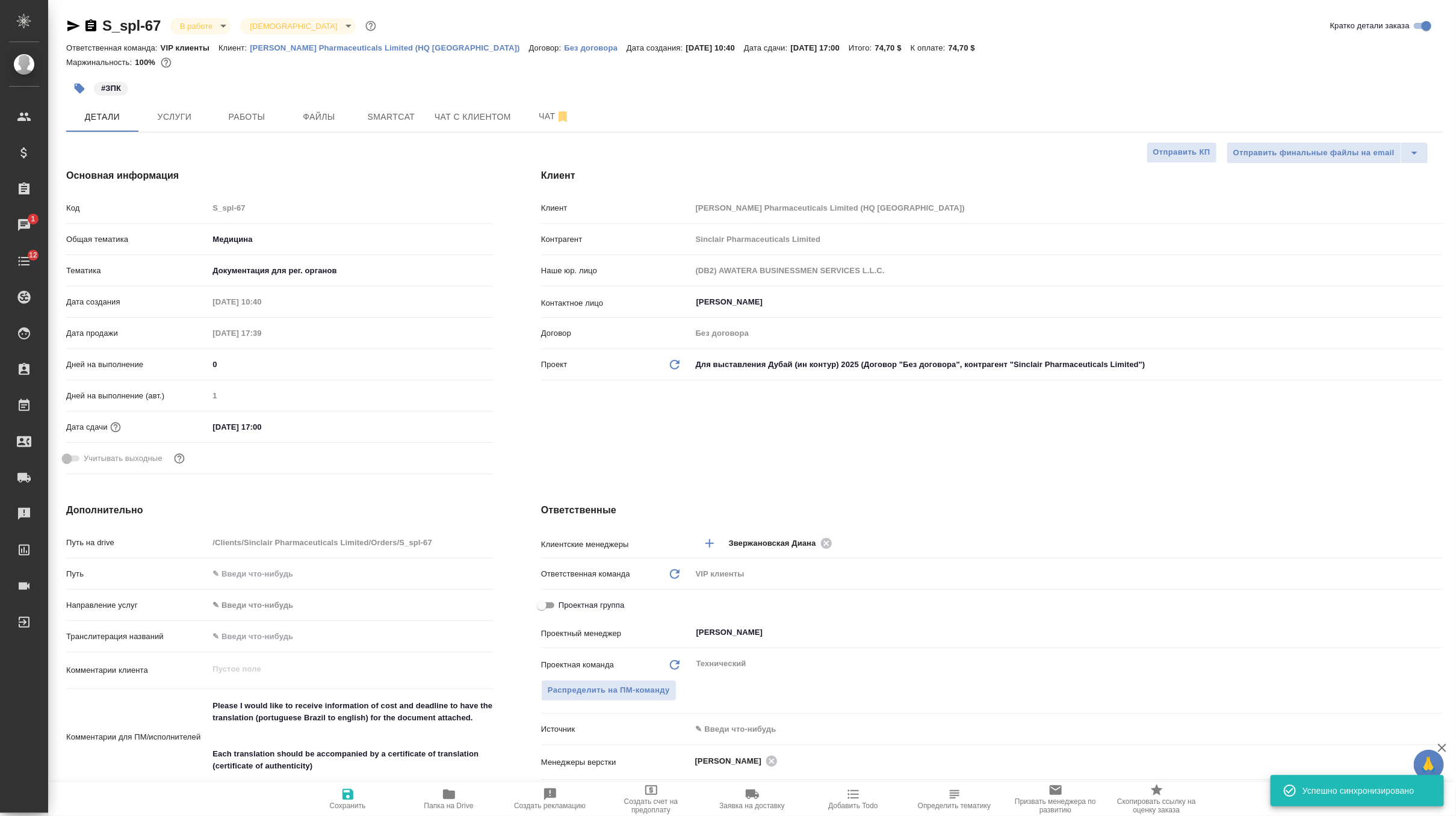
type textarea "x"
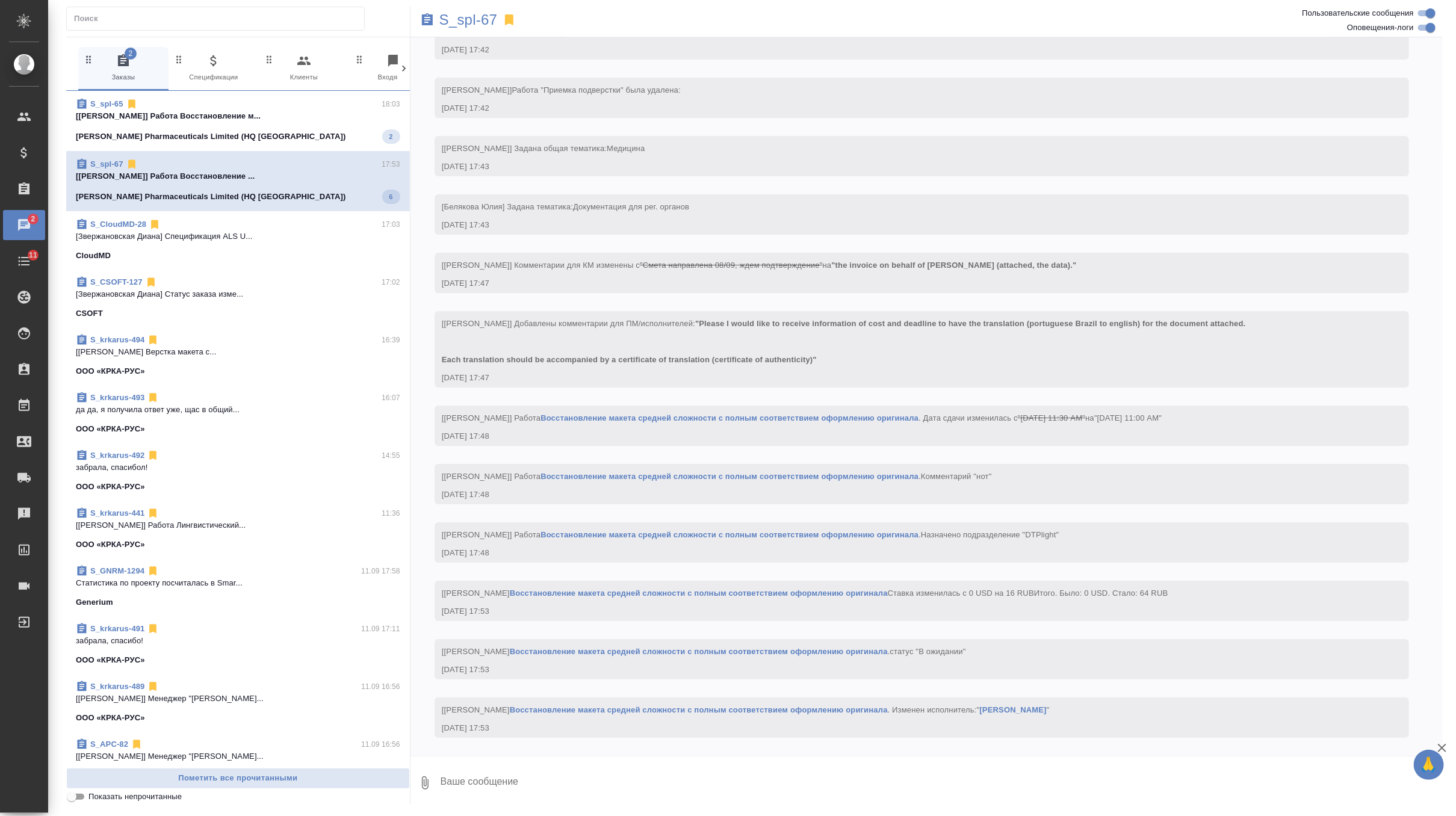
scroll to position [2665, 0]
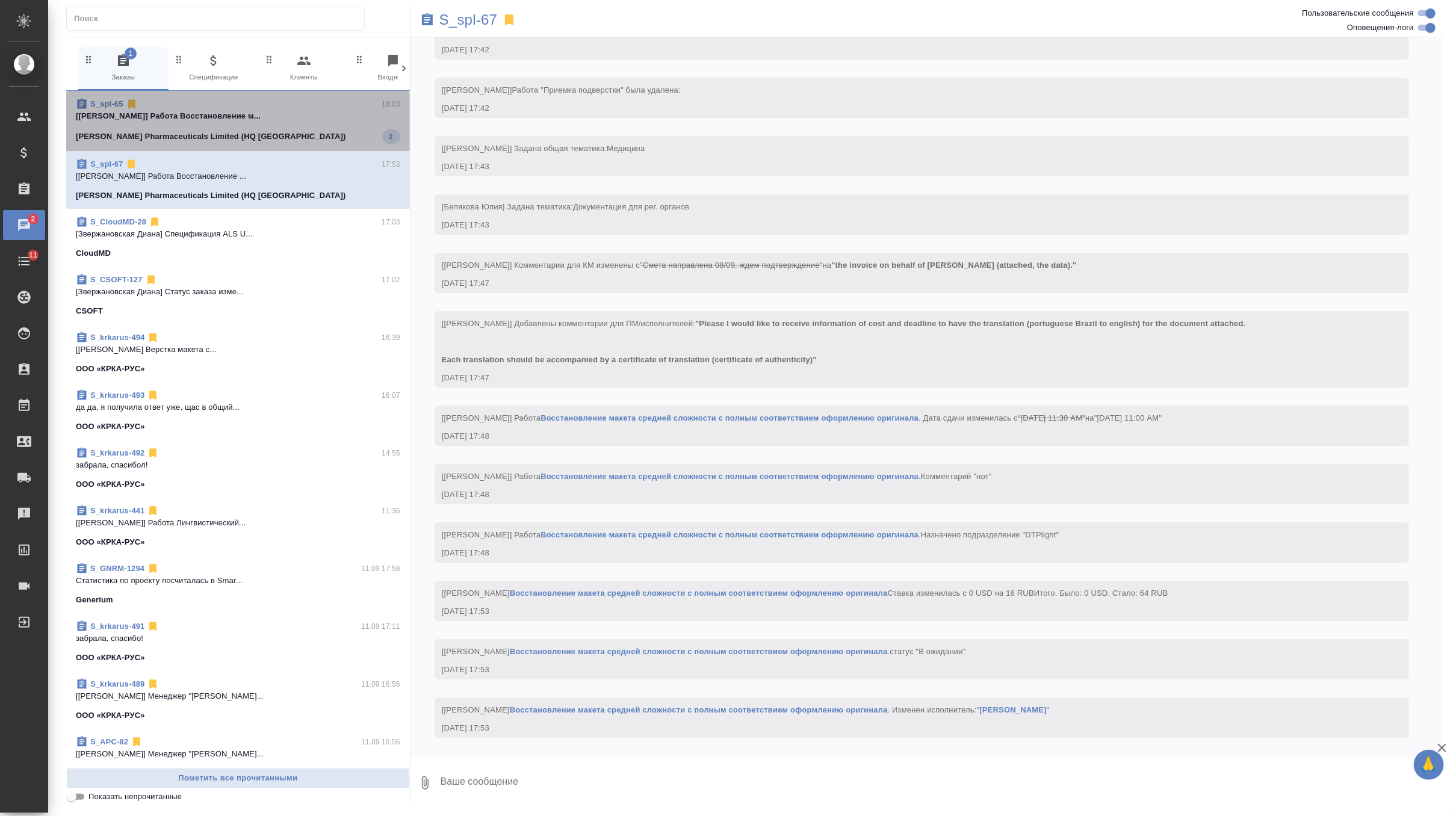
click at [280, 120] on p "[[PERSON_NAME]] Работа Восстановление м..." at bounding box center [237, 116] width 324 height 12
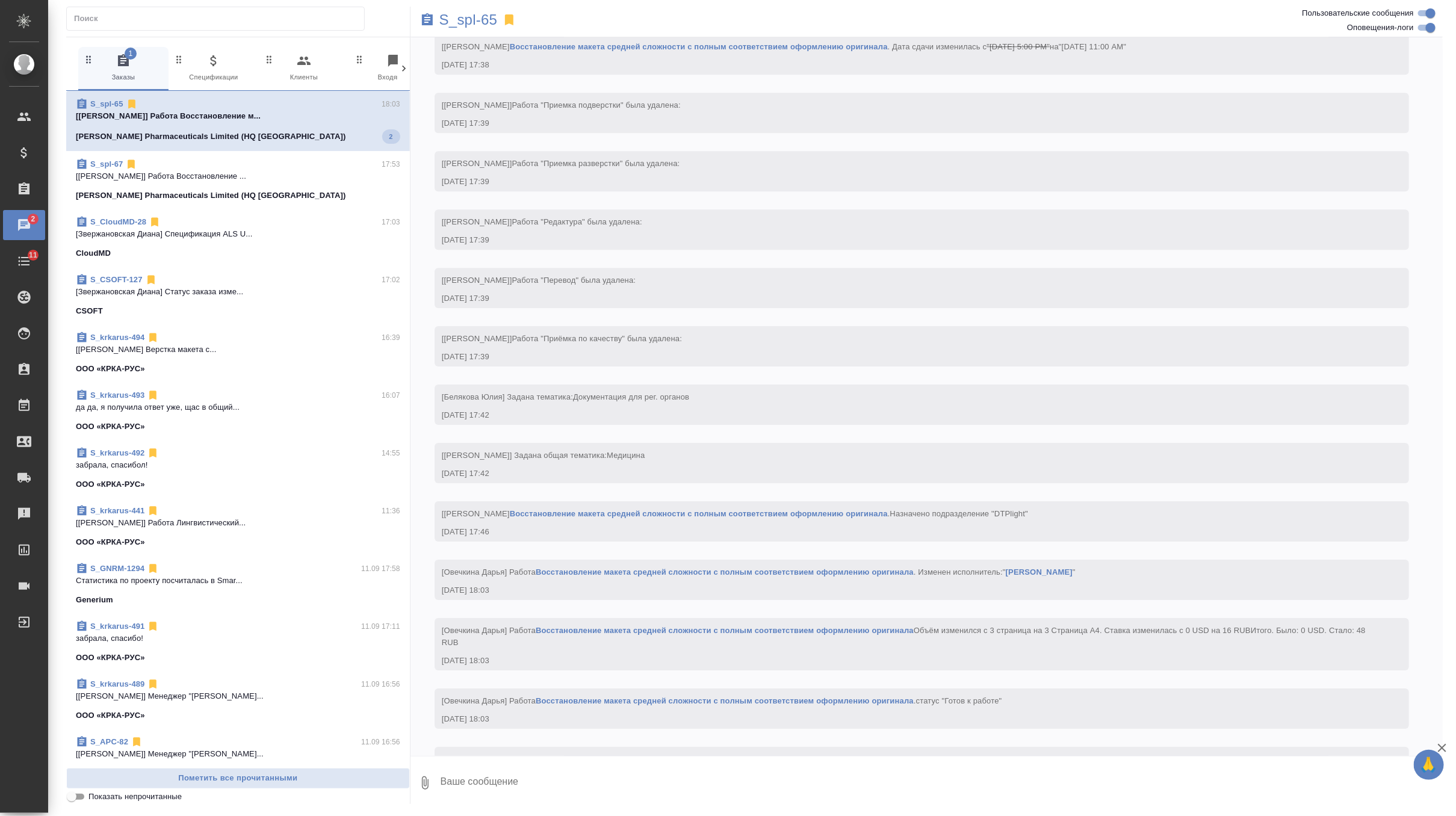
scroll to position [2343, 0]
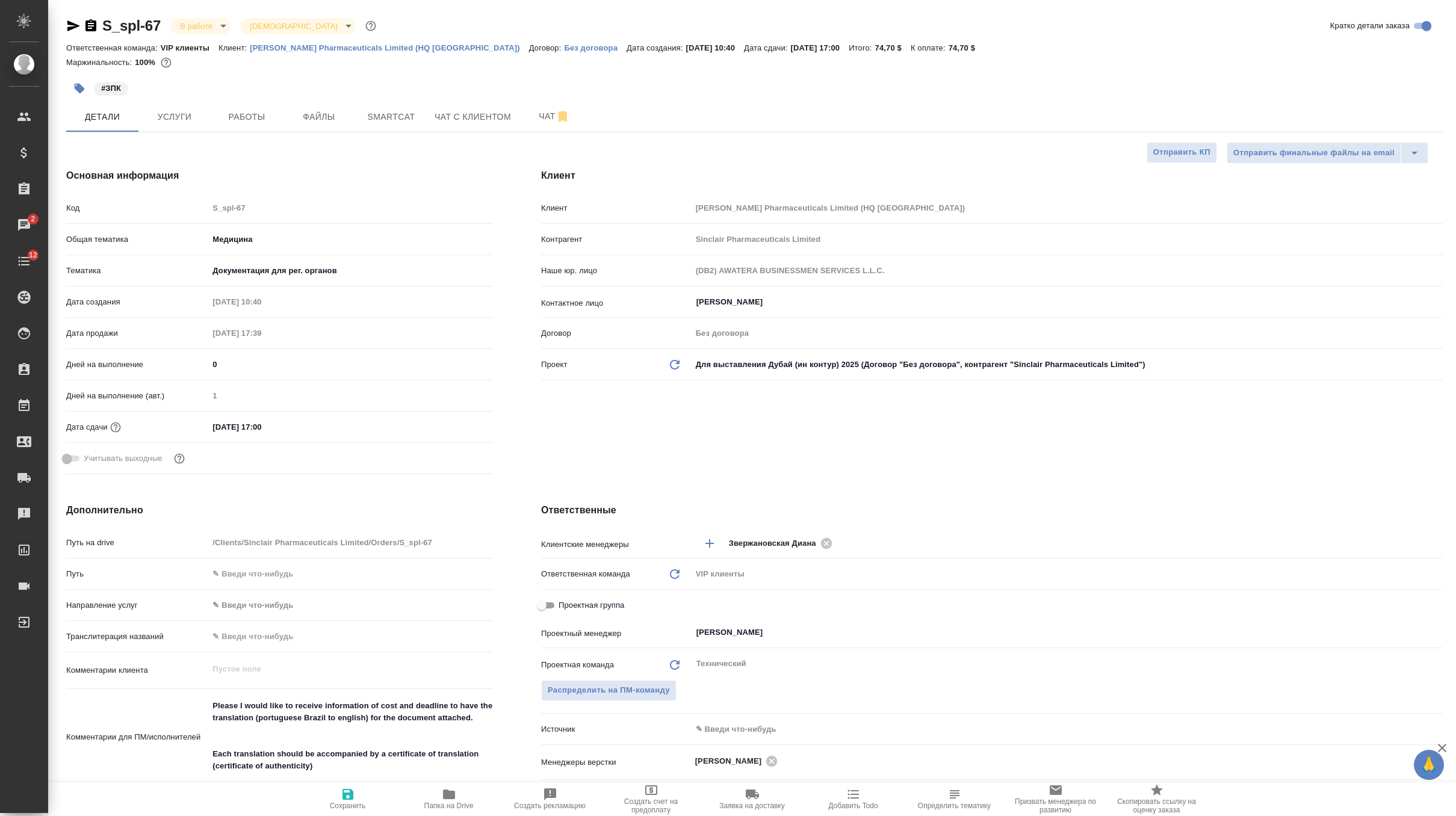
select select "RU"
click at [543, 127] on button "Чат" at bounding box center [554, 117] width 72 height 30
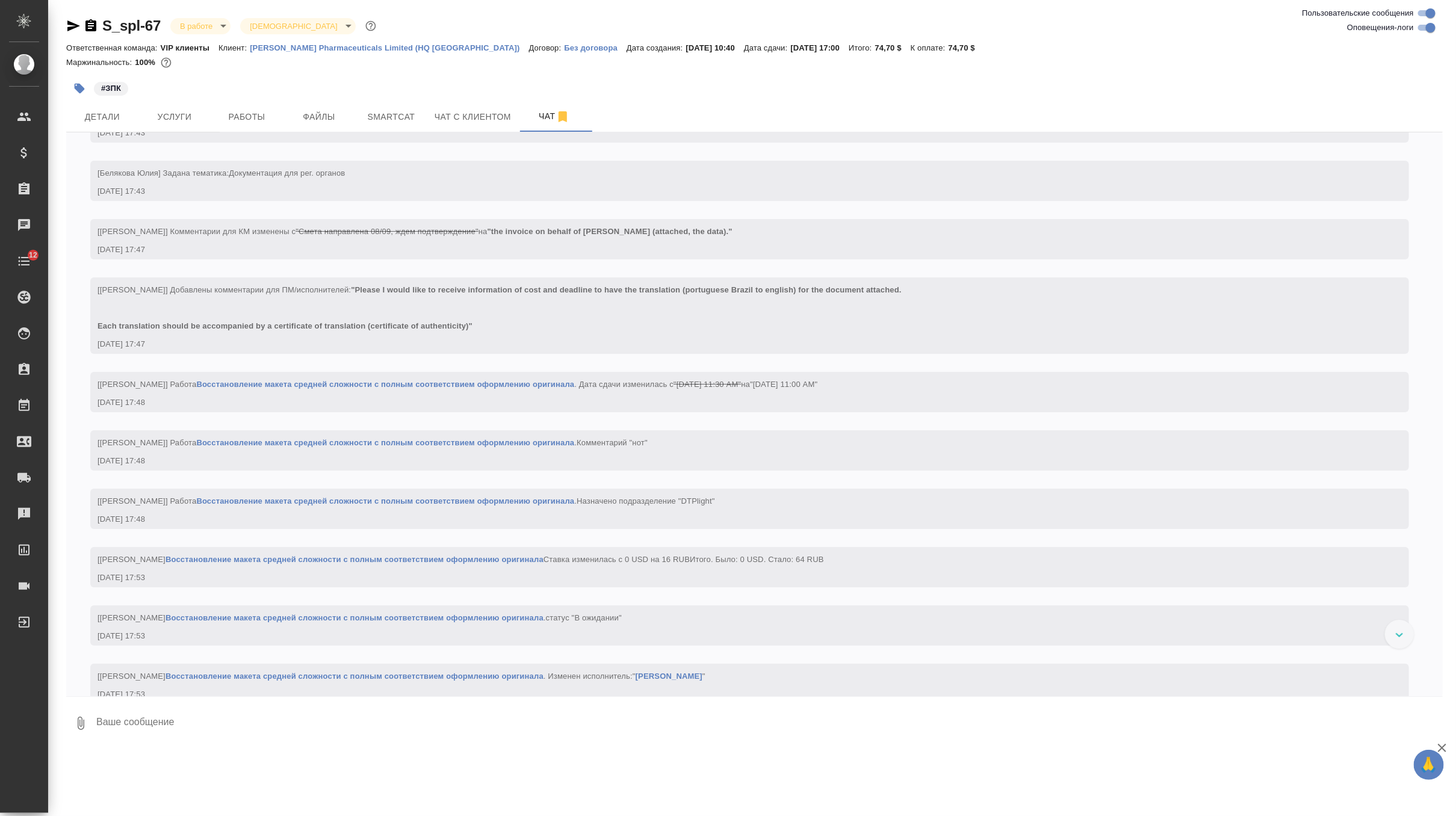
scroll to position [2820, 0]
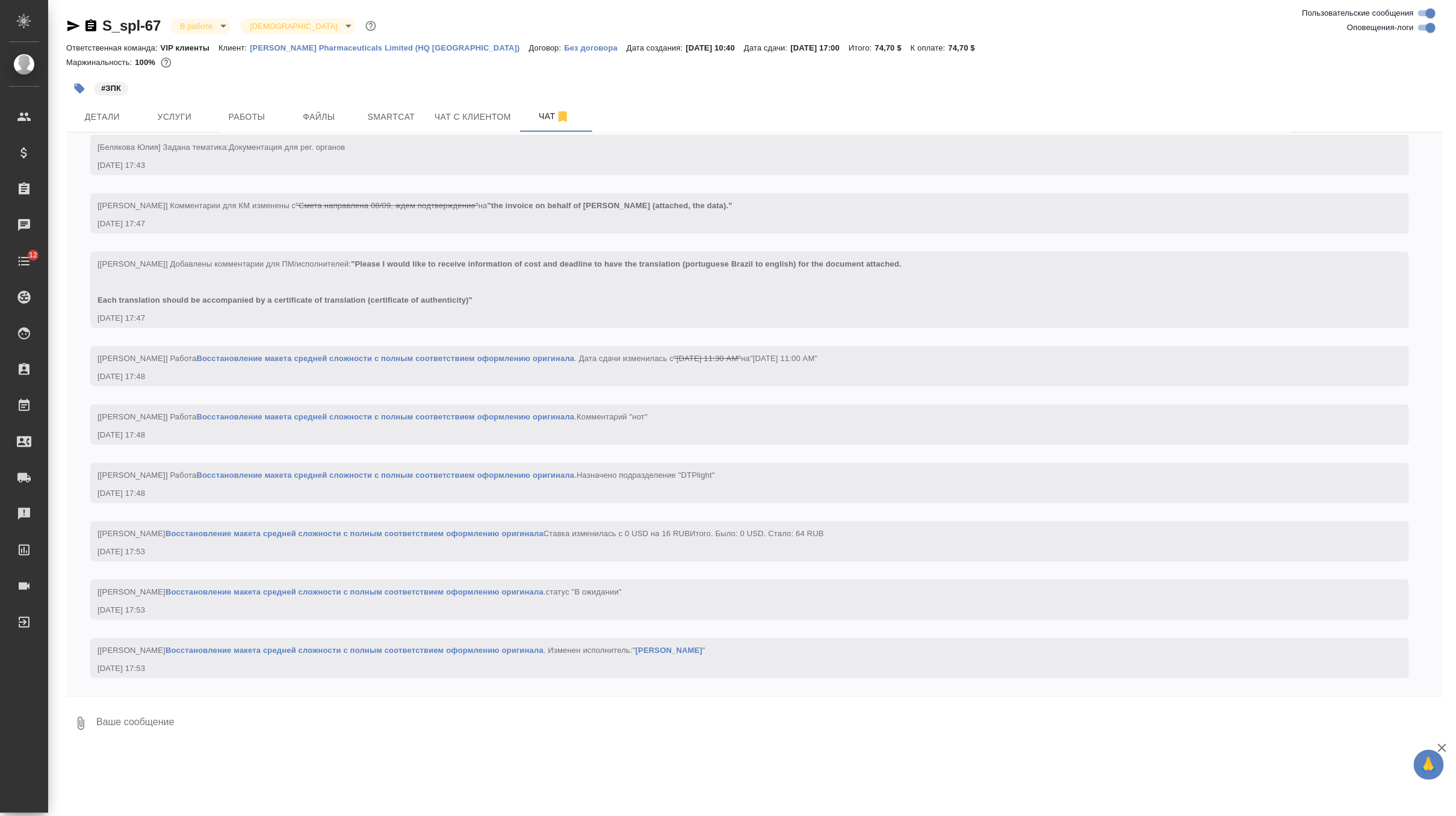
click at [370, 50] on p "[PERSON_NAME] Pharmaceuticals Limited (HQ [GEOGRAPHIC_DATA])" at bounding box center [389, 48] width 279 height 9
click at [113, 116] on span "Детали" at bounding box center [103, 117] width 58 height 15
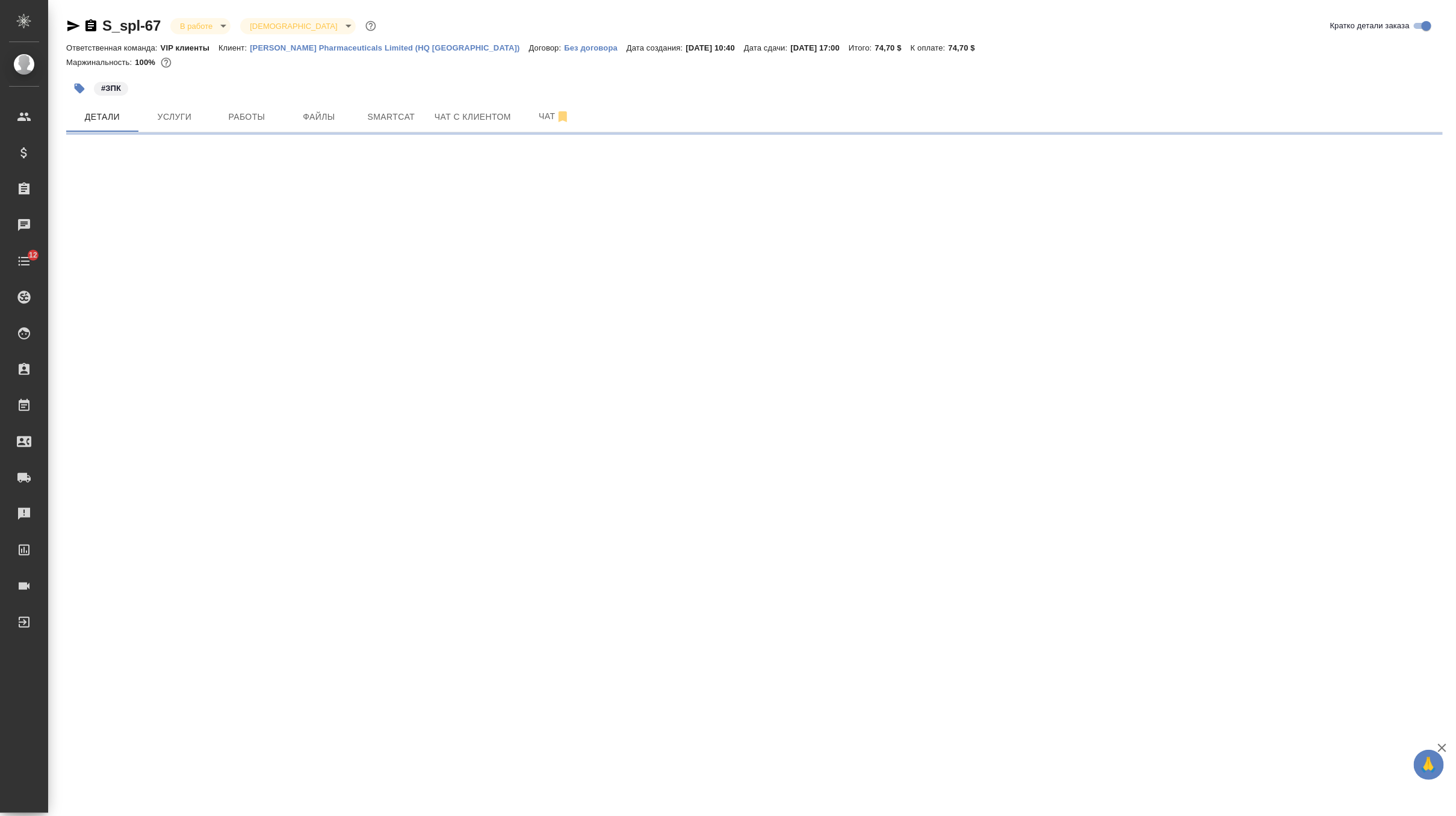
select select "RU"
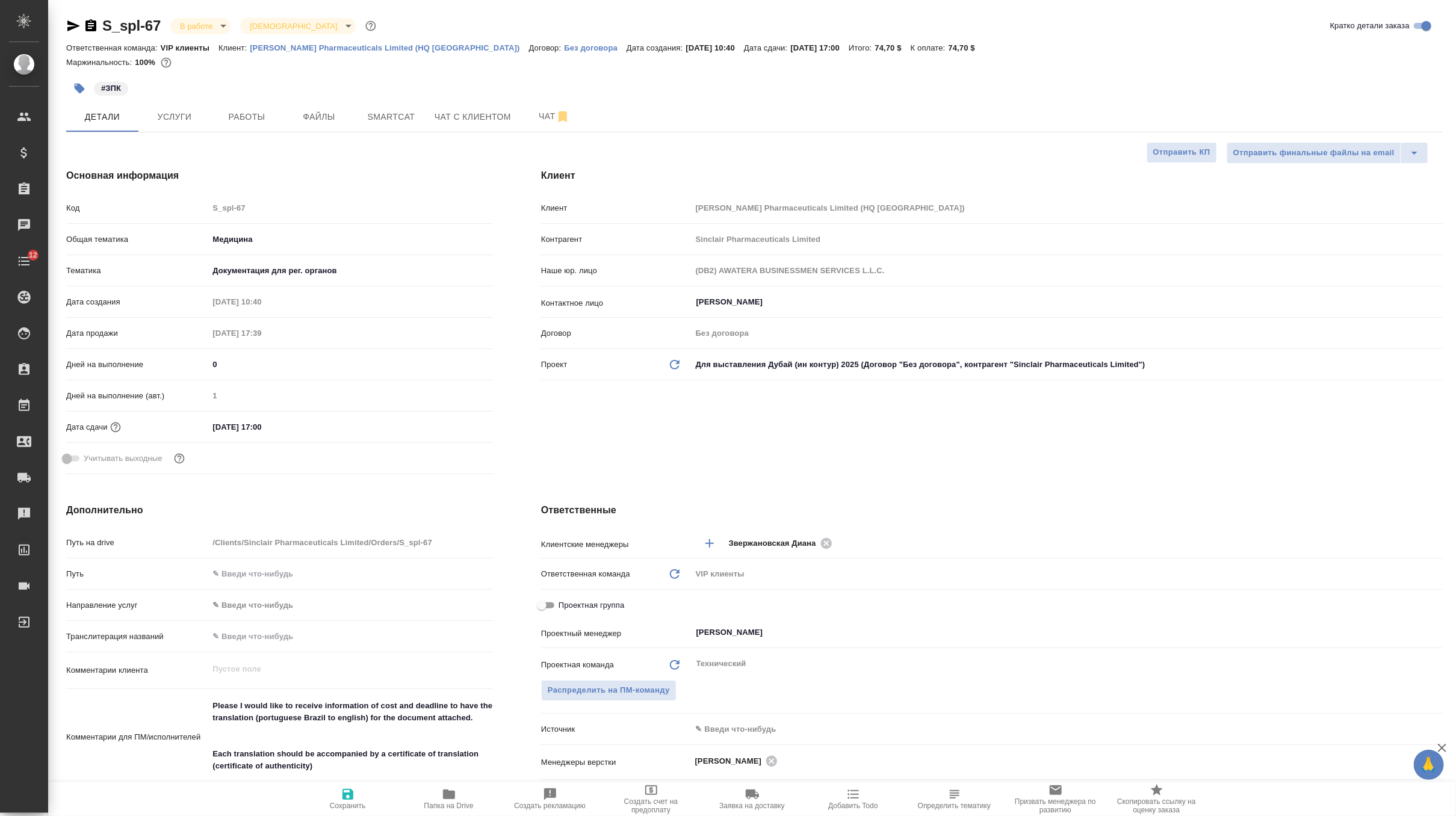
type textarea "x"
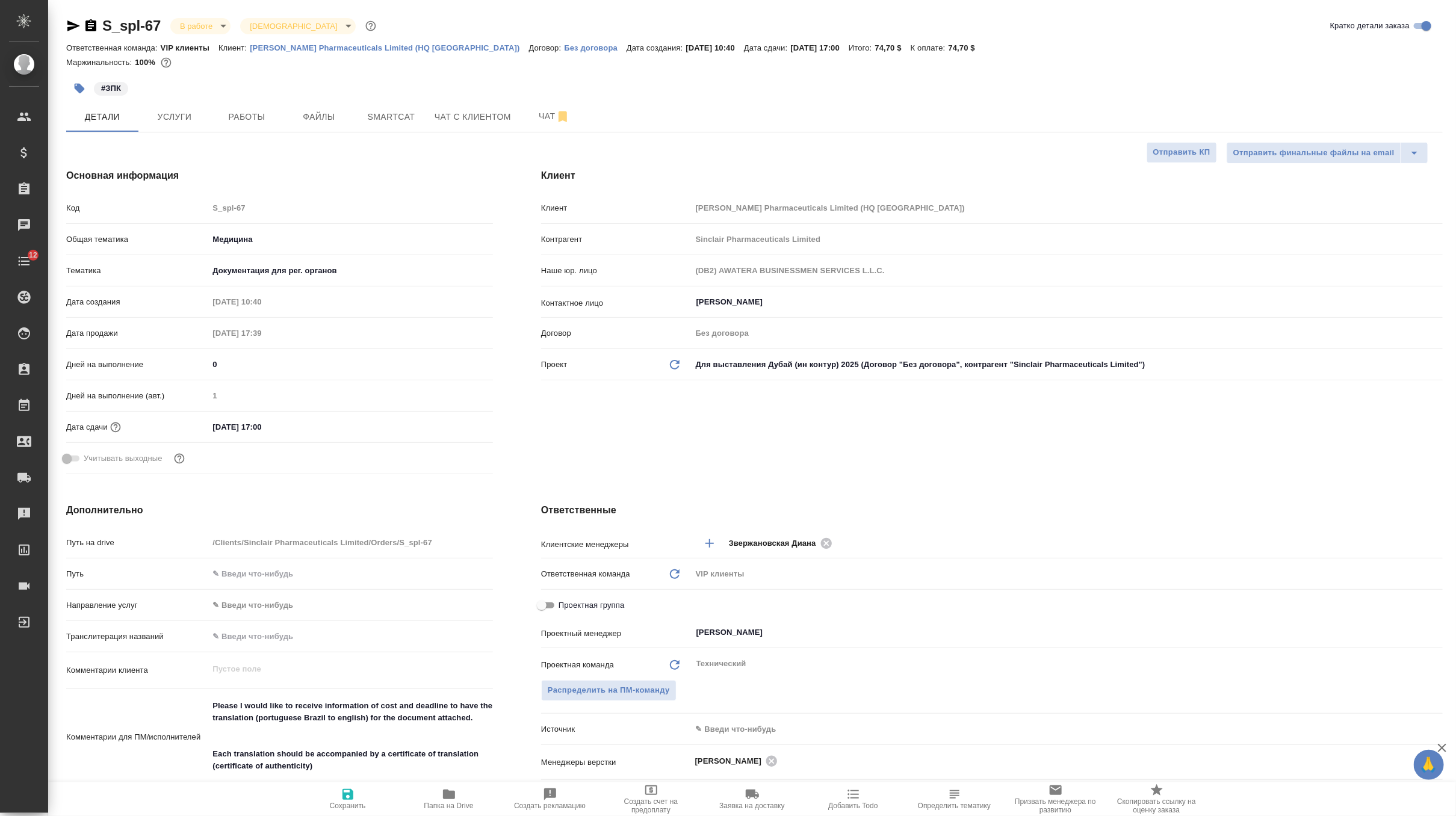
type textarea "x"
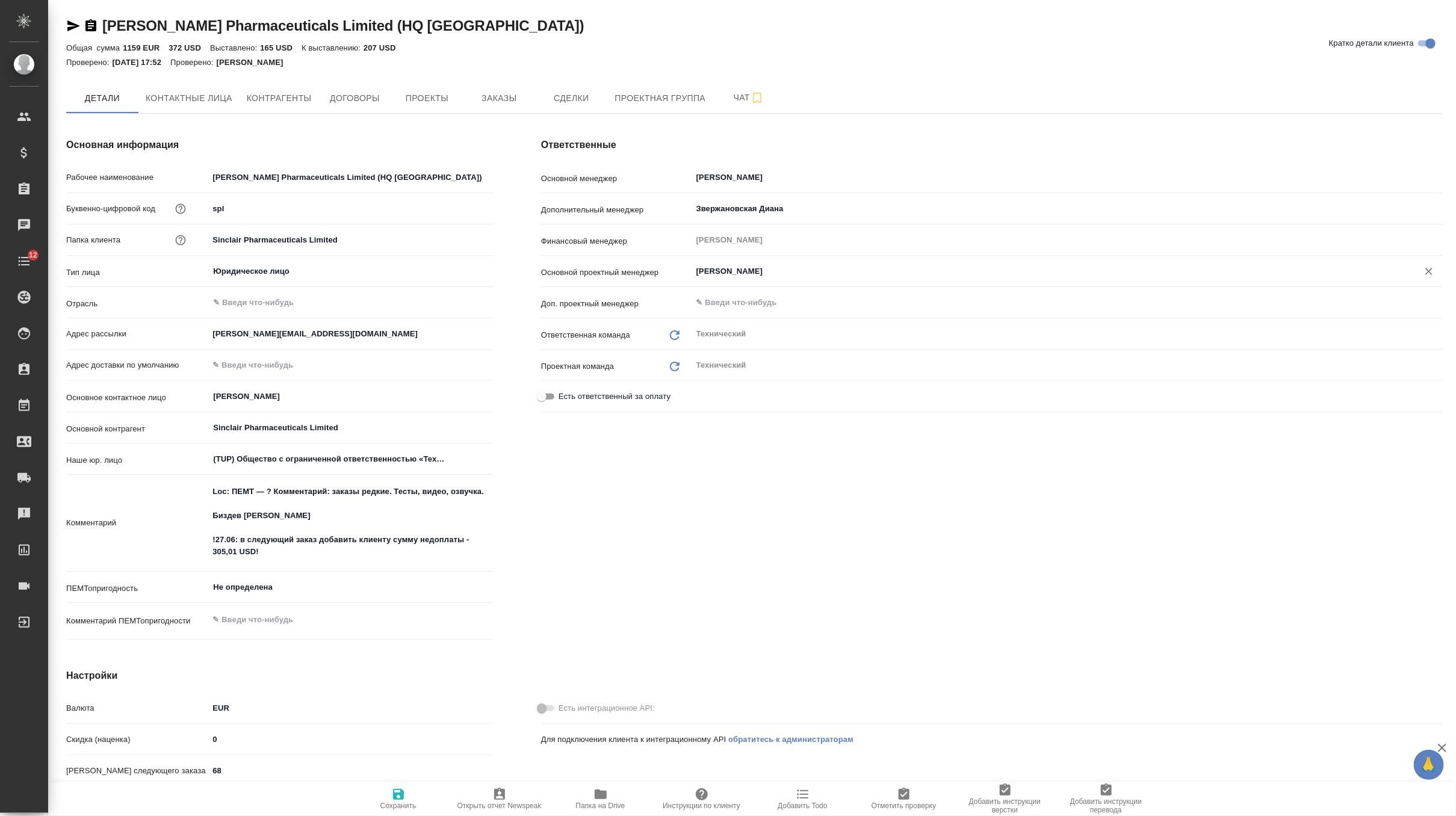
click at [716, 271] on input "Габриелян Гаянэ" at bounding box center [1048, 271] width 704 height 14
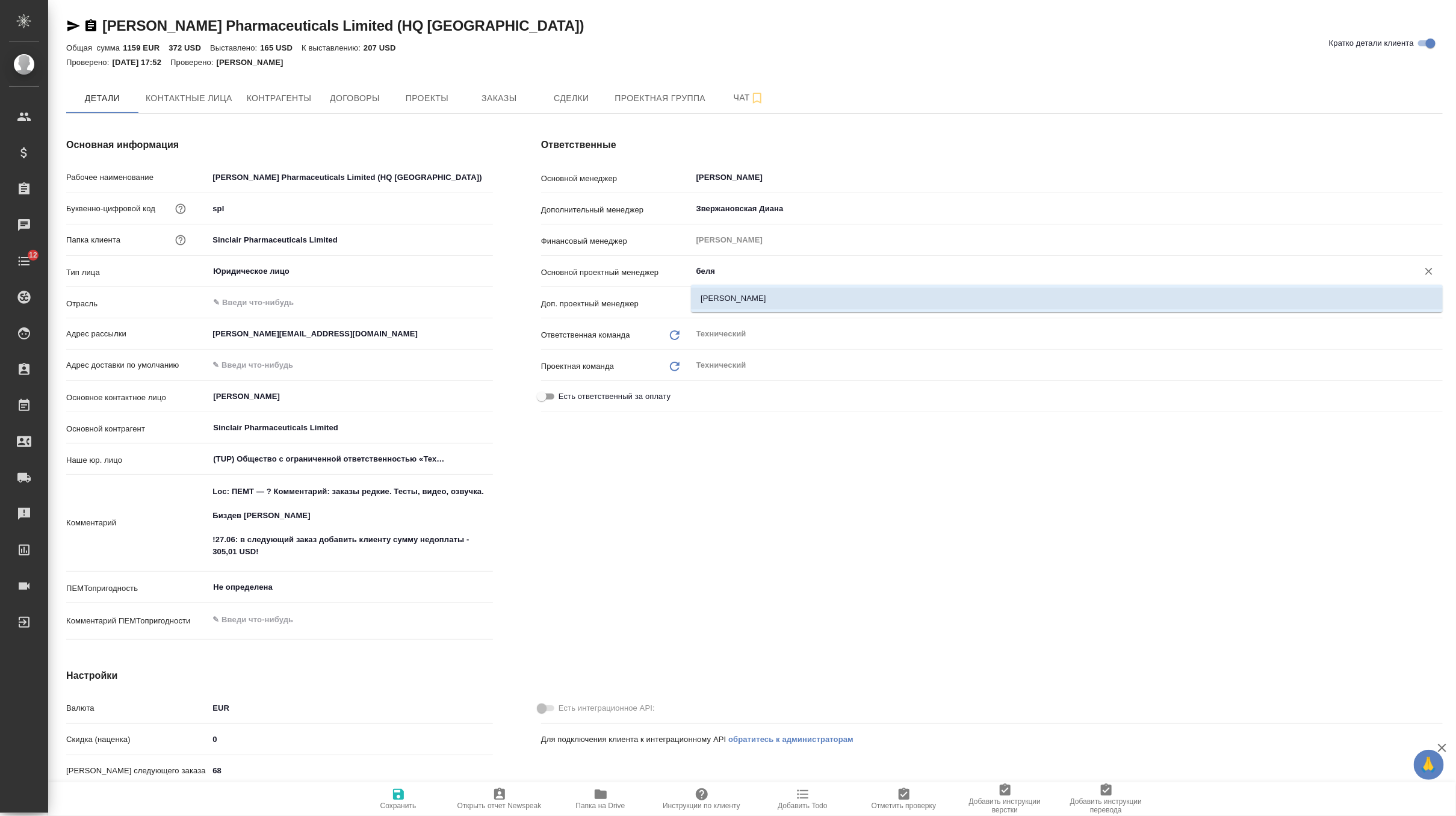
click at [766, 298] on li "Белякова Юлия" at bounding box center [1067, 298] width 752 height 21
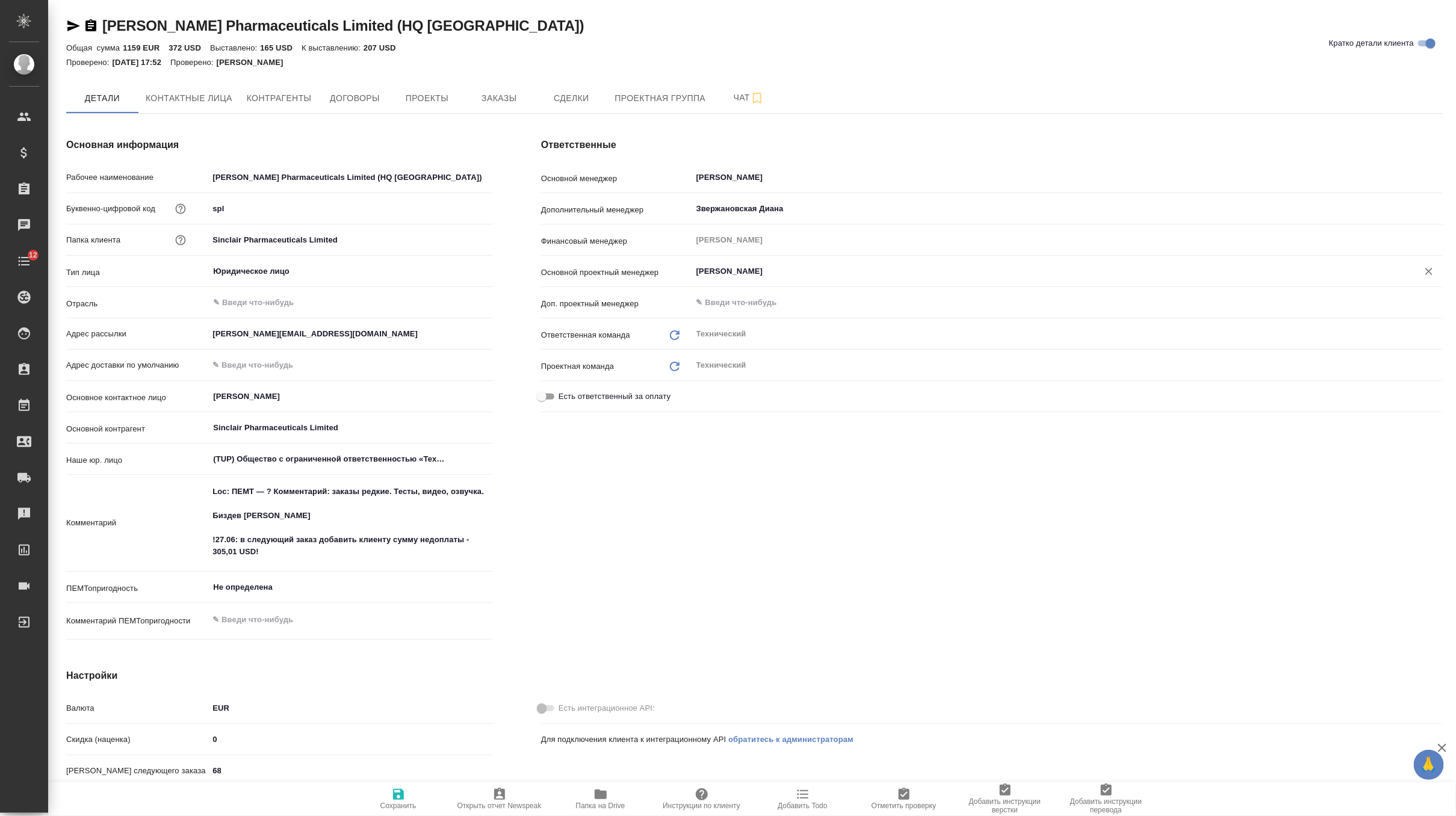
type input "Белякова Юлия"
click at [395, 787] on button "Сохранить" at bounding box center [399, 799] width 101 height 34
click at [472, 97] on button "Заказы" at bounding box center [499, 98] width 72 height 30
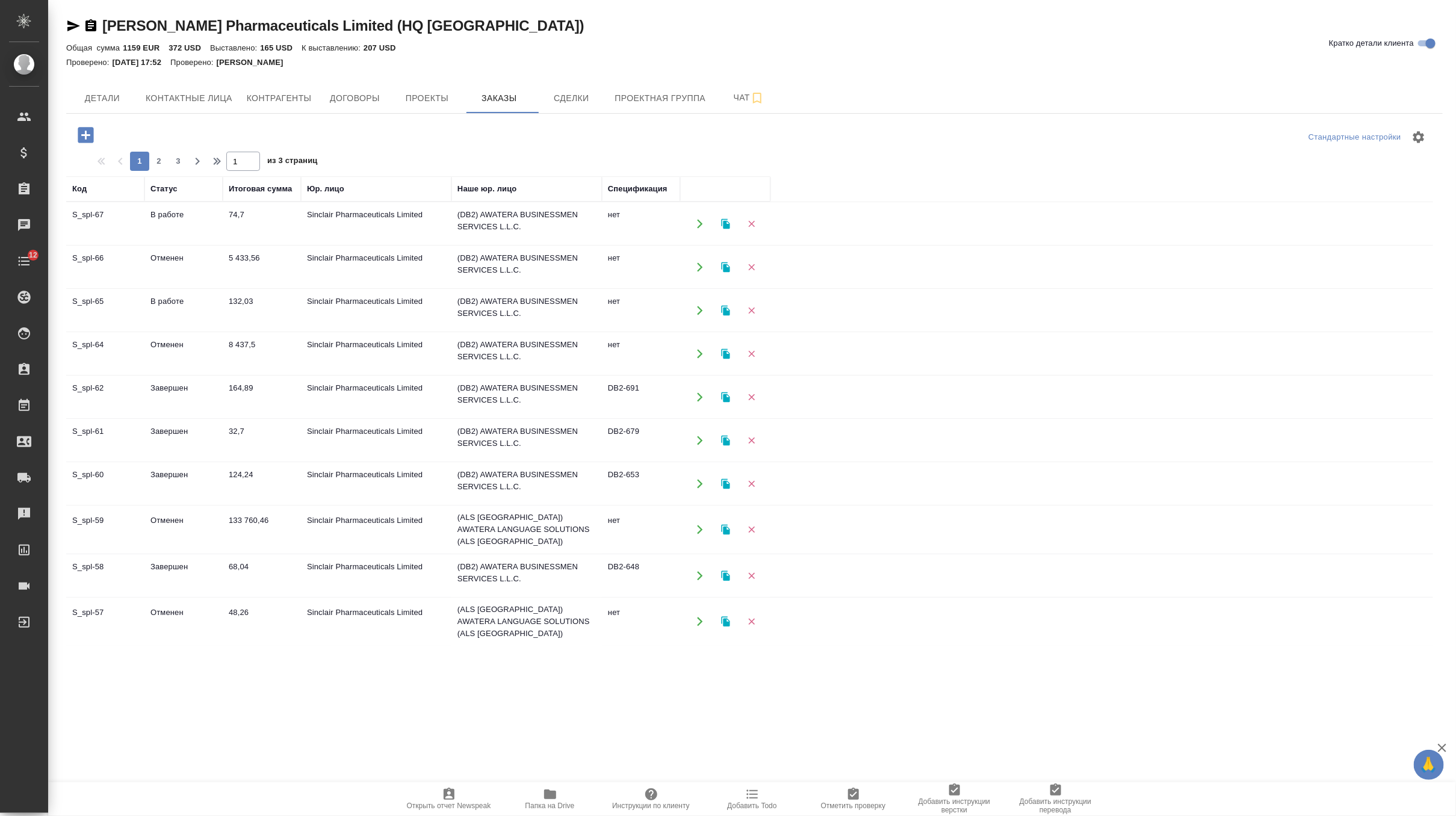
click at [277, 265] on td "5 433,56" at bounding box center [262, 267] width 78 height 42
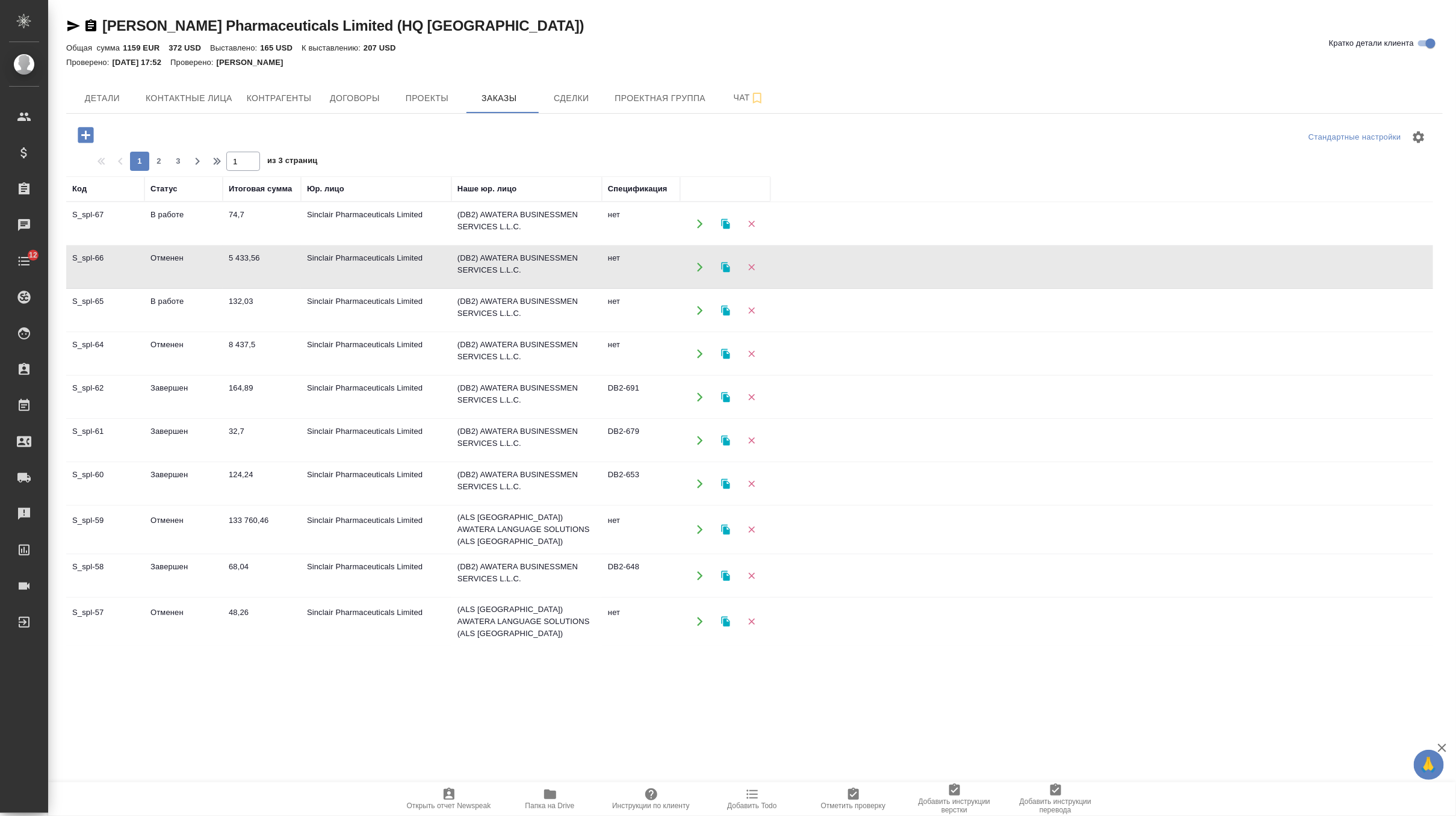
click at [250, 355] on td "8 437,5" at bounding box center [262, 353] width 78 height 42
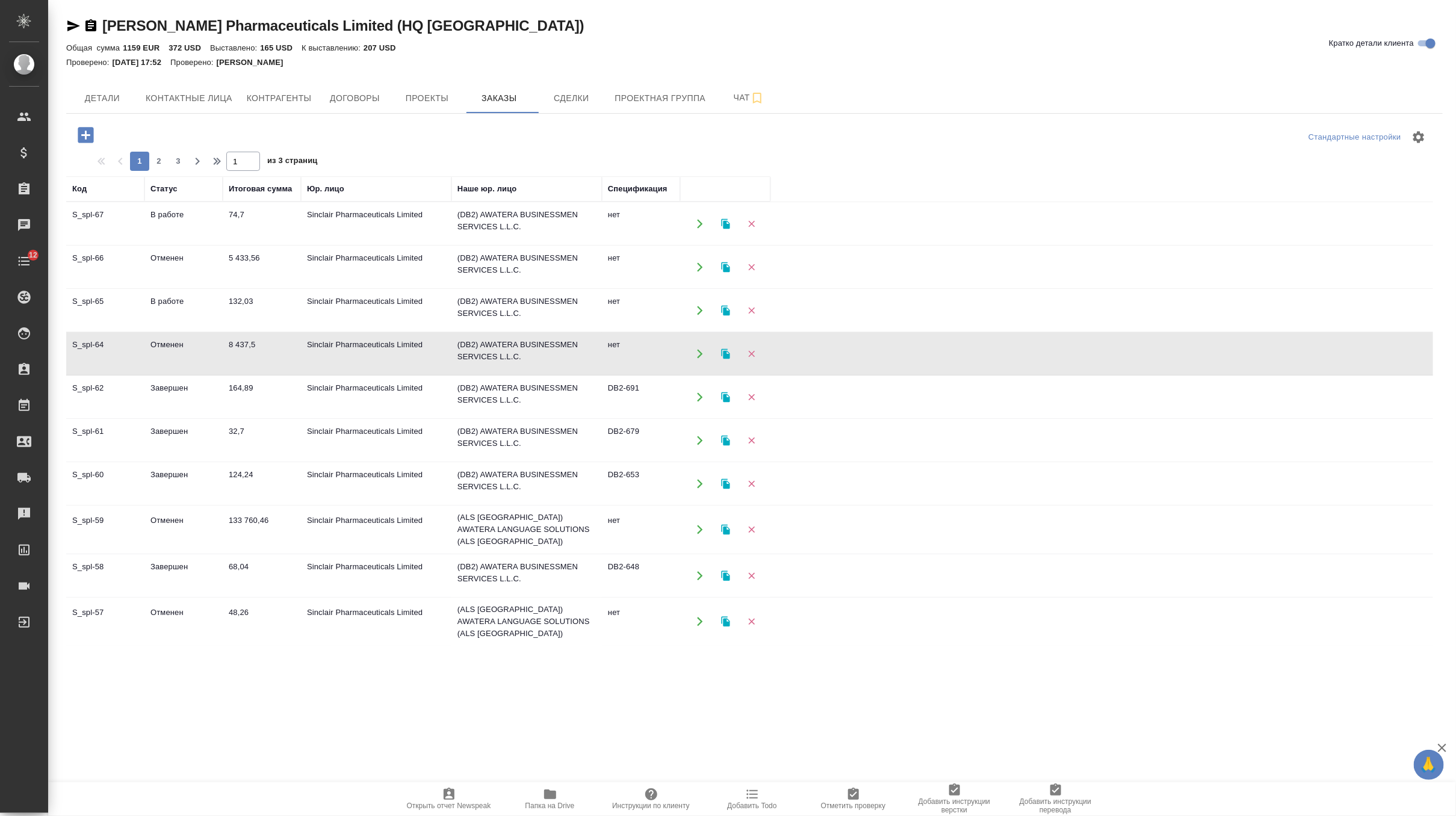
click at [250, 355] on td "8 437,5" at bounding box center [262, 353] width 78 height 42
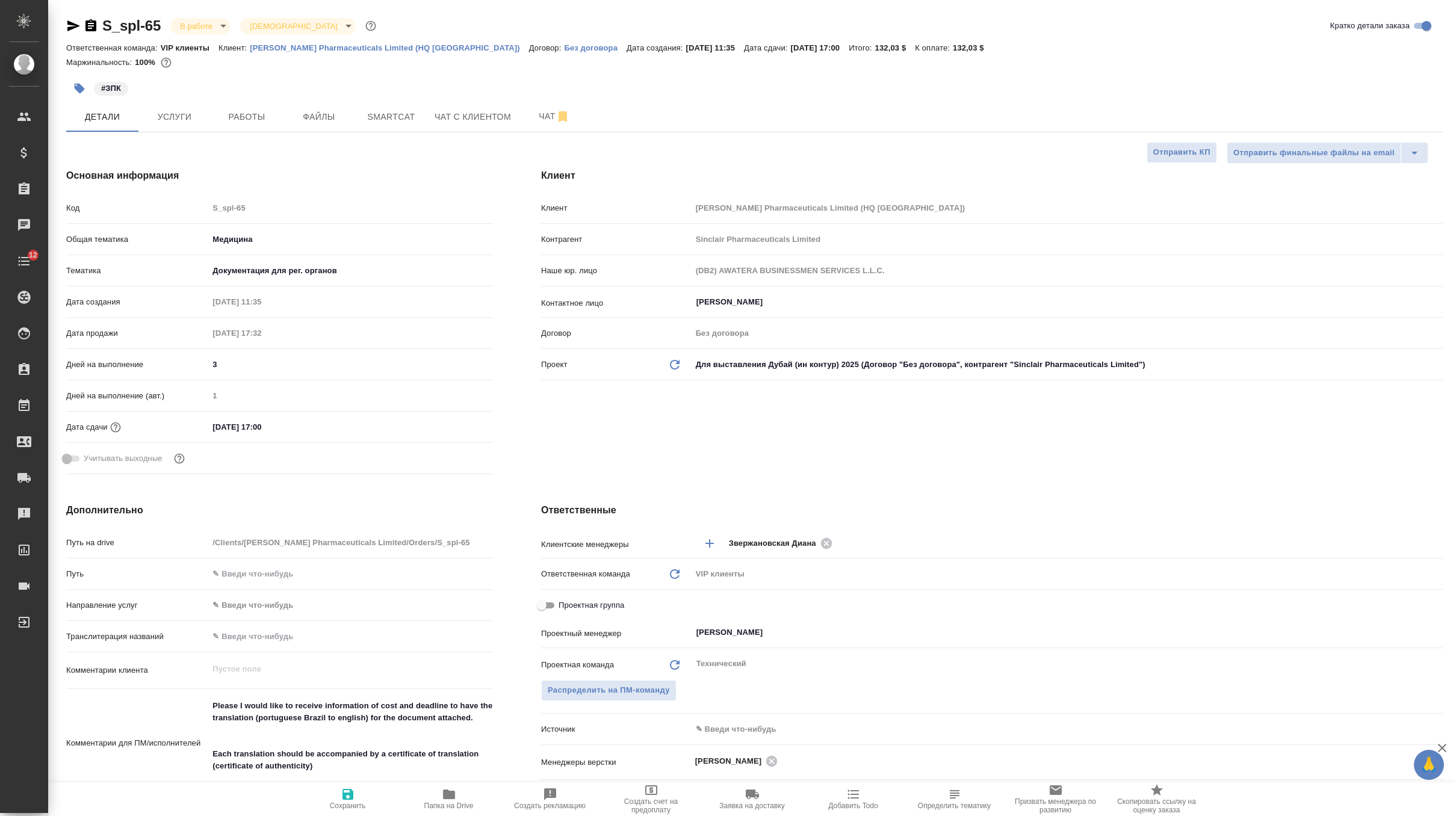
select select "RU"
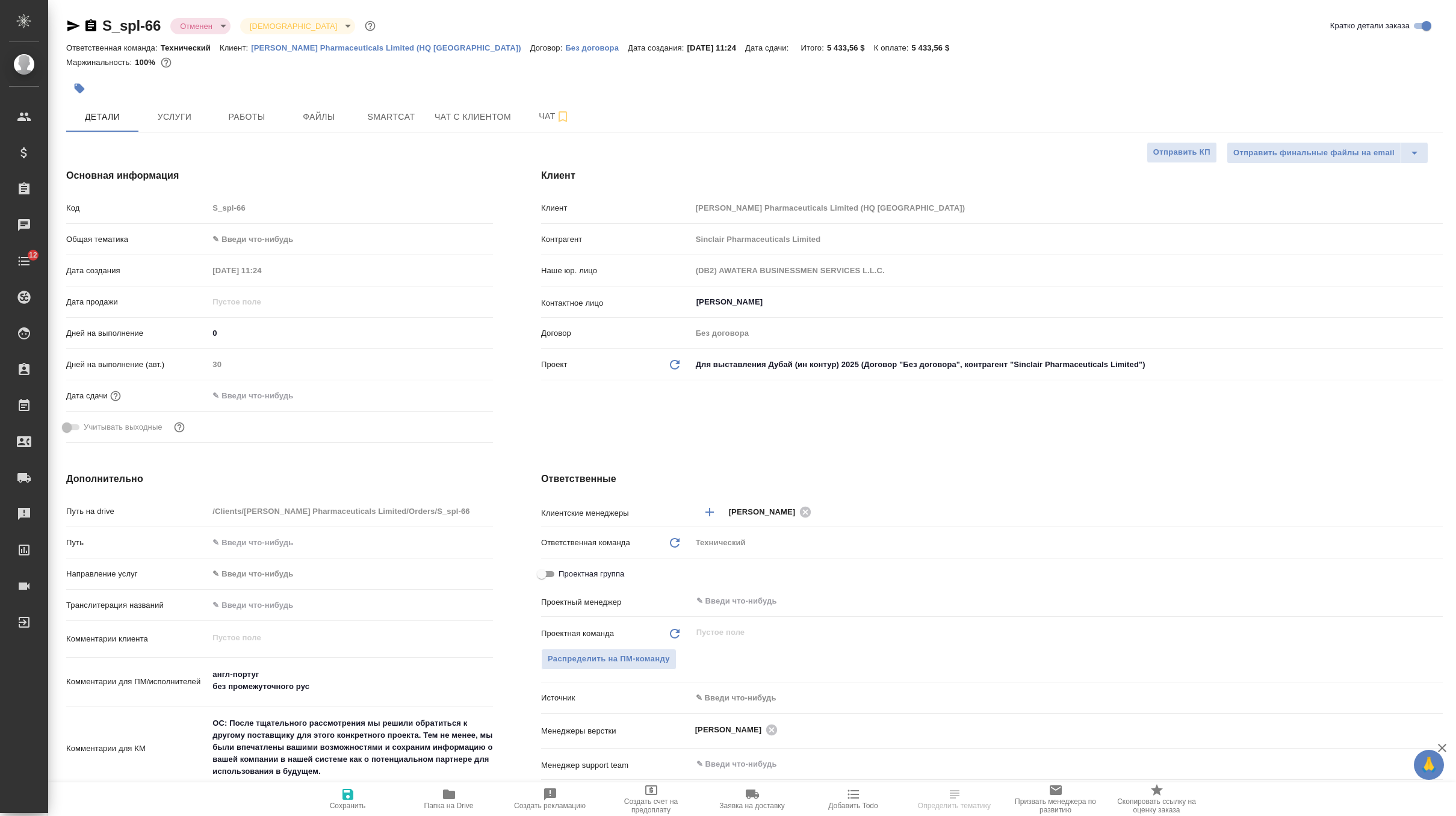
select select "RU"
type textarea "x"
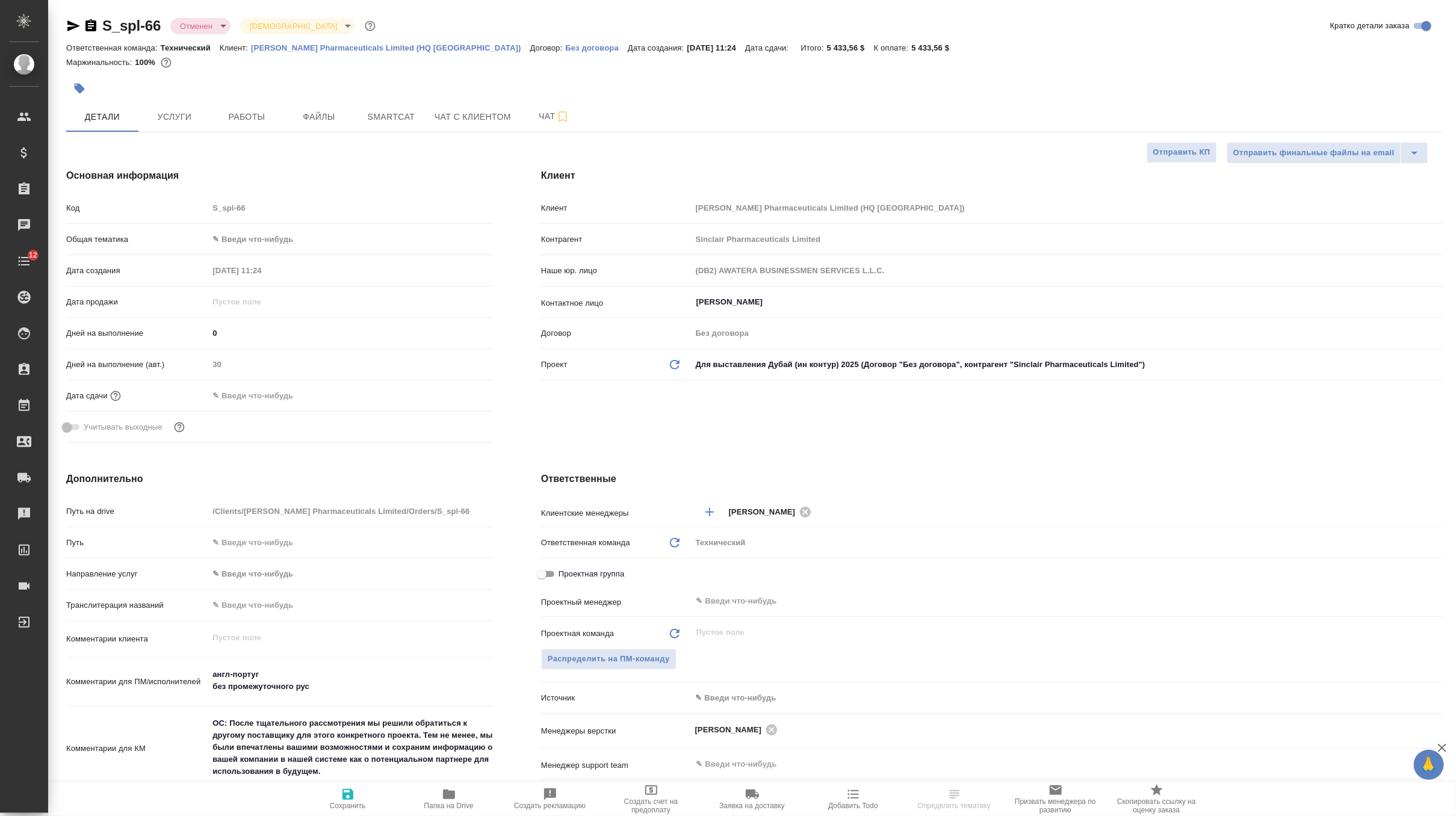
type textarea "x"
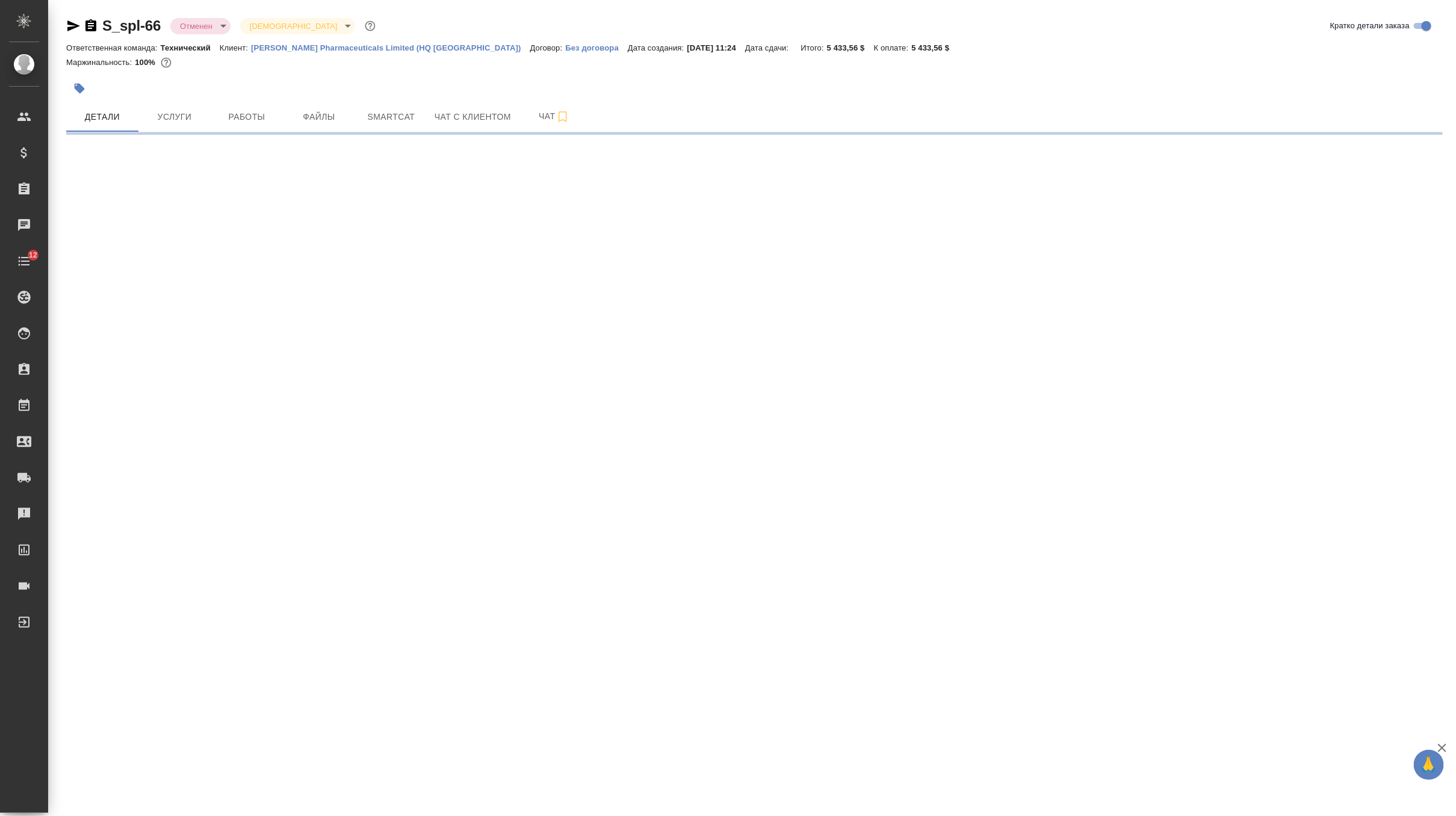
select select "RU"
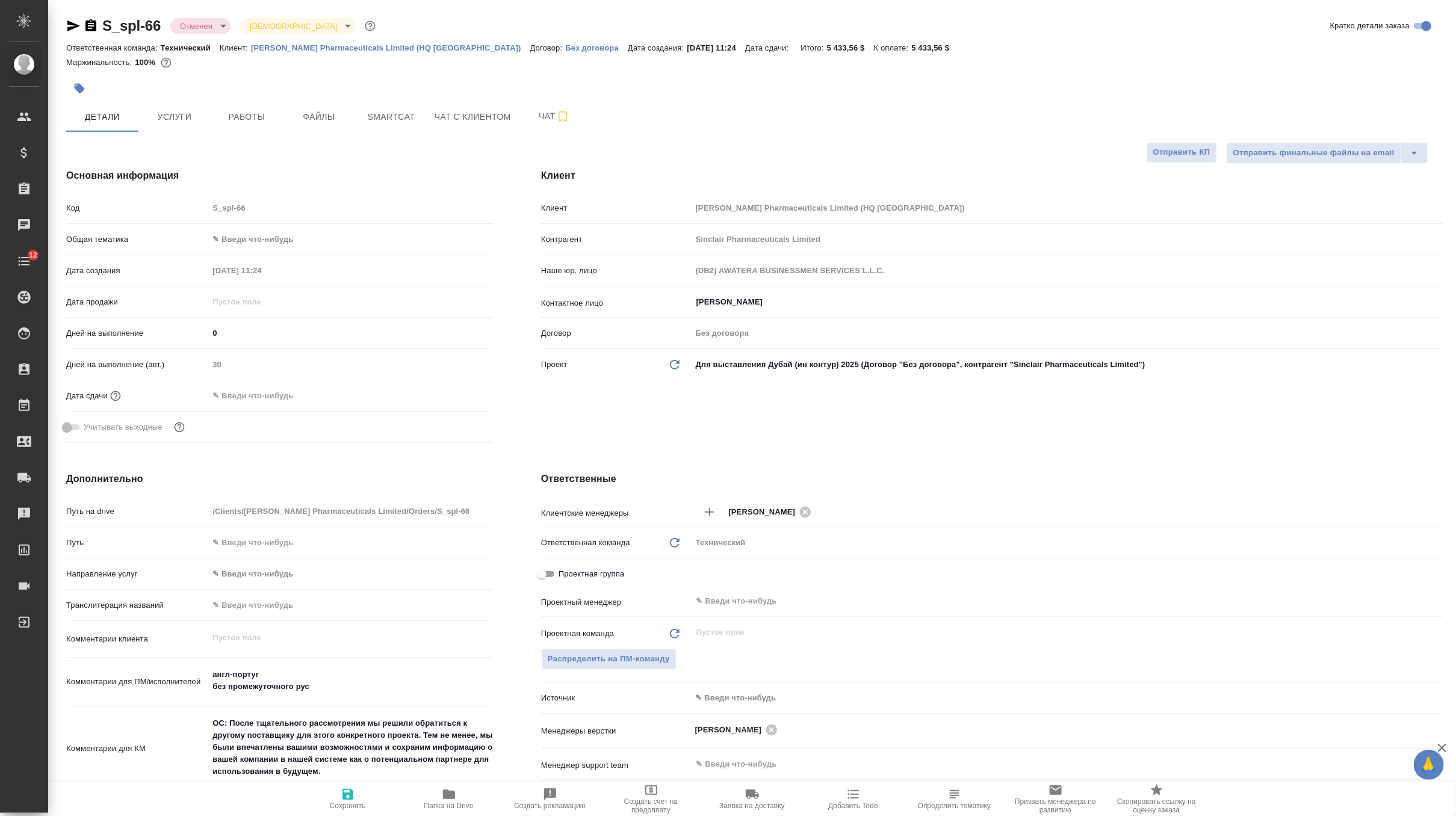
type textarea "x"
click at [186, 115] on span "Услуги" at bounding box center [175, 117] width 58 height 15
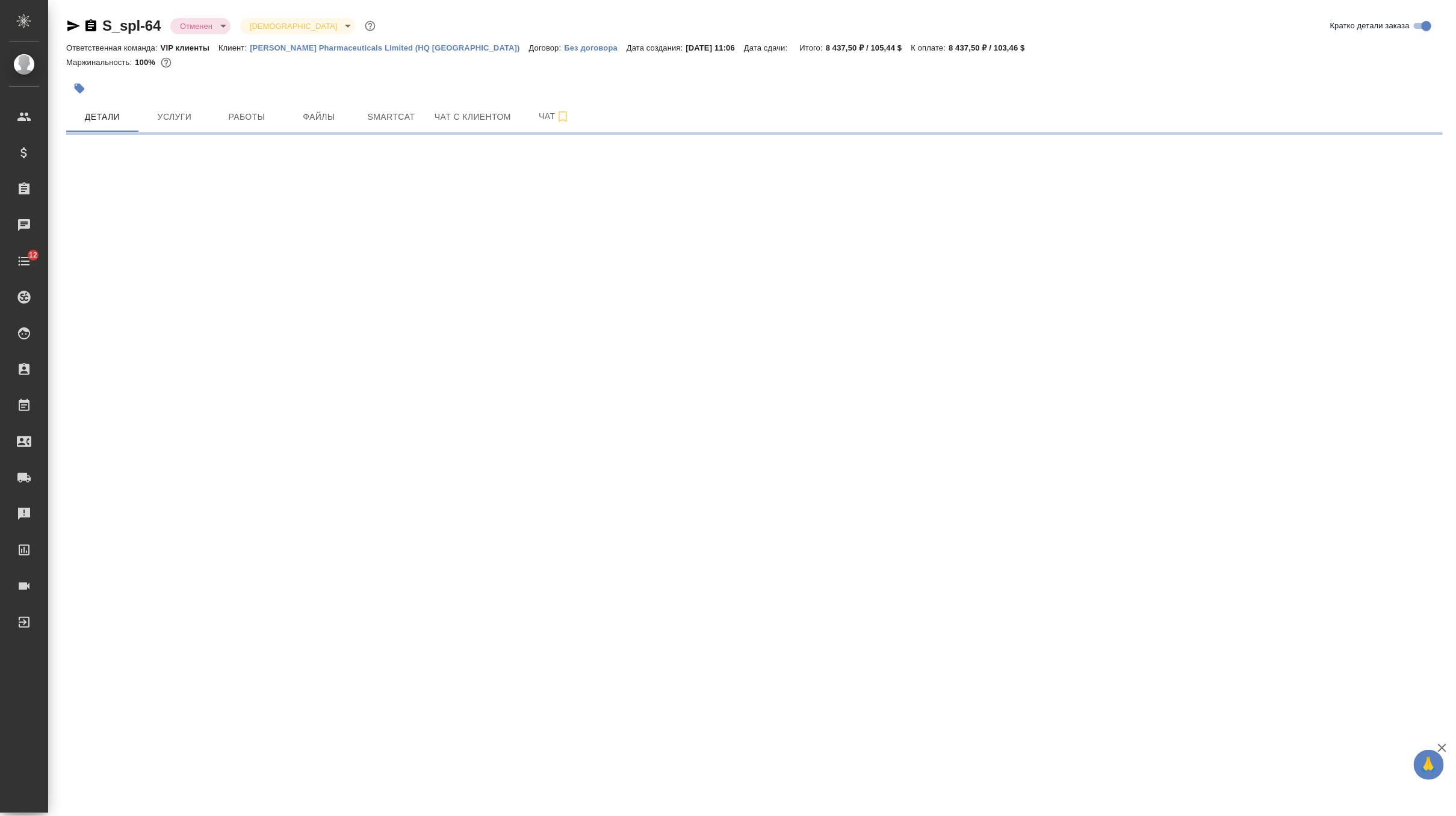
select select "RU"
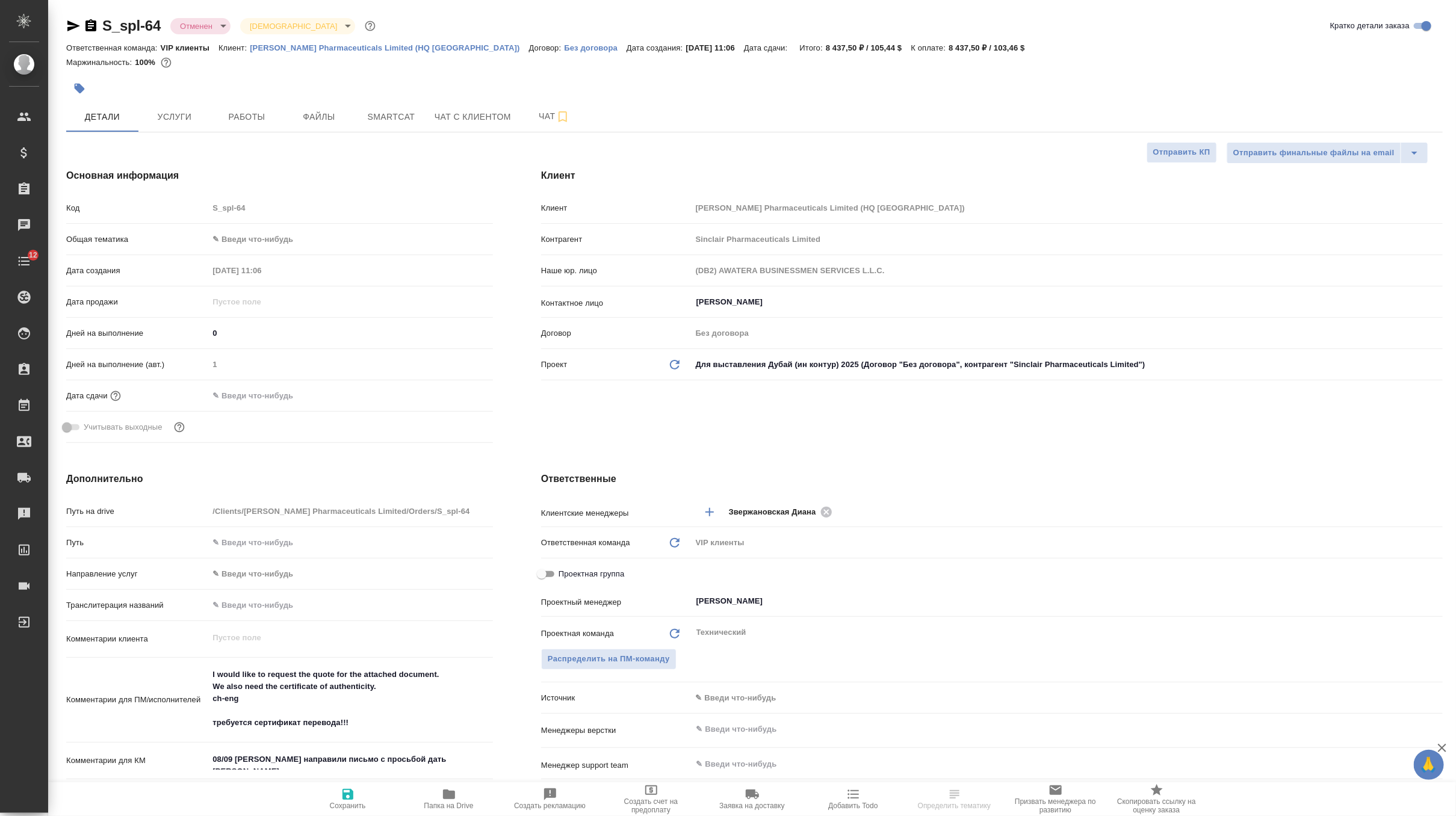
type textarea "x"
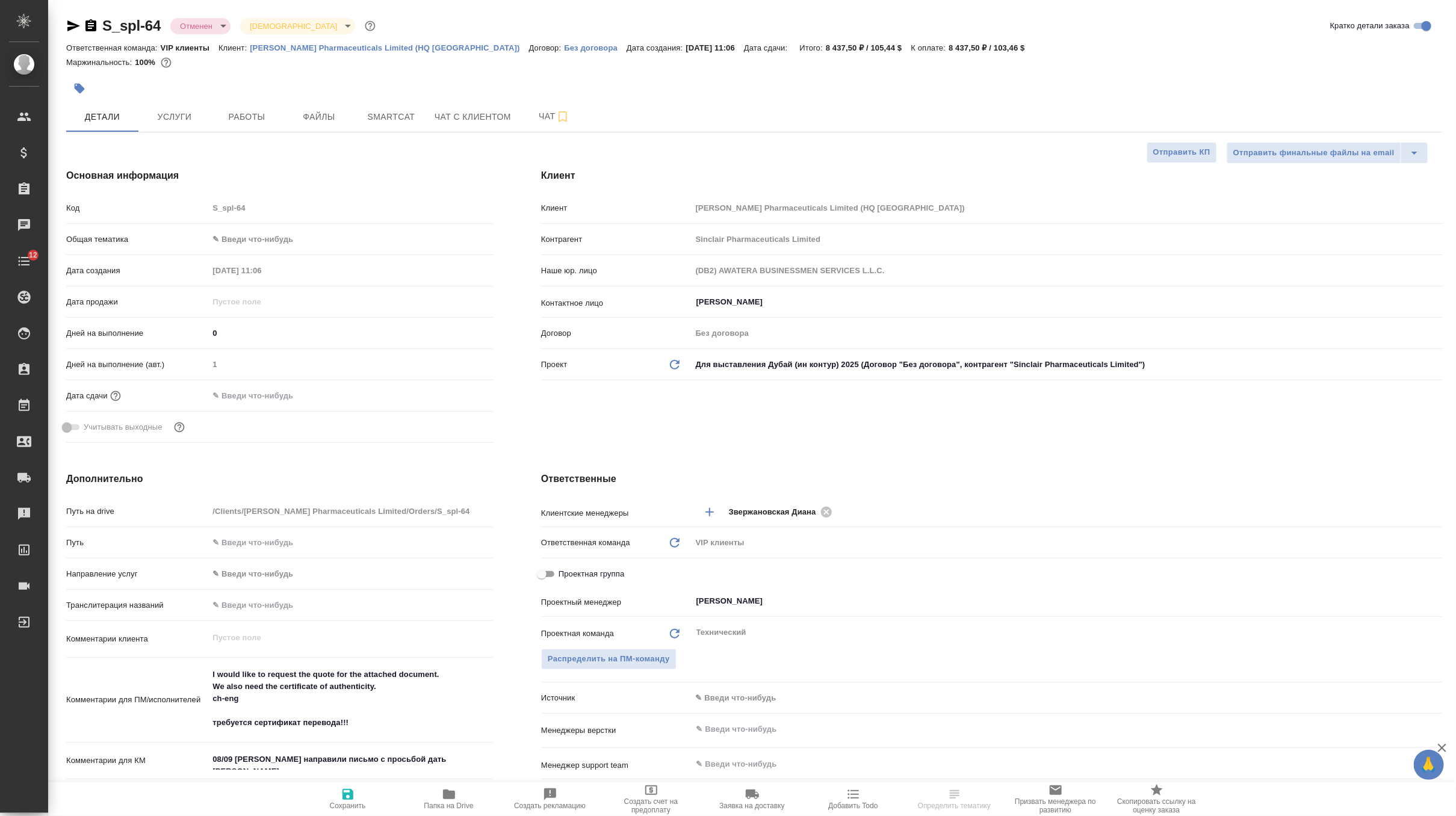
type textarea "x"
click at [172, 119] on span "Услуги" at bounding box center [175, 117] width 58 height 15
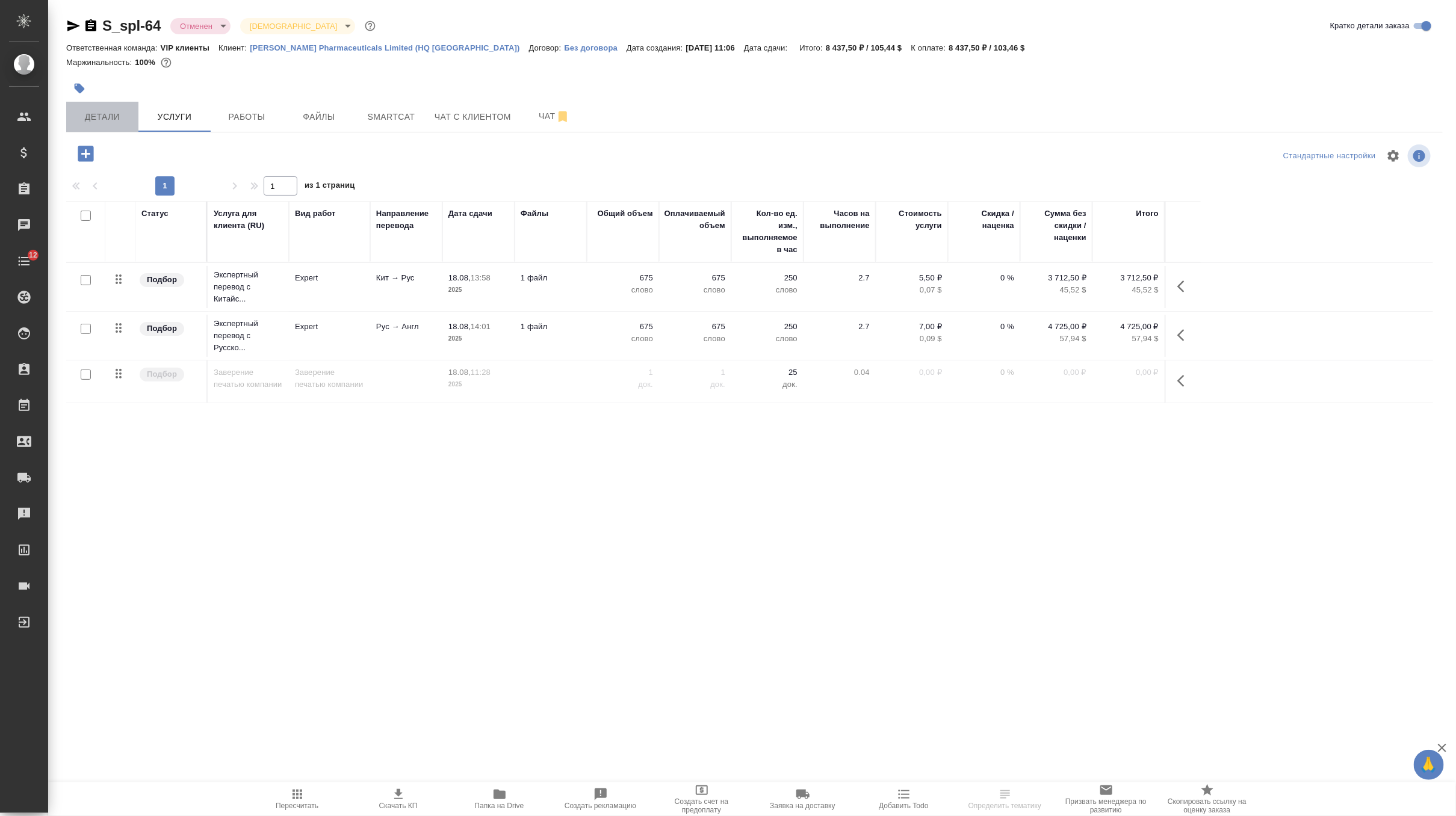
click at [89, 113] on span "Детали" at bounding box center [103, 117] width 58 height 15
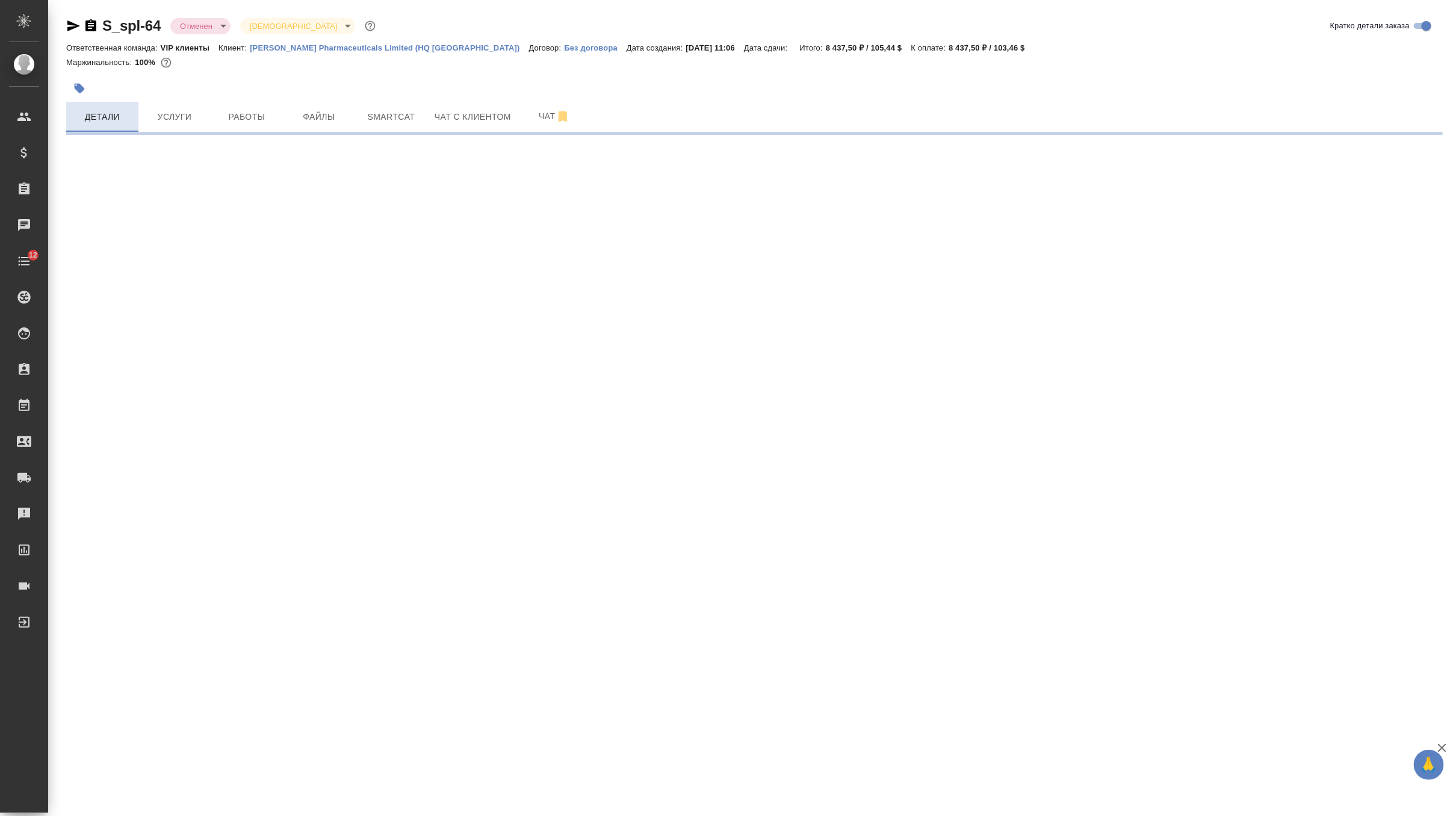
select select "RU"
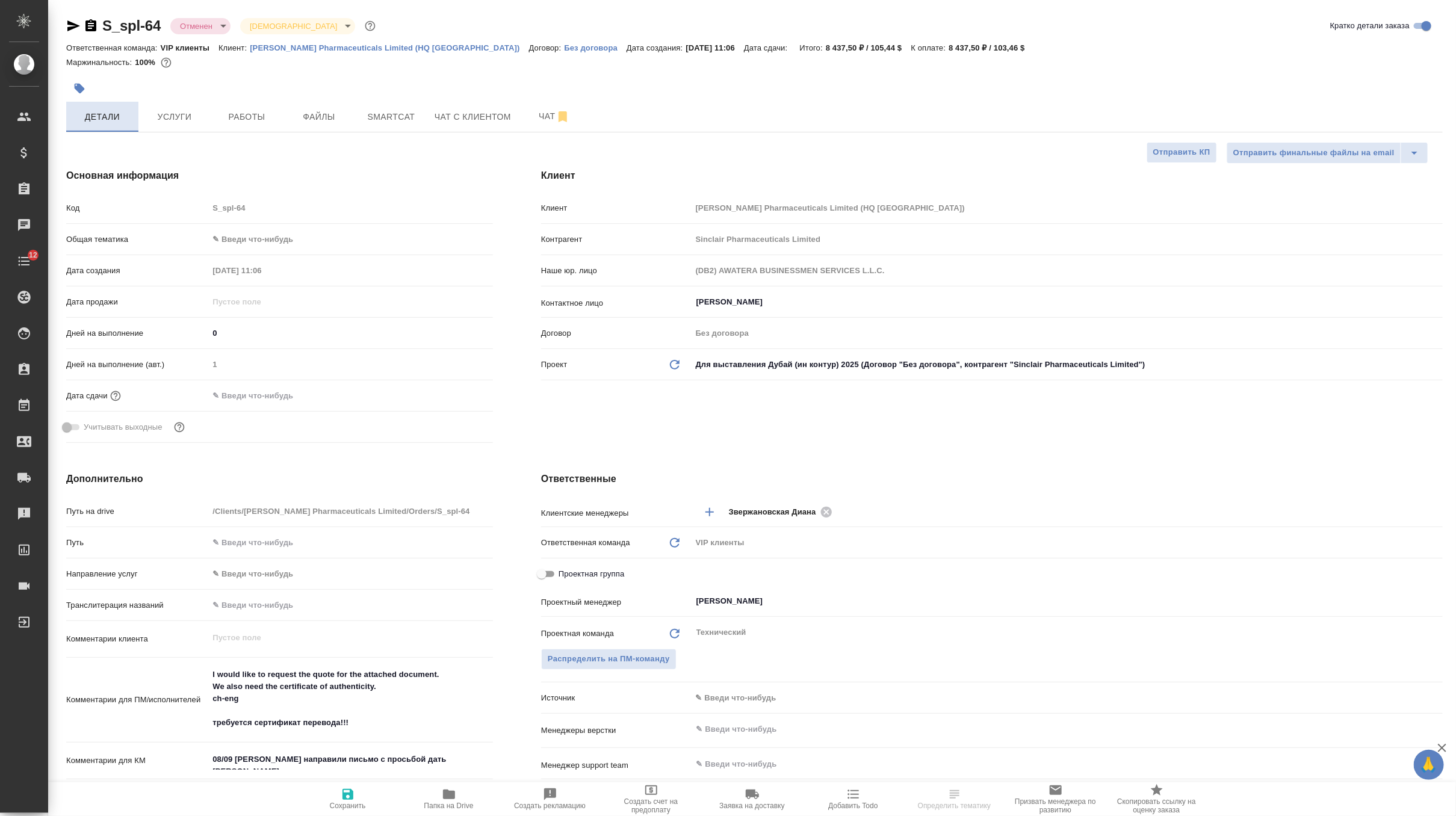
type textarea "x"
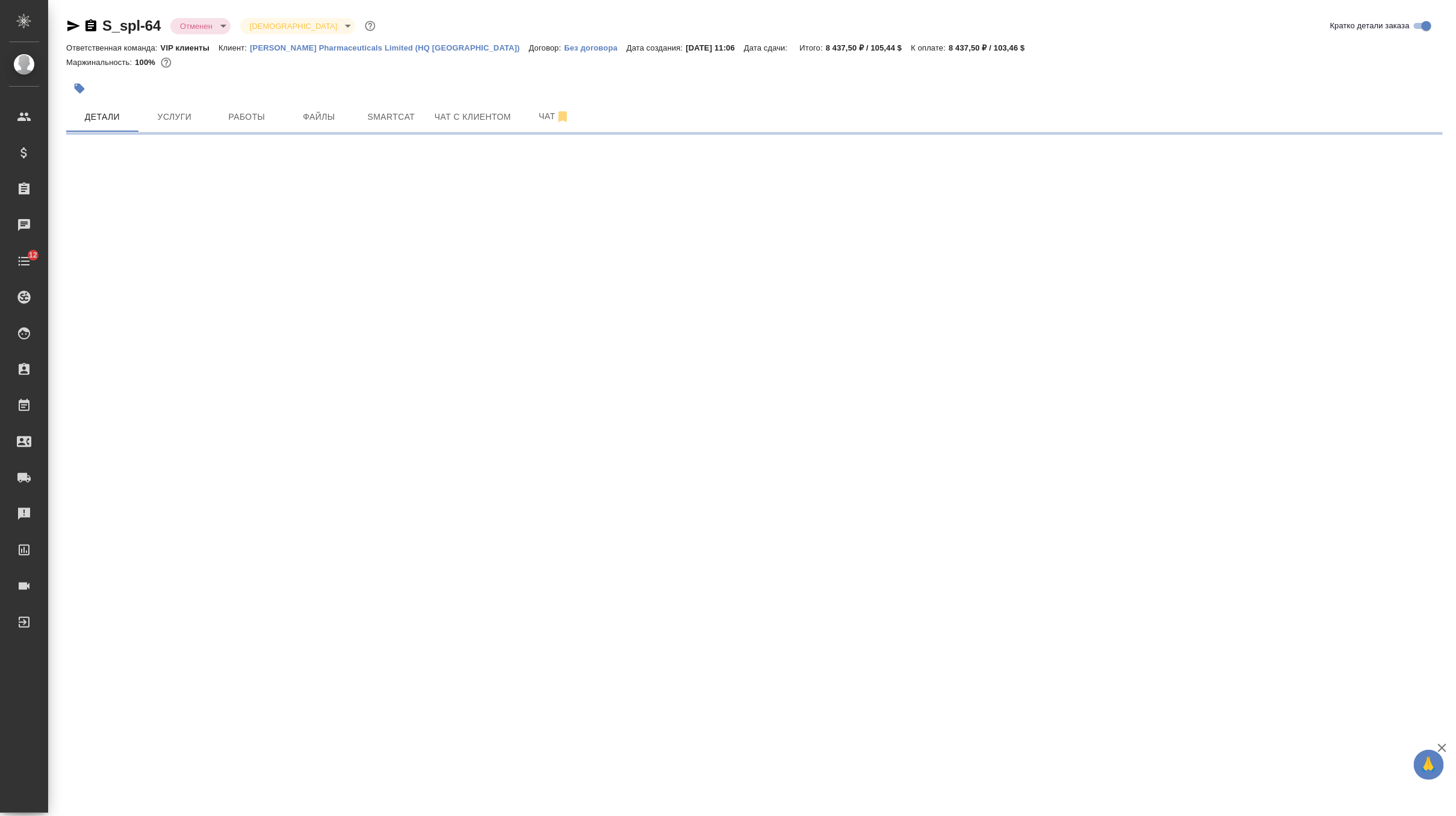
select select "RU"
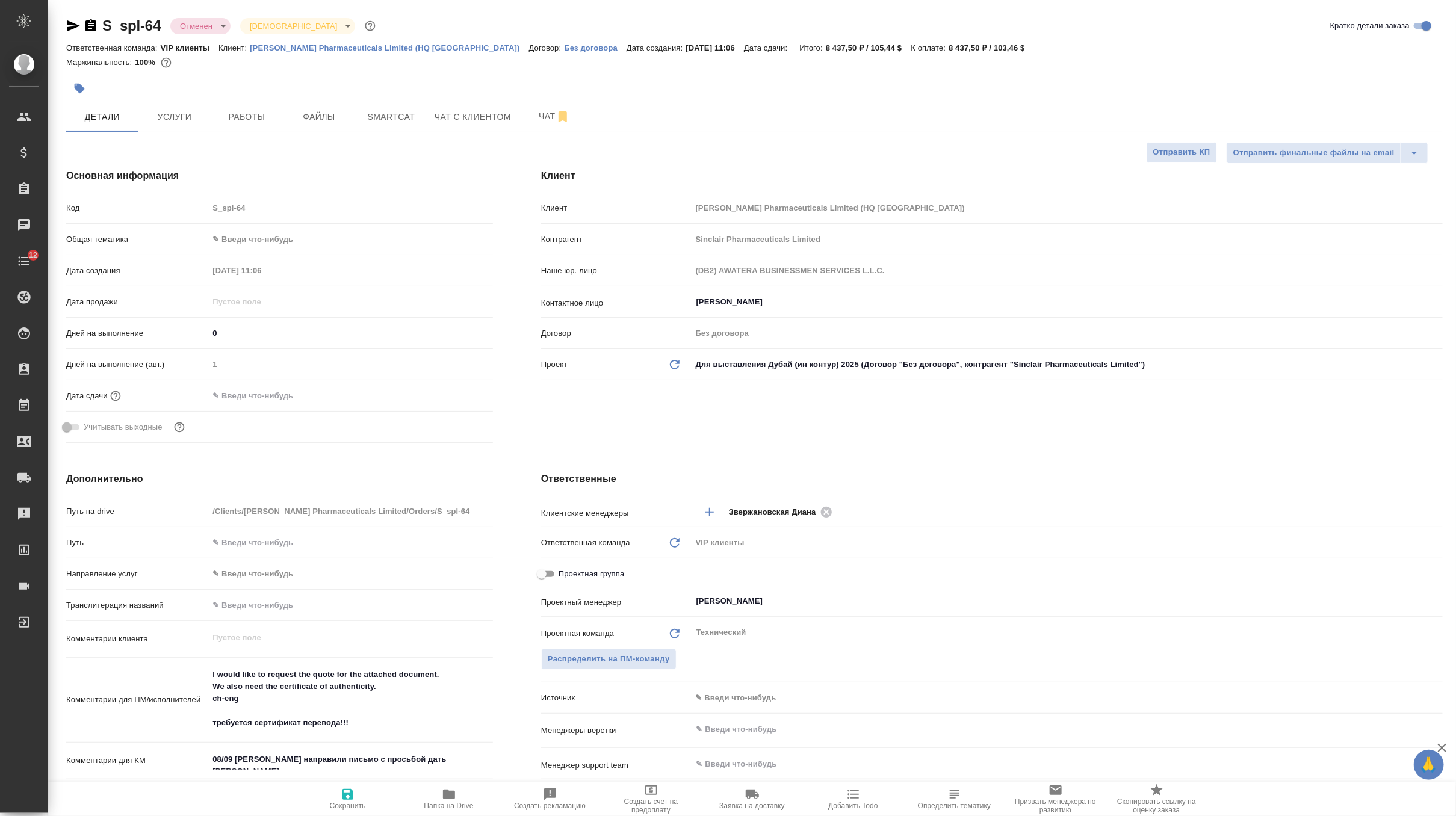
type textarea "x"
